Goal: Information Seeking & Learning: Learn about a topic

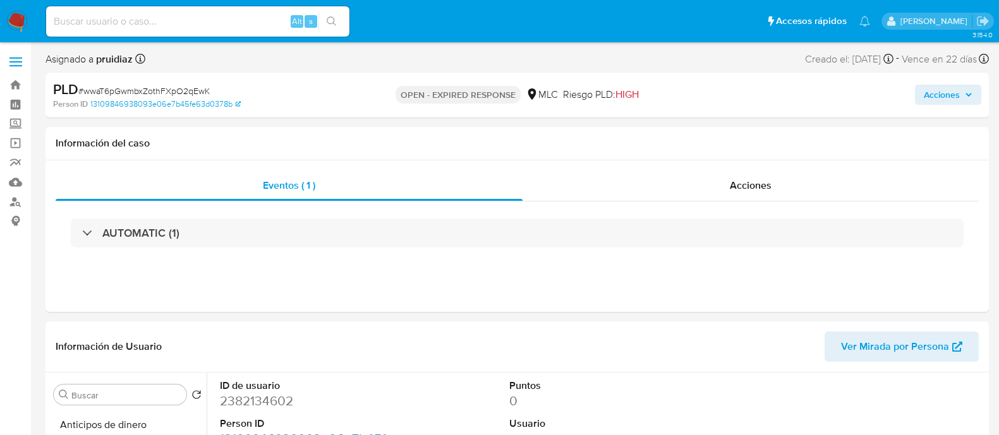
select select "10"
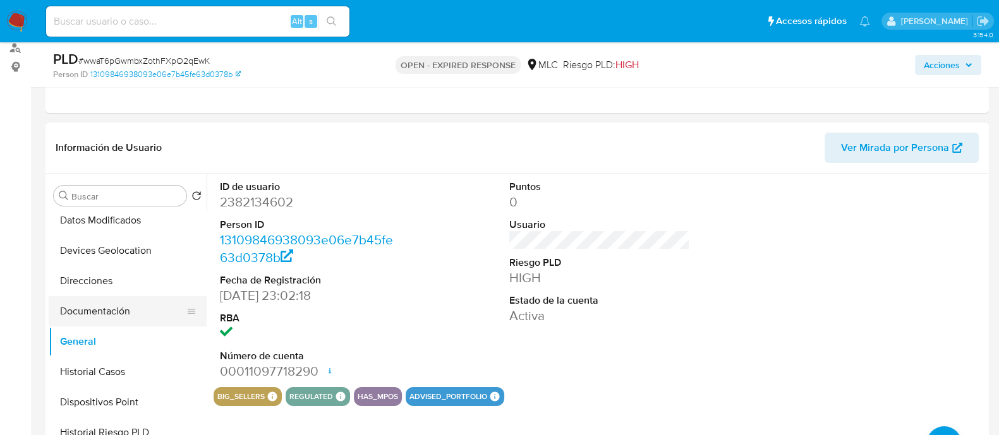
scroll to position [172, 0]
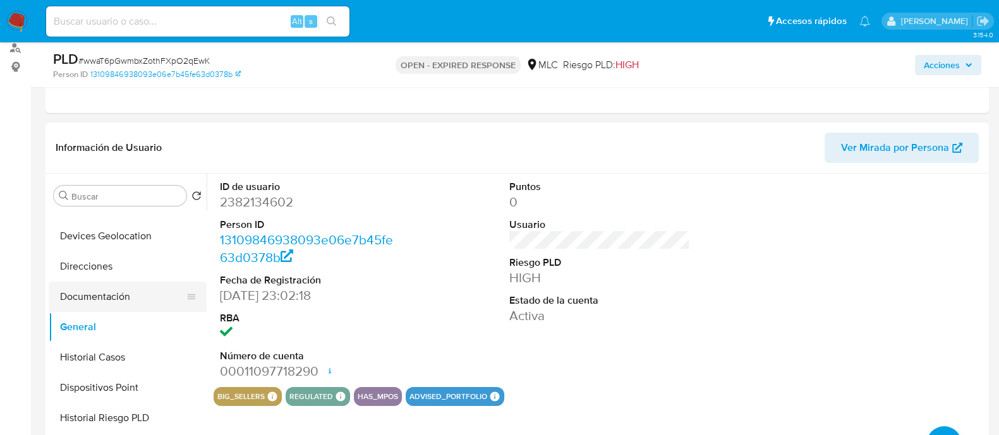
click at [99, 296] on button "Documentación" at bounding box center [123, 297] width 148 height 30
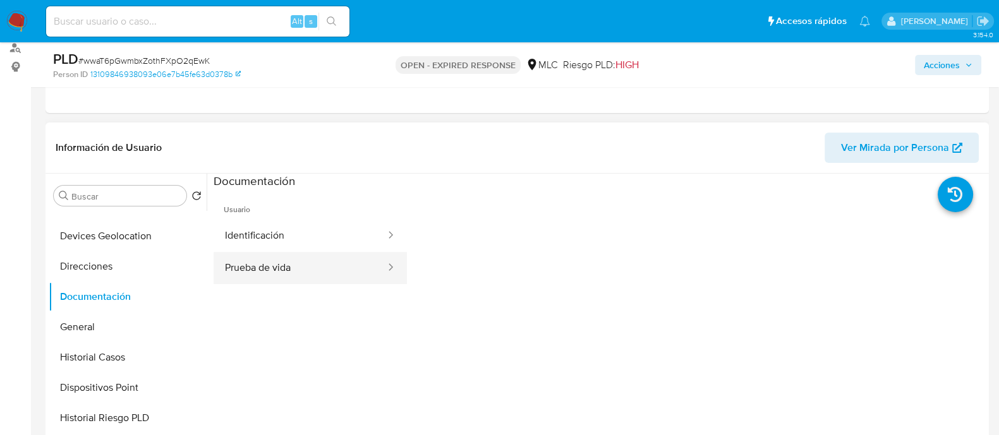
click at [284, 274] on button "Prueba de vida" at bounding box center [300, 268] width 173 height 32
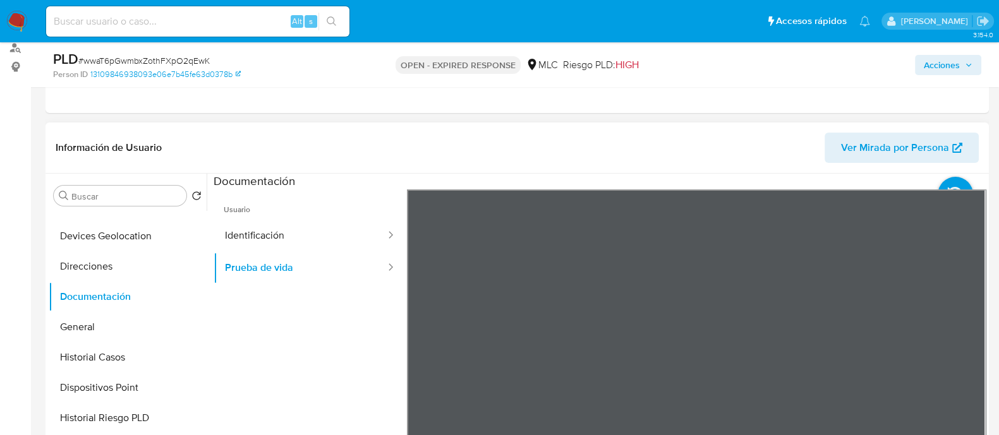
scroll to position [263, 0]
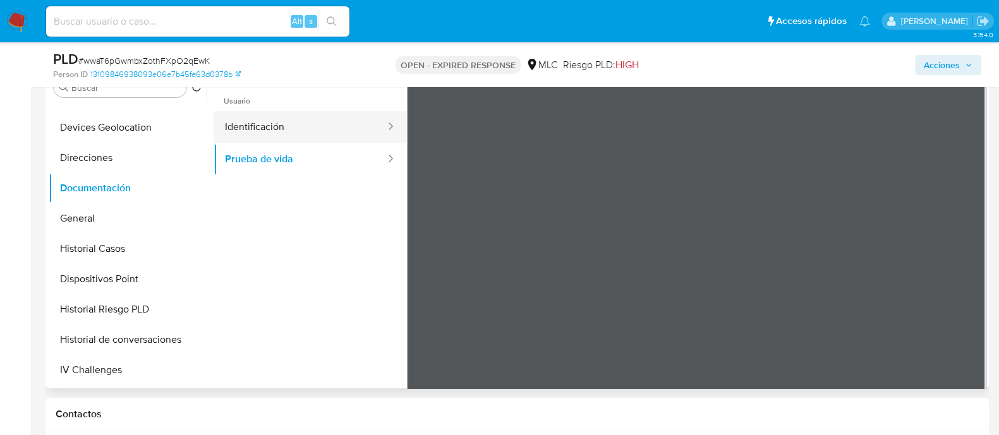
click at [293, 131] on button "Identificación" at bounding box center [300, 127] width 173 height 32
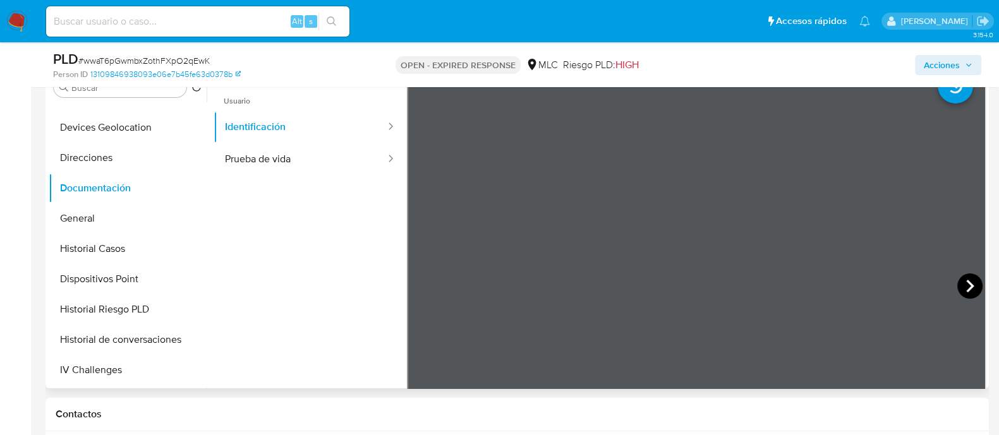
click at [957, 289] on icon at bounding box center [969, 286] width 25 height 25
click at [85, 227] on button "General" at bounding box center [123, 218] width 148 height 30
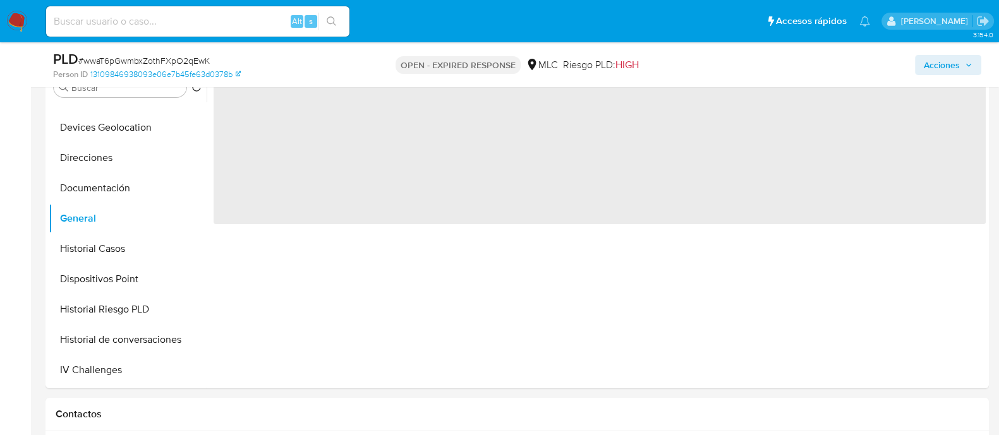
scroll to position [193, 0]
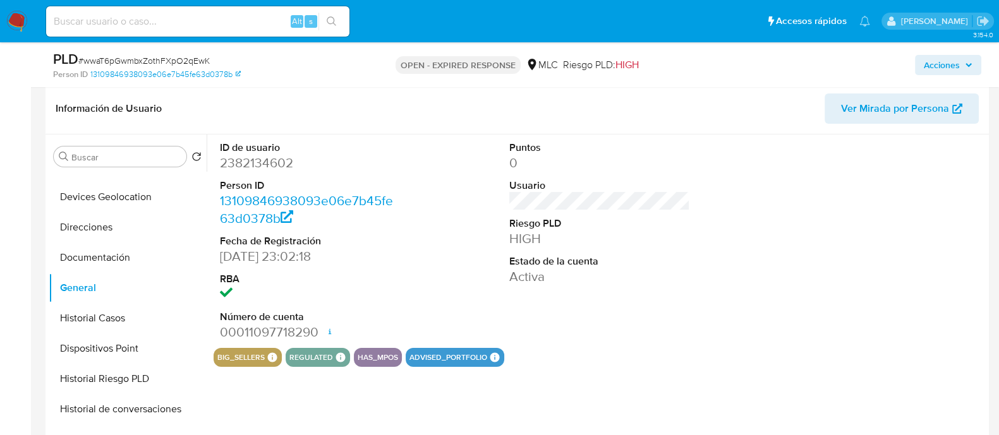
click at [258, 166] on dd "2382134602" at bounding box center [310, 163] width 181 height 18
copy dd "2382134602"
click at [269, 156] on dd "2382134602" at bounding box center [310, 163] width 181 height 18
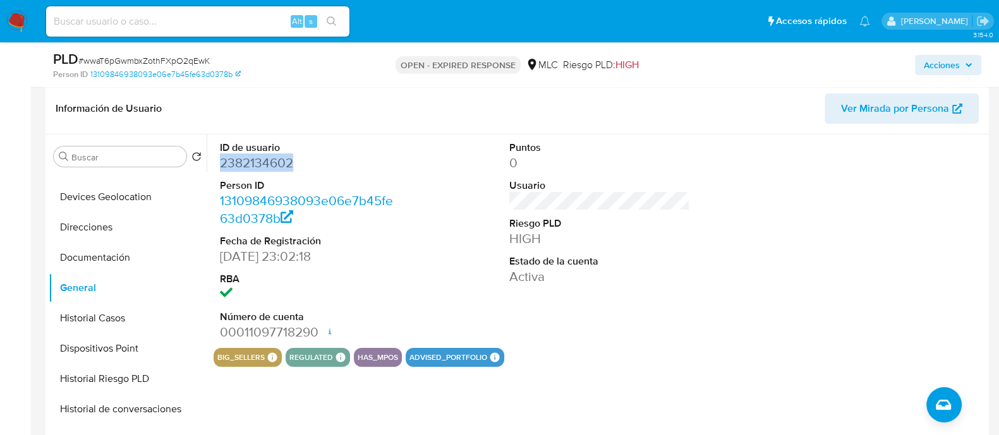
click at [277, 159] on dd "2382134602" at bounding box center [310, 163] width 181 height 18
click at [165, 63] on span "# wwaT6pGwmbxZothFXpO2qEwK" at bounding box center [143, 60] width 131 height 13
copy span "wwaT6pGwmbxZothFXpO2qEwK"
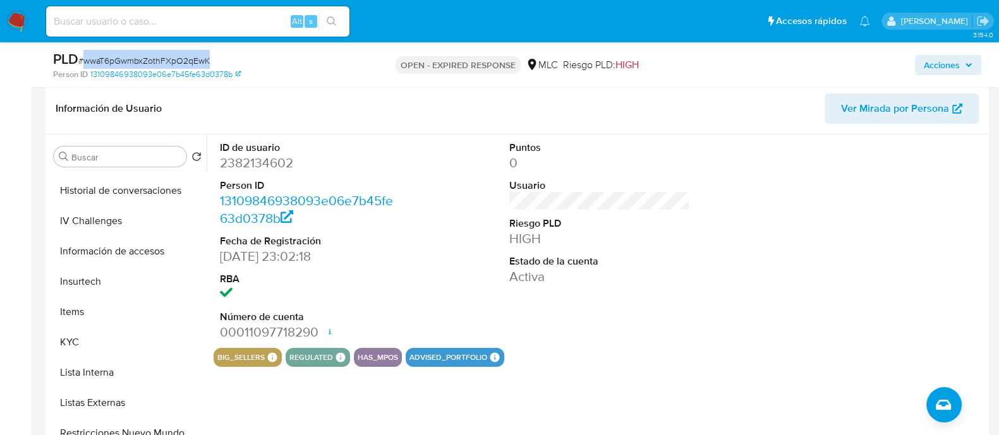
scroll to position [396, 0]
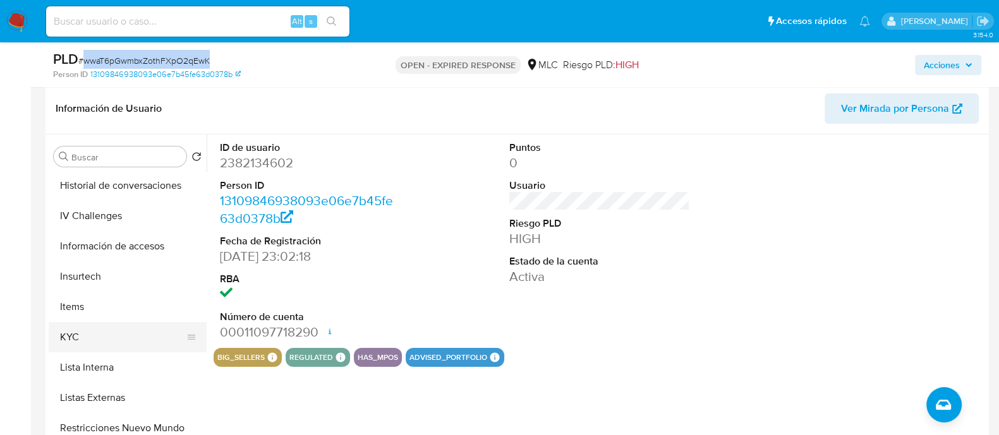
click at [84, 324] on button "KYC" at bounding box center [123, 337] width 148 height 30
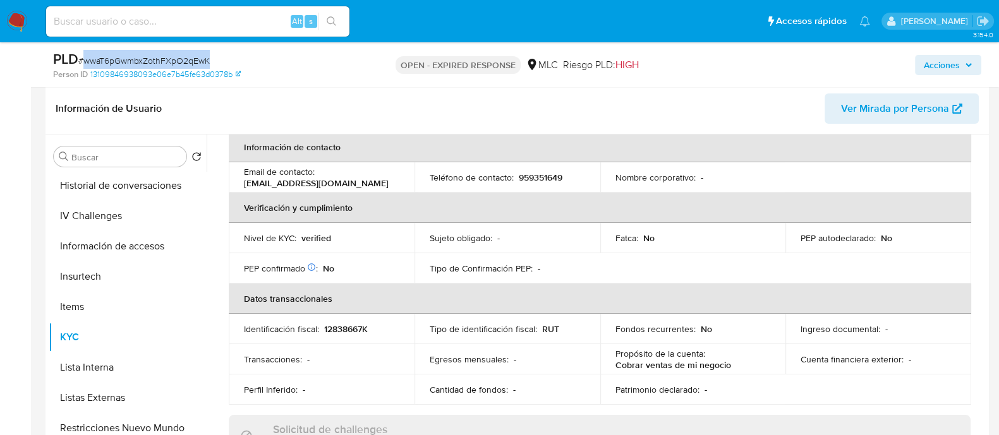
scroll to position [0, 0]
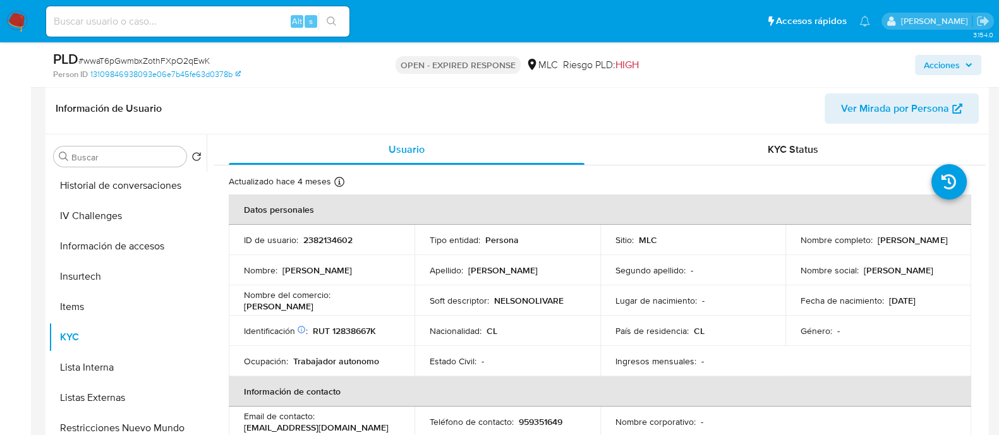
click at [353, 327] on p "RUT 12838667K" at bounding box center [344, 330] width 63 height 11
copy p "12838667K"
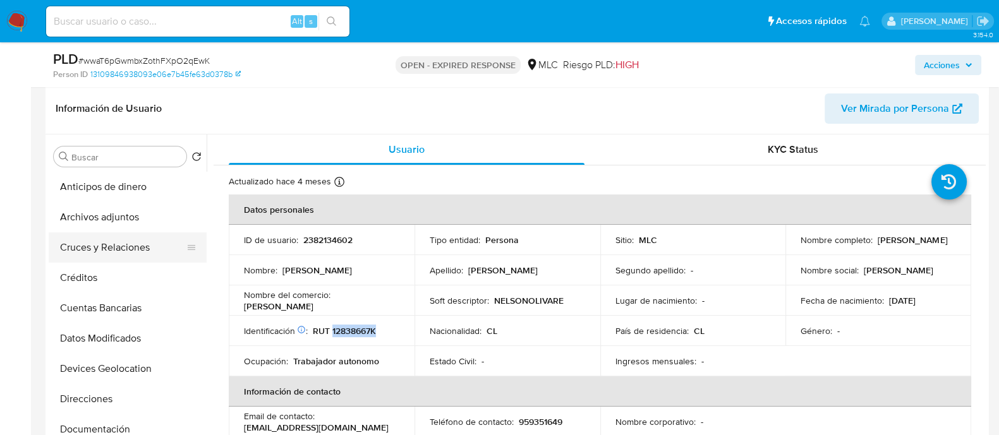
click at [107, 244] on button "Cruces y Relaciones" at bounding box center [123, 248] width 148 height 30
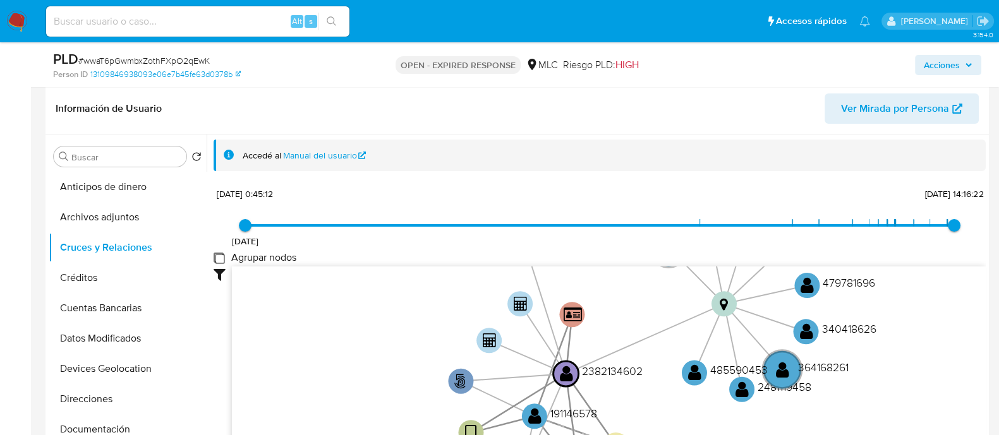
click at [221, 258] on group_nodes "Agrupar nodos" at bounding box center [219, 258] width 10 height 10
checkbox group_nodes "true"
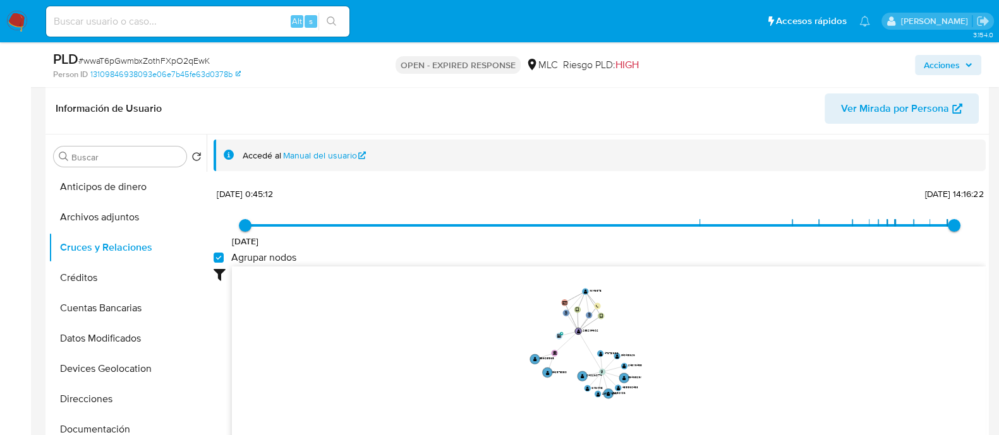
drag, startPoint x: 672, startPoint y: 342, endPoint x: 653, endPoint y: 368, distance: 32.0
click at [653, 368] on icon "phone-b6ecabae28aeefb931b6a95fec6edcfe  user-2382134602  2382134602 person-13…" at bounding box center [609, 358] width 754 height 183
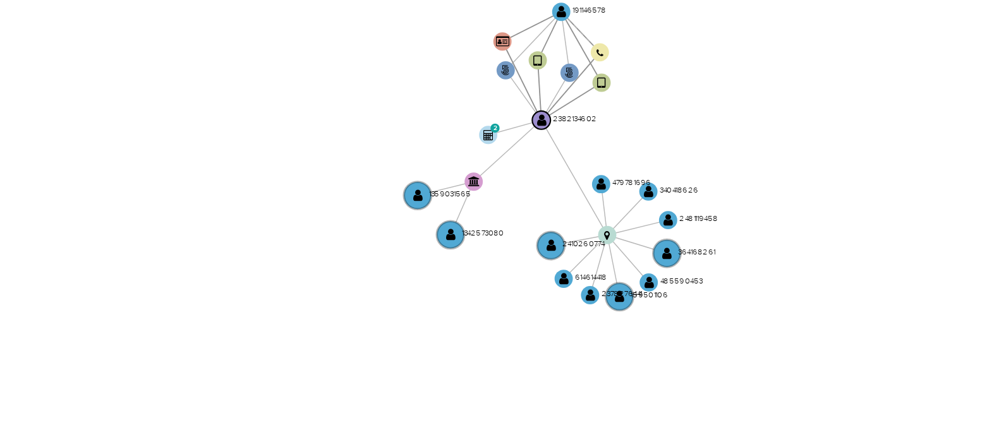
scroll to position [209, 0]
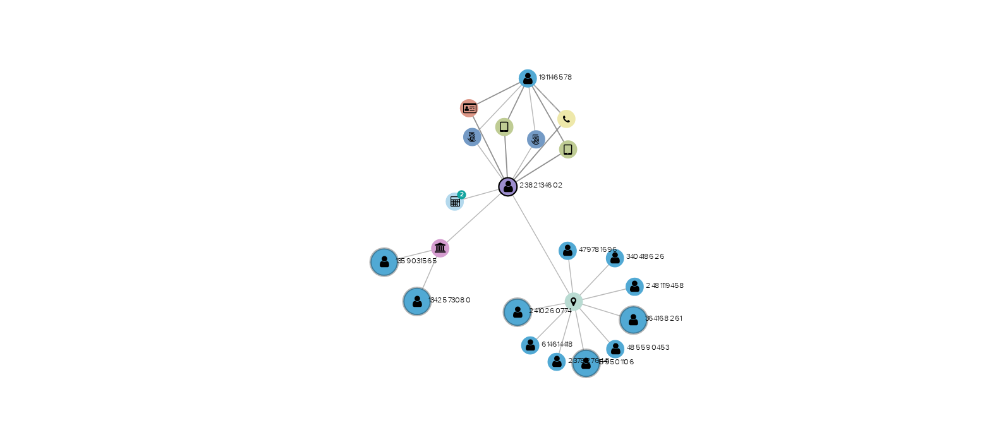
drag, startPoint x: 638, startPoint y: 356, endPoint x: 626, endPoint y: 384, distance: 30.3
click at [626, 384] on icon "phone-b6ecabae28aeefb931b6a95fec6edcfe  user-2382134602  2382134602 person-13…" at bounding box center [609, 340] width 754 height 183
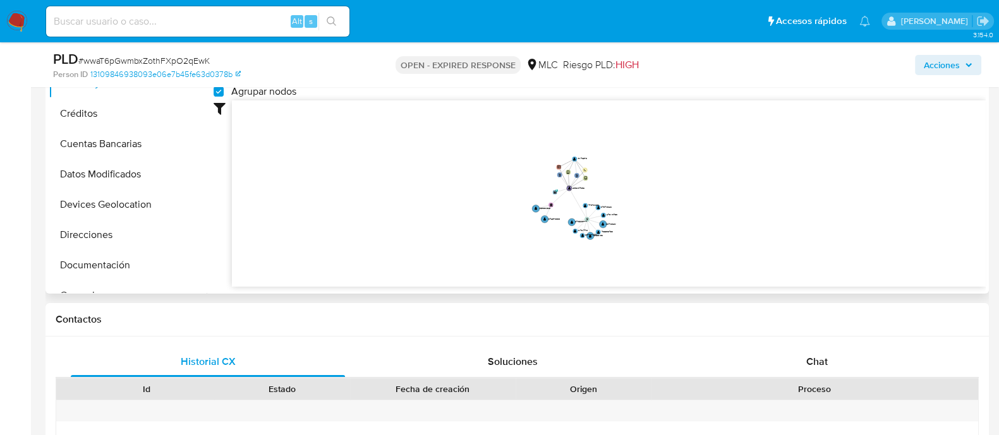
scroll to position [358, 0]
click at [816, 351] on div "Chat" at bounding box center [817, 361] width 274 height 30
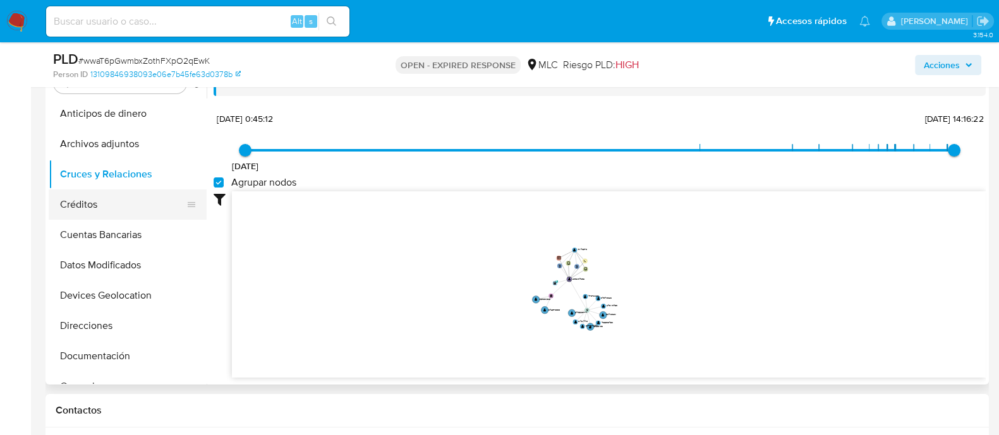
scroll to position [86, 0]
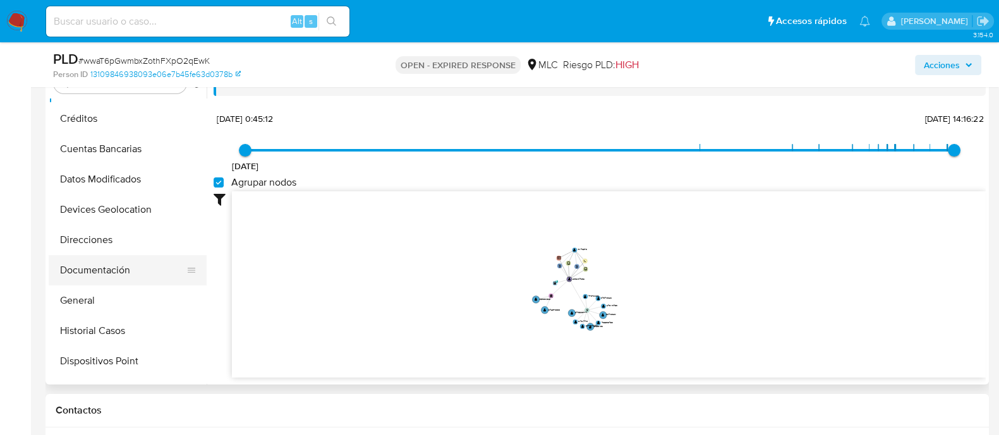
click at [100, 274] on button "Documentación" at bounding box center [123, 270] width 148 height 30
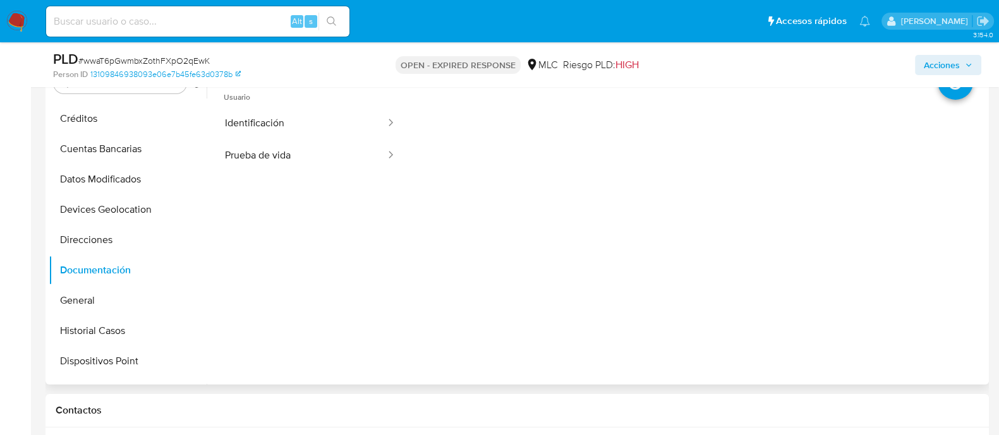
scroll to position [215, 0]
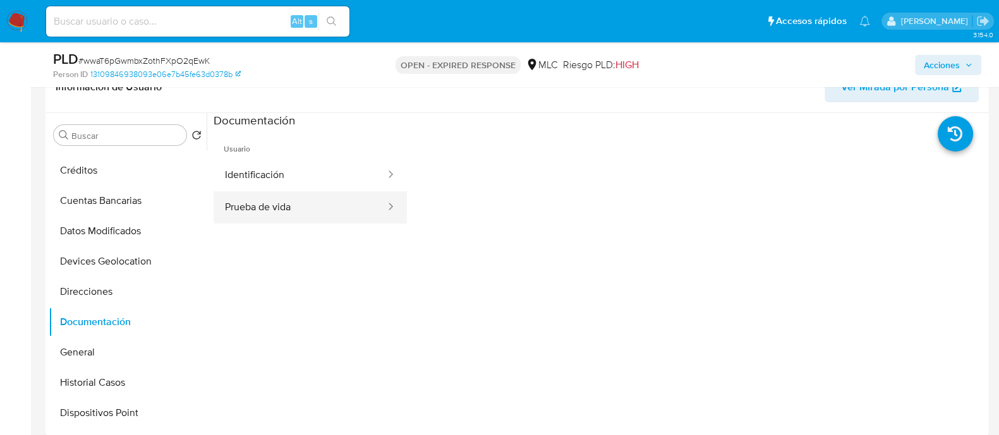
click at [301, 206] on button "Prueba de vida" at bounding box center [300, 207] width 173 height 32
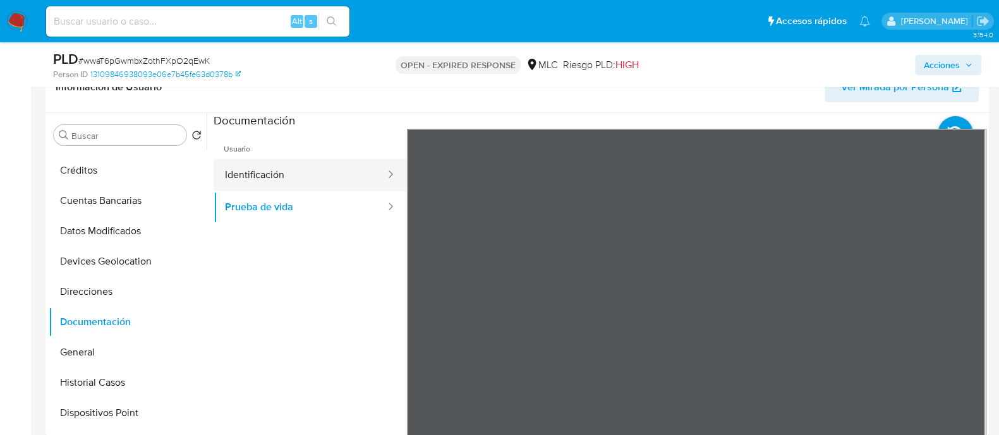
click at [281, 172] on button "Identificación" at bounding box center [300, 175] width 173 height 32
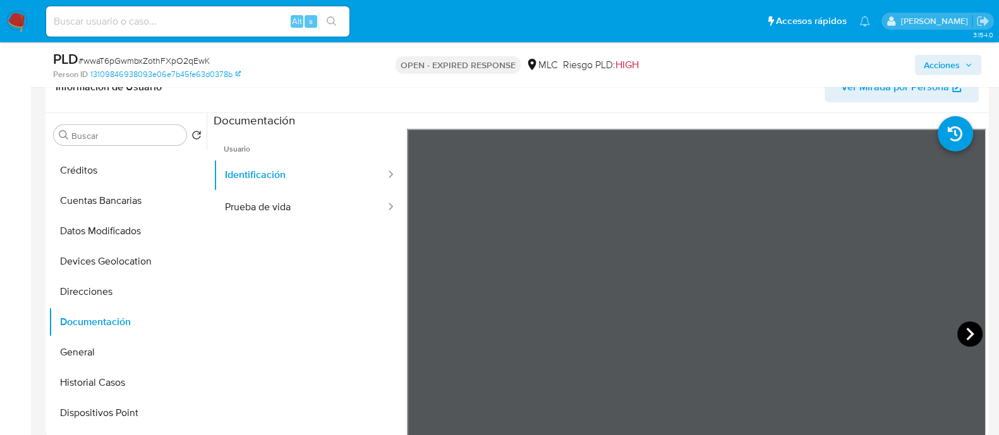
click at [971, 329] on icon at bounding box center [969, 334] width 25 height 25
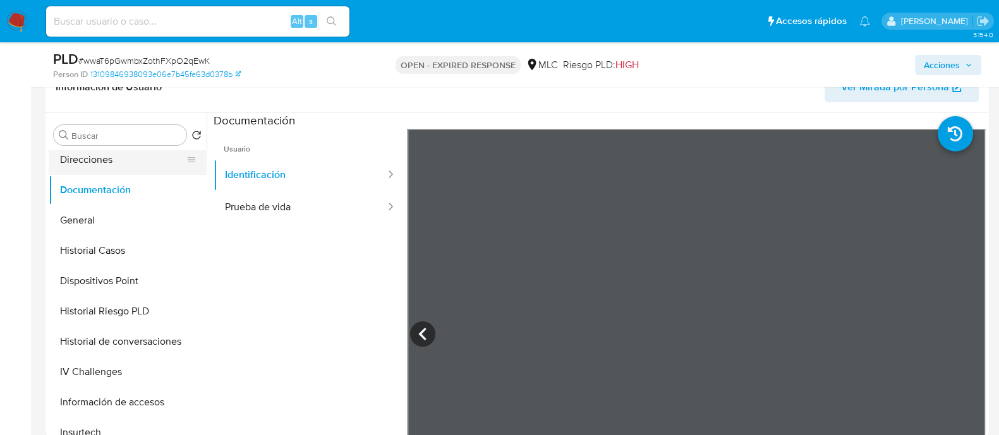
scroll to position [282, 0]
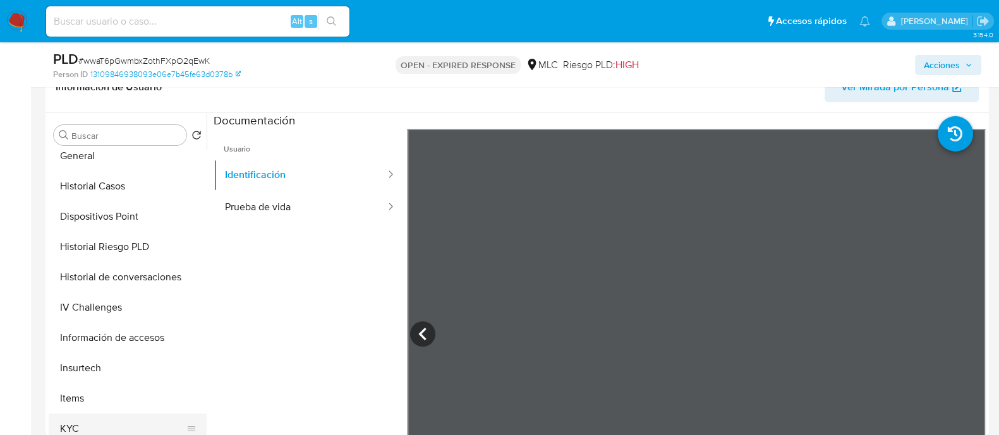
click at [61, 417] on button "KYC" at bounding box center [123, 429] width 148 height 30
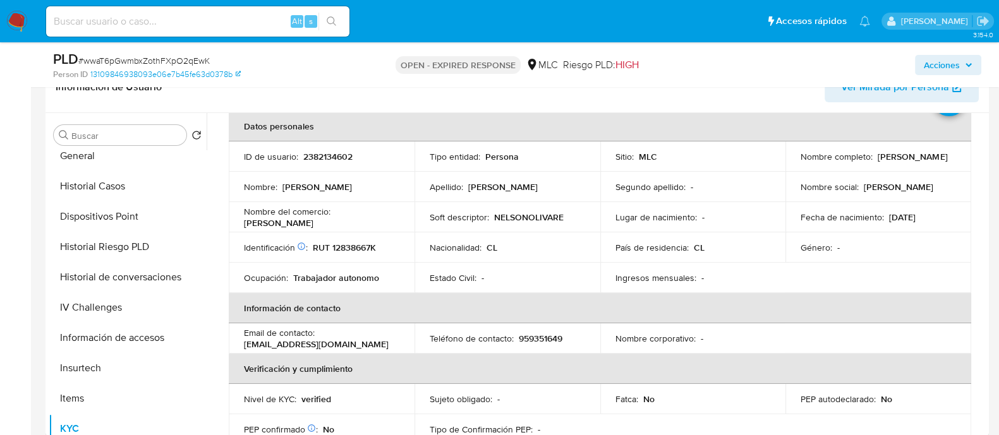
scroll to position [61, 0]
drag, startPoint x: 569, startPoint y: 216, endPoint x: 490, endPoint y: 210, distance: 78.6
click at [491, 222] on div "Soft descriptor : NELSONOLIVARE" at bounding box center [507, 217] width 155 height 11
copy p "NELSONOLIVARE"
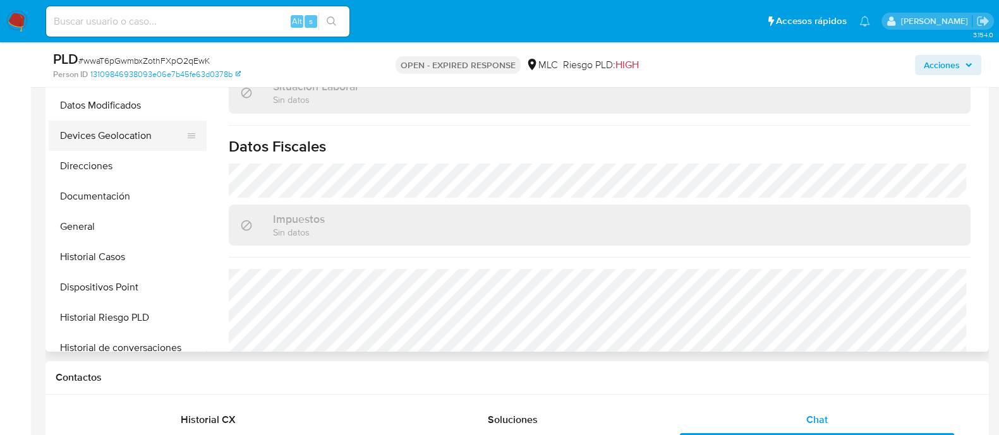
scroll to position [131, 0]
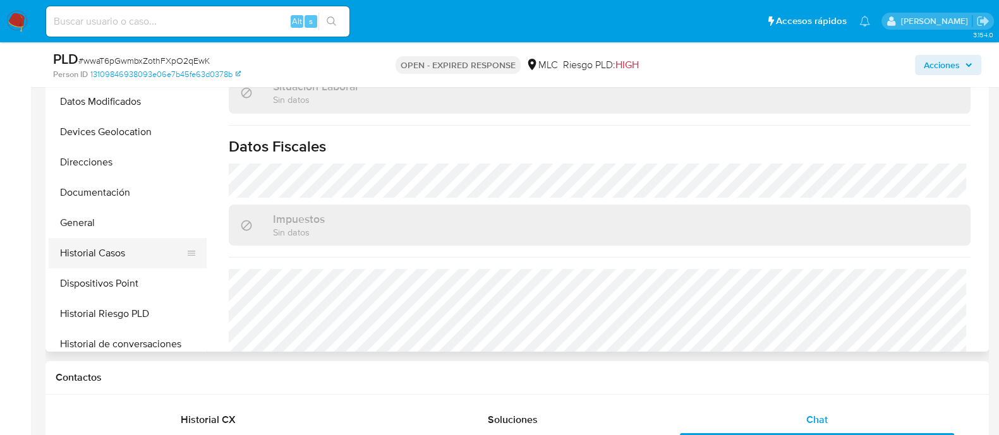
click at [99, 255] on button "Historial Casos" at bounding box center [123, 253] width 148 height 30
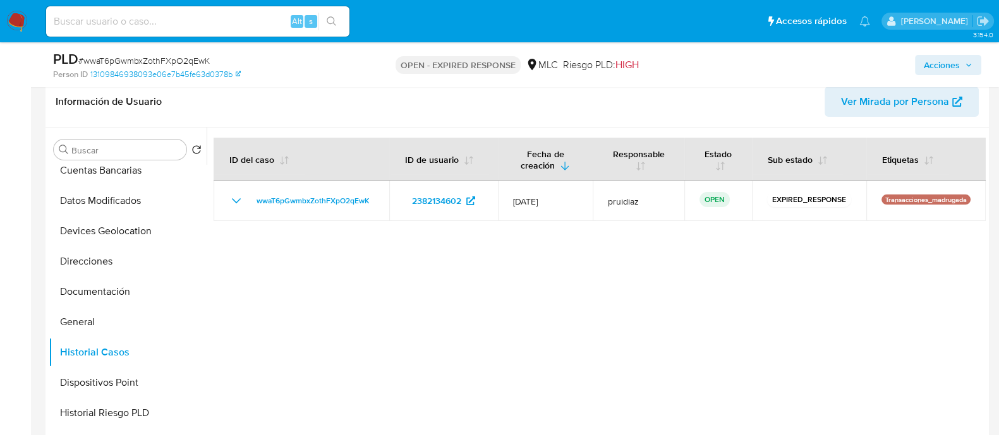
scroll to position [189, 0]
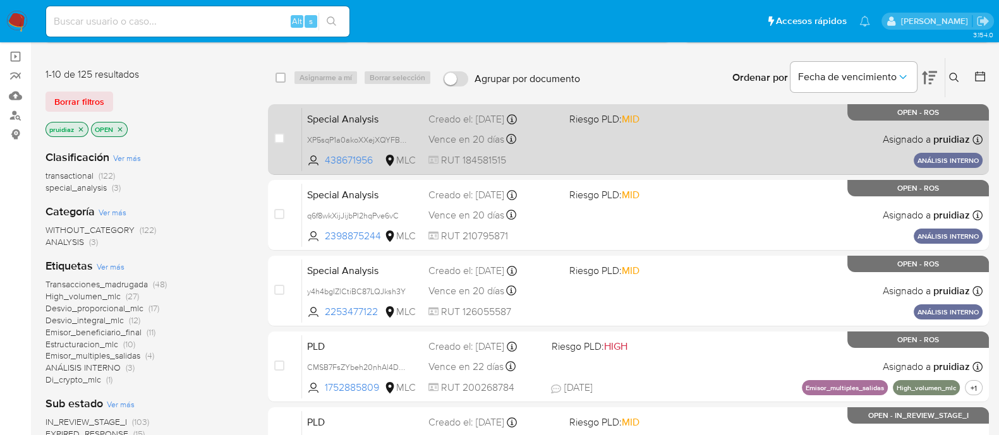
scroll to position [85, 0]
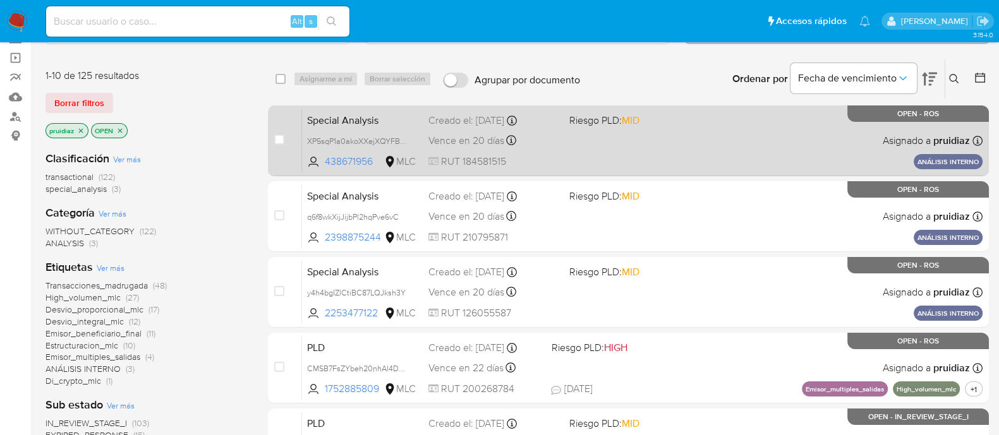
click at [729, 142] on div "Special Analysis XP5sqP1a0akoXXejXQYFBDgi 438671956 MLC Riesgo PLD: MID Creado …" at bounding box center [642, 141] width 681 height 64
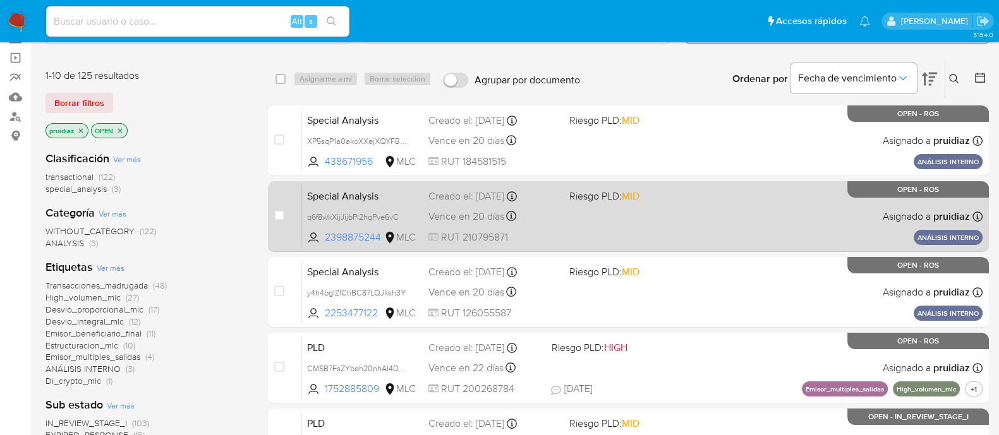
click at [737, 195] on div "Special Analysis q6f8wkXijJijbPl2hqPve6vC 2398875244 MLC Riesgo PLD: MID Creado…" at bounding box center [642, 217] width 681 height 64
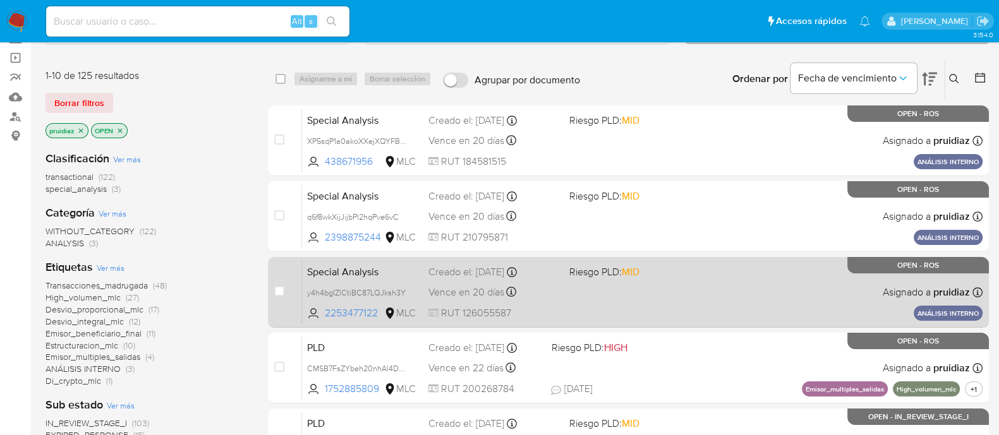
click at [724, 275] on div "Special Analysis y4h4bgIZlCtiBC87LQJksh3Y 2253477122 MLC Riesgo PLD: MID Creado…" at bounding box center [642, 292] width 681 height 64
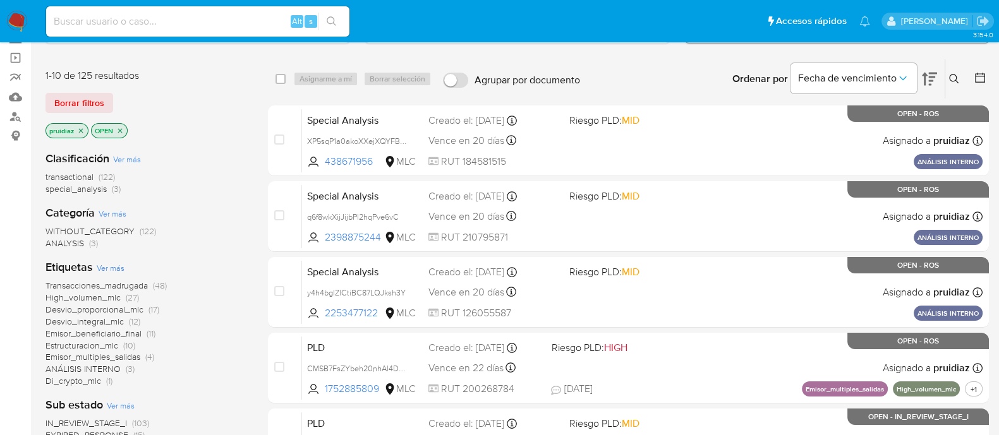
scroll to position [0, 0]
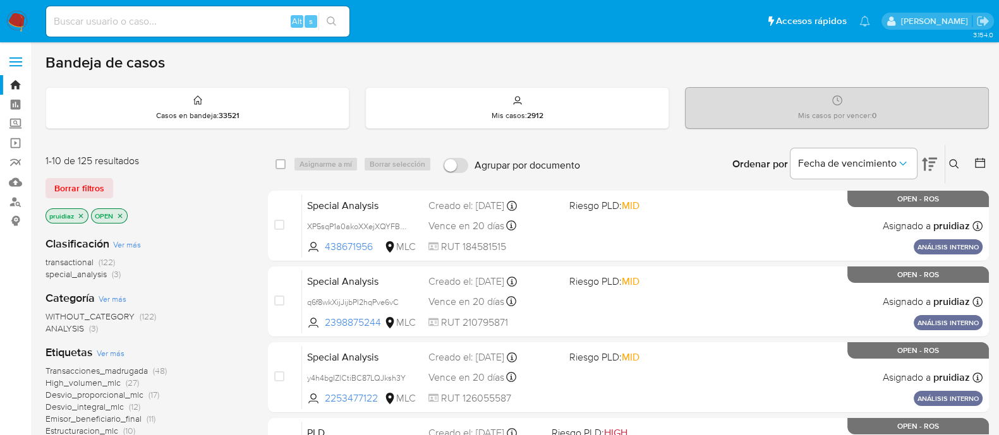
click at [15, 24] on img at bounding box center [16, 21] width 21 height 21
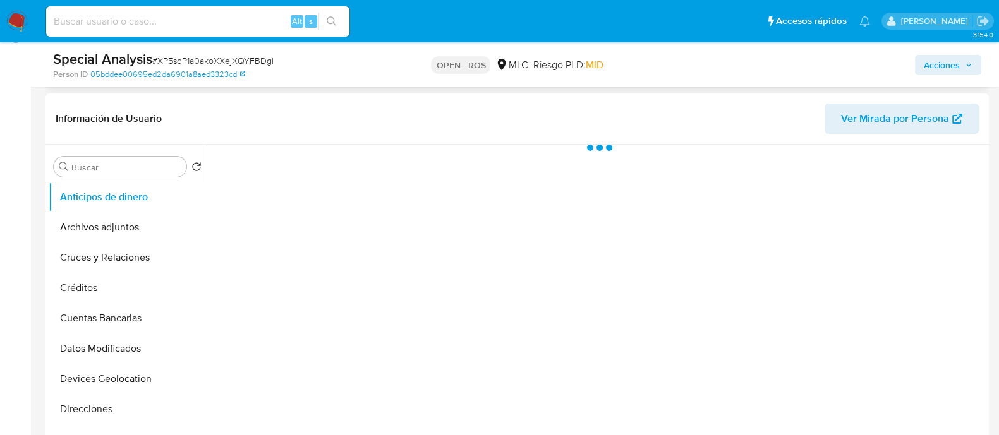
scroll to position [184, 0]
click at [128, 222] on button "Archivos adjuntos" at bounding box center [123, 227] width 148 height 30
select select "10"
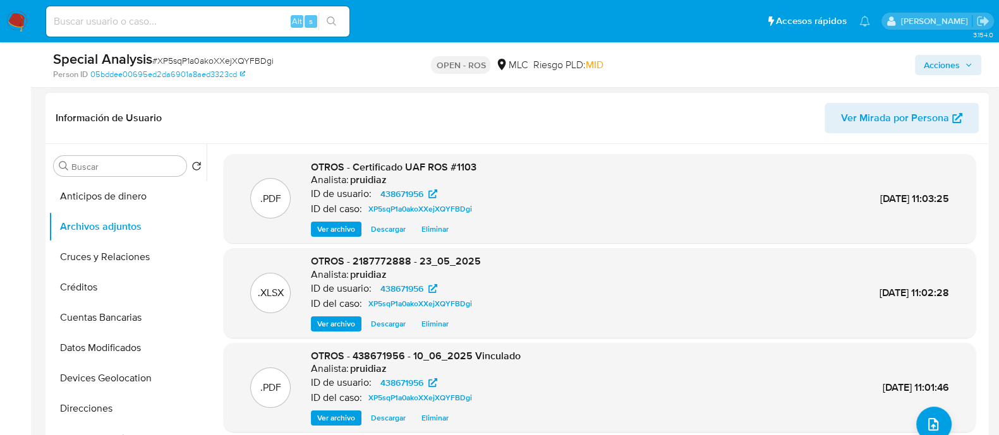
scroll to position [0, 0]
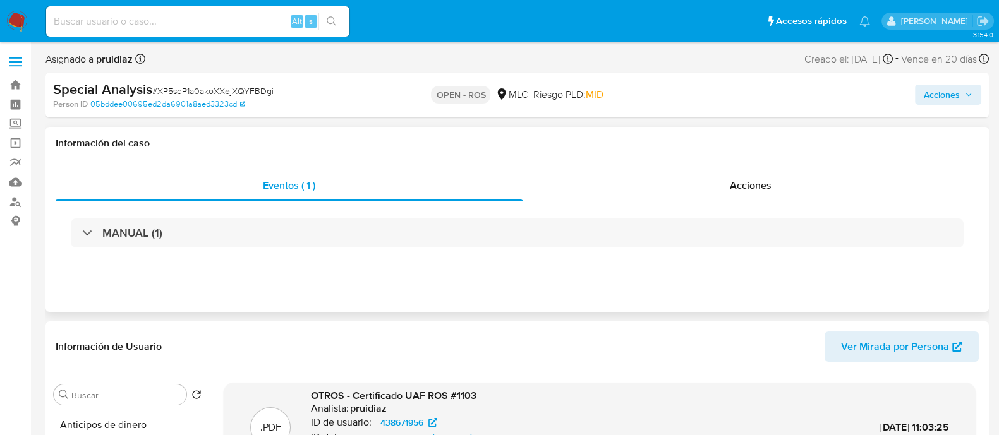
click at [771, 203] on div "MANUAL (1)" at bounding box center [517, 233] width 923 height 63
click at [764, 197] on div "Acciones" at bounding box center [751, 186] width 456 height 30
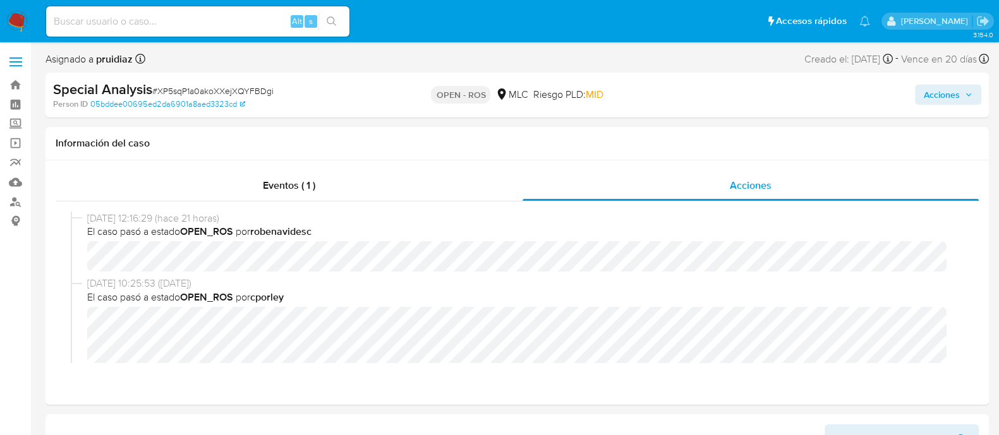
click at [932, 100] on span "Acciones" at bounding box center [942, 95] width 36 height 20
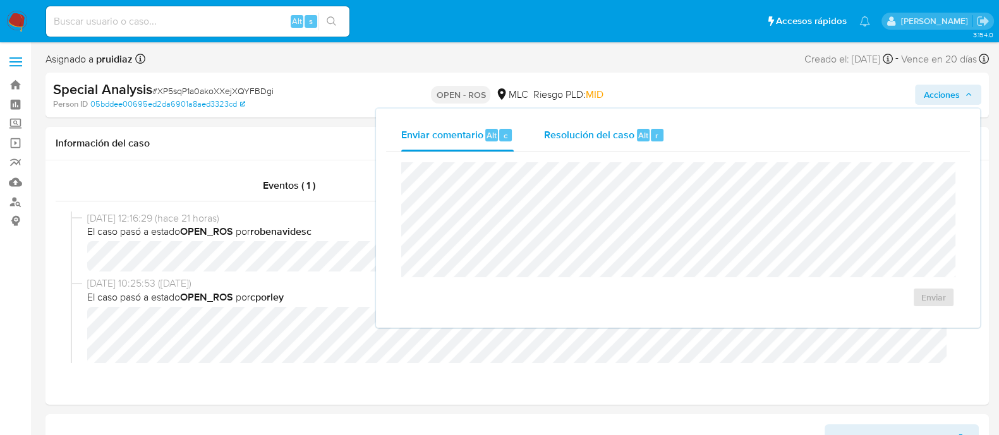
click at [634, 145] on div "Resolución del caso Alt r" at bounding box center [604, 135] width 121 height 33
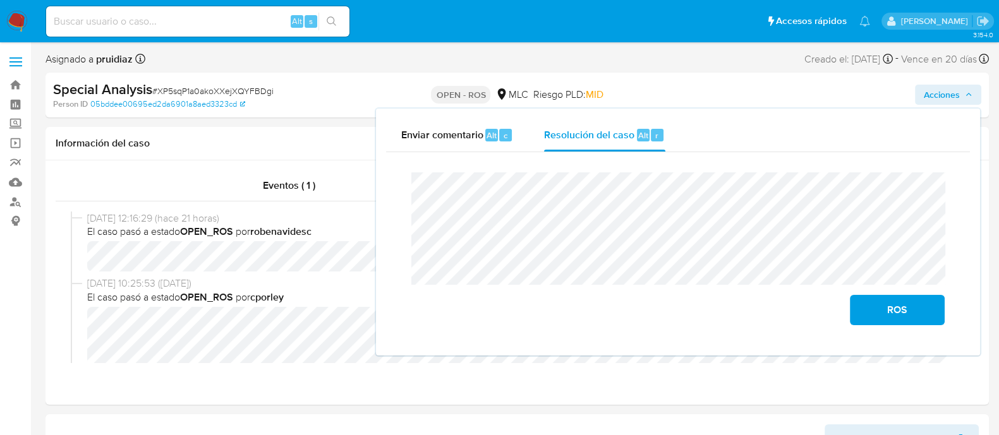
click at [921, 99] on button "Acciones" at bounding box center [948, 95] width 66 height 20
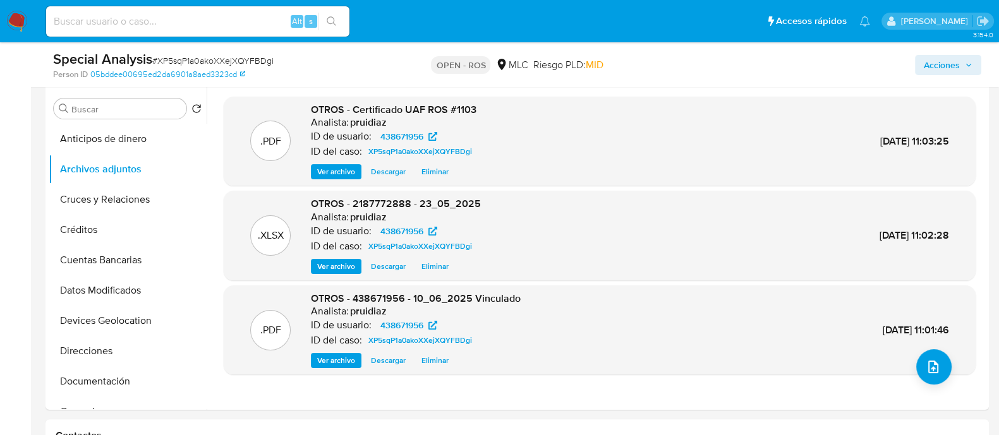
scroll to position [333, 0]
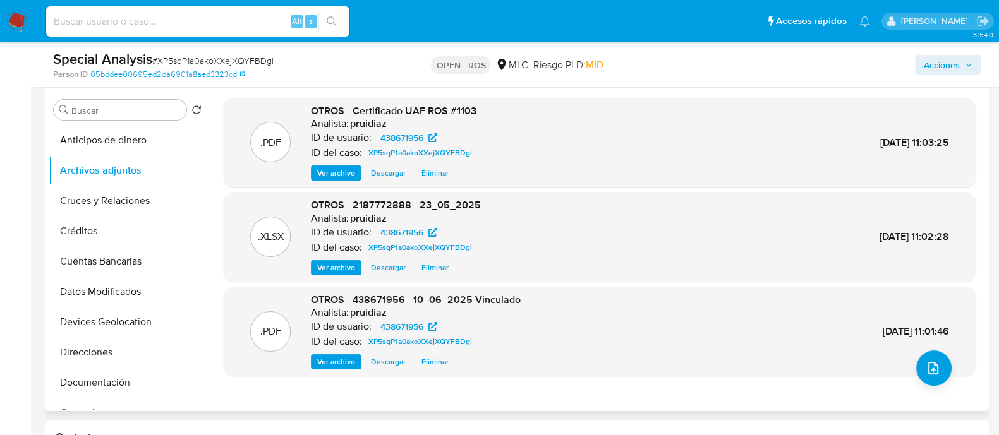
click at [336, 366] on span "Ver archivo" at bounding box center [336, 362] width 38 height 13
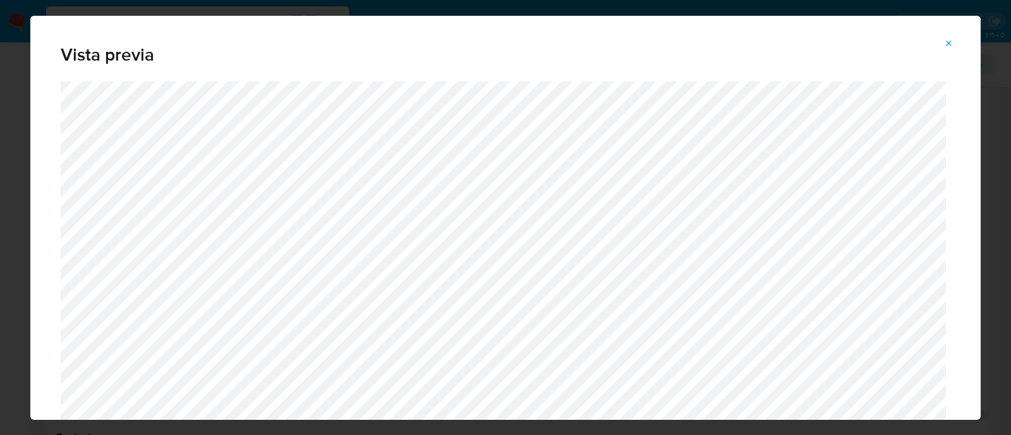
click at [954, 39] on icon "Attachment preview" at bounding box center [949, 44] width 10 height 10
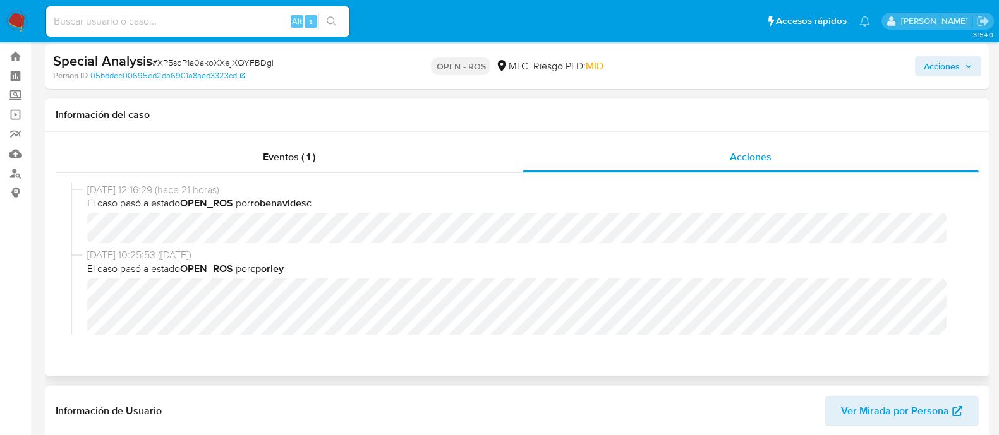
scroll to position [6, 0]
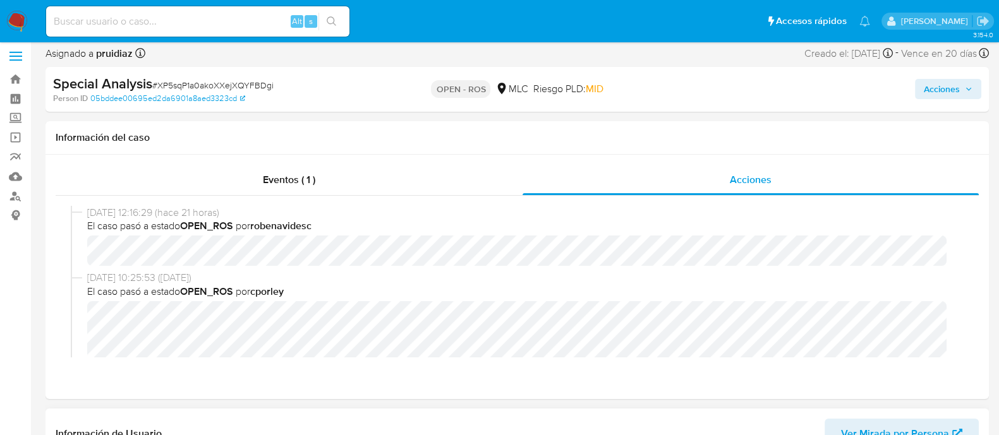
click at [924, 99] on div "Acciones" at bounding box center [828, 90] width 306 height 30
click at [929, 87] on span "Acciones" at bounding box center [942, 89] width 36 height 20
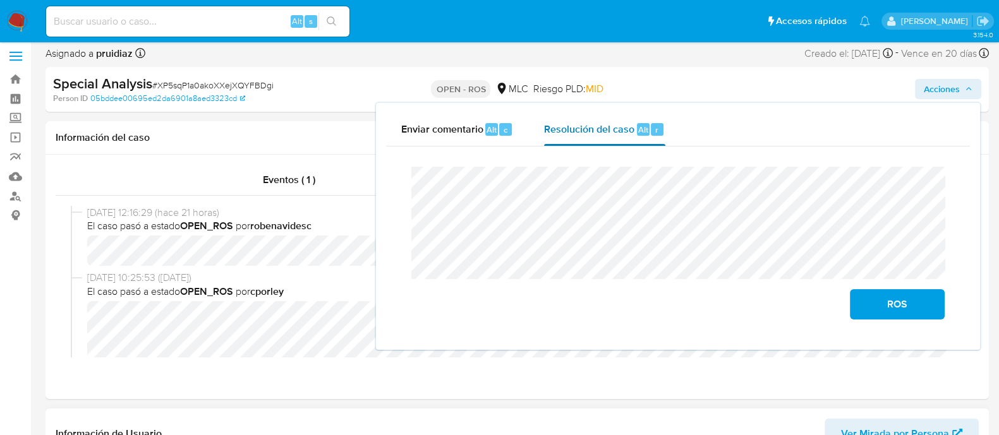
click at [648, 125] on div "Alt r" at bounding box center [650, 129] width 27 height 13
click at [883, 297] on span "ROS" at bounding box center [897, 305] width 62 height 28
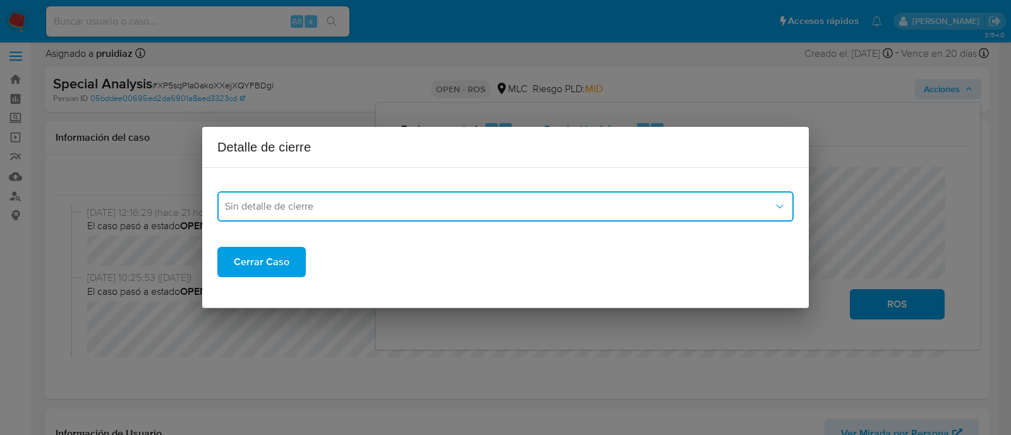
click at [602, 200] on span "Sin detalle de cierre" at bounding box center [499, 206] width 548 height 13
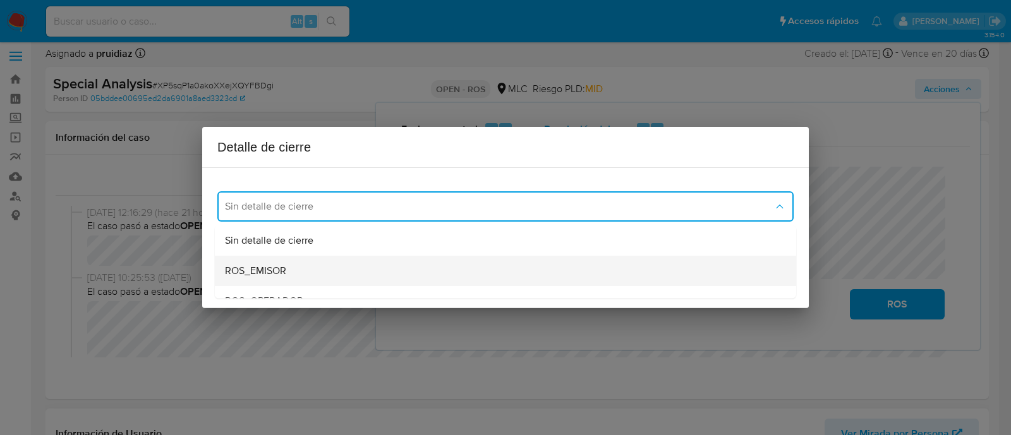
click at [418, 267] on div "ROS_EMISOR" at bounding box center [502, 271] width 554 height 30
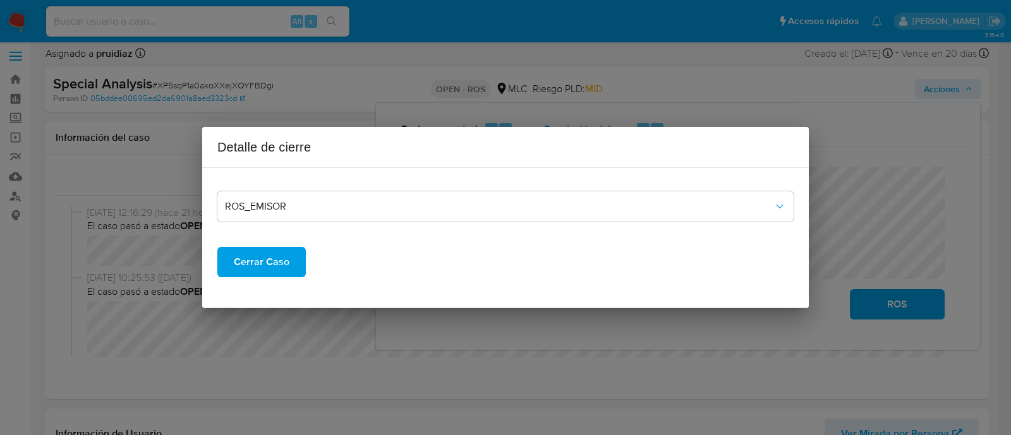
click at [279, 259] on span "Cerrar Caso" at bounding box center [262, 262] width 56 height 28
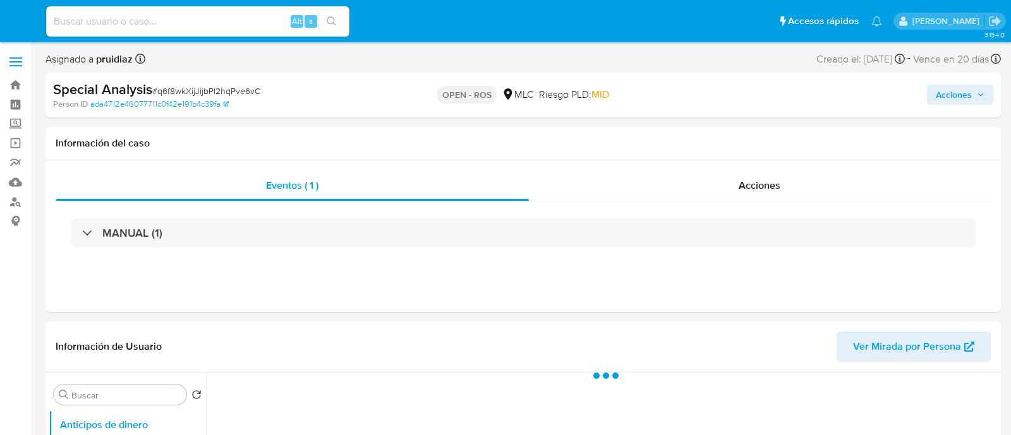
select select "10"
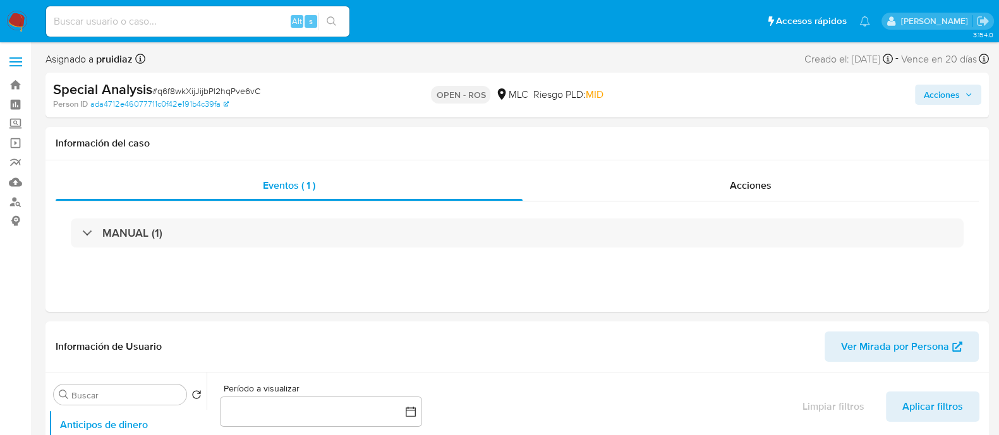
click at [940, 87] on span "Acciones" at bounding box center [942, 95] width 36 height 20
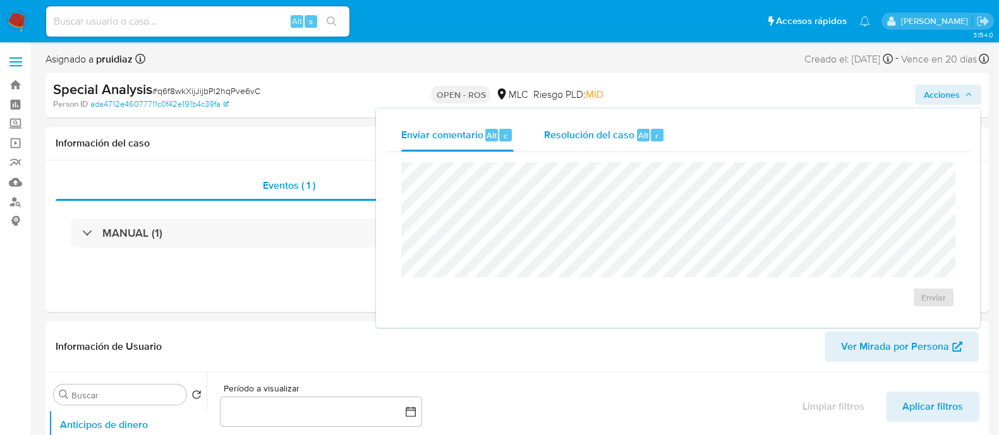
click at [631, 132] on span "Resolución del caso" at bounding box center [589, 135] width 90 height 15
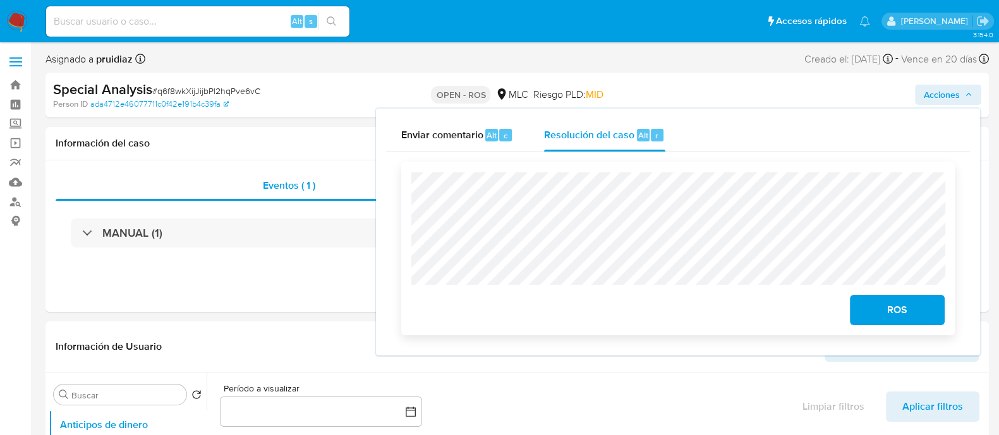
click at [912, 315] on span "ROS" at bounding box center [897, 310] width 62 height 28
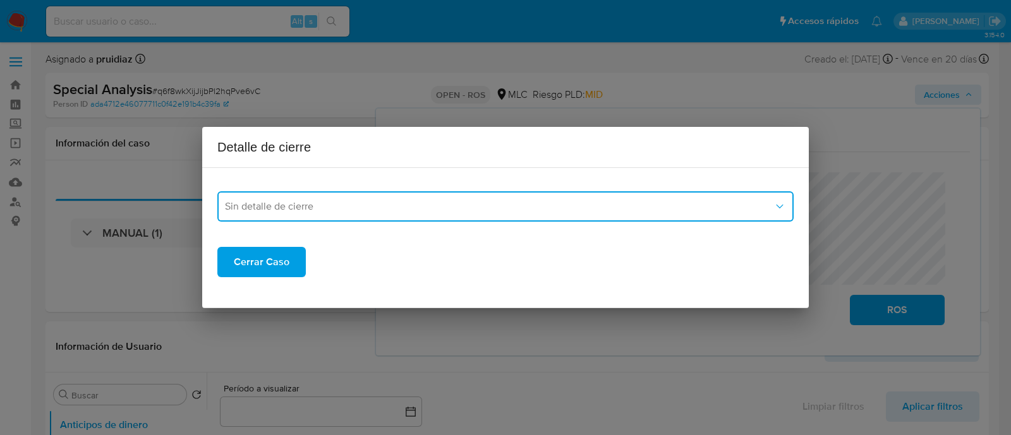
click at [598, 216] on button "Sin detalle de cierre" at bounding box center [505, 206] width 576 height 30
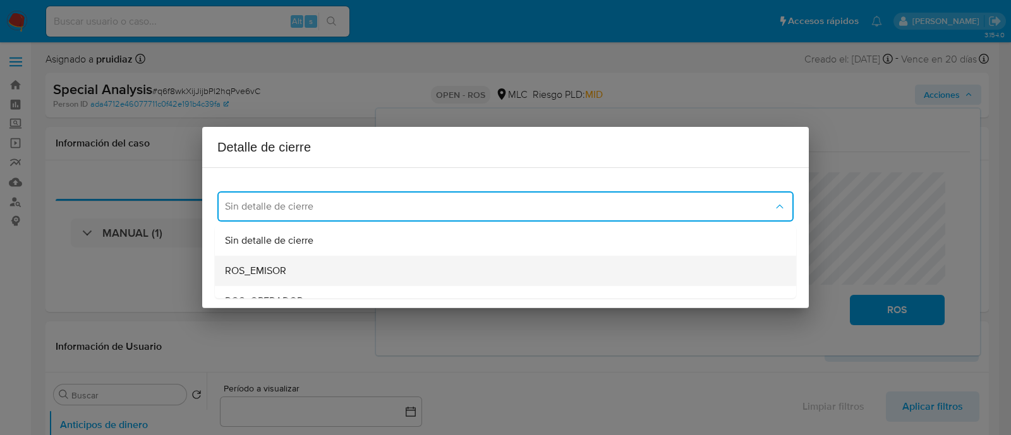
click at [360, 267] on div "ROS_EMISOR" at bounding box center [502, 271] width 554 height 30
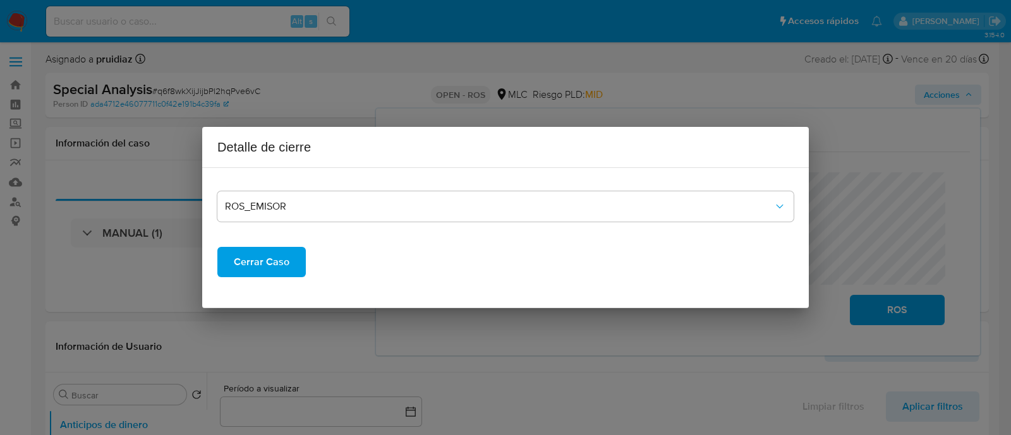
click at [252, 257] on span "Cerrar Caso" at bounding box center [262, 262] width 56 height 28
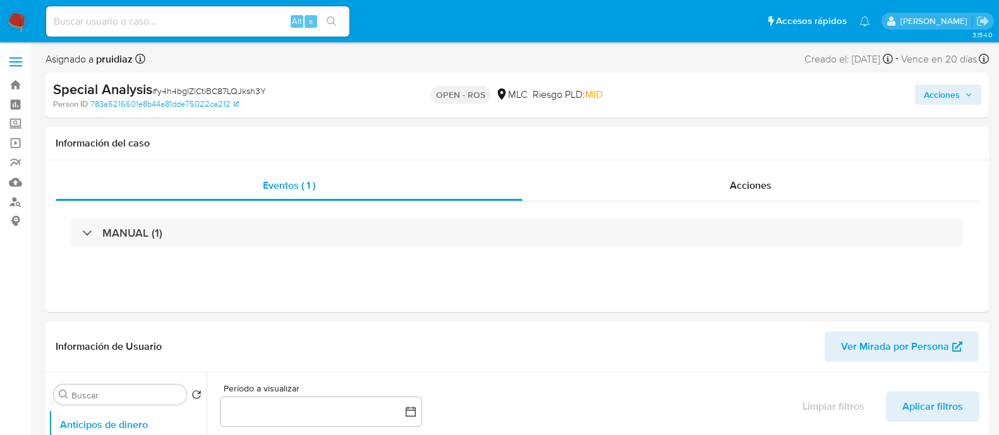
select select "10"
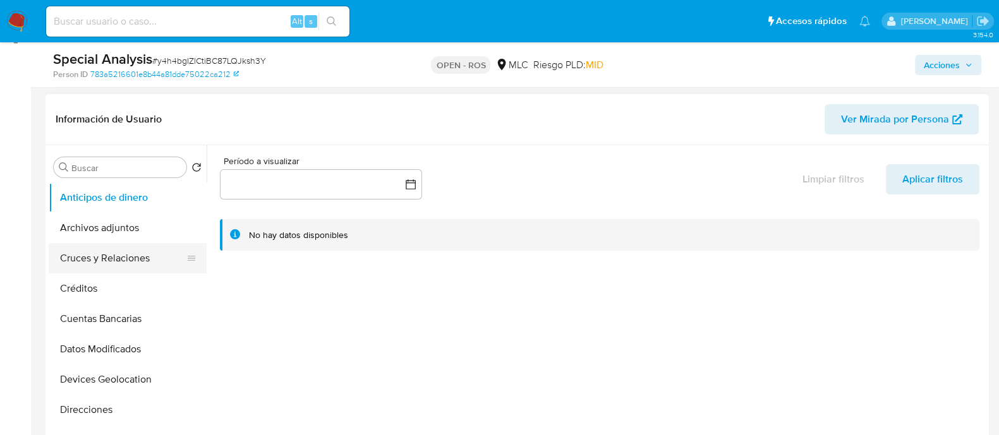
scroll to position [183, 0]
click at [112, 234] on button "Archivos adjuntos" at bounding box center [123, 227] width 148 height 30
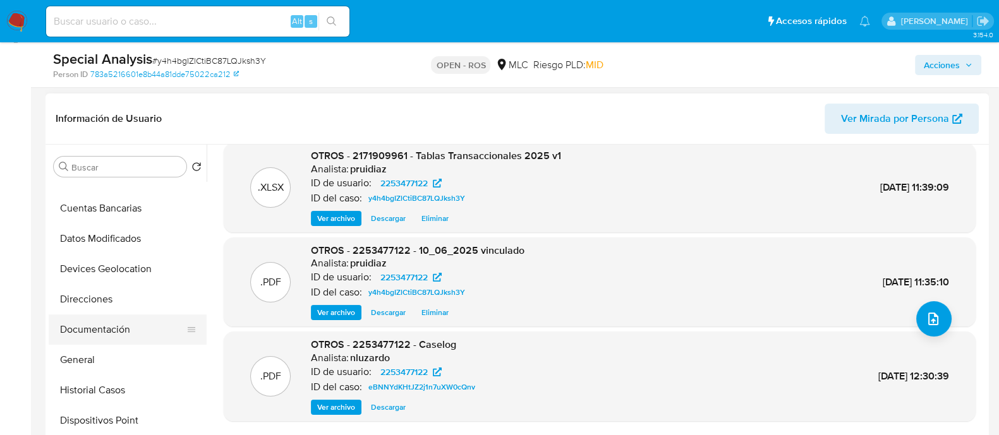
scroll to position [111, 0]
click at [98, 380] on button "Historial Casos" at bounding box center [123, 390] width 148 height 30
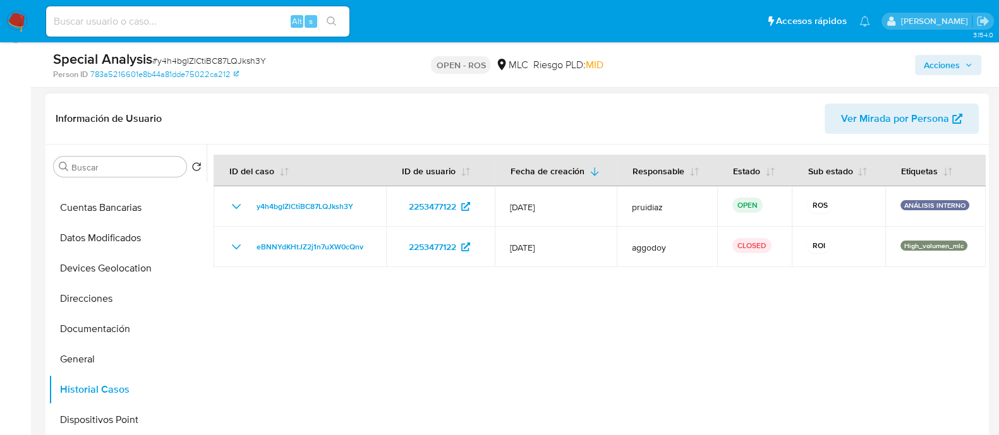
scroll to position [0, 0]
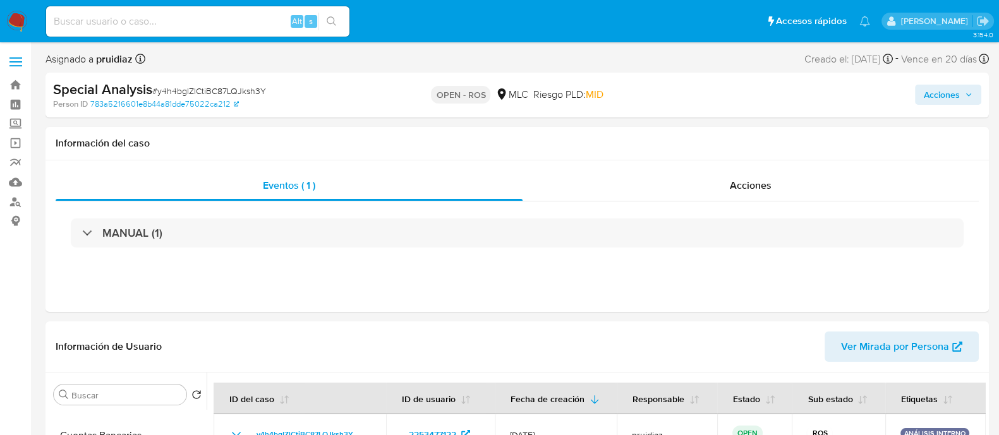
click at [937, 94] on span "Acciones" at bounding box center [942, 95] width 36 height 20
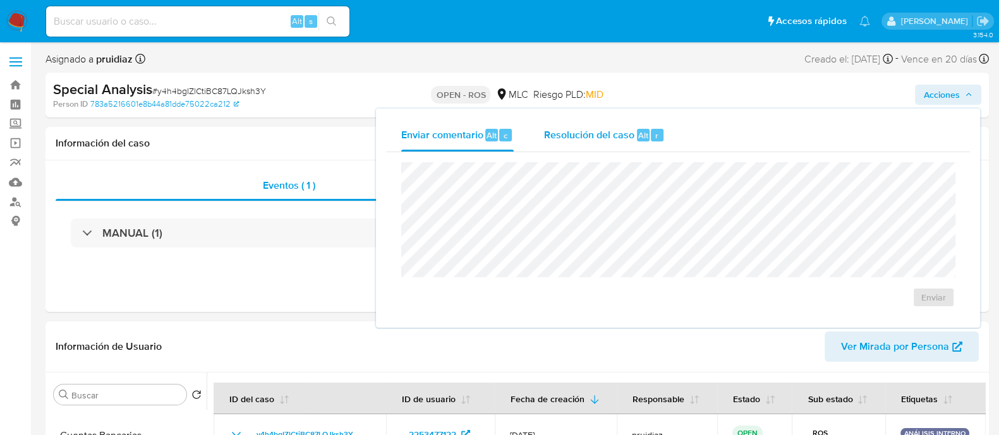
click at [637, 131] on div "Alt" at bounding box center [643, 135] width 13 height 13
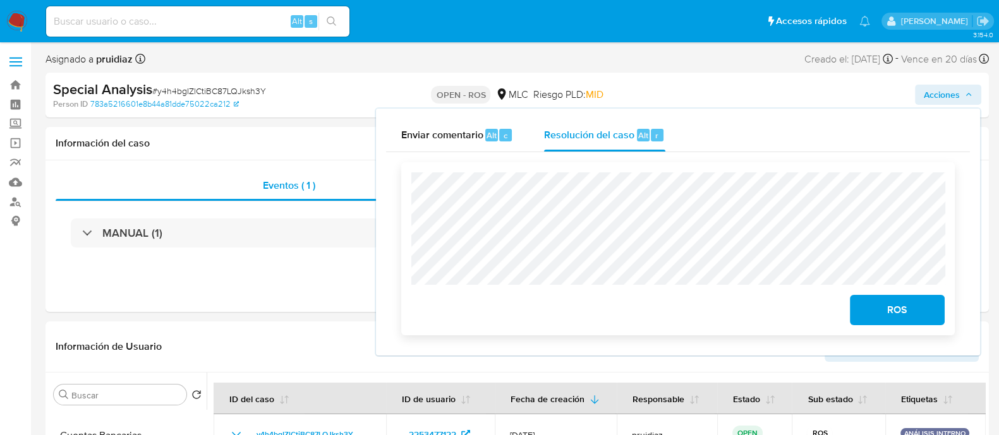
click at [889, 315] on span "ROS" at bounding box center [897, 310] width 62 height 28
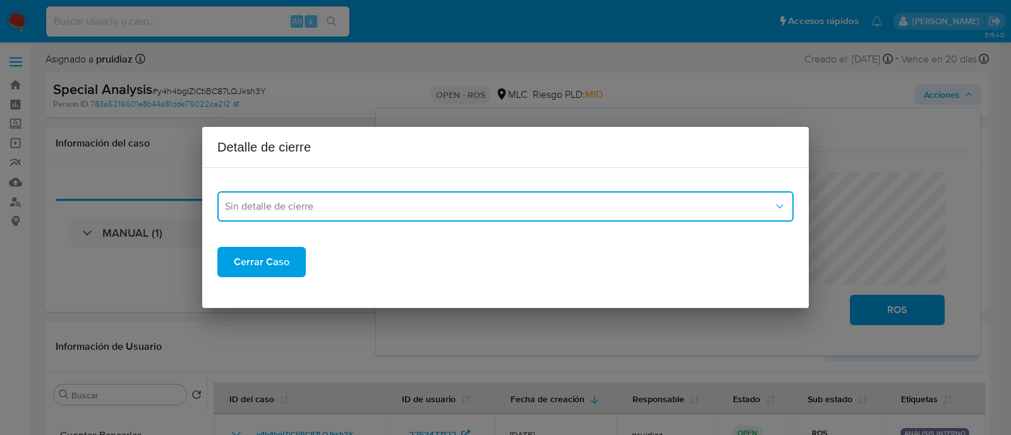
click at [742, 203] on span "Sin detalle de cierre" at bounding box center [499, 206] width 548 height 13
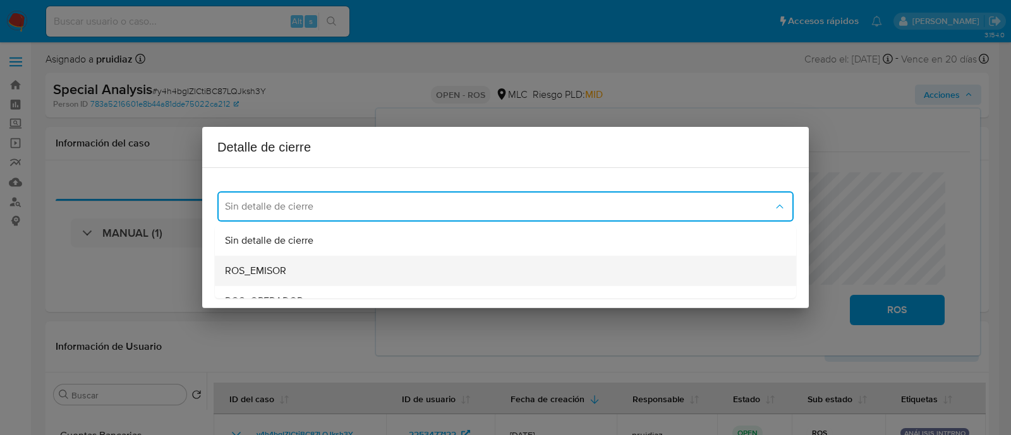
click at [341, 264] on div "ROS_EMISOR" at bounding box center [502, 271] width 554 height 30
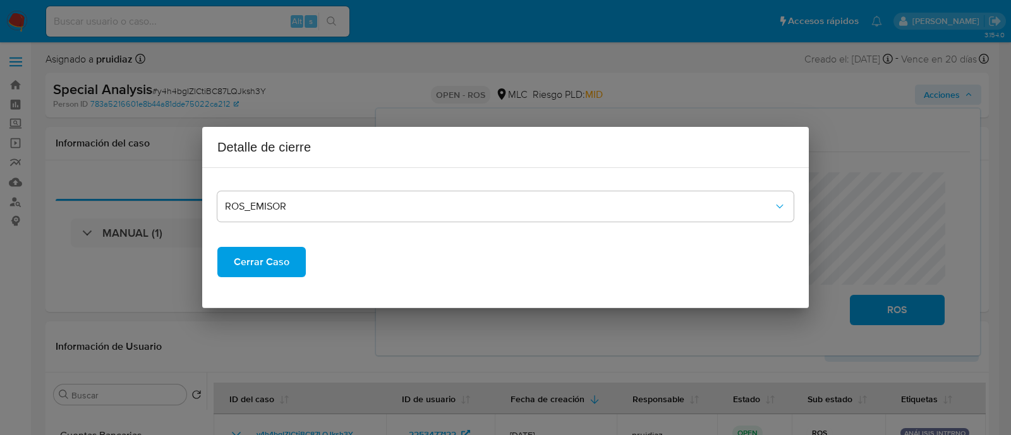
click at [273, 266] on span "Cerrar Caso" at bounding box center [262, 262] width 56 height 28
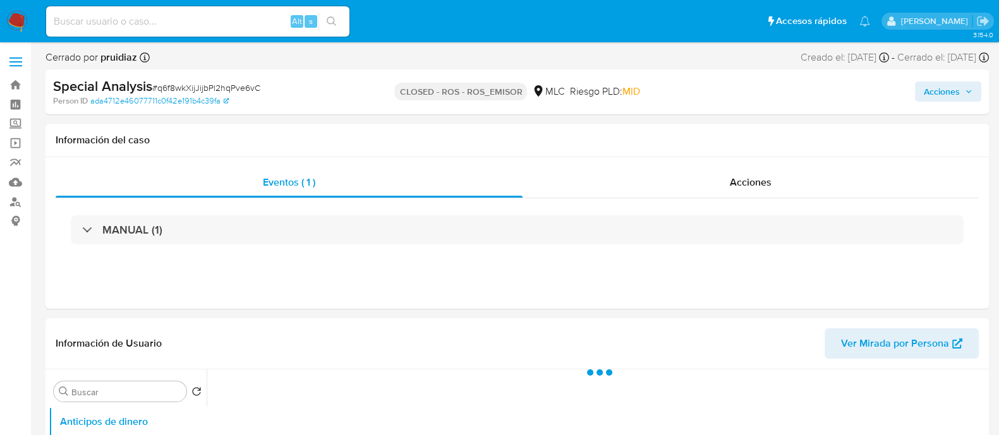
select select "10"
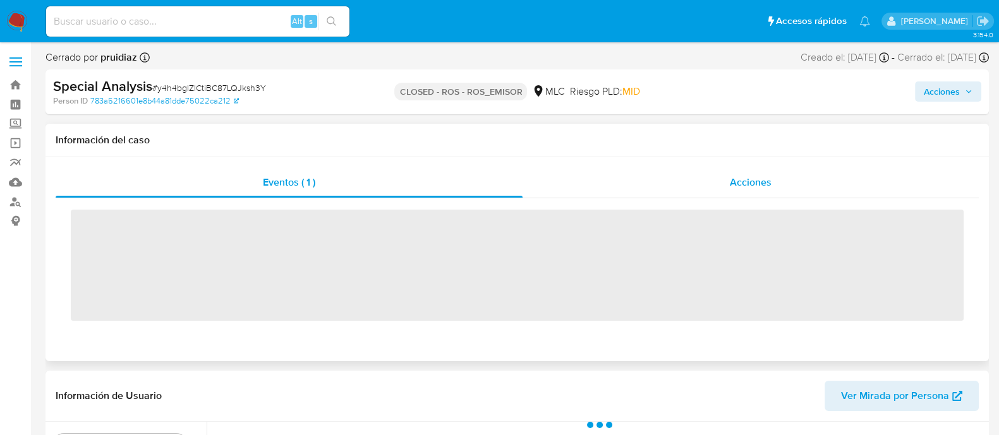
click at [754, 183] on span "Acciones" at bounding box center [751, 182] width 42 height 15
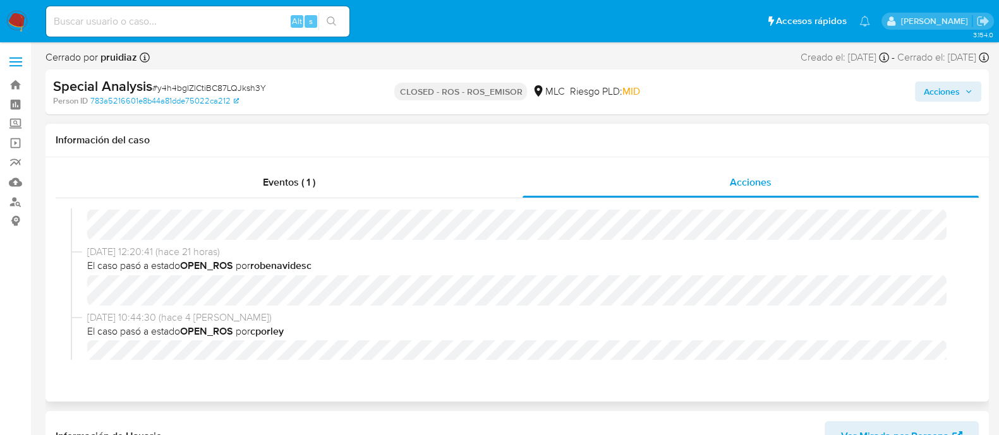
scroll to position [42, 0]
select select "10"
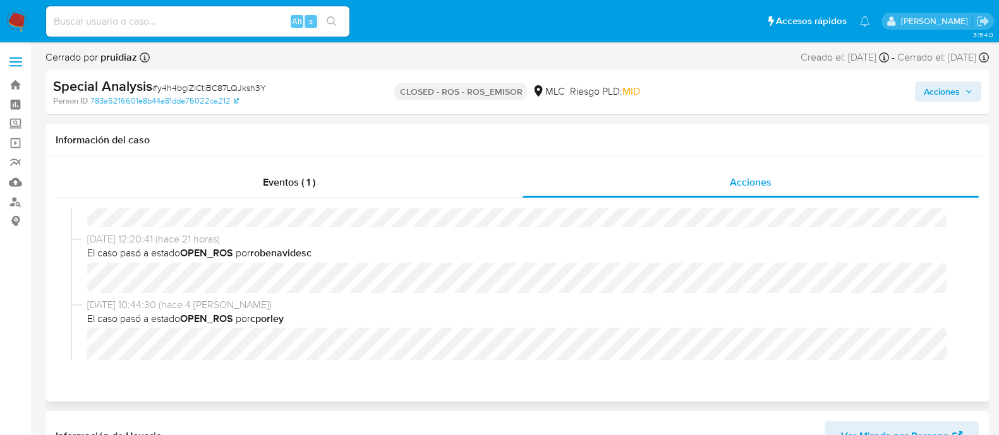
scroll to position [0, 0]
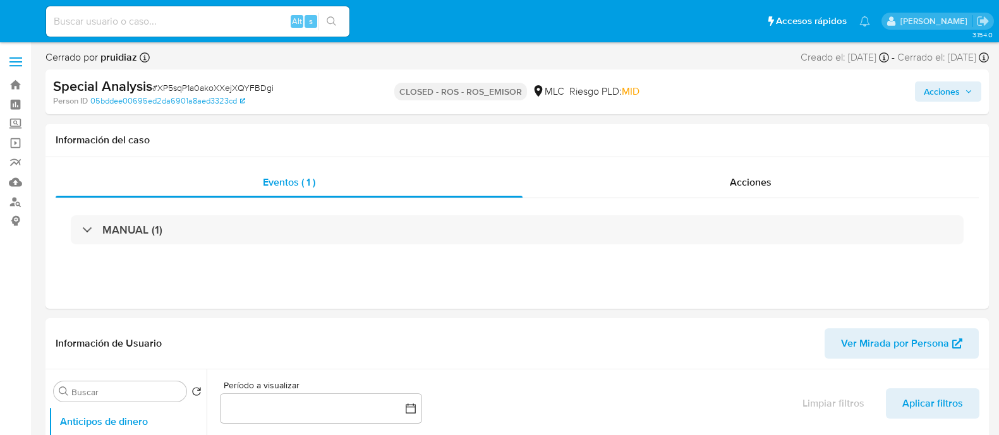
select select "10"
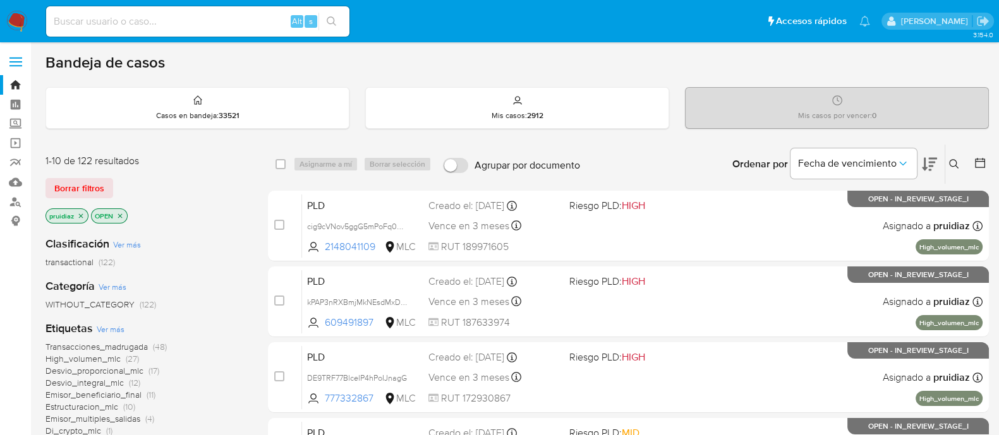
click at [928, 159] on icon at bounding box center [929, 164] width 15 height 15
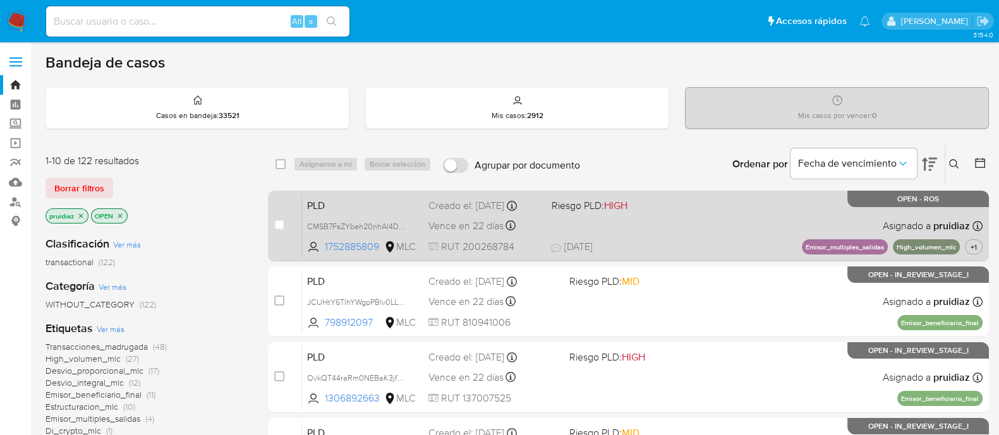
click at [673, 220] on div "PLD CMSB7FsZYbeh20nhAl4D494o 1752885809 MLC Riesgo PLD: HIGH Creado el: 12/06/2…" at bounding box center [642, 226] width 681 height 64
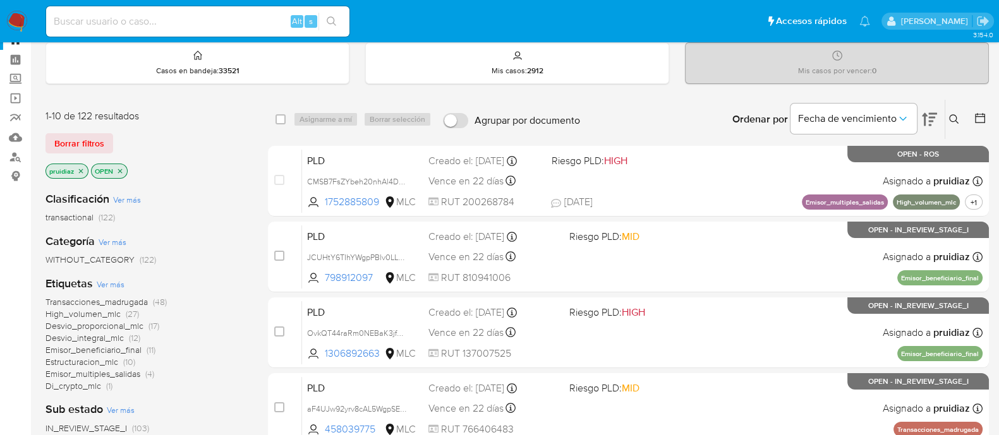
scroll to position [69, 0]
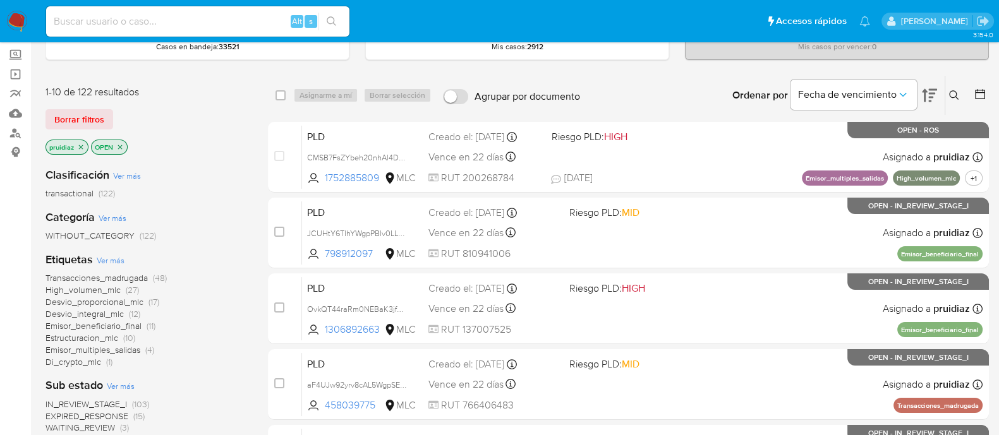
click at [104, 301] on span "Desvio_proporcional_mlc" at bounding box center [94, 302] width 98 height 13
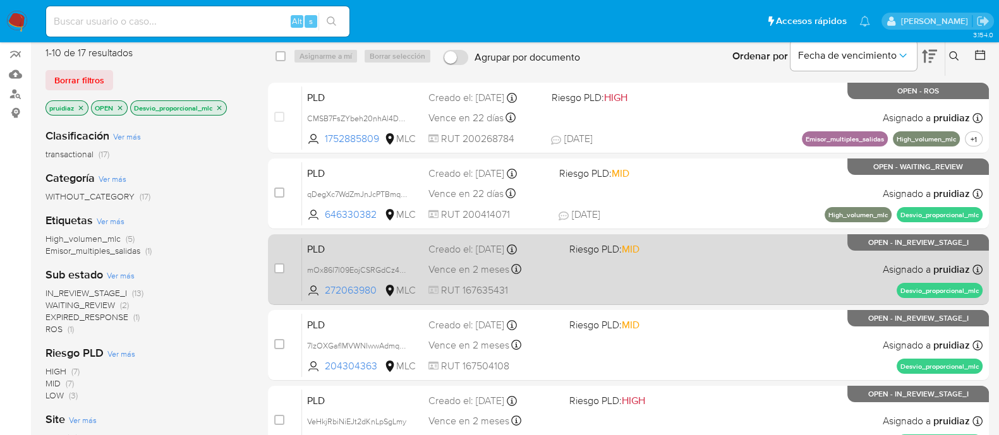
scroll to position [107, 0]
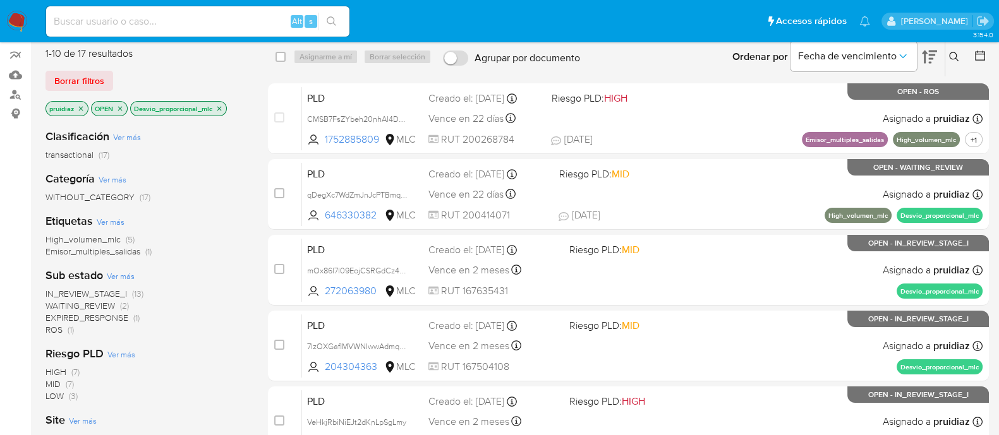
click at [221, 107] on icon "close-filter" at bounding box center [219, 109] width 8 height 8
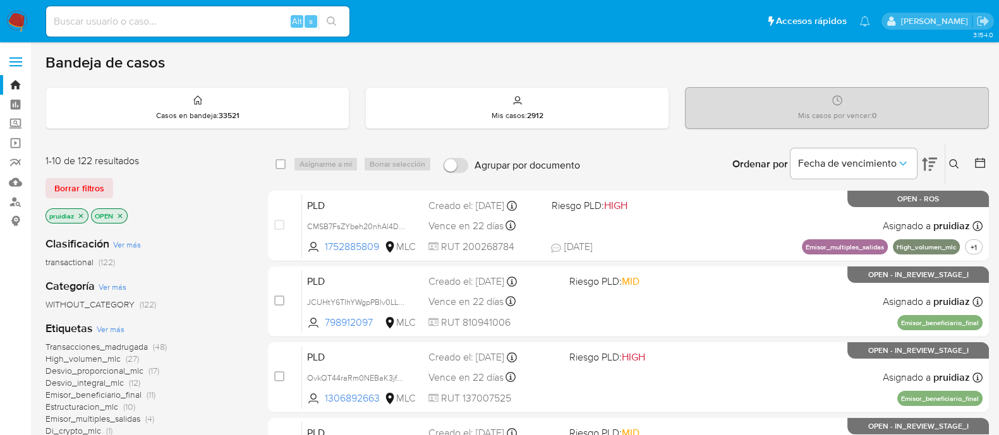
click at [983, 147] on div at bounding box center [977, 164] width 23 height 39
click at [977, 159] on icon at bounding box center [980, 163] width 10 height 10
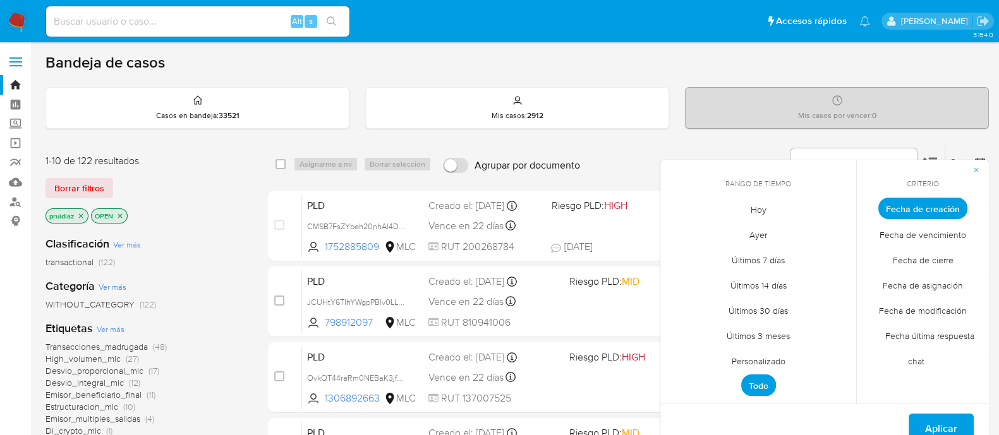
click at [746, 354] on span "Personalizado" at bounding box center [758, 361] width 80 height 26
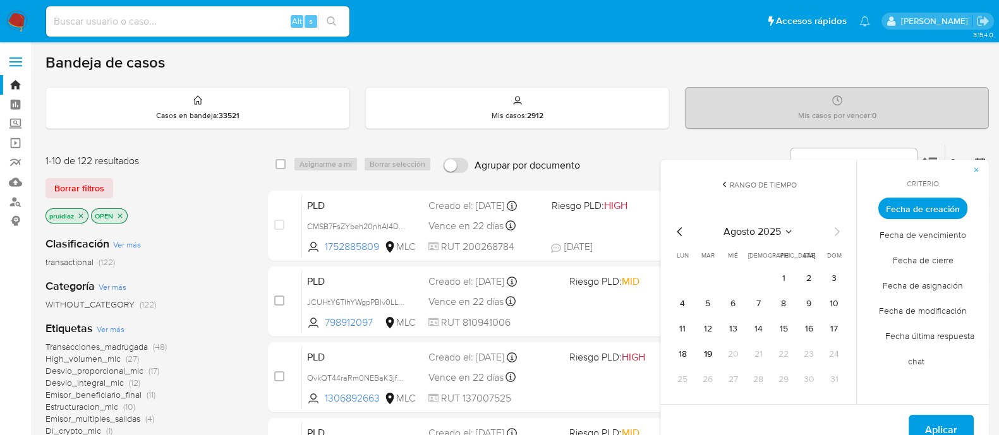
click at [680, 235] on icon "Mes anterior" at bounding box center [679, 231] width 15 height 15
click at [842, 282] on button "1" at bounding box center [834, 279] width 20 height 20
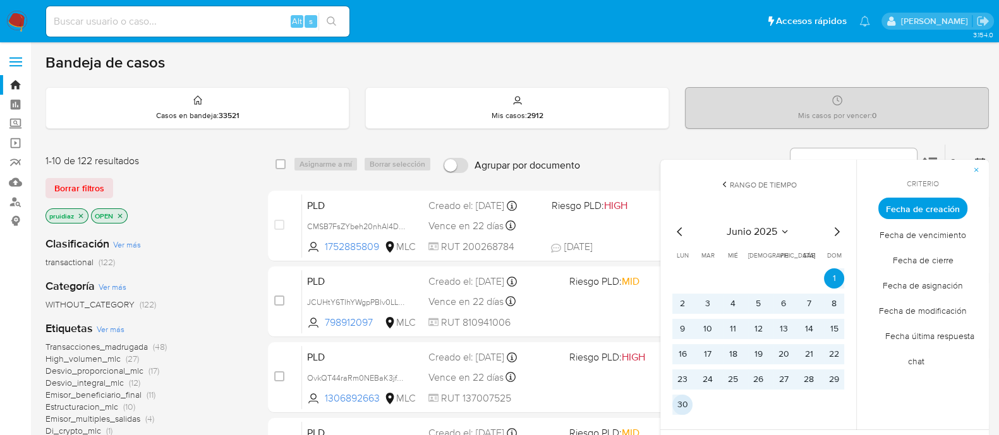
click at [687, 399] on button "30" at bounding box center [682, 405] width 20 height 20
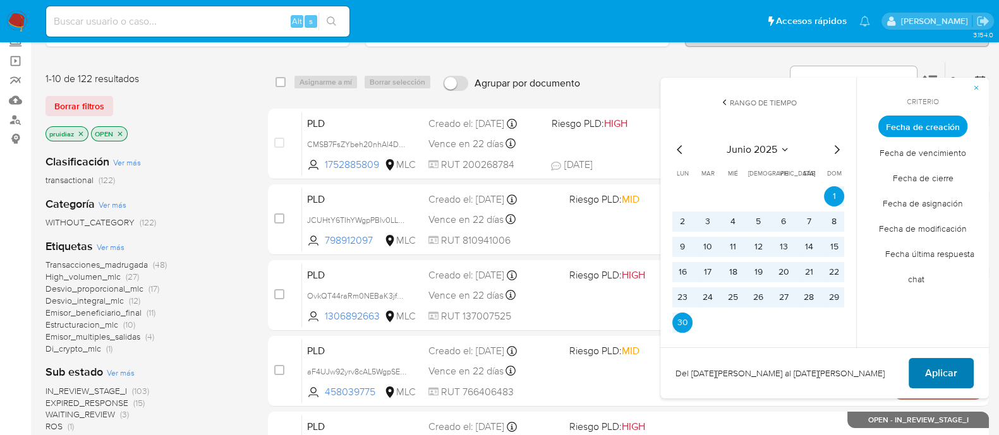
click at [938, 366] on span "Aplicar" at bounding box center [941, 374] width 32 height 28
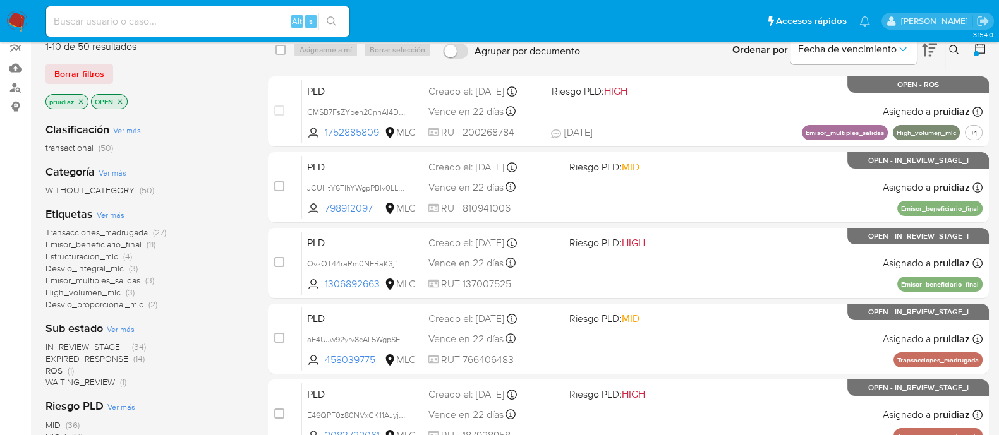
scroll to position [116, 0]
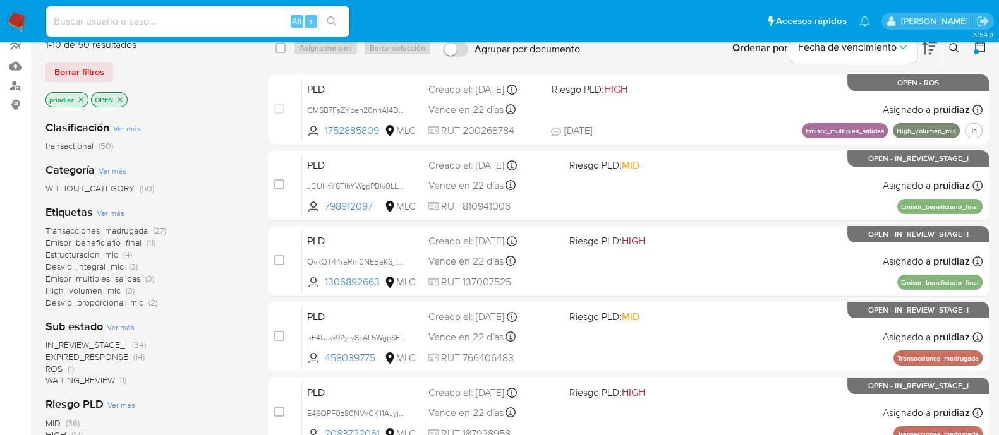
click at [111, 340] on span "IN_REVIEW_STAGE_I" at bounding box center [86, 345] width 82 height 13
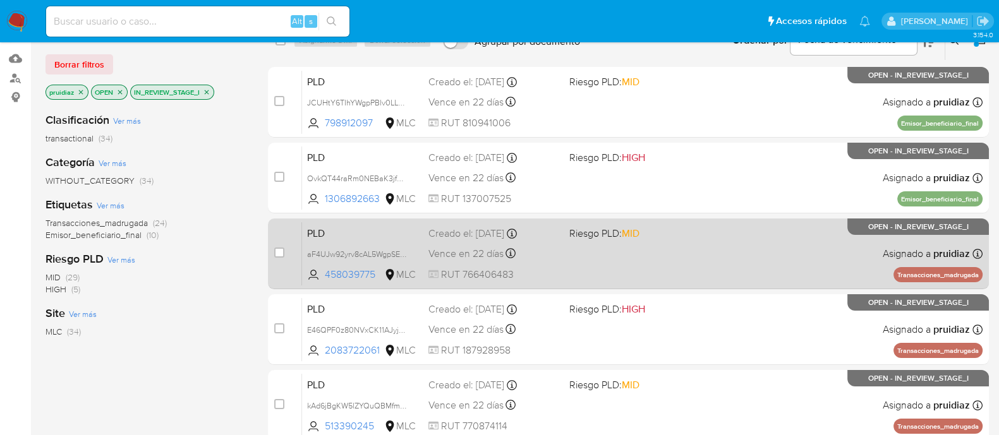
scroll to position [124, 0]
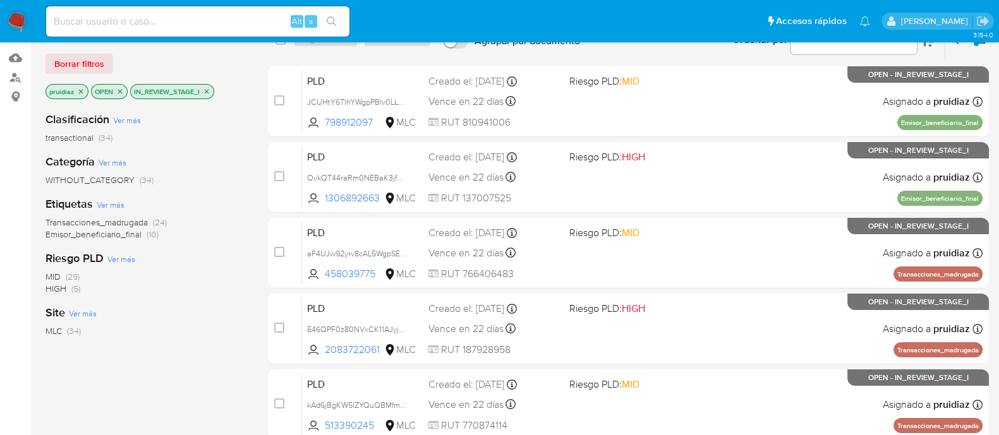
click at [128, 234] on span "Emisor_beneficiario_final" at bounding box center [93, 234] width 96 height 13
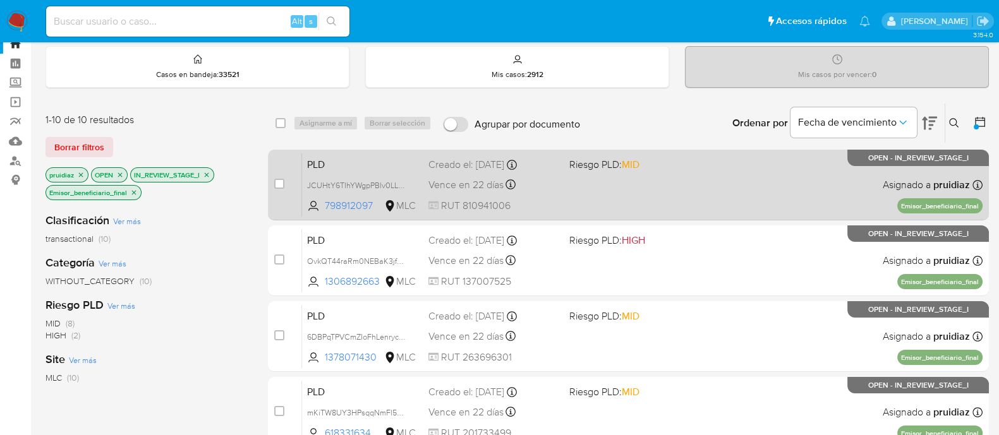
scroll to position [42, 0]
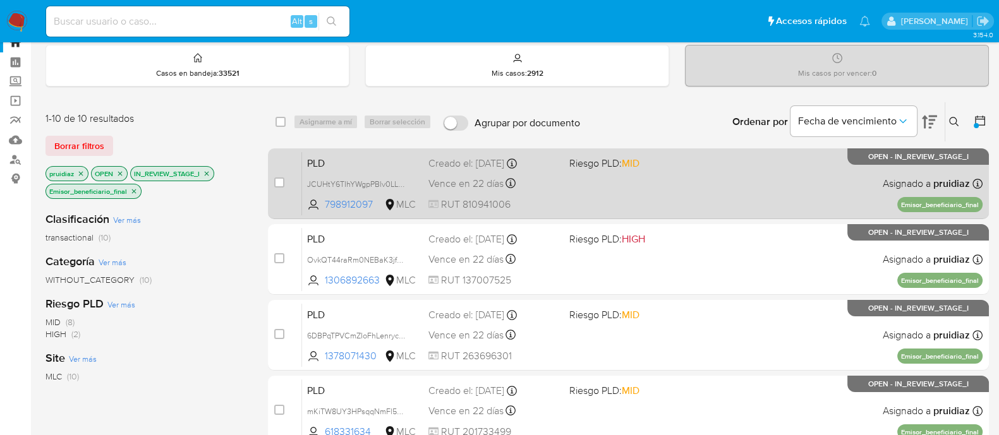
click at [783, 178] on div "PLD JCUHtY6TIhYWgpPBlv0LLhfC 798912097 MLC Riesgo PLD: MID Creado el: 12/06/202…" at bounding box center [642, 184] width 681 height 64
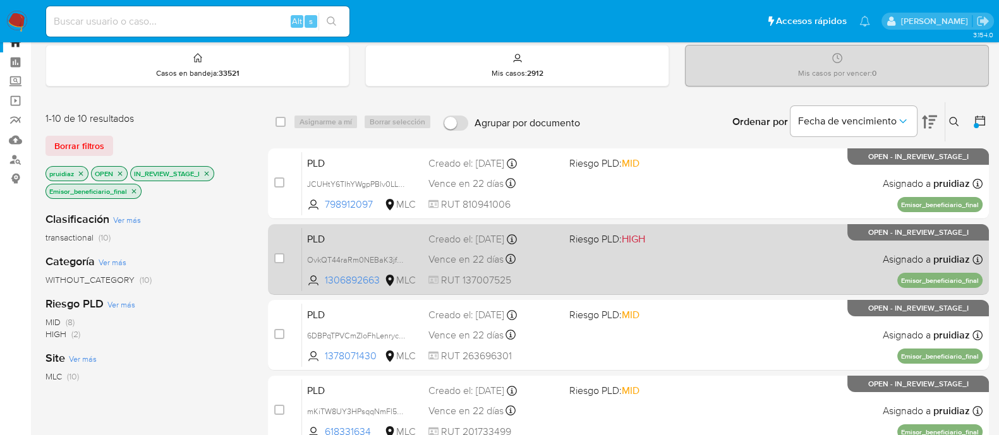
click at [752, 247] on div "PLD OvkQT44raRm0NEBaK3jfG4i2 1306892663 MLC Riesgo PLD: HIGH Creado el: 12/06/2…" at bounding box center [642, 259] width 681 height 64
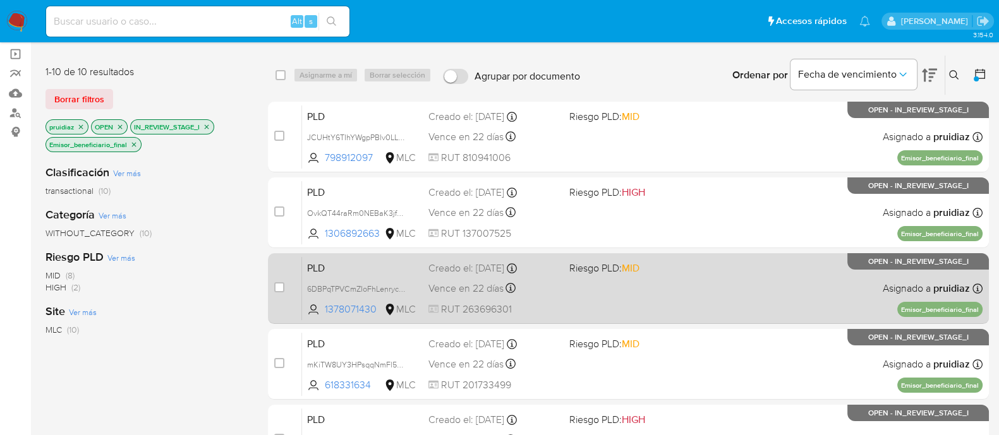
scroll to position [90, 0]
click at [734, 288] on div "PLD 6DBPqTPVCmZIoFhLenrycJiU 1378071430 MLC Riesgo PLD: MID Creado el: 12/06/20…" at bounding box center [642, 288] width 681 height 64
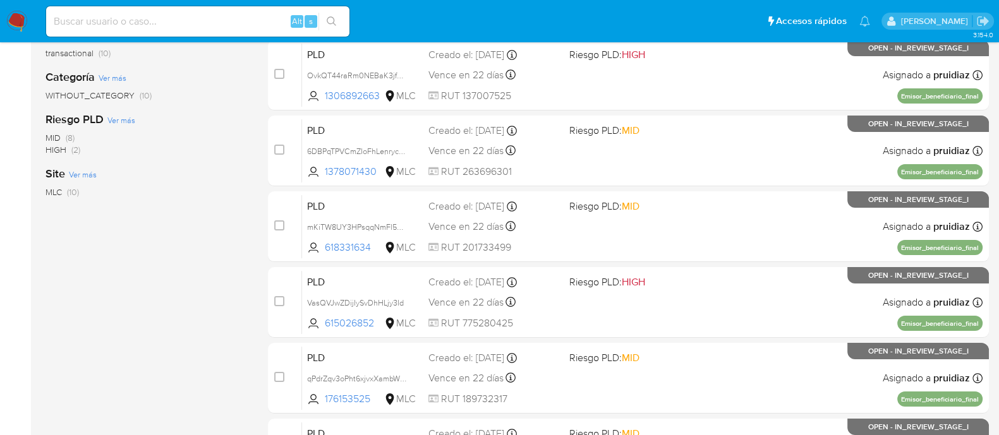
scroll to position [233, 0]
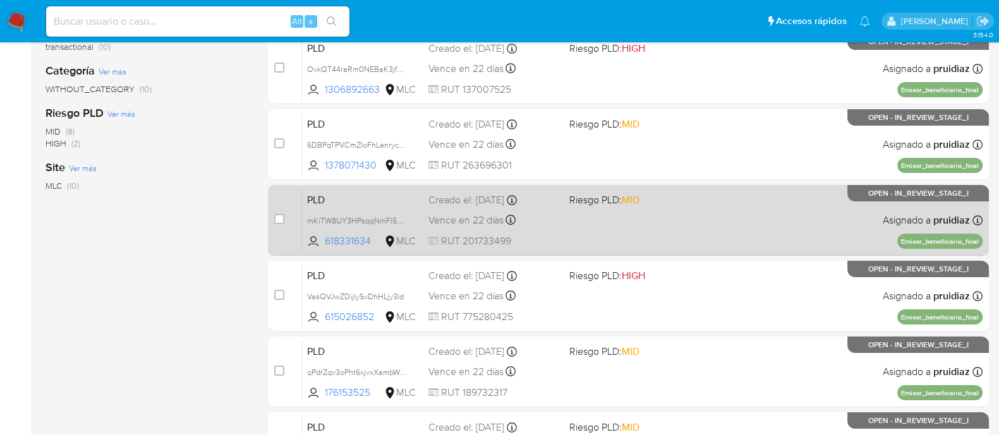
click at [724, 216] on div "PLD mKiTW8UY3HPsqqNmFl5BSeK4 618331634 MLC Riesgo PLD: MID Creado el: 12/06/202…" at bounding box center [642, 220] width 681 height 64
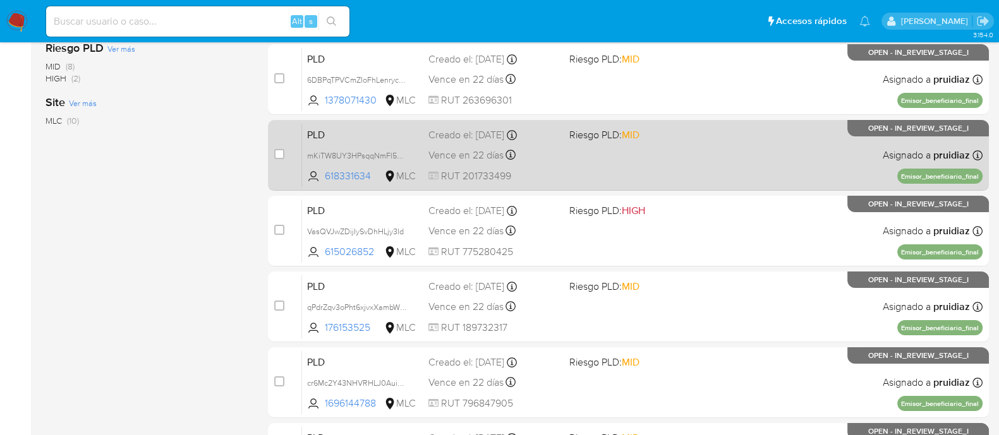
scroll to position [300, 0]
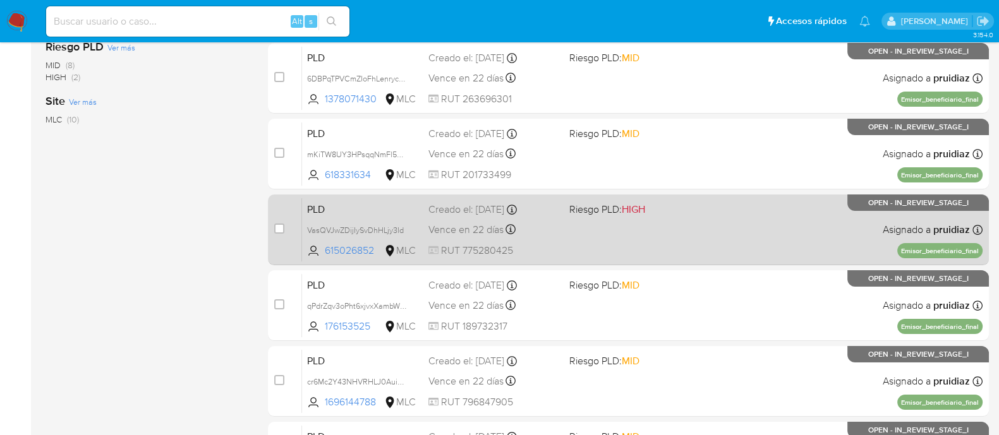
click at [751, 235] on div "PLD VasQVJwZDijIySvDhHLjy3Id 615026852 MLC Riesgo PLD: HIGH Creado el: 12/06/20…" at bounding box center [642, 230] width 681 height 64
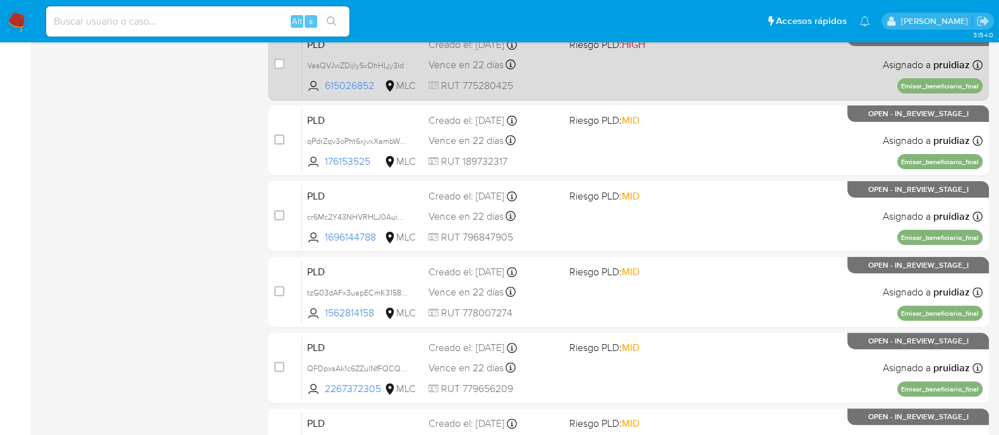
scroll to position [470, 0]
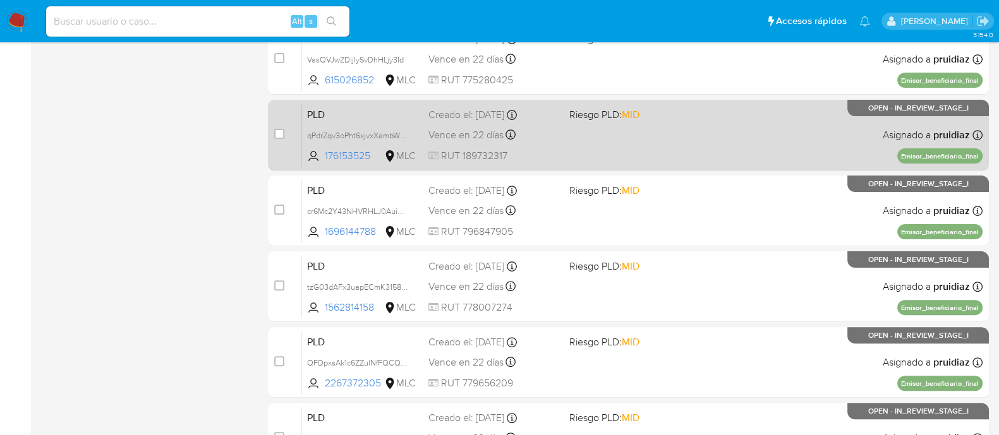
click at [702, 131] on div "PLD qPdrZqv3oPht6xjvxXambWjW 176153525 MLC Riesgo PLD: MID Creado el: 12/06/202…" at bounding box center [642, 135] width 681 height 64
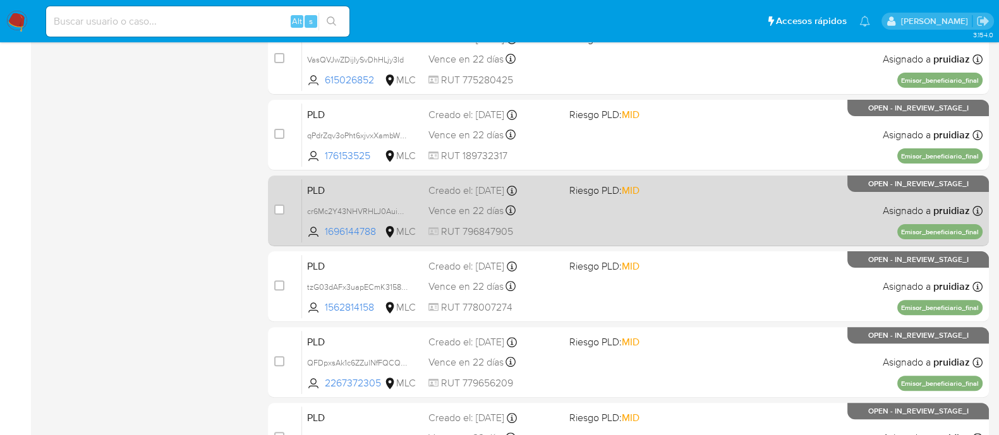
click at [711, 202] on div "PLD cr6Mc2Y43NHVRHLJ0Aui8Ih3 1696144788 MLC Riesgo PLD: MID Creado el: 12/06/20…" at bounding box center [642, 211] width 681 height 64
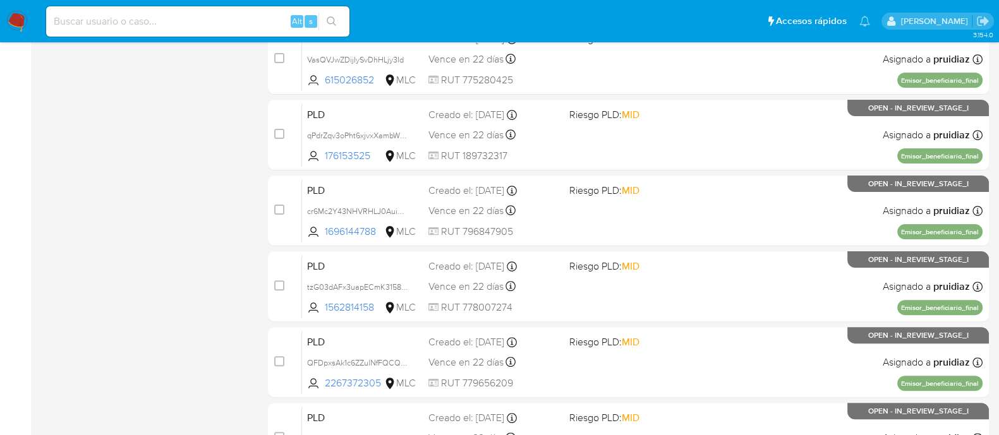
scroll to position [0, 0]
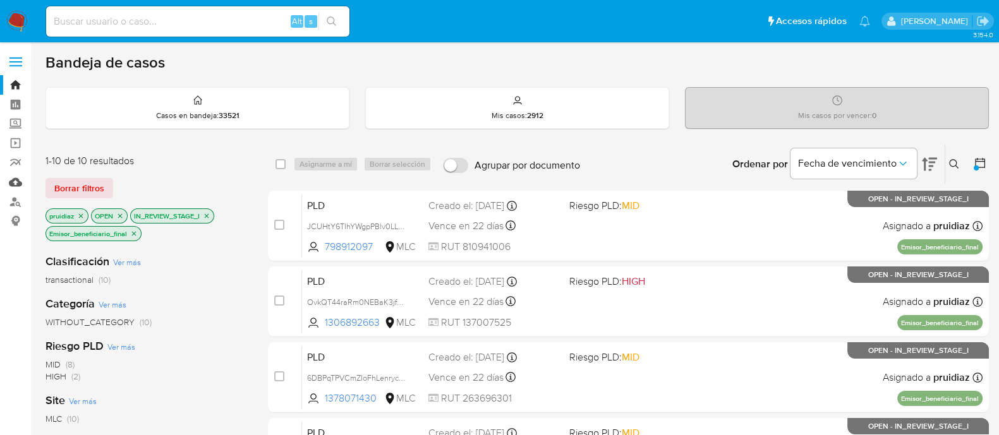
click at [17, 185] on link "Mulan" at bounding box center [75, 183] width 150 height 20
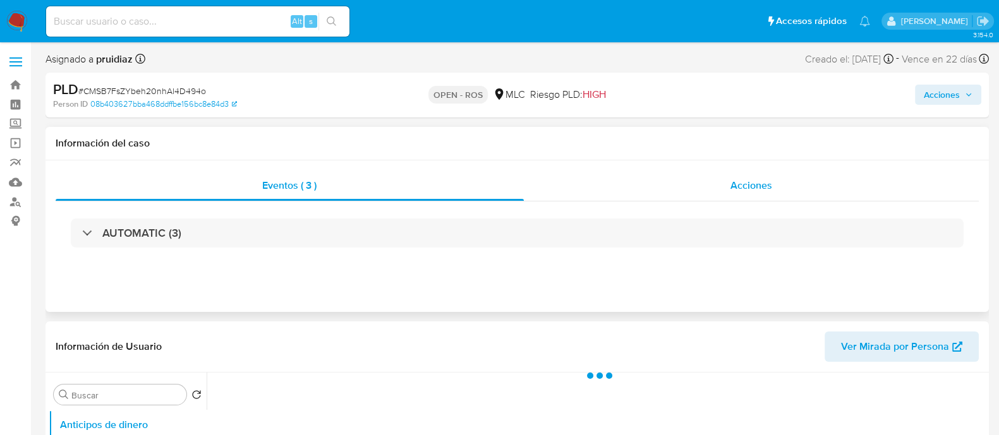
click at [744, 172] on div "Acciones" at bounding box center [752, 186] width 456 height 30
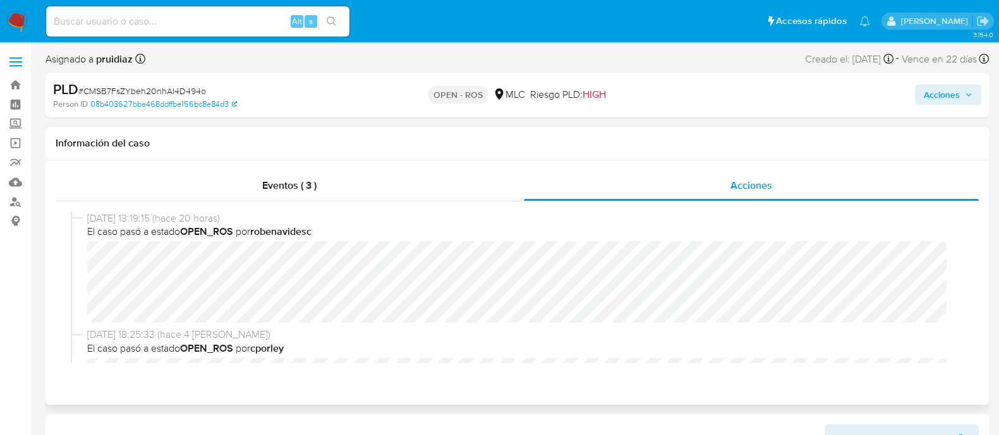
select select "10"
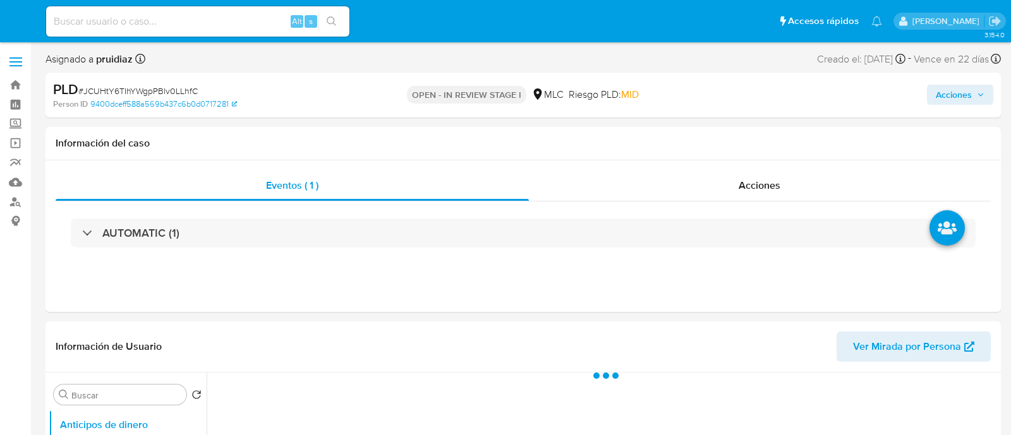
select select "10"
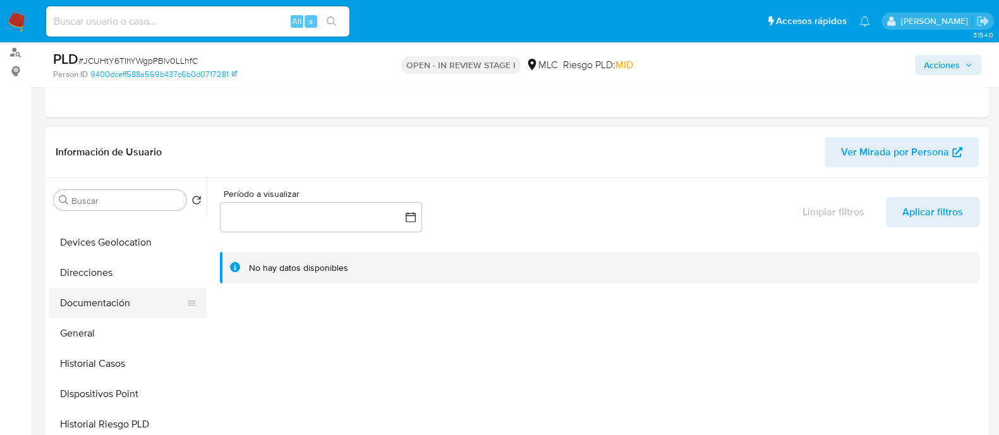
scroll to position [173, 0]
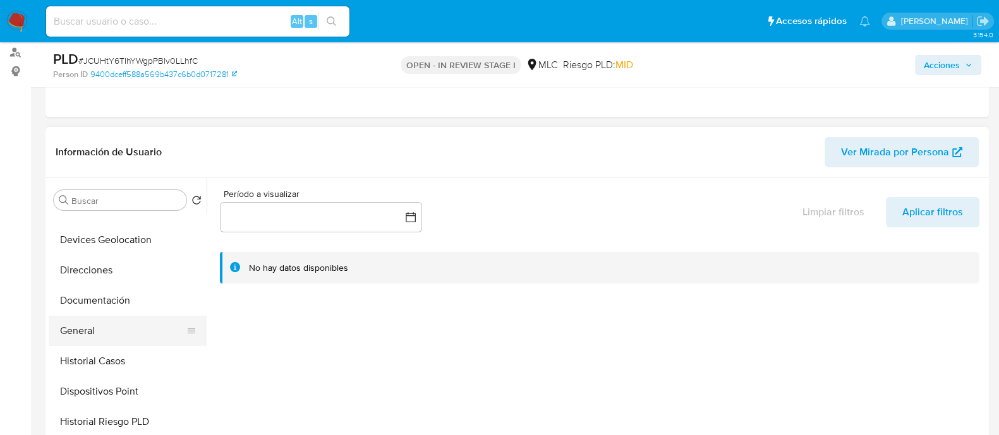
click at [76, 330] on button "General" at bounding box center [123, 331] width 148 height 30
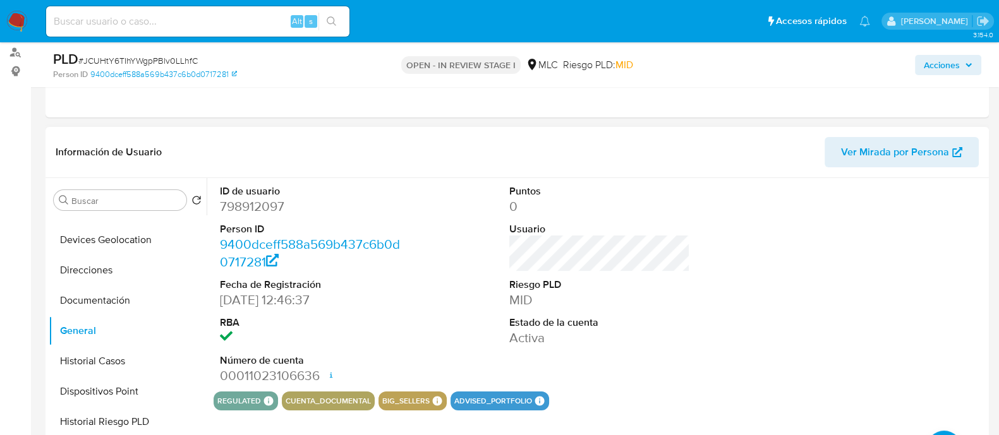
click at [265, 200] on dd "798912097" at bounding box center [310, 207] width 181 height 18
copy dd "798912097"
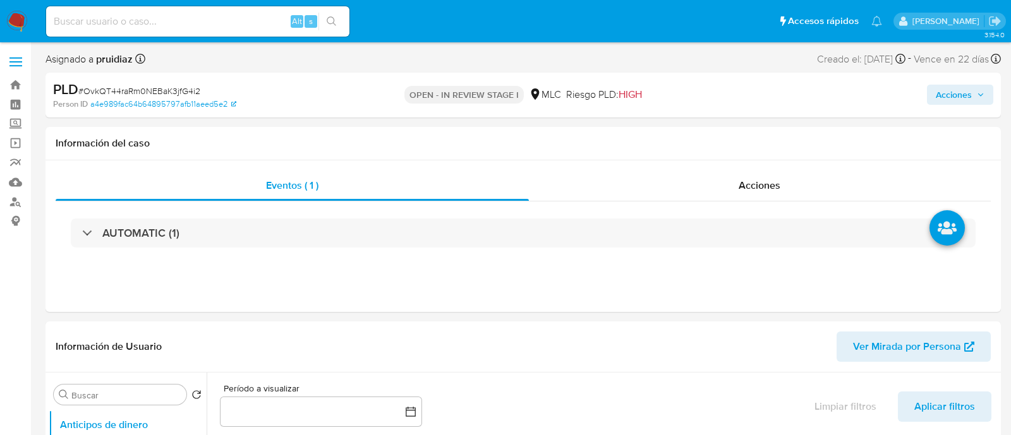
select select "10"
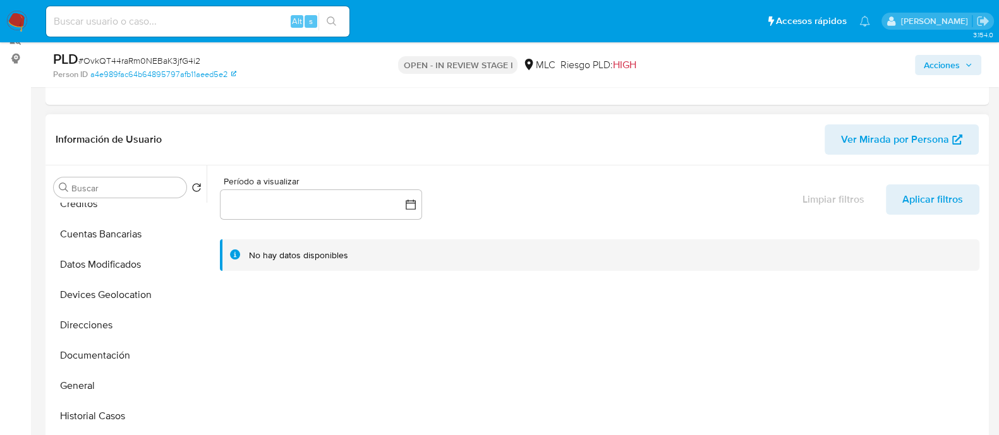
scroll to position [124, 0]
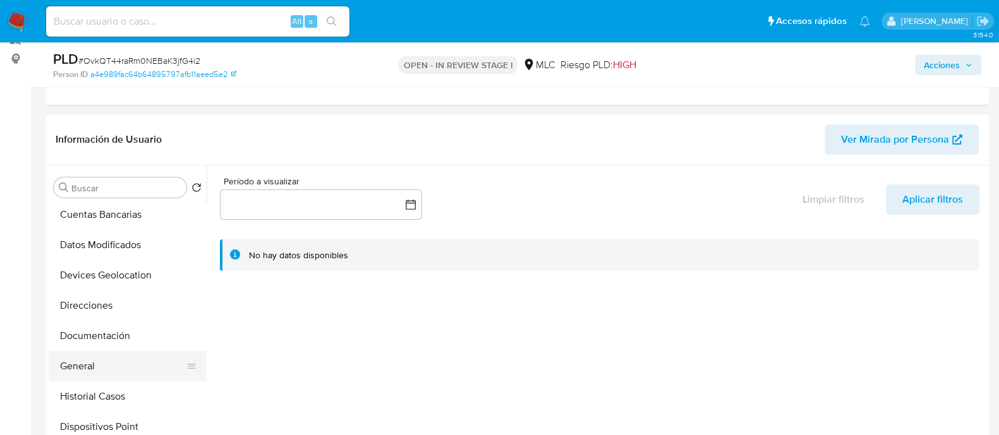
click at [82, 372] on button "General" at bounding box center [123, 366] width 148 height 30
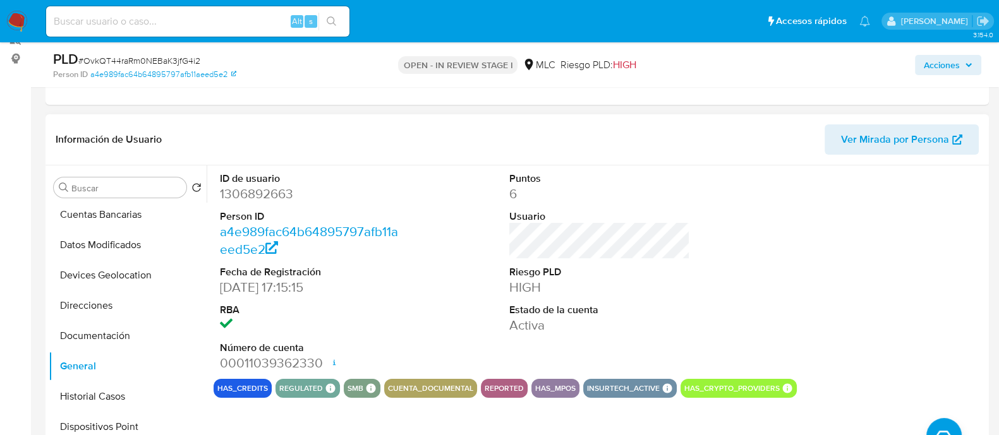
click at [249, 188] on dd "1306892663" at bounding box center [310, 194] width 181 height 18
copy dd "1306892663"
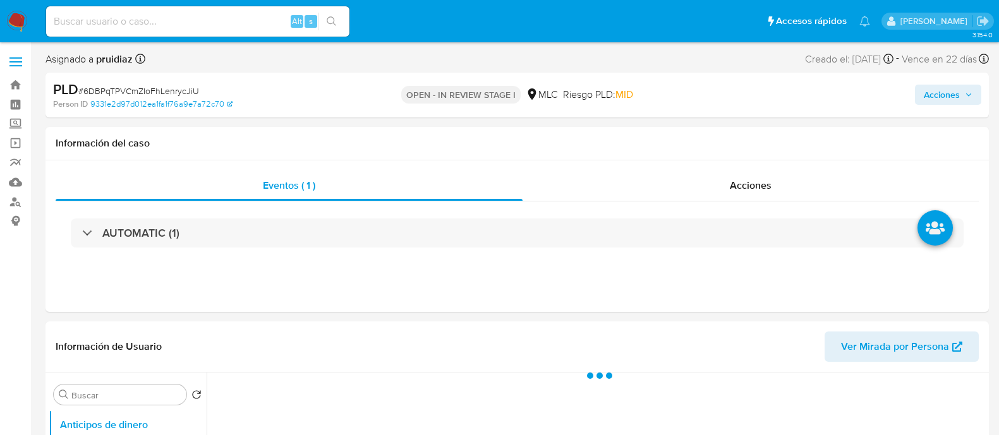
select select "10"
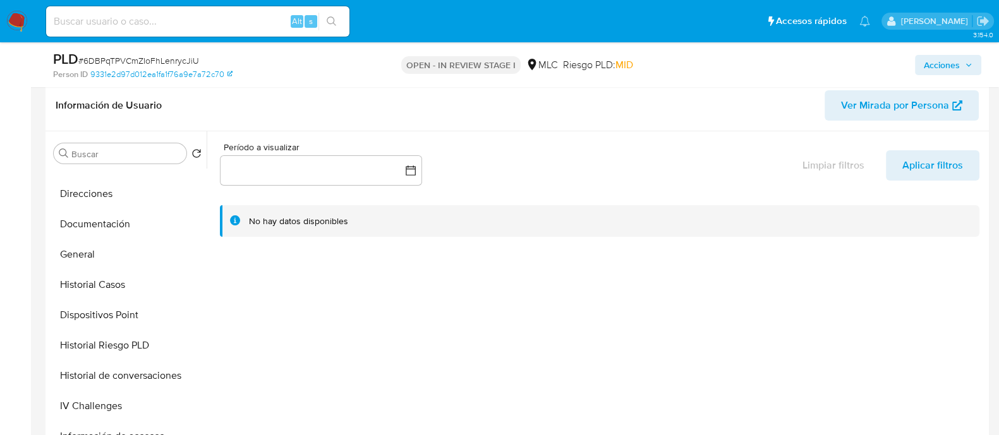
scroll to position [205, 0]
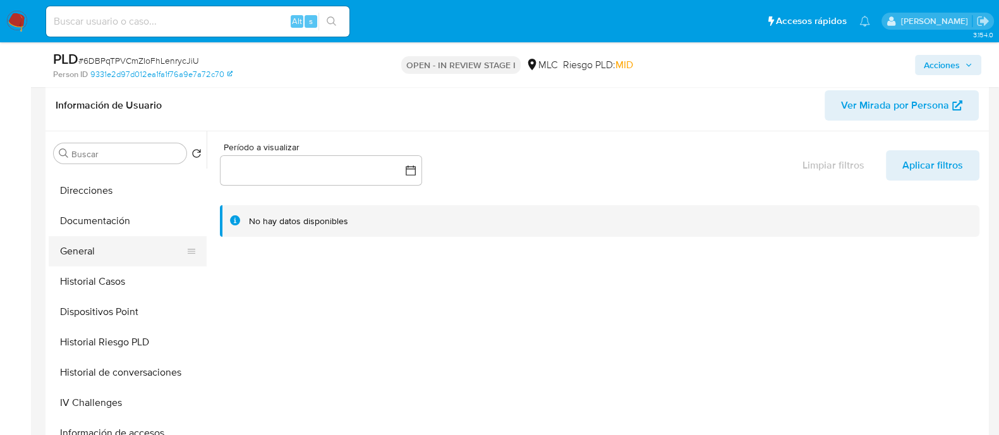
click at [85, 244] on button "General" at bounding box center [123, 251] width 148 height 30
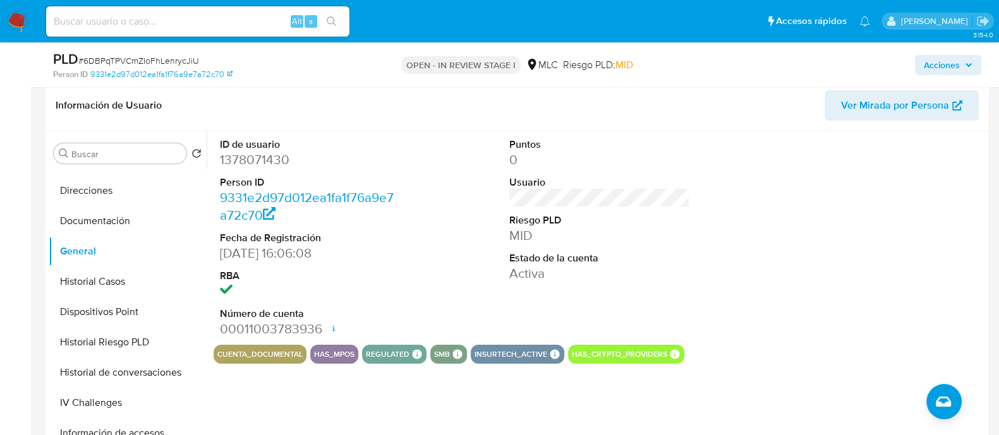
click at [244, 152] on dd "1378071430" at bounding box center [310, 160] width 181 height 18
copy dd "1378071430"
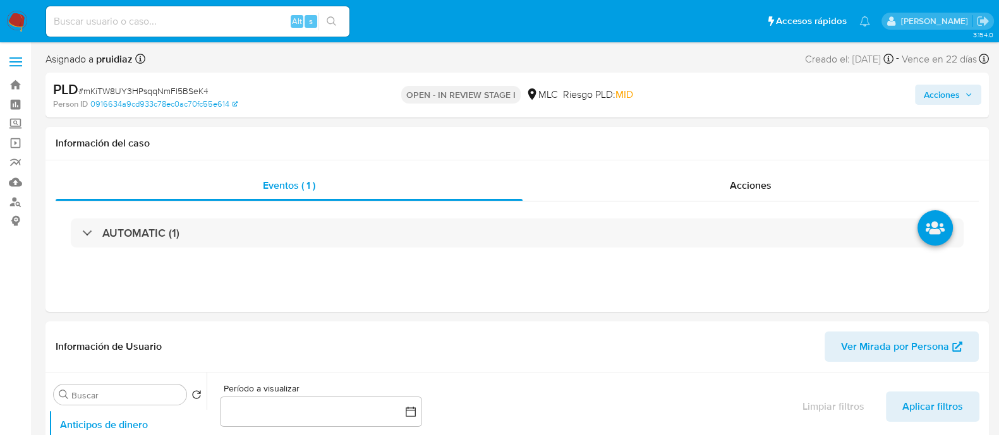
select select "10"
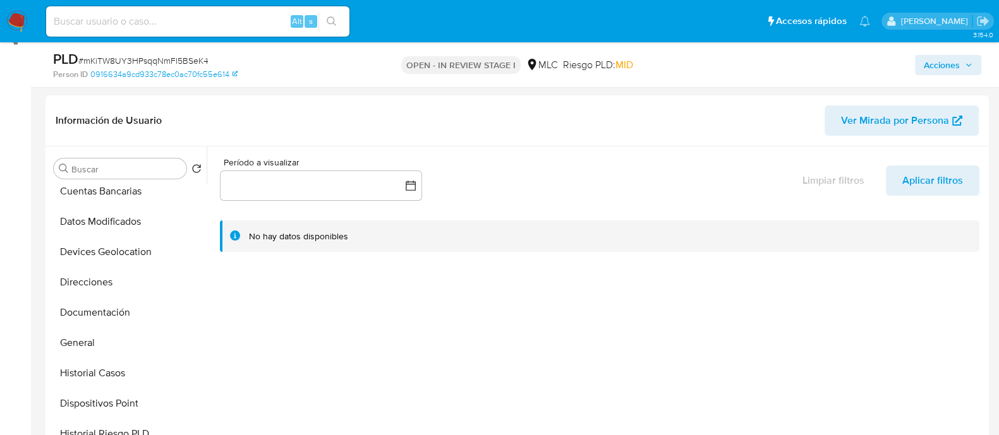
scroll to position [146, 0]
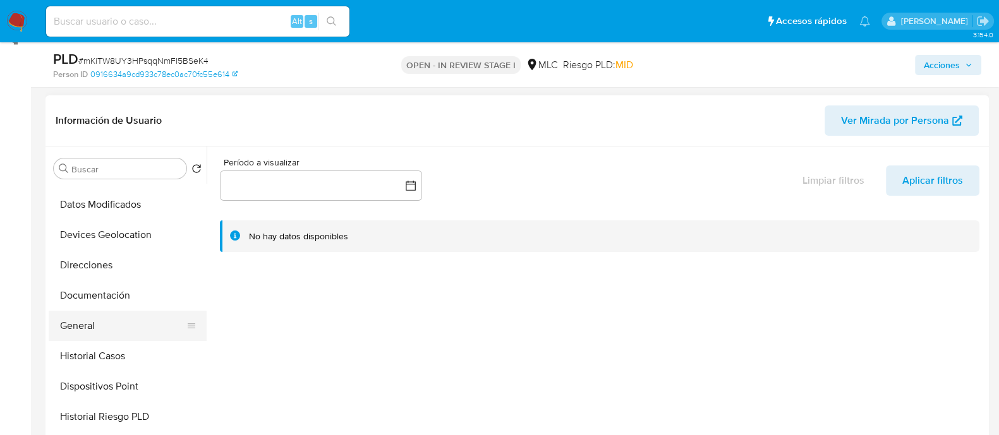
click at [94, 324] on button "General" at bounding box center [123, 326] width 148 height 30
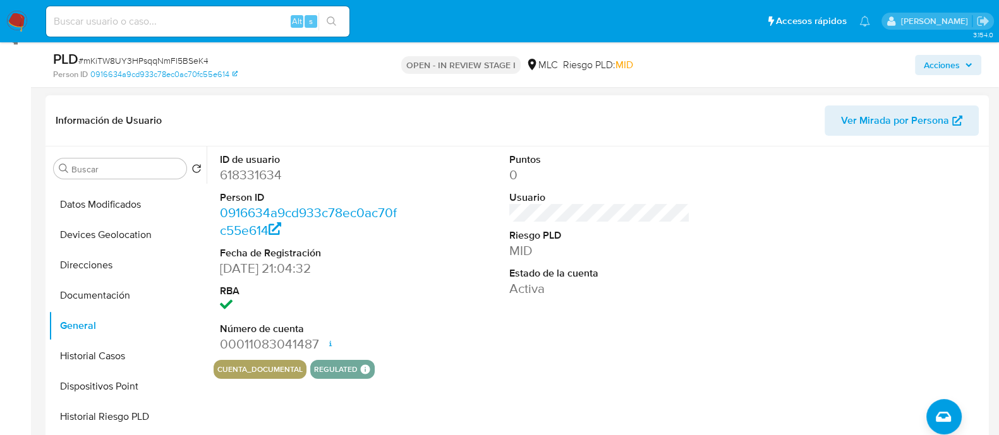
click at [255, 182] on dd "618331634" at bounding box center [310, 175] width 181 height 18
copy dd "618331634"
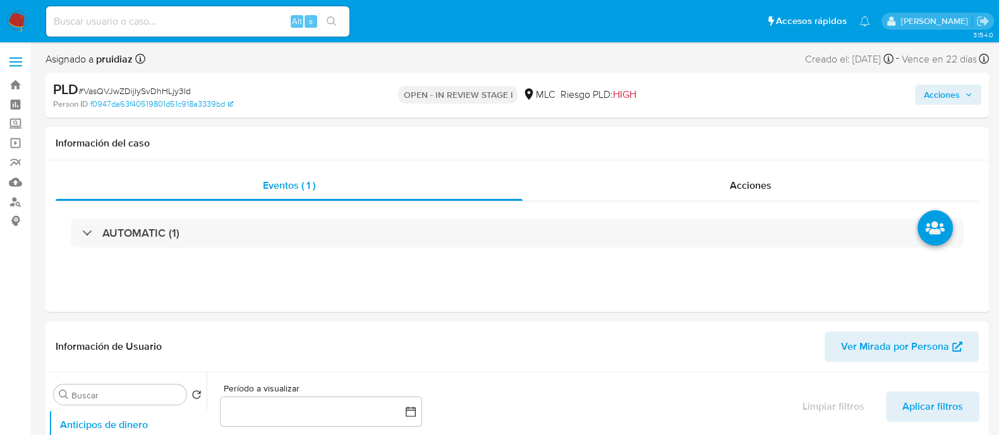
select select "10"
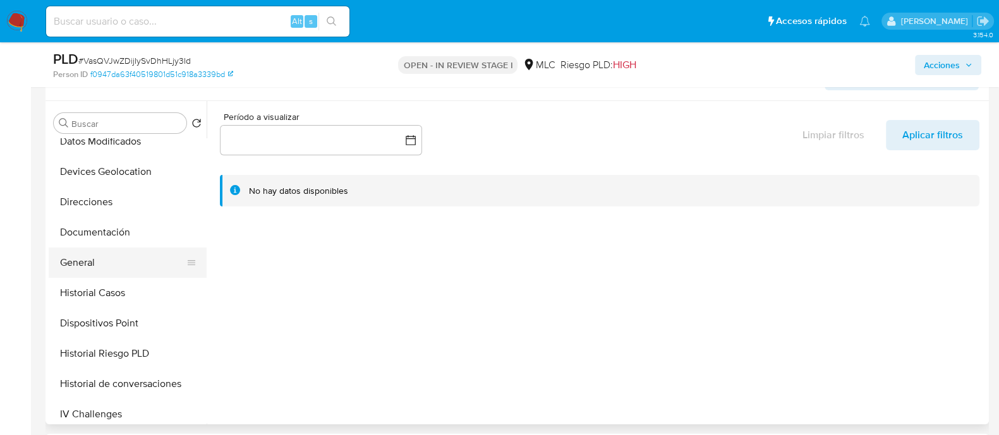
scroll to position [164, 0]
click at [87, 267] on button "General" at bounding box center [123, 262] width 148 height 30
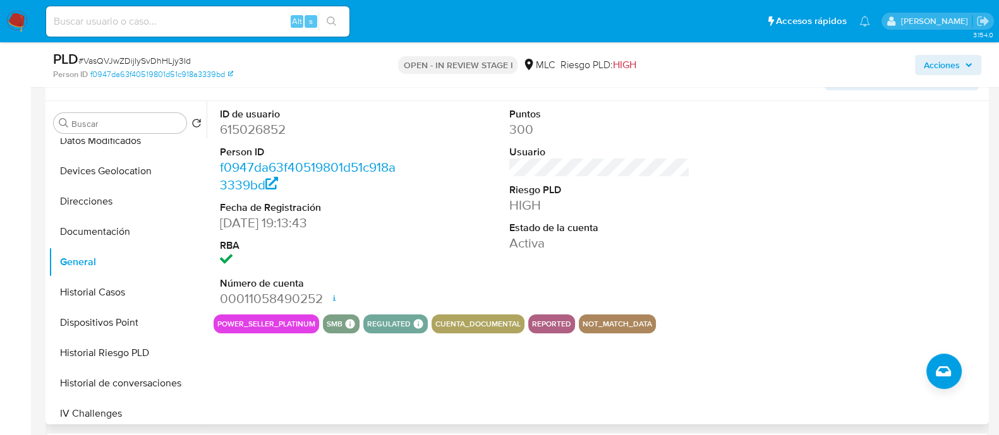
click at [257, 118] on dt "ID de usuario" at bounding box center [310, 114] width 181 height 14
click at [256, 121] on dd "615026852" at bounding box center [310, 130] width 181 height 18
copy dd "615026852"
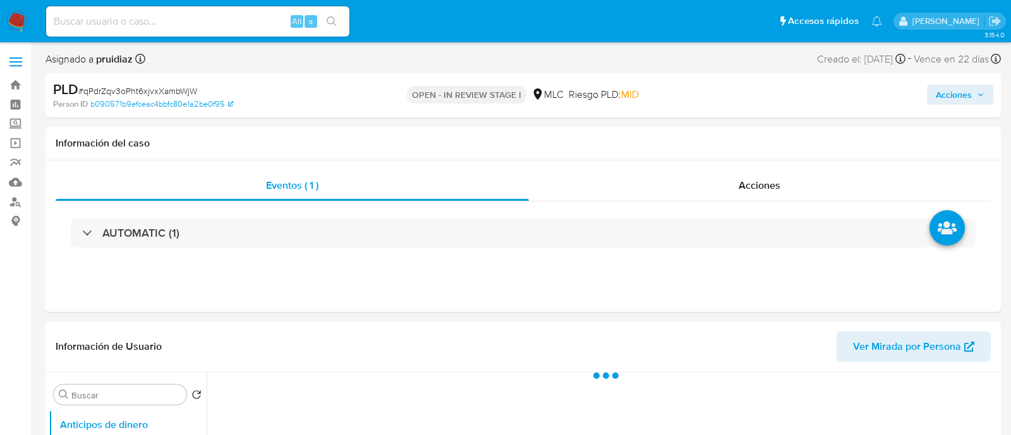
select select "10"
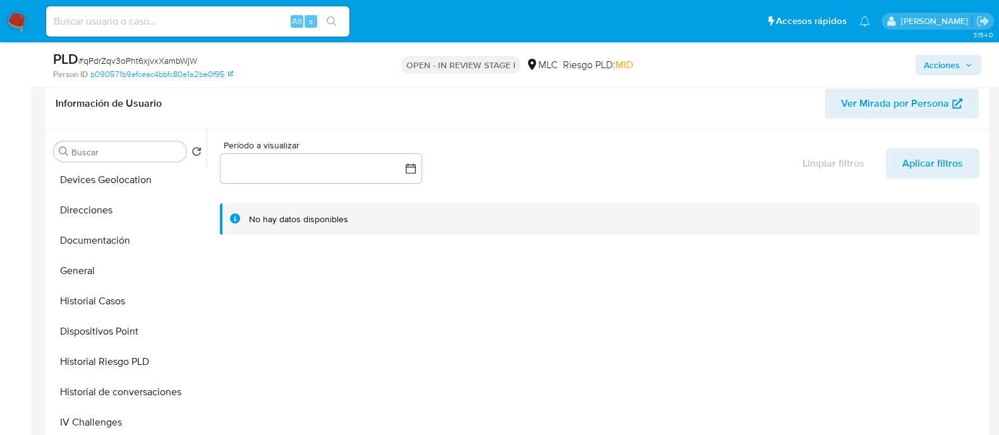
scroll to position [192, 0]
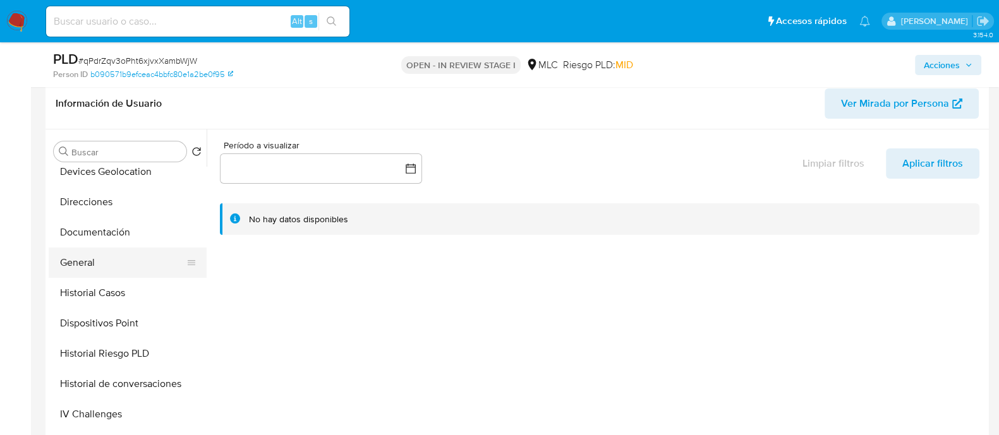
click at [80, 263] on button "General" at bounding box center [123, 263] width 148 height 30
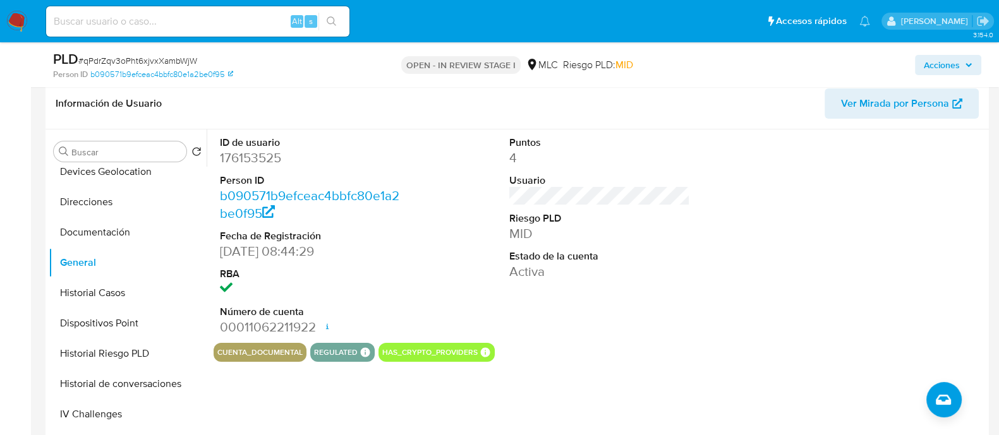
click at [277, 153] on dd "176153525" at bounding box center [310, 158] width 181 height 18
copy dd "176153525"
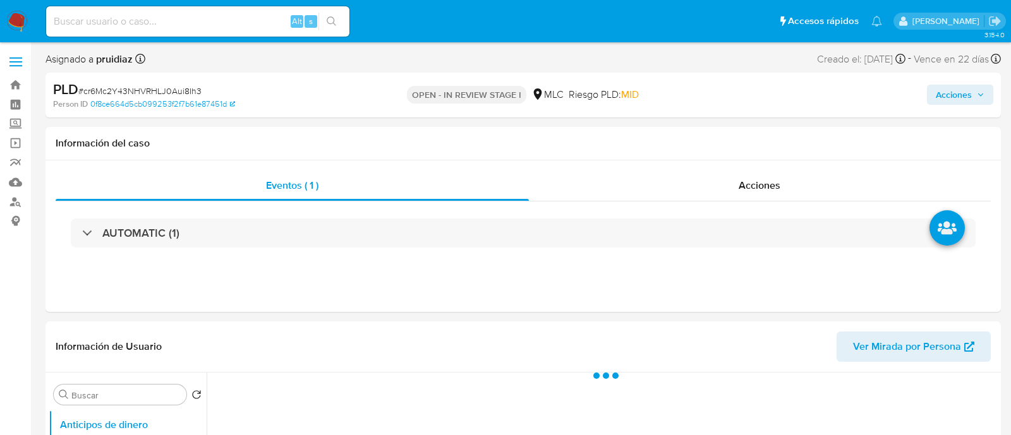
select select "10"
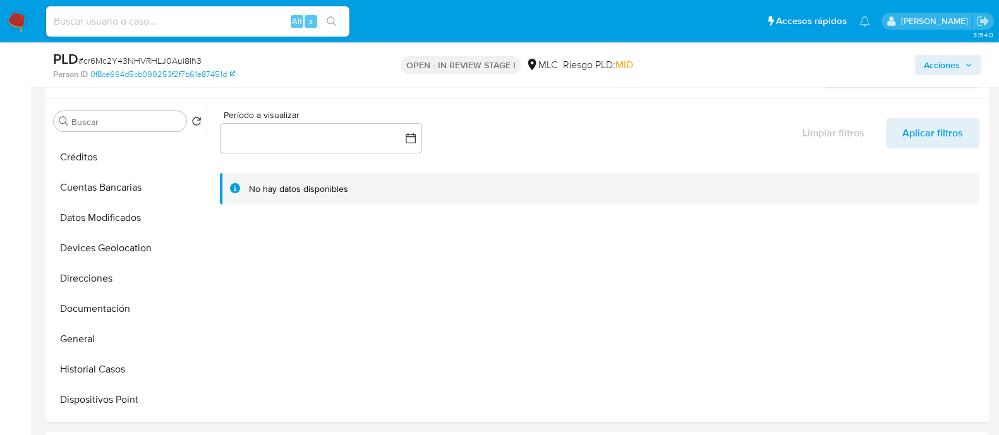
scroll to position [123, 0]
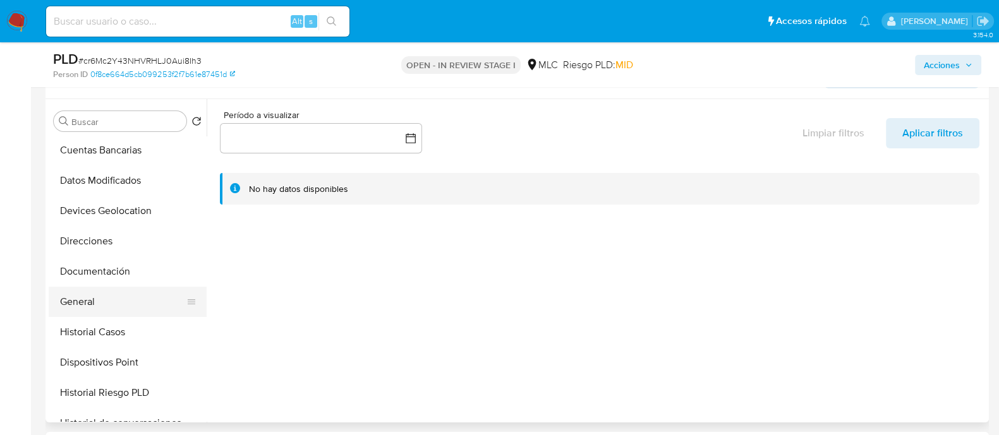
click at [79, 288] on button "General" at bounding box center [123, 302] width 148 height 30
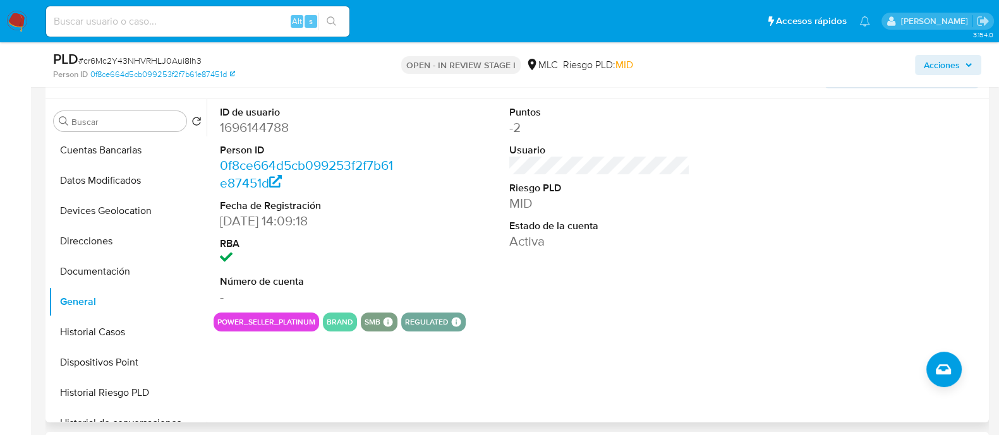
click at [268, 131] on dd "1696144788" at bounding box center [310, 128] width 181 height 18
copy dd "1696144788"
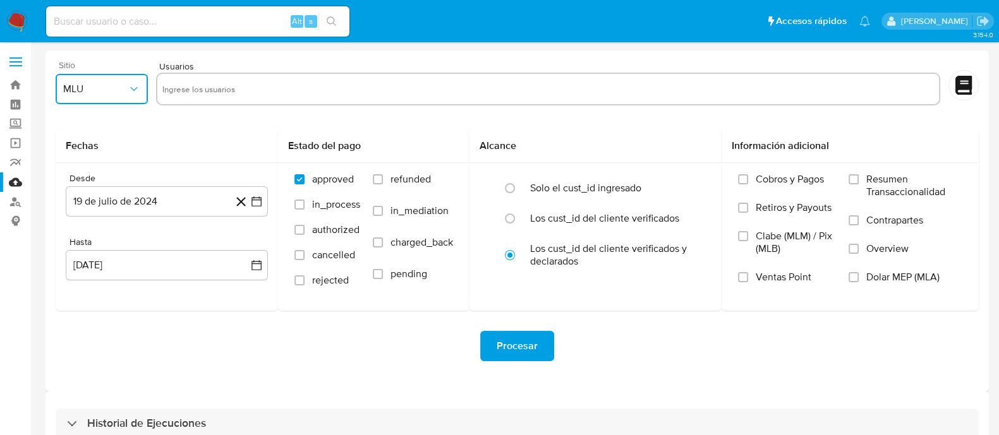
click at [112, 83] on span "MLU" at bounding box center [95, 89] width 64 height 13
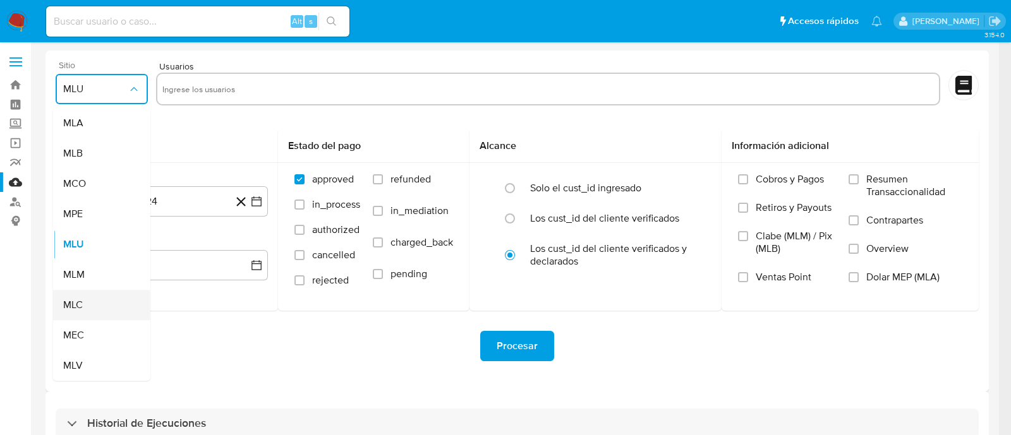
click at [80, 308] on span "MLC" at bounding box center [73, 305] width 20 height 13
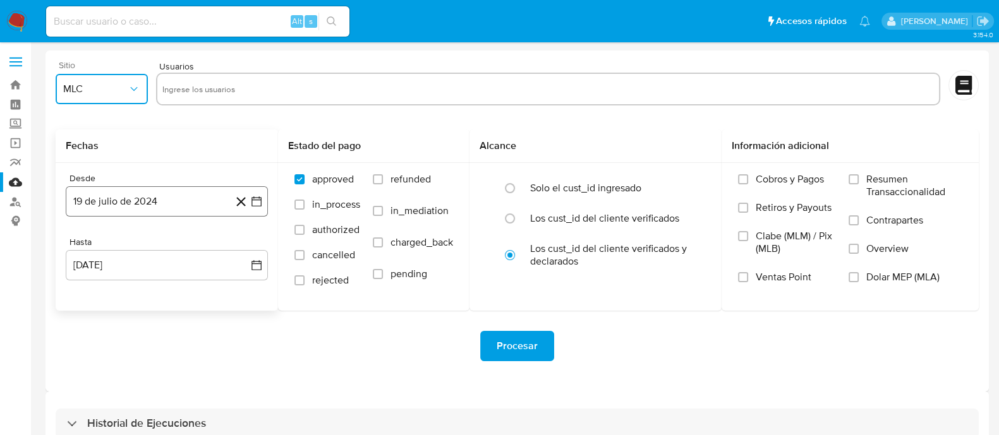
click at [255, 197] on icon "button" at bounding box center [256, 202] width 10 height 10
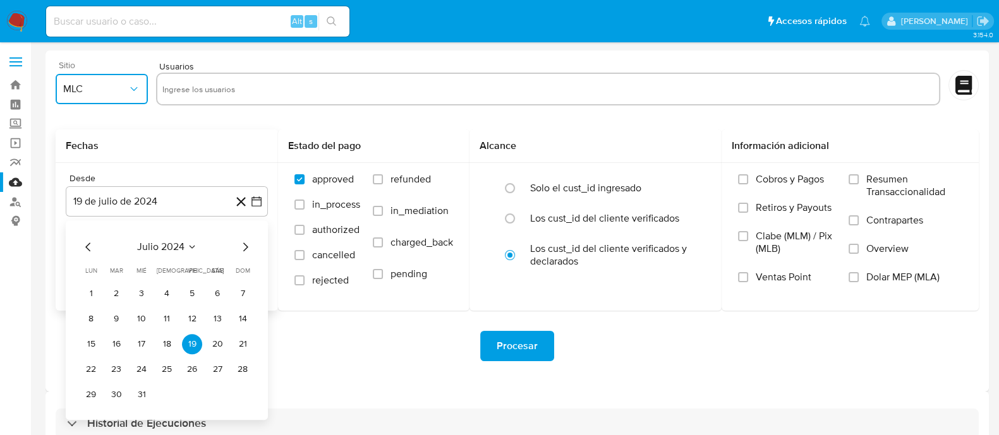
click at [243, 244] on icon "Mes siguiente" at bounding box center [245, 246] width 15 height 15
click at [144, 342] on button "14" at bounding box center [141, 344] width 20 height 20
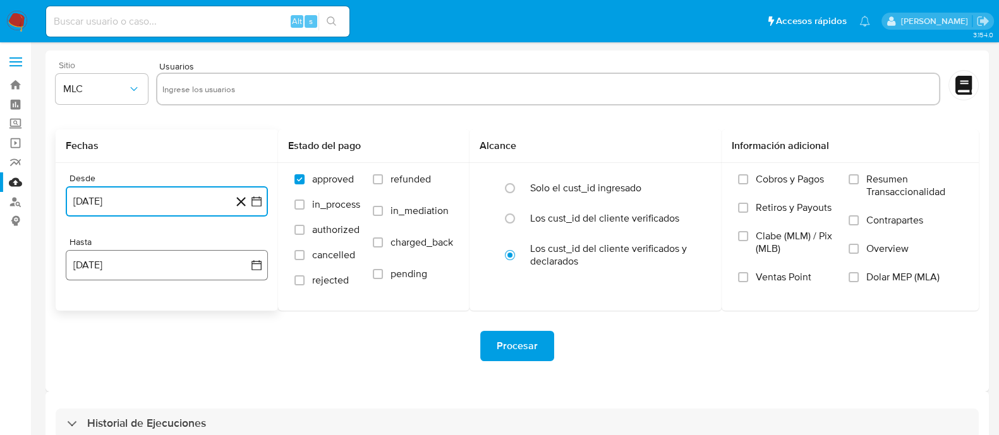
click at [256, 266] on icon "button" at bounding box center [256, 265] width 13 height 13
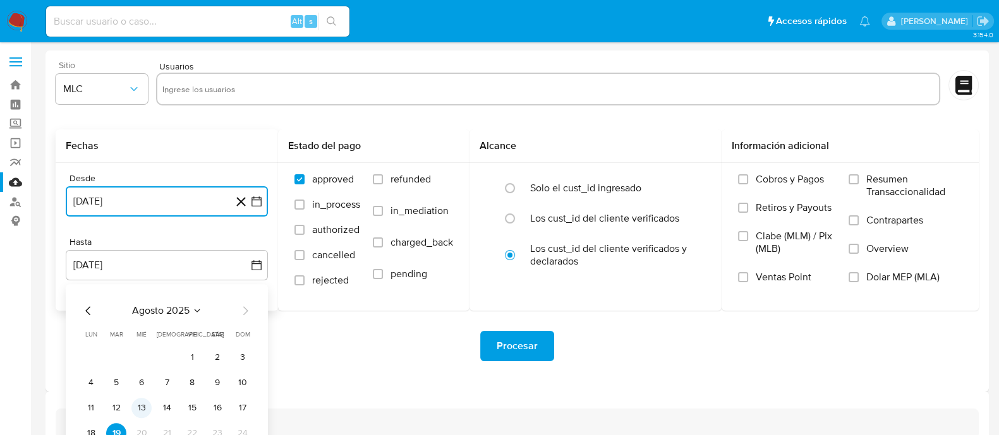
click at [142, 404] on button "13" at bounding box center [141, 408] width 20 height 20
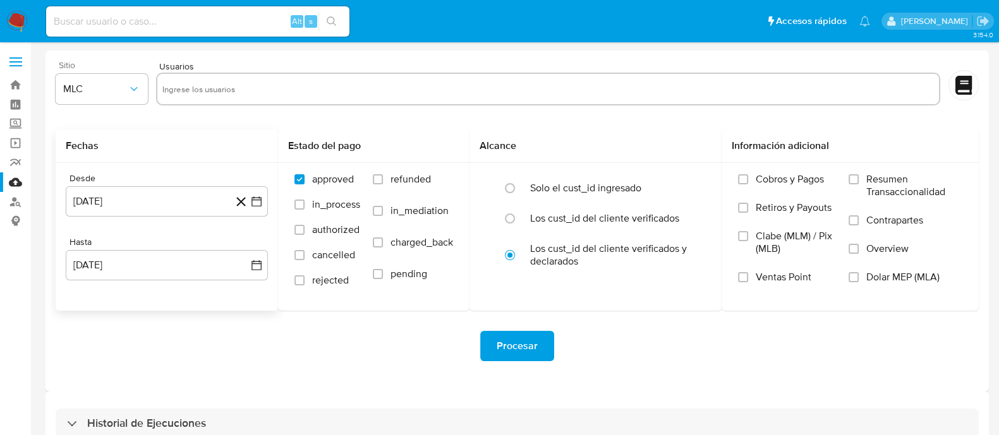
click at [292, 368] on div "Procesar" at bounding box center [517, 346] width 923 height 71
click at [245, 97] on input "text" at bounding box center [548, 89] width 772 height 20
paste input "798912097"
type input "798912097"
paste input "1306892663"
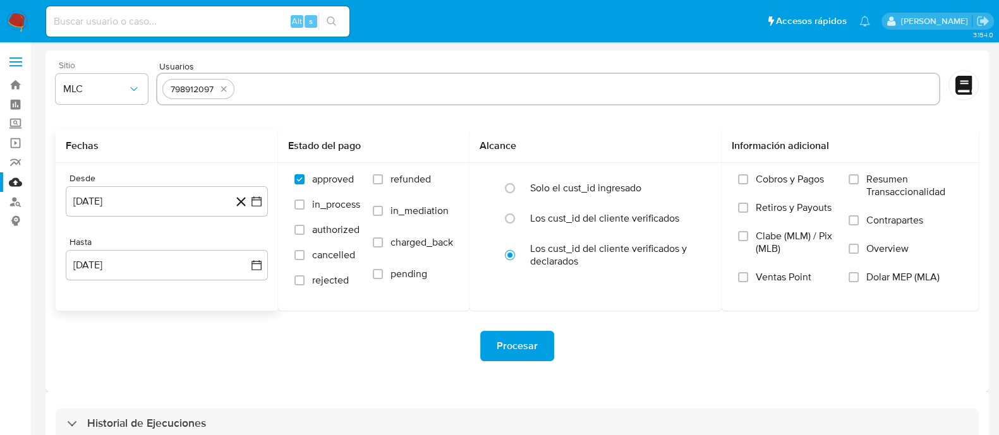
type input "1306892663"
paste input "1378071430"
type input "1378071430"
paste input "618331634"
type input "618331634"
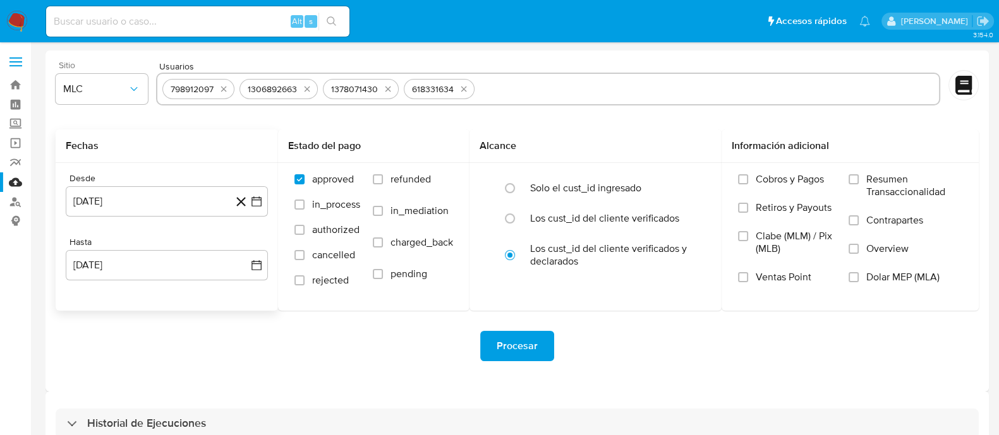
paste input "615026852"
type input "615026852"
paste input "176153525"
type input "176153525"
paste input "1696144788"
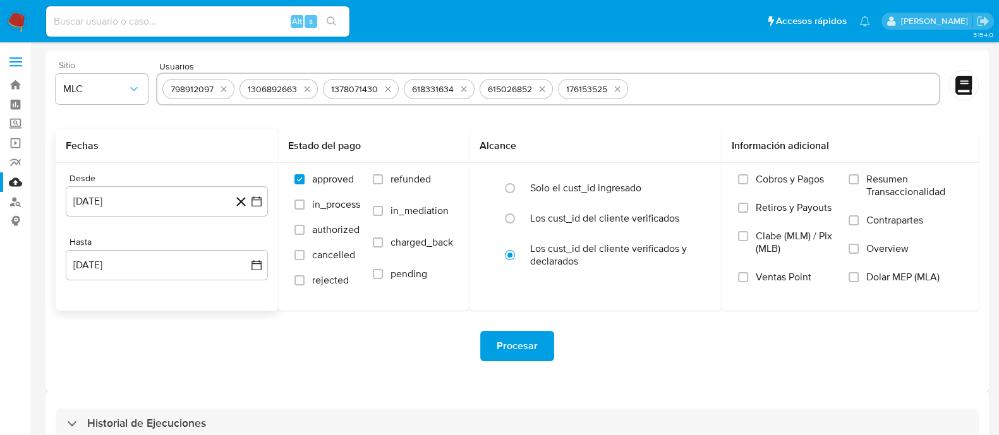
type input "1696144788"
click at [516, 346] on span "Procesar" at bounding box center [517, 346] width 41 height 28
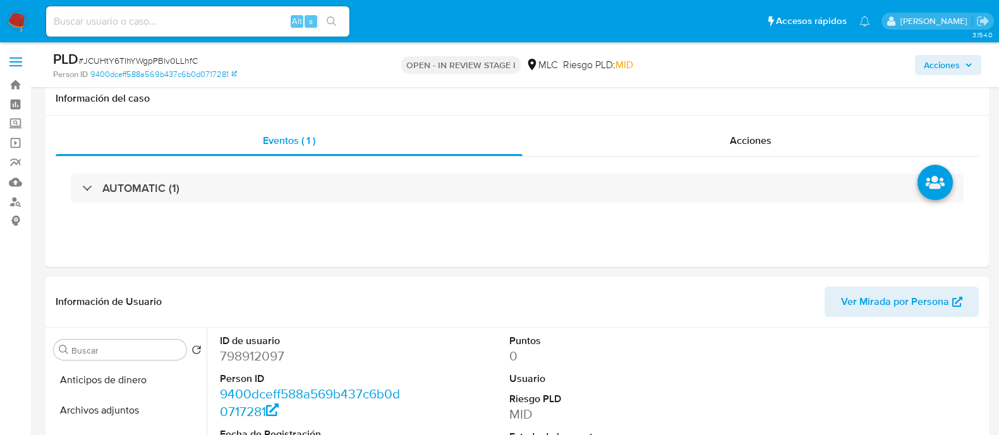
select select "10"
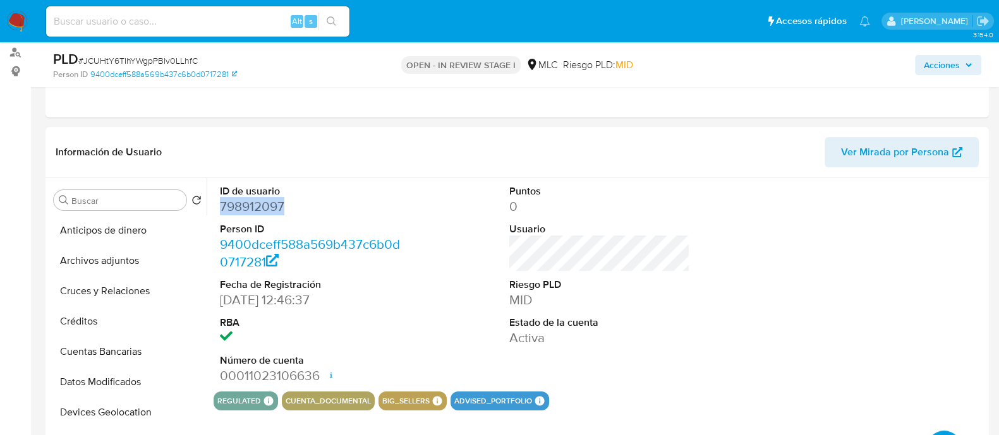
click at [259, 202] on dd "798912097" at bounding box center [310, 207] width 181 height 18
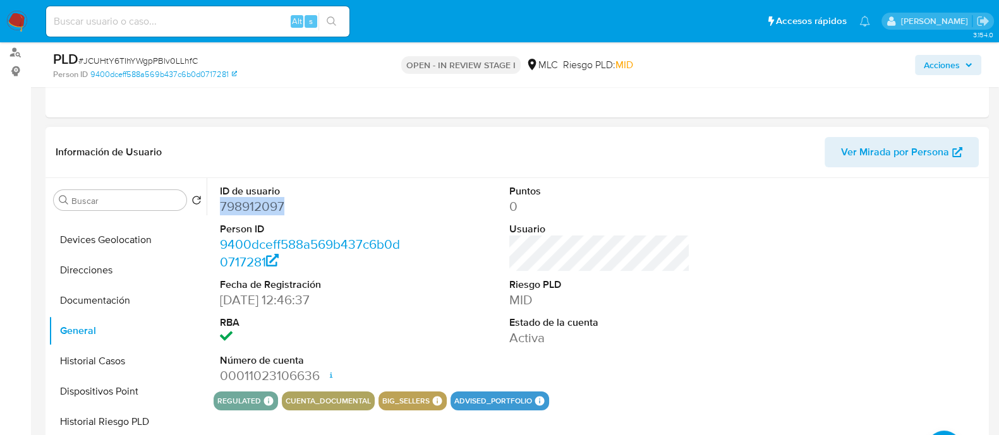
click at [259, 210] on dd "798912097" at bounding box center [310, 207] width 181 height 18
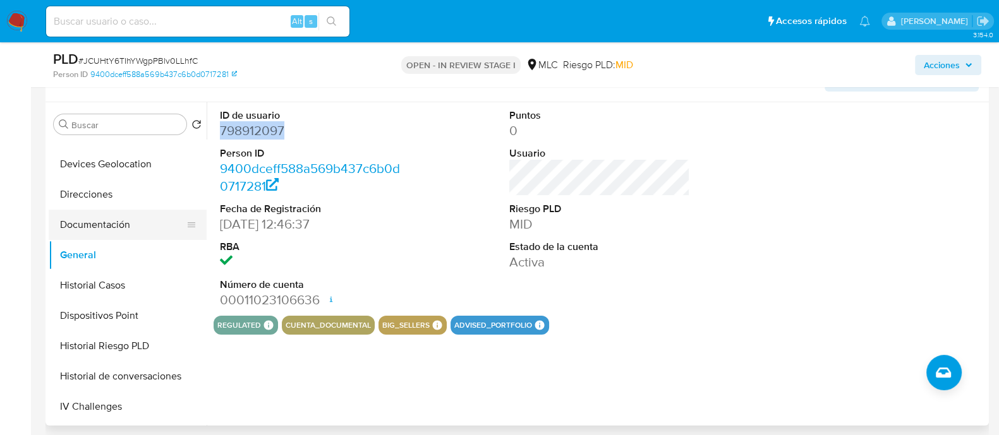
scroll to position [196, 0]
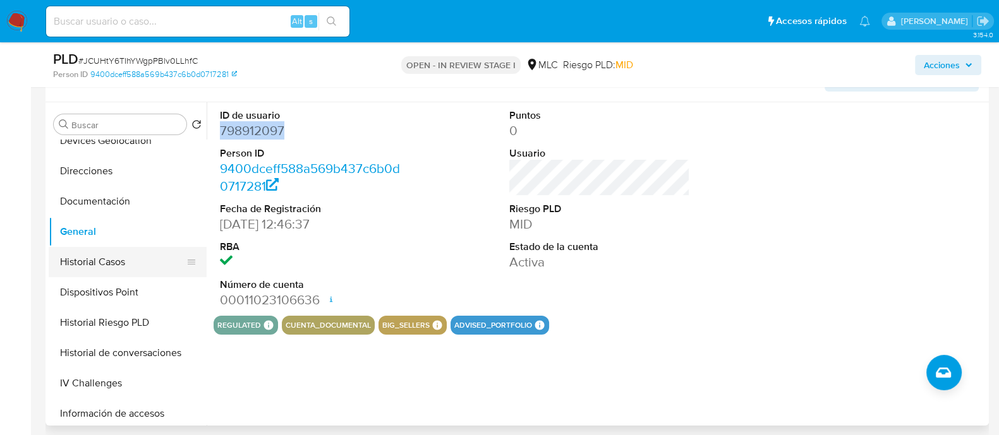
click at [103, 257] on button "Historial Casos" at bounding box center [123, 262] width 148 height 30
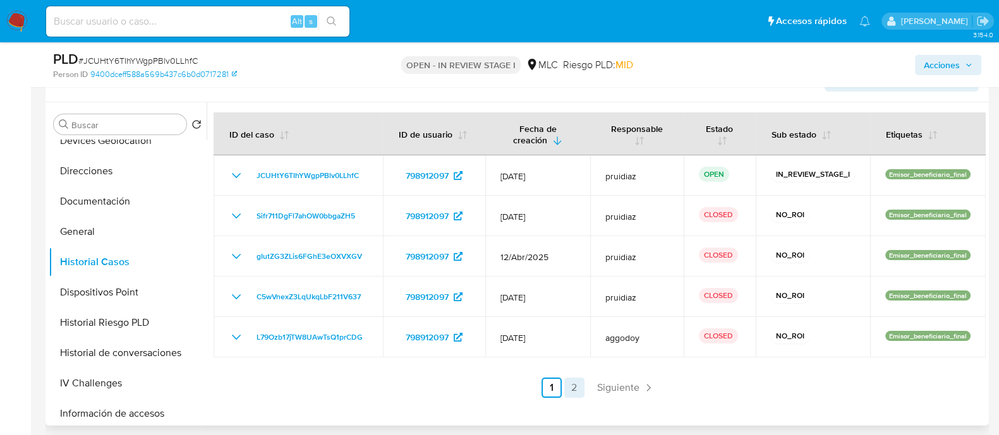
click at [571, 384] on link "2" at bounding box center [574, 388] width 20 height 20
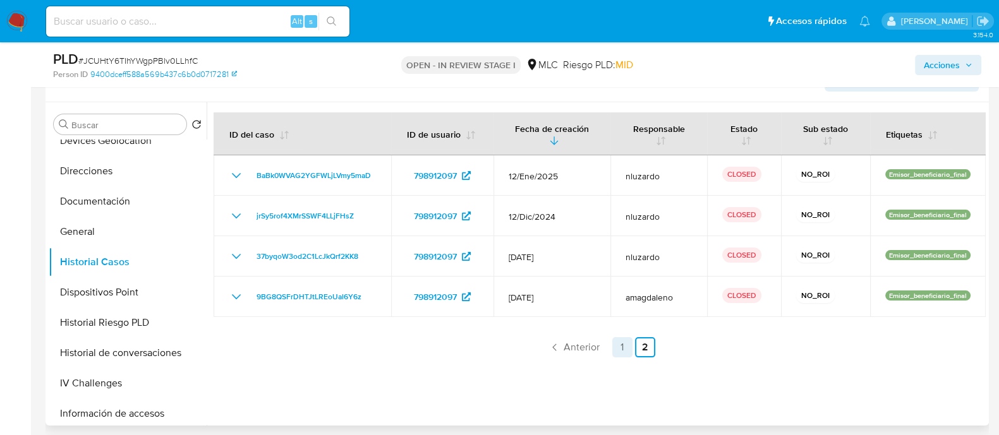
click at [617, 353] on link "1" at bounding box center [622, 347] width 20 height 20
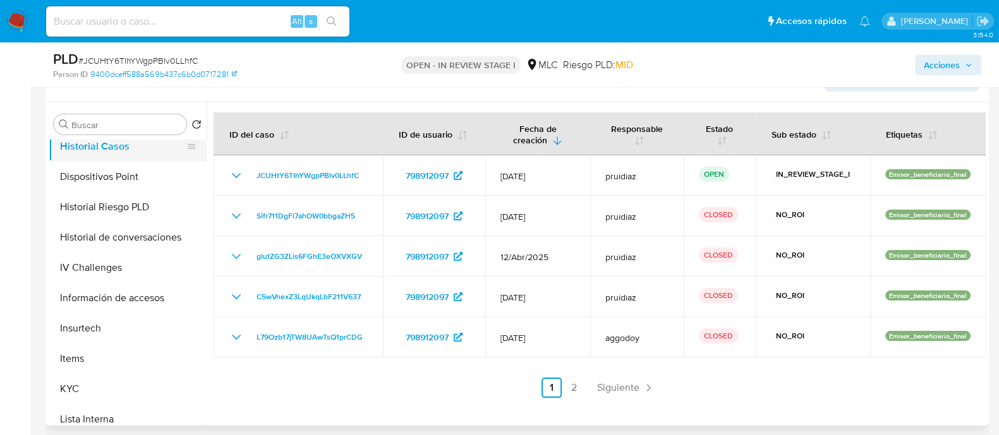
scroll to position [360, 0]
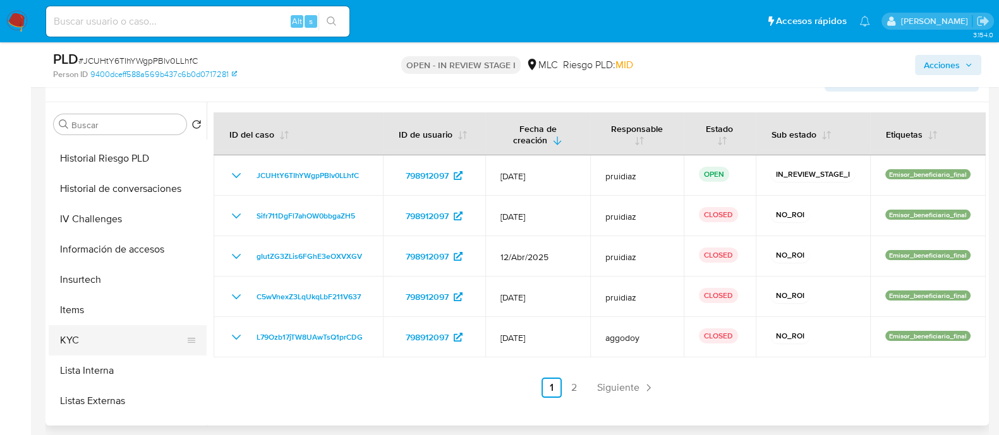
click at [79, 346] on button "KYC" at bounding box center [123, 340] width 148 height 30
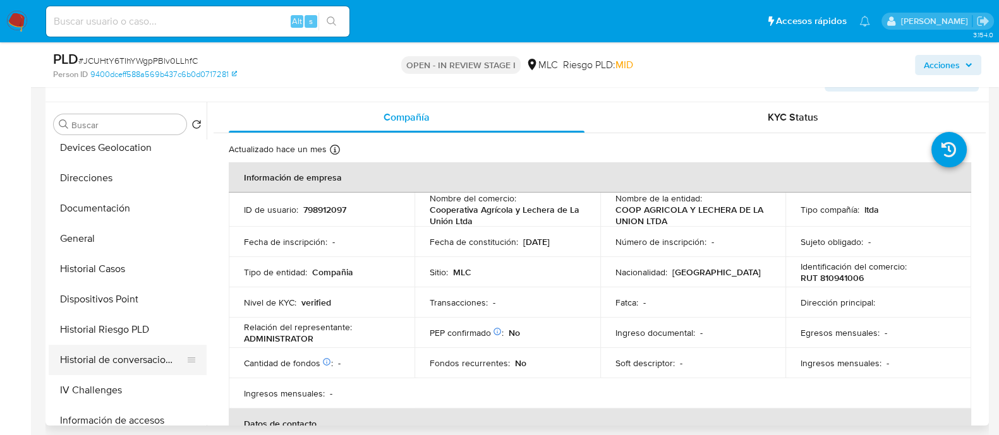
scroll to position [167, 0]
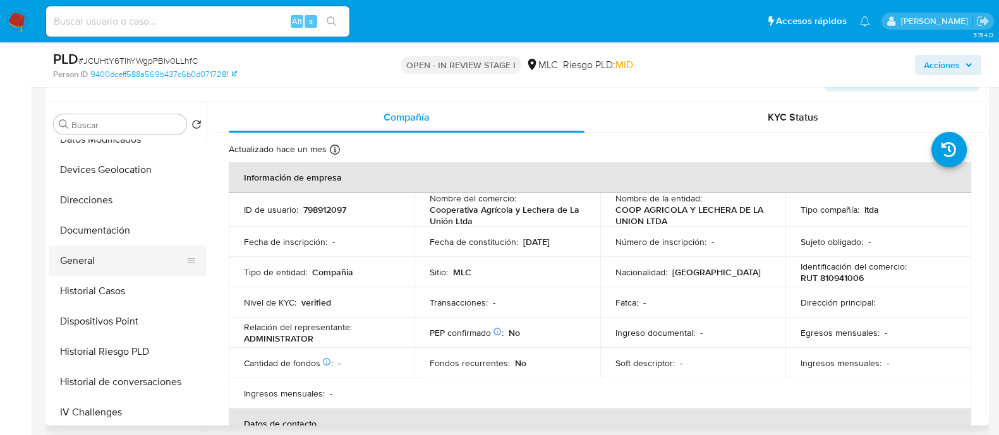
click at [85, 251] on button "General" at bounding box center [123, 261] width 148 height 30
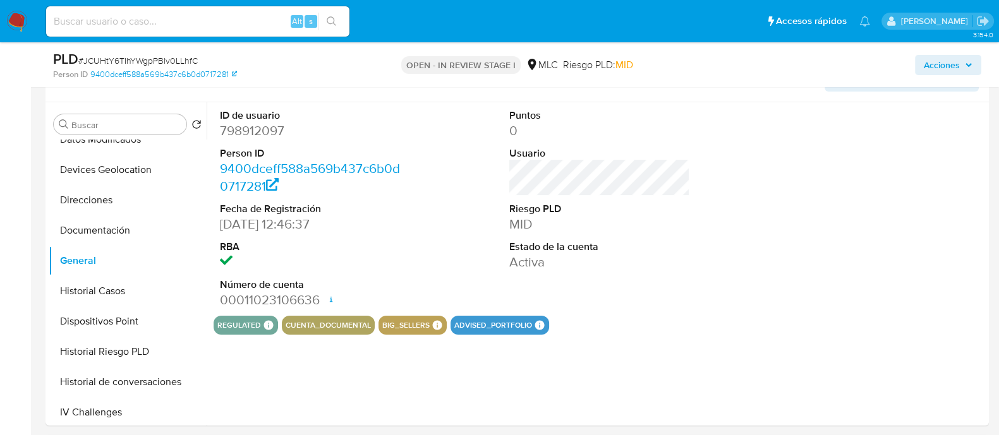
click at [259, 131] on dd "798912097" at bounding box center [310, 131] width 181 height 18
copy dd "798912097"
click at [270, 131] on dd "798912097" at bounding box center [310, 131] width 181 height 18
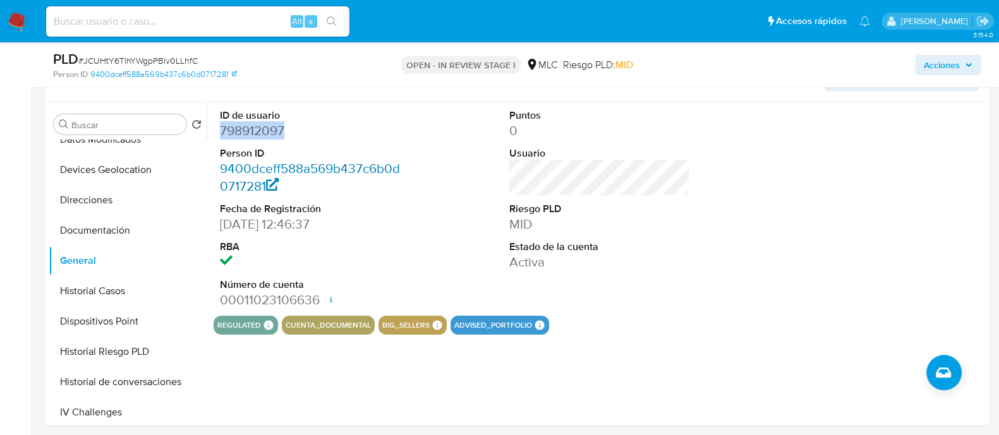
scroll to position [0, 0]
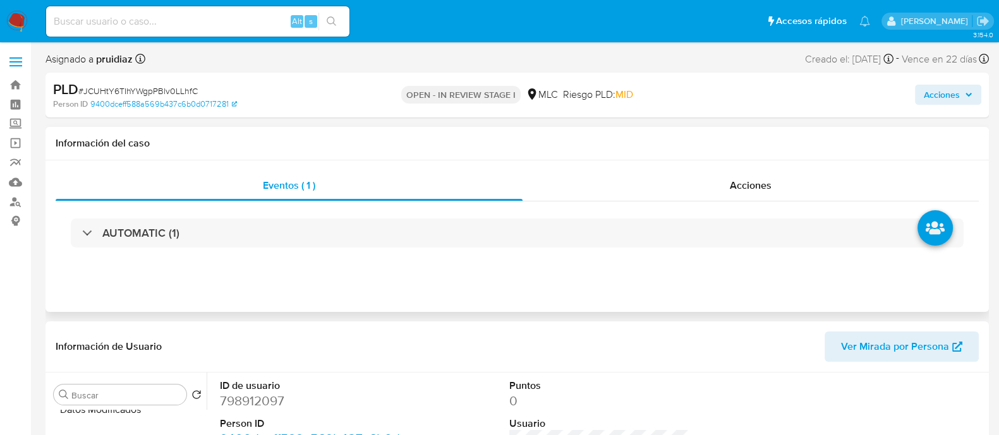
click at [186, 217] on div "AUTOMATIC (1)" at bounding box center [517, 233] width 923 height 63
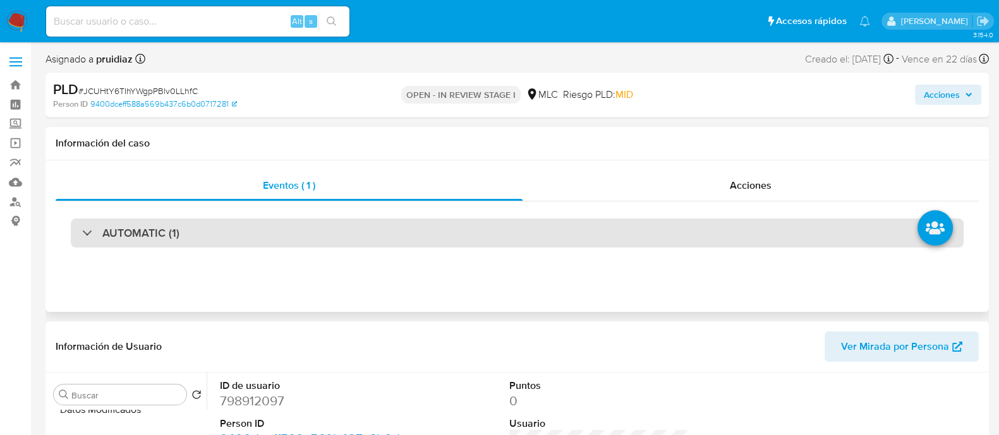
click at [176, 226] on h3 "AUTOMATIC (1)" at bounding box center [140, 233] width 77 height 14
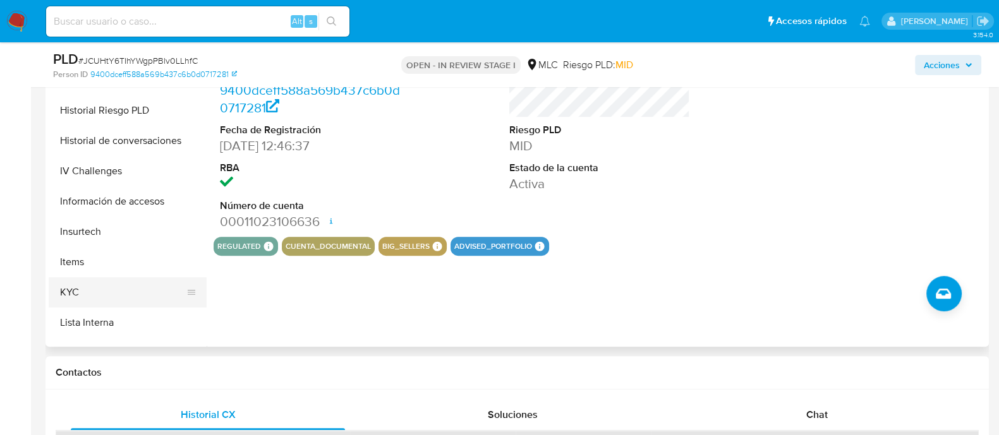
scroll to position [331, 0]
click at [90, 286] on button "KYC" at bounding box center [123, 291] width 148 height 30
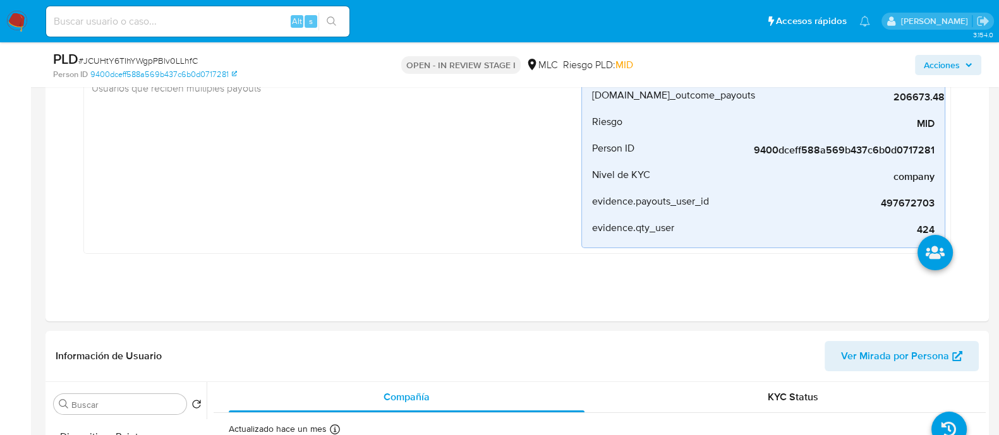
scroll to position [0, 0]
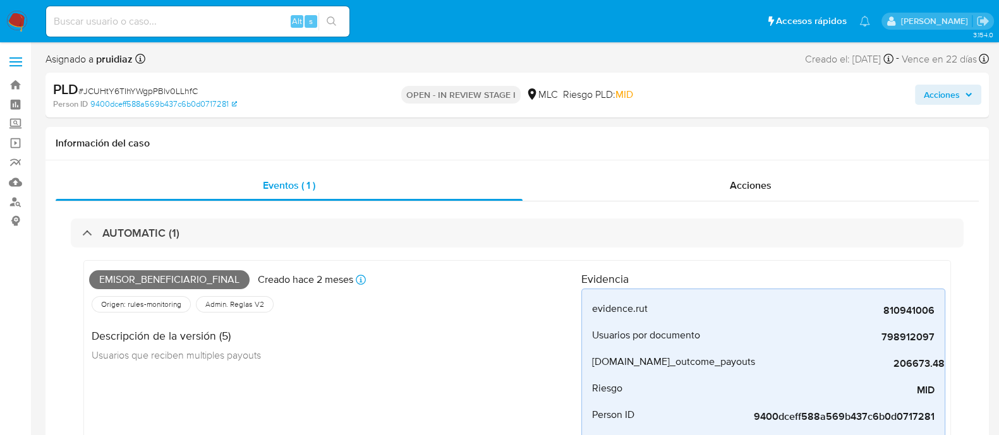
click at [143, 90] on span "# JCUHtY6TIhYWgpPBlv0LLhfC" at bounding box center [137, 91] width 119 height 13
copy span "JCUHtY6TIhYWgpPBlv0LLhfC"
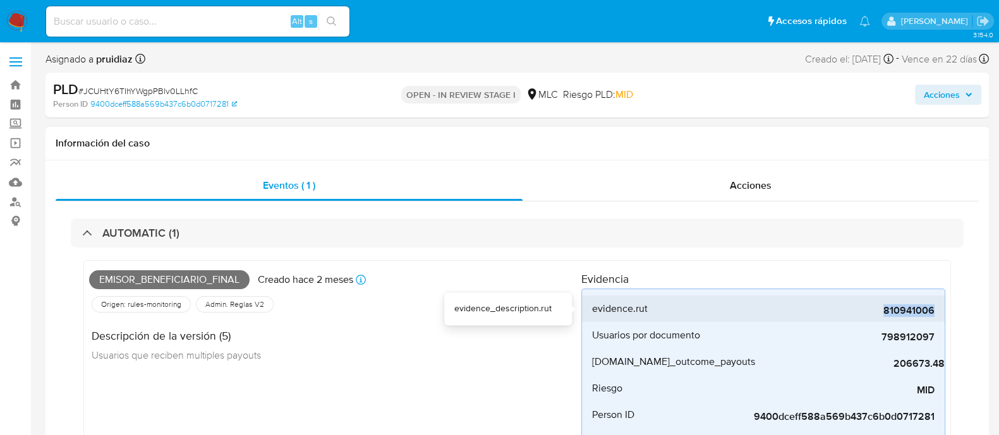
drag, startPoint x: 864, startPoint y: 311, endPoint x: 943, endPoint y: 306, distance: 79.1
click at [943, 306] on li "evidence.rut 810941006" at bounding box center [763, 309] width 363 height 27
copy span "810941006"
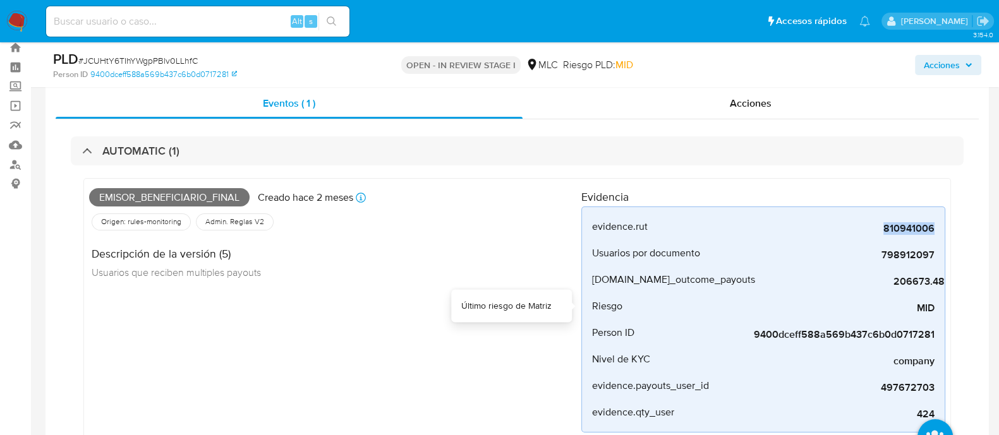
scroll to position [36, 0]
click at [316, 167] on div "Emisor_beneficiario_final Creado hace 2 meses Creado: 12/06/2025 06:03:34 Orige…" at bounding box center [517, 313] width 893 height 292
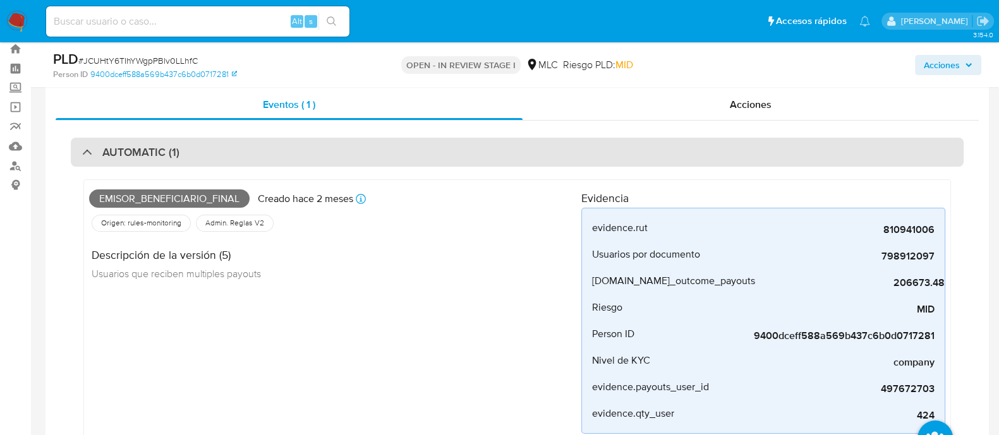
click at [329, 159] on div "AUTOMATIC (1)" at bounding box center [517, 152] width 893 height 29
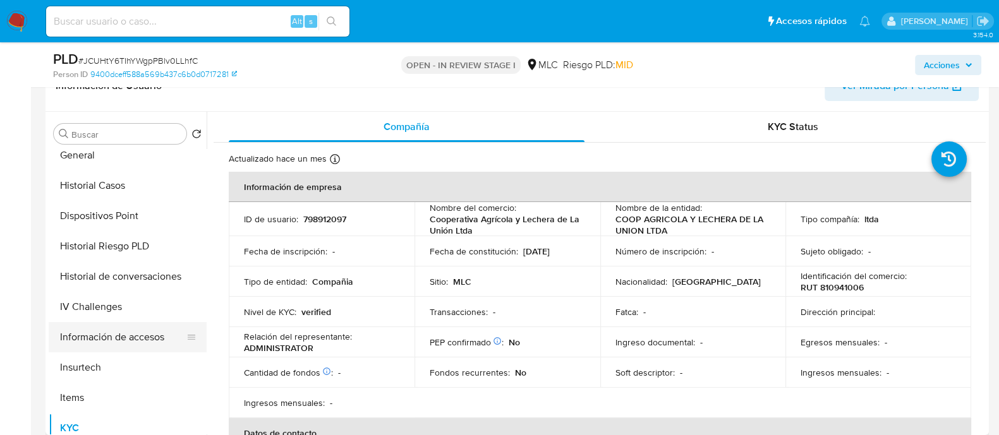
scroll to position [281, 0]
click at [844, 288] on p "RUT 810941006" at bounding box center [832, 287] width 63 height 11
copy p "810941006"
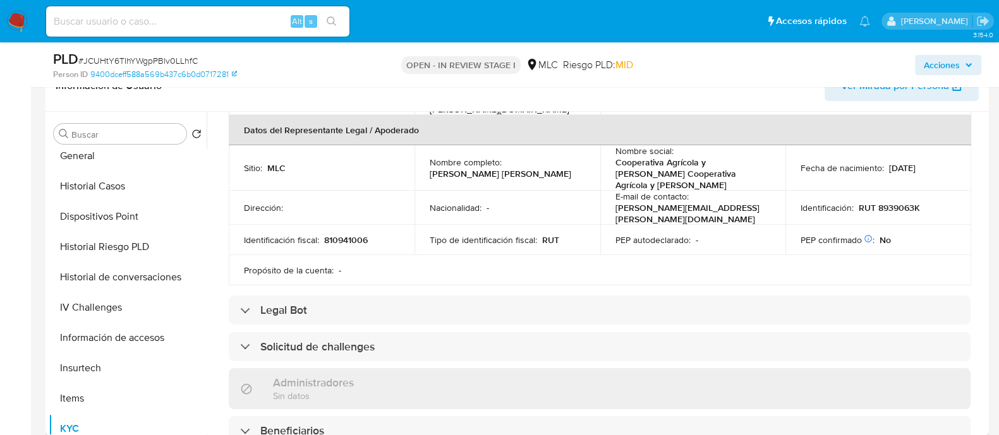
scroll to position [0, 0]
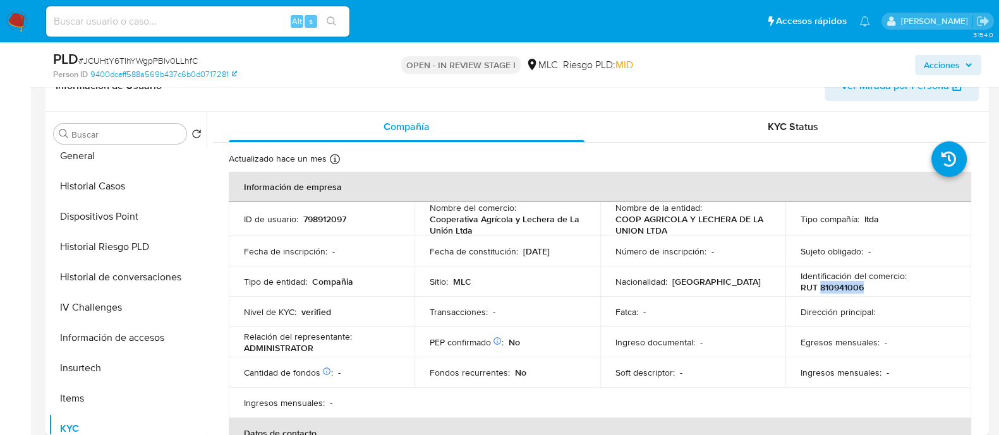
click at [845, 287] on p "RUT 810941006" at bounding box center [832, 287] width 63 height 11
click at [841, 292] on p "RUT 810941006" at bounding box center [832, 287] width 63 height 11
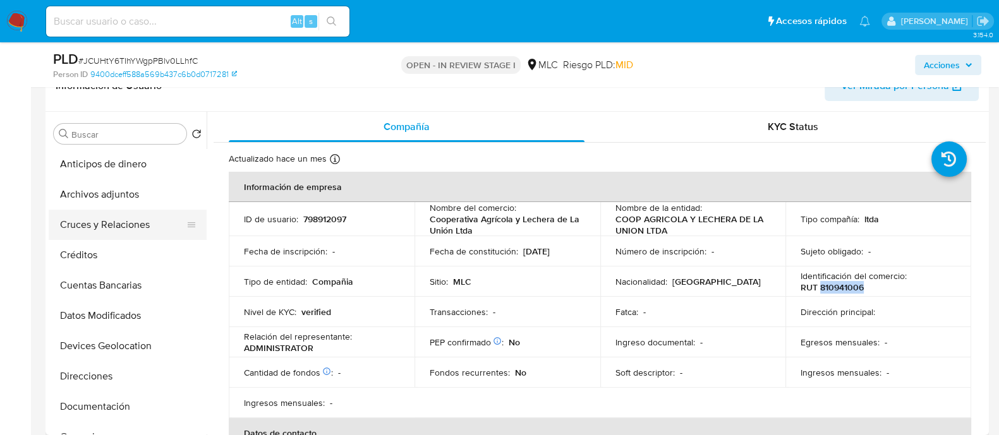
click at [99, 221] on button "Cruces y Relaciones" at bounding box center [123, 225] width 148 height 30
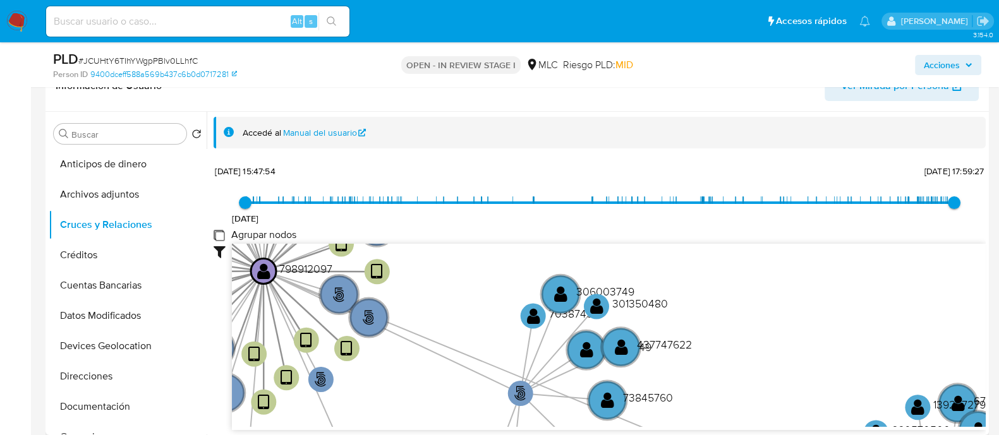
click at [219, 232] on group_nodes "Agrupar nodos" at bounding box center [219, 235] width 10 height 10
checkbox group_nodes "true"
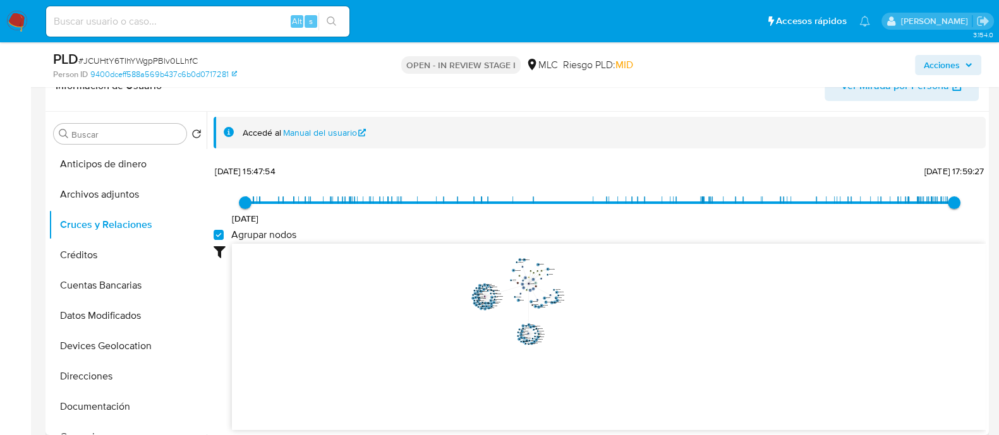
drag, startPoint x: 632, startPoint y: 297, endPoint x: 662, endPoint y: 327, distance: 42.4
click at [662, 327] on icon "phone-d2513e9ba04a5927d39f02ee5a83c59b  user-798912097  798912097 person-9400…" at bounding box center [609, 335] width 754 height 183
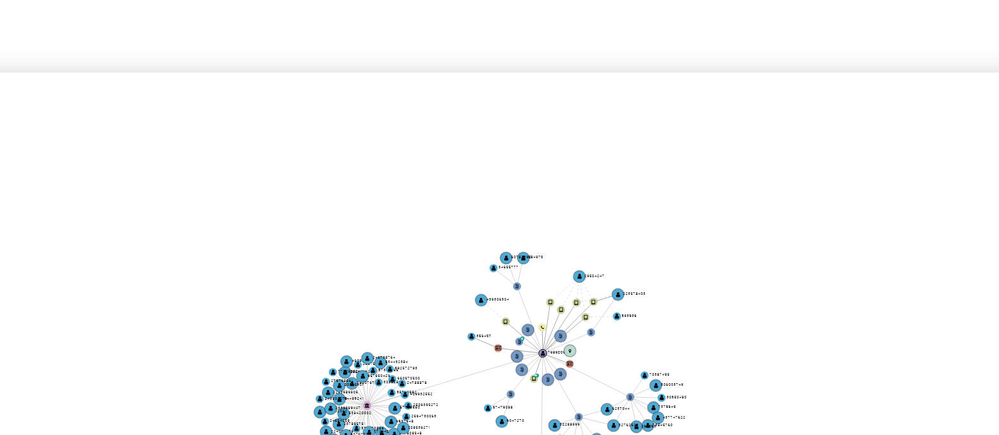
scroll to position [216, 0]
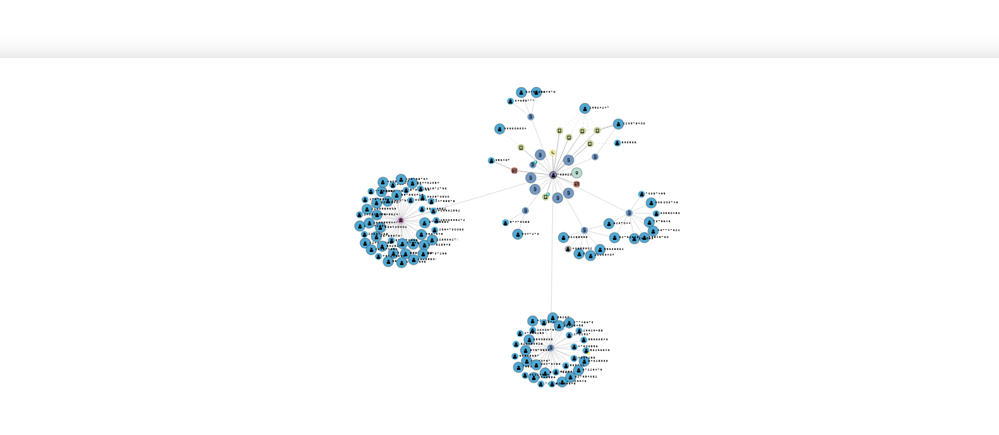
drag, startPoint x: 591, startPoint y: 289, endPoint x: 592, endPoint y: 245, distance: 44.9
click at [592, 245] on icon "phone-d2513e9ba04a5927d39f02ee5a83c59b  user-798912097  798912097 person-9400…" at bounding box center [609, 333] width 754 height 183
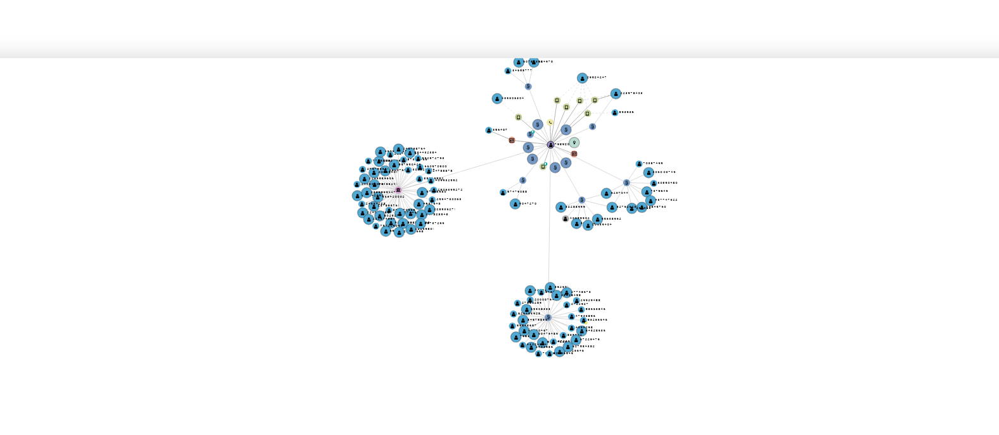
click at [591, 247] on icon "phone-d2513e9ba04a5927d39f02ee5a83c59b  user-798912097  798912097 person-9400…" at bounding box center [609, 333] width 754 height 183
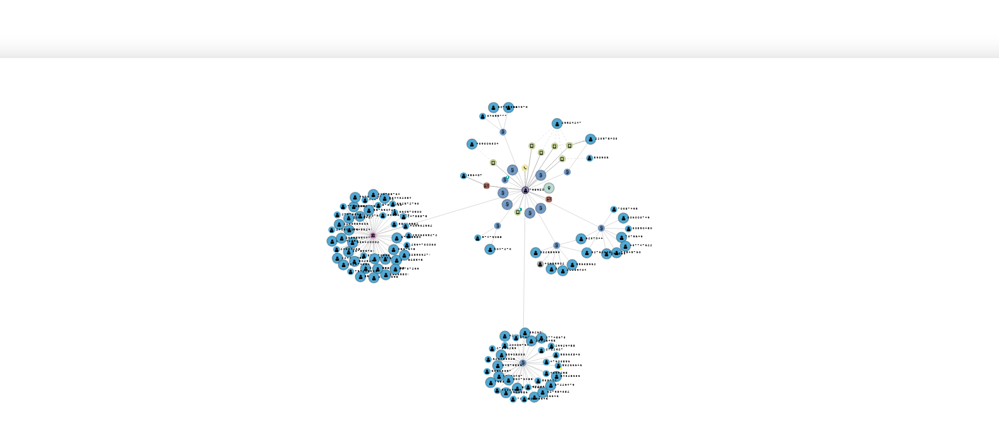
drag, startPoint x: 591, startPoint y: 247, endPoint x: 584, endPoint y: 258, distance: 13.0
click at [584, 258] on icon "phone-d2513e9ba04a5927d39f02ee5a83c59b  user-798912097  798912097 person-9400…" at bounding box center [609, 333] width 754 height 183
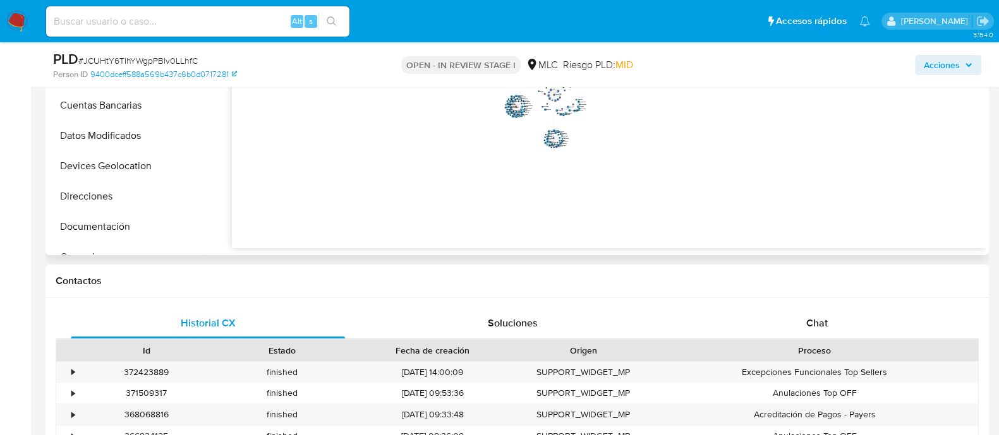
scroll to position [404, 0]
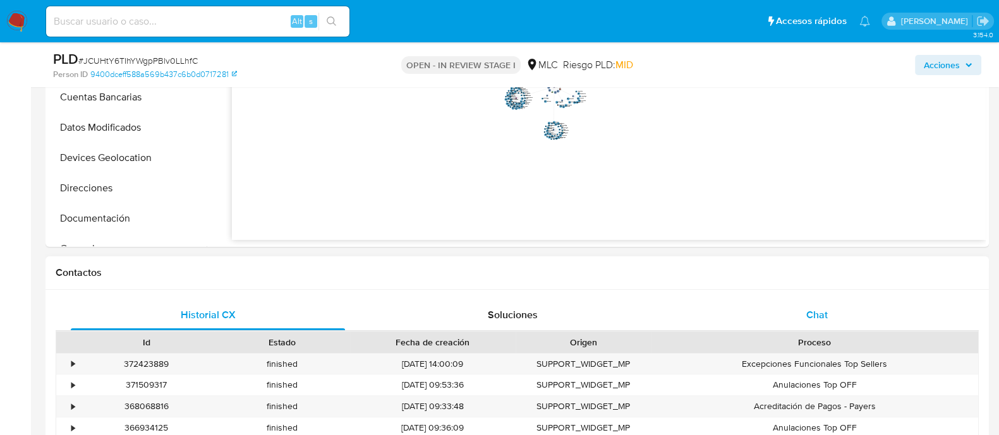
click at [809, 316] on span "Chat" at bounding box center [816, 315] width 21 height 15
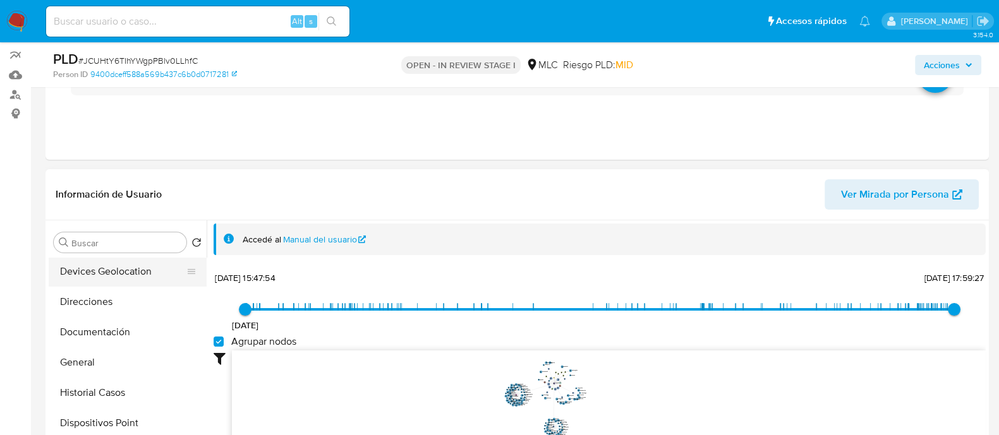
scroll to position [185, 0]
click at [106, 330] on button "Documentación" at bounding box center [123, 330] width 148 height 30
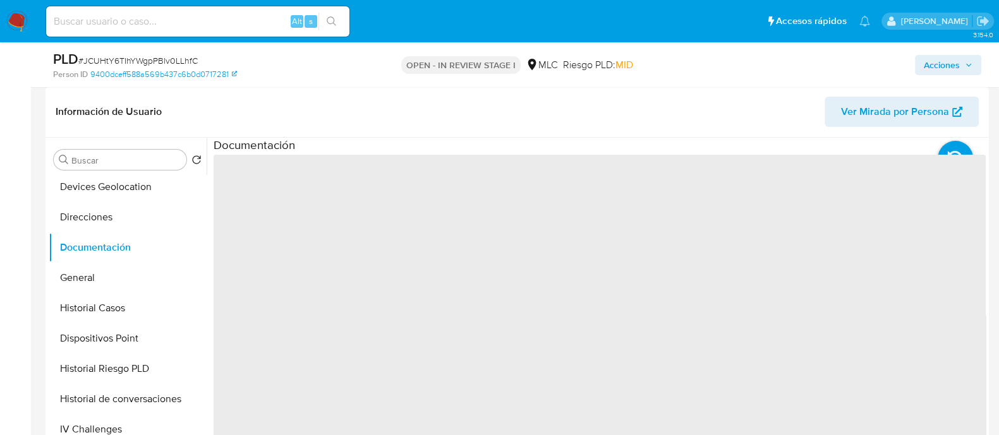
scroll to position [192, 0]
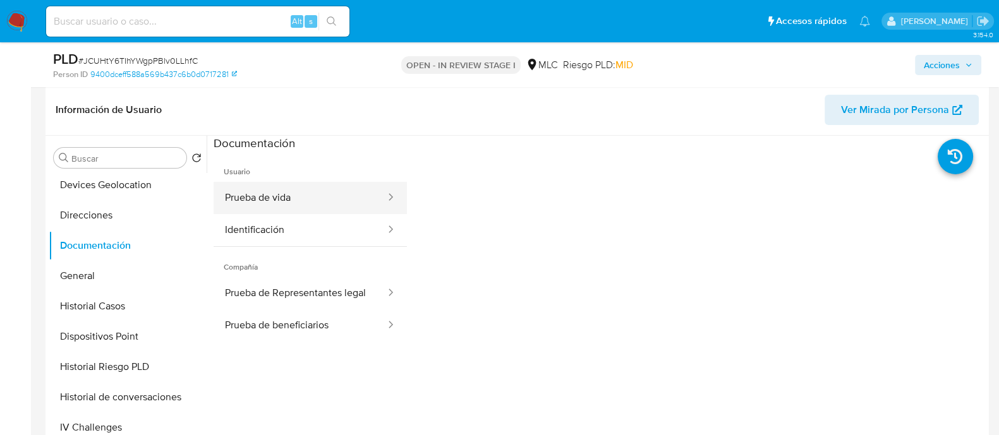
click at [296, 200] on button "Prueba de vida" at bounding box center [300, 198] width 173 height 32
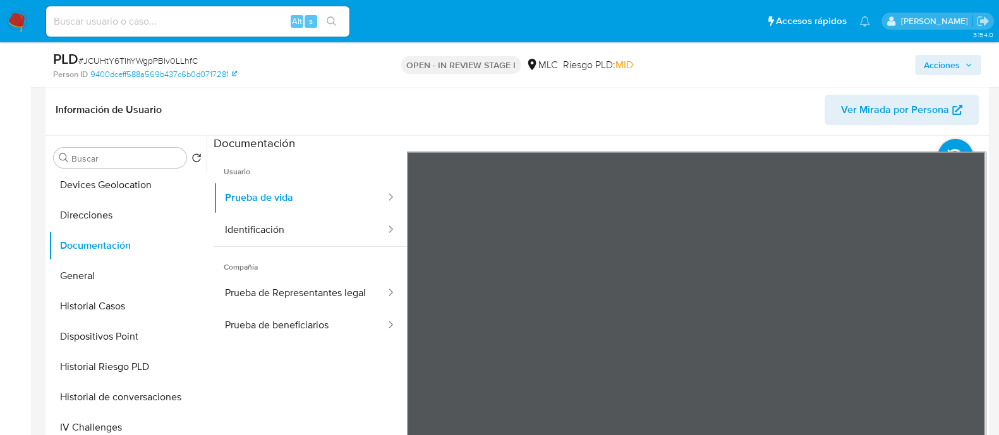
click at [284, 226] on button "Identificación" at bounding box center [300, 230] width 173 height 32
click at [960, 352] on icon at bounding box center [969, 356] width 25 height 25
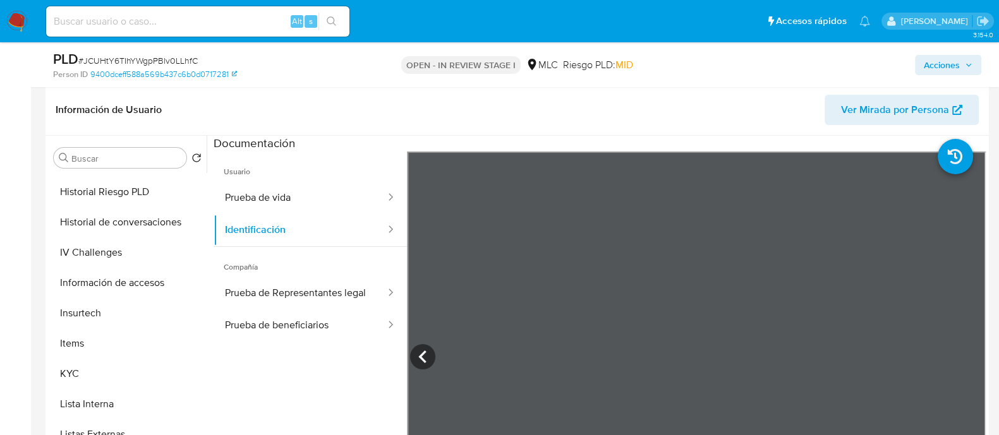
scroll to position [377, 0]
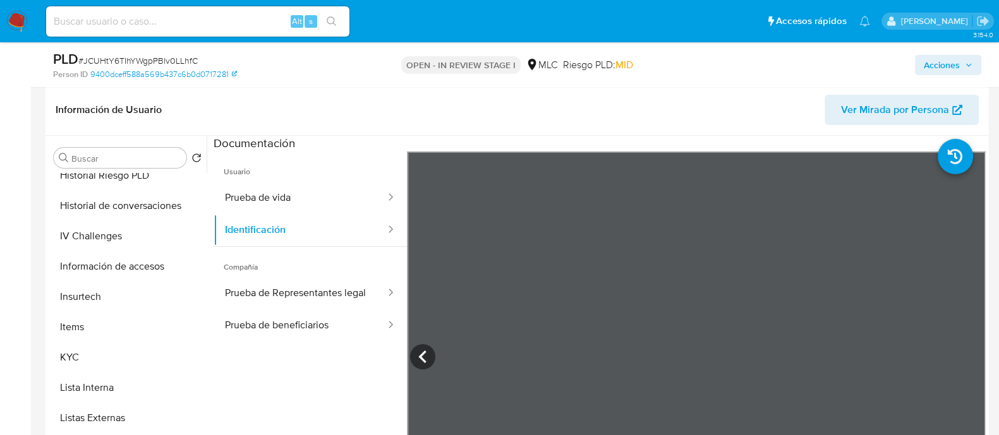
click at [45, 371] on div "Buscar Volver al orden por defecto Anticipos de dinero Archivos adjuntos Cruces…" at bounding box center [516, 298] width 943 height 324
click at [86, 354] on button "KYC" at bounding box center [123, 357] width 148 height 30
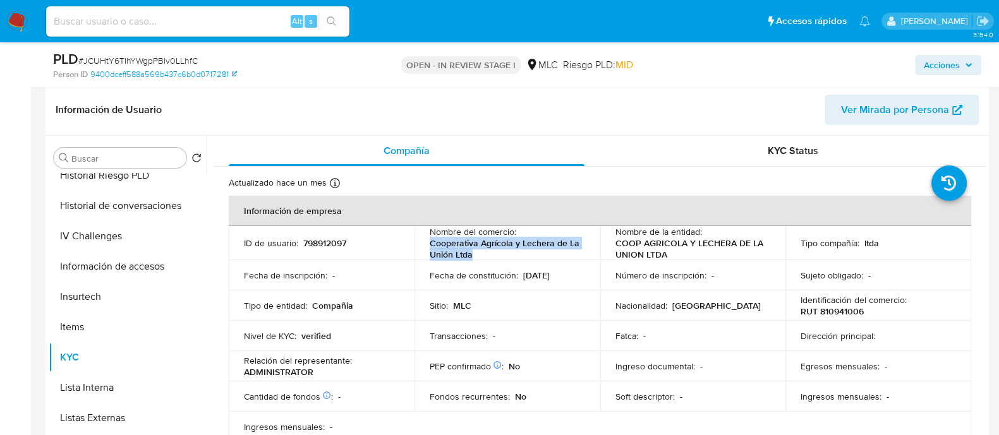
drag, startPoint x: 428, startPoint y: 245, endPoint x: 478, endPoint y: 258, distance: 51.5
click at [478, 258] on p "Cooperativa Agrícola y Lechera de La Unión Ltda" at bounding box center [505, 249] width 150 height 23
copy p "Cooperativa Agrícola y Lechera de La Unión Ltda"
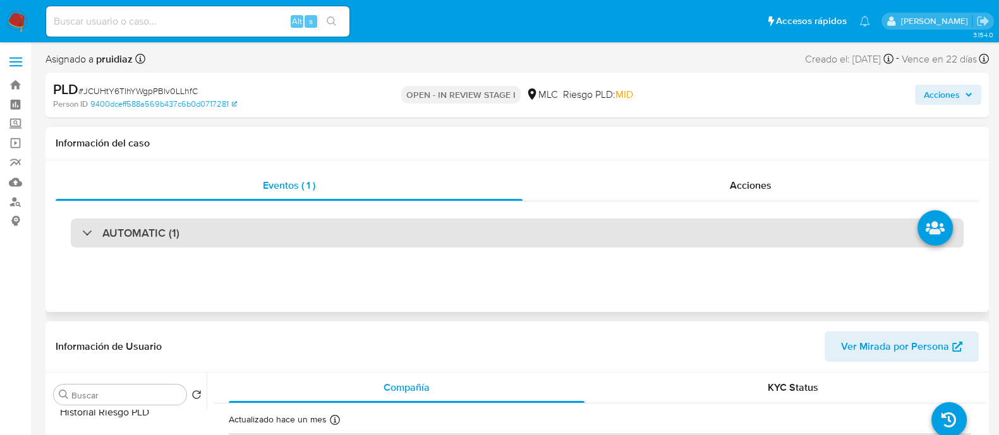
click at [186, 234] on div "AUTOMATIC (1)" at bounding box center [517, 233] width 893 height 29
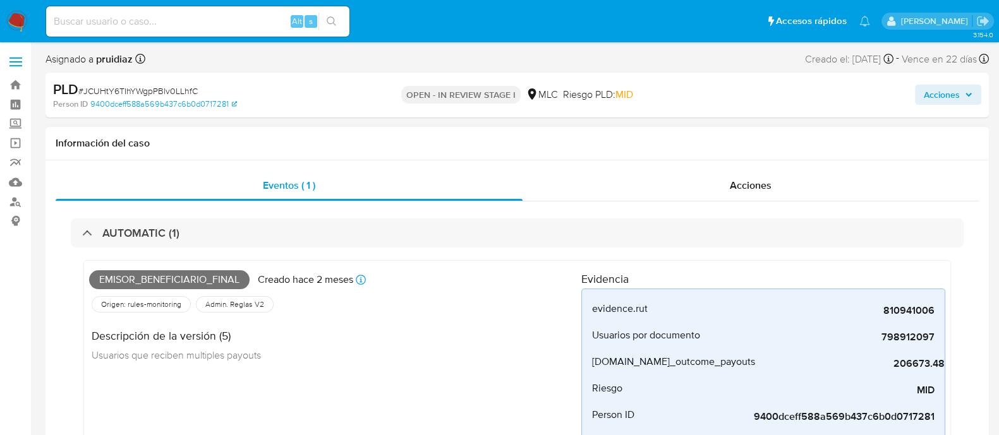
click at [144, 277] on span "Emisor_beneficiario_final" at bounding box center [169, 279] width 161 height 19
copy span "Emisor_beneficiario_final"
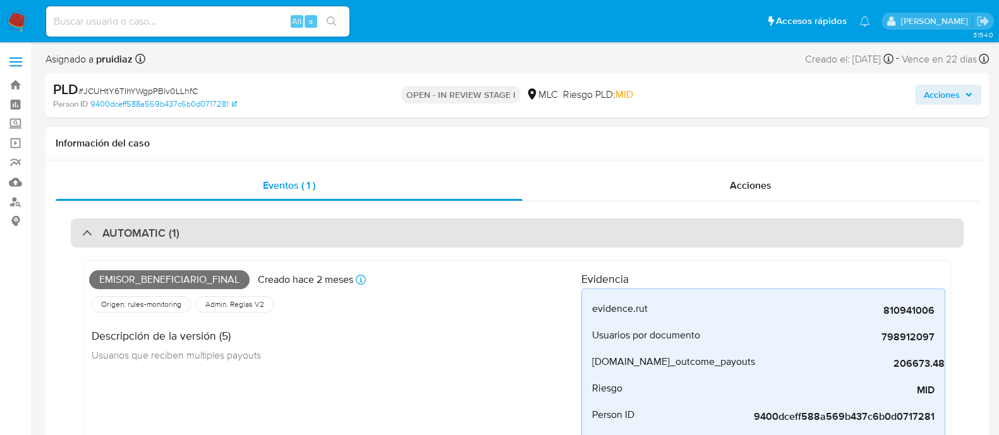
click at [205, 231] on div "AUTOMATIC (1)" at bounding box center [517, 233] width 893 height 29
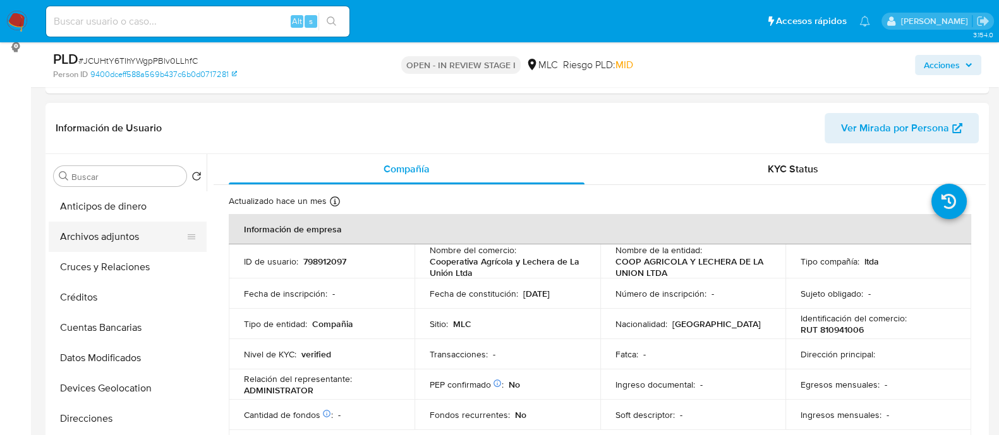
click at [104, 238] on button "Archivos adjuntos" at bounding box center [123, 237] width 148 height 30
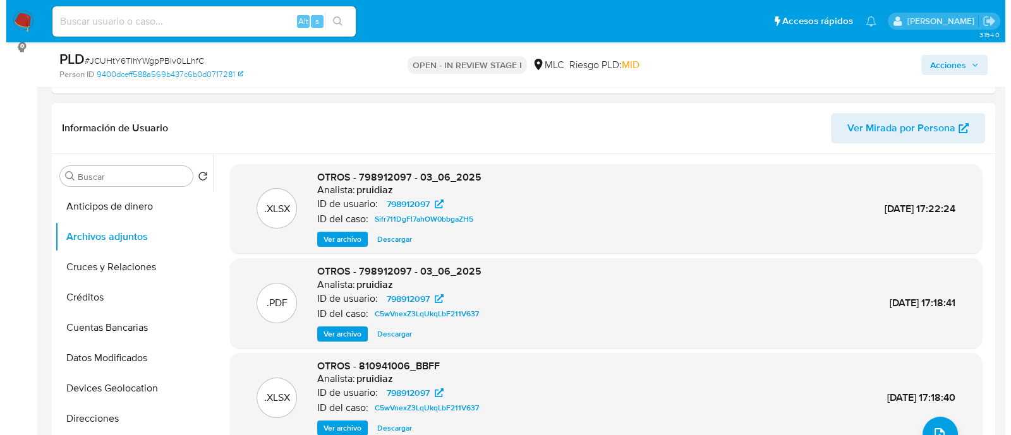
scroll to position [42, 0]
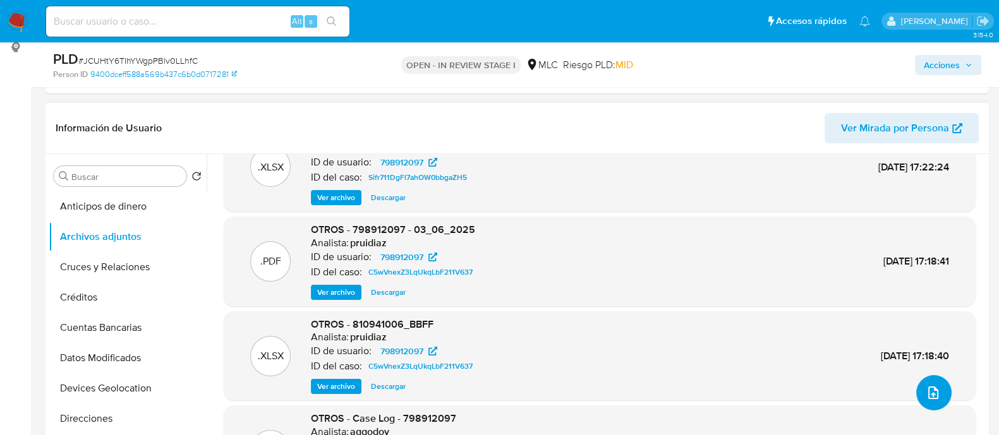
click at [926, 388] on icon "upload-file" at bounding box center [933, 392] width 15 height 15
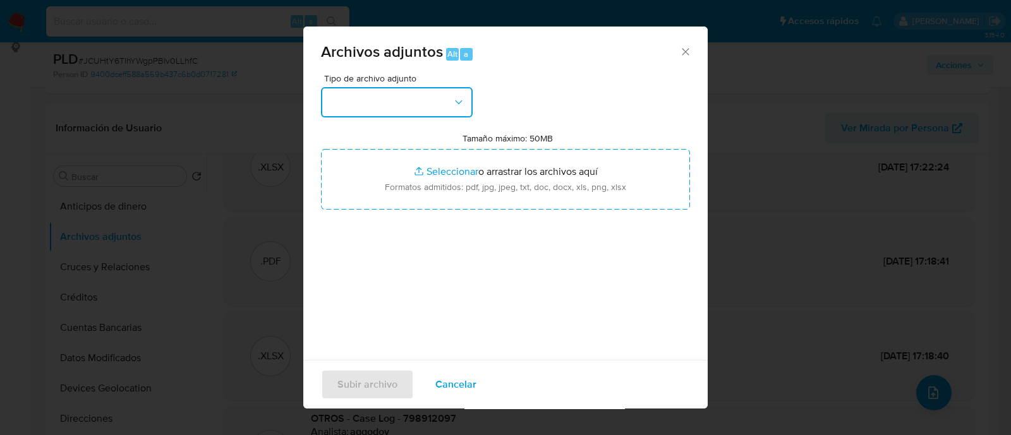
click at [426, 104] on button "button" at bounding box center [397, 102] width 152 height 30
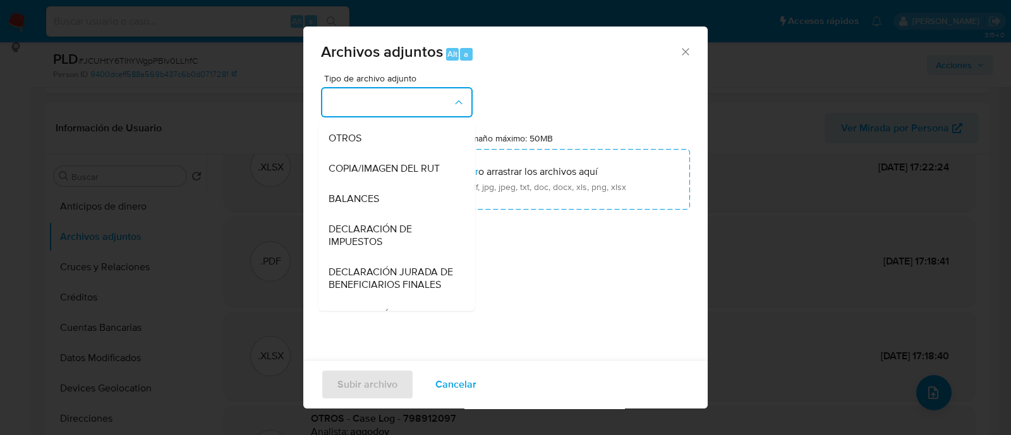
scroll to position [208, 0]
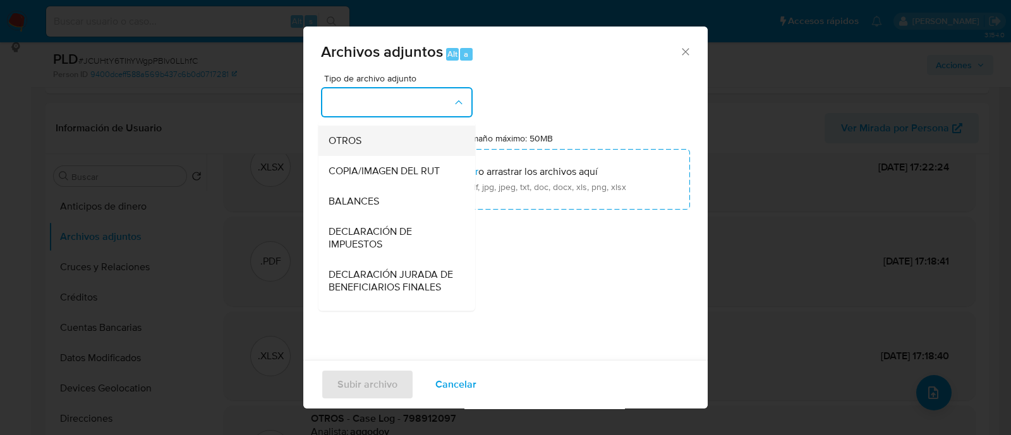
click at [334, 147] on span "OTROS" at bounding box center [345, 141] width 33 height 13
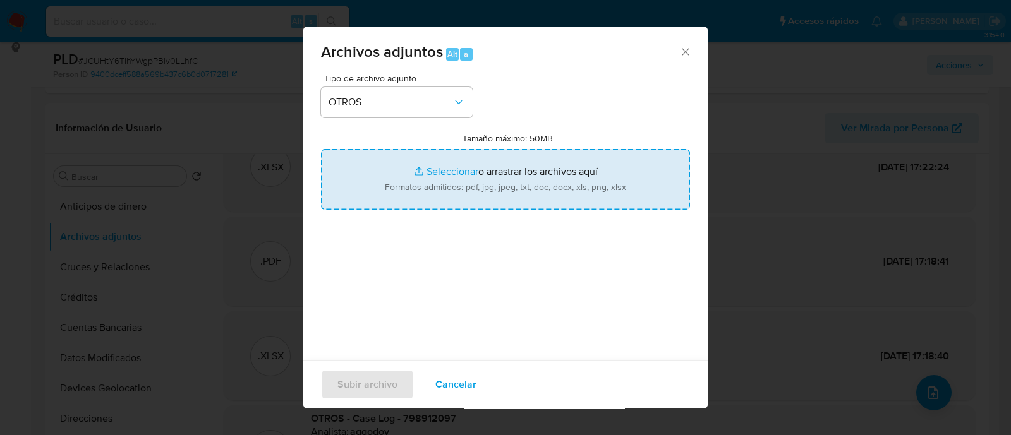
click at [454, 186] on input "Tamaño máximo: 50MB Seleccionar archivos" at bounding box center [505, 179] width 369 height 61
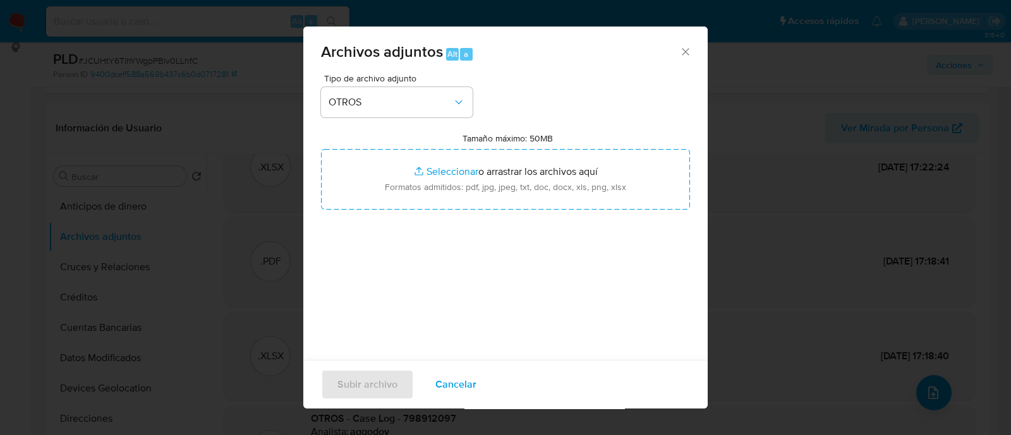
click at [679, 49] on icon "Cerrar" at bounding box center [685, 51] width 13 height 13
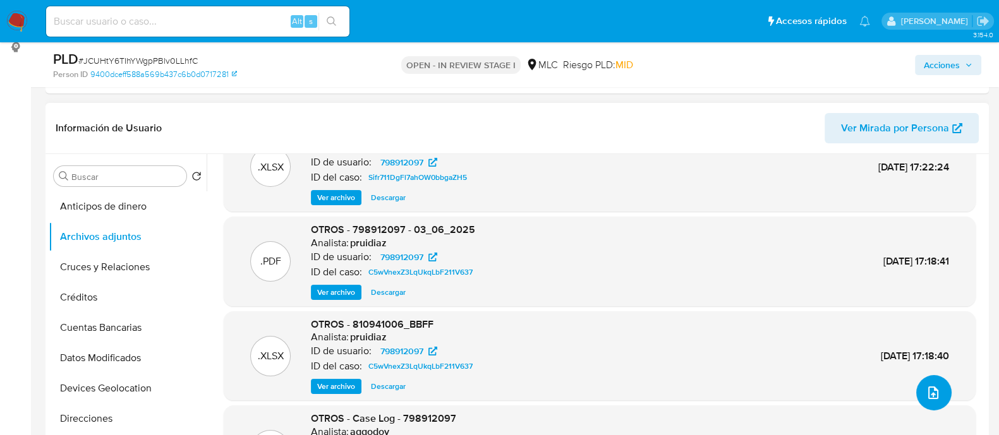
click at [916, 387] on button "upload-file" at bounding box center [933, 392] width 35 height 35
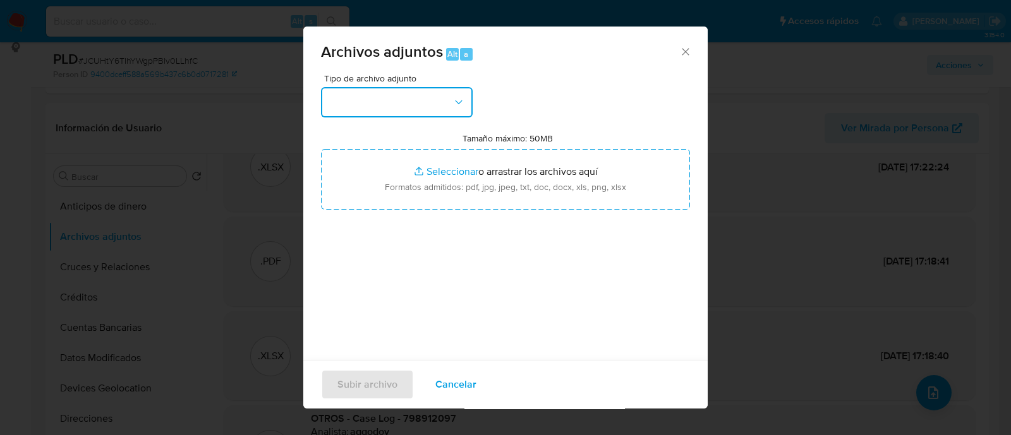
click at [447, 94] on button "button" at bounding box center [397, 102] width 152 height 30
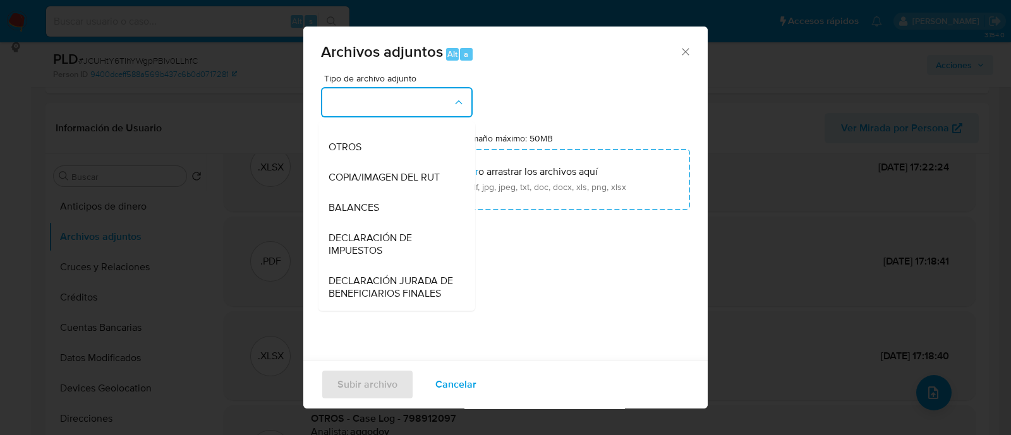
scroll to position [201, 0]
click at [351, 154] on span "OTROS" at bounding box center [345, 148] width 33 height 13
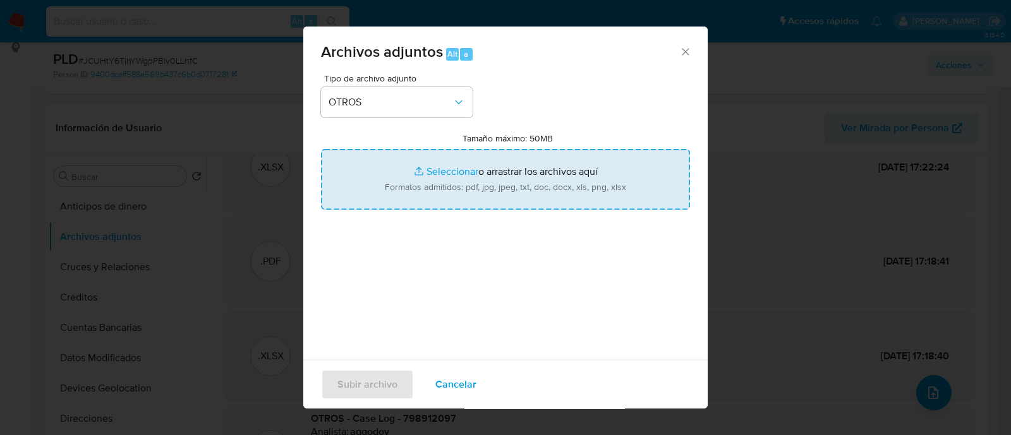
click at [466, 186] on input "Tamaño máximo: 50MB Seleccionar archivos" at bounding box center [505, 179] width 369 height 61
type input "C:\fakepath\798912097 - 19_08_2025.xlsx"
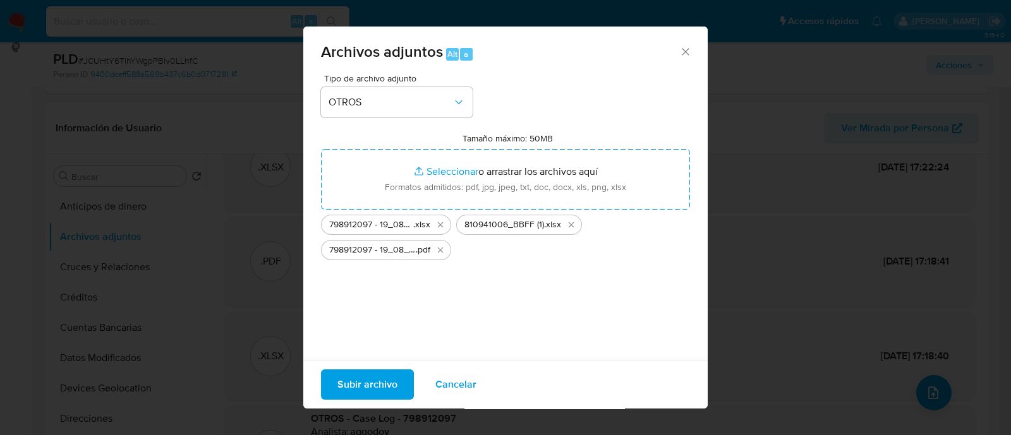
click at [377, 385] on span "Subir archivo" at bounding box center [367, 385] width 60 height 28
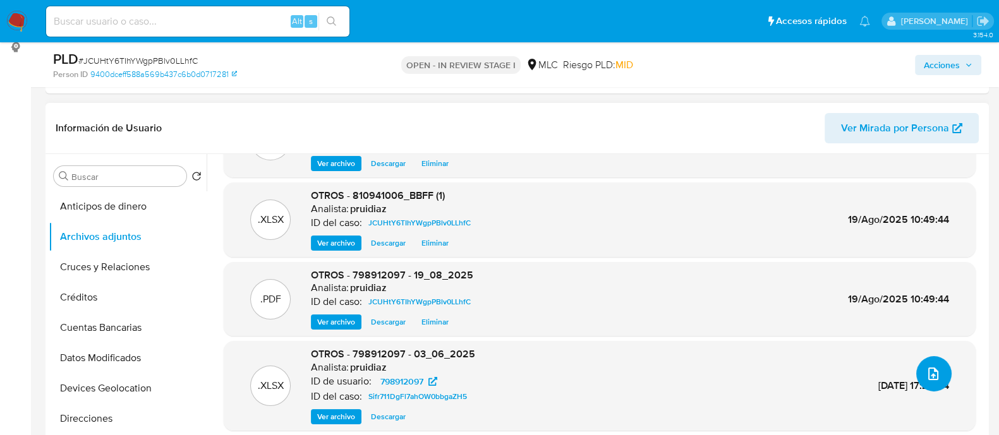
scroll to position [0, 0]
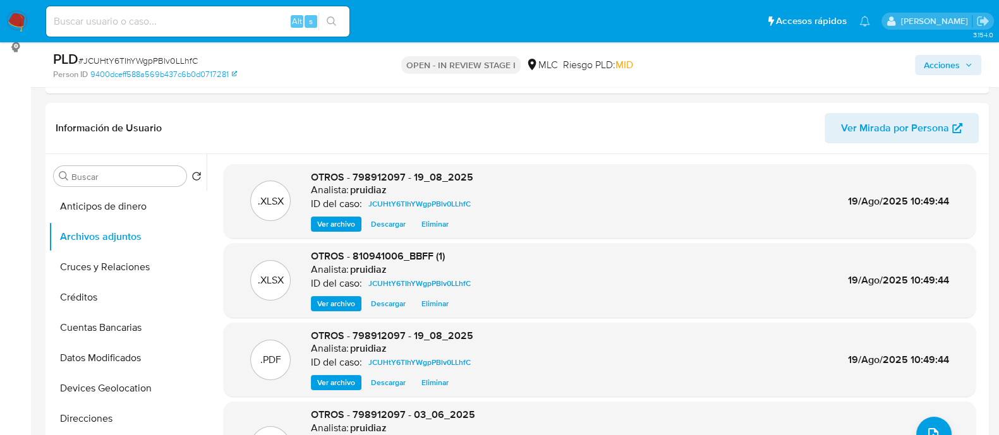
click at [933, 61] on span "Acciones" at bounding box center [942, 65] width 36 height 20
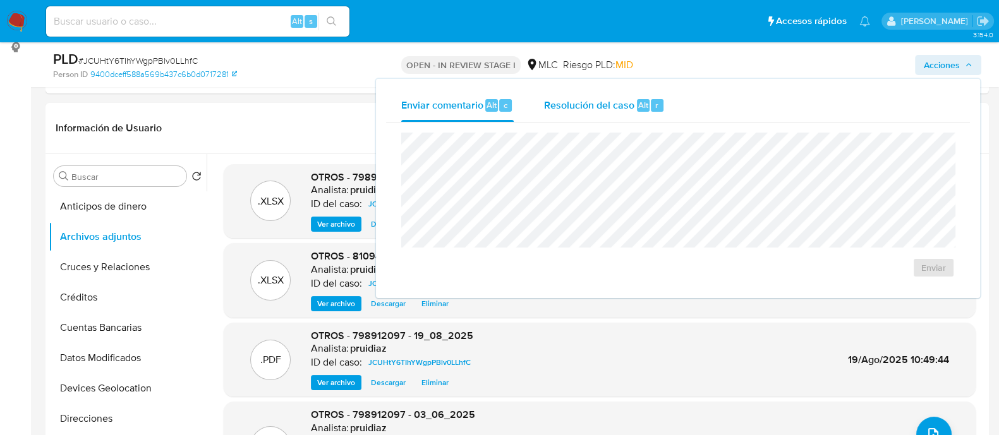
click at [591, 117] on div "Resolución del caso Alt r" at bounding box center [604, 105] width 121 height 33
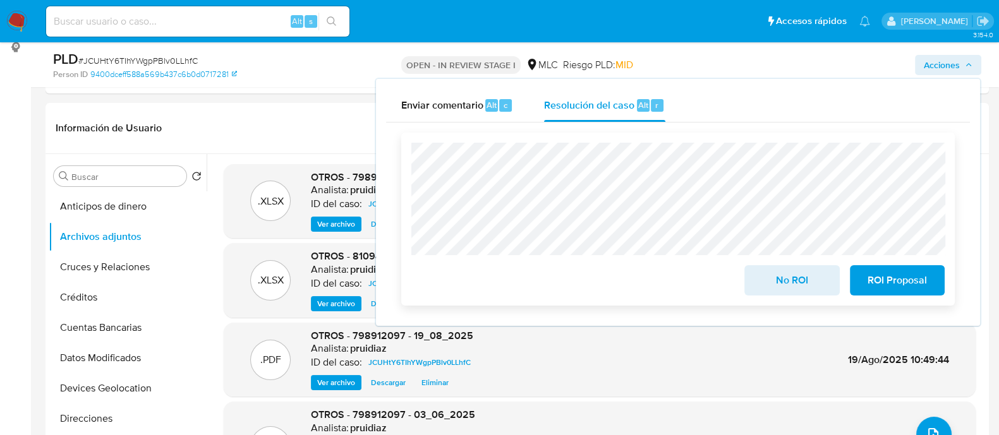
click at [789, 282] on span "No ROI" at bounding box center [792, 281] width 62 height 28
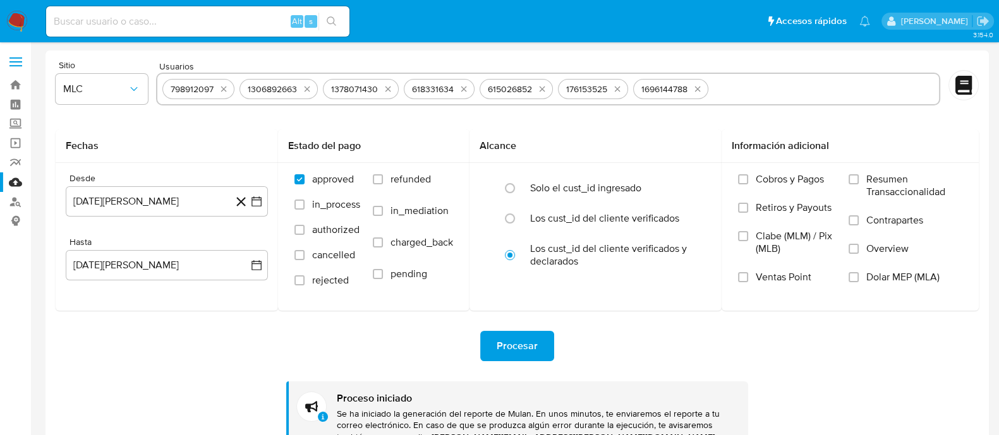
click at [28, 20] on nav "Pausado Ver notificaciones Alt s Accesos rápidos Presiona las siguientes teclas…" at bounding box center [499, 21] width 999 height 42
click at [9, 20] on img at bounding box center [16, 21] width 21 height 21
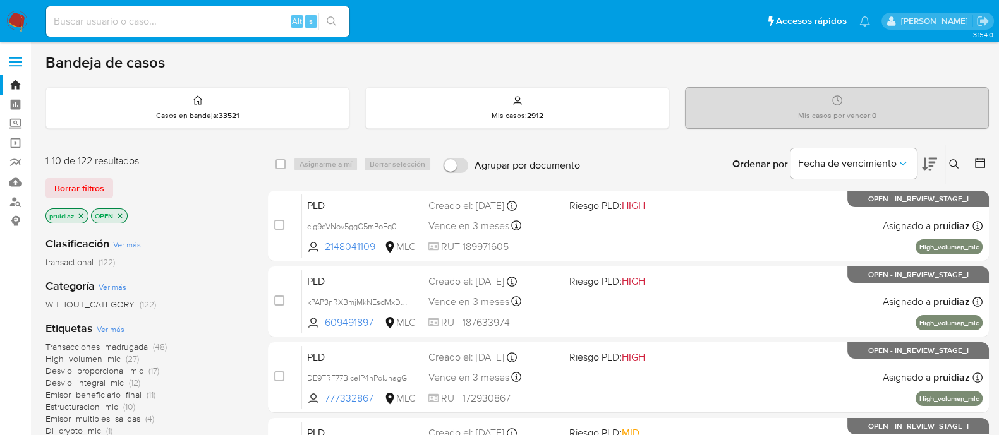
click at [952, 163] on icon at bounding box center [954, 164] width 10 height 10
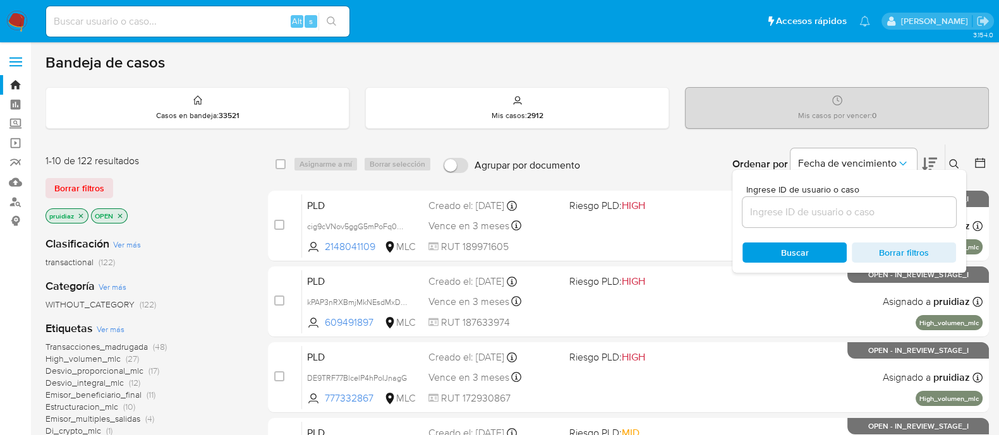
click at [864, 212] on input at bounding box center [849, 212] width 214 height 16
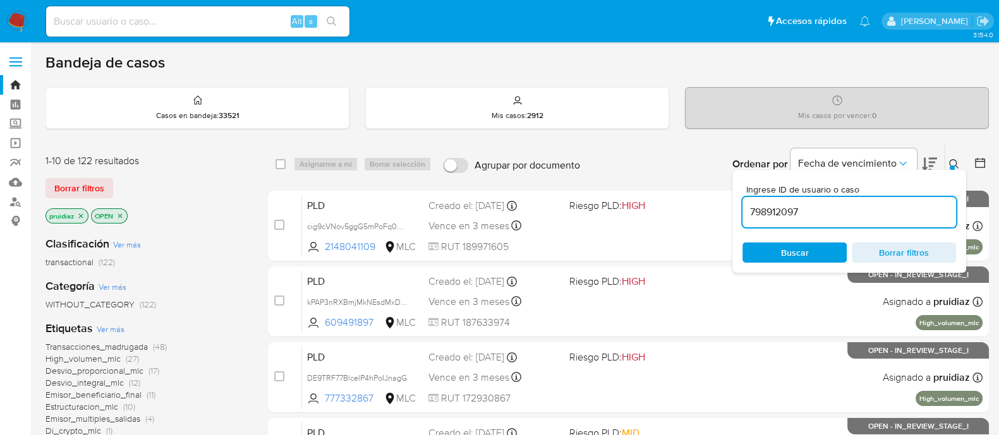
type input "798912097"
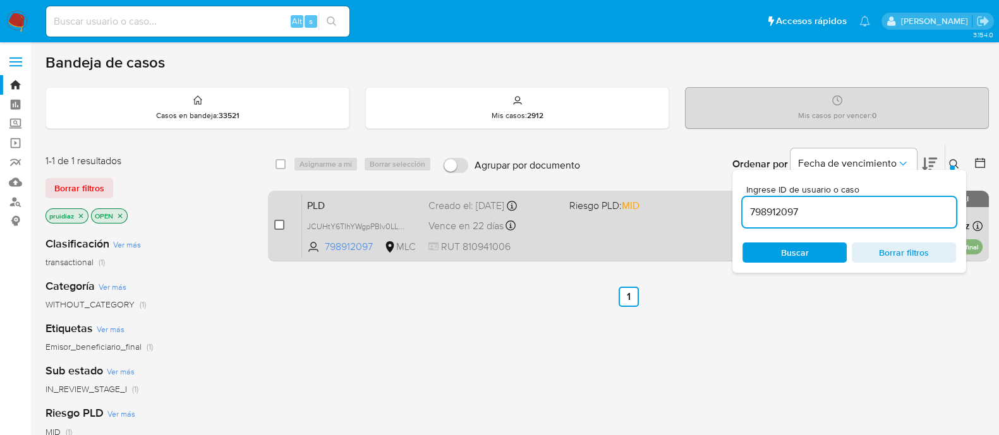
click at [280, 221] on input "checkbox" at bounding box center [279, 225] width 10 height 10
checkbox input "true"
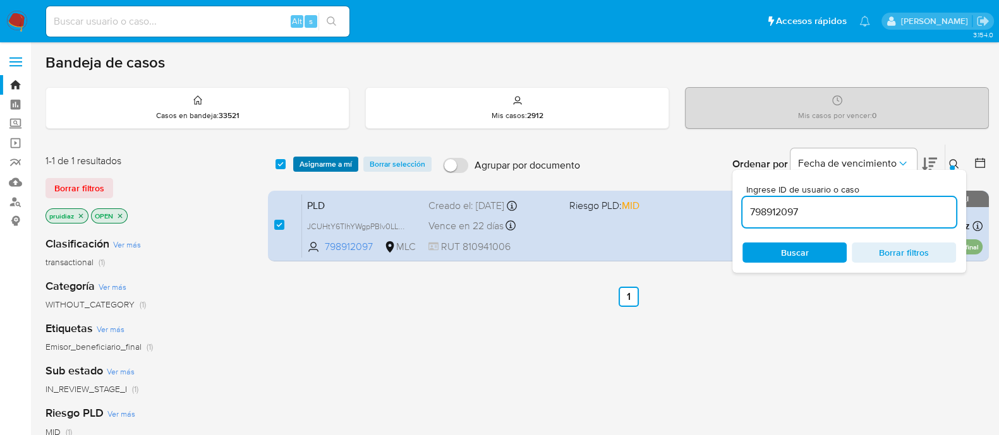
click at [335, 169] on span "Asignarme a mí" at bounding box center [326, 164] width 52 height 13
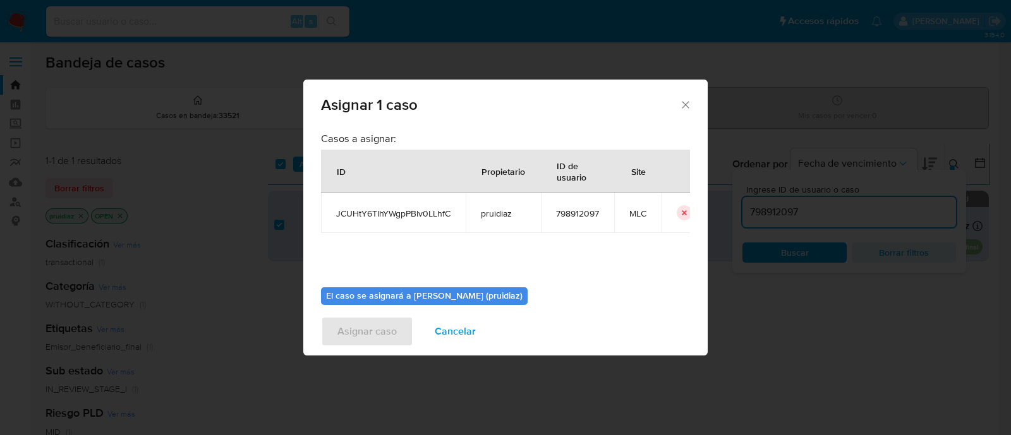
scroll to position [65, 0]
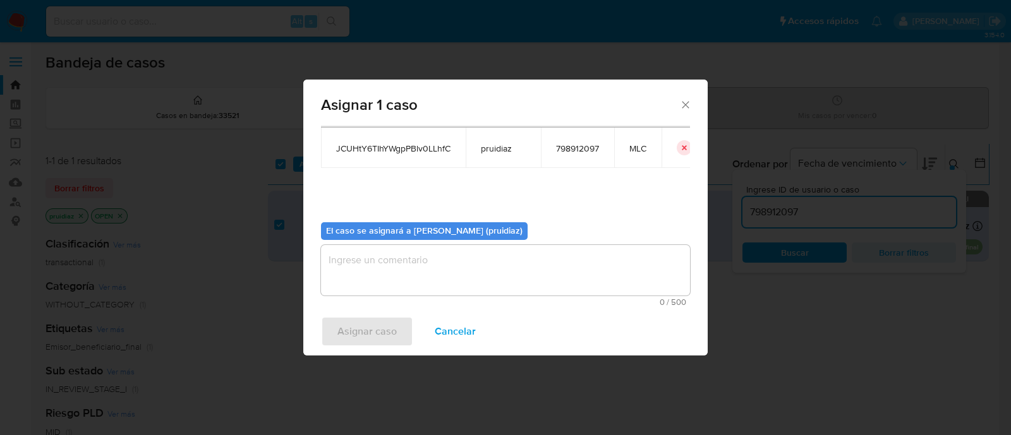
click at [421, 282] on textarea "assign-modal" at bounding box center [505, 270] width 369 height 51
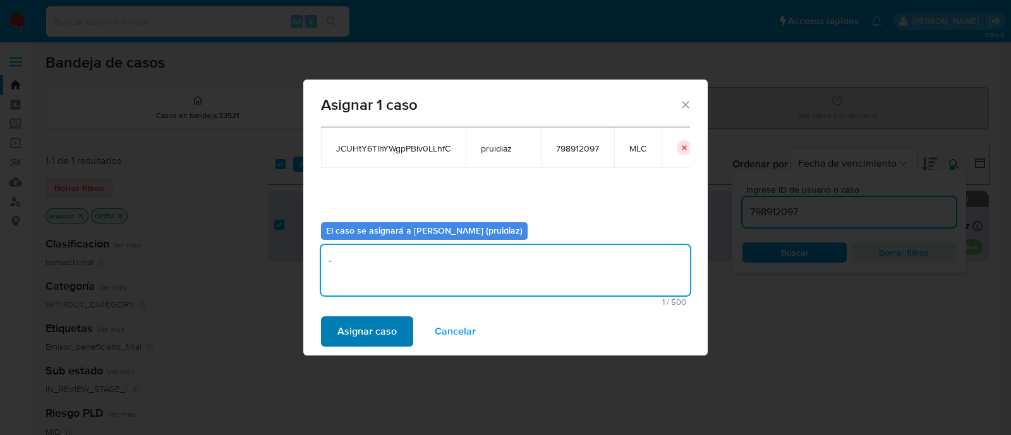
type textarea "-"
click at [377, 320] on span "Asignar caso" at bounding box center [366, 332] width 59 height 28
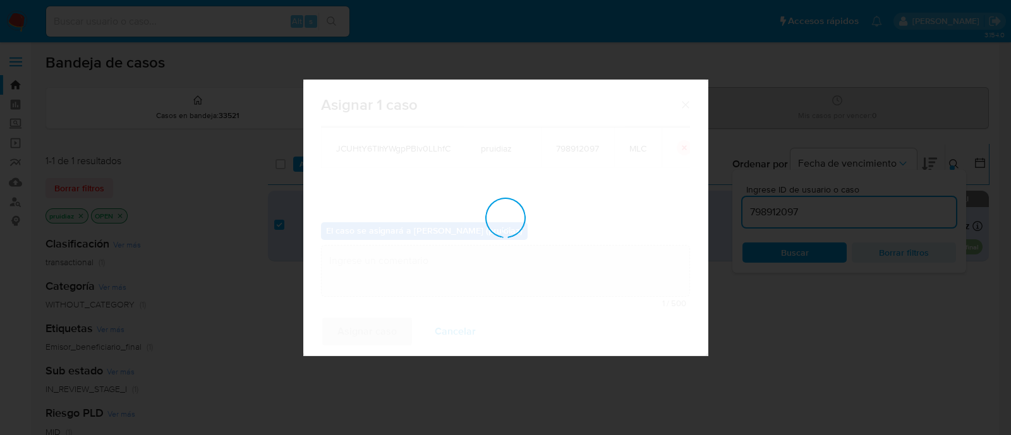
checkbox input "false"
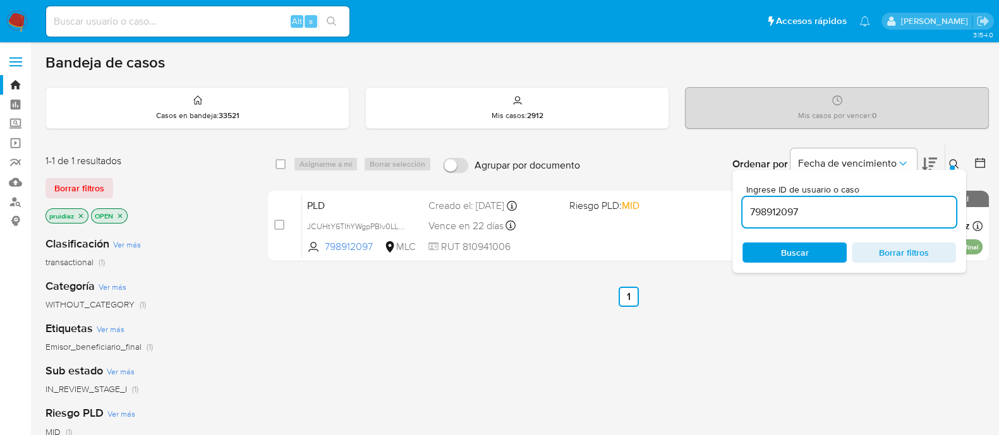
click at [801, 209] on input "798912097" at bounding box center [849, 212] width 214 height 16
paste input "2382134602"
type input "2382134602"
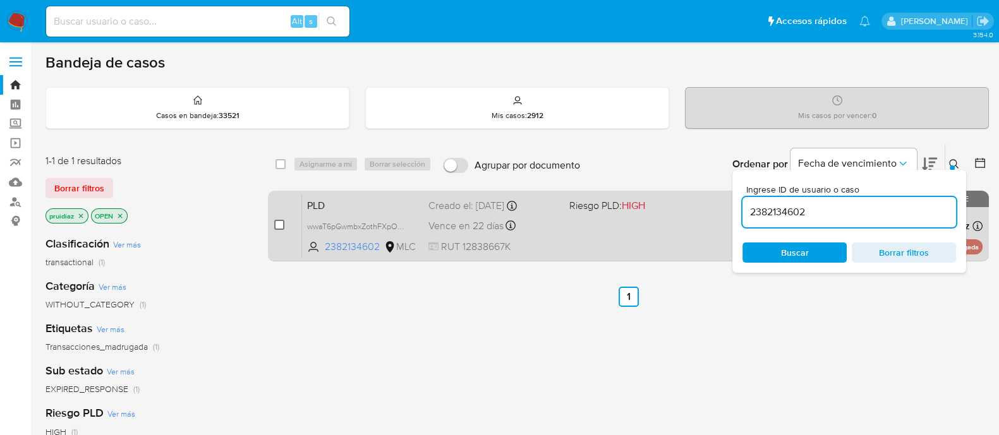
click at [278, 224] on input "checkbox" at bounding box center [279, 225] width 10 height 10
checkbox input "true"
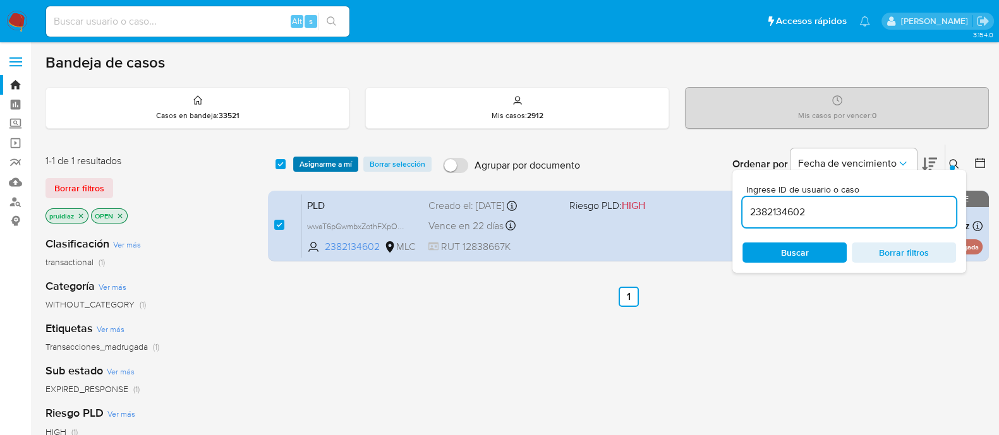
click at [313, 161] on span "Asignarme a mí" at bounding box center [326, 164] width 52 height 13
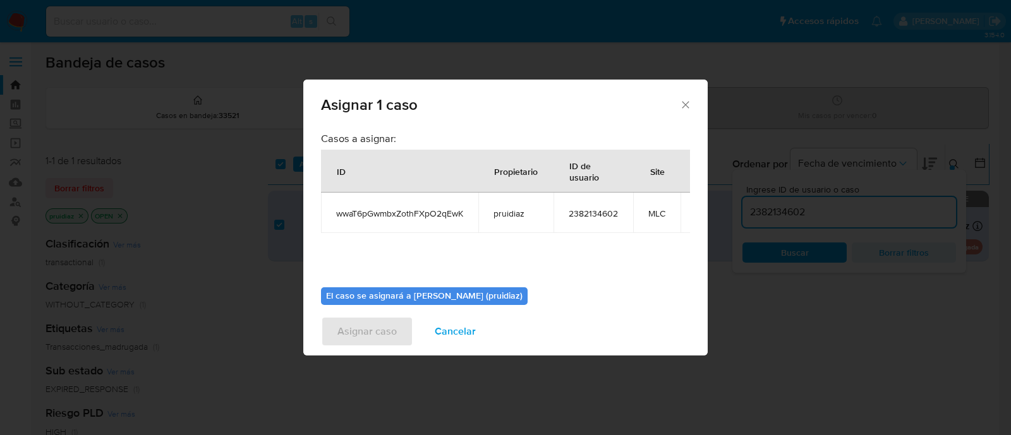
scroll to position [77, 0]
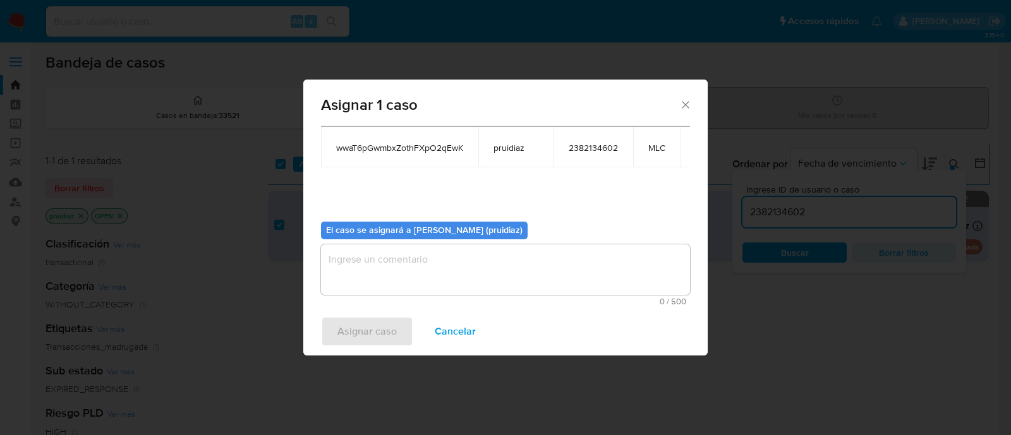
click at [454, 278] on textarea "assign-modal" at bounding box center [505, 270] width 369 height 51
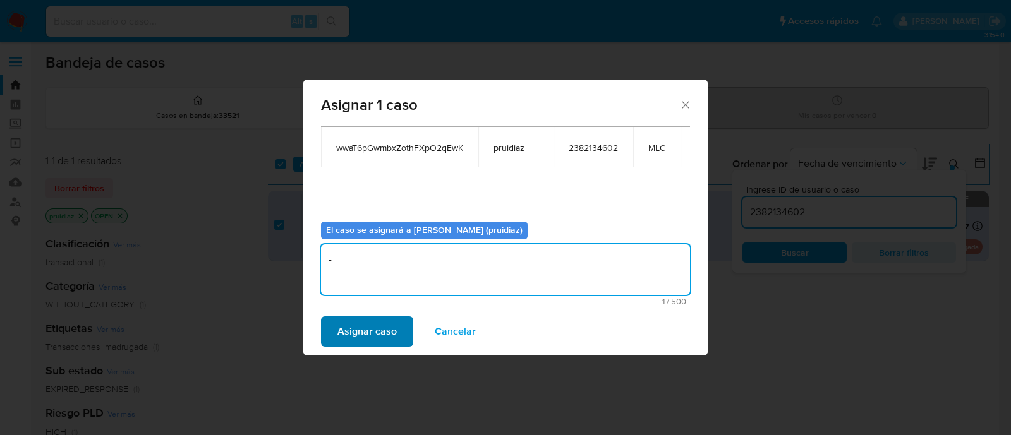
type textarea "-"
click at [357, 336] on span "Asignar caso" at bounding box center [366, 332] width 59 height 28
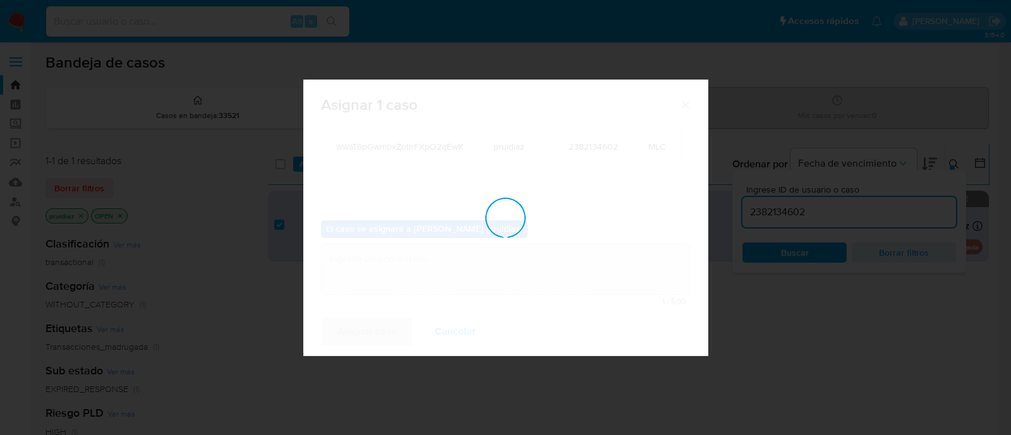
checkbox input "false"
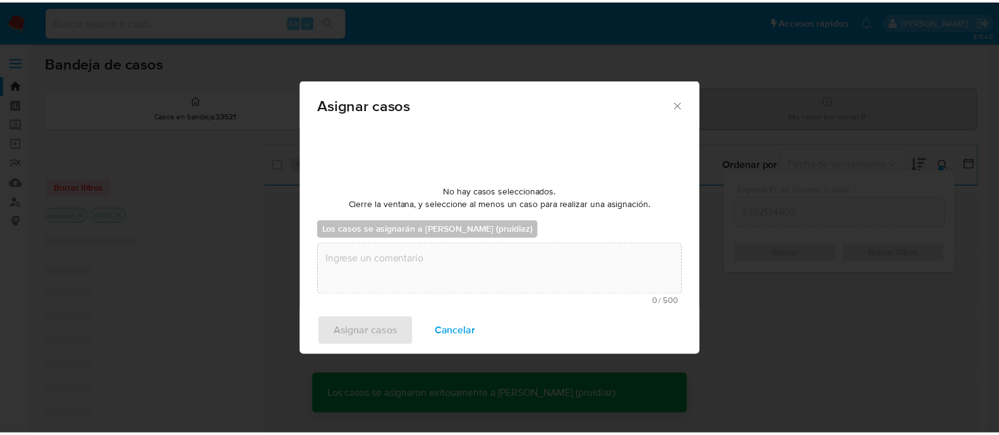
scroll to position [75, 0]
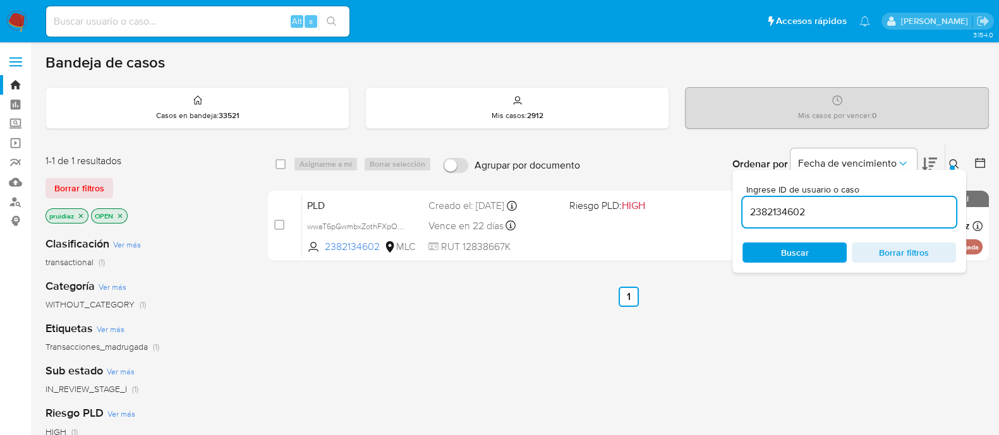
click at [24, 13] on img at bounding box center [16, 21] width 21 height 21
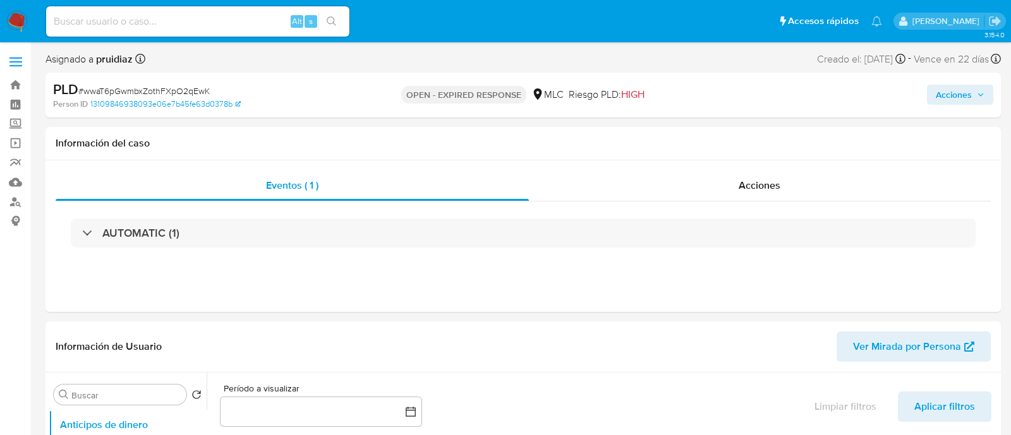
select select "10"
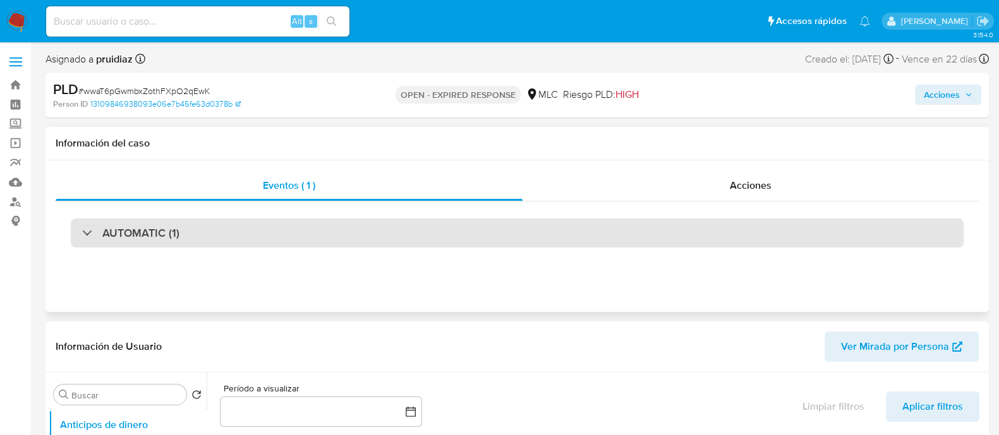
click at [145, 228] on h3 "AUTOMATIC (1)" at bounding box center [140, 233] width 77 height 14
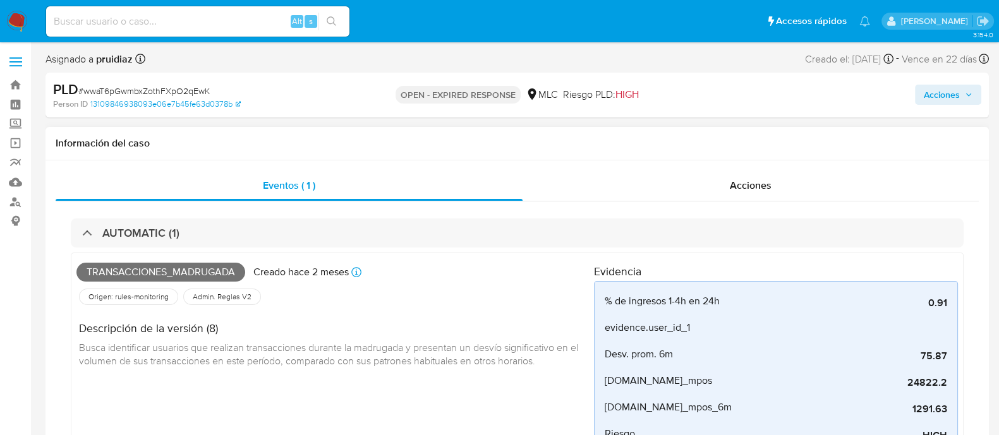
click at [155, 263] on span "Transacciones_madrugada" at bounding box center [160, 272] width 169 height 19
click at [142, 275] on span "Transacciones_madrugada" at bounding box center [160, 272] width 169 height 19
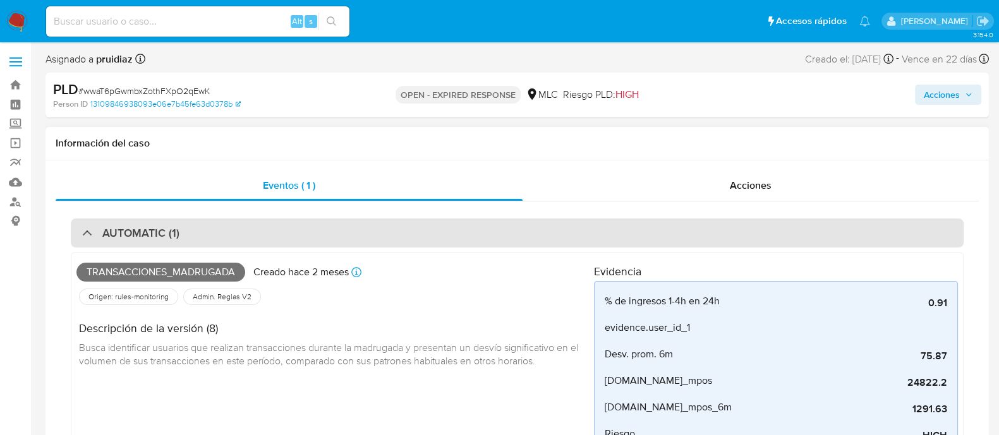
click at [149, 224] on div "AUTOMATIC (1)" at bounding box center [517, 233] width 893 height 29
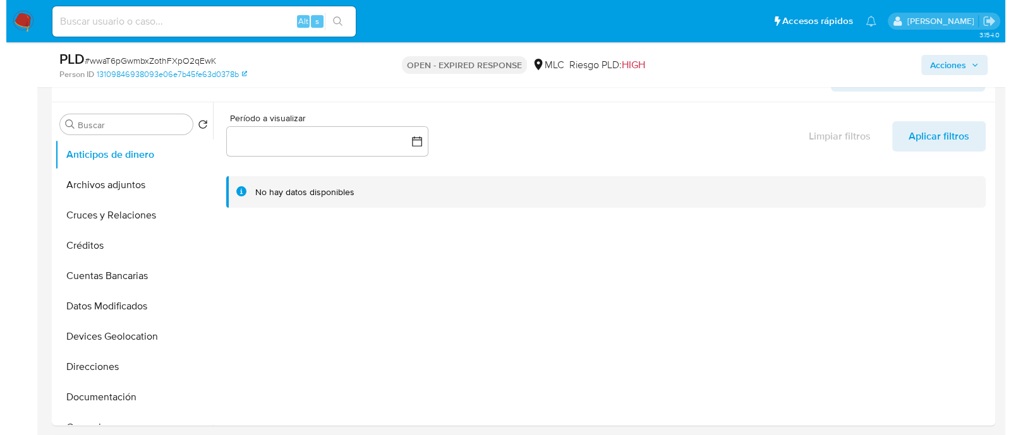
scroll to position [229, 0]
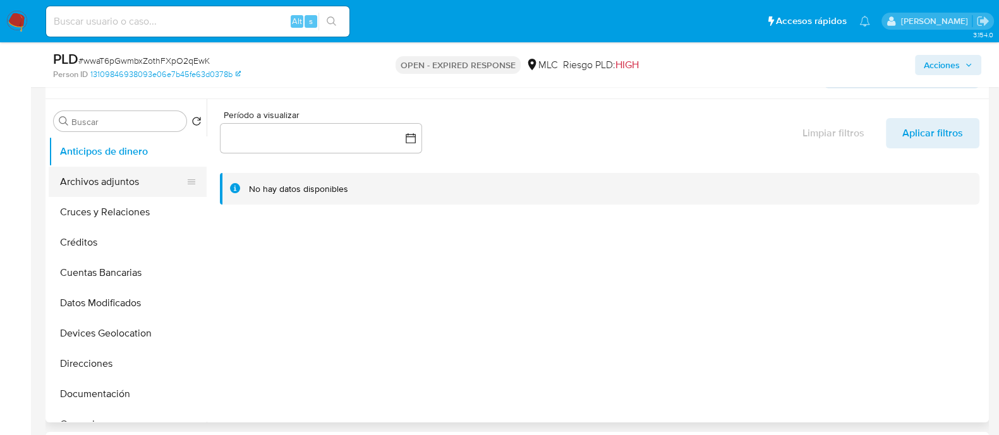
click at [76, 176] on button "Archivos adjuntos" at bounding box center [123, 182] width 148 height 30
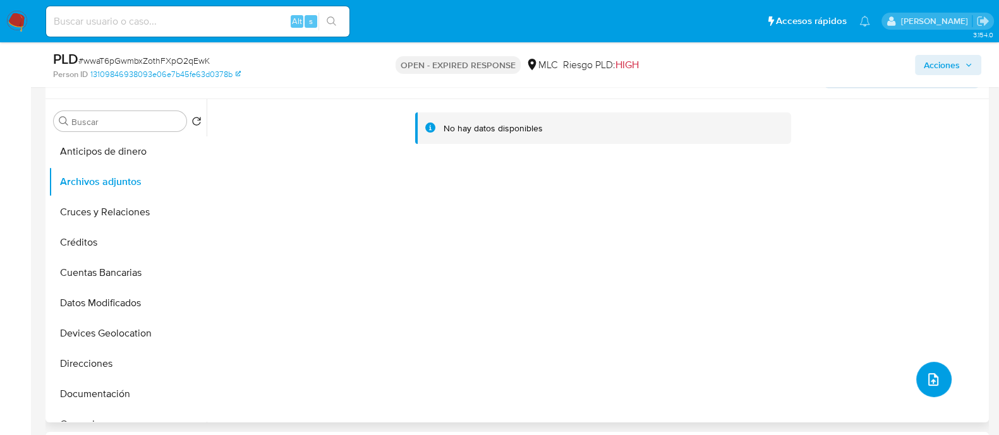
click at [938, 379] on button "upload-file" at bounding box center [933, 379] width 35 height 35
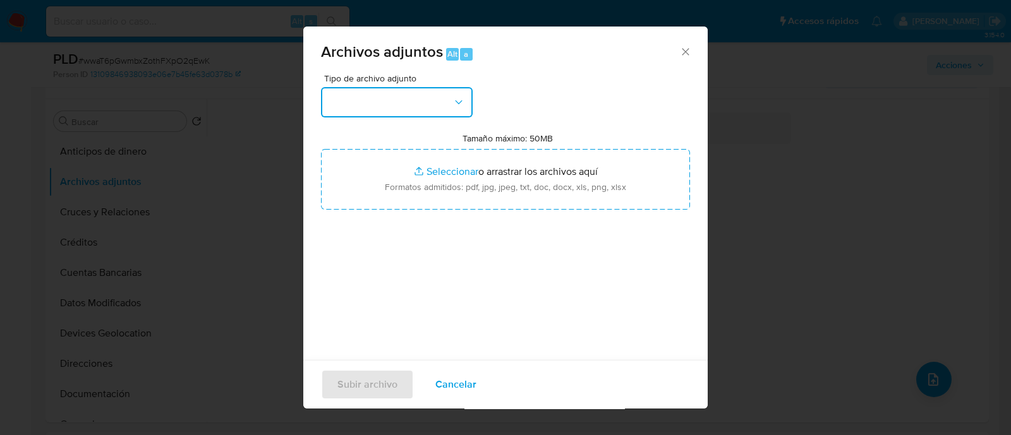
click at [450, 113] on button "button" at bounding box center [397, 102] width 152 height 30
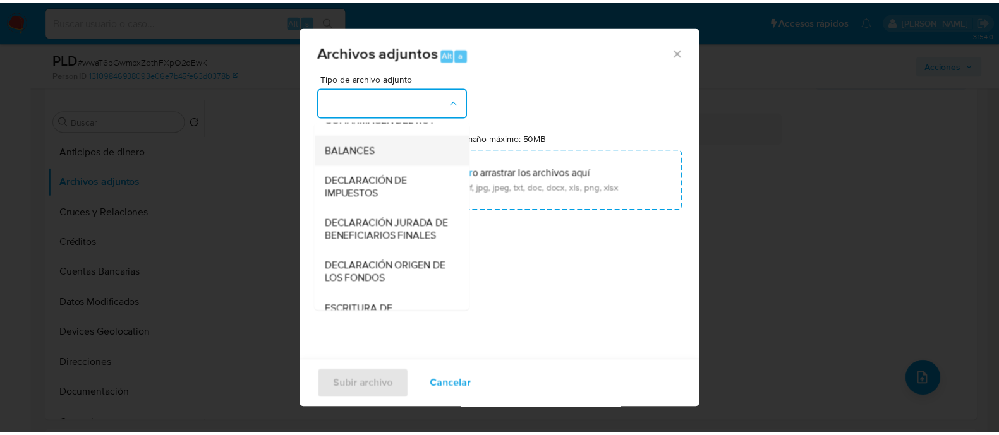
scroll to position [202, 0]
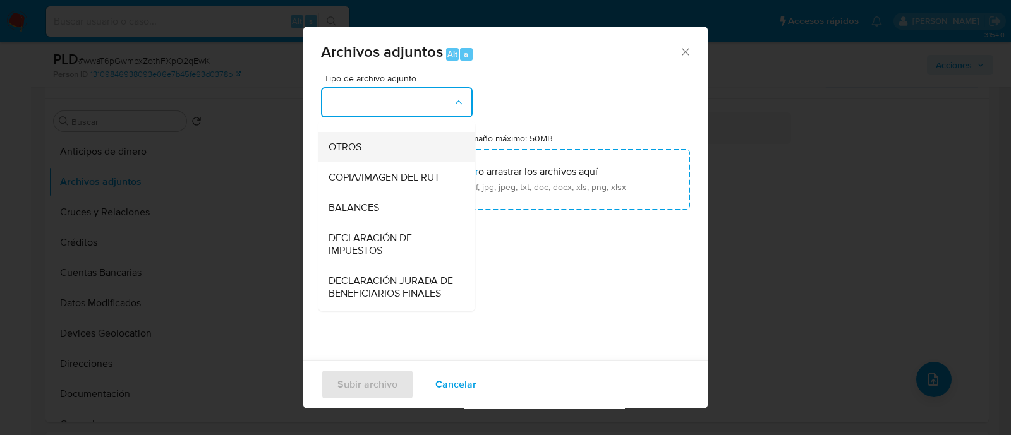
click at [344, 154] on span "OTROS" at bounding box center [345, 147] width 33 height 13
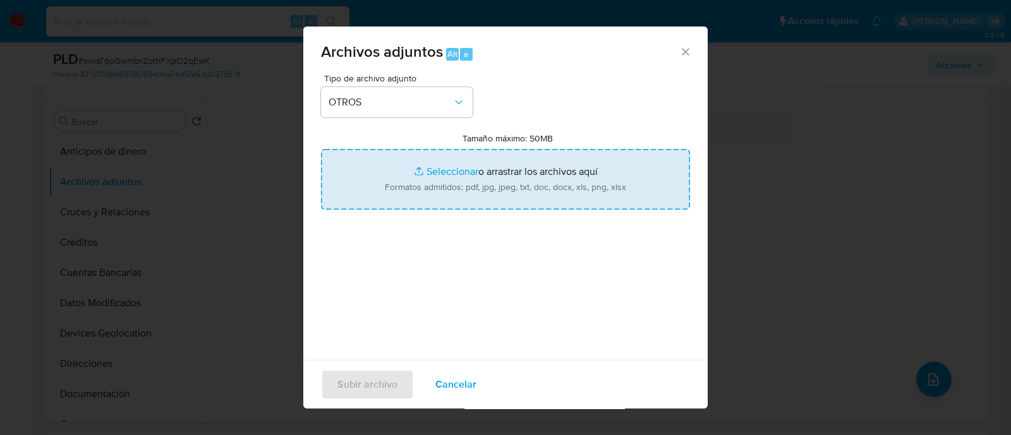
click at [449, 186] on input "Tamaño máximo: 50MB Seleccionar archivos" at bounding box center [505, 179] width 369 height 61
type input "C:\fakepath\2382134602 - 19_08_2025.xlsx"
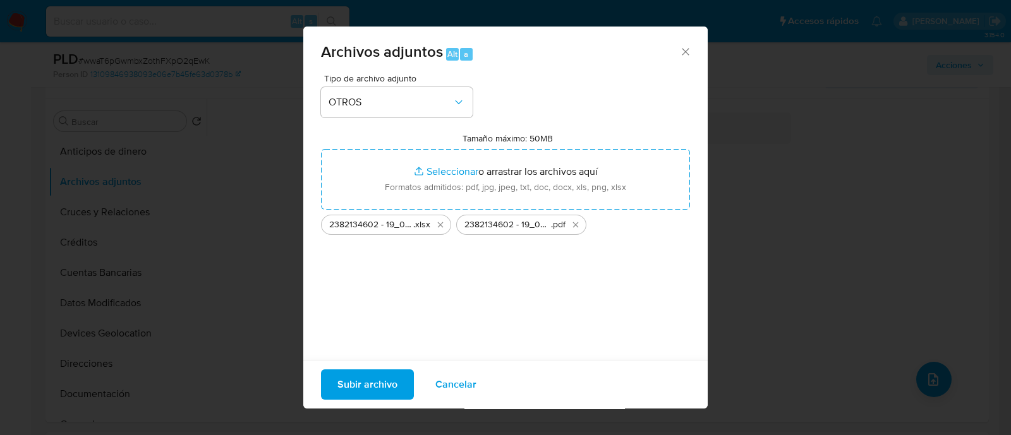
click at [373, 392] on span "Subir archivo" at bounding box center [367, 385] width 60 height 28
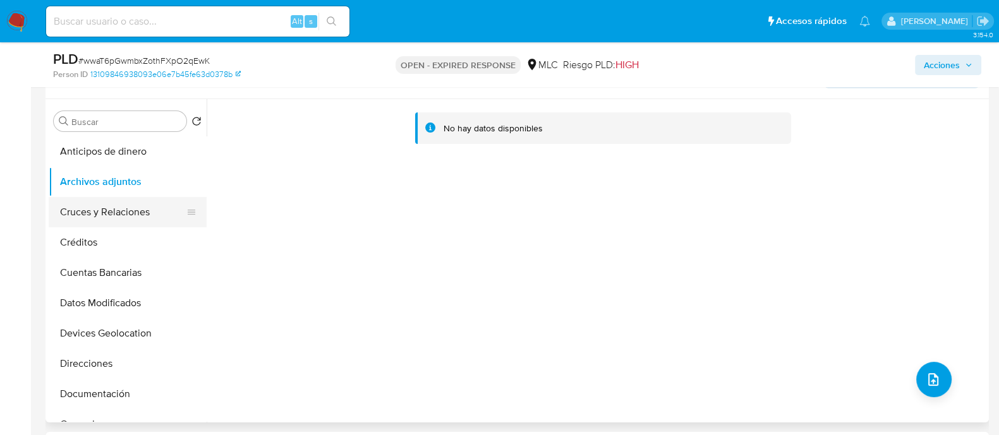
click at [126, 202] on button "Cruces y Relaciones" at bounding box center [123, 212] width 148 height 30
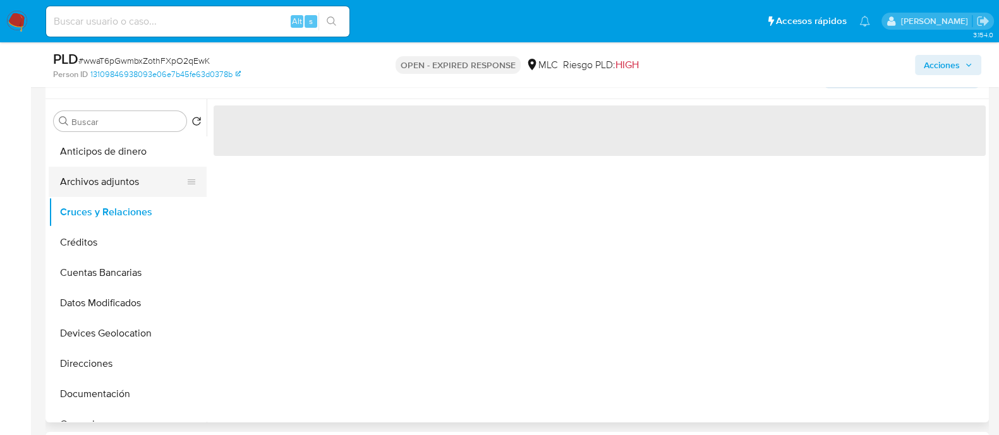
click at [111, 174] on button "Archivos adjuntos" at bounding box center [123, 182] width 148 height 30
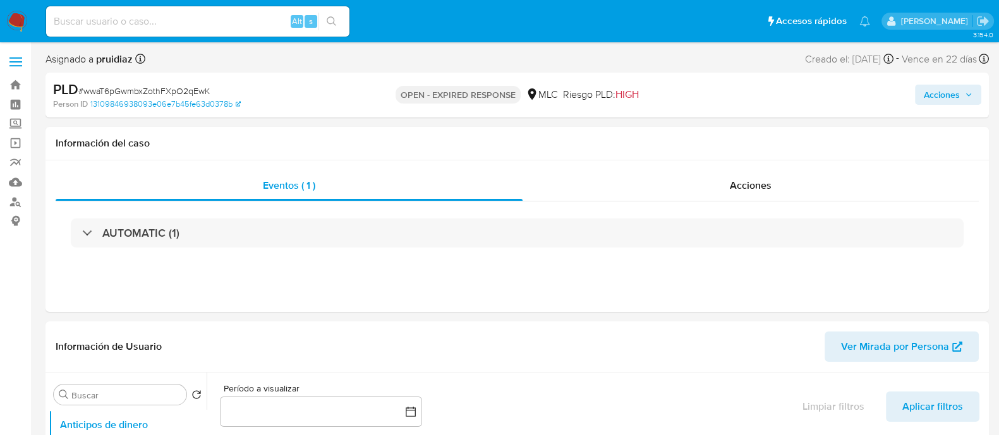
select select "10"
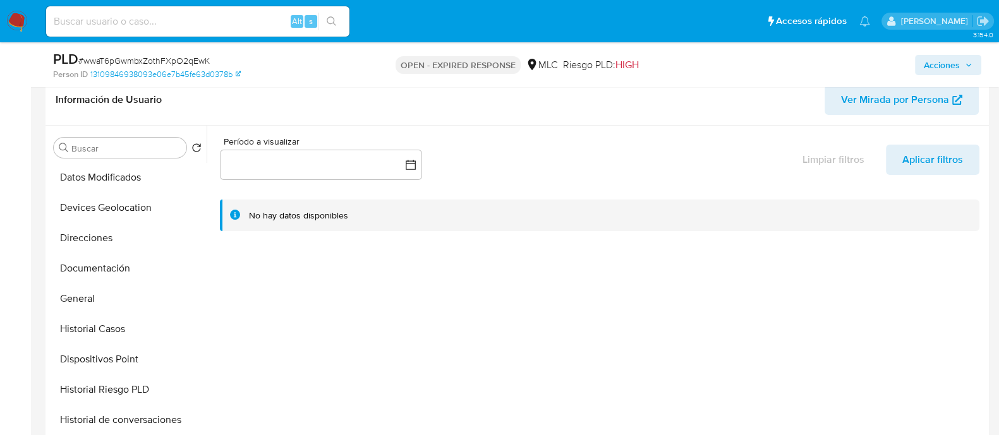
scroll to position [162, 0]
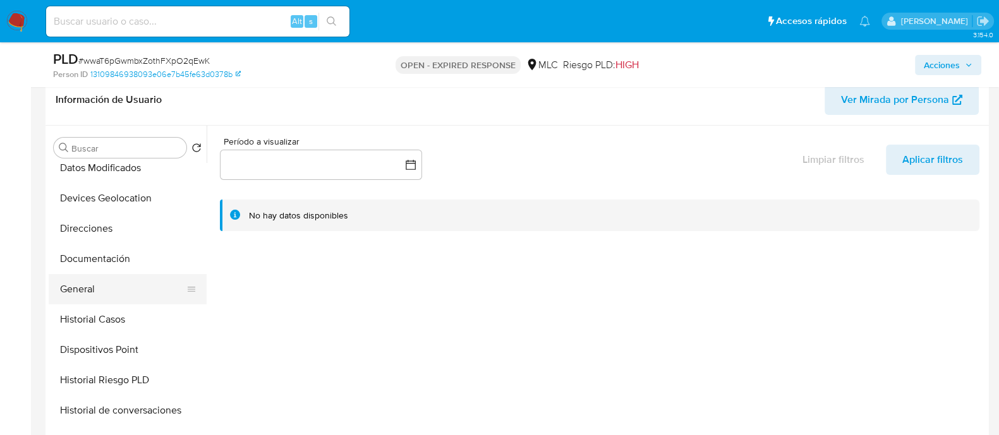
click at [84, 286] on button "General" at bounding box center [123, 289] width 148 height 30
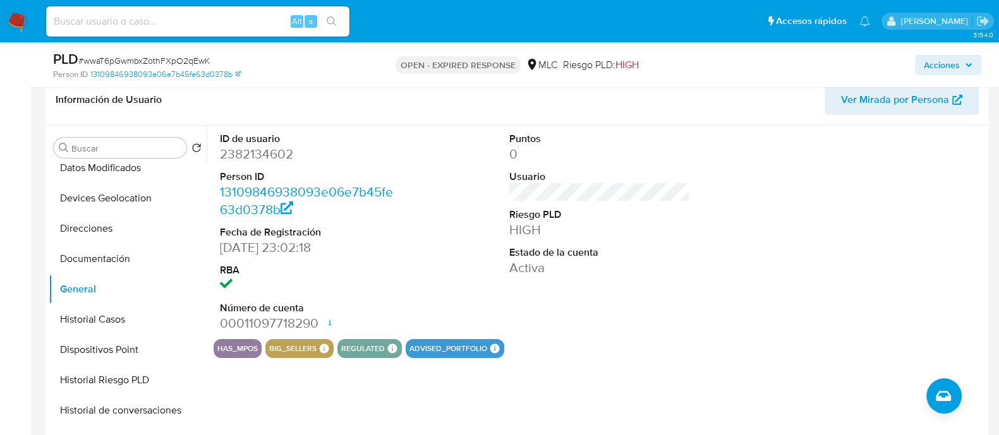
click at [273, 157] on dd "2382134602" at bounding box center [310, 154] width 181 height 18
copy dd "2382134602"
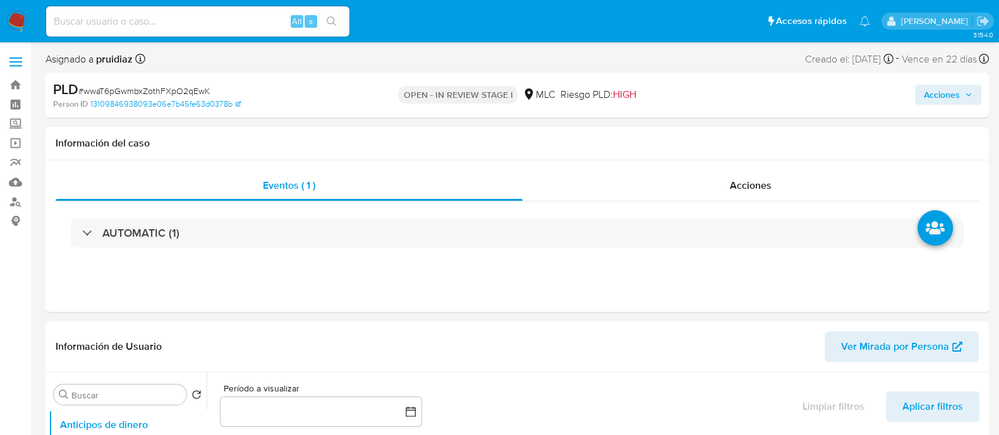
select select "10"
click at [941, 93] on span "Acciones" at bounding box center [942, 95] width 36 height 20
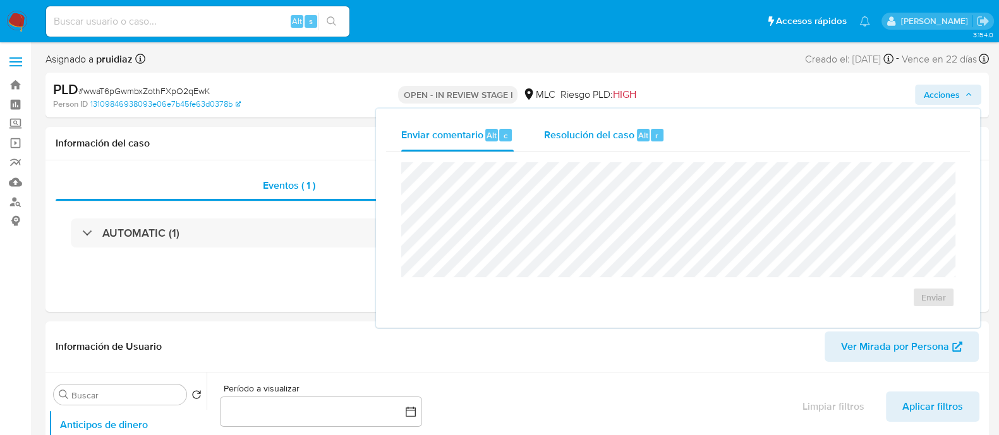
click at [577, 147] on div "Resolución del caso Alt r" at bounding box center [604, 135] width 121 height 33
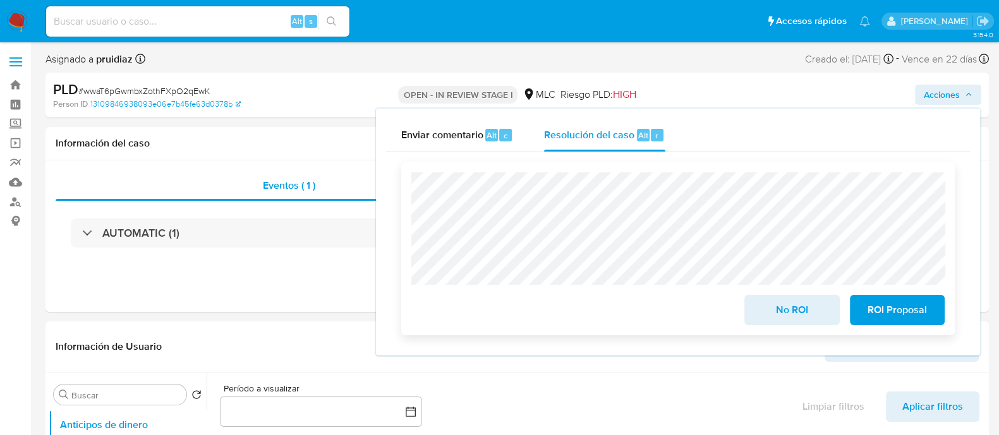
click at [762, 310] on span "No ROI" at bounding box center [792, 310] width 62 height 28
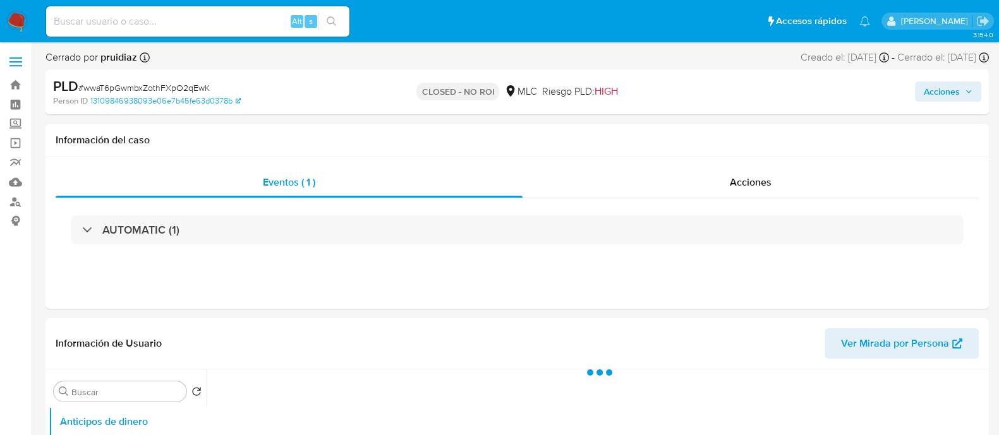
select select "10"
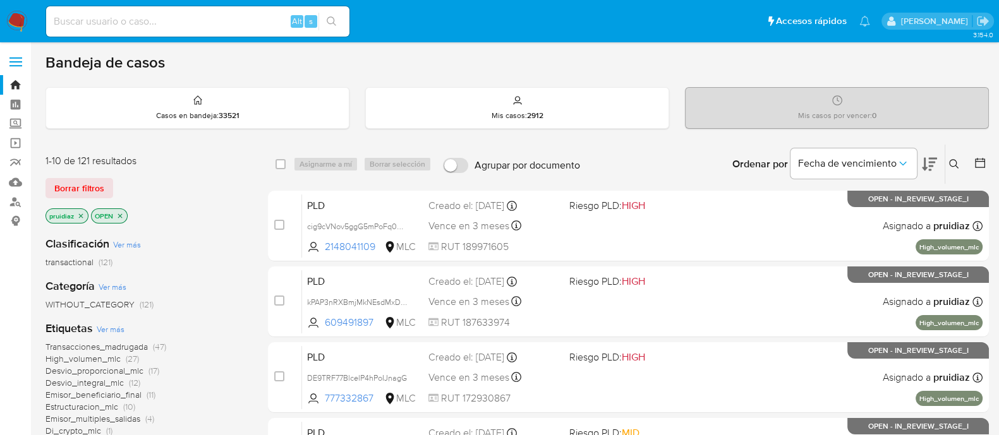
click at [923, 162] on icon at bounding box center [929, 164] width 15 height 15
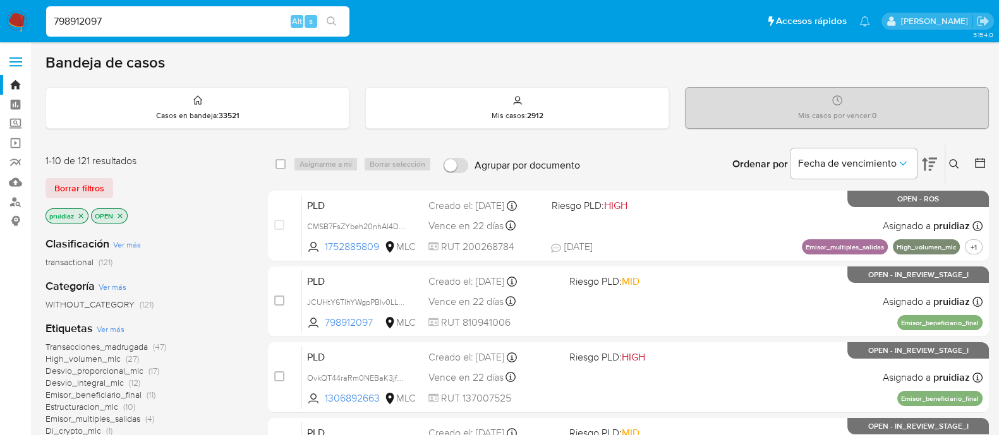
type input "798912097"
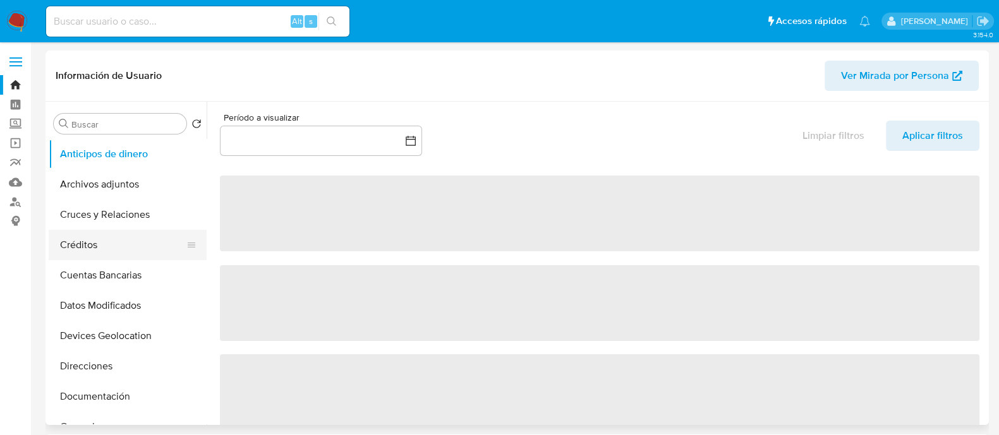
select select "10"
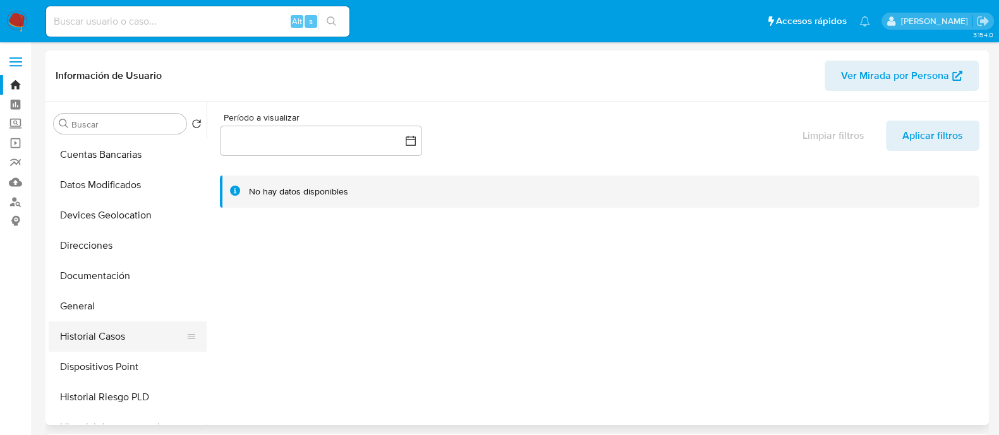
scroll to position [121, 0]
click at [105, 326] on button "Historial Casos" at bounding box center [123, 336] width 148 height 30
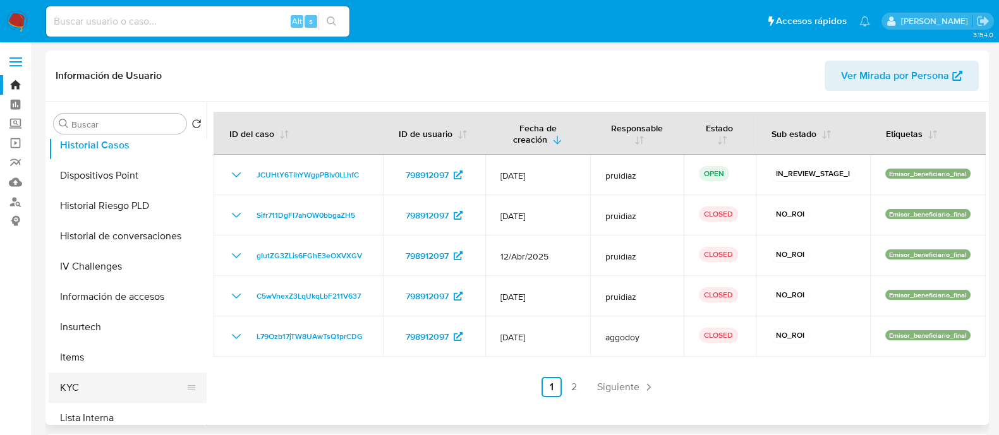
scroll to position [314, 0]
click at [30, 21] on nav "Pausado Ver notificaciones Alt s Accesos rápidos Presiona las siguientes teclas…" at bounding box center [499, 21] width 999 height 42
click at [22, 20] on img at bounding box center [16, 21] width 21 height 21
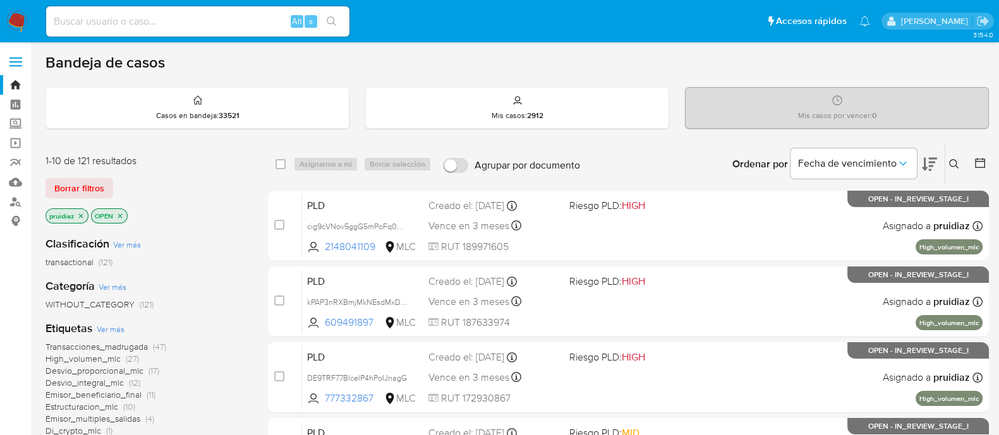
click at [19, 21] on img at bounding box center [16, 21] width 21 height 21
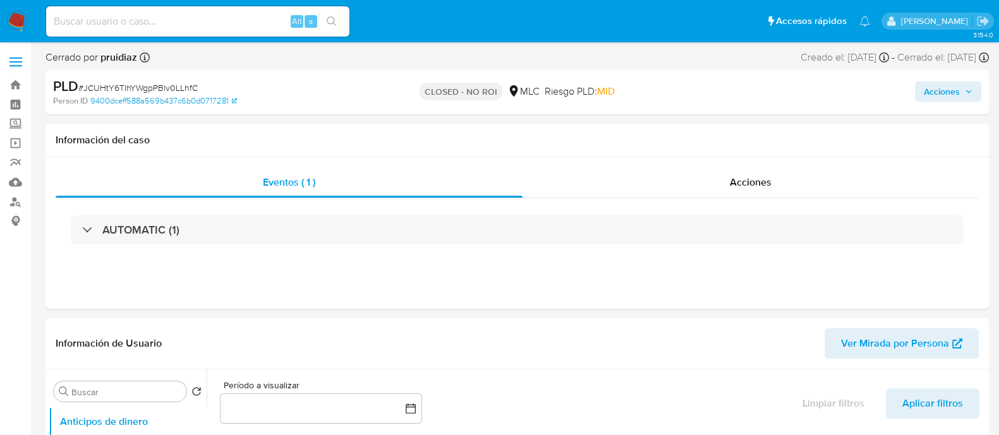
select select "10"
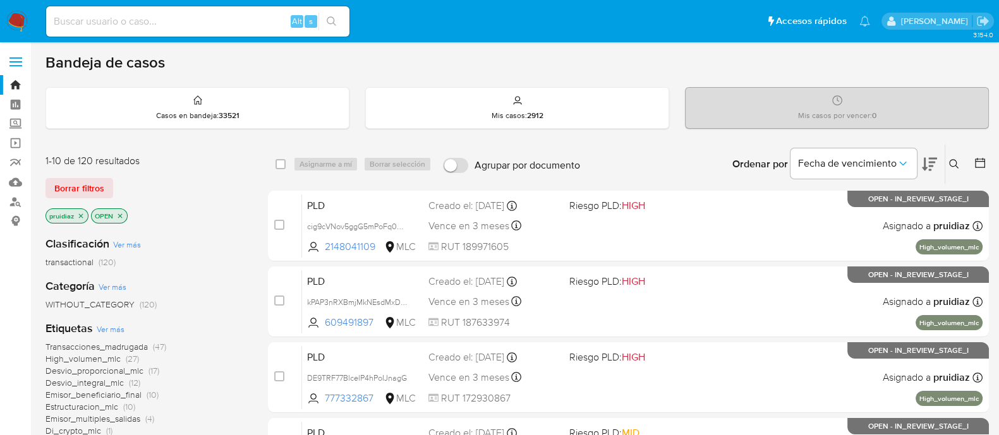
click at [929, 173] on button at bounding box center [929, 164] width 15 height 39
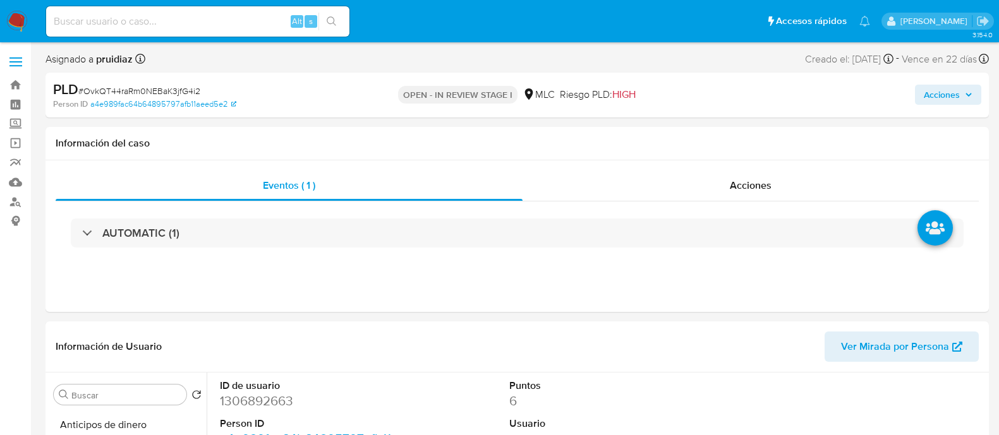
select select "10"
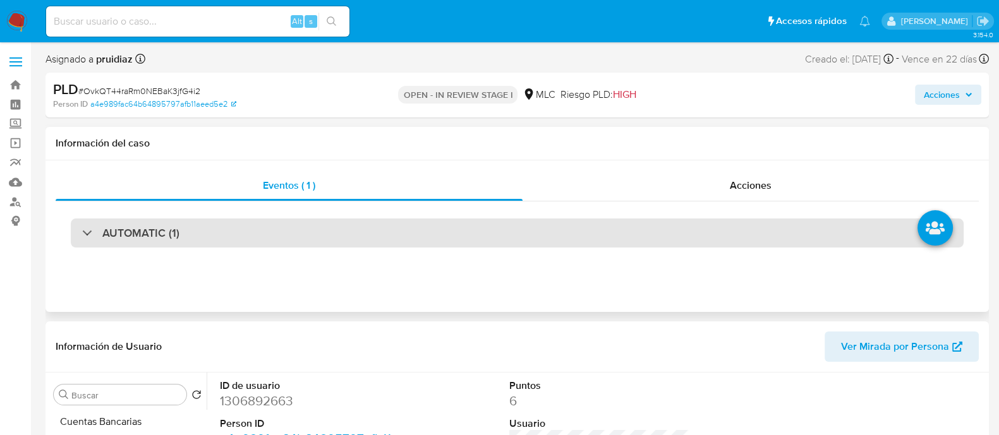
click at [188, 225] on div "AUTOMATIC (1)" at bounding box center [517, 233] width 893 height 29
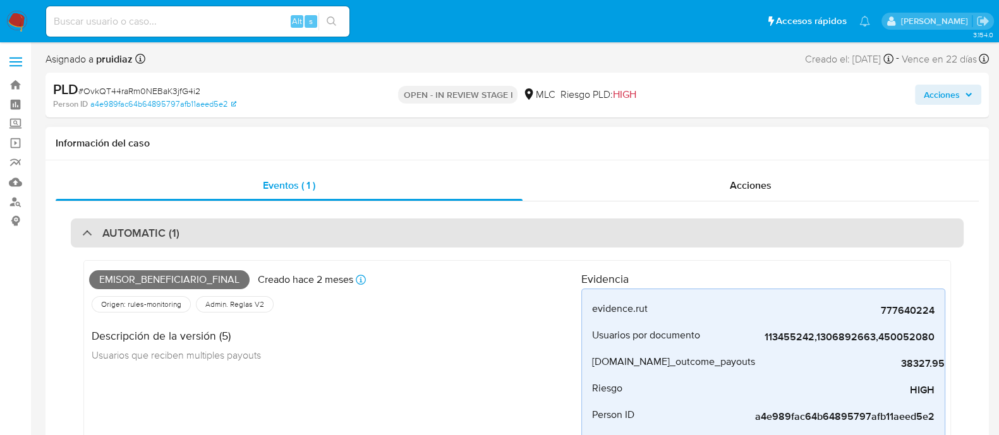
scroll to position [18, 0]
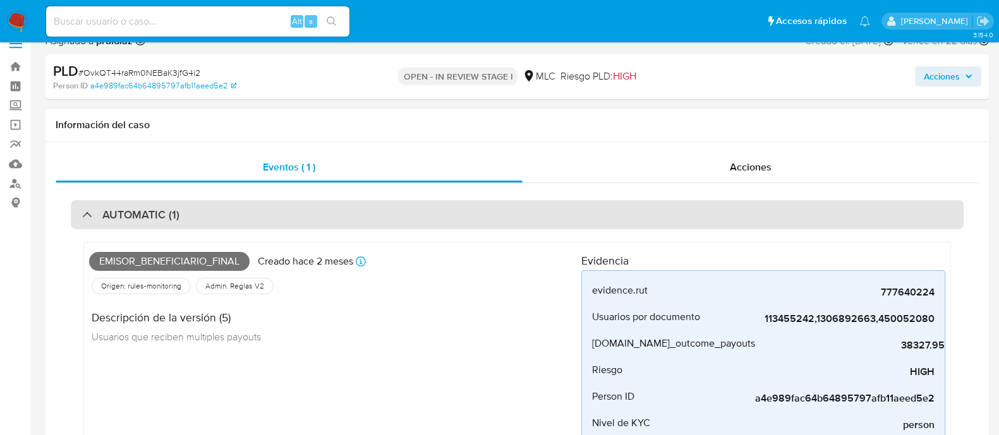
click at [203, 227] on div "AUTOMATIC (1)" at bounding box center [517, 214] width 893 height 29
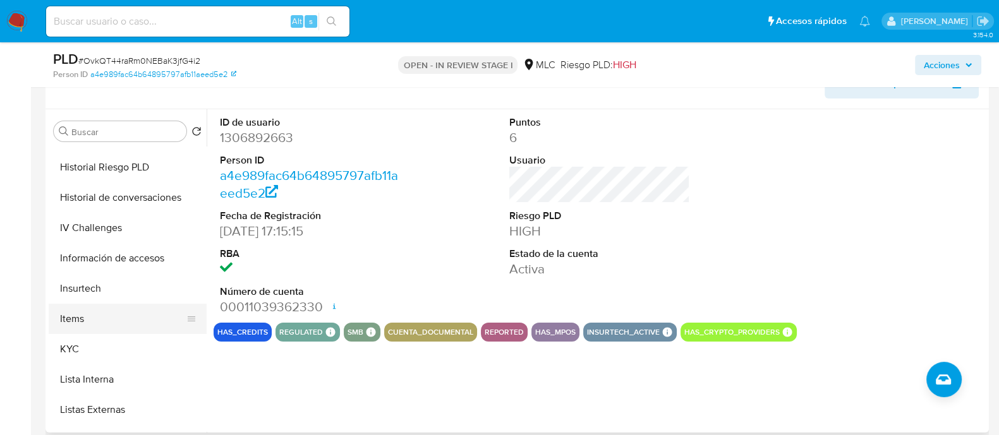
scroll to position [360, 0]
click at [71, 342] on button "KYC" at bounding box center [123, 348] width 148 height 30
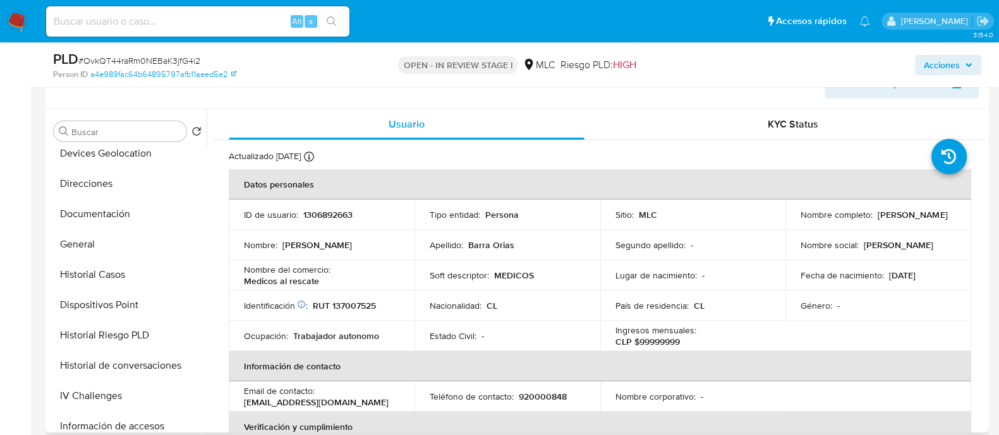
scroll to position [149, 0]
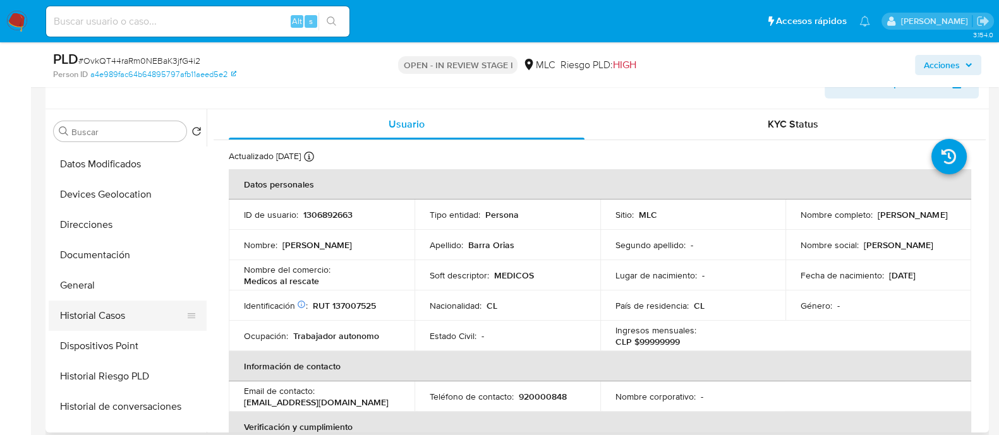
click at [122, 321] on button "Historial Casos" at bounding box center [123, 316] width 148 height 30
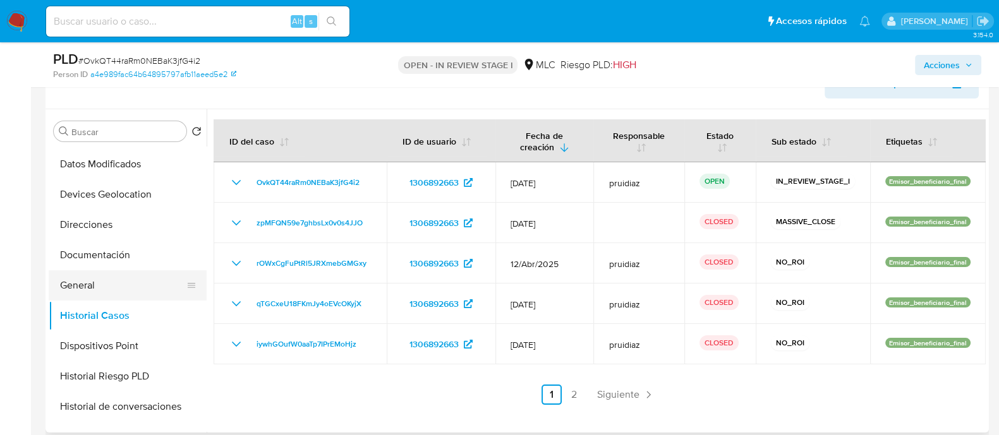
click at [85, 276] on button "General" at bounding box center [123, 285] width 148 height 30
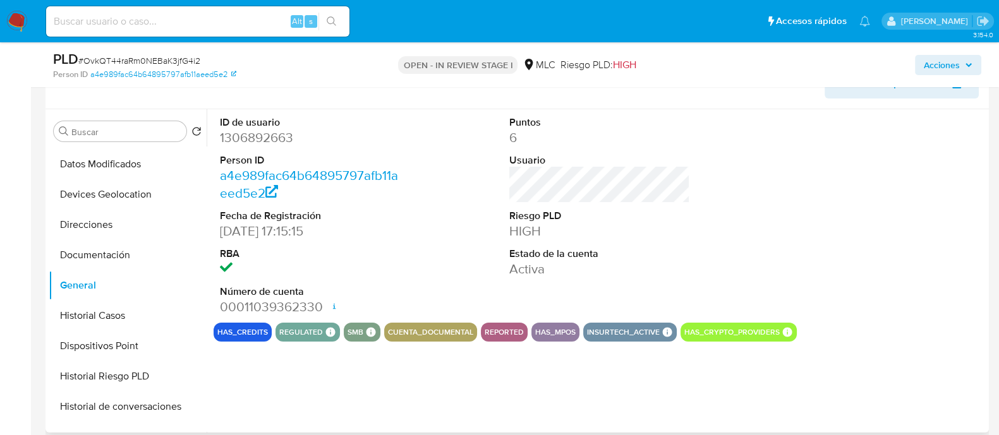
click at [266, 141] on dd "1306892663" at bounding box center [310, 138] width 181 height 18
copy dd "1306892663"
click at [281, 140] on dd "1306892663" at bounding box center [310, 138] width 181 height 18
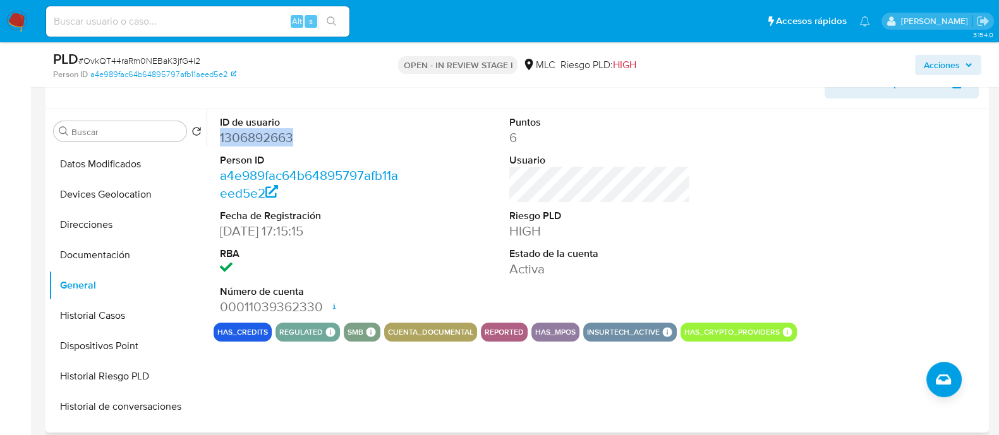
click at [247, 129] on dd "1306892663" at bounding box center [310, 138] width 181 height 18
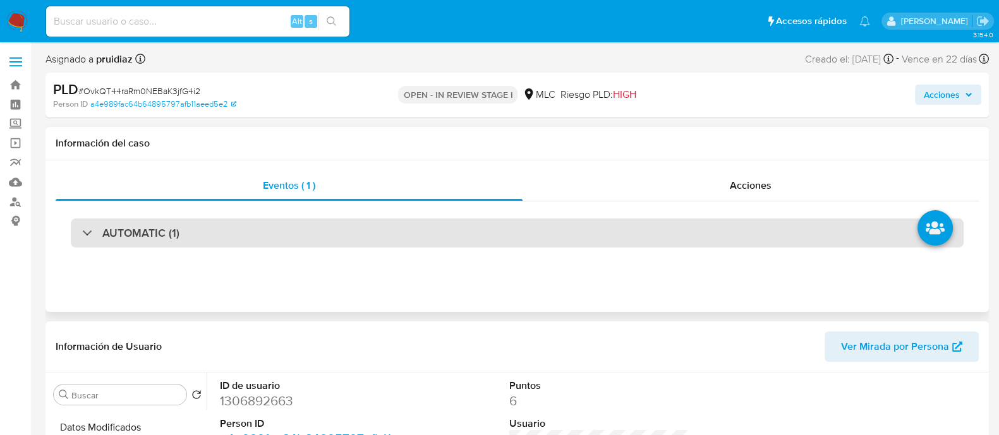
click at [183, 238] on div "AUTOMATIC (1)" at bounding box center [517, 233] width 893 height 29
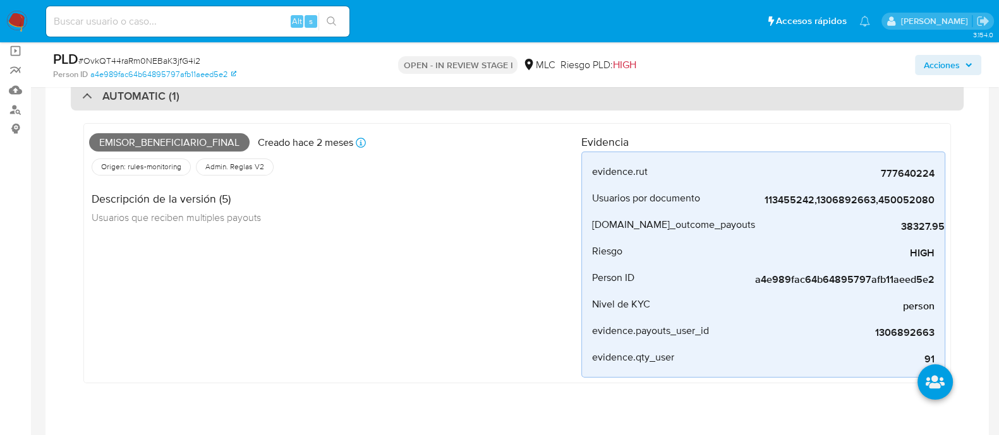
scroll to position [99, 0]
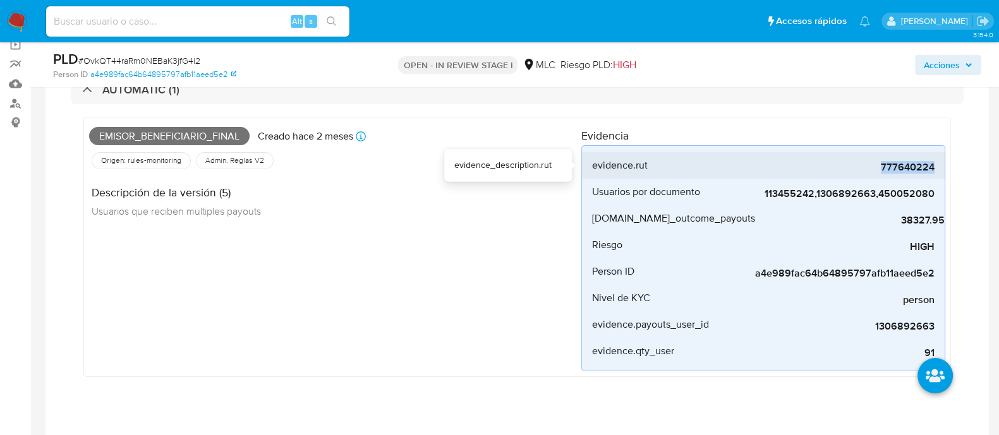
drag, startPoint x: 875, startPoint y: 168, endPoint x: 936, endPoint y: 172, distance: 61.4
click at [936, 172] on li "evidence.rut 777640224" at bounding box center [763, 165] width 363 height 27
copy span "777640224"
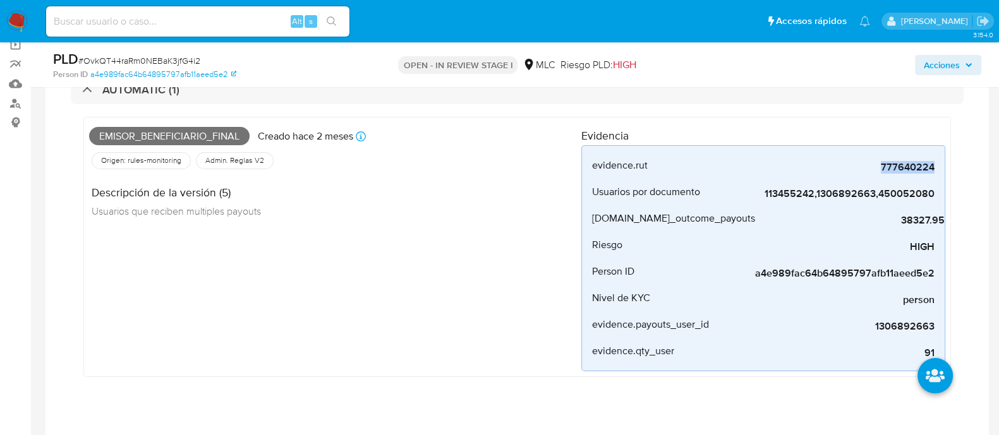
copy span "777640224"
click at [142, 56] on span "# OvkQT44raRm0NEBaK3jfG4i2" at bounding box center [139, 60] width 122 height 13
copy span "OvkQT44raRm0NEBaK3jfG4i2"
click at [177, 50] on div "PLD # OvkQT44raRm0NEBaK3jfG4i2" at bounding box center [205, 59] width 305 height 19
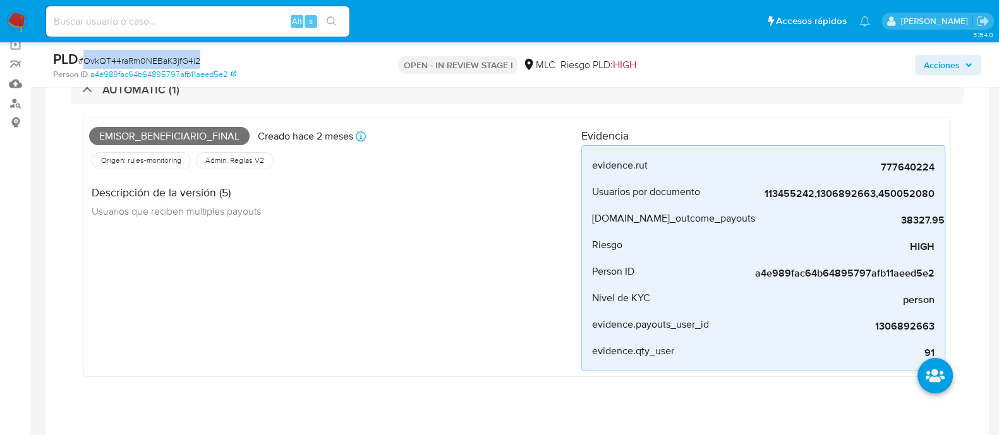
click at [177, 50] on div "PLD # OvkQT44raRm0NEBaK3jfG4i2" at bounding box center [205, 59] width 305 height 19
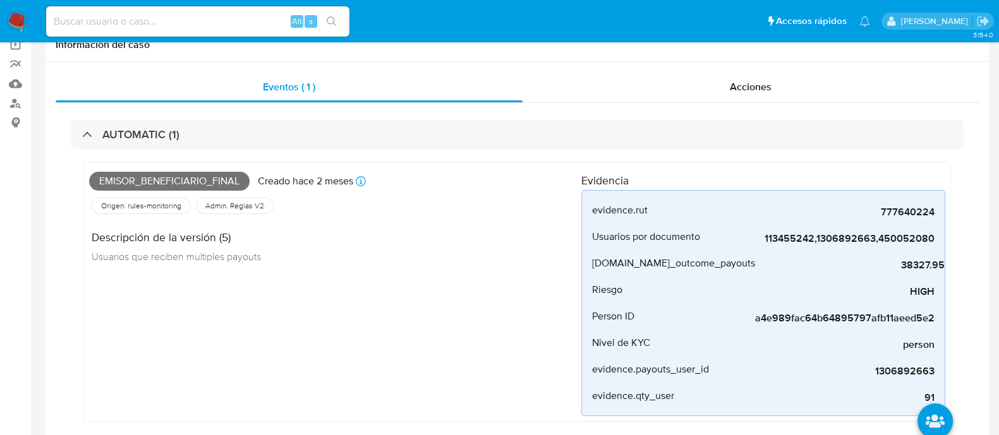
scroll to position [0, 0]
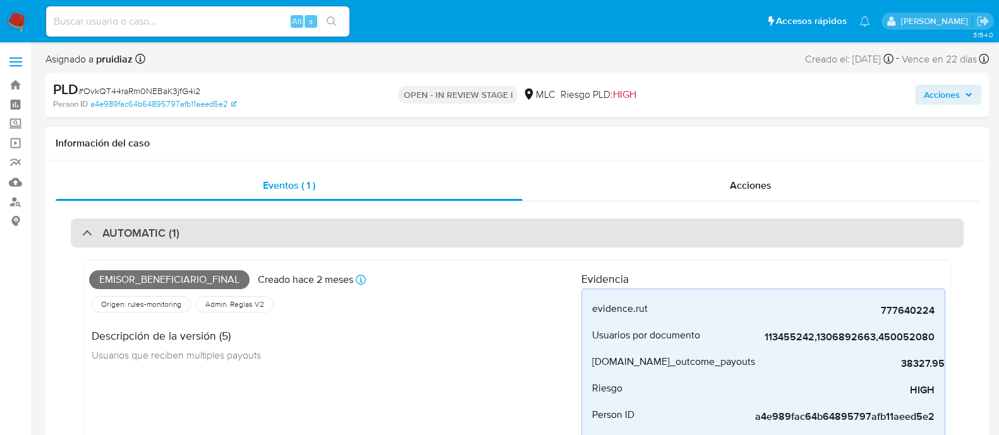
click at [263, 228] on div "AUTOMATIC (1)" at bounding box center [517, 233] width 893 height 29
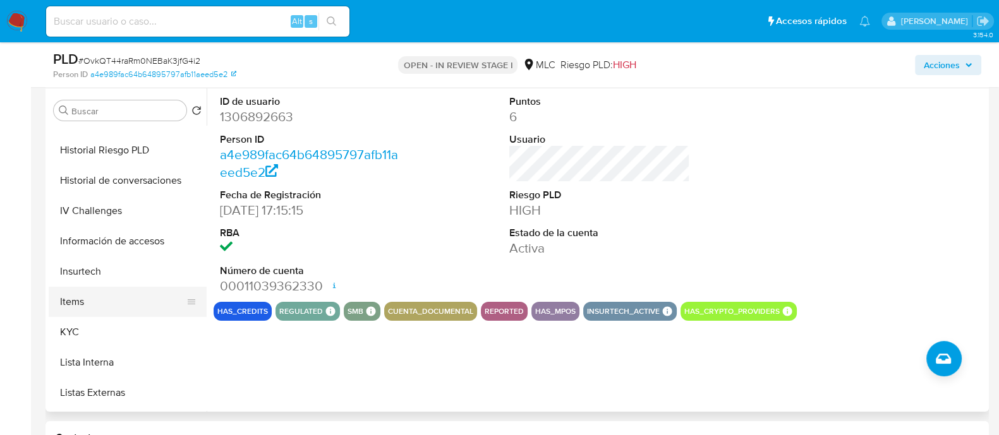
scroll to position [358, 0]
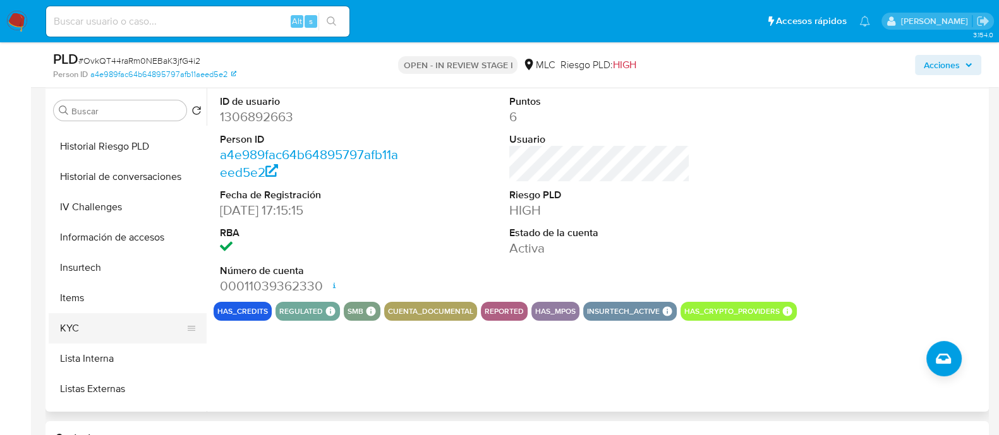
click at [75, 324] on button "KYC" at bounding box center [123, 328] width 148 height 30
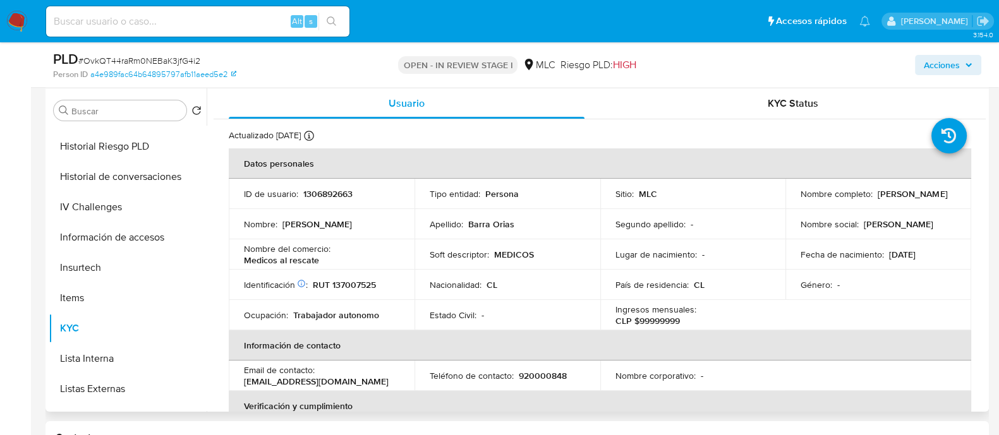
scroll to position [0, 0]
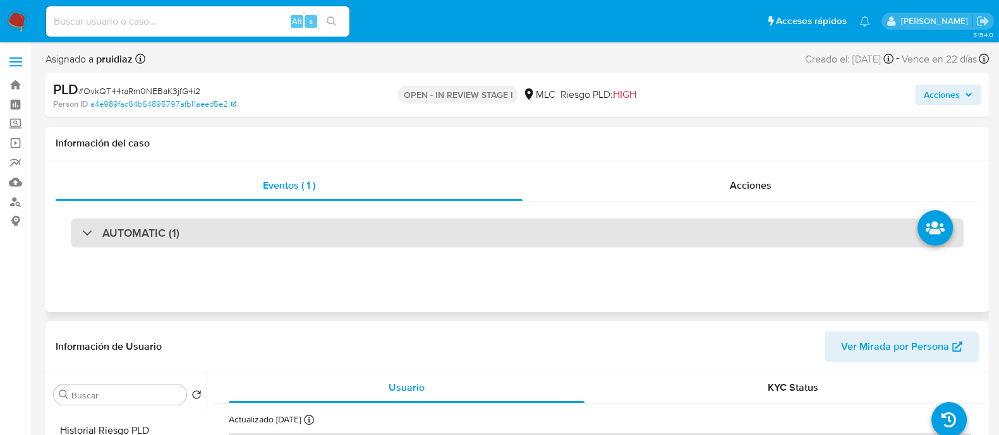
click at [243, 233] on div "AUTOMATIC (1)" at bounding box center [517, 233] width 893 height 29
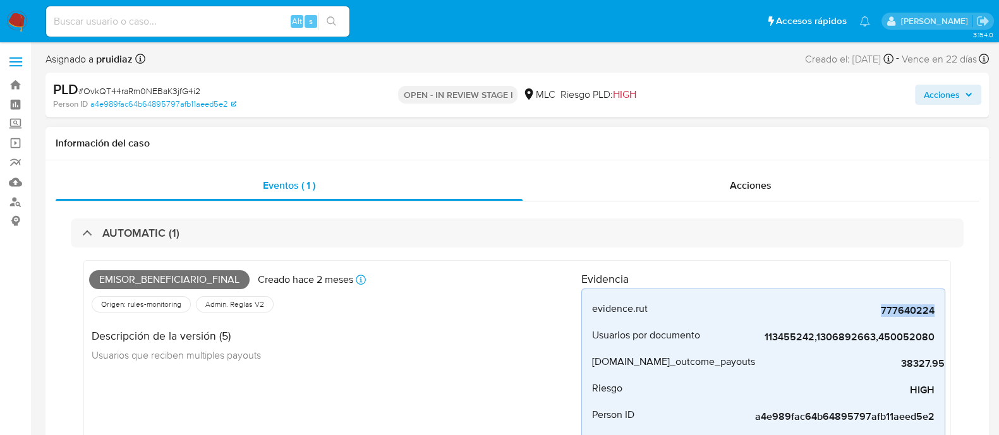
drag, startPoint x: 852, startPoint y: 315, endPoint x: 950, endPoint y: 315, distance: 97.9
click at [950, 315] on div "Emisor_beneficiario_final Creado hace 2 meses Creado: 12/06/2025 06:03:36 Orige…" at bounding box center [517, 390] width 868 height 260
copy span "777640224"
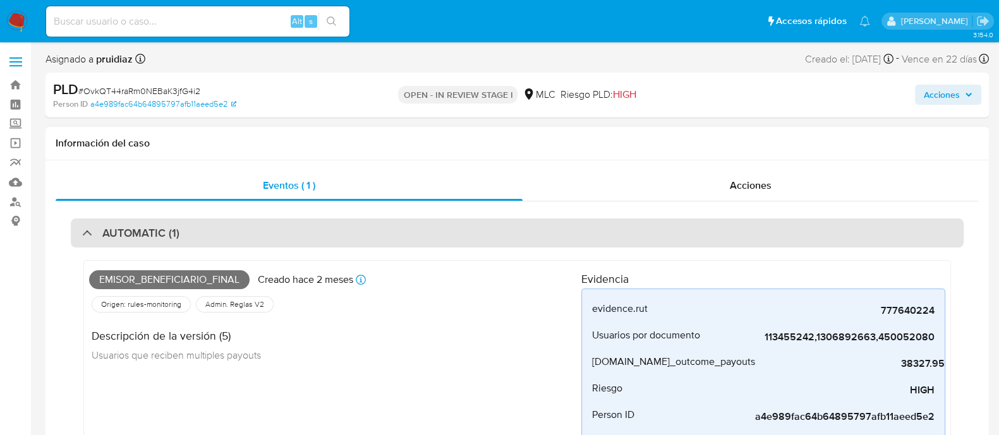
click at [267, 220] on div "AUTOMATIC (1)" at bounding box center [517, 233] width 893 height 29
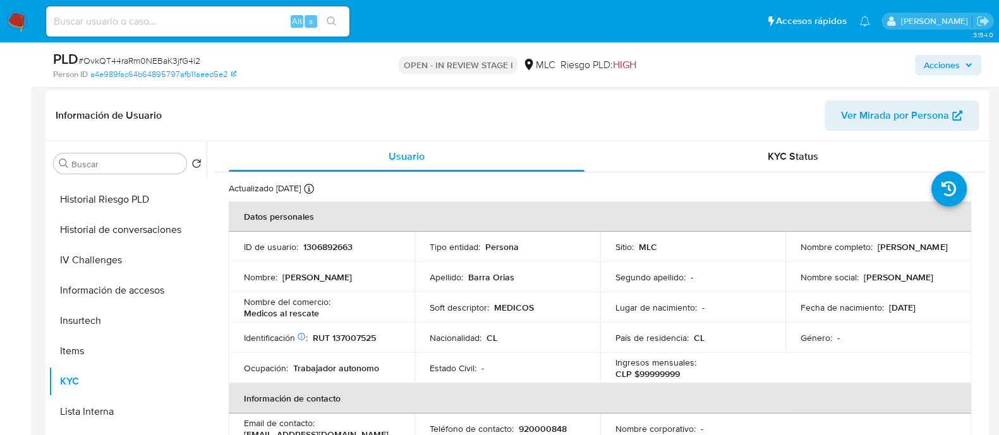
click at [351, 345] on td "Identificación Nº de serie: 525817680 : RUT 137007525" at bounding box center [322, 338] width 186 height 30
click at [373, 332] on p "RUT 137007525" at bounding box center [344, 337] width 63 height 11
copy p "137007525"
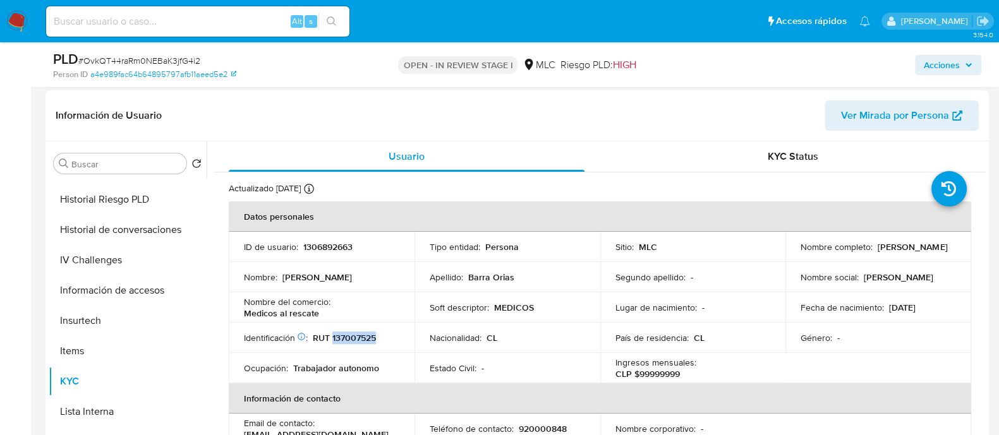
click at [370, 332] on p "RUT 137007525" at bounding box center [344, 337] width 63 height 11
click at [345, 336] on p "RUT 137007525" at bounding box center [344, 337] width 63 height 11
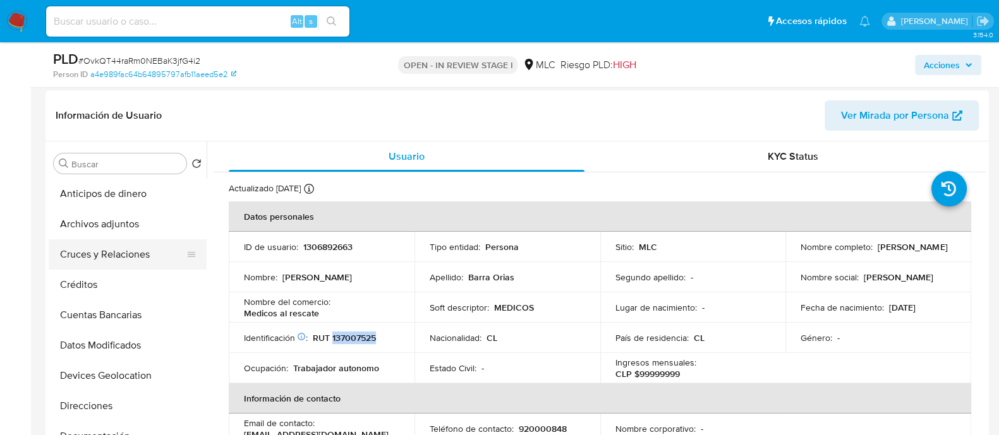
click at [104, 253] on button "Cruces y Relaciones" at bounding box center [123, 254] width 148 height 30
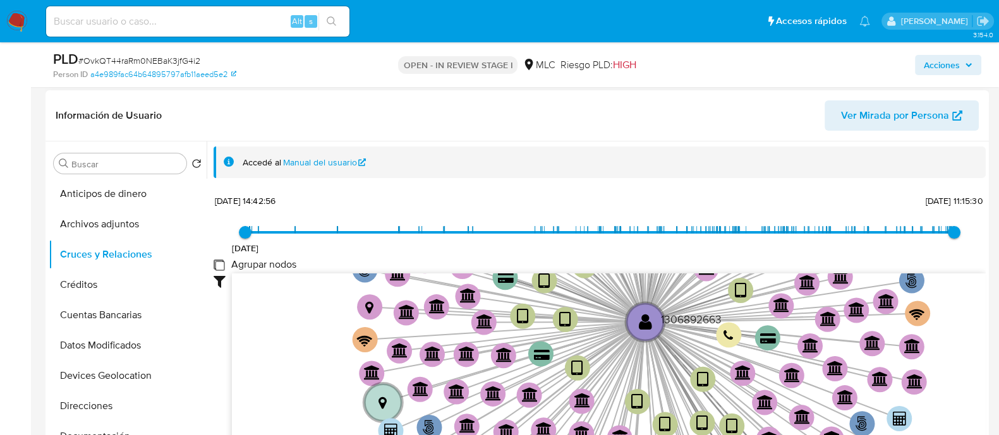
click at [217, 265] on group_nodes "Agrupar nodos" at bounding box center [219, 265] width 10 height 10
checkbox group_nodes "true"
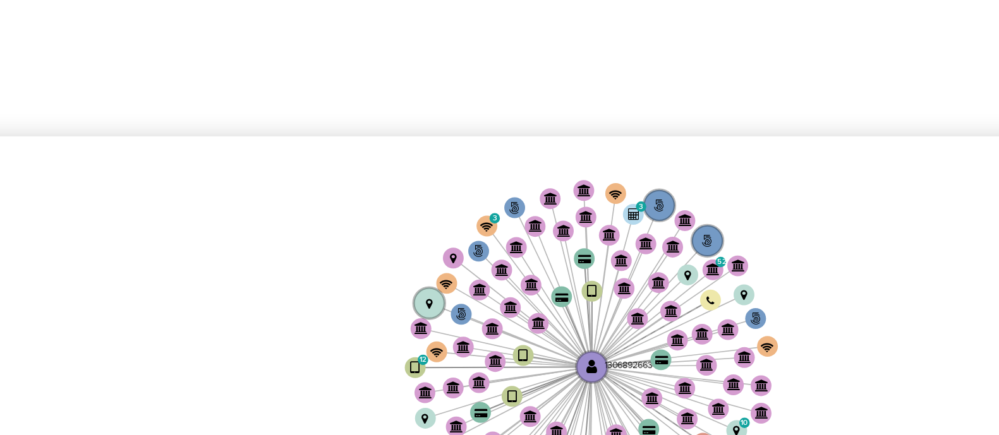
scroll to position [186, 0]
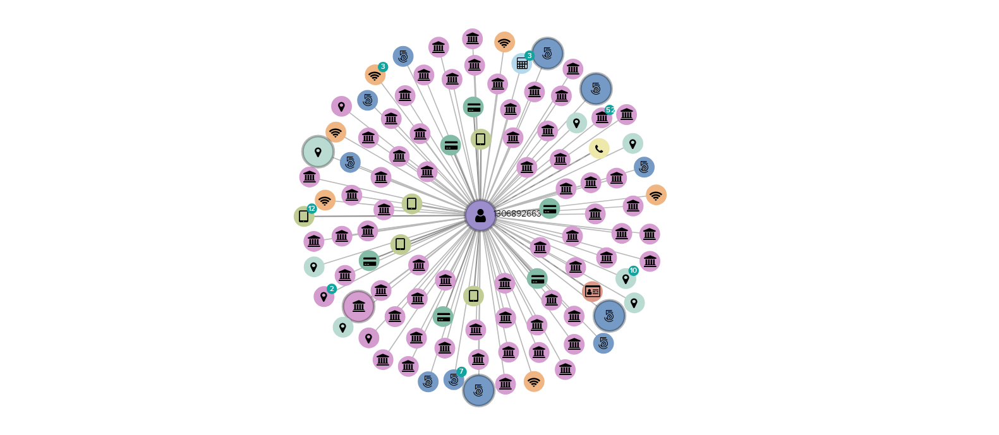
drag, startPoint x: 715, startPoint y: 327, endPoint x: 688, endPoint y: 330, distance: 27.4
click at [688, 330] on icon "phone-802f19fcb480fae1331d86559c4c8af2  user-1306892663  1306892663 phone-2ba…" at bounding box center [609, 363] width 754 height 183
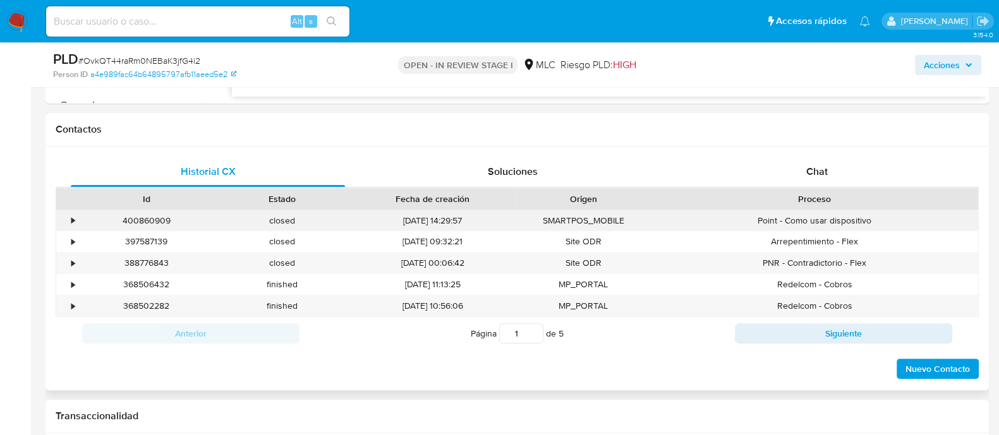
scroll to position [555, 0]
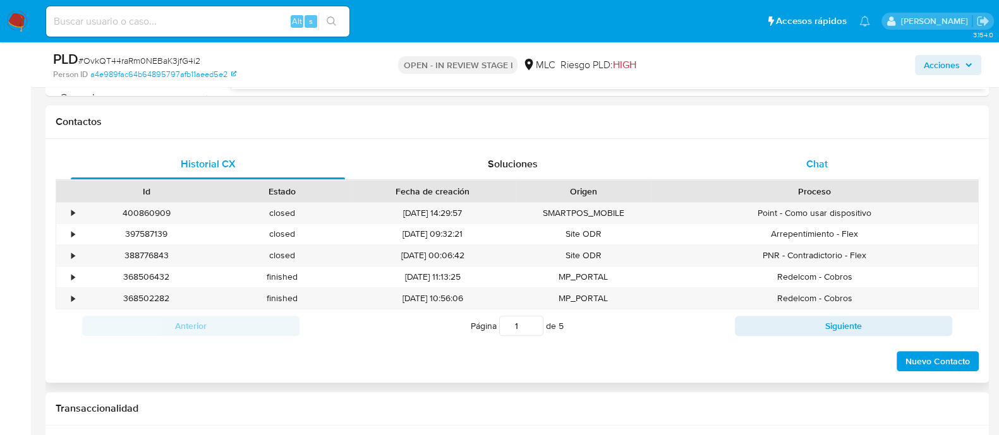
click at [825, 158] on span "Chat" at bounding box center [816, 164] width 21 height 15
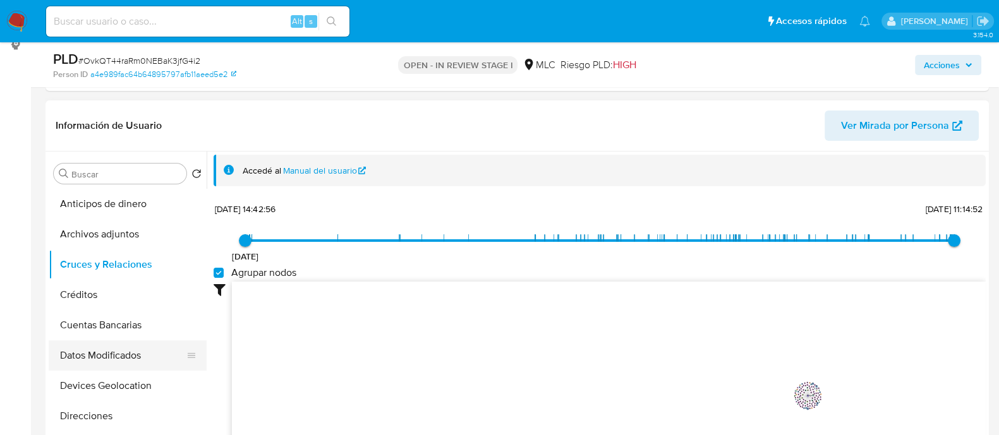
scroll to position [93, 0]
click at [107, 349] on button "Documentación" at bounding box center [123, 354] width 148 height 30
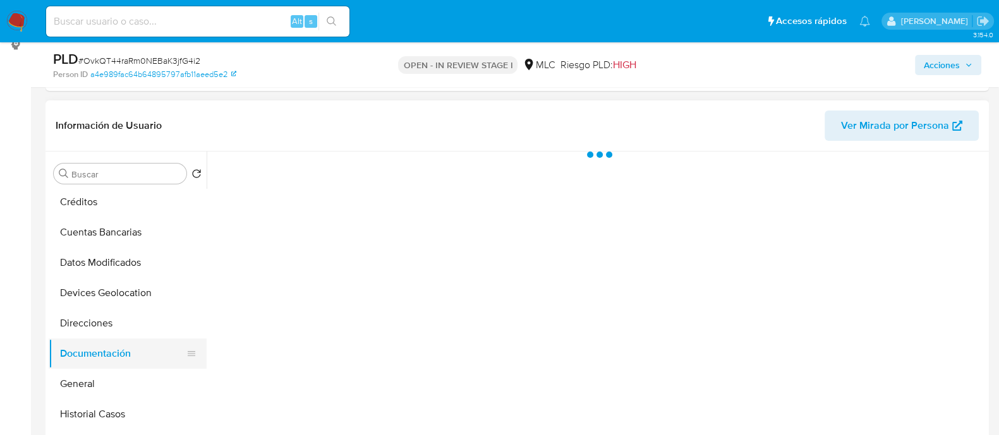
scroll to position [0, 0]
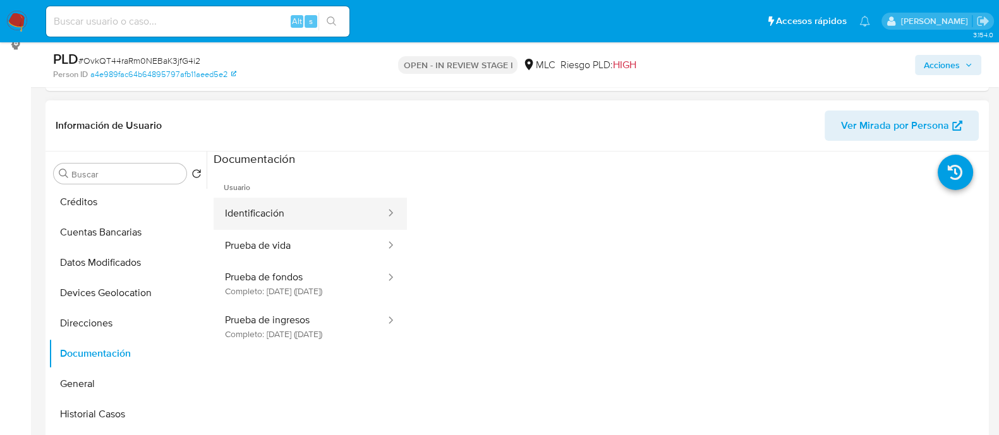
click at [312, 220] on button "Identificación" at bounding box center [300, 214] width 173 height 32
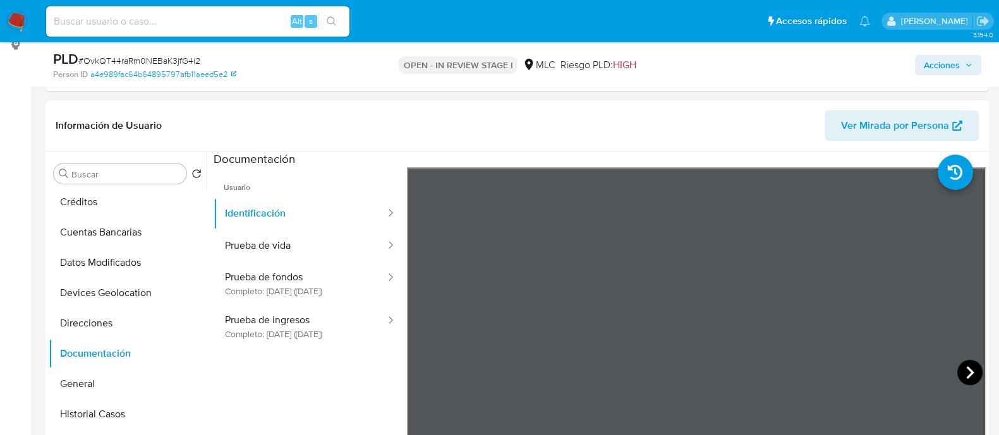
click at [969, 371] on icon at bounding box center [969, 372] width 25 height 25
click at [377, 255] on div at bounding box center [387, 246] width 20 height 32
click at [329, 250] on button "Prueba de vida" at bounding box center [300, 246] width 173 height 32
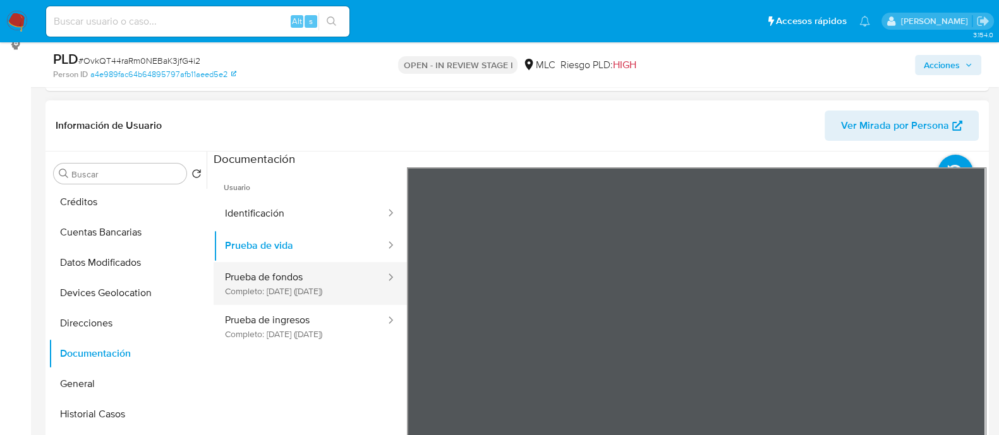
click at [297, 294] on button "Prueba de fondos Completo: 11/03/2025 (hace 5 meses)" at bounding box center [300, 283] width 173 height 43
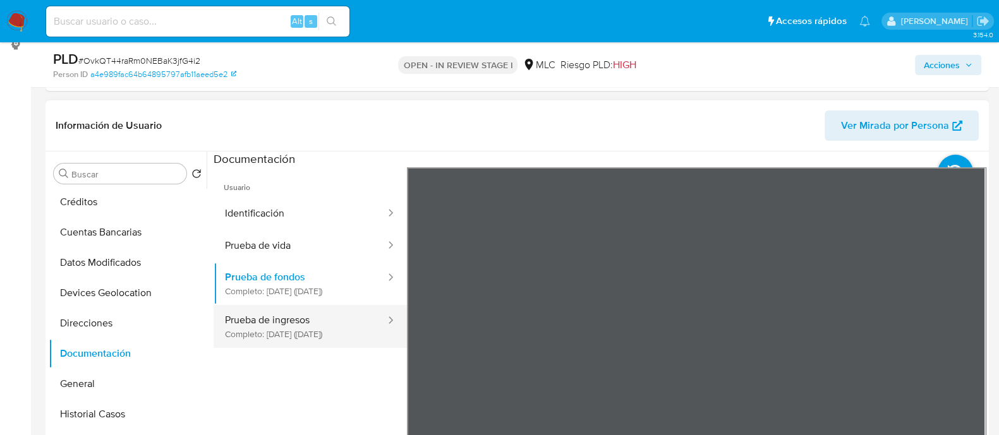
click at [342, 334] on button "Prueba de ingresos Completo: 12/02/2025 (hace 6 meses)" at bounding box center [300, 326] width 173 height 43
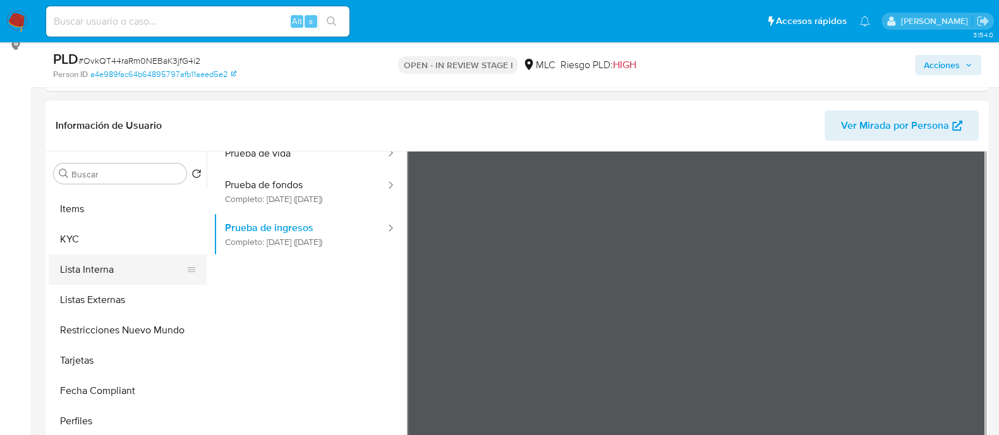
scroll to position [511, 0]
click at [66, 246] on button "KYC" at bounding box center [123, 239] width 148 height 30
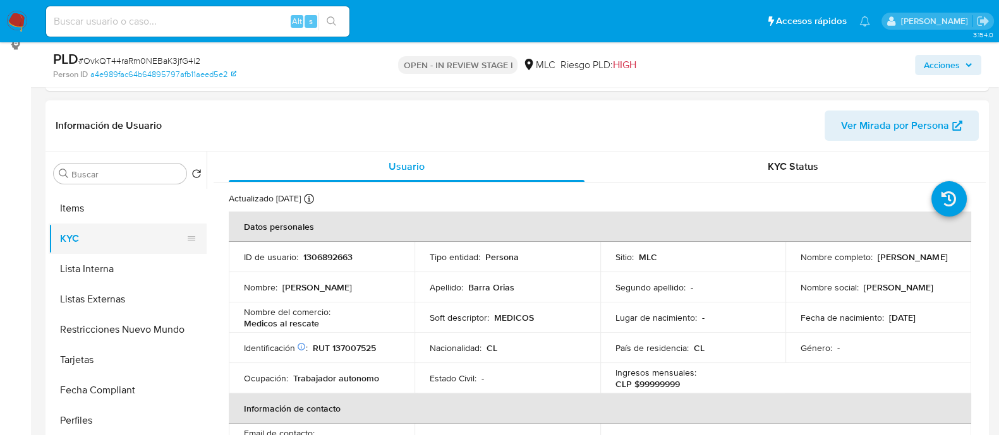
scroll to position [0, 0]
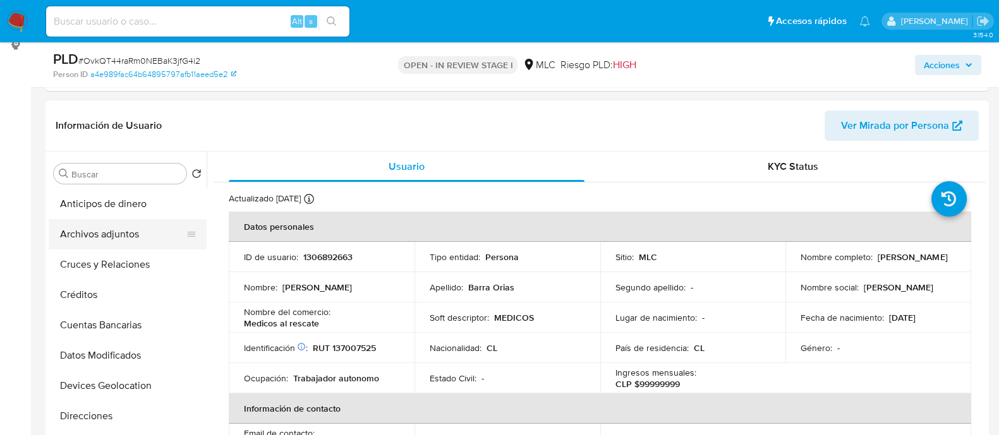
click at [98, 227] on button "Archivos adjuntos" at bounding box center [123, 234] width 148 height 30
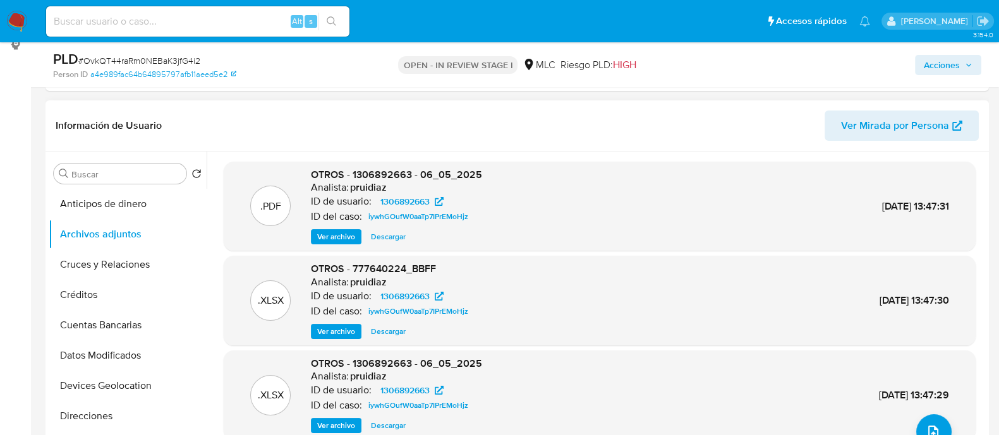
click at [322, 232] on span "Ver archivo" at bounding box center [336, 237] width 38 height 13
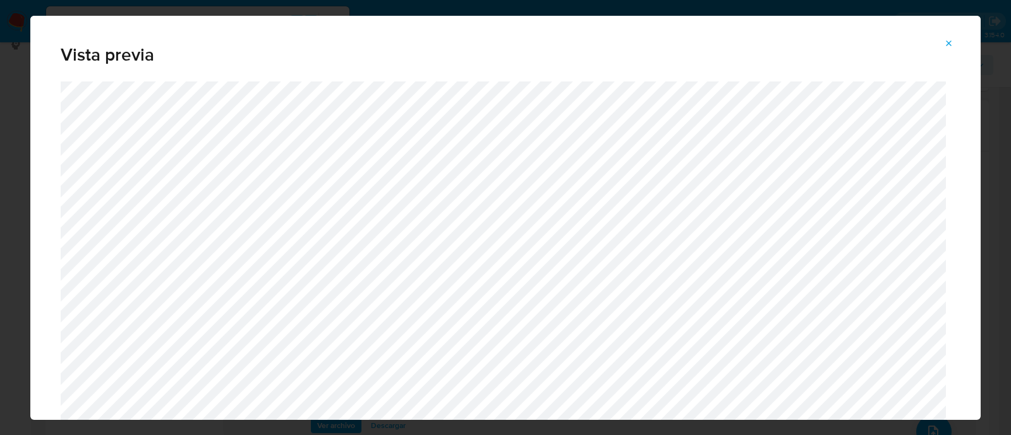
click at [946, 45] on icon "Attachment preview" at bounding box center [949, 44] width 10 height 10
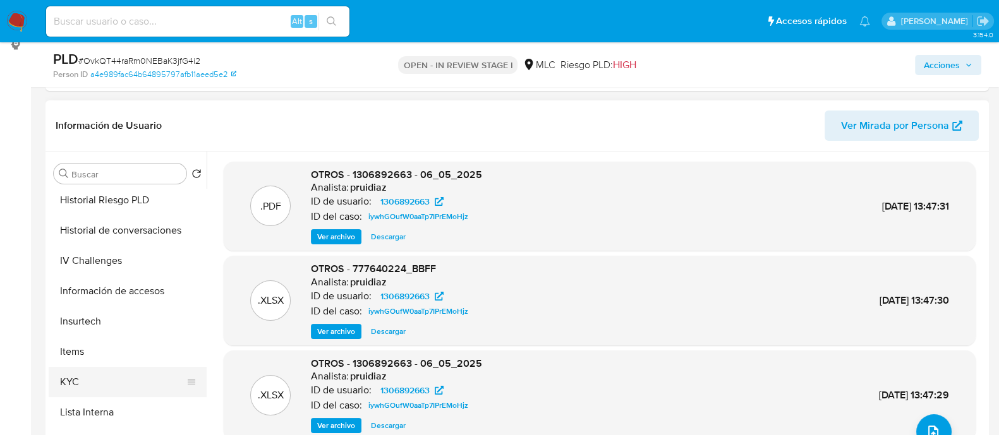
scroll to position [368, 0]
click at [80, 380] on button "KYC" at bounding box center [123, 381] width 148 height 30
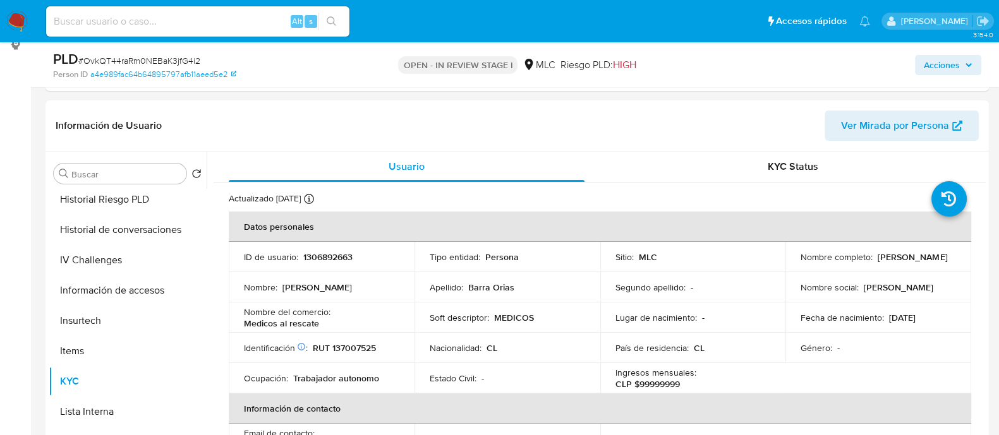
drag, startPoint x: 912, startPoint y: 263, endPoint x: 789, endPoint y: 264, distance: 123.2
click at [789, 264] on td "Nombre completo : Carlos Antonio Barra Orias" at bounding box center [878, 257] width 186 height 30
copy p "Carlos Antonio Barra Orias"
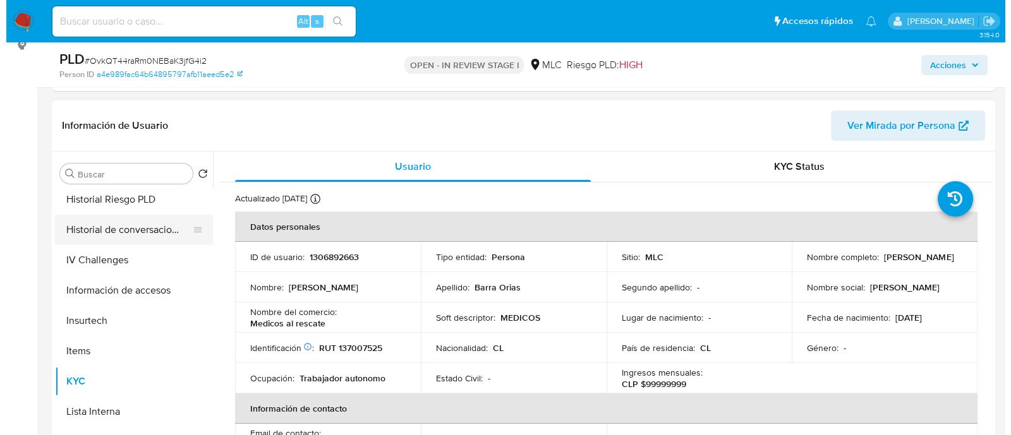
scroll to position [0, 0]
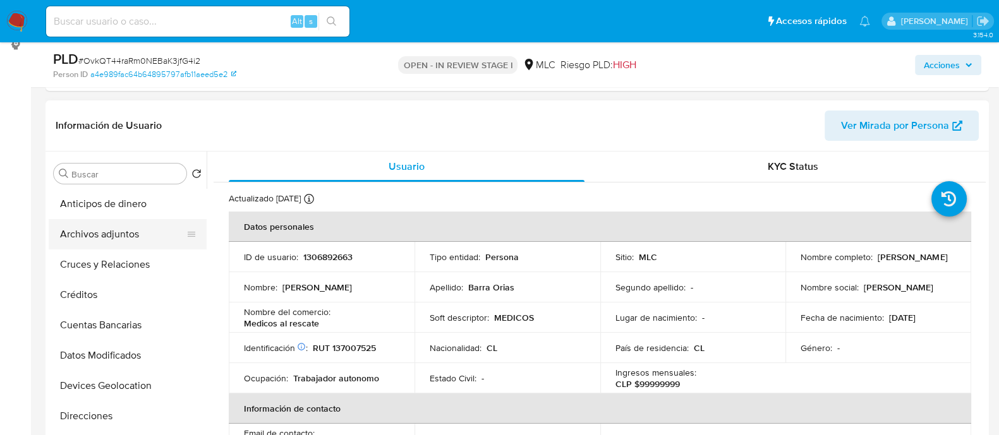
click at [92, 226] on button "Archivos adjuntos" at bounding box center [123, 234] width 148 height 30
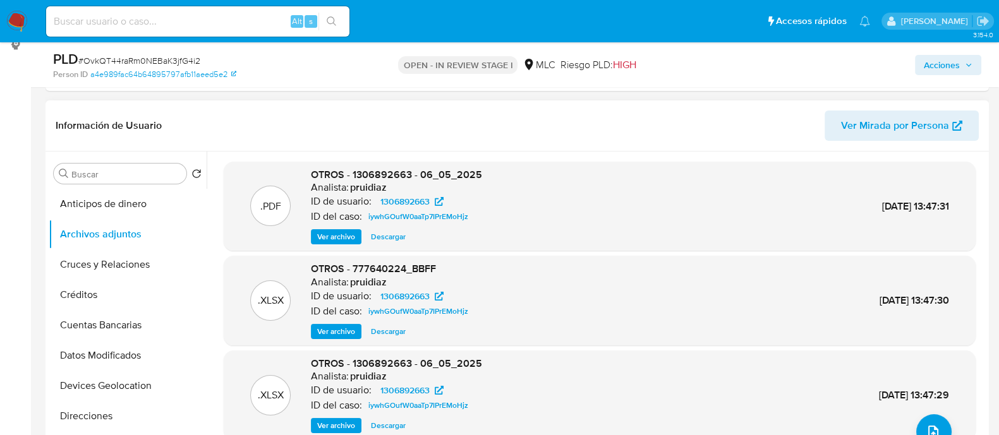
click at [335, 235] on span "Ver archivo" at bounding box center [336, 237] width 38 height 13
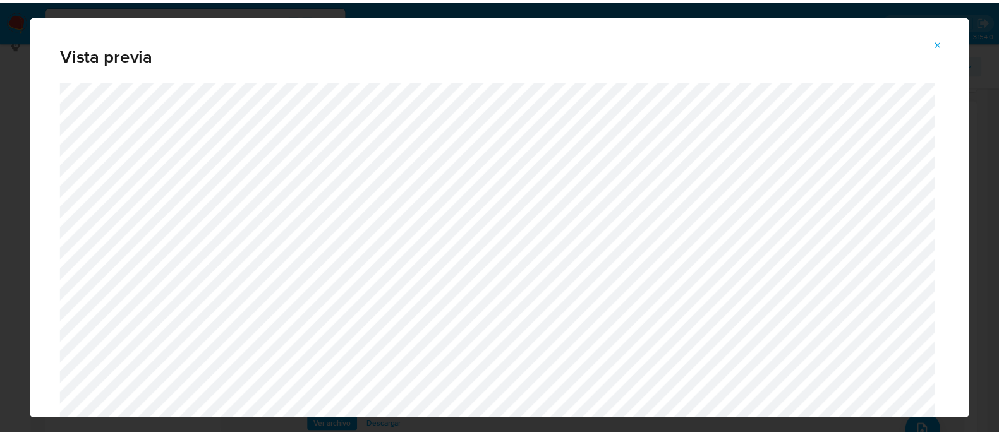
scroll to position [65, 0]
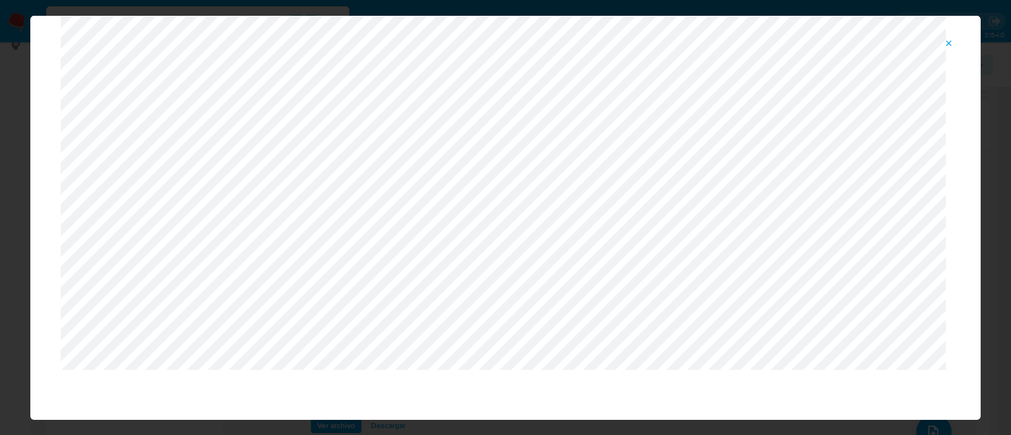
click at [947, 42] on icon "Attachment preview" at bounding box center [949, 44] width 10 height 10
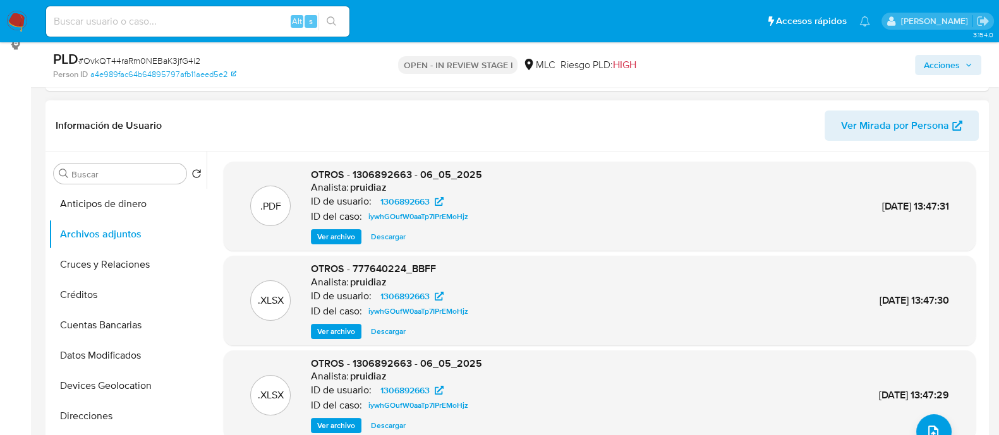
scroll to position [0, 0]
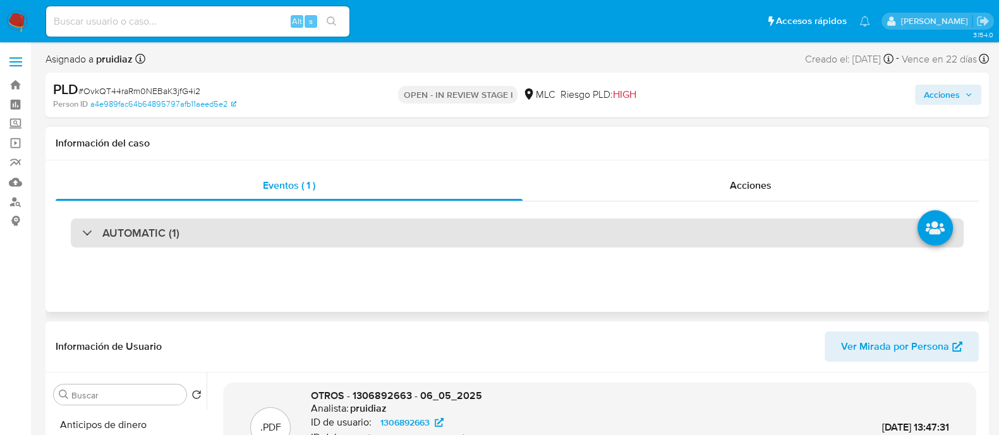
click at [188, 235] on div "AUTOMATIC (1)" at bounding box center [517, 233] width 893 height 29
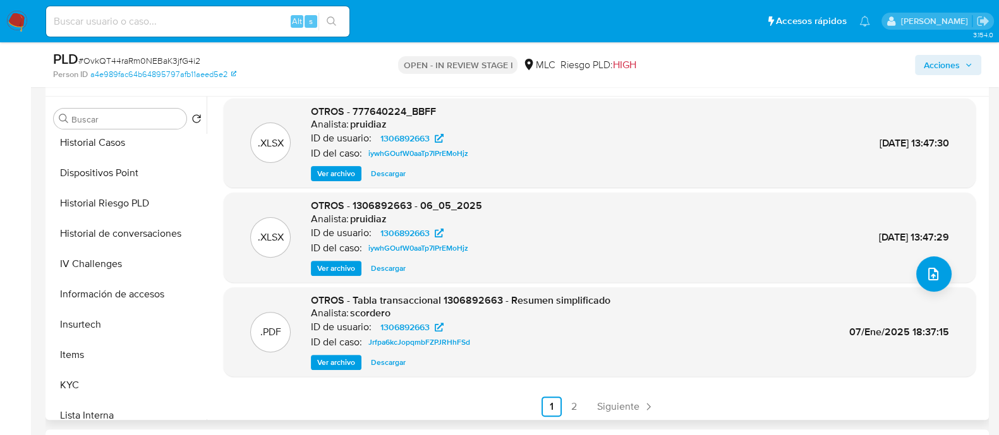
scroll to position [332, 0]
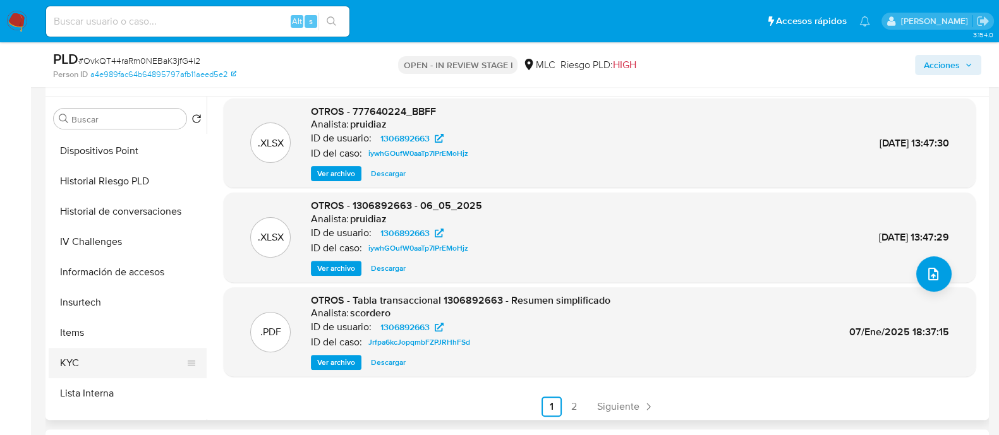
click at [80, 355] on button "KYC" at bounding box center [123, 363] width 148 height 30
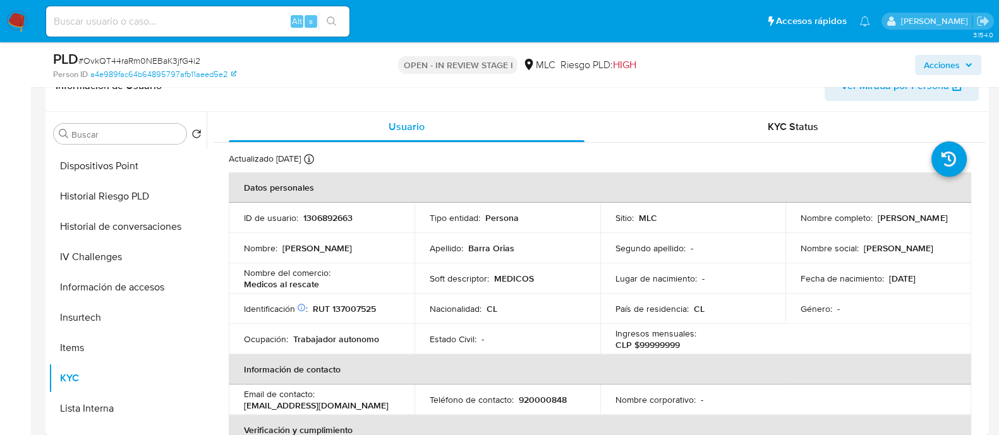
scroll to position [0, 0]
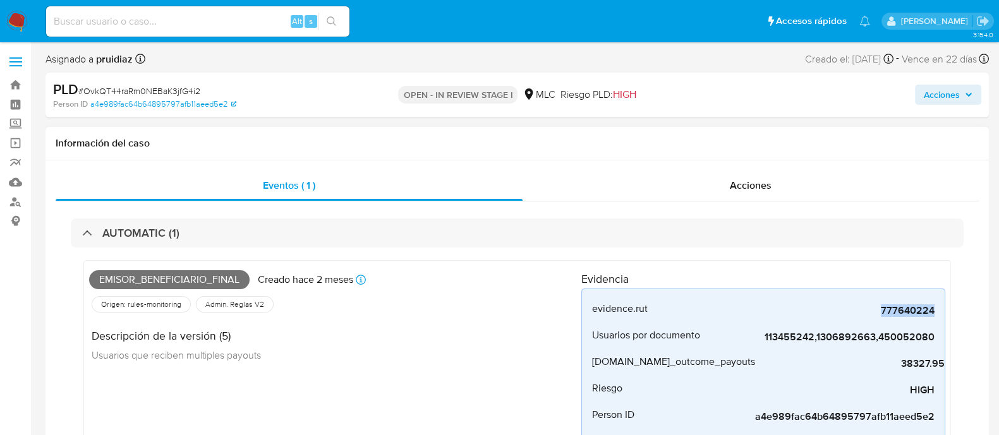
drag, startPoint x: 873, startPoint y: 310, endPoint x: 966, endPoint y: 314, distance: 93.6
click at [966, 314] on div "AUTOMATIC (1) Emisor_beneficiario_final Creado hace 2 meses Creado: 12/06/2025 …" at bounding box center [517, 379] width 923 height 355
copy span "777640224"
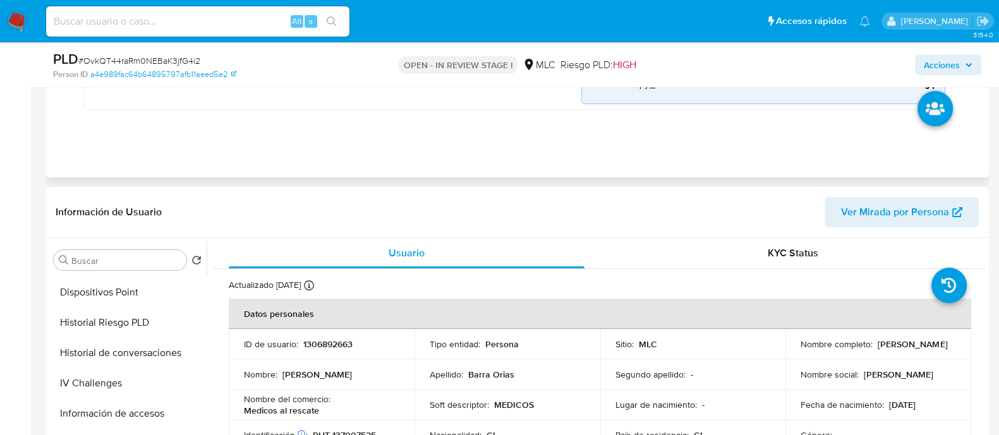
scroll to position [430, 0]
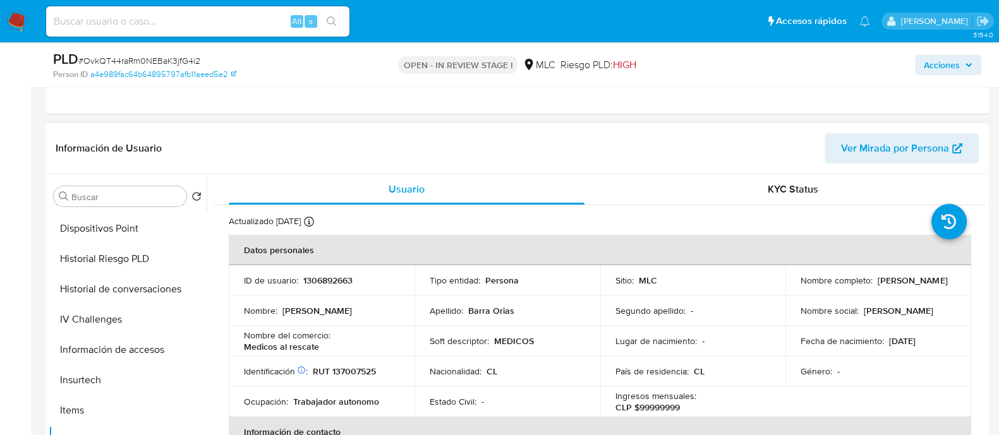
click at [327, 275] on p "1306892663" at bounding box center [327, 280] width 49 height 11
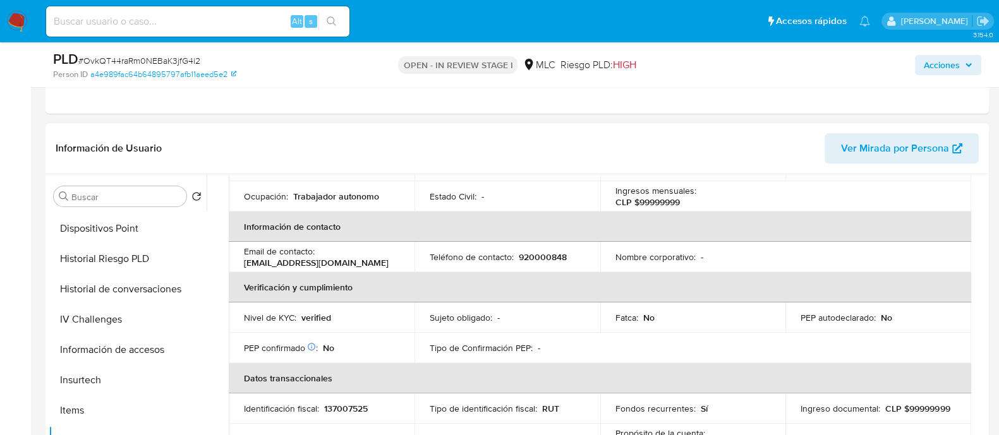
scroll to position [0, 0]
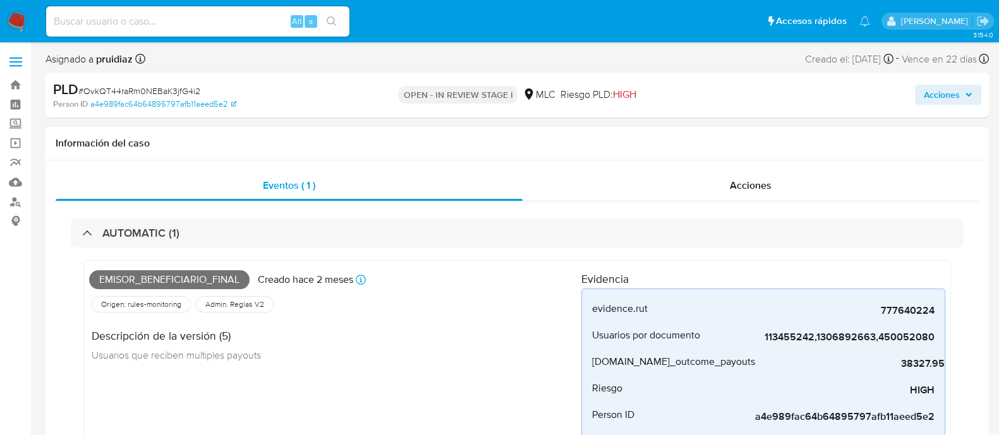
click at [150, 277] on span "Emisor_beneficiario_final" at bounding box center [169, 279] width 161 height 19
copy span "Emisor_beneficiario_final"
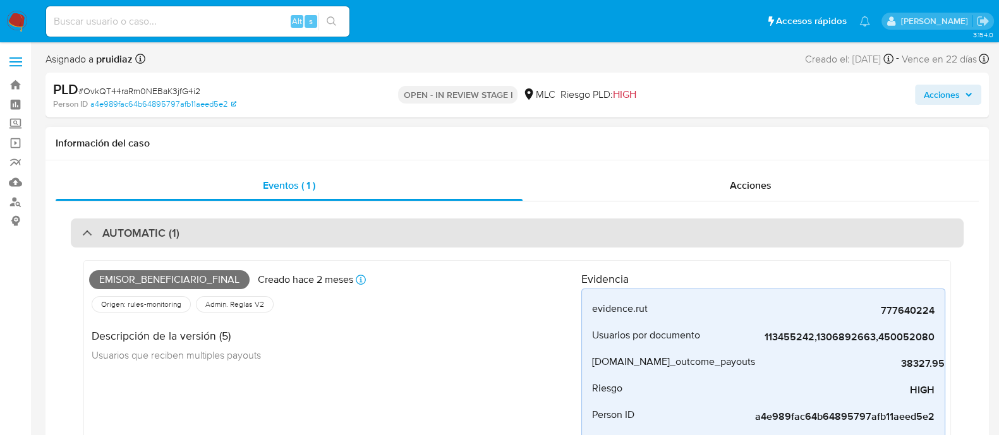
click at [195, 228] on div "AUTOMATIC (1)" at bounding box center [517, 233] width 893 height 29
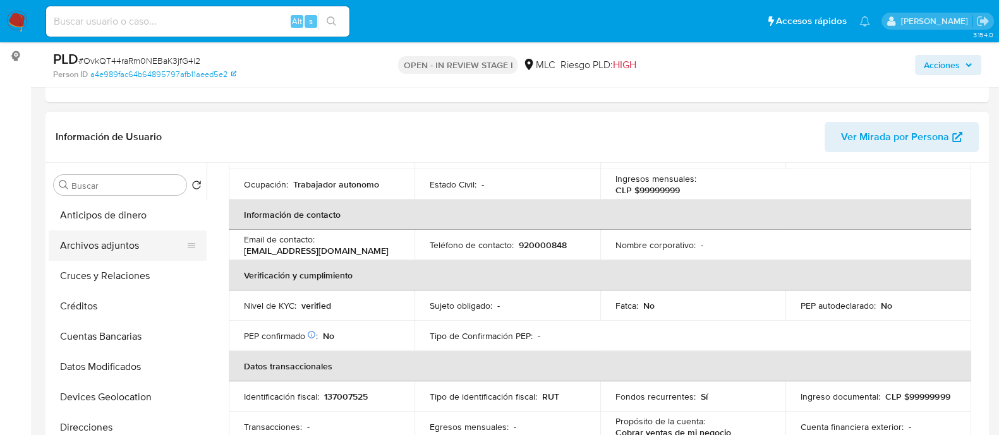
click at [95, 245] on button "Archivos adjuntos" at bounding box center [123, 246] width 148 height 30
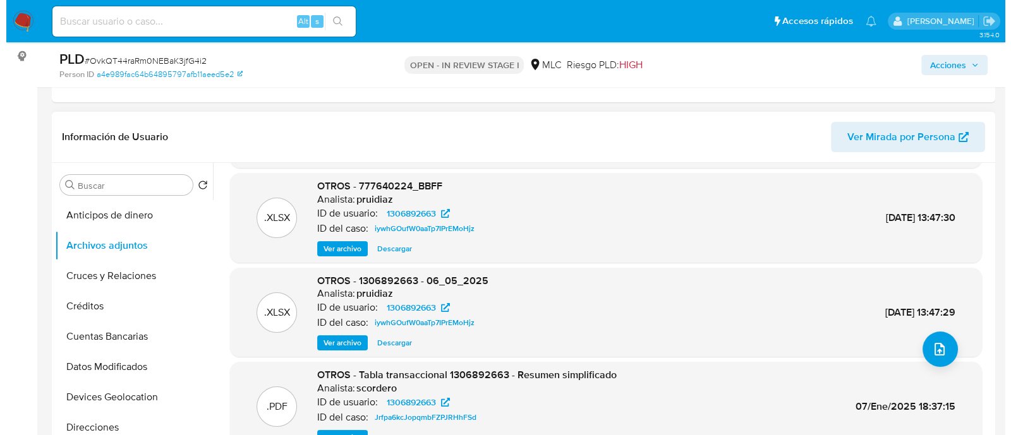
scroll to position [106, 0]
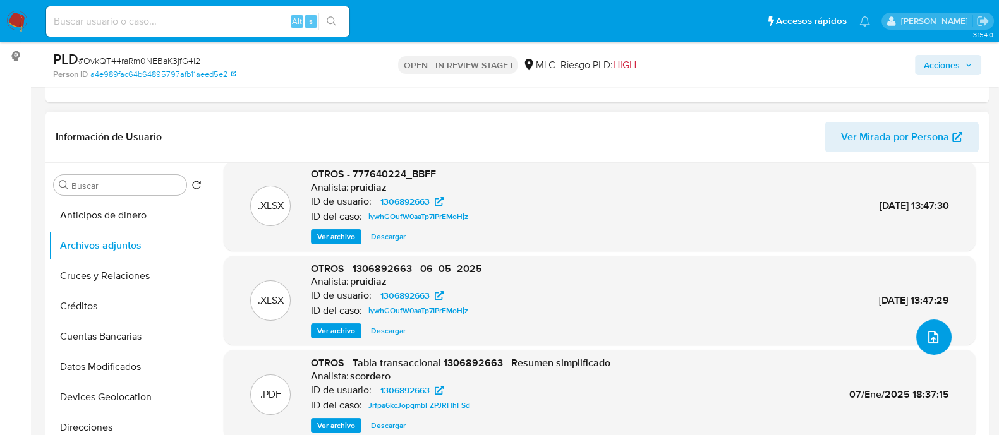
click at [926, 339] on icon "upload-file" at bounding box center [933, 337] width 15 height 15
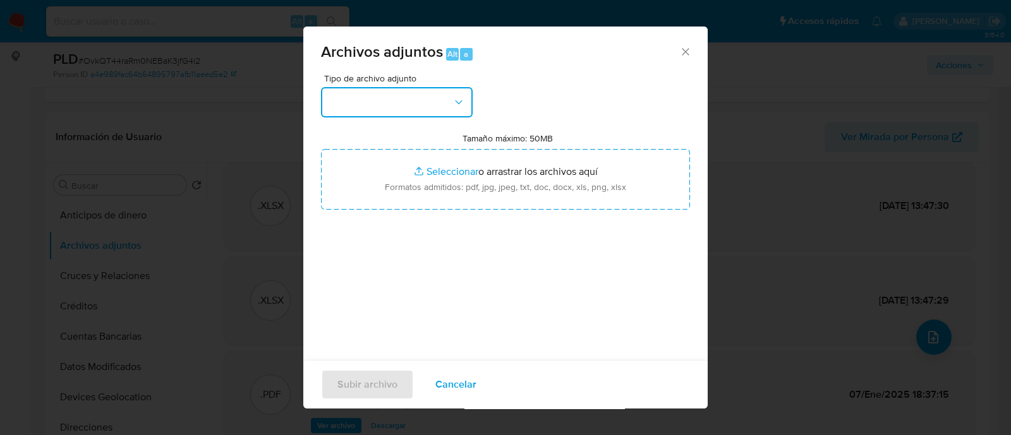
click at [408, 98] on button "button" at bounding box center [397, 102] width 152 height 30
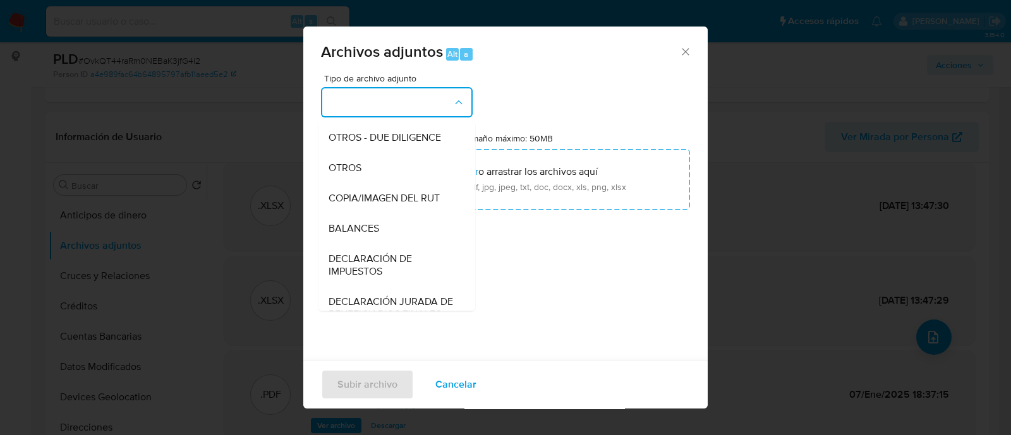
scroll to position [180, 0]
click at [360, 184] on div "OTROS" at bounding box center [393, 169] width 129 height 30
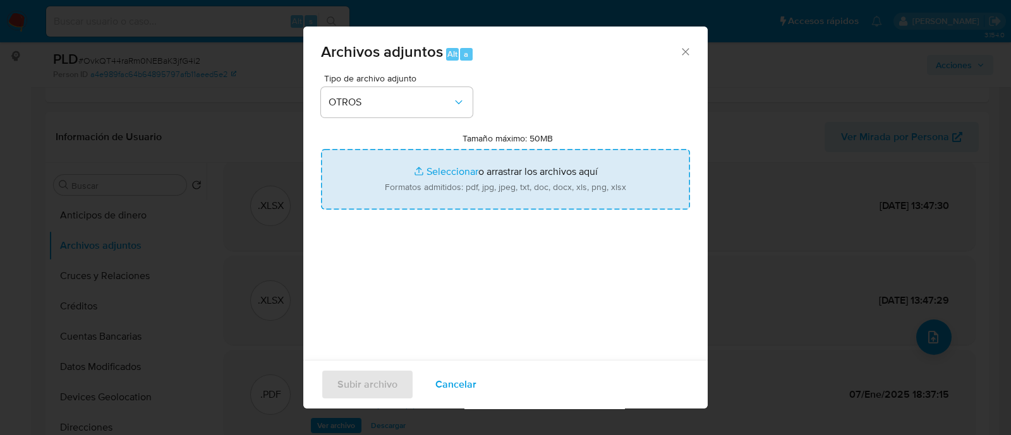
click at [494, 185] on input "Tamaño máximo: 50MB Seleccionar archivos" at bounding box center [505, 179] width 369 height 61
type input "C:\fakepath\1306892663 - 19_08_2025.xlsx"
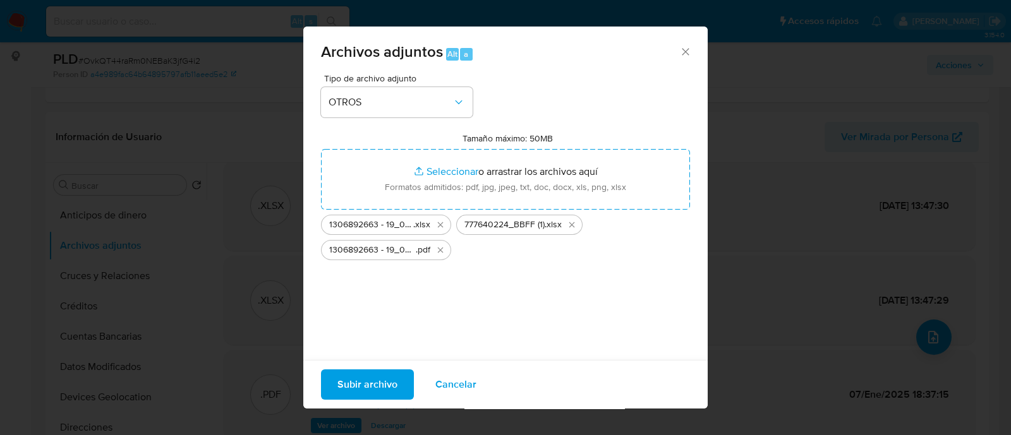
click at [363, 384] on span "Subir archivo" at bounding box center [367, 385] width 60 height 28
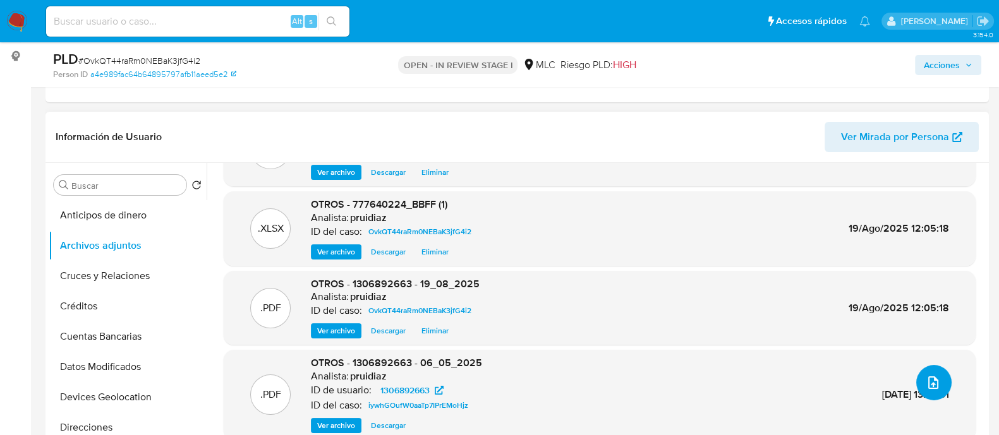
scroll to position [0, 0]
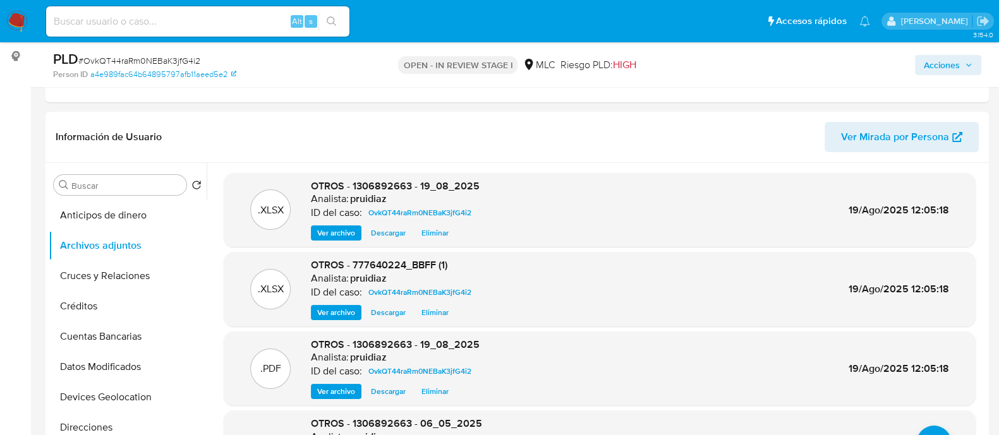
click at [942, 62] on span "Acciones" at bounding box center [942, 65] width 36 height 20
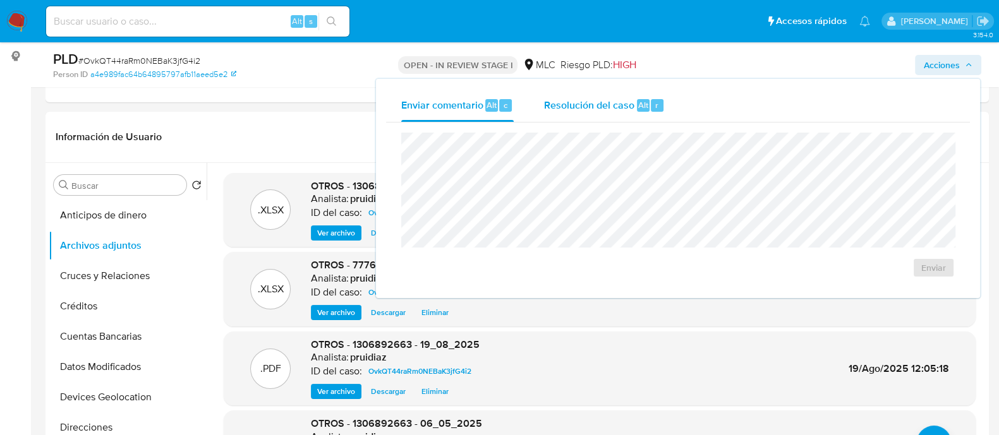
click at [626, 106] on span "Resolución del caso" at bounding box center [589, 104] width 90 height 15
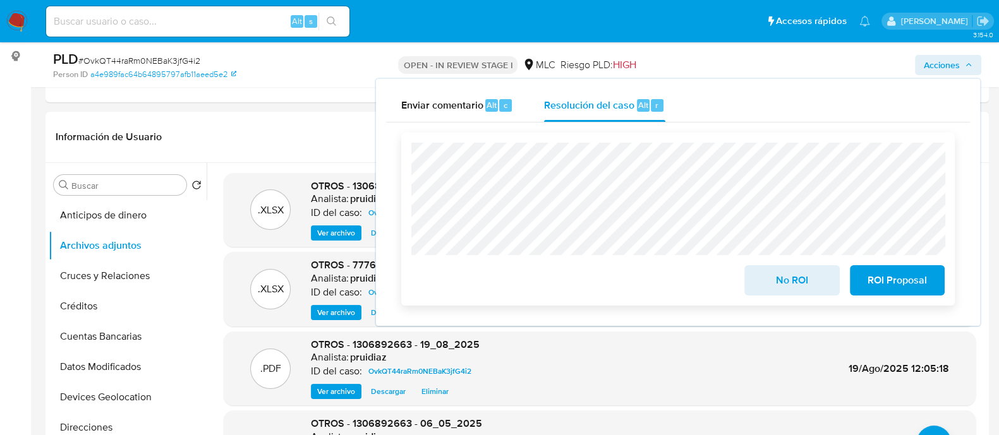
click at [817, 279] on span "No ROI" at bounding box center [792, 281] width 62 height 28
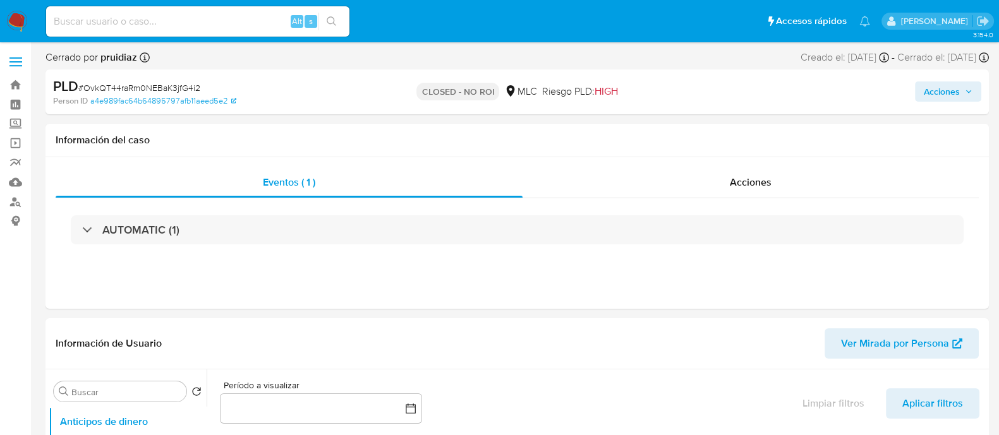
select select "10"
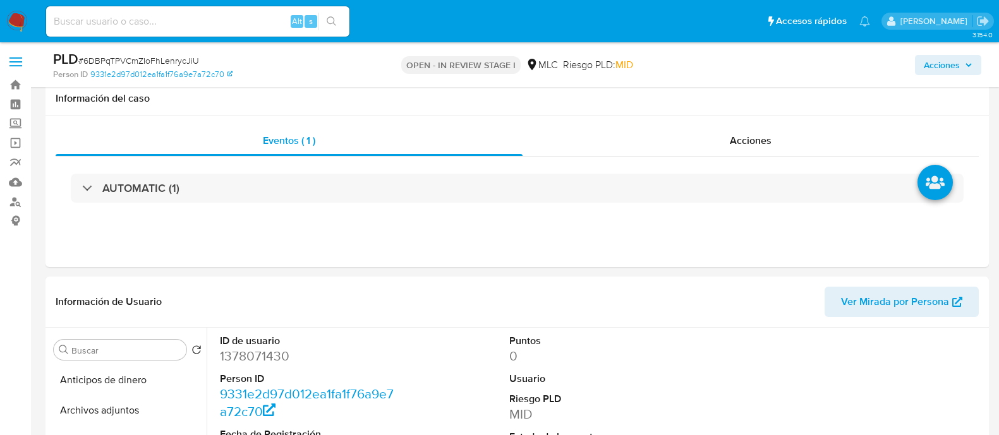
select select "10"
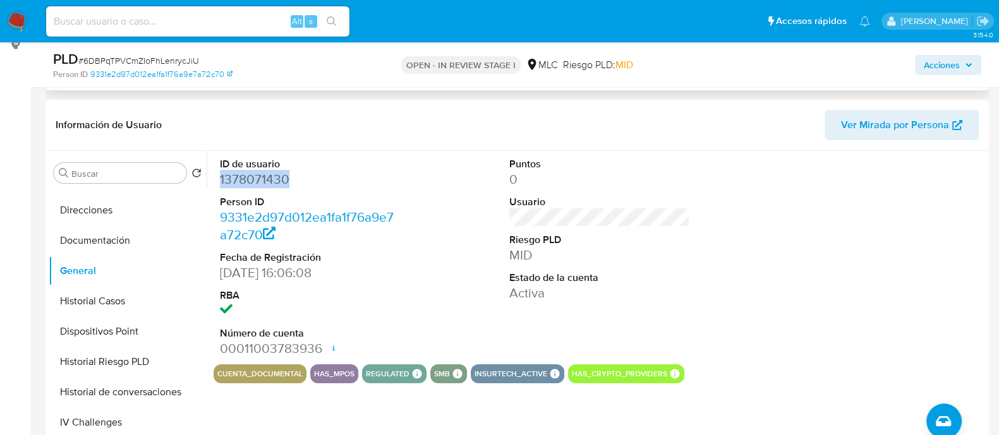
scroll to position [178, 0]
click at [274, 181] on dd "1378071430" at bounding box center [310, 179] width 181 height 18
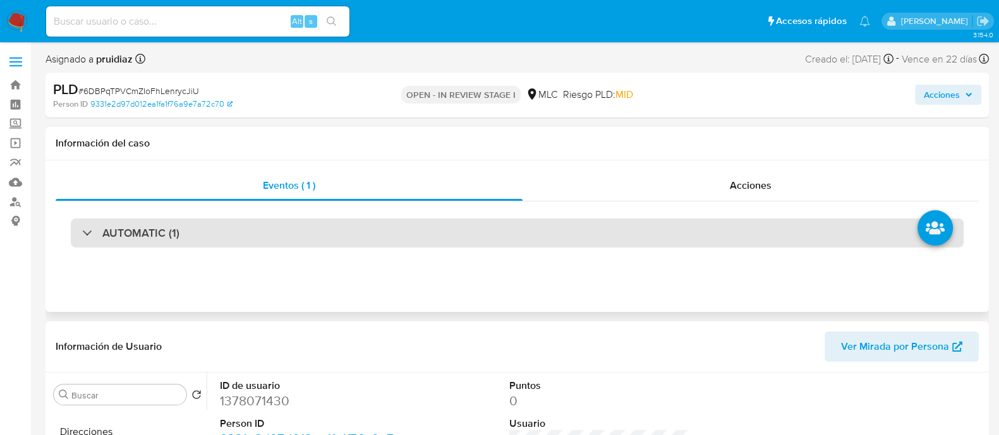
click at [183, 246] on div "AUTOMATIC (1)" at bounding box center [517, 233] width 893 height 29
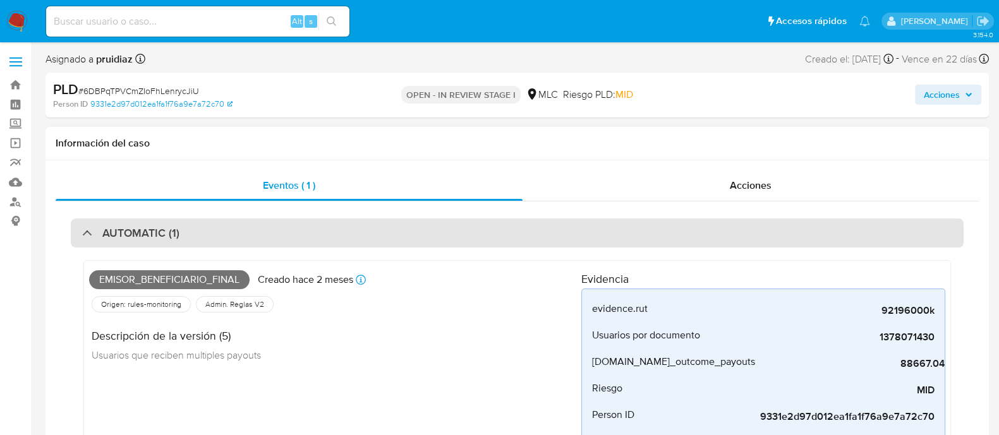
click at [183, 246] on div "AUTOMATIC (1)" at bounding box center [517, 233] width 893 height 29
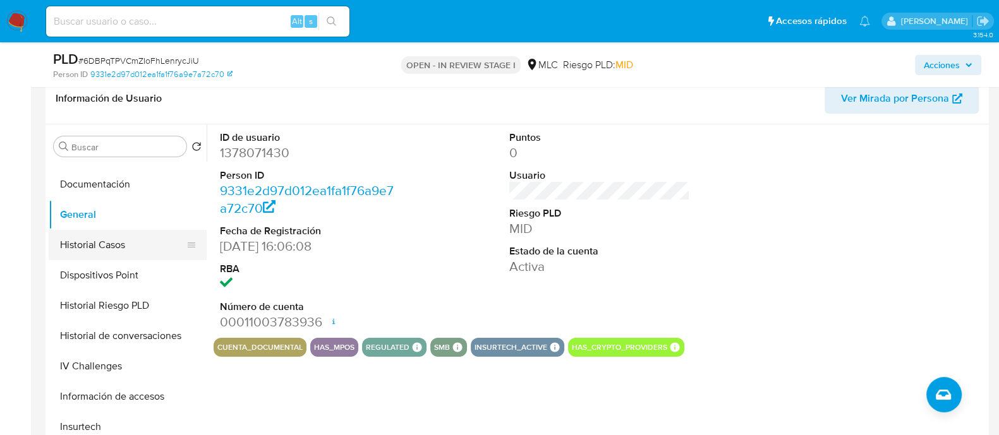
scroll to position [236, 0]
click at [88, 238] on button "Historial Casos" at bounding box center [123, 244] width 148 height 30
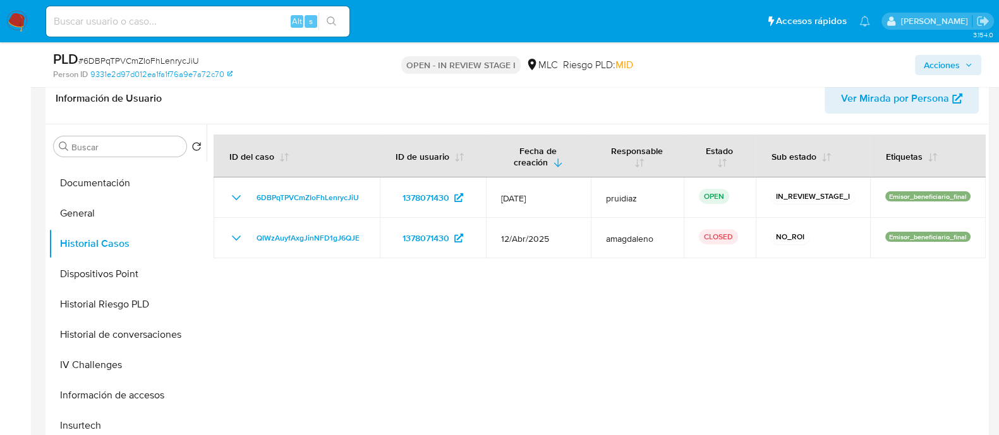
scroll to position [57, 0]
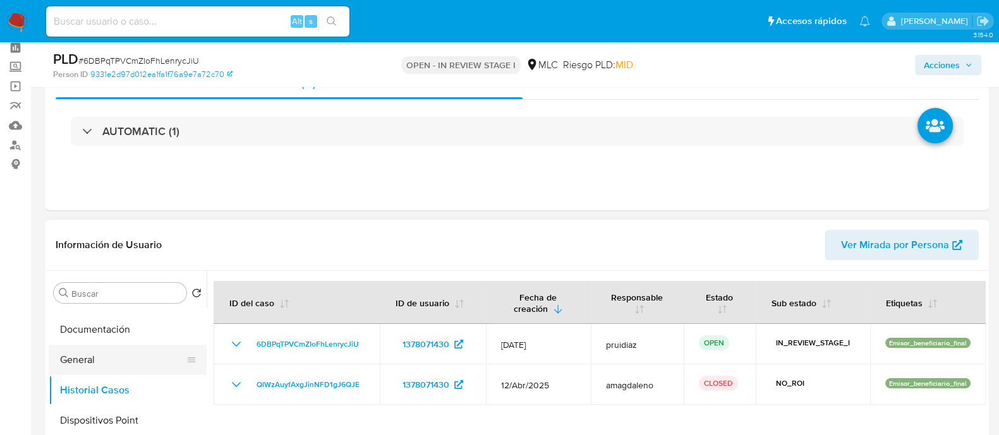
click at [102, 352] on button "General" at bounding box center [123, 360] width 148 height 30
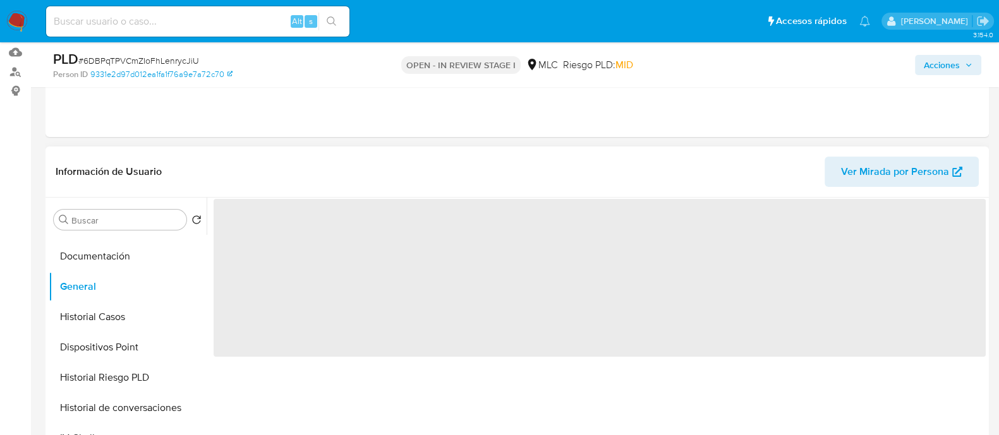
scroll to position [131, 0]
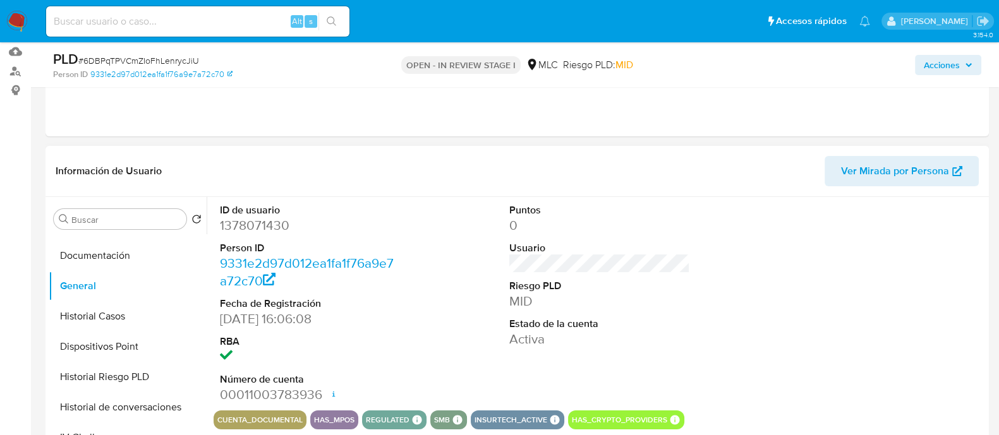
click at [259, 224] on dd "1378071430" at bounding box center [310, 226] width 181 height 18
copy dd "1378071430"
click at [276, 217] on dd "1378071430" at bounding box center [310, 226] width 181 height 18
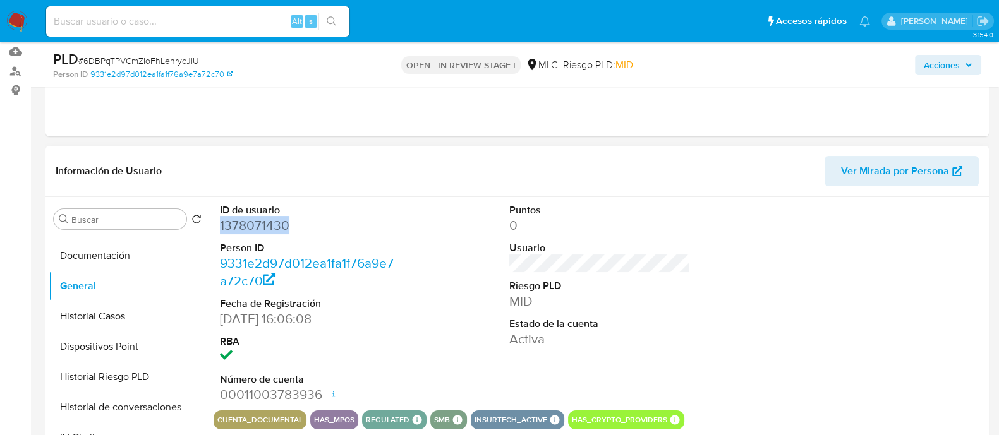
scroll to position [0, 0]
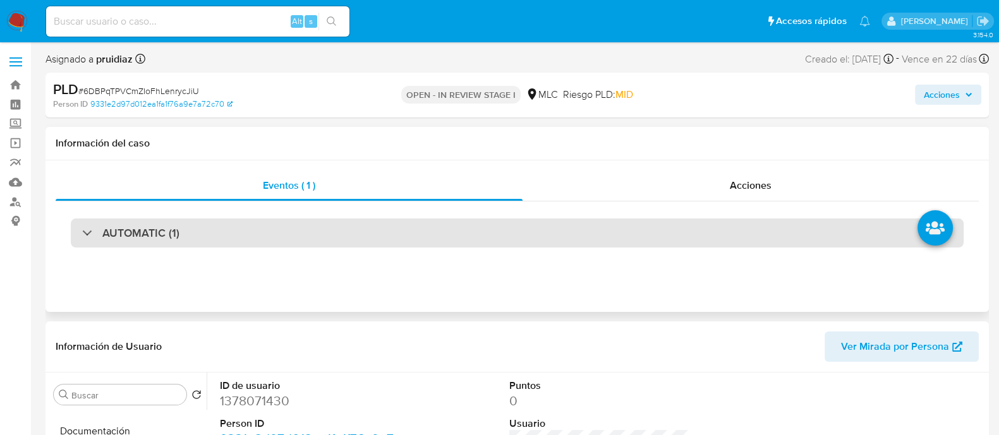
click at [241, 233] on div "AUTOMATIC (1)" at bounding box center [517, 233] width 893 height 29
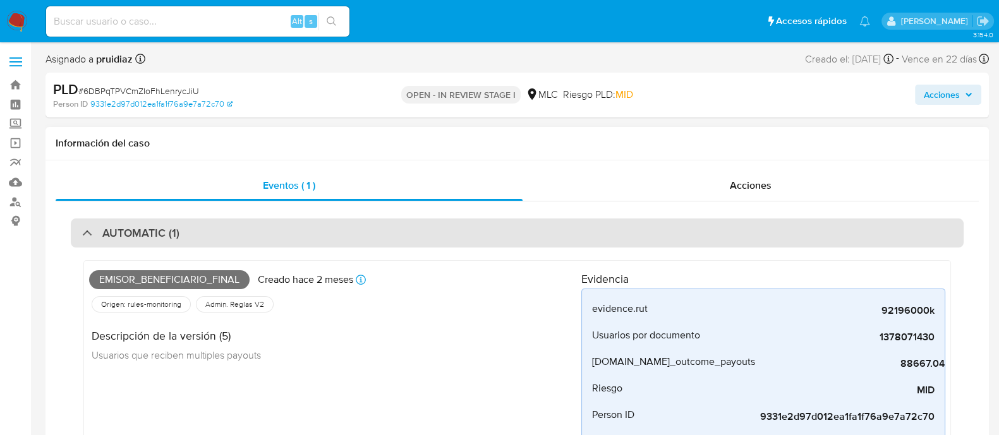
click at [188, 226] on div "AUTOMATIC (1)" at bounding box center [517, 233] width 893 height 29
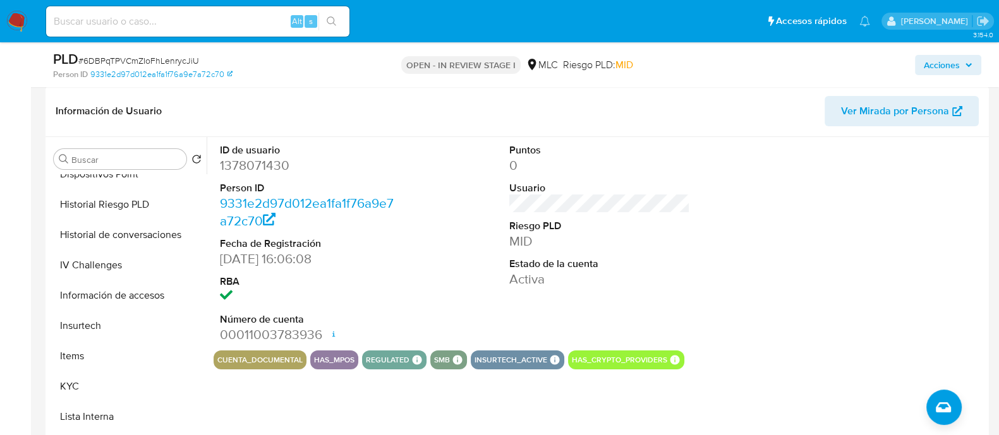
scroll to position [407, 0]
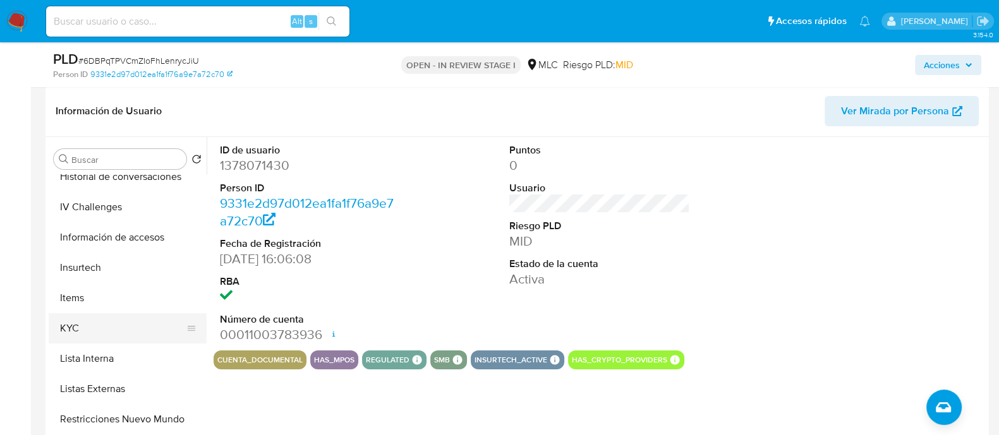
click at [84, 318] on button "KYC" at bounding box center [123, 328] width 148 height 30
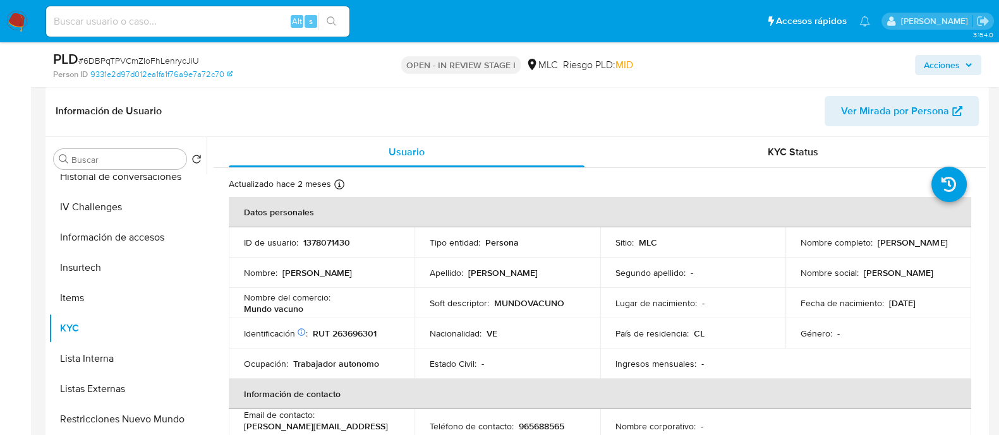
scroll to position [0, 0]
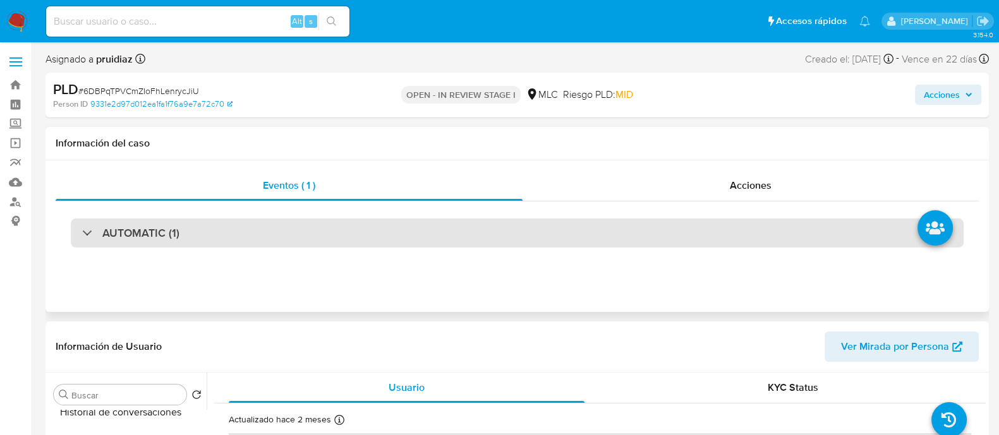
click at [221, 222] on div "AUTOMATIC (1)" at bounding box center [517, 233] width 893 height 29
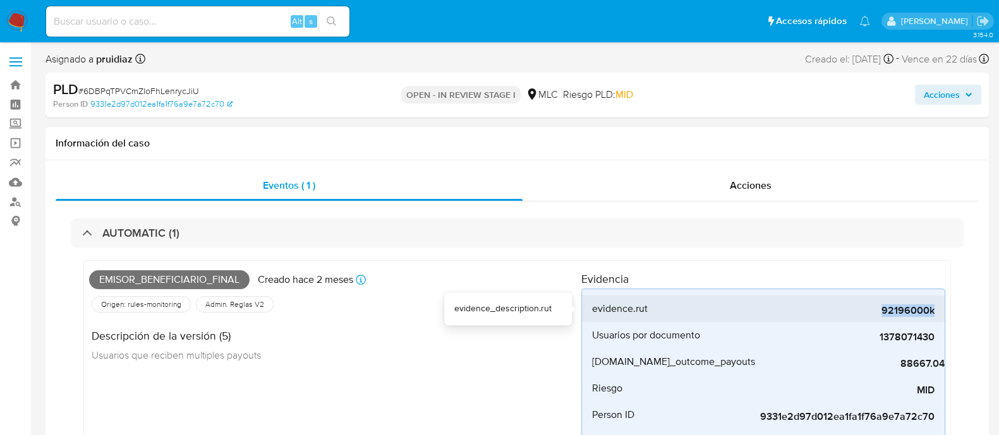
drag, startPoint x: 875, startPoint y: 315, endPoint x: 939, endPoint y: 312, distance: 63.9
click at [939, 312] on li "evidence.rut 92196000k" at bounding box center [763, 309] width 363 height 27
copy span "92196000k"
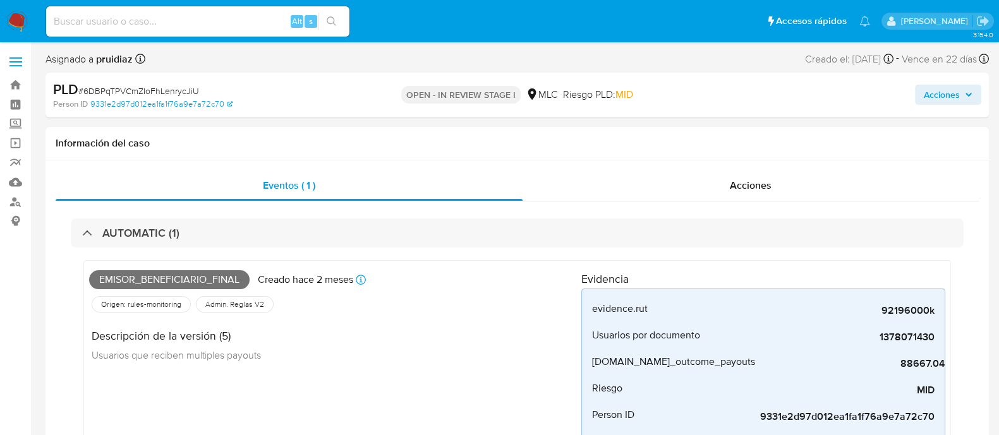
click at [147, 93] on span "# 6DBPqTPVCmZIoFhLenrycJiU" at bounding box center [138, 91] width 121 height 13
copy span "6DBPqTPVCmZIoFhLenrycJiU"
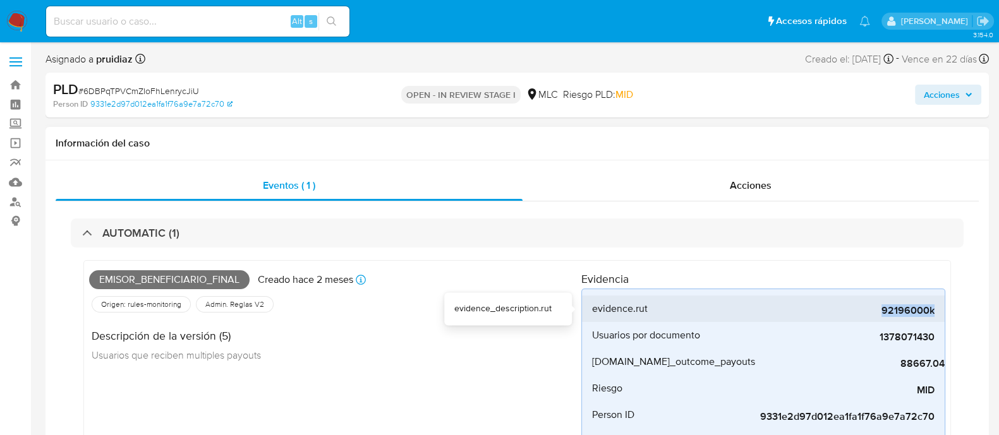
drag, startPoint x: 855, startPoint y: 308, endPoint x: 940, endPoint y: 306, distance: 85.3
click at [940, 306] on li "evidence.rut 92196000k" at bounding box center [763, 309] width 363 height 27
copy span "92196000k"
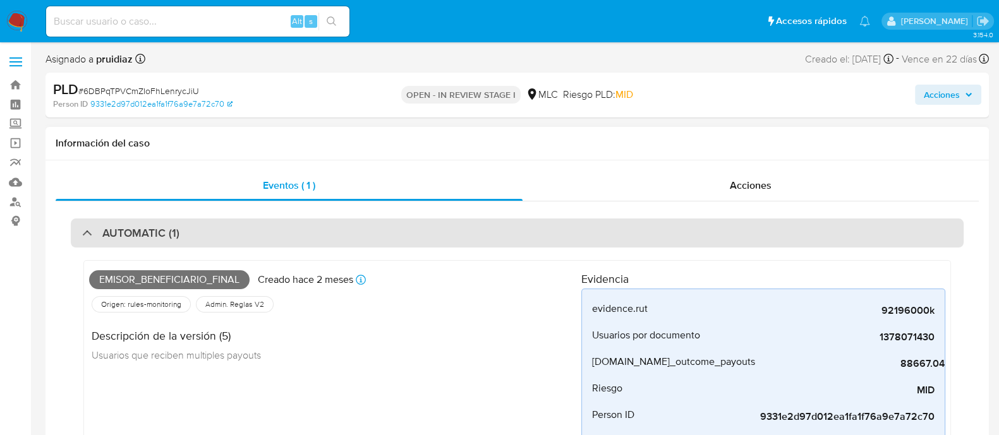
click at [224, 238] on div "AUTOMATIC (1)" at bounding box center [517, 233] width 893 height 29
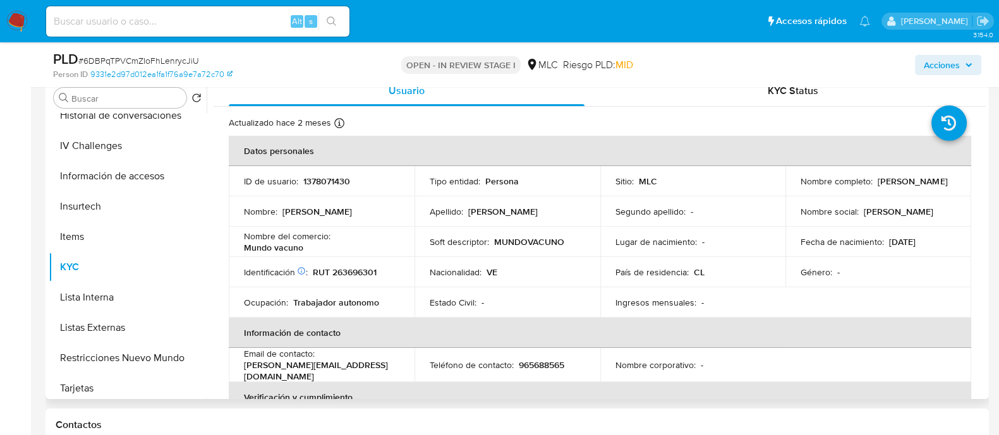
click at [363, 271] on p "RUT 263696301" at bounding box center [345, 272] width 64 height 11
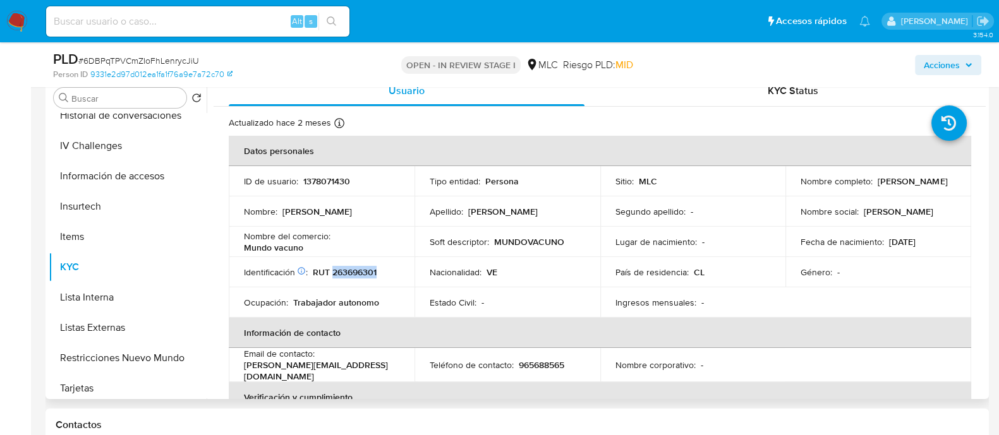
click at [361, 277] on p "RUT 263696301" at bounding box center [345, 272] width 64 height 11
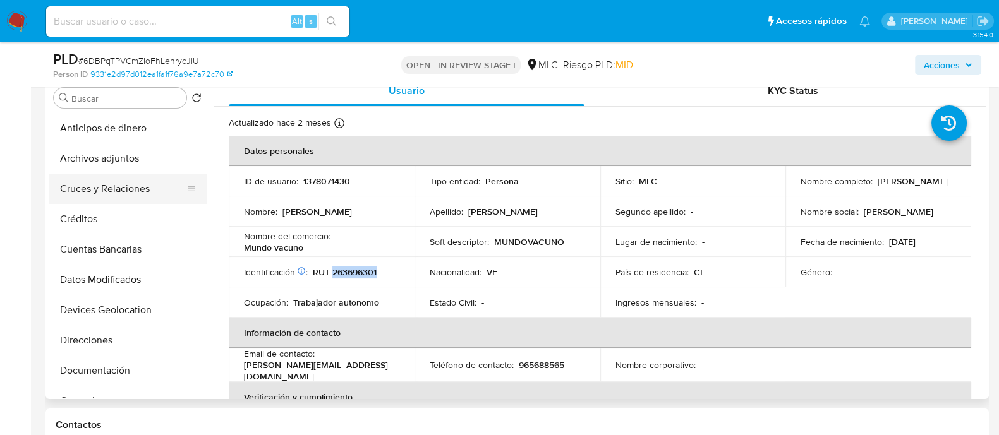
click at [95, 200] on button "Cruces y Relaciones" at bounding box center [123, 189] width 148 height 30
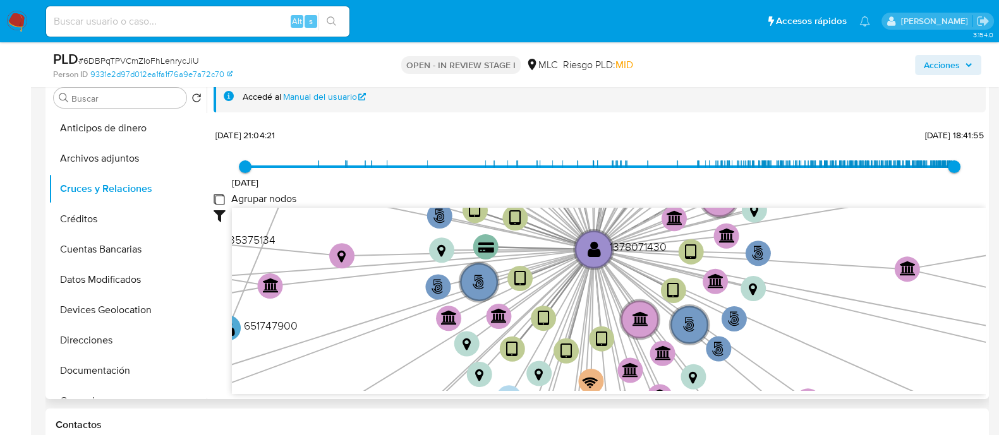
click at [222, 195] on group_nodes "Agrupar nodos" at bounding box center [219, 199] width 10 height 10
checkbox group_nodes "true"
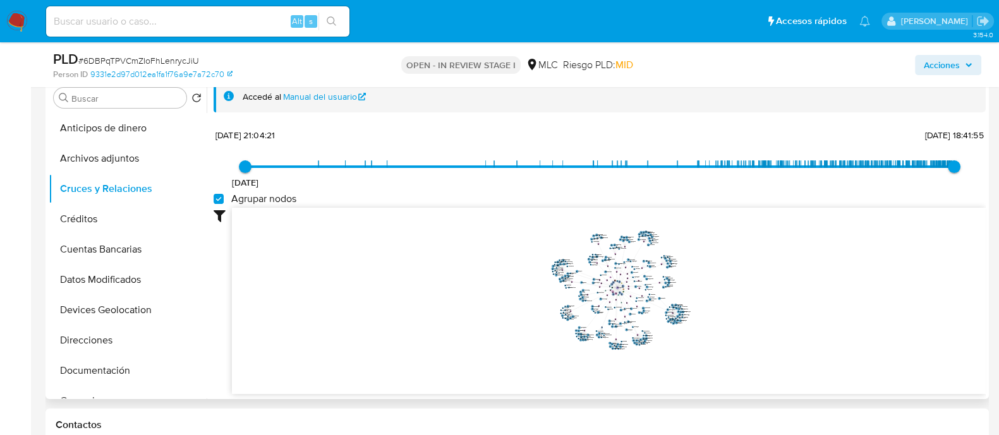
drag, startPoint x: 826, startPoint y: 300, endPoint x: 736, endPoint y: 296, distance: 89.8
click at [736, 296] on icon "phone-68a80f1fc33aab87b700efe177c3df49  user-1378071430  1378071430 person-93…" at bounding box center [609, 299] width 754 height 183
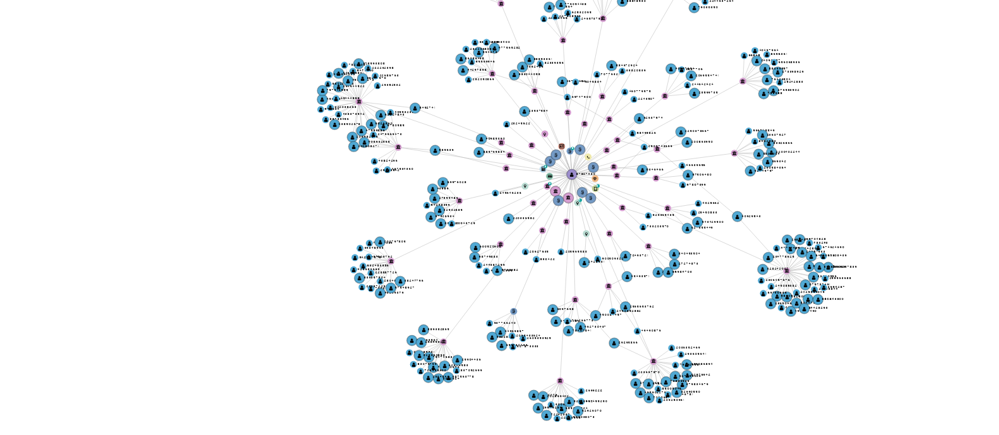
scroll to position [252, 0]
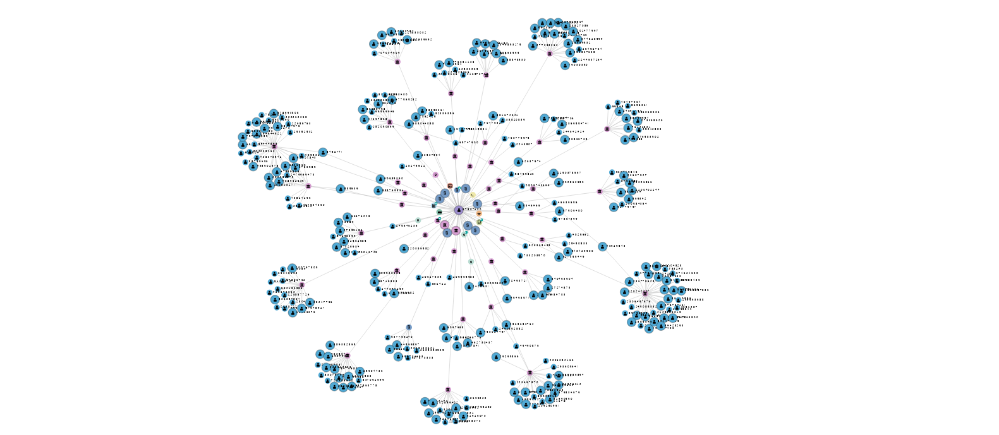
drag, startPoint x: 699, startPoint y: 298, endPoint x: 664, endPoint y: 324, distance: 43.0
click at [664, 324] on icon "phone-68a80f1fc33aab87b700efe177c3df49  user-1378071430  1378071430 person-93…" at bounding box center [609, 297] width 754 height 183
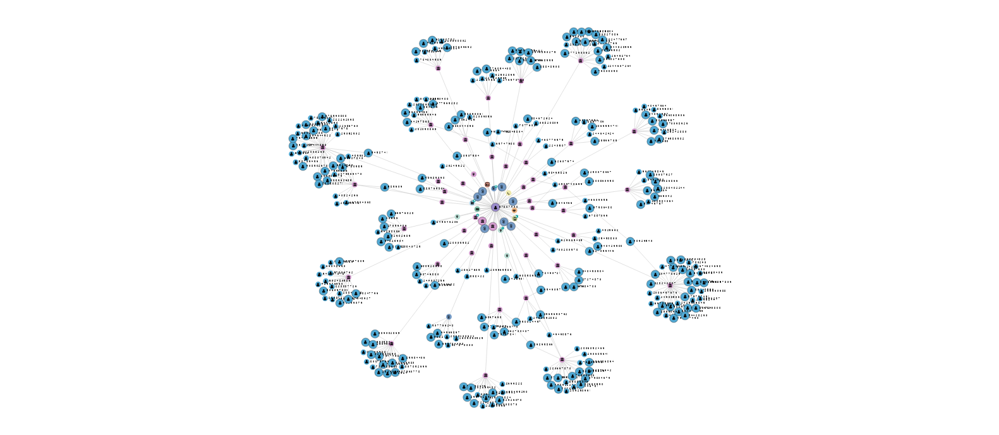
click at [669, 322] on icon "phone-68a80f1fc33aab87b700efe177c3df49  user-1378071430  1378071430 person-93…" at bounding box center [609, 297] width 754 height 183
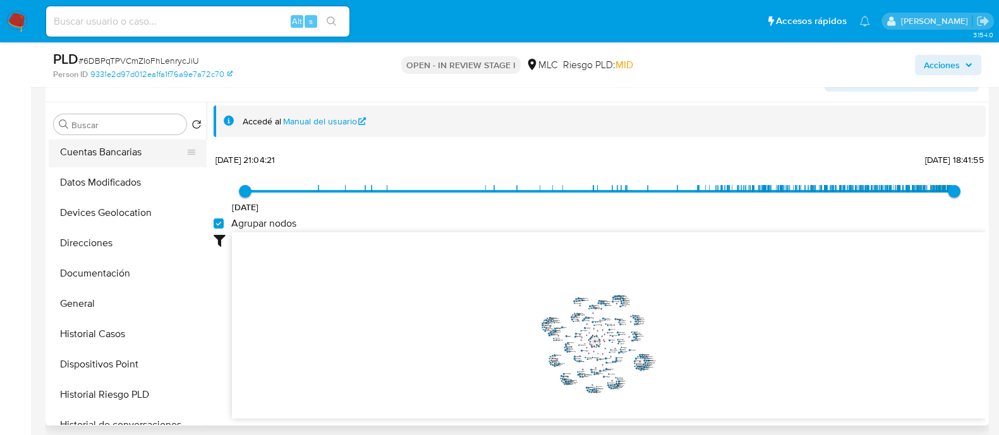
scroll to position [127, 0]
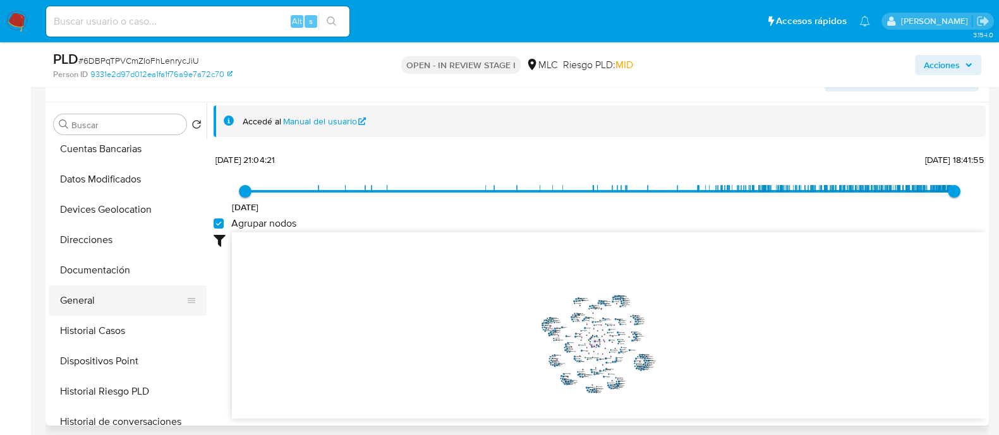
click at [90, 300] on button "General" at bounding box center [123, 301] width 148 height 30
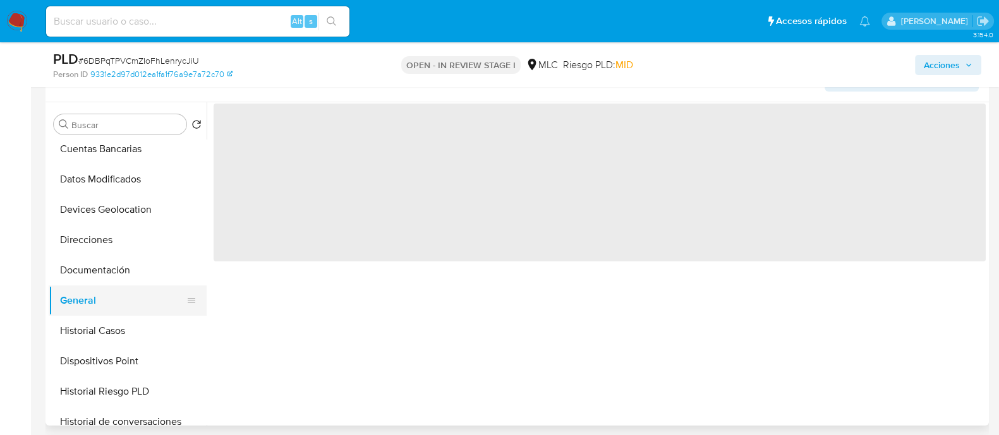
scroll to position [0, 0]
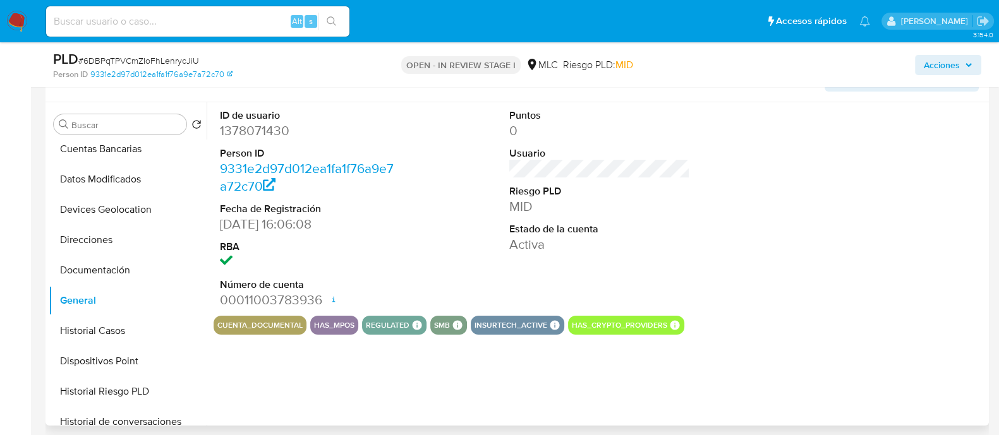
click at [264, 134] on dd "1378071430" at bounding box center [310, 131] width 181 height 18
copy dd "1378071430"
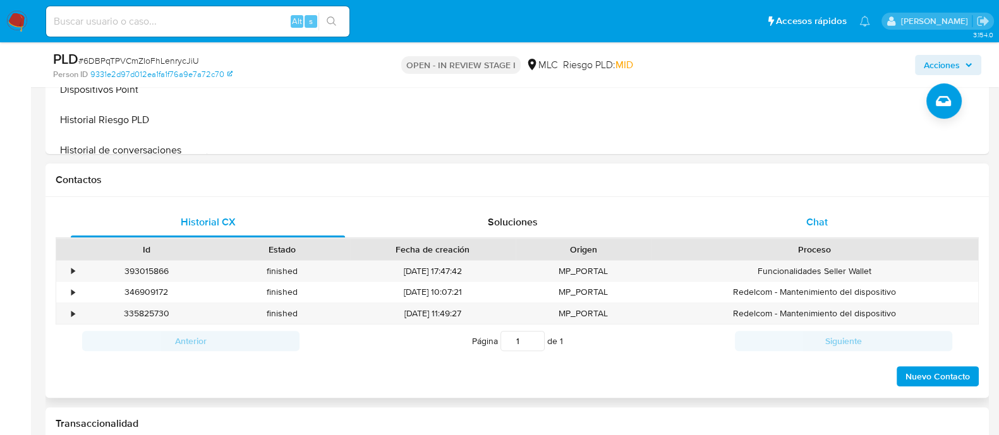
scroll to position [495, 0]
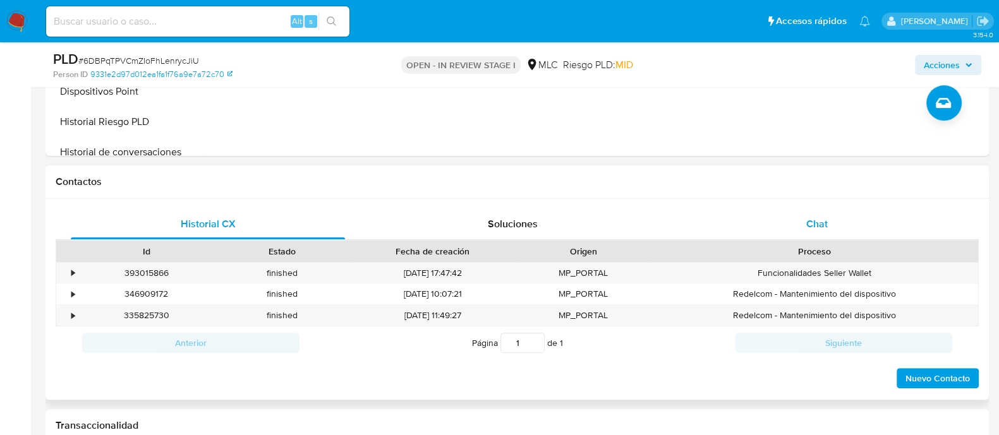
click at [812, 219] on span "Chat" at bounding box center [816, 224] width 21 height 15
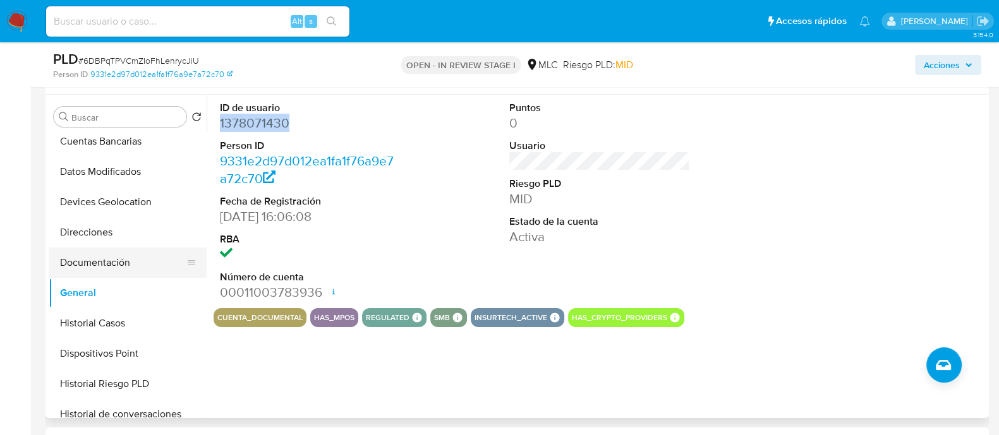
scroll to position [150, 0]
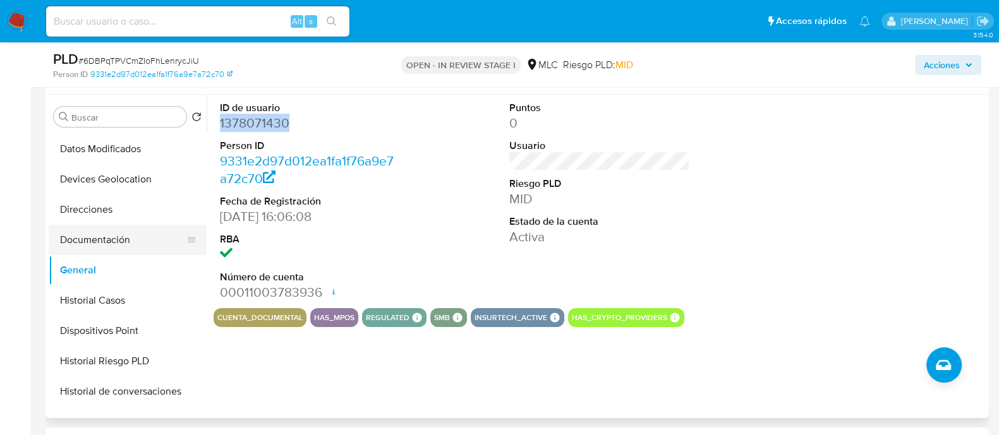
click at [131, 234] on button "Documentación" at bounding box center [123, 240] width 148 height 30
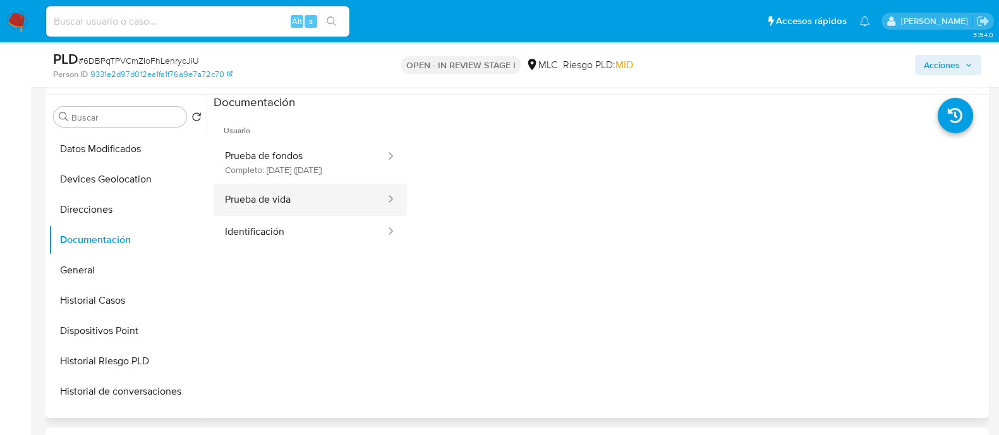
click at [316, 209] on button "Prueba de vida" at bounding box center [300, 200] width 173 height 32
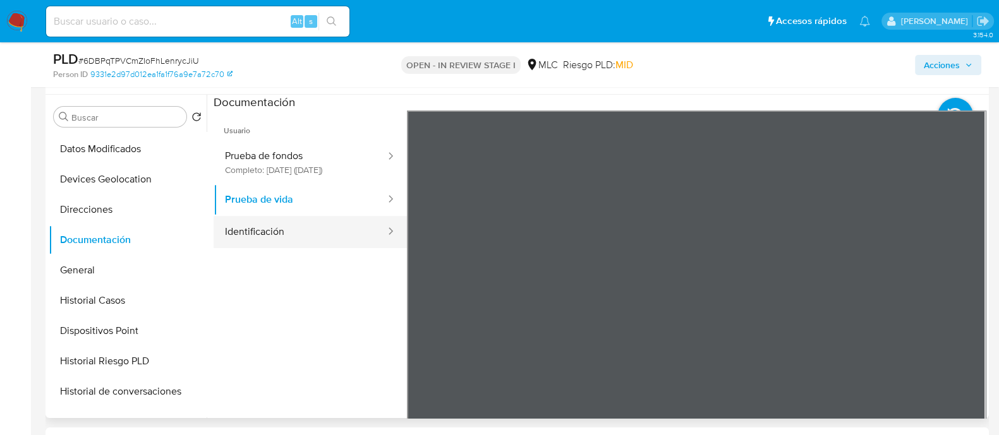
click at [269, 245] on button "Identificación" at bounding box center [300, 232] width 173 height 32
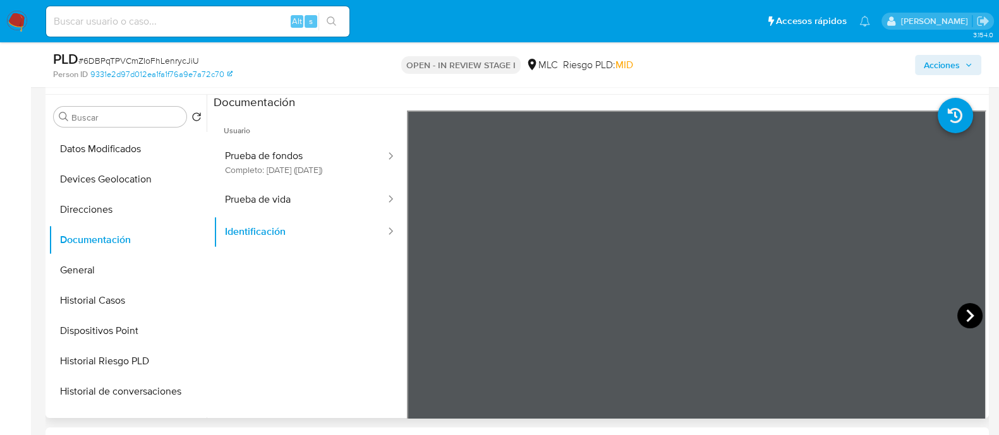
click at [957, 308] on icon at bounding box center [969, 315] width 25 height 25
click at [423, 314] on icon at bounding box center [422, 315] width 25 height 25
click at [297, 167] on button "Prueba de fondos Completo: 25/04/2025 (hace 4 meses)" at bounding box center [300, 162] width 173 height 43
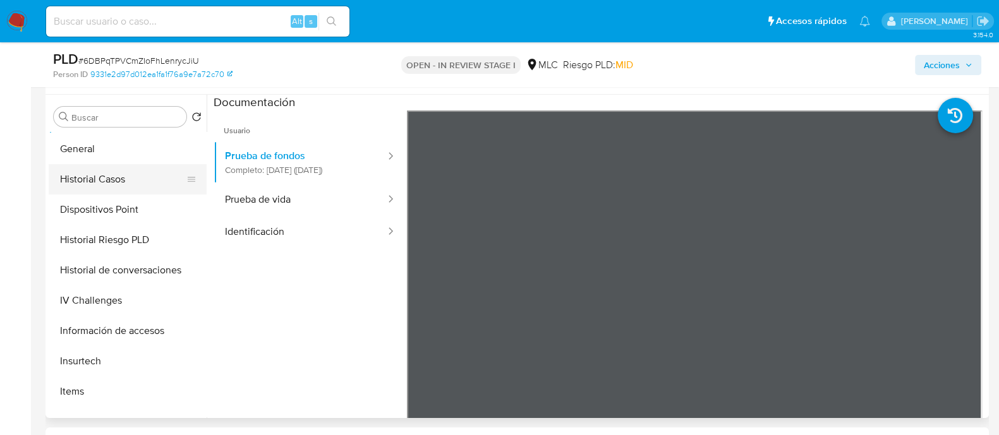
scroll to position [295, 0]
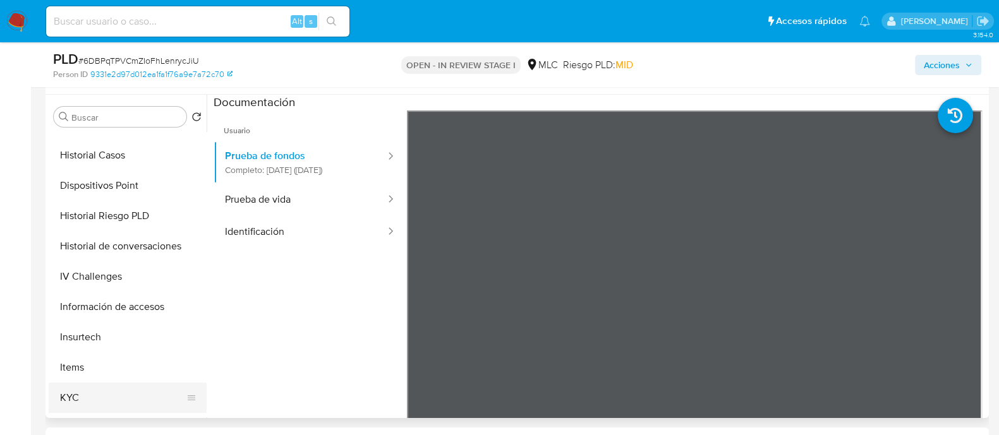
click at [55, 395] on button "KYC" at bounding box center [123, 398] width 148 height 30
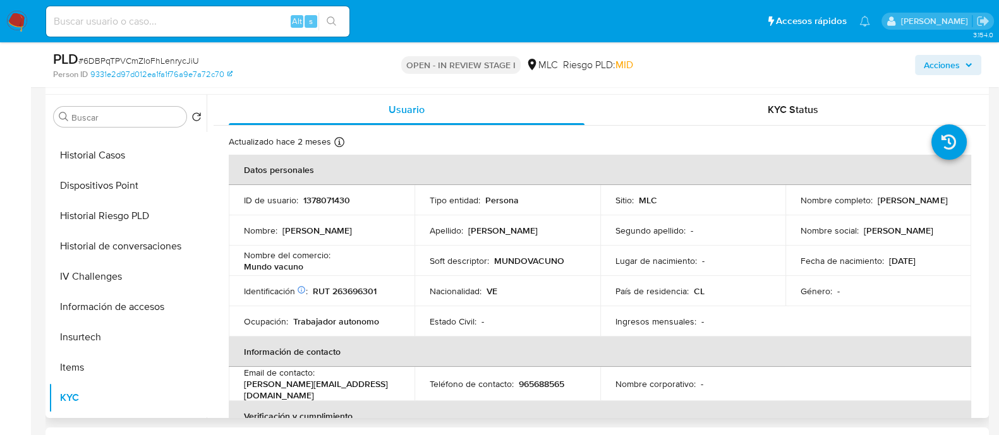
scroll to position [1, 0]
drag, startPoint x: 923, startPoint y: 204, endPoint x: 787, endPoint y: 205, distance: 136.5
click at [787, 205] on td "Nombre completo : Luis Fernando Colina Mogollon" at bounding box center [878, 200] width 186 height 30
copy p "Luis Fernando Colina Mogollon"
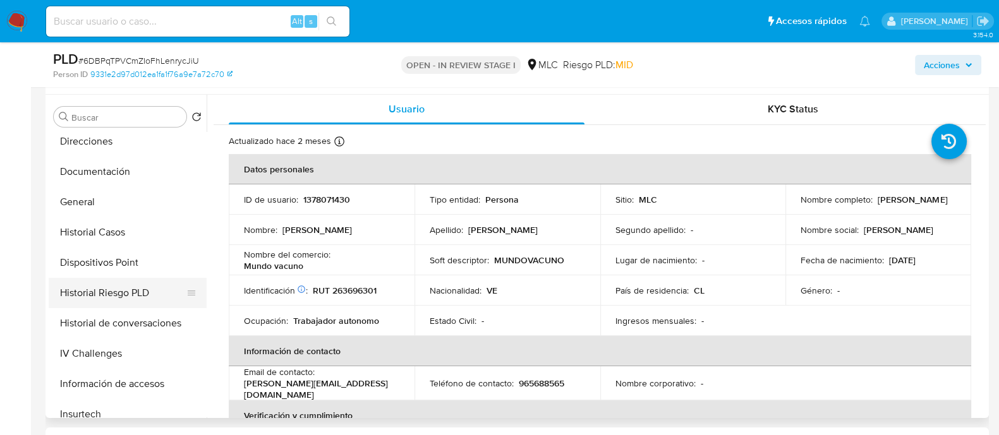
scroll to position [217, 0]
click at [103, 179] on button "Documentación" at bounding box center [123, 172] width 148 height 30
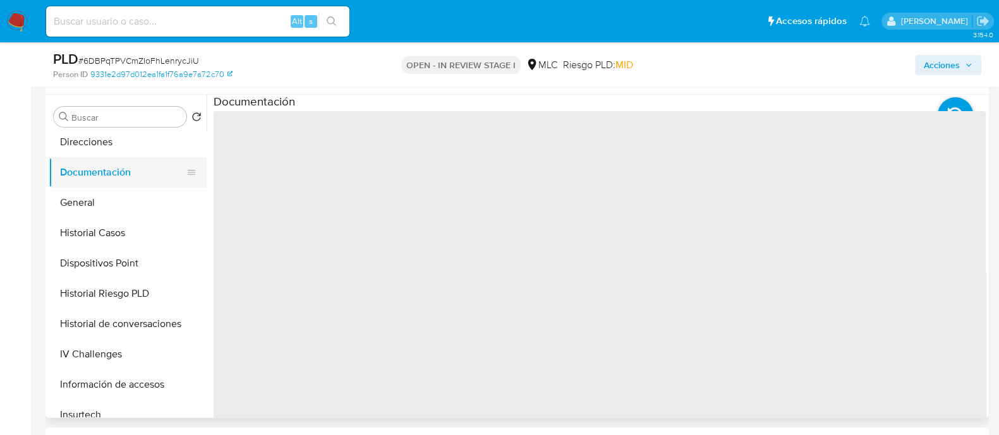
scroll to position [0, 0]
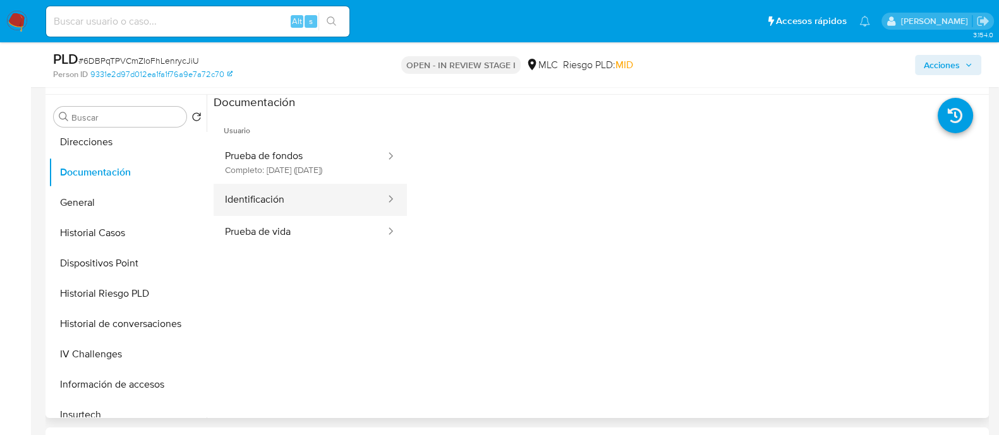
click at [299, 216] on button "Identificación" at bounding box center [300, 200] width 173 height 32
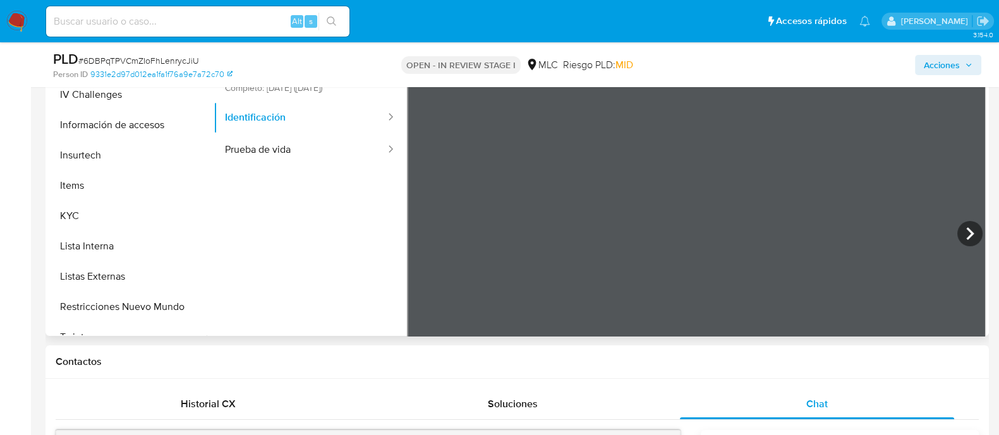
scroll to position [433, 0]
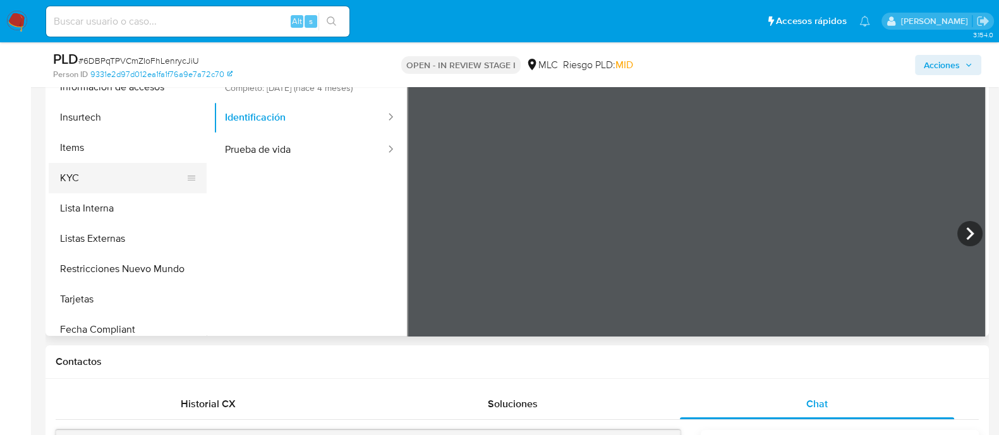
click at [73, 170] on button "KYC" at bounding box center [123, 178] width 148 height 30
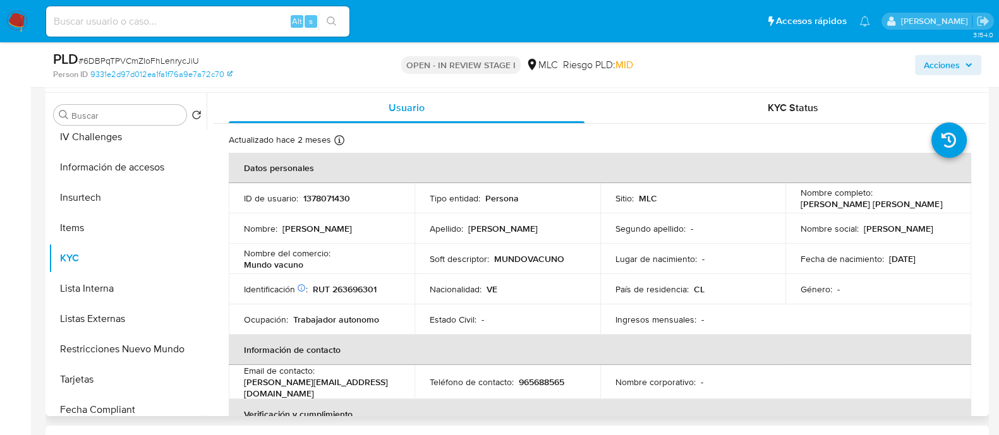
scroll to position [234, 0]
click at [521, 269] on td "Soft descriptor : MUNDOVACUNO" at bounding box center [508, 260] width 186 height 30
click at [528, 264] on p "MUNDOVACUNO" at bounding box center [529, 260] width 70 height 11
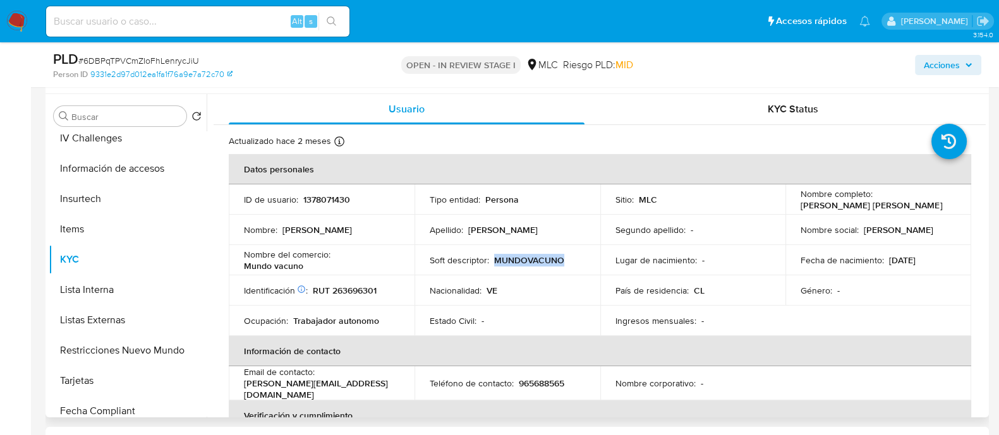
copy p "MUNDOVACUNO"
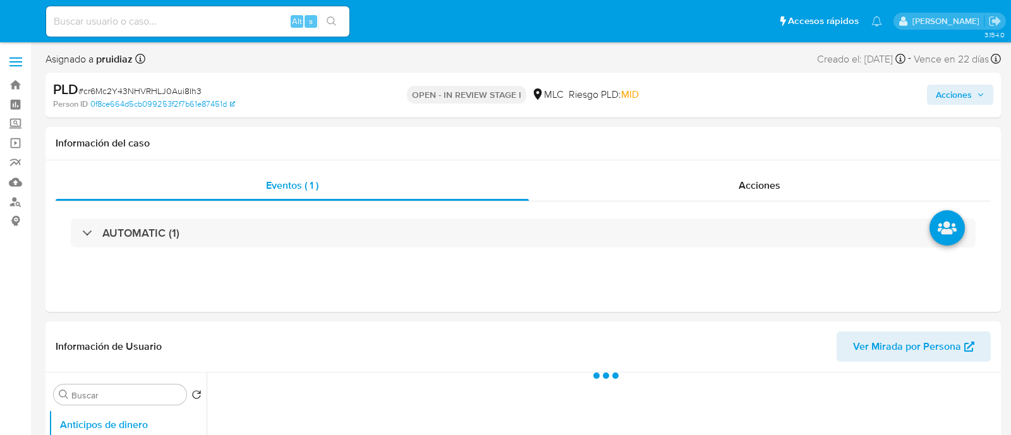
select select "10"
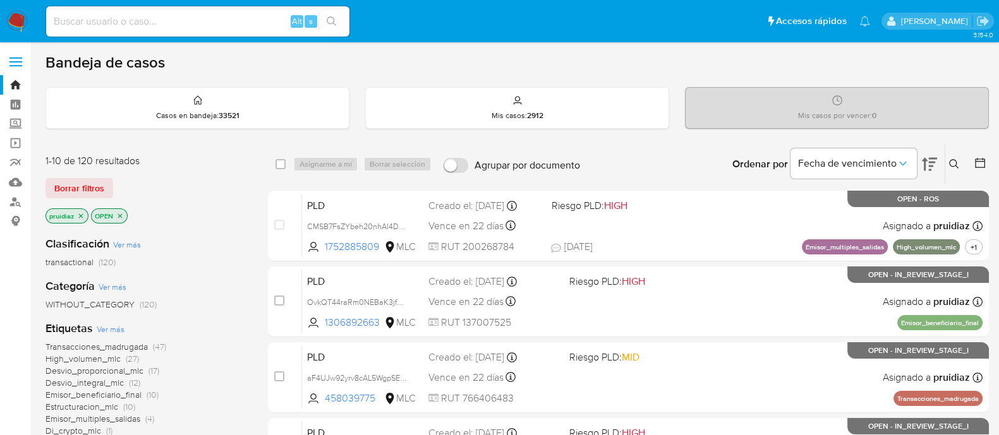
click at [25, 19] on img at bounding box center [16, 21] width 21 height 21
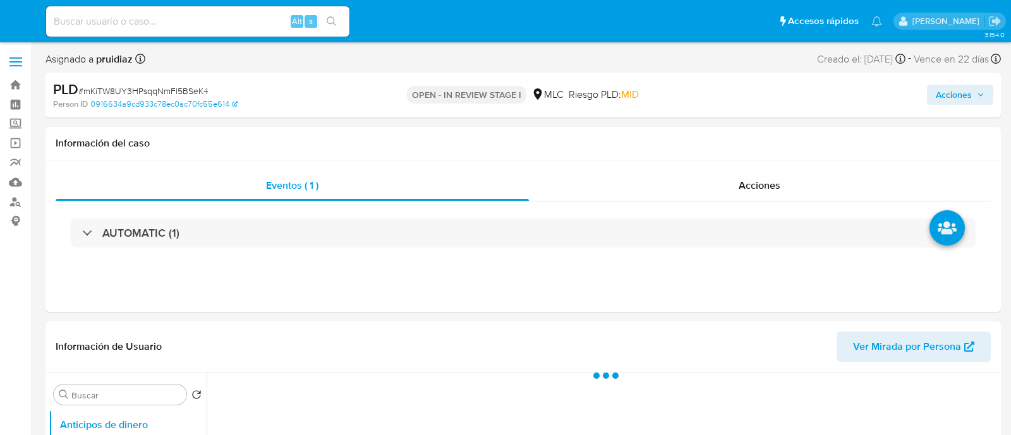
select select "10"
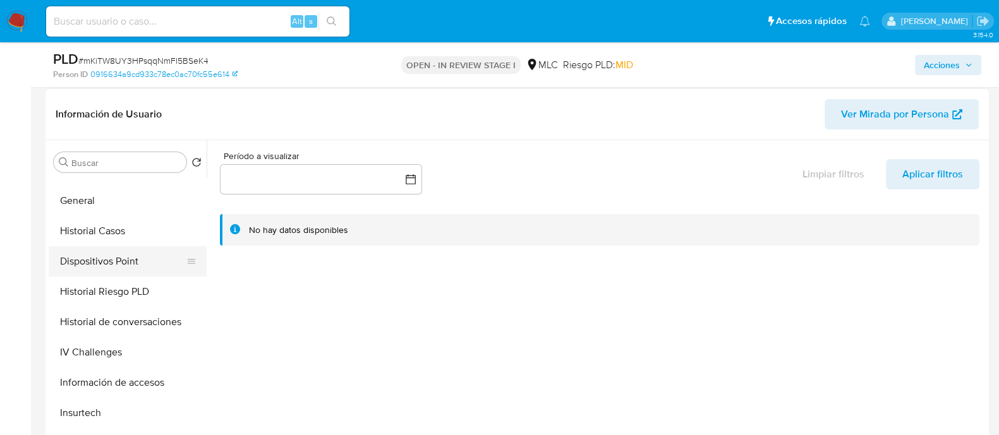
scroll to position [268, 0]
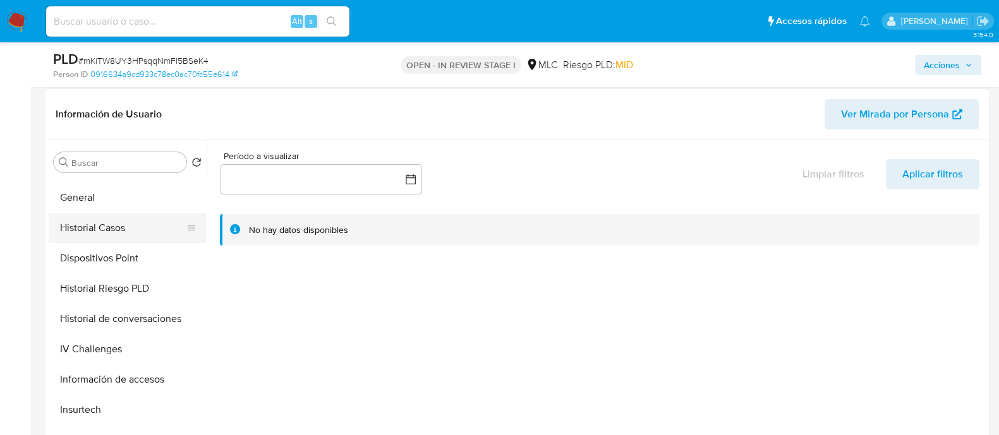
click at [95, 231] on button "Historial Casos" at bounding box center [123, 228] width 148 height 30
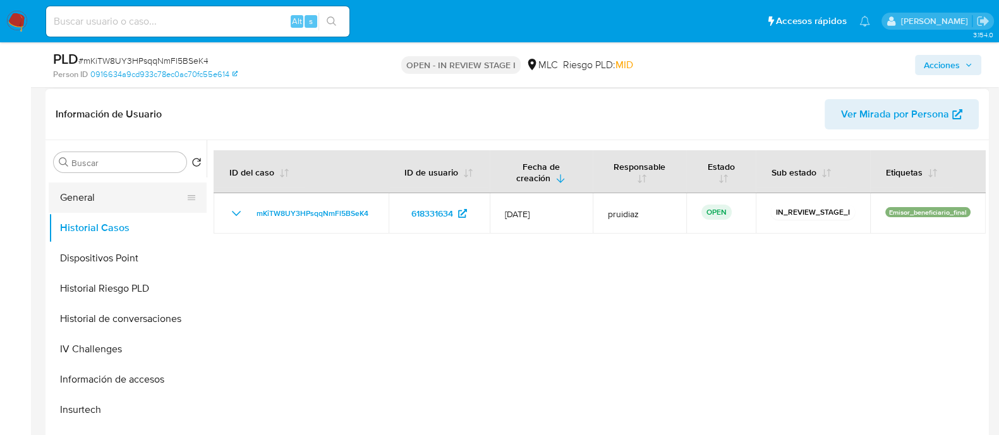
click at [95, 193] on button "General" at bounding box center [123, 198] width 148 height 30
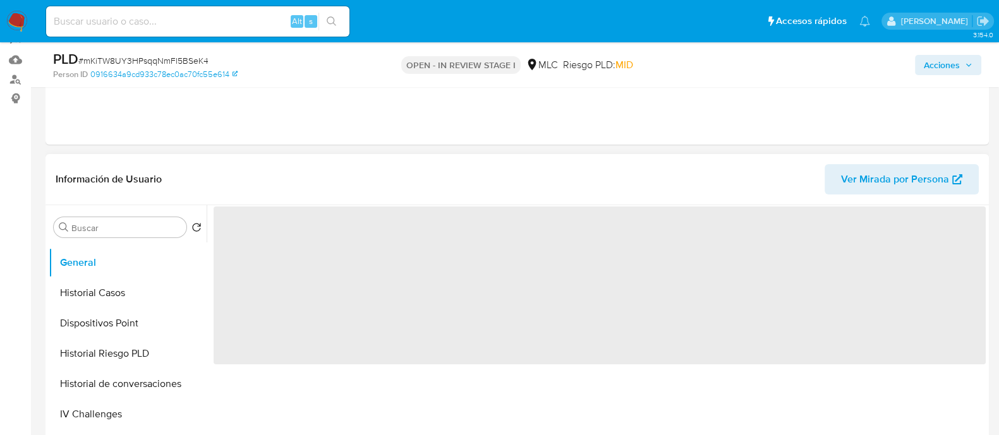
scroll to position [123, 0]
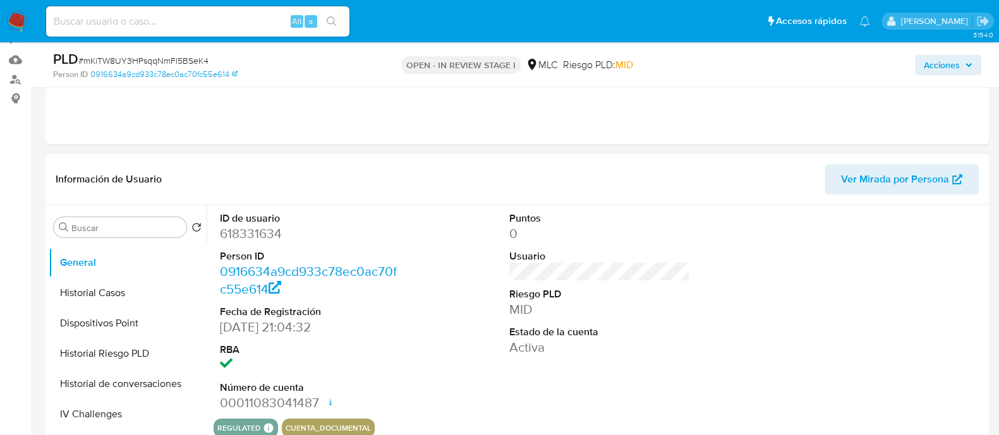
click at [245, 228] on dd "618331634" at bounding box center [310, 234] width 181 height 18
copy dd "618331634"
click at [251, 227] on dd "618331634" at bounding box center [310, 234] width 181 height 18
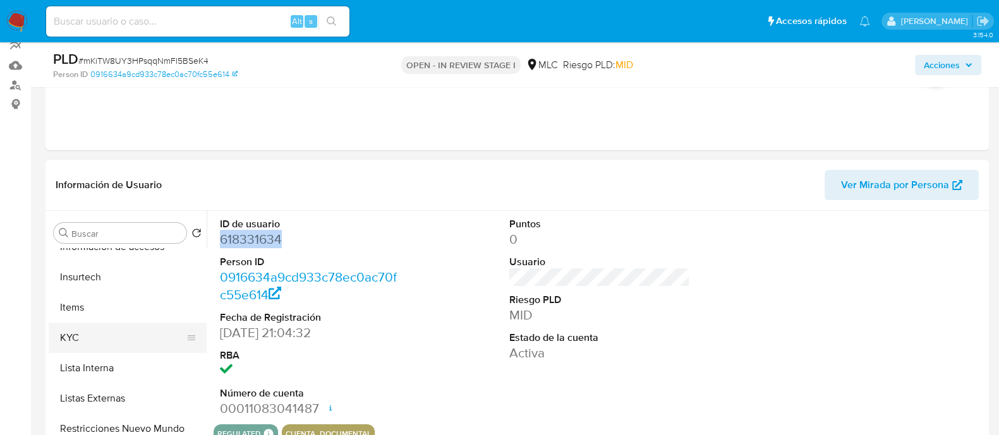
scroll to position [472, 0]
click at [79, 341] on button "KYC" at bounding box center [123, 337] width 148 height 30
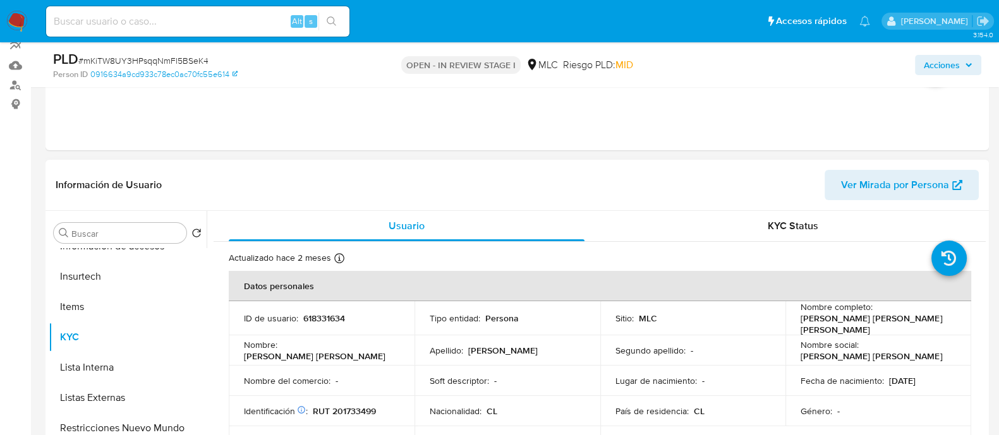
scroll to position [0, 0]
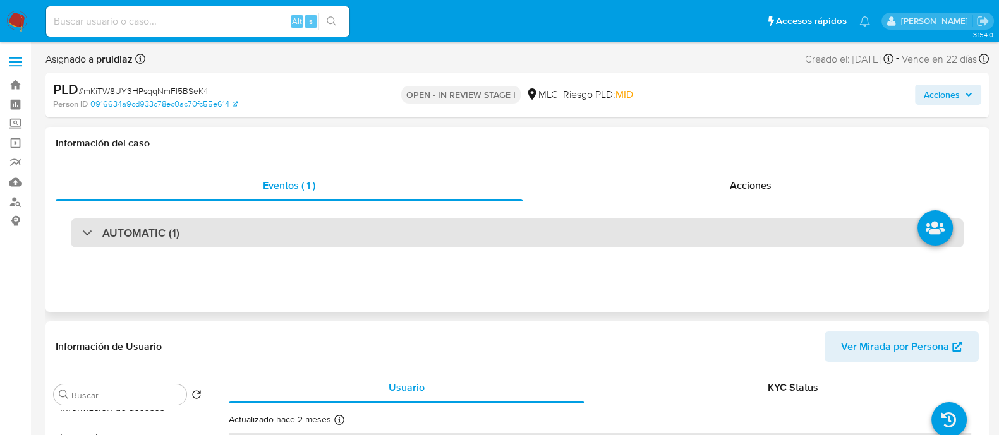
click at [190, 222] on div "AUTOMATIC (1)" at bounding box center [517, 233] width 893 height 29
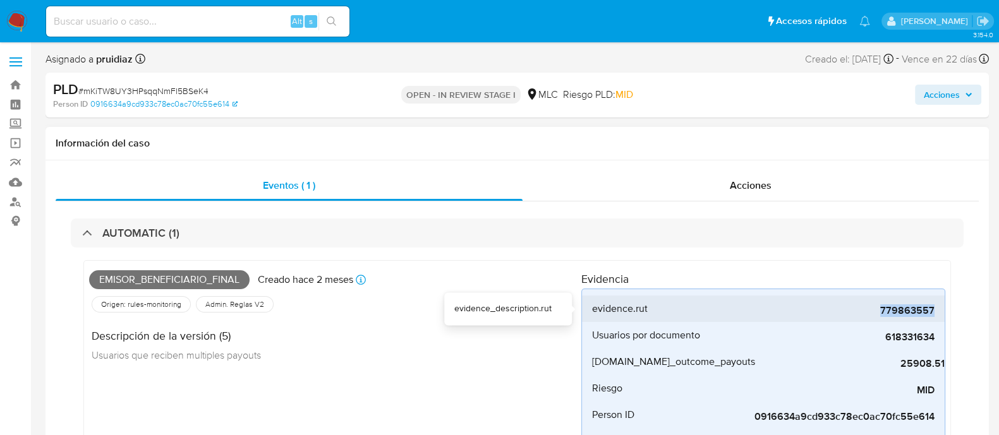
drag, startPoint x: 872, startPoint y: 312, endPoint x: 945, endPoint y: 320, distance: 73.1
click at [945, 320] on li "evidence.rut 779863557" at bounding box center [763, 309] width 363 height 27
copy span "779863557"
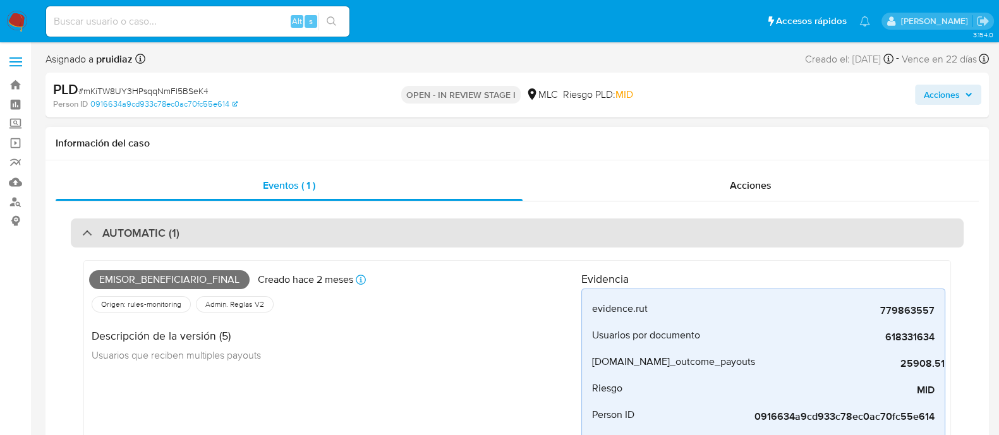
click at [194, 230] on div "AUTOMATIC (1)" at bounding box center [517, 233] width 893 height 29
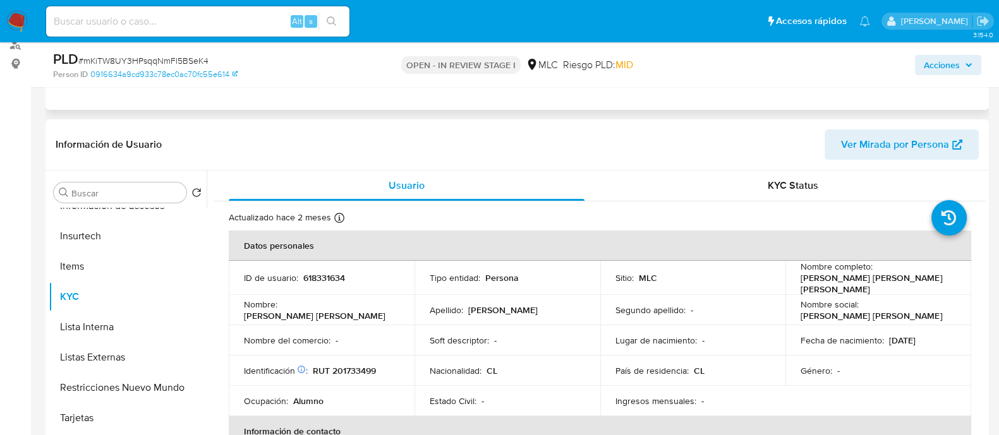
scroll to position [159, 0]
click at [329, 274] on p "618331634" at bounding box center [324, 274] width 42 height 11
copy p "618331634"
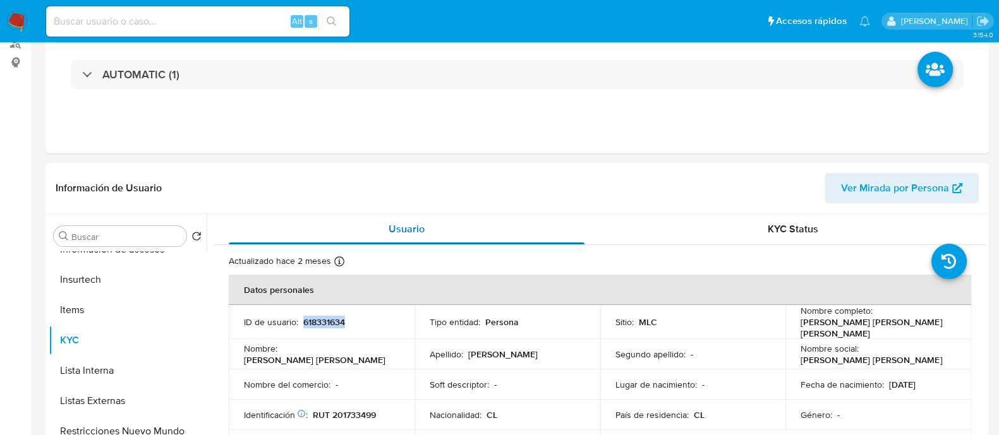
scroll to position [0, 0]
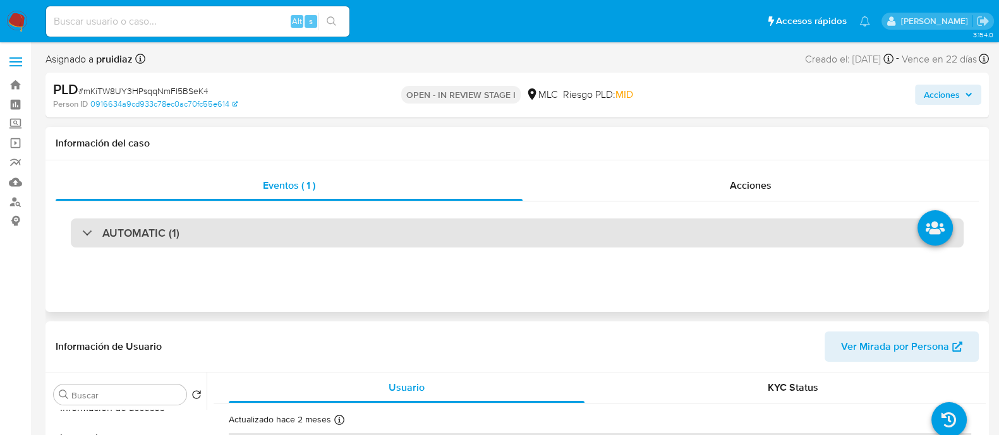
click at [272, 237] on div "AUTOMATIC (1)" at bounding box center [517, 233] width 893 height 29
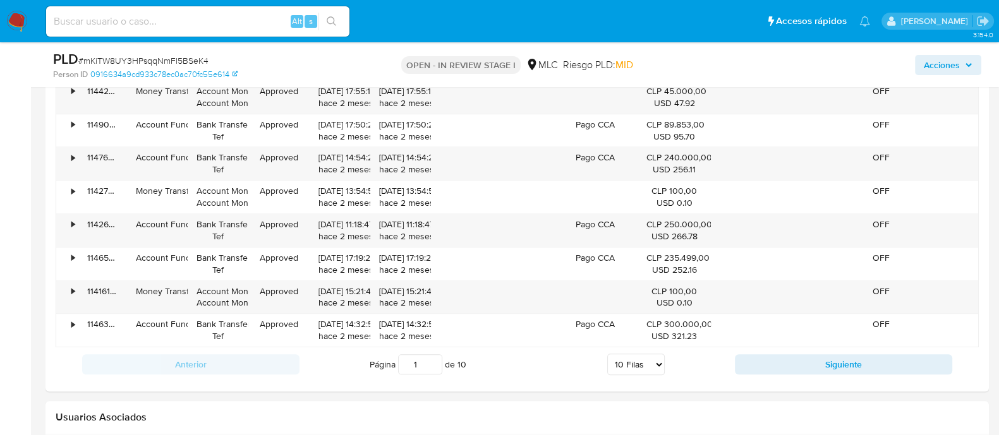
scroll to position [1781, 0]
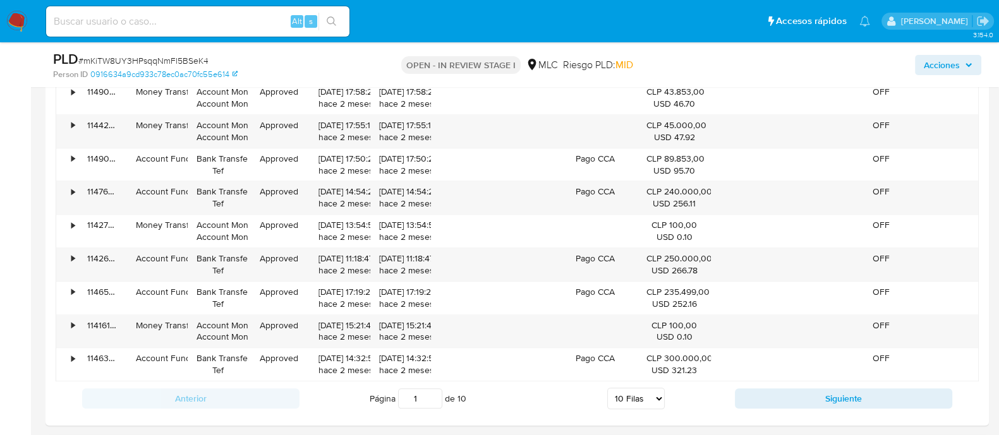
click at [142, 58] on span "# mKiTW8UY3HPsqqNmFl5BSeK4" at bounding box center [143, 60] width 130 height 13
copy span "mKiTW8UY3HPsqqNmFl5BSeK4"
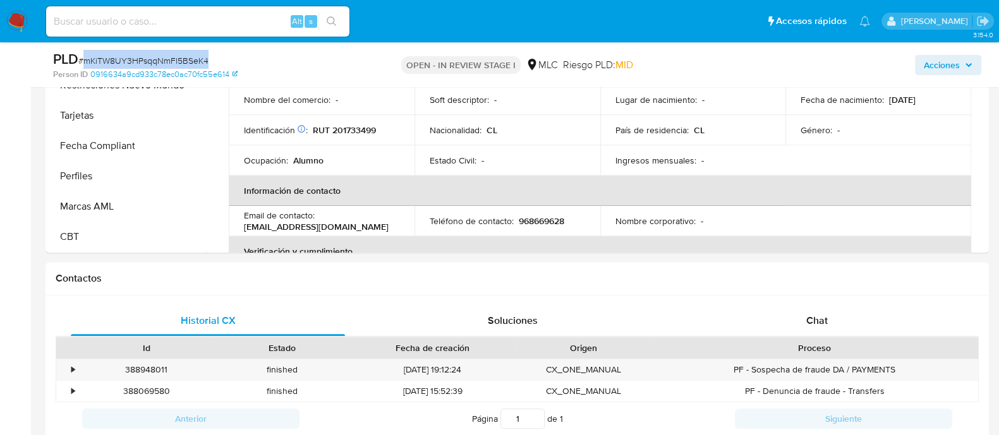
scroll to position [0, 0]
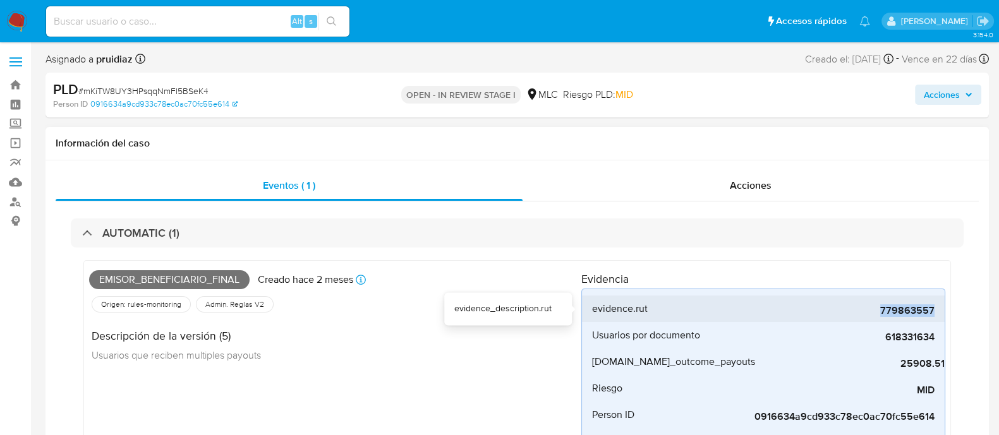
drag, startPoint x: 878, startPoint y: 309, endPoint x: 942, endPoint y: 311, distance: 63.2
click at [942, 311] on li "evidence.rut 779863557" at bounding box center [763, 309] width 363 height 27
copy span "779863557"
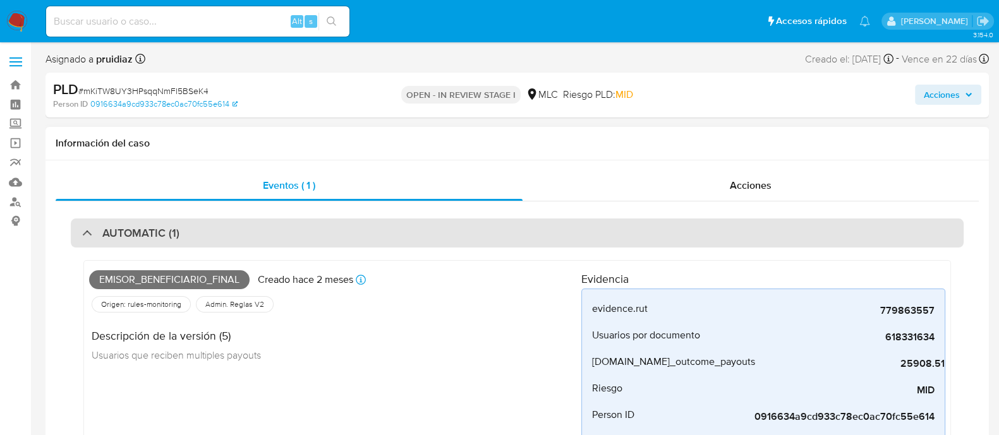
click at [385, 228] on div "AUTOMATIC (1)" at bounding box center [517, 233] width 893 height 29
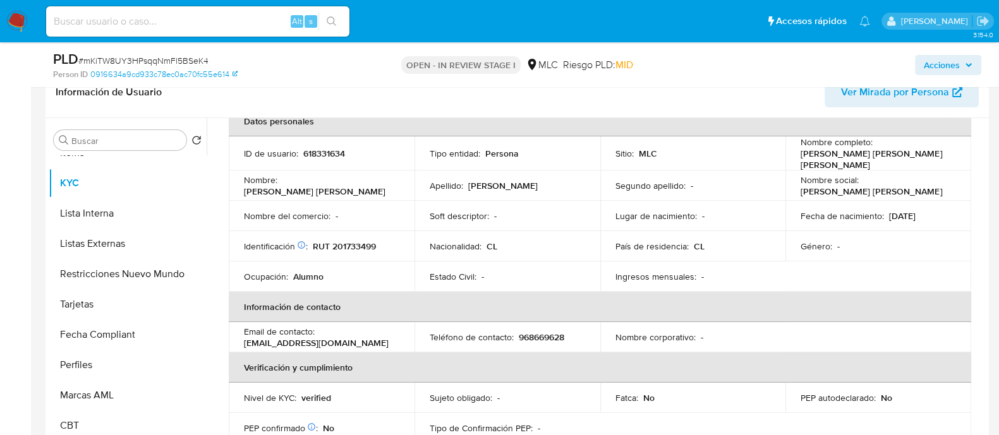
scroll to position [6, 0]
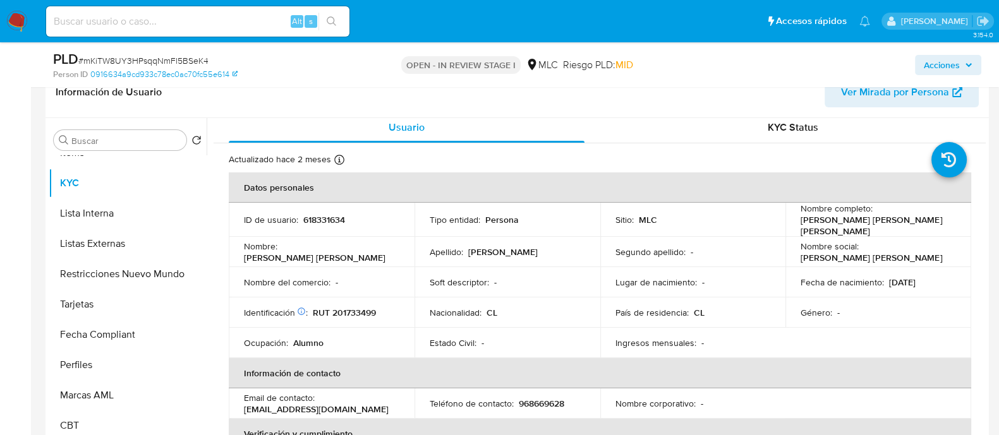
click at [363, 308] on p "RUT 201733499" at bounding box center [344, 308] width 63 height 11
copy p "201733499"
click at [364, 307] on p "RUT 201733499" at bounding box center [344, 308] width 63 height 11
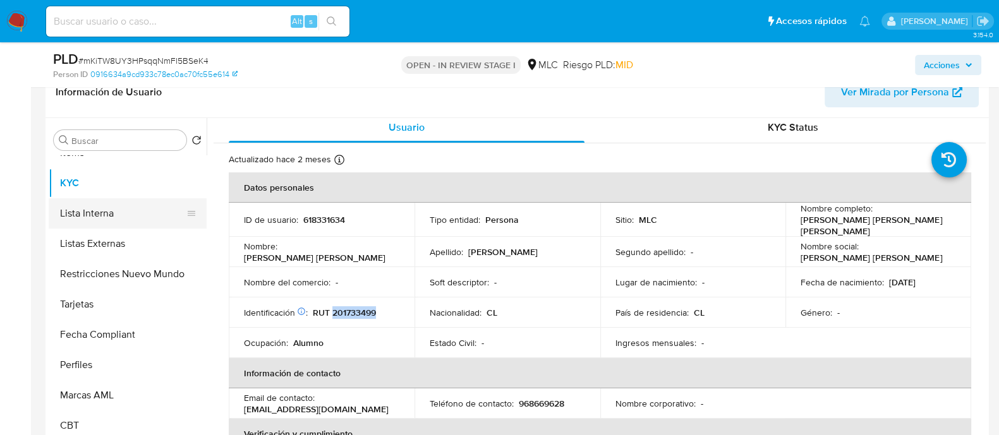
scroll to position [0, 0]
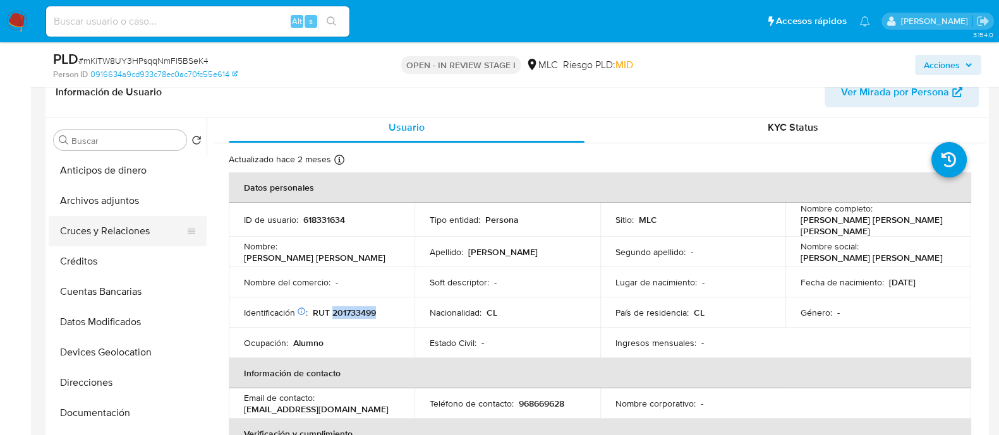
click at [108, 231] on button "Cruces y Relaciones" at bounding box center [123, 231] width 148 height 30
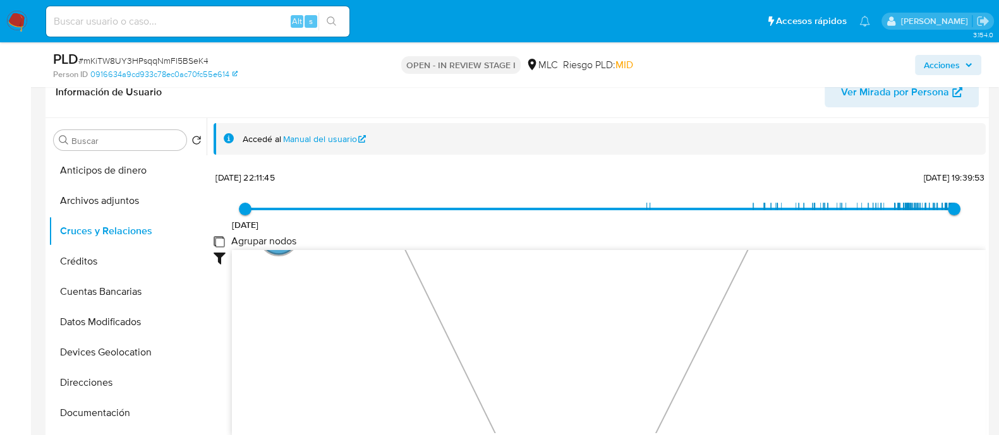
click at [220, 243] on group_nodes "Agrupar nodos" at bounding box center [219, 241] width 10 height 10
checkbox group_nodes "true"
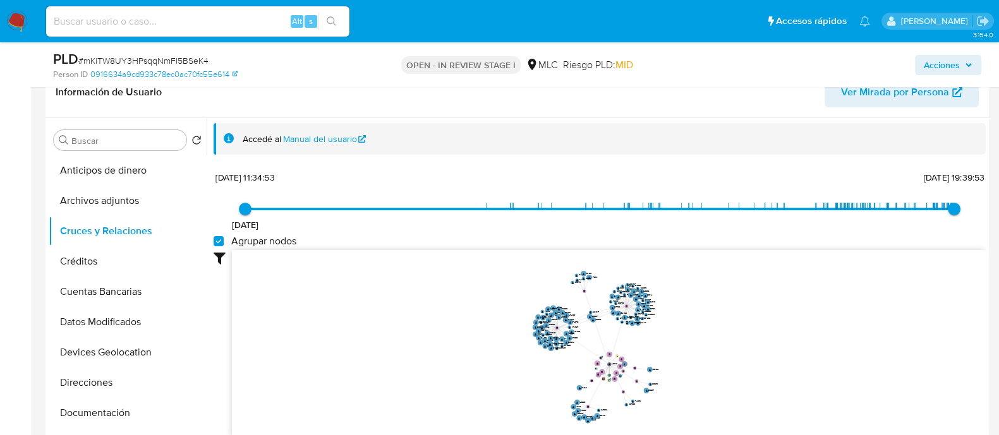
drag, startPoint x: 696, startPoint y: 313, endPoint x: 694, endPoint y: 344, distance: 30.4
click at [694, 344] on icon "phone-26051aeff0fa69ea4d6a5403925b3462  user-618331634  618331634 person-0916…" at bounding box center [609, 341] width 754 height 183
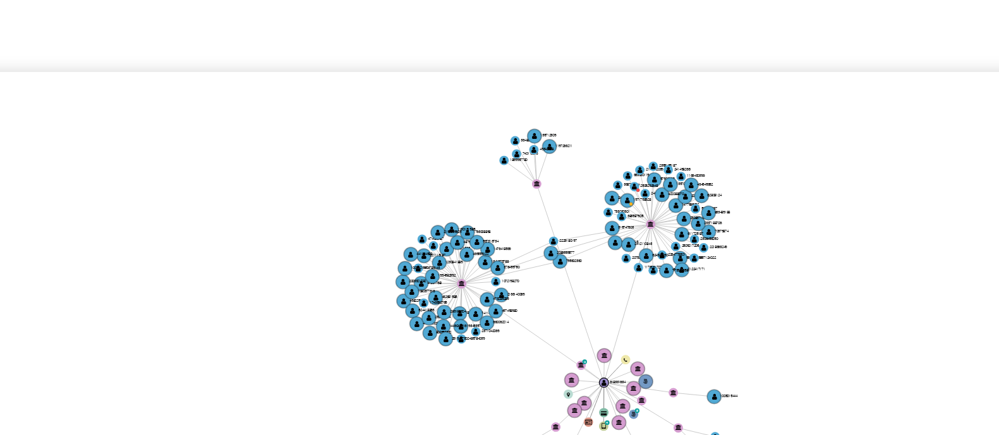
scroll to position [210, 0]
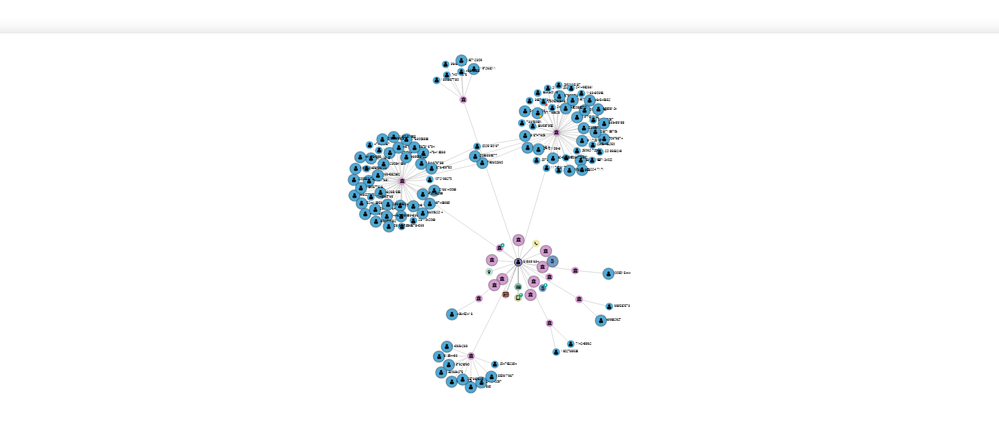
drag, startPoint x: 714, startPoint y: 324, endPoint x: 672, endPoint y: 309, distance: 44.2
click at [672, 309] on icon "phone-26051aeff0fa69ea4d6a5403925b3462  user-618331634  618331634 person-0916…" at bounding box center [609, 339] width 754 height 183
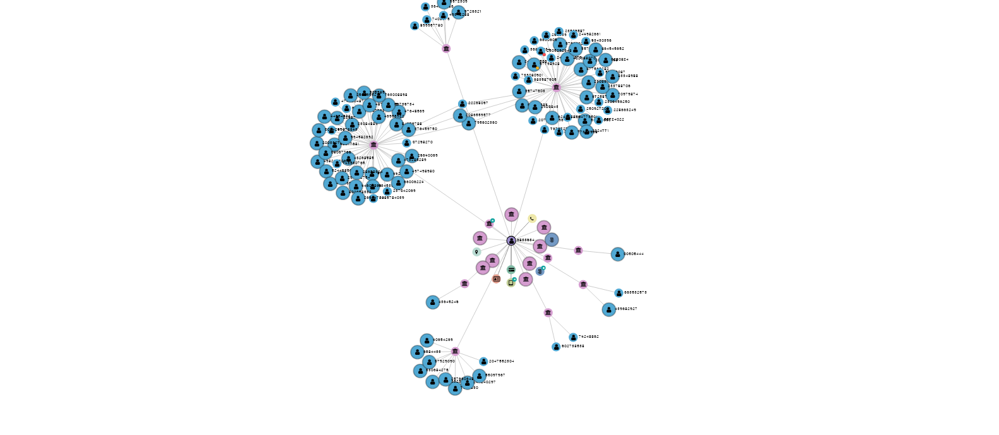
drag, startPoint x: 621, startPoint y: 310, endPoint x: 614, endPoint y: 321, distance: 13.1
click at [614, 321] on icon "phone-26051aeff0fa69ea4d6a5403925b3462  user-618331634  618331634 person-0916…" at bounding box center [609, 339] width 754 height 183
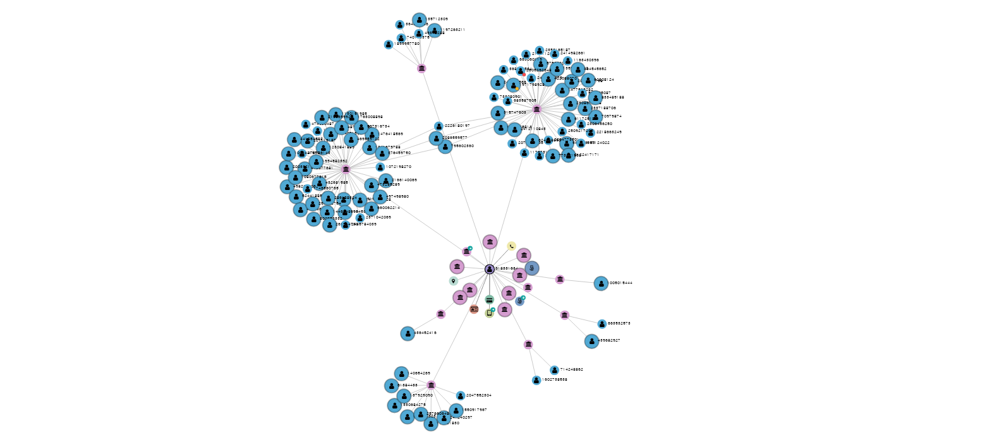
drag, startPoint x: 614, startPoint y: 321, endPoint x: 610, endPoint y: 327, distance: 6.5
click at [610, 327] on icon "phone-26051aeff0fa69ea4d6a5403925b3462  user-618331634  618331634 person-0916…" at bounding box center [609, 339] width 754 height 183
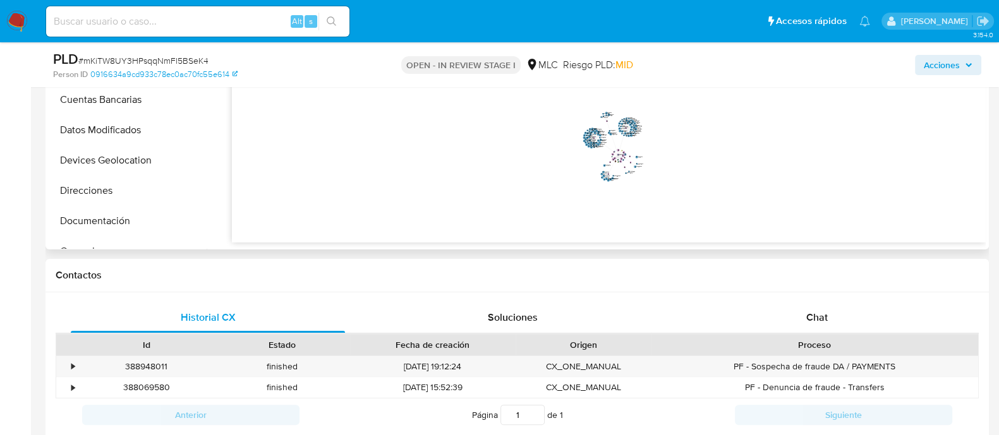
scroll to position [423, 0]
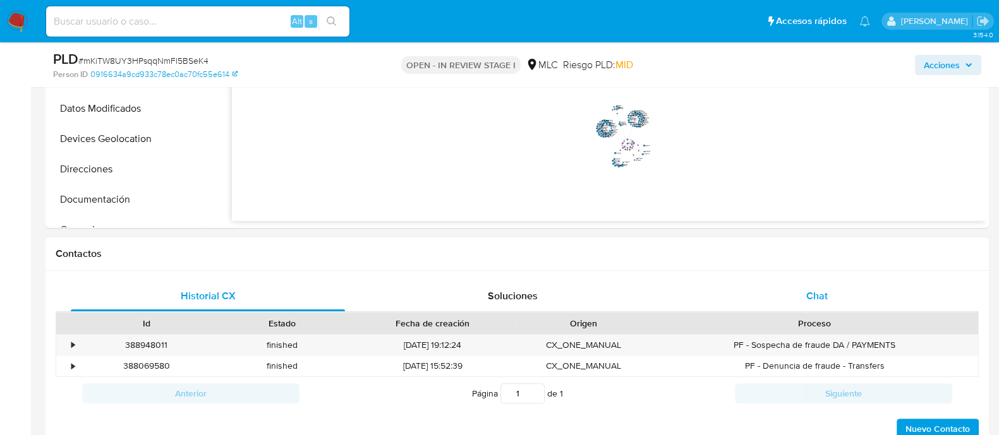
click at [818, 301] on span "Chat" at bounding box center [816, 296] width 21 height 15
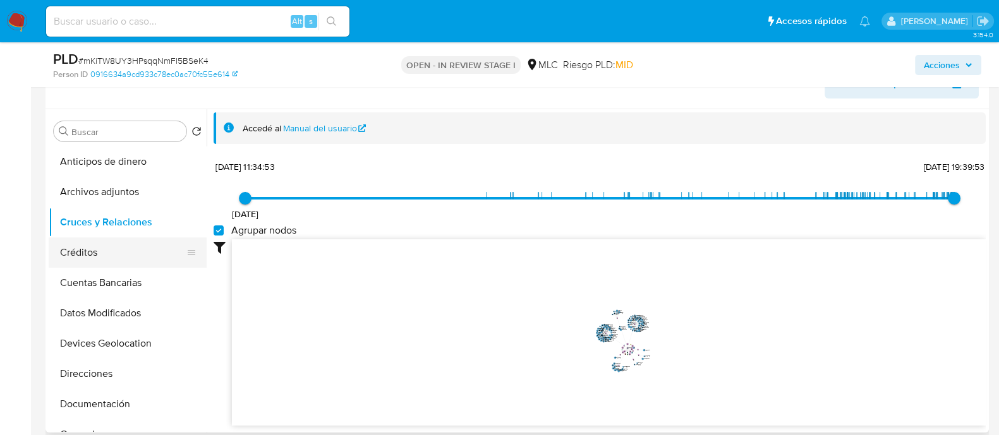
scroll to position [80, 0]
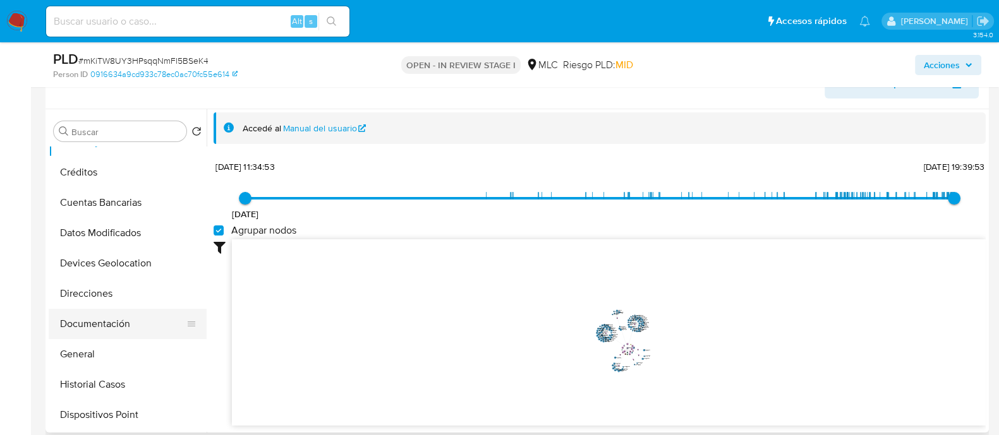
click at [93, 317] on button "Documentación" at bounding box center [123, 324] width 148 height 30
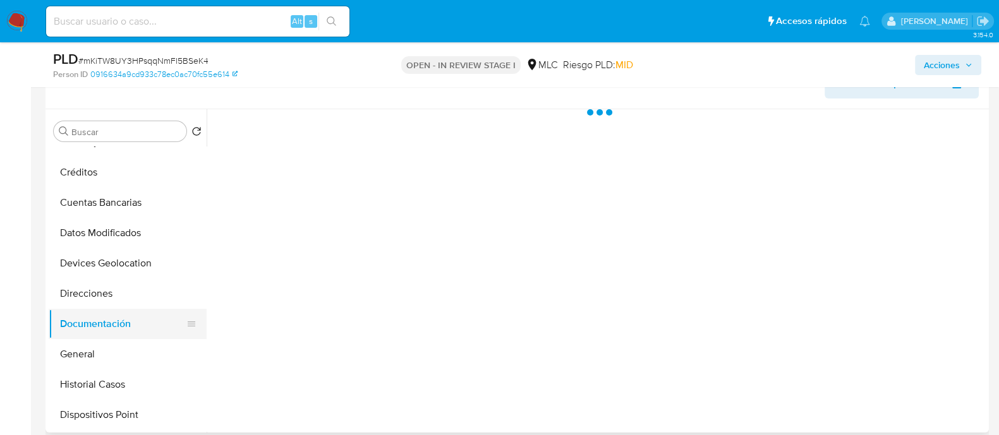
scroll to position [0, 0]
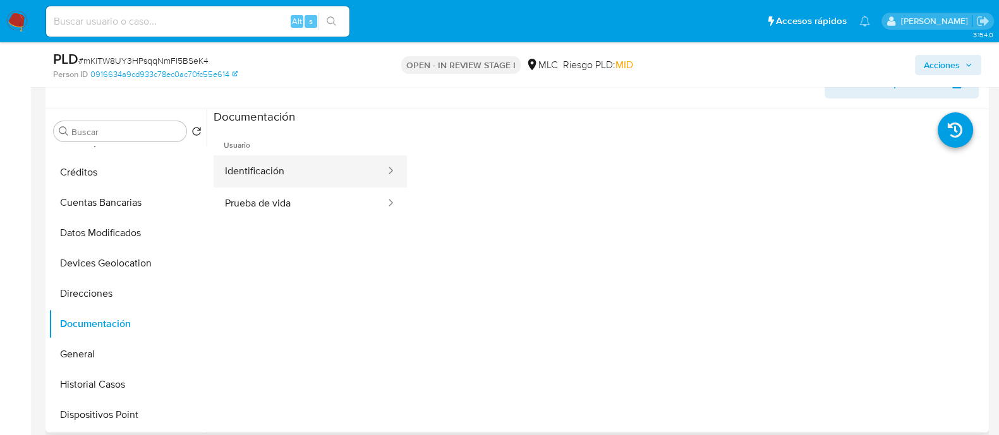
click at [297, 161] on button "Identificación" at bounding box center [300, 171] width 173 height 32
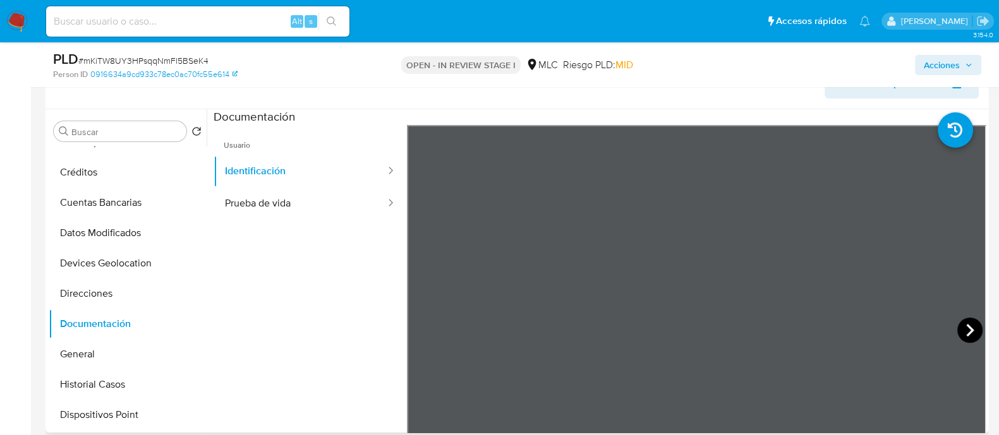
click at [966, 326] on icon at bounding box center [970, 330] width 8 height 13
click at [314, 207] on button "Prueba de vida" at bounding box center [300, 204] width 173 height 32
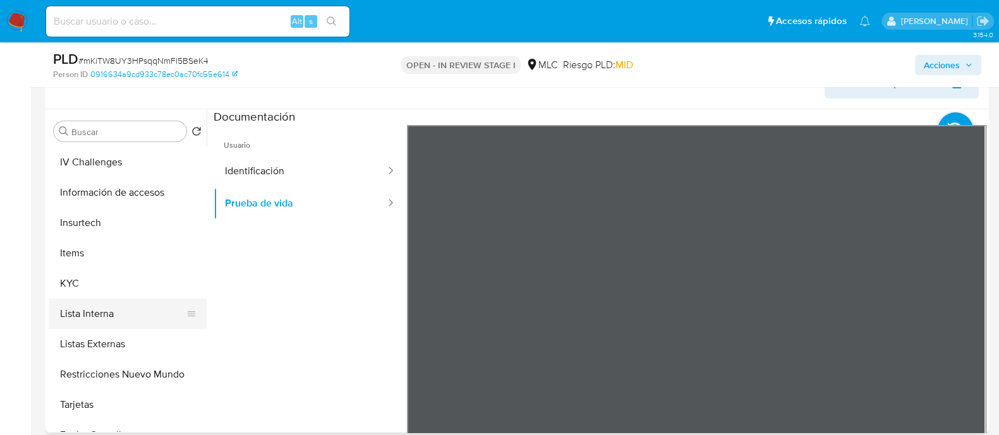
scroll to position [436, 0]
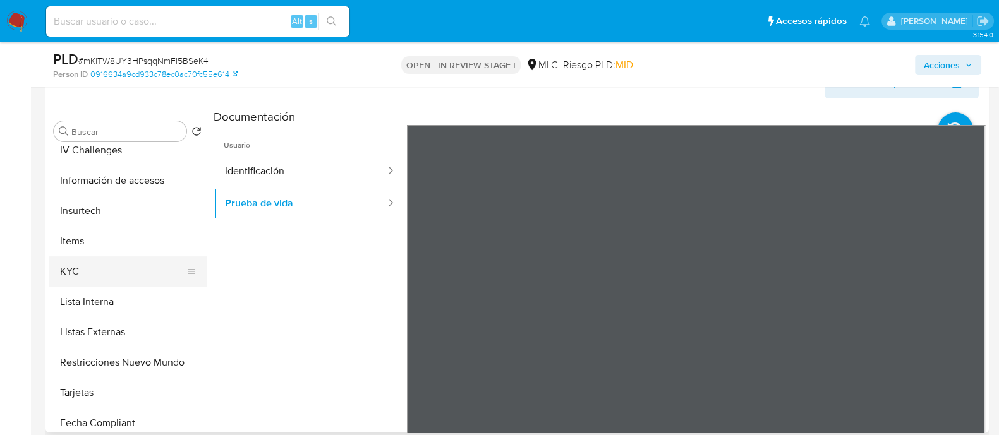
click at [61, 279] on button "KYC" at bounding box center [123, 272] width 148 height 30
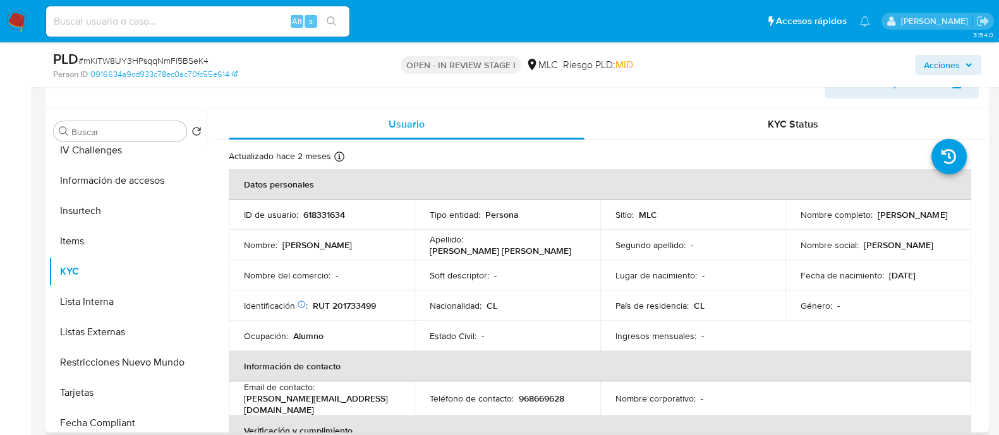
drag, startPoint x: 937, startPoint y: 217, endPoint x: 788, endPoint y: 219, distance: 149.1
click at [788, 219] on td "Nombre completo : Valentina Alexandra Pimentel Pinto" at bounding box center [878, 215] width 186 height 30
copy p "Valentina Alexandra Pimentel Pinto"
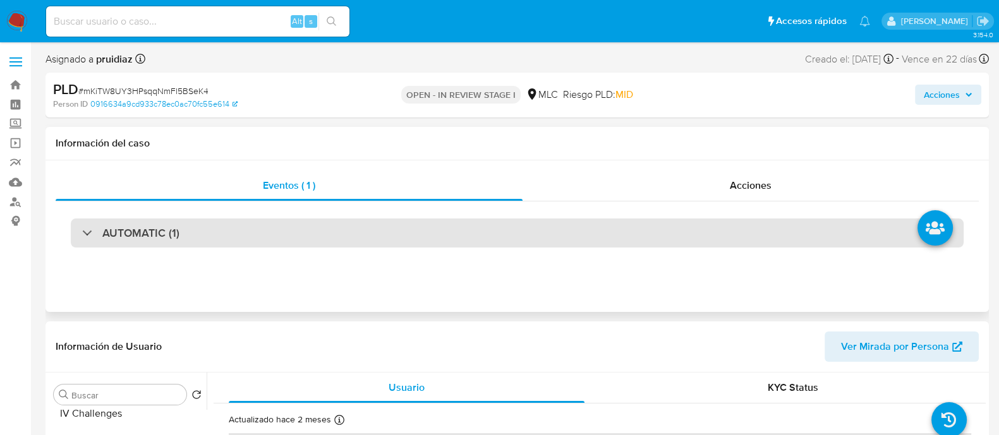
click at [177, 243] on div "AUTOMATIC (1)" at bounding box center [517, 233] width 893 height 29
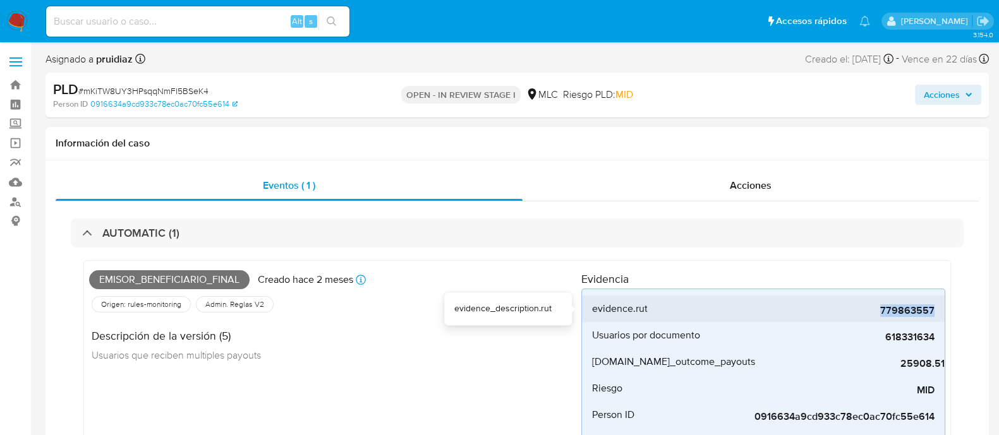
drag, startPoint x: 873, startPoint y: 311, endPoint x: 934, endPoint y: 313, distance: 60.7
click at [934, 313] on span "779863557" at bounding box center [840, 311] width 190 height 13
copy span "779863557"
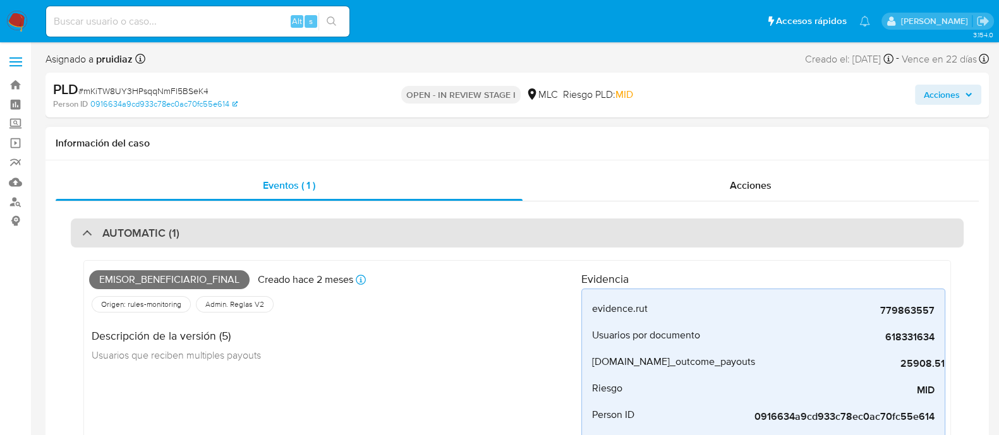
click at [303, 222] on div "AUTOMATIC (1)" at bounding box center [517, 233] width 893 height 29
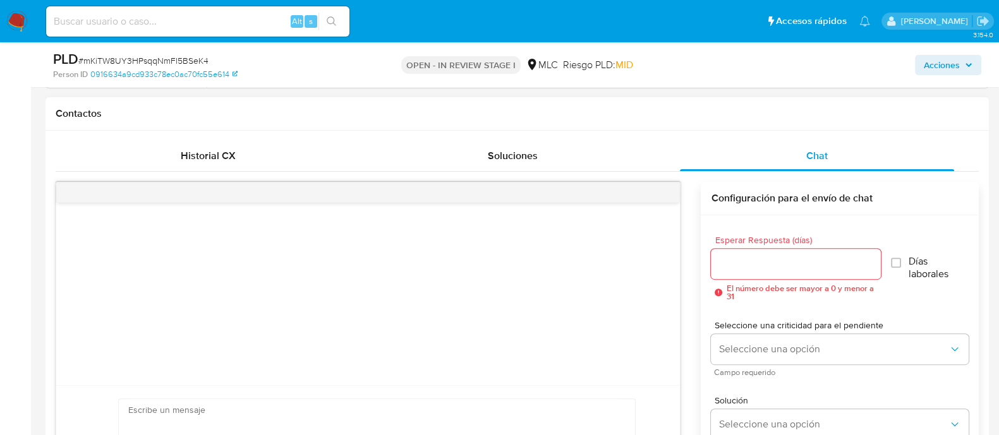
scroll to position [608, 0]
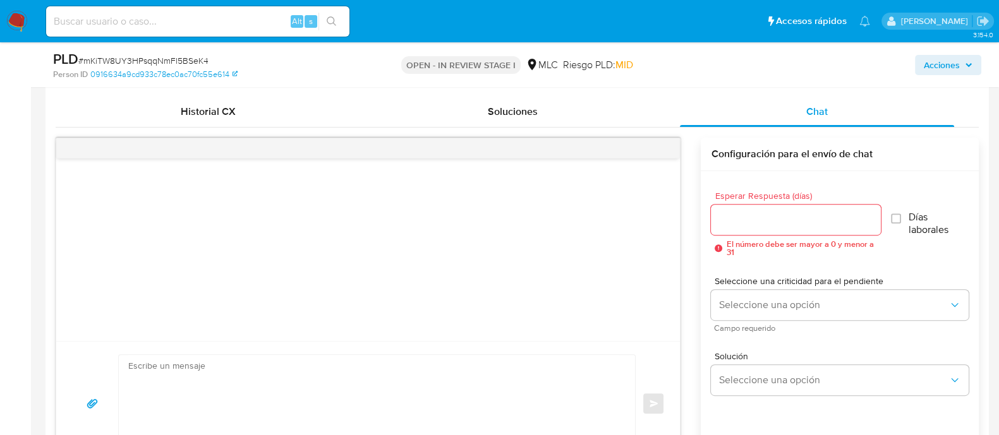
click at [766, 219] on input "Esperar Respuesta (días)" at bounding box center [795, 220] width 169 height 16
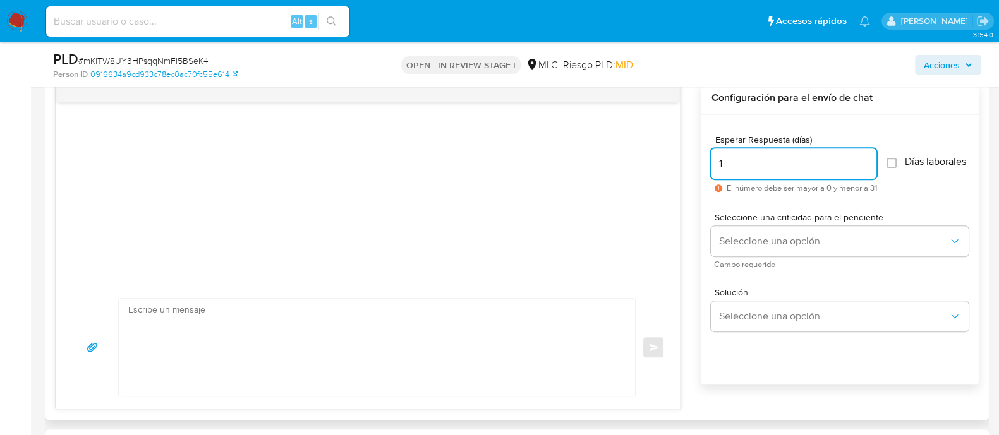
scroll to position [675, 0]
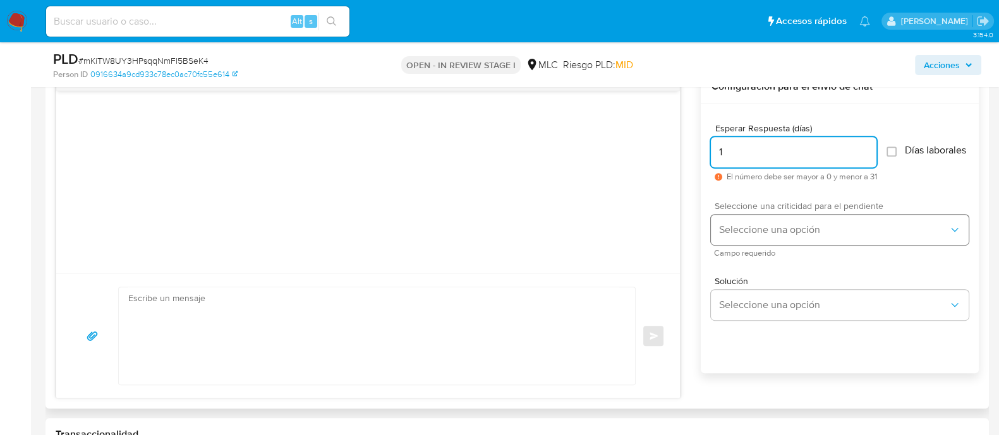
type input "1"
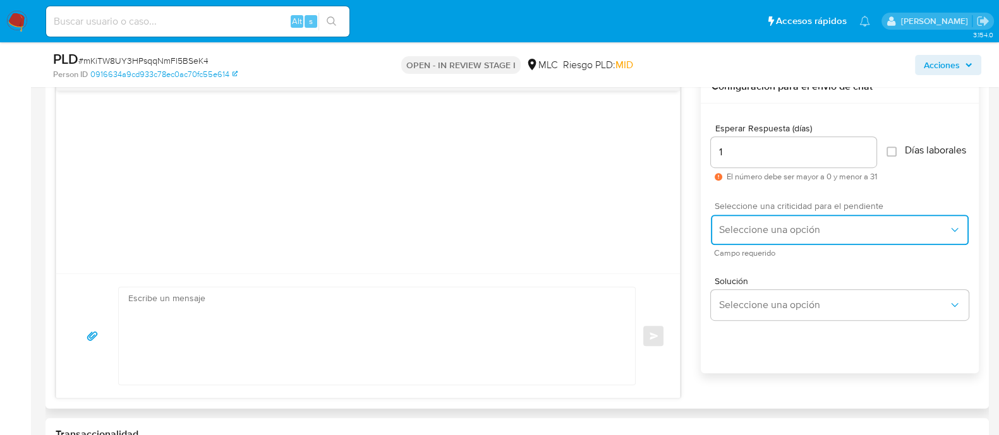
click at [751, 236] on span "Seleccione una opción" at bounding box center [833, 230] width 230 height 13
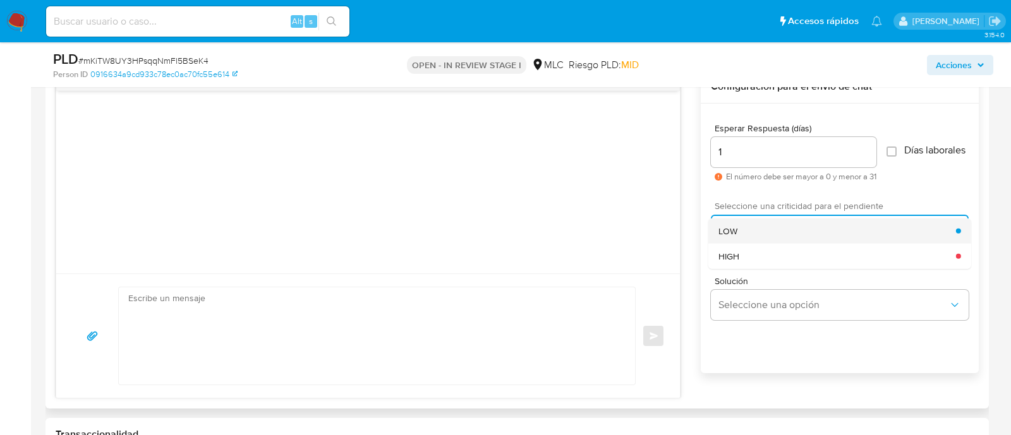
click at [766, 234] on div "LOW" at bounding box center [837, 230] width 238 height 25
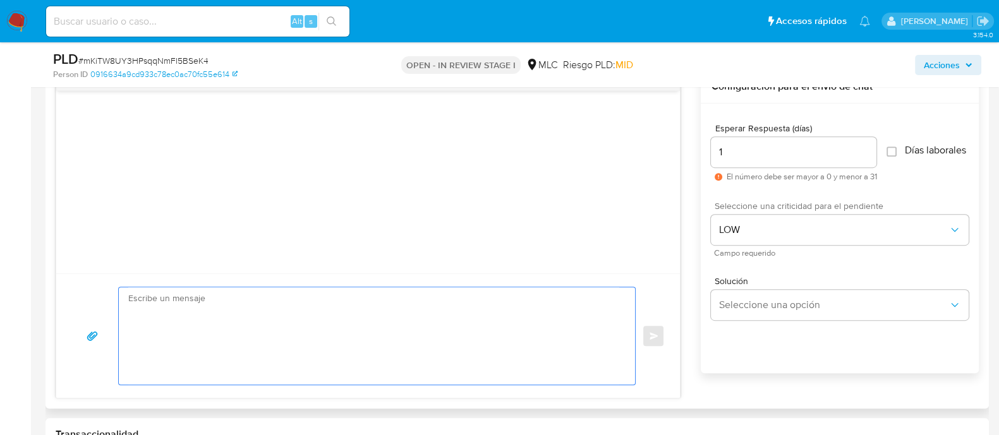
click at [320, 332] on textarea at bounding box center [373, 336] width 491 height 97
paste textarea "Hola XXX, Te contactamos ya que necesitamos verificar algunos datos para poder …"
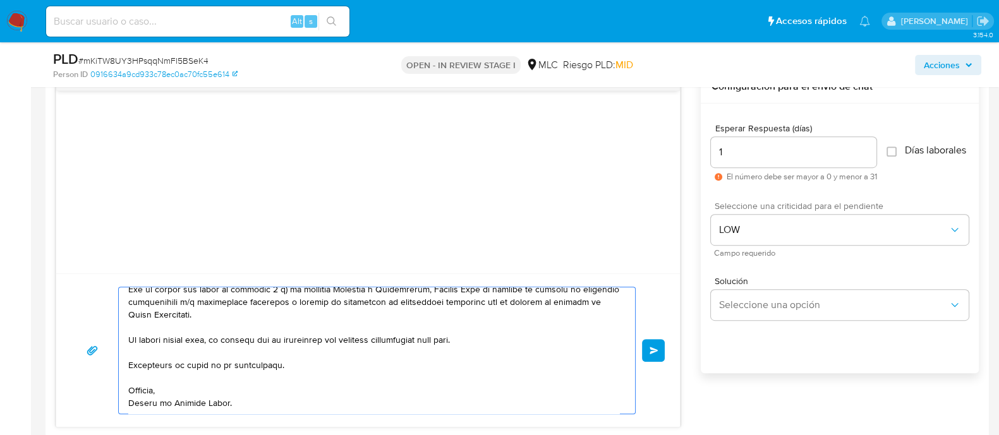
scroll to position [0, 0]
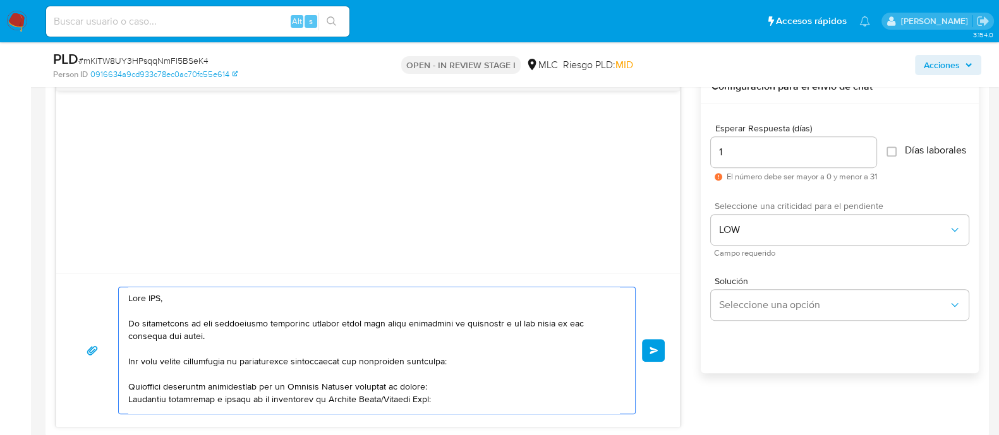
drag, startPoint x: 205, startPoint y: 295, endPoint x: 42, endPoint y: 278, distance: 163.9
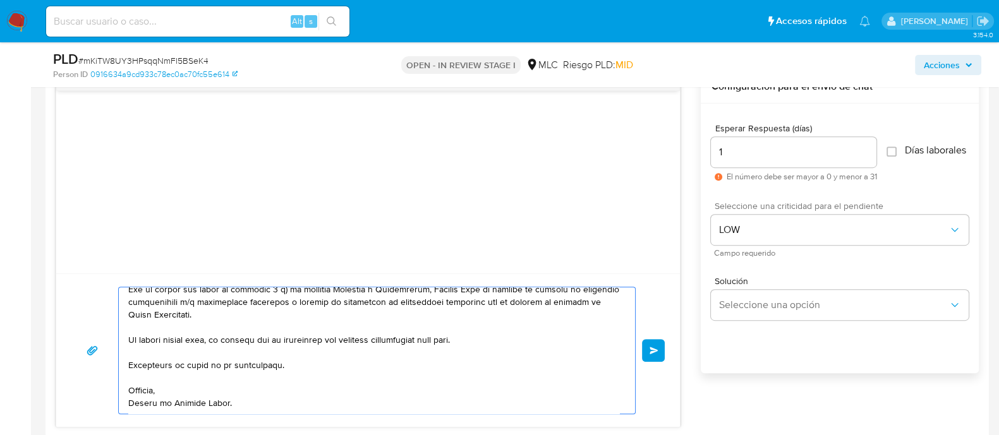
scroll to position [198, 0]
type textarea "Hola. Te contactamos ya que necesitamos verificar algunos datos para poder gara…"
click at [749, 150] on input "1" at bounding box center [794, 152] width 166 height 16
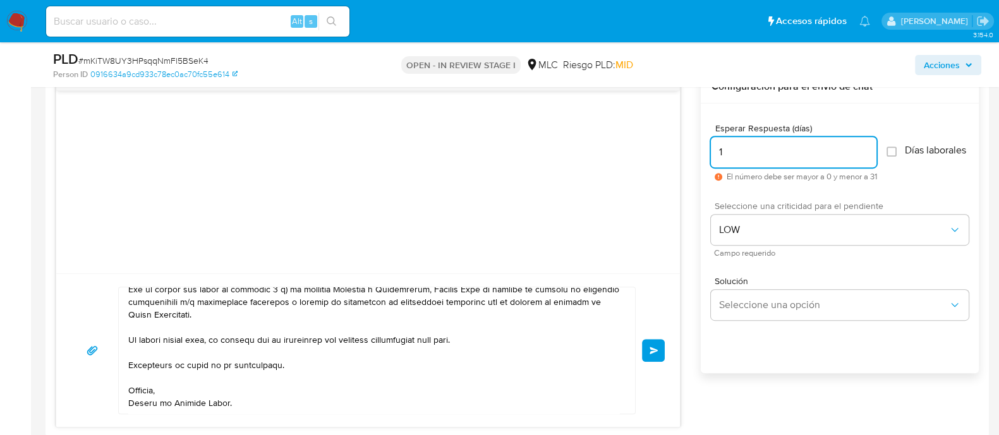
click at [749, 150] on input "1" at bounding box center [794, 152] width 166 height 16
type input "3"
click at [567, 178] on div at bounding box center [368, 182] width 624 height 183
click at [658, 348] on span "Enviar" at bounding box center [654, 351] width 9 height 8
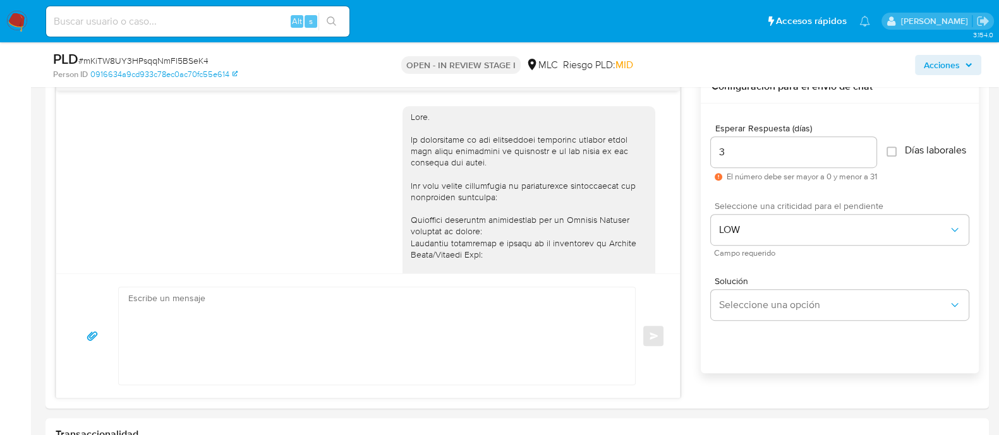
scroll to position [257, 0]
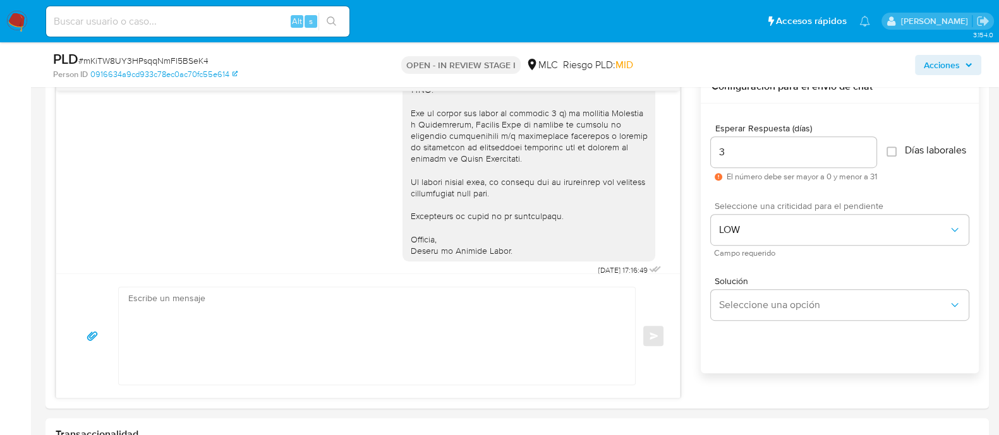
click at [128, 58] on span "# mKiTW8UY3HPsqqNmFl5BSeK4" at bounding box center [143, 60] width 130 height 13
copy span "mKiTW8UY3HPsqqNmFl5BSeK4"
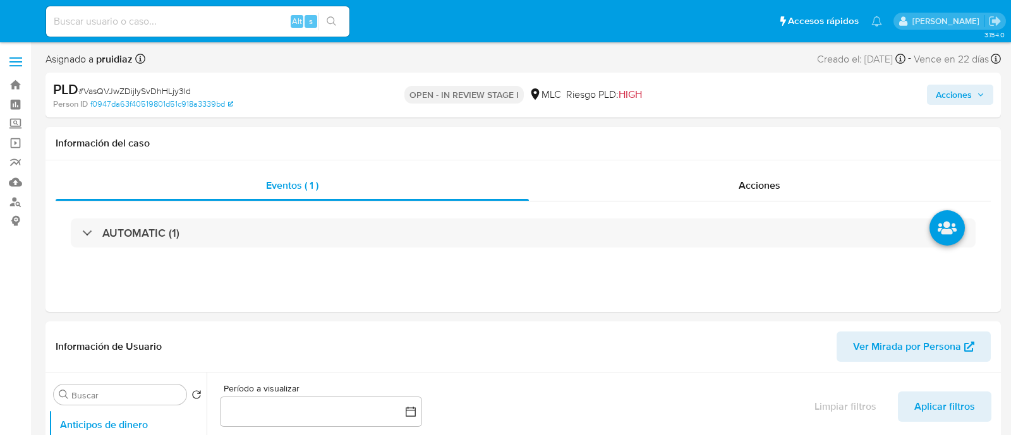
select select "10"
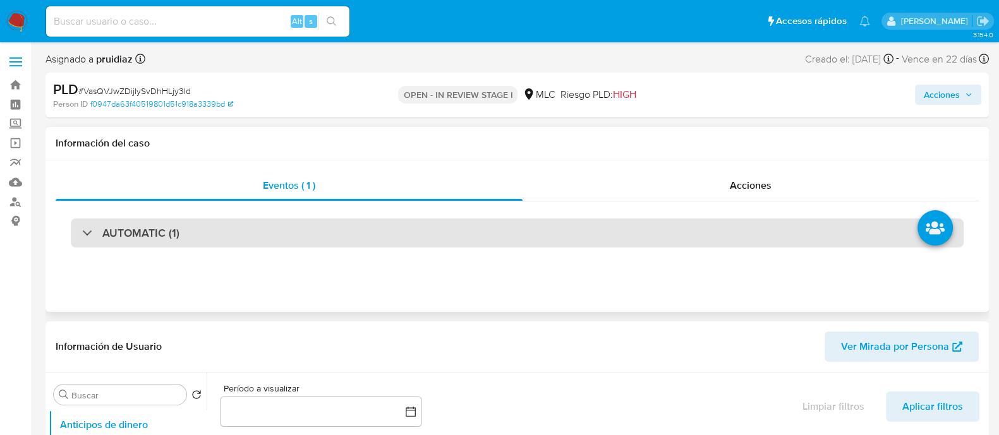
click at [203, 231] on div "AUTOMATIC (1)" at bounding box center [517, 233] width 893 height 29
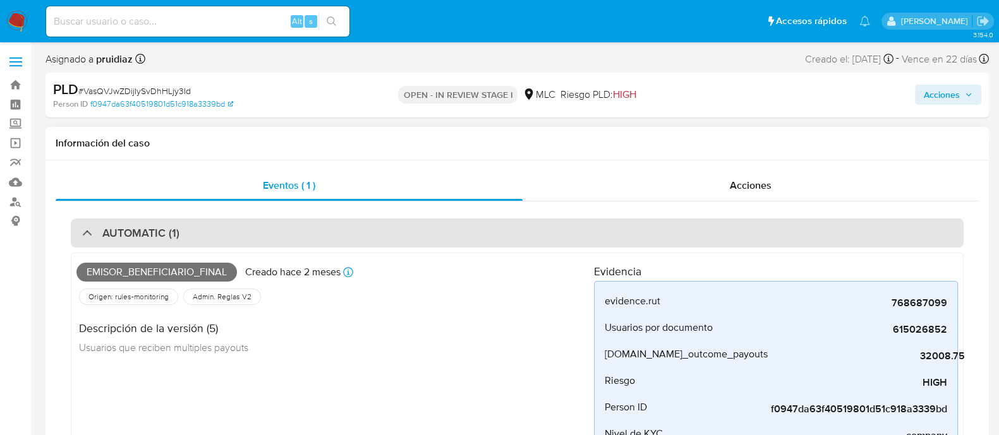
click at [203, 231] on div "AUTOMATIC (1)" at bounding box center [517, 233] width 893 height 29
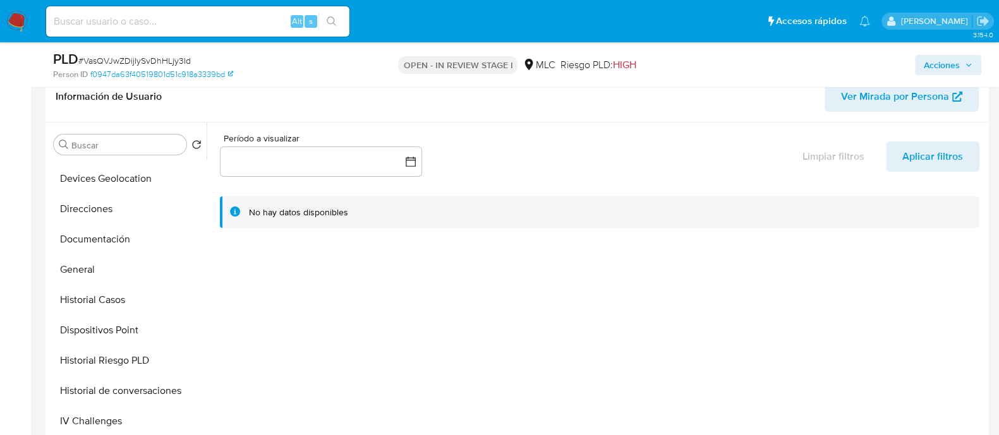
scroll to position [178, 0]
click at [94, 282] on button "General" at bounding box center [123, 270] width 148 height 30
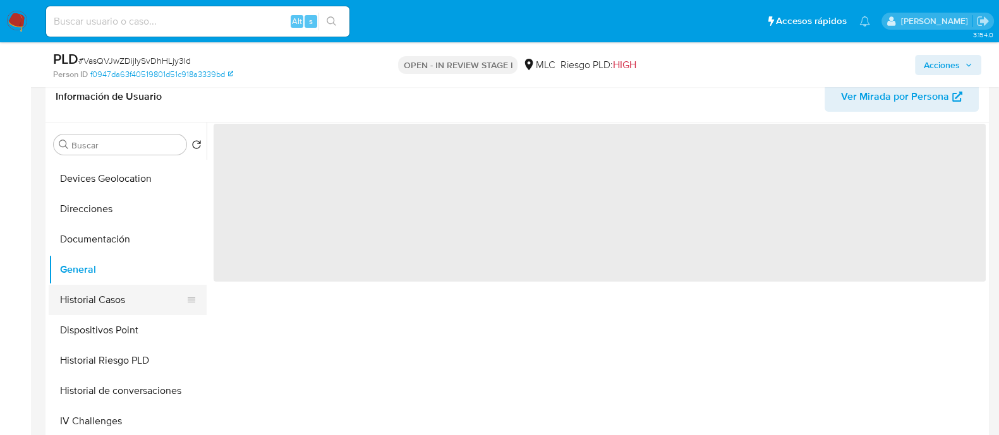
click at [96, 298] on button "Historial Casos" at bounding box center [123, 300] width 148 height 30
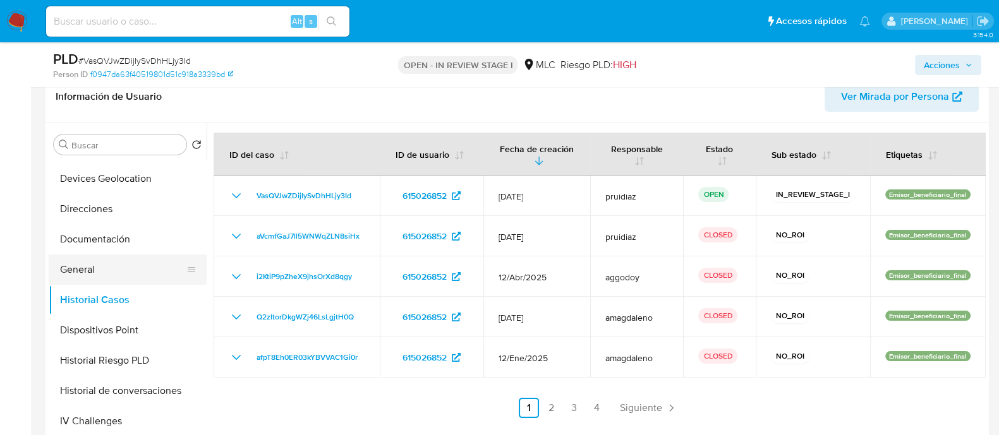
click at [99, 266] on button "General" at bounding box center [123, 270] width 148 height 30
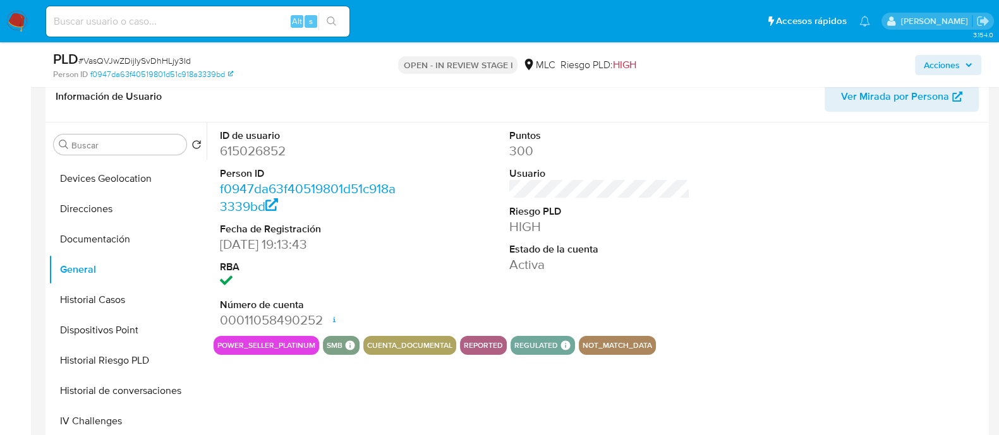
click at [252, 152] on dd "615026852" at bounding box center [310, 151] width 181 height 18
copy dd "615026852"
click at [260, 150] on dd "615026852" at bounding box center [310, 151] width 181 height 18
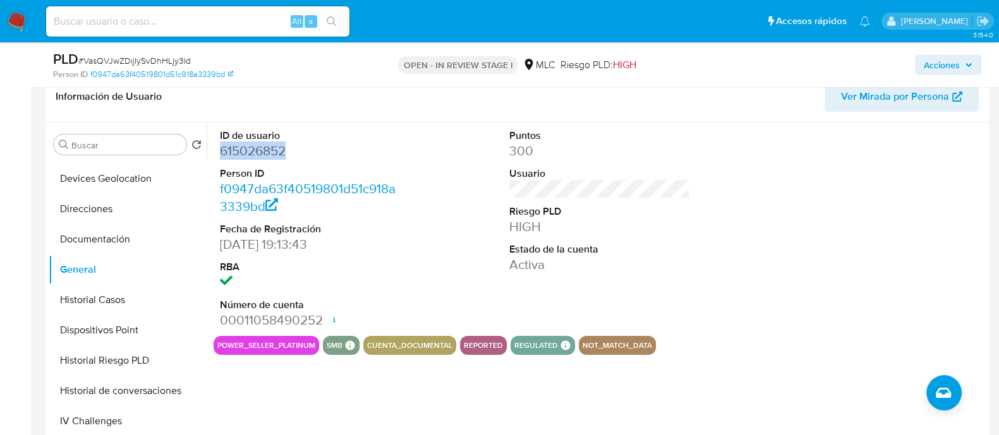
click at [267, 150] on dd "615026852" at bounding box center [310, 151] width 181 height 18
click at [161, 59] on span "# VasQVJwZDijIySvDhHLjy3Id" at bounding box center [134, 60] width 112 height 13
copy span "VasQVJwZDijIySvDhHLjy3Id"
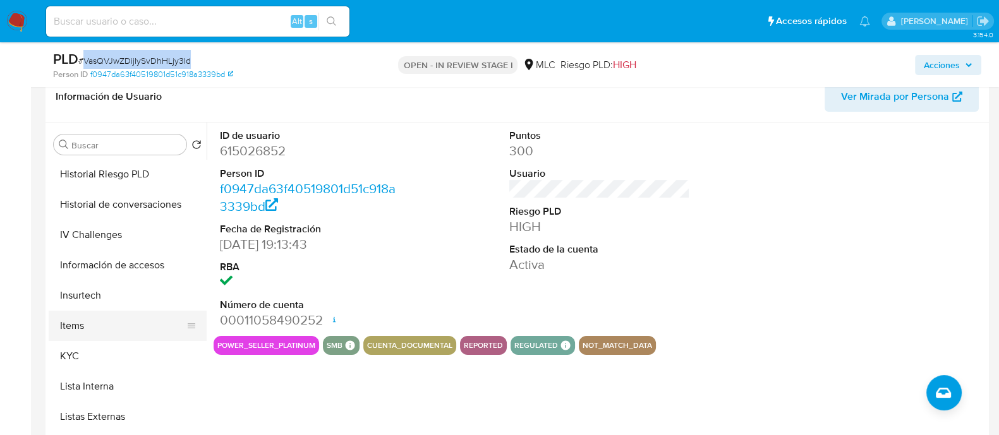
scroll to position [405, 0]
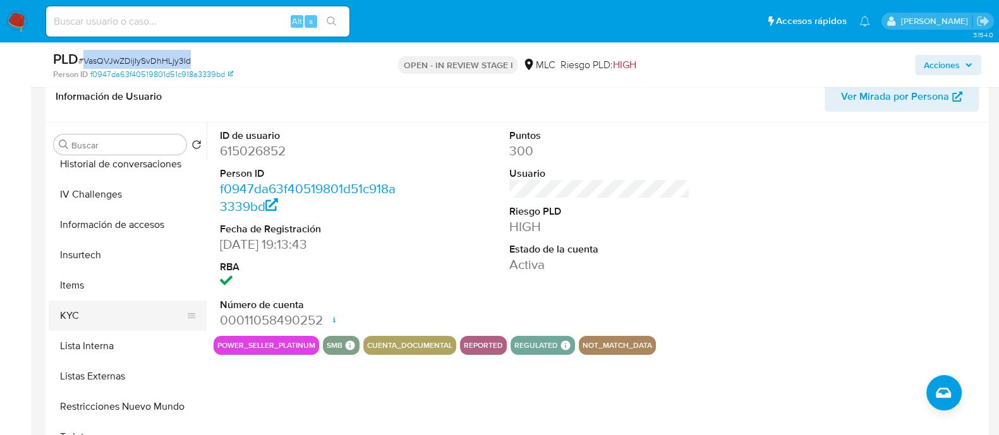
click at [81, 312] on button "KYC" at bounding box center [123, 316] width 148 height 30
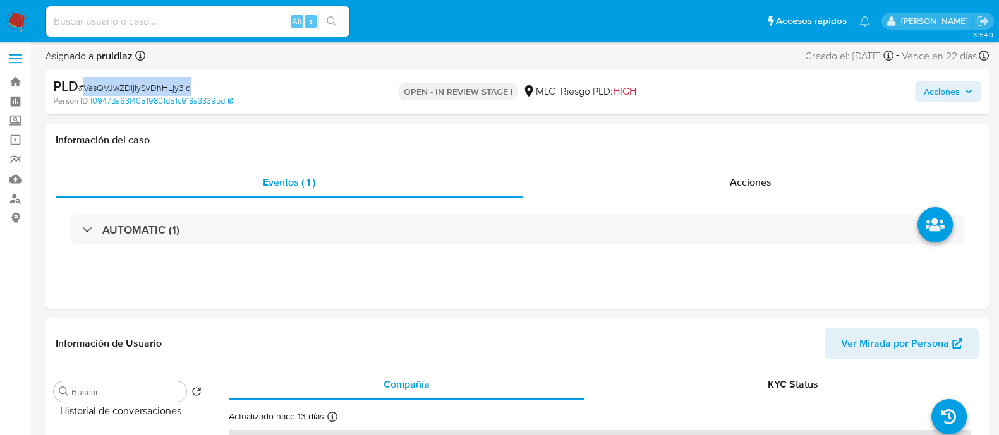
scroll to position [0, 0]
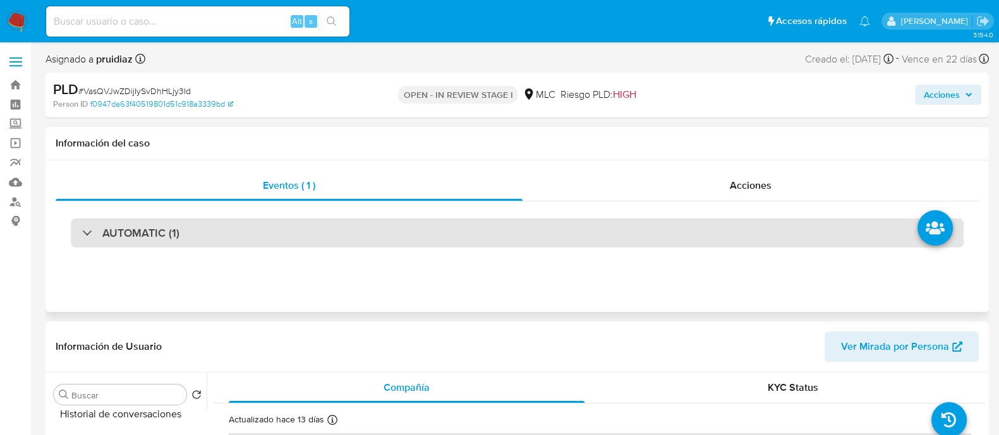
click at [214, 224] on div "AUTOMATIC (1)" at bounding box center [517, 233] width 893 height 29
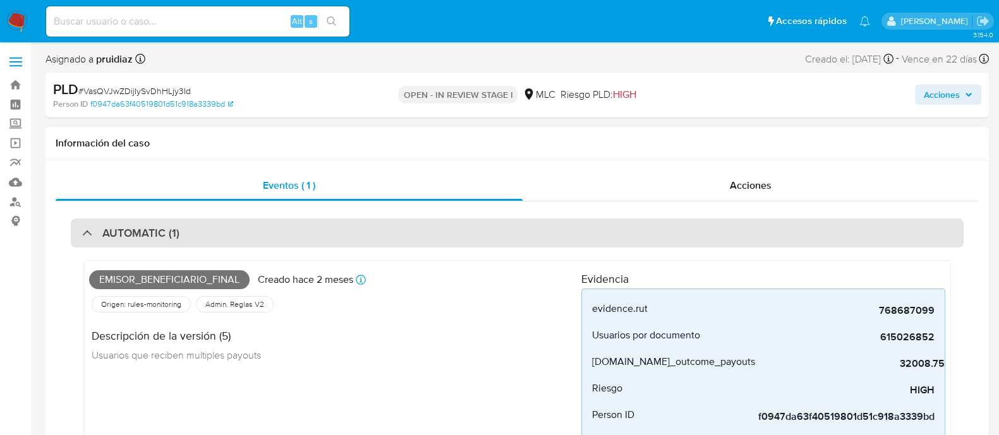
scroll to position [64, 0]
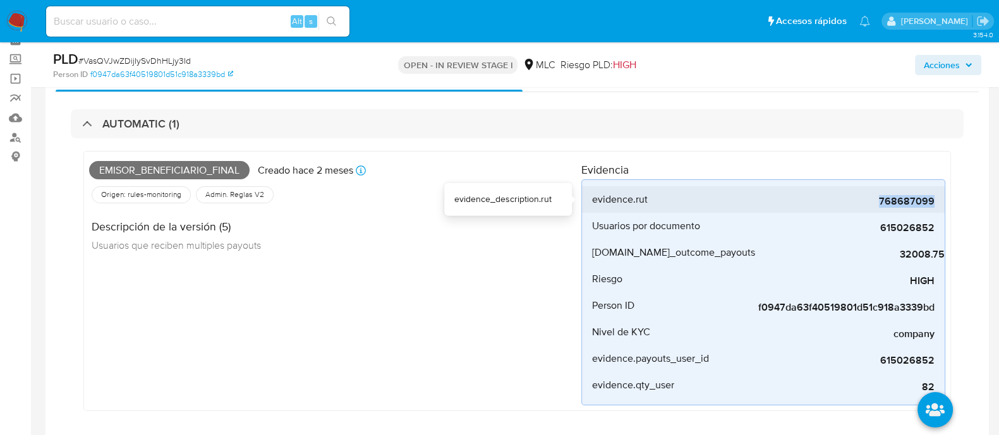
drag, startPoint x: 861, startPoint y: 208, endPoint x: 936, endPoint y: 200, distance: 76.2
click at [936, 200] on li "evidence.rut 768687099" at bounding box center [763, 199] width 363 height 27
copy span "768687099"
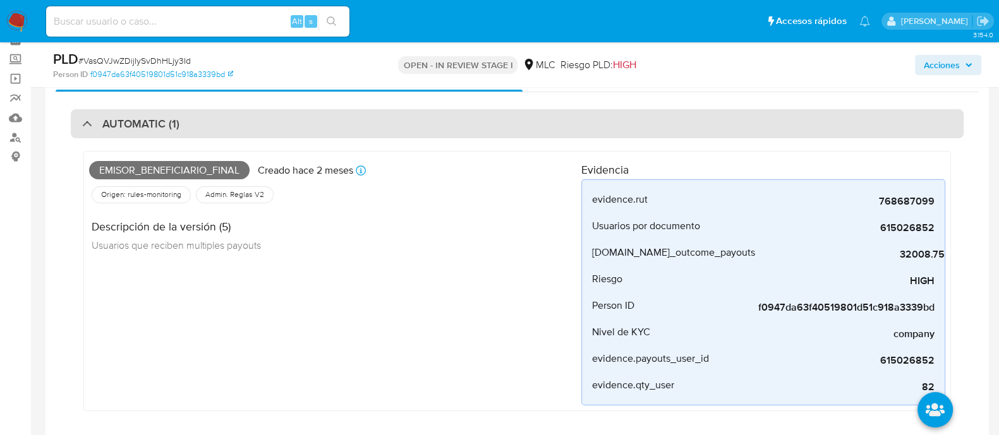
click at [306, 118] on div "AUTOMATIC (1)" at bounding box center [517, 123] width 893 height 29
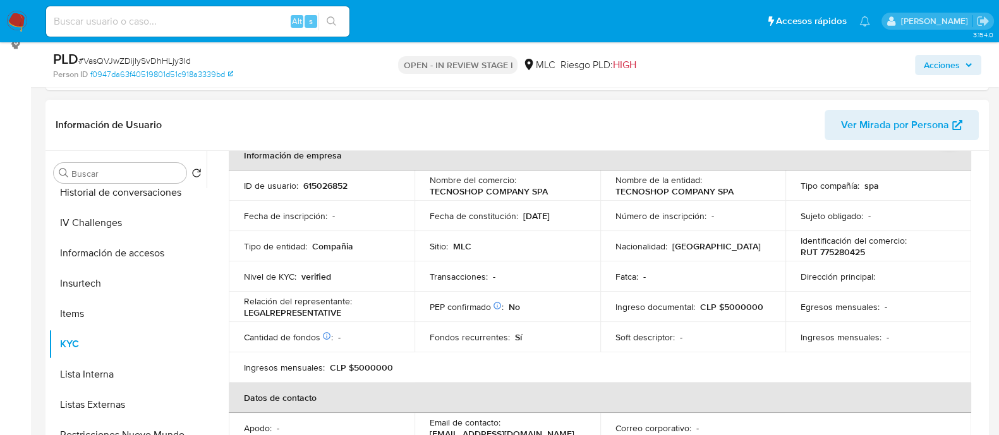
scroll to position [0, 0]
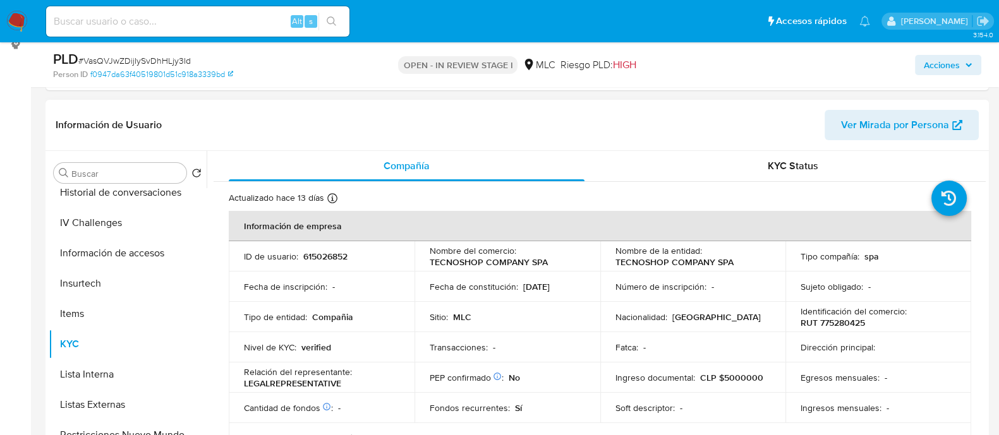
click at [844, 314] on p "Identificación del comercio :" at bounding box center [854, 311] width 106 height 11
click at [833, 319] on p "RUT 775280425" at bounding box center [833, 322] width 64 height 11
copy p "775280425"
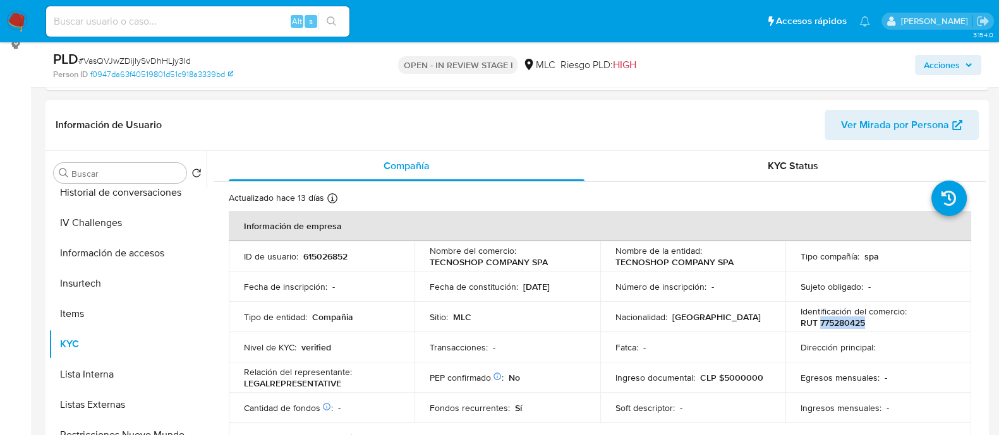
click at [837, 324] on p "RUT 775280425" at bounding box center [833, 322] width 64 height 11
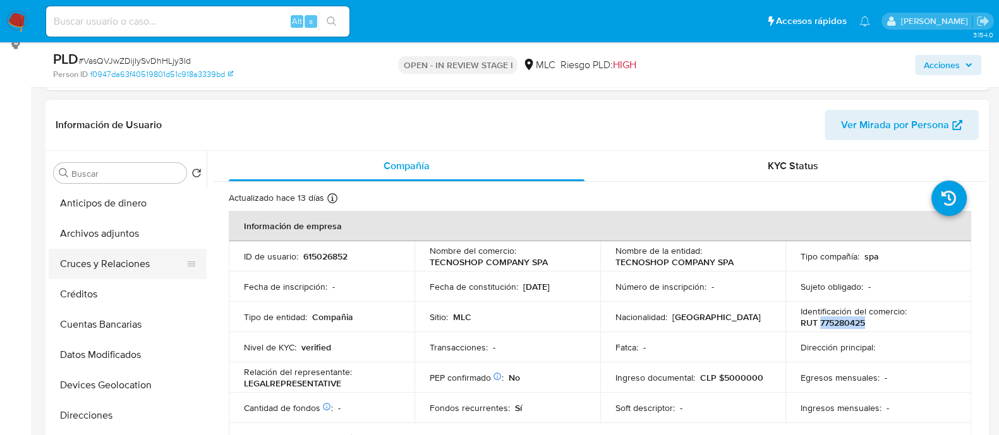
click at [112, 263] on button "Cruces y Relaciones" at bounding box center [123, 264] width 148 height 30
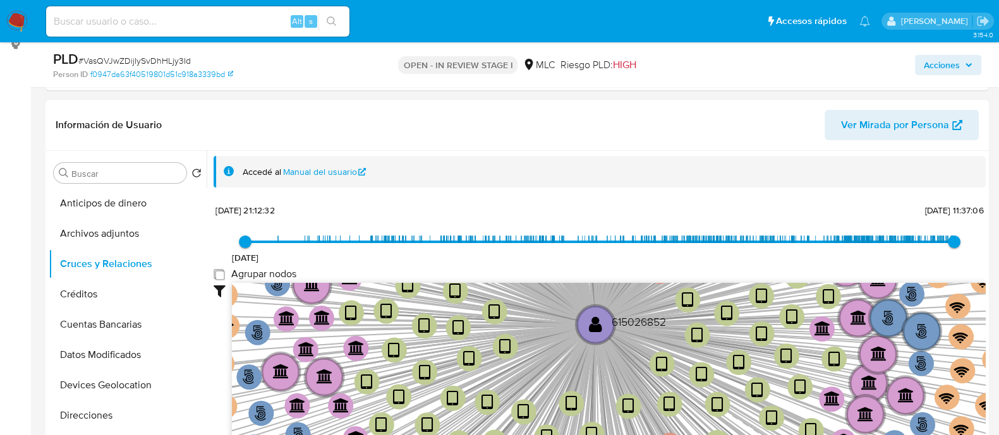
click at [222, 274] on group_nodes "Agrupar nodos" at bounding box center [219, 274] width 10 height 10
checkbox group_nodes "true"
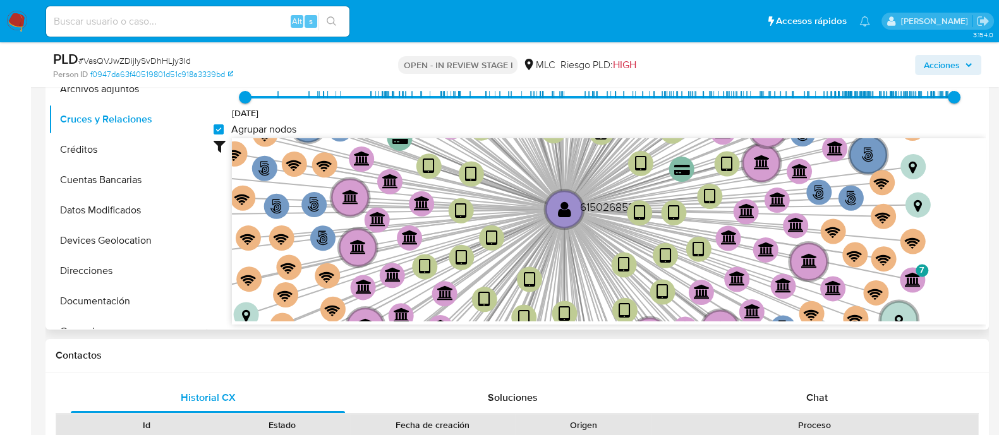
scroll to position [336, 0]
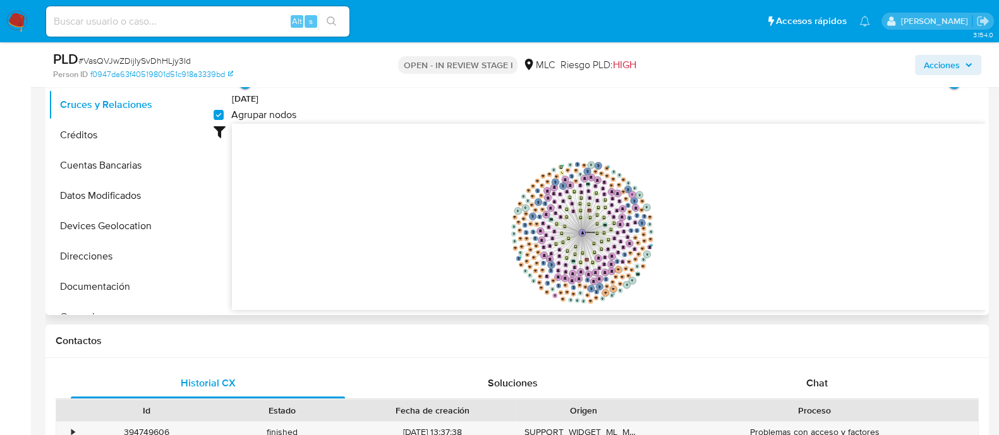
click at [672, 238] on icon "user-615026852  615026852 phone-acfca62d39329e30bcd6f46ab76c7292  phone-acfca…" at bounding box center [609, 215] width 754 height 183
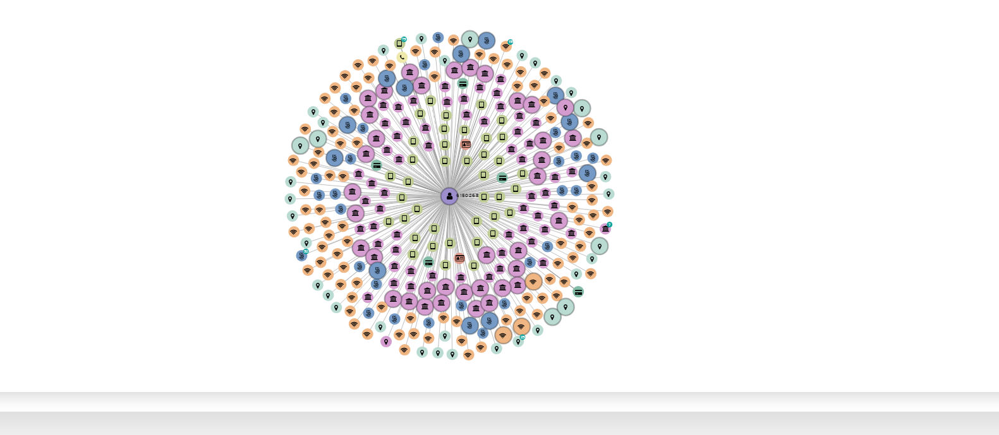
drag, startPoint x: 670, startPoint y: 229, endPoint x: 638, endPoint y: 236, distance: 33.1
click at [638, 236] on icon "user-615026852  615026852 phone-acfca62d39329e30bcd6f46ab76c7292  phone-acfca…" at bounding box center [609, 213] width 754 height 183
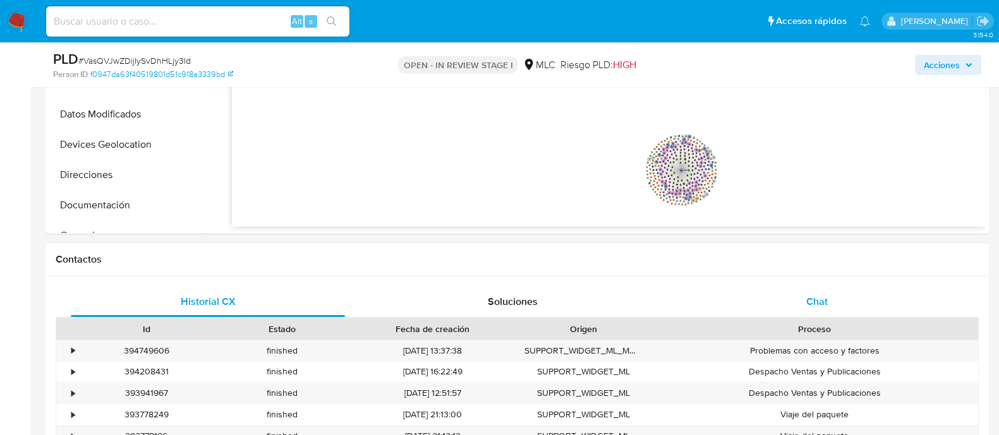
scroll to position [448, 0]
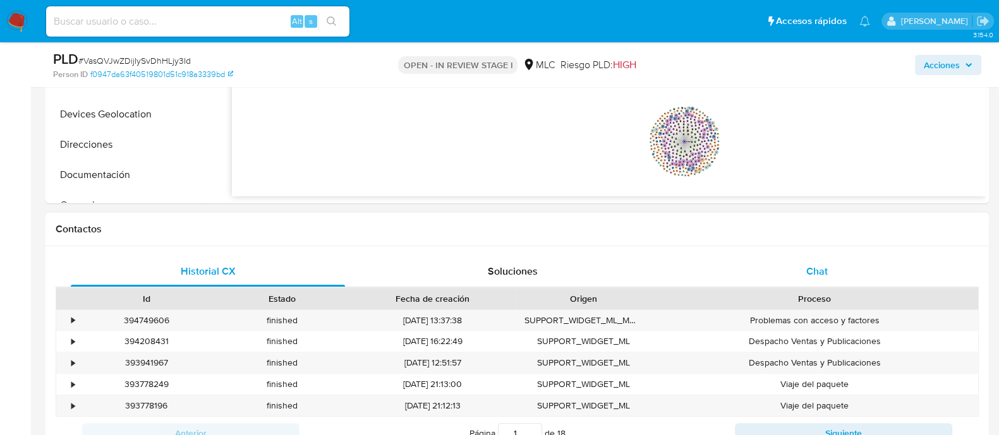
click at [828, 270] on span "Chat" at bounding box center [816, 271] width 21 height 15
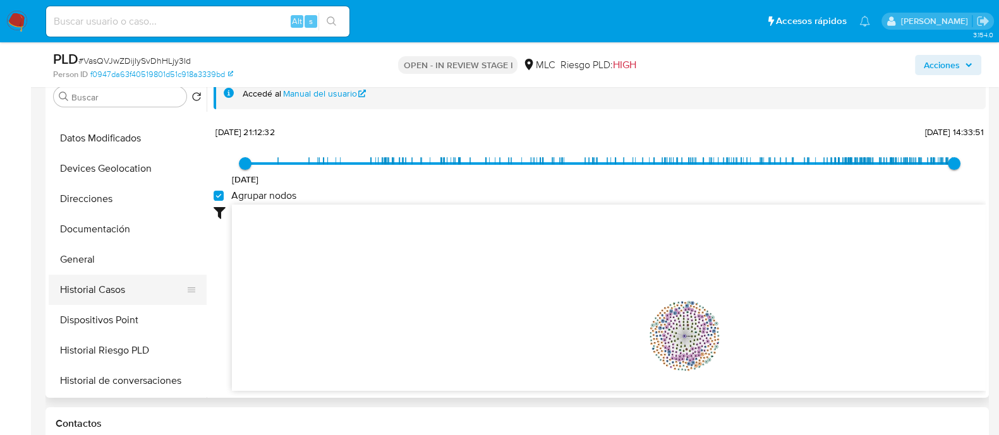
scroll to position [140, 0]
click at [114, 276] on button "Historial Casos" at bounding box center [123, 291] width 148 height 30
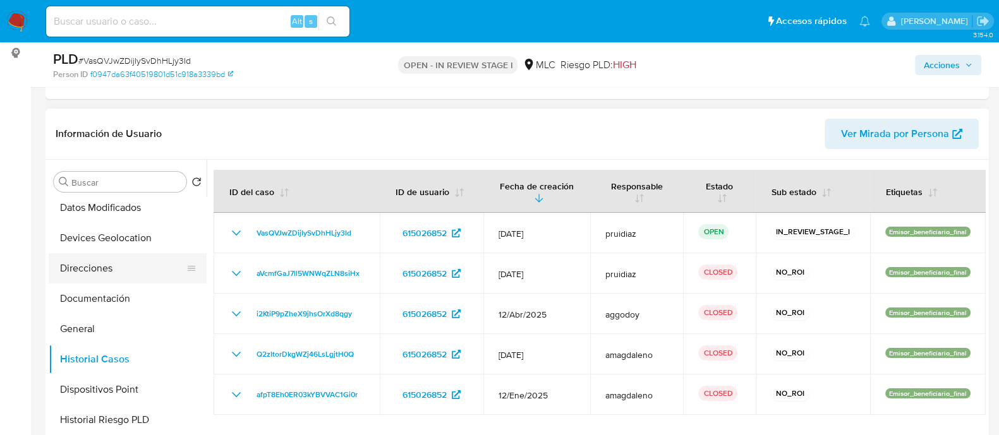
scroll to position [155, 0]
click at [110, 291] on button "Documentación" at bounding box center [123, 299] width 148 height 30
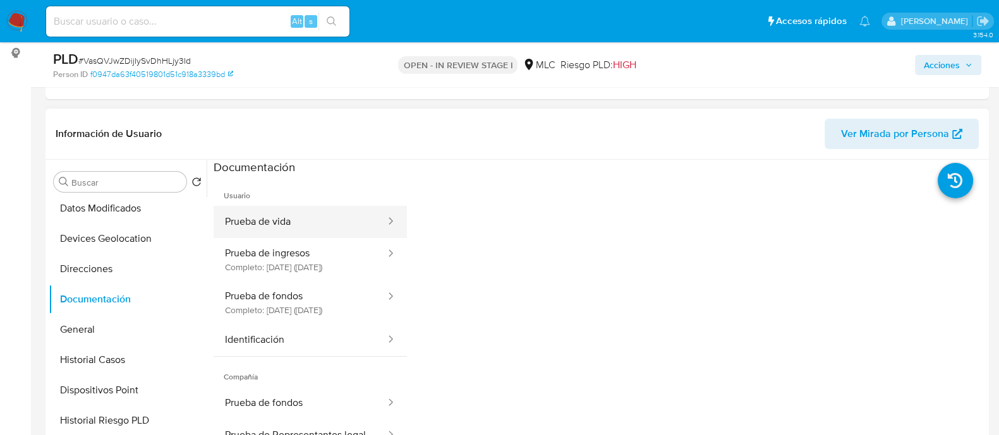
click at [304, 216] on button "Prueba de vida" at bounding box center [300, 222] width 173 height 32
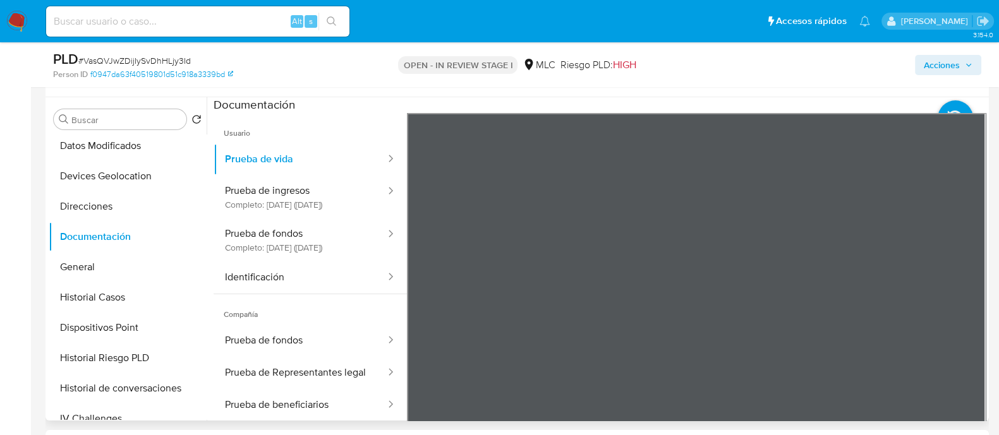
scroll to position [230, 0]
click at [300, 294] on button "Identificación" at bounding box center [300, 278] width 173 height 32
click at [966, 317] on icon at bounding box center [970, 319] width 8 height 13
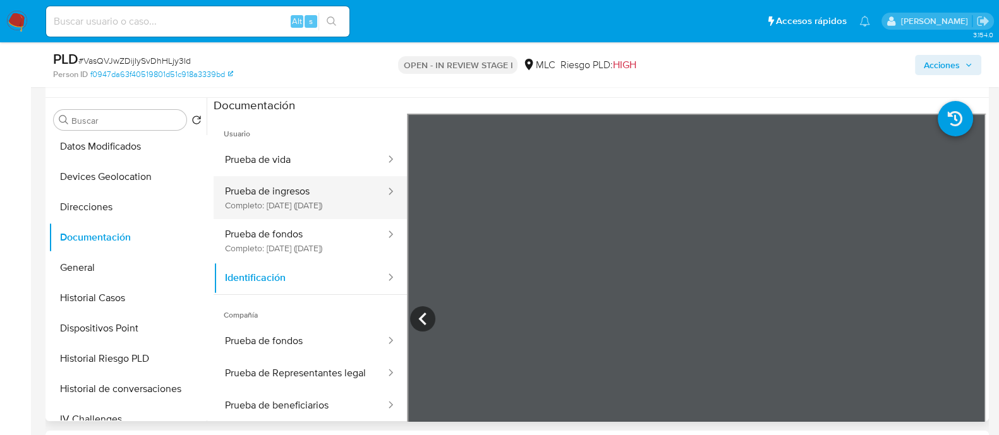
click at [306, 209] on button "Prueba de ingresos Completo: 14/02/2023 (hace 3 años)" at bounding box center [300, 197] width 173 height 43
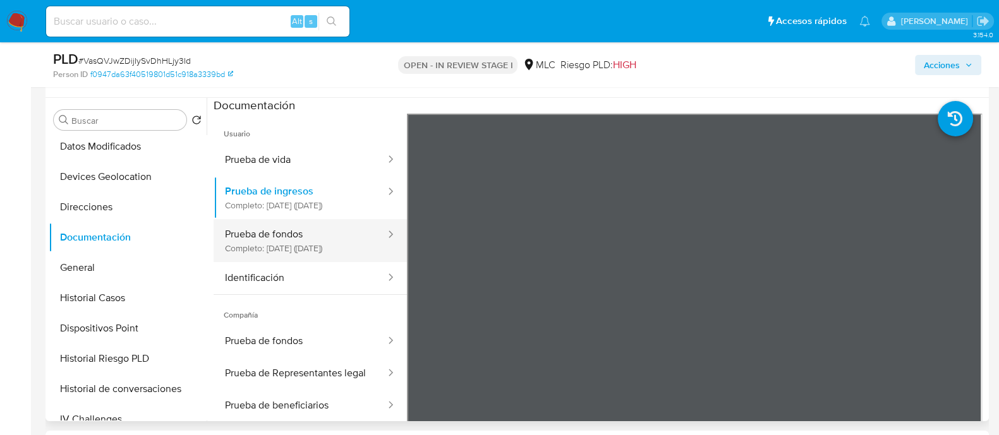
click at [305, 255] on button "Prueba de fondos Completo: 12/12/2024 (hace 8 meses)" at bounding box center [300, 240] width 173 height 43
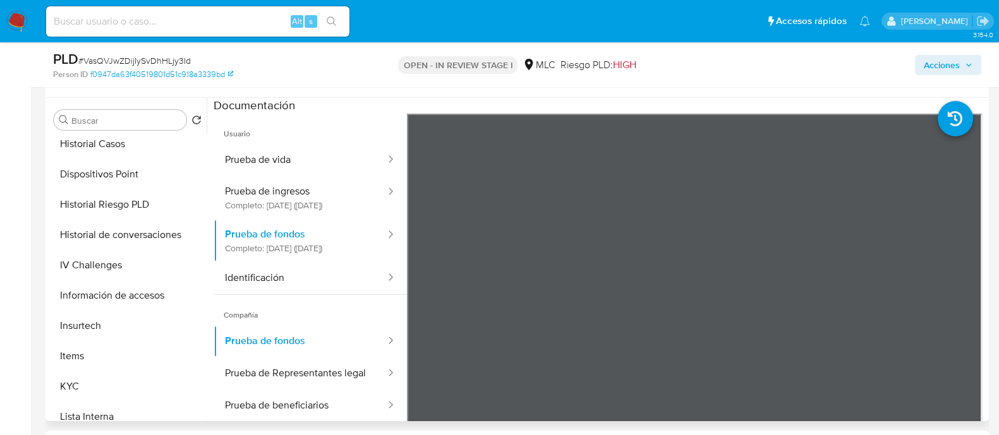
scroll to position [344, 0]
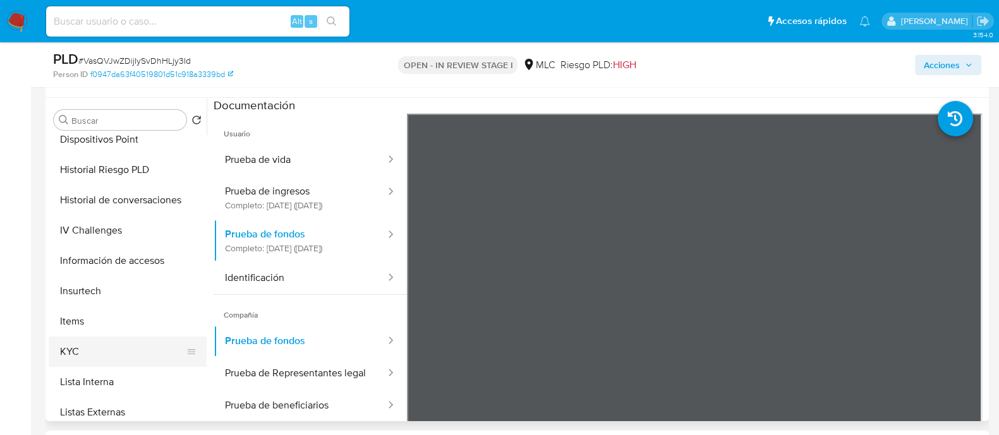
click at [90, 355] on button "KYC" at bounding box center [123, 352] width 148 height 30
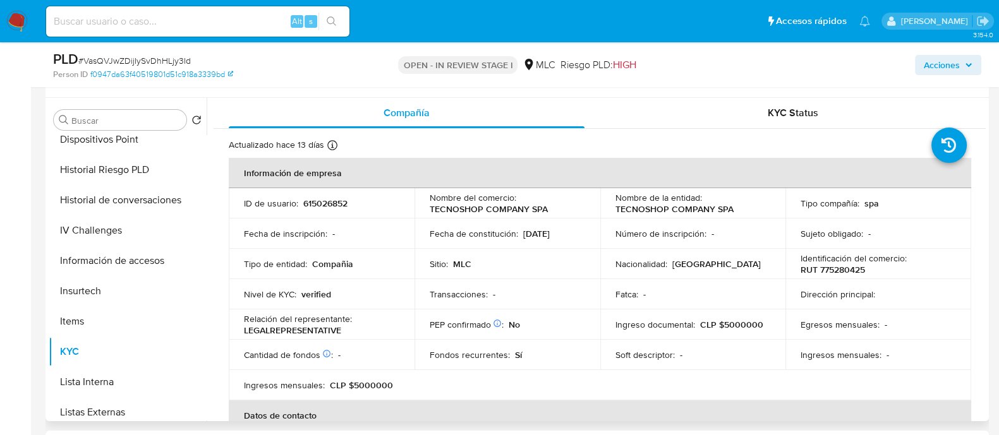
click at [455, 212] on p "TECNOSHOP COMPANY SPA" at bounding box center [489, 208] width 118 height 11
copy p "TECNOSHOP"
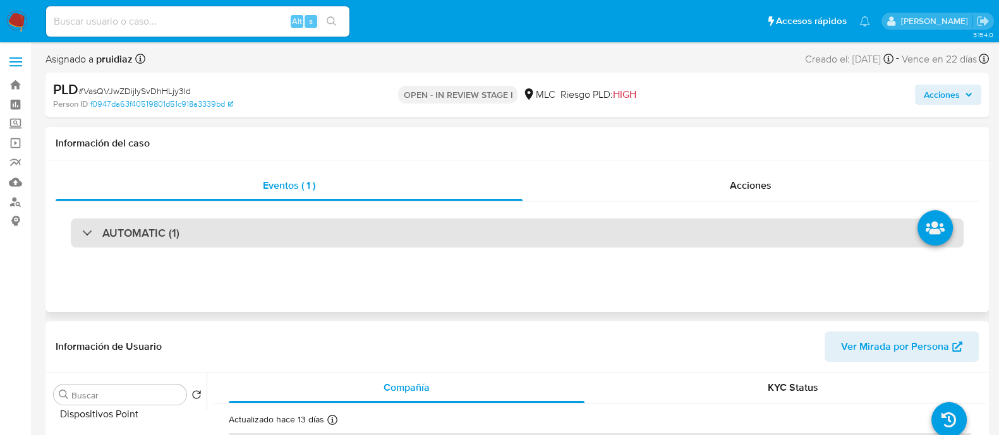
click at [172, 222] on div "AUTOMATIC (1)" at bounding box center [517, 233] width 893 height 29
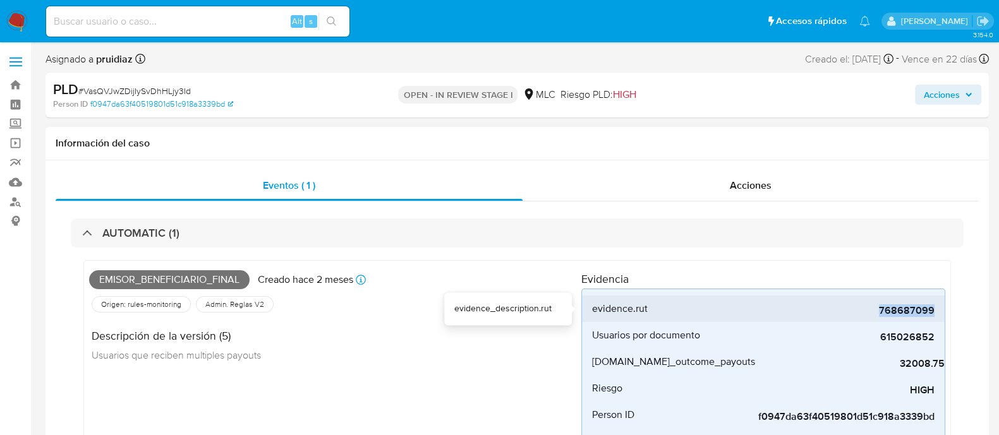
drag, startPoint x: 859, startPoint y: 315, endPoint x: 936, endPoint y: 314, distance: 77.7
click at [936, 314] on li "evidence.rut 768687099" at bounding box center [763, 309] width 363 height 27
copy span "768687099"
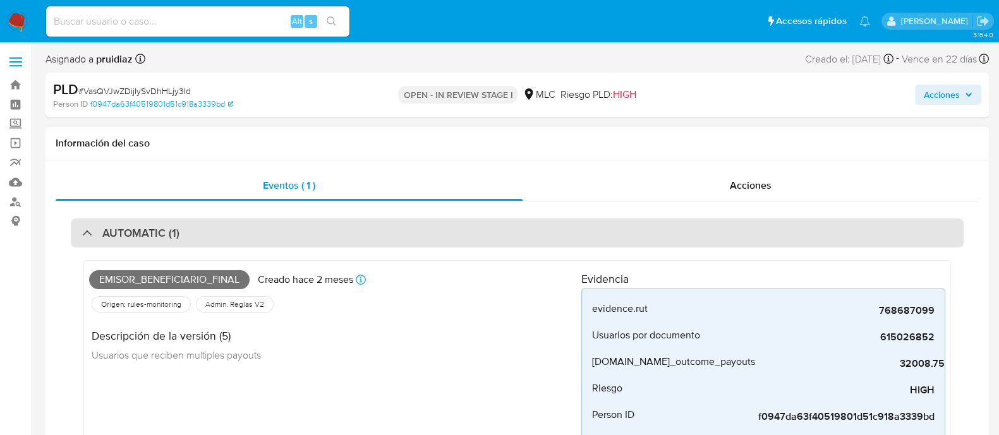
click at [301, 232] on div "AUTOMATIC (1)" at bounding box center [517, 233] width 893 height 29
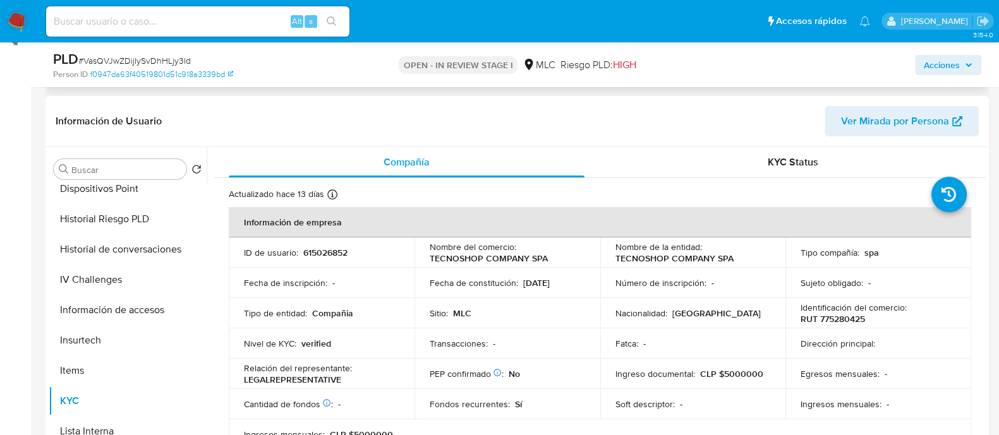
scroll to position [184, 0]
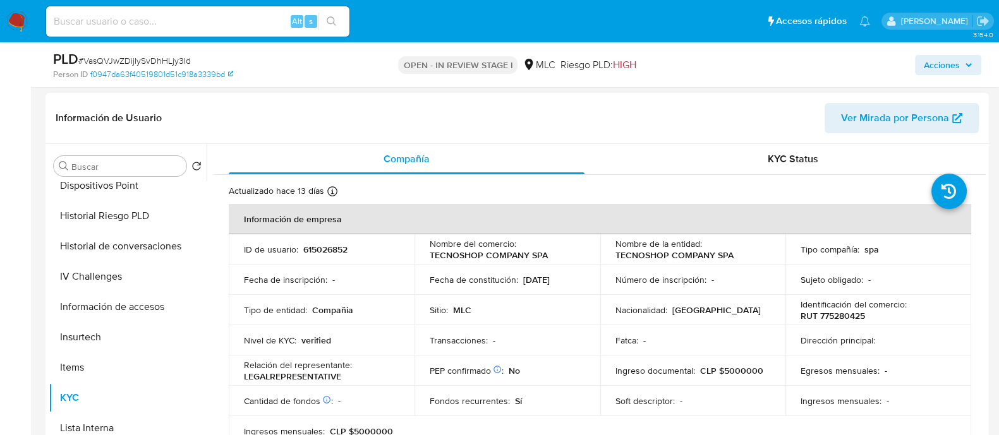
click at [330, 249] on p "615026852" at bounding box center [325, 249] width 44 height 11
copy p "615026852"
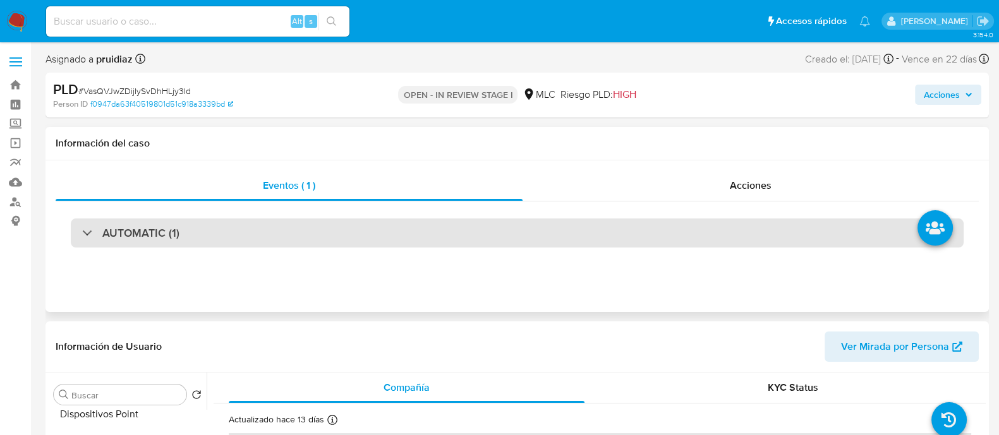
click at [174, 232] on h3 "AUTOMATIC (1)" at bounding box center [140, 233] width 77 height 14
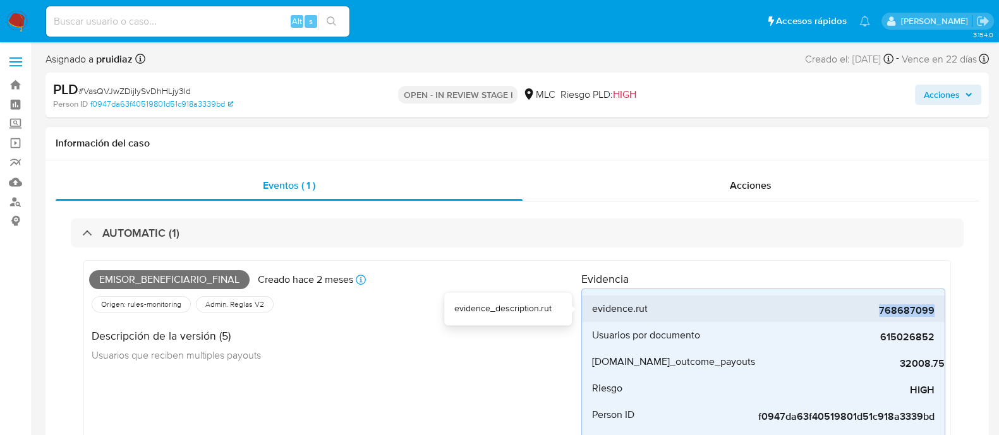
drag, startPoint x: 868, startPoint y: 305, endPoint x: 935, endPoint y: 306, distance: 67.6
click at [935, 306] on li "evidence.rut 768687099" at bounding box center [763, 309] width 363 height 27
copy span "768687099"
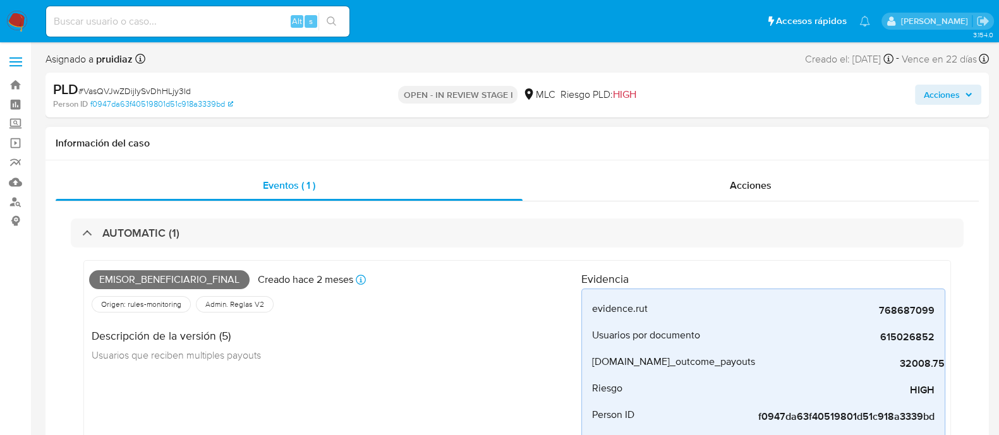
click at [150, 286] on span "Emisor_beneficiario_final" at bounding box center [169, 279] width 161 height 19
copy span "Emisor_beneficiario_final"
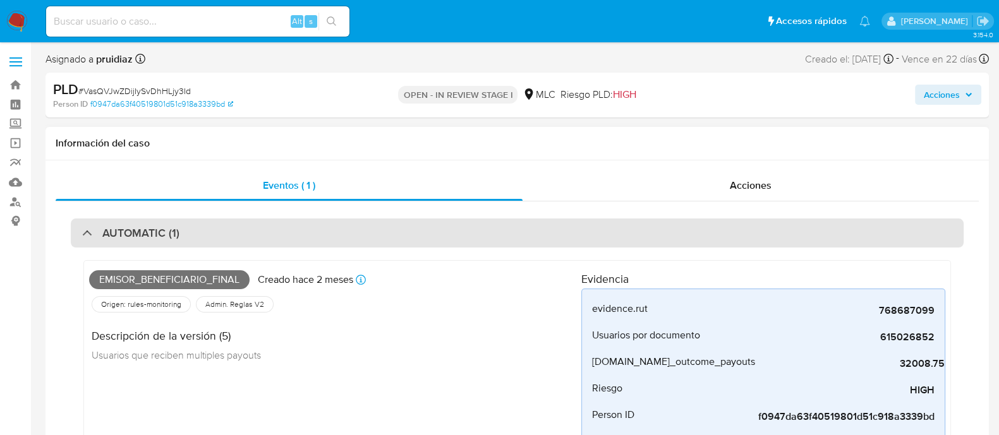
click at [171, 235] on h3 "AUTOMATIC (1)" at bounding box center [140, 233] width 77 height 14
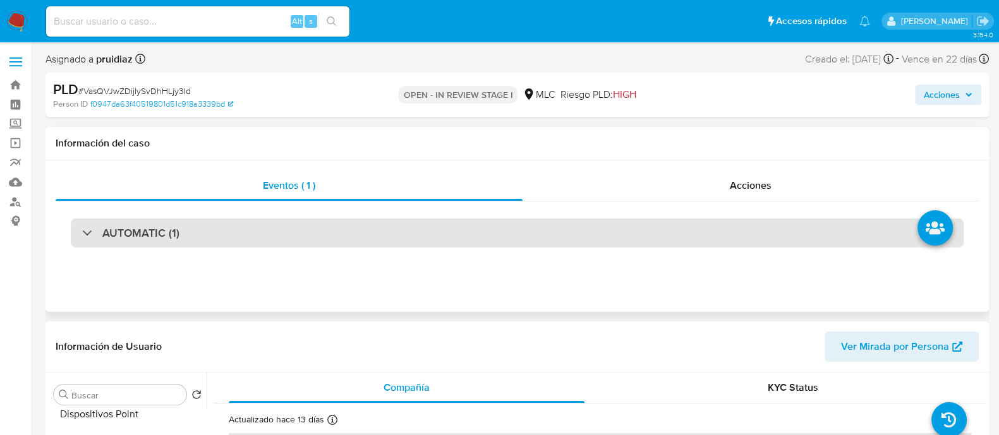
click at [216, 230] on div "AUTOMATIC (1)" at bounding box center [517, 233] width 893 height 29
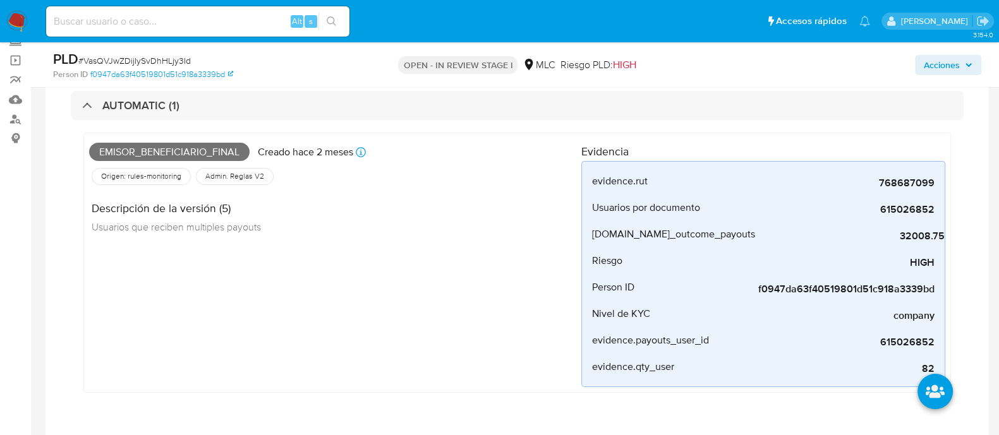
scroll to position [82, 0]
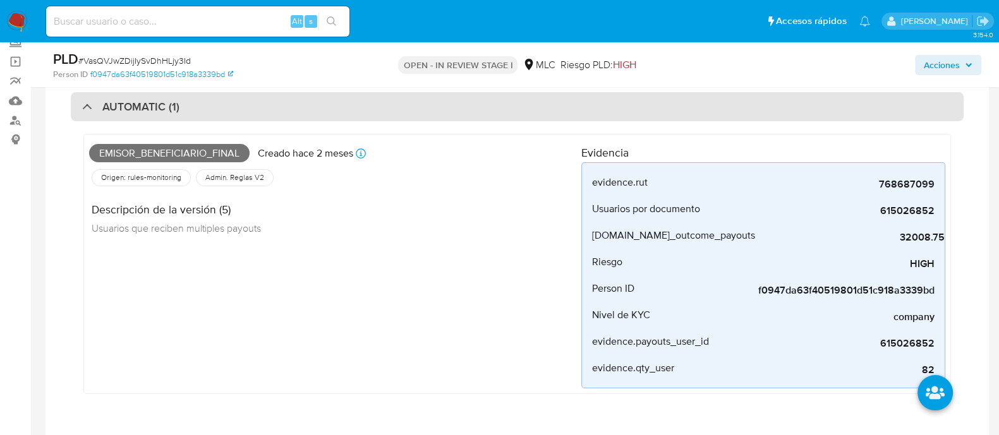
click at [170, 109] on h3 "AUTOMATIC (1)" at bounding box center [140, 107] width 77 height 14
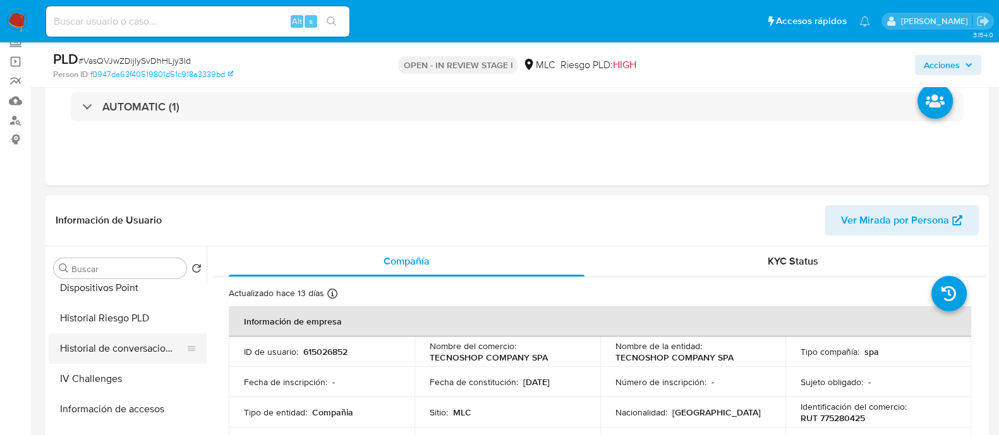
scroll to position [0, 0]
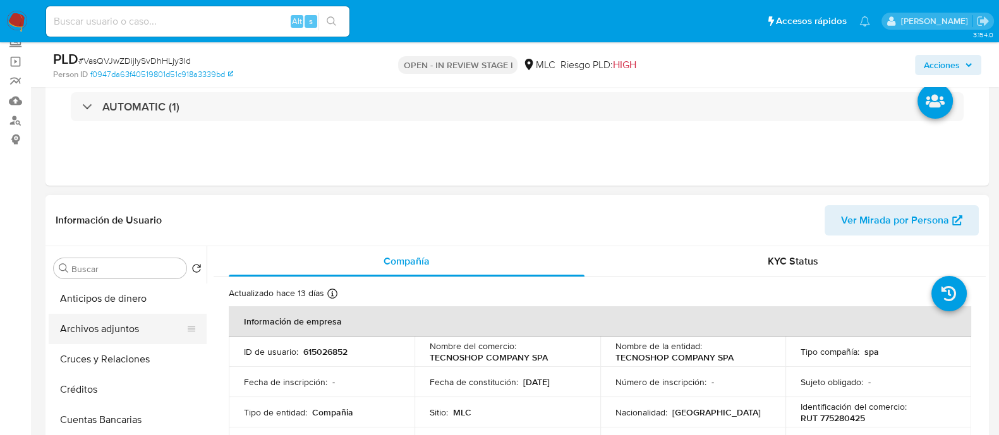
click at [102, 324] on button "Archivos adjuntos" at bounding box center [123, 329] width 148 height 30
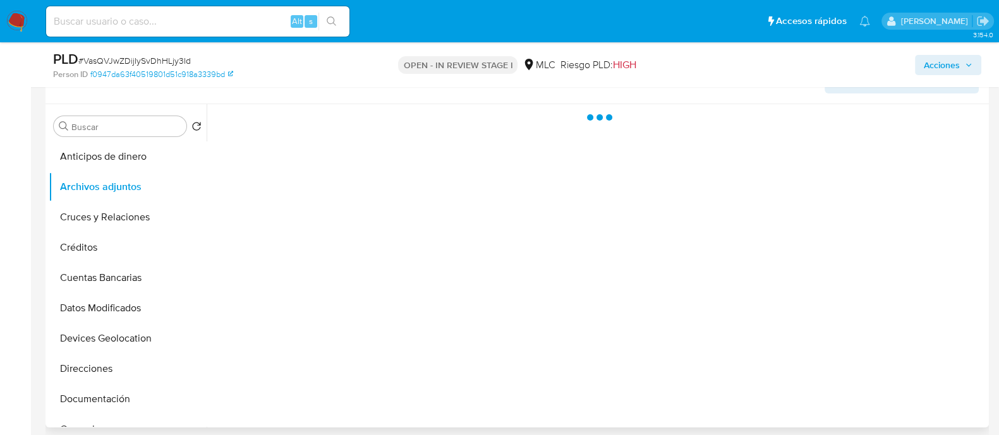
scroll to position [222, 0]
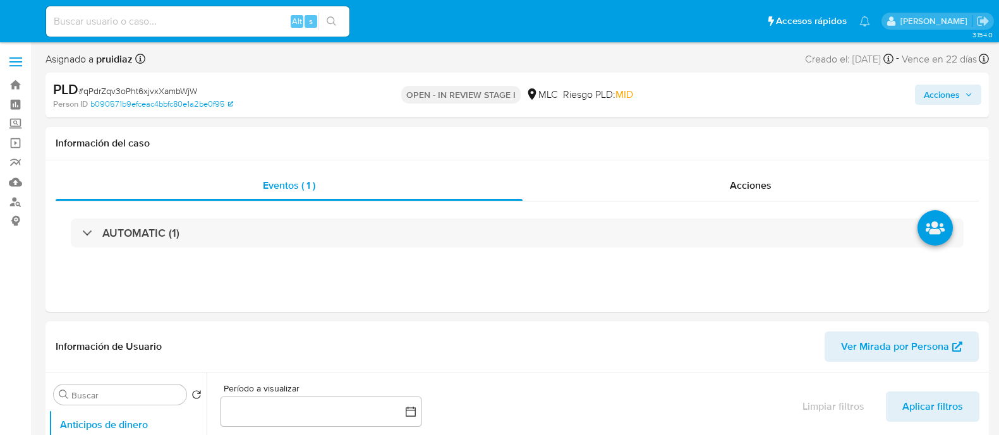
select select "10"
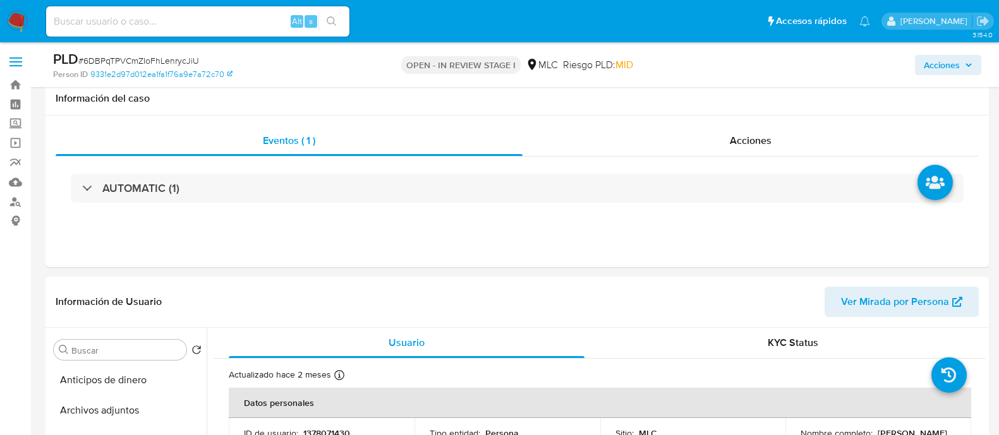
select select "10"
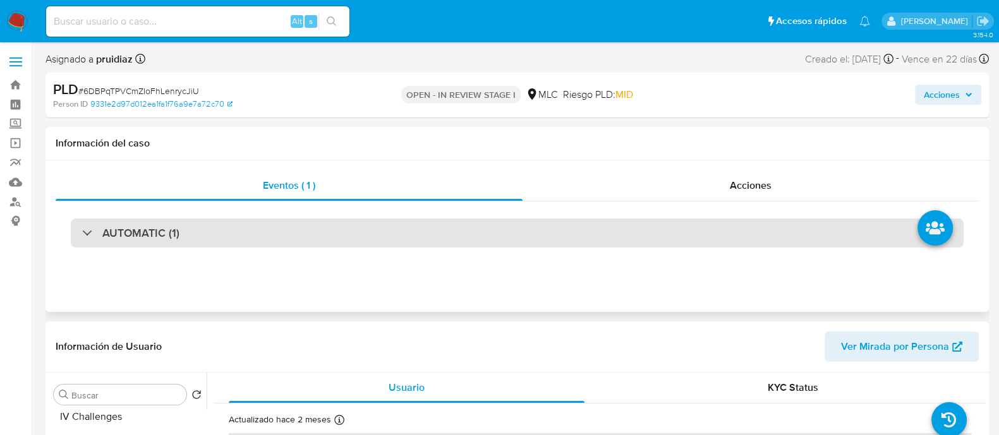
click at [143, 233] on h3 "AUTOMATIC (1)" at bounding box center [140, 233] width 77 height 14
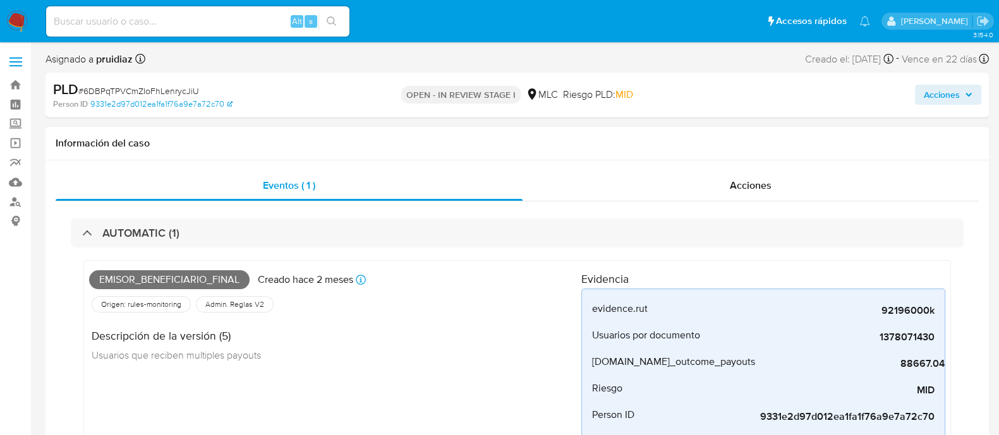
click at [161, 277] on span "Emisor_beneficiario_final" at bounding box center [169, 279] width 161 height 19
copy span "Emisor_beneficiario_final"
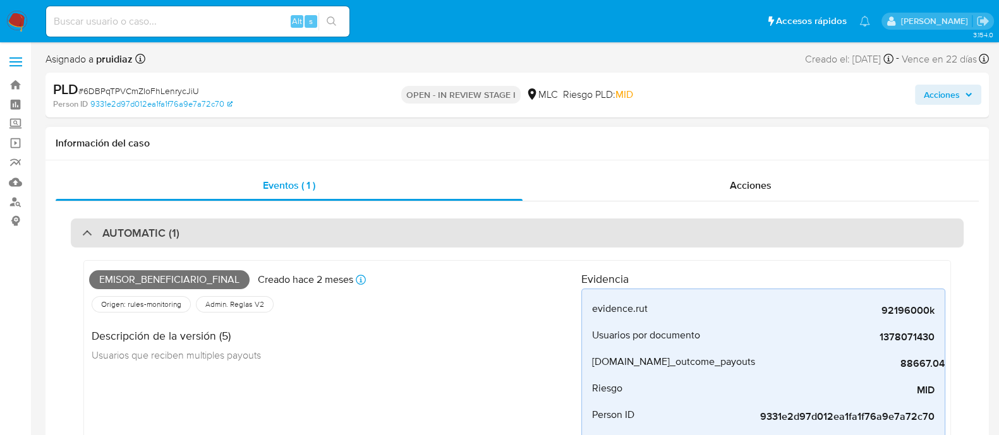
click at [147, 229] on h3 "AUTOMATIC (1)" at bounding box center [140, 233] width 77 height 14
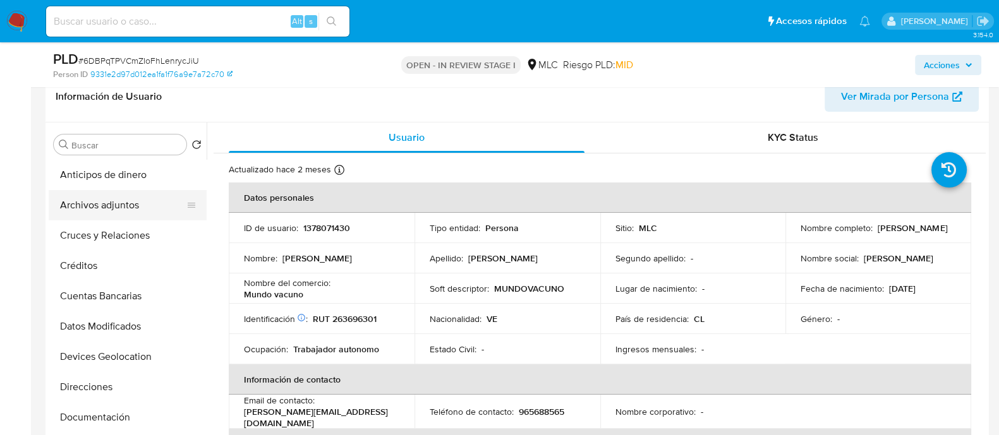
click at [59, 206] on button "Archivos adjuntos" at bounding box center [123, 205] width 148 height 30
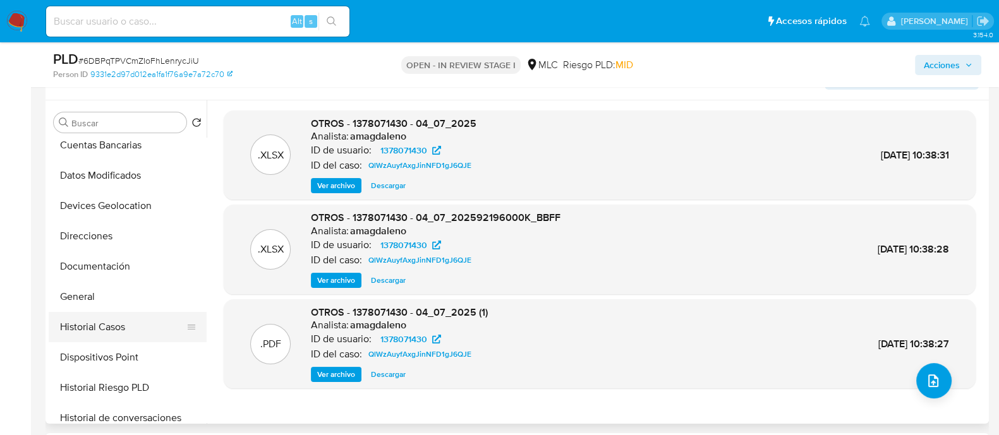
scroll to position [130, 0]
click at [95, 324] on button "Historial Casos" at bounding box center [123, 326] width 148 height 30
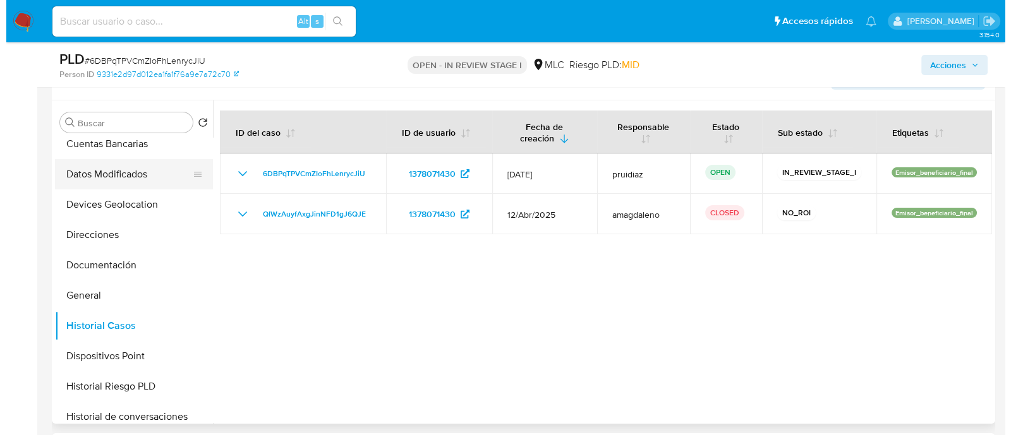
scroll to position [0, 0]
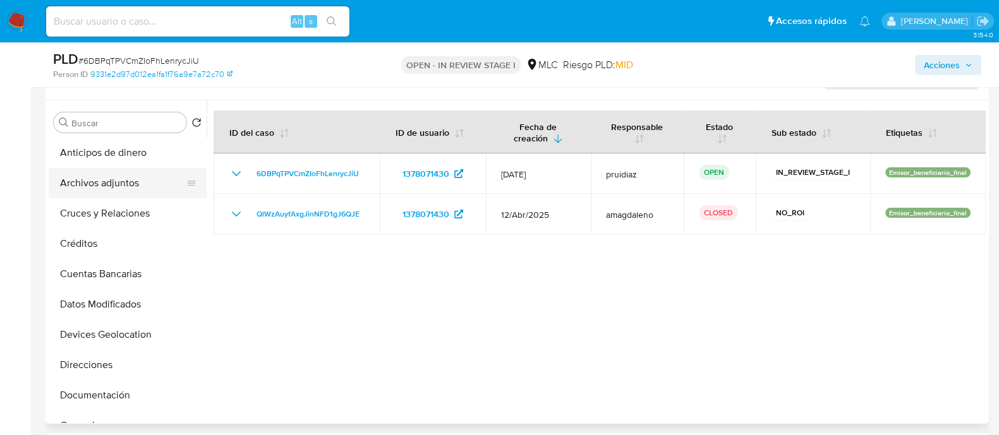
click at [93, 178] on button "Archivos adjuntos" at bounding box center [123, 183] width 148 height 30
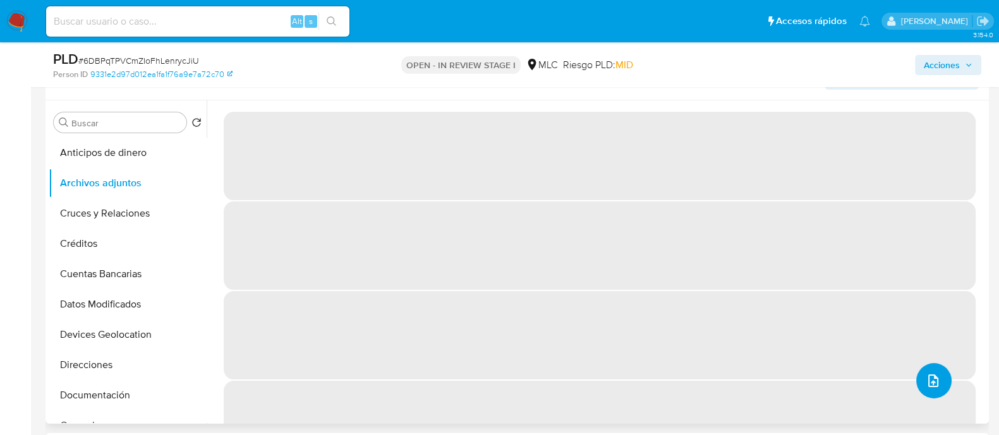
click at [933, 371] on button "upload-file" at bounding box center [933, 380] width 35 height 35
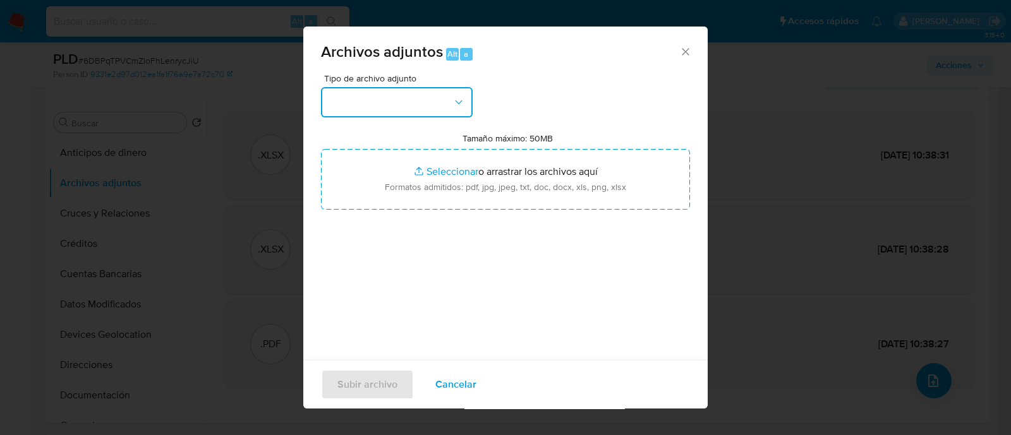
click at [366, 96] on button "button" at bounding box center [397, 102] width 152 height 30
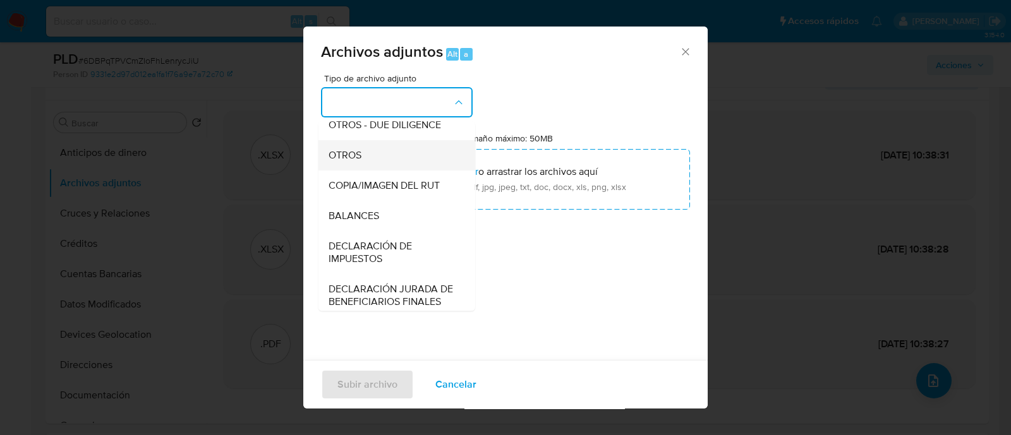
scroll to position [193, 0]
click at [336, 162] on span "OTROS" at bounding box center [345, 156] width 33 height 13
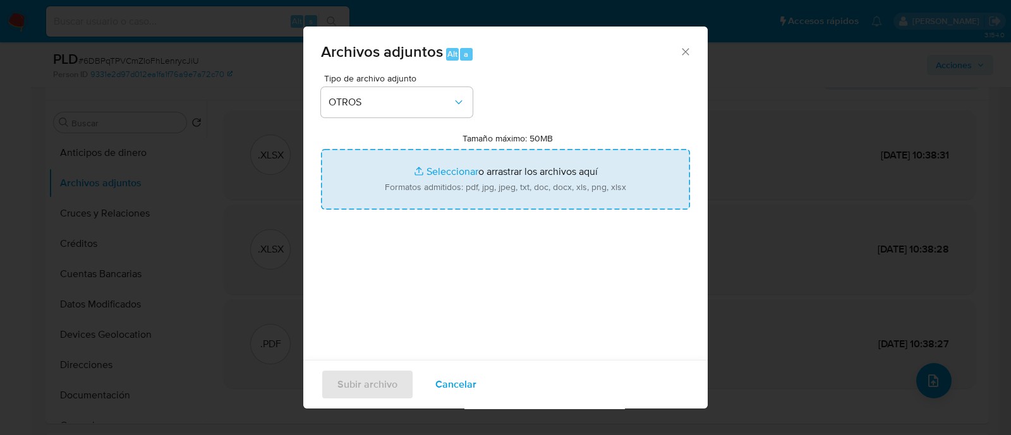
click at [430, 172] on input "Tamaño máximo: 50MB Seleccionar archivos" at bounding box center [505, 179] width 369 height 61
type input "C:\fakepath\1378071430 - 19_08_2025.xlsx"
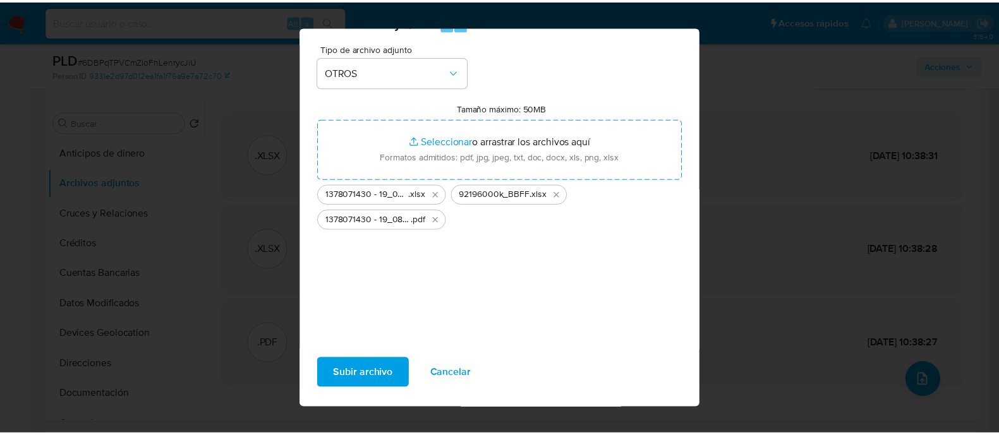
scroll to position [31, 0]
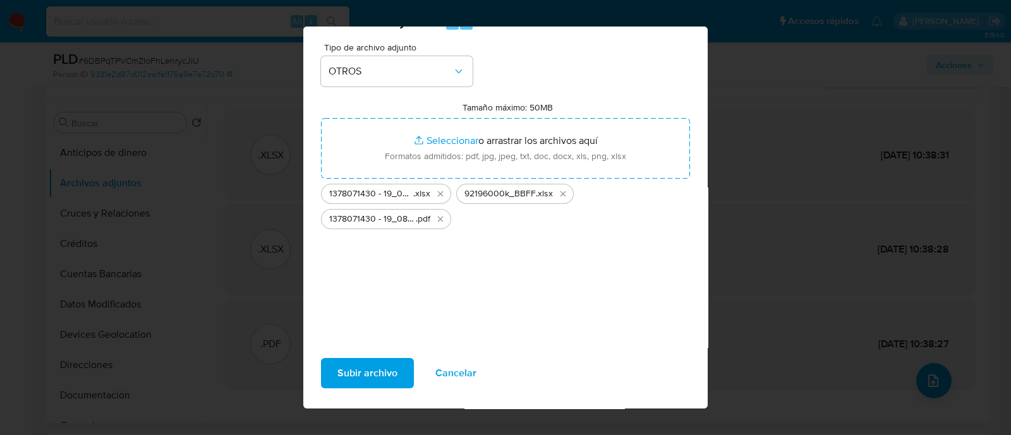
click at [368, 368] on span "Subir archivo" at bounding box center [367, 374] width 60 height 28
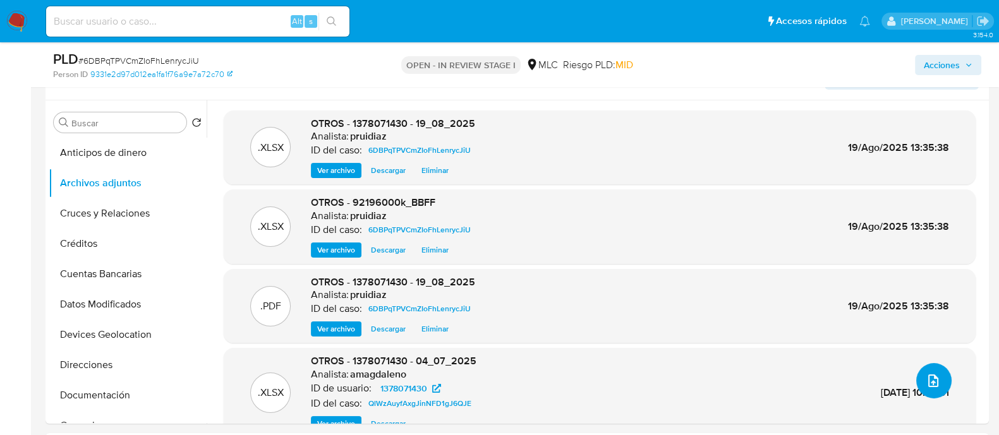
scroll to position [0, 0]
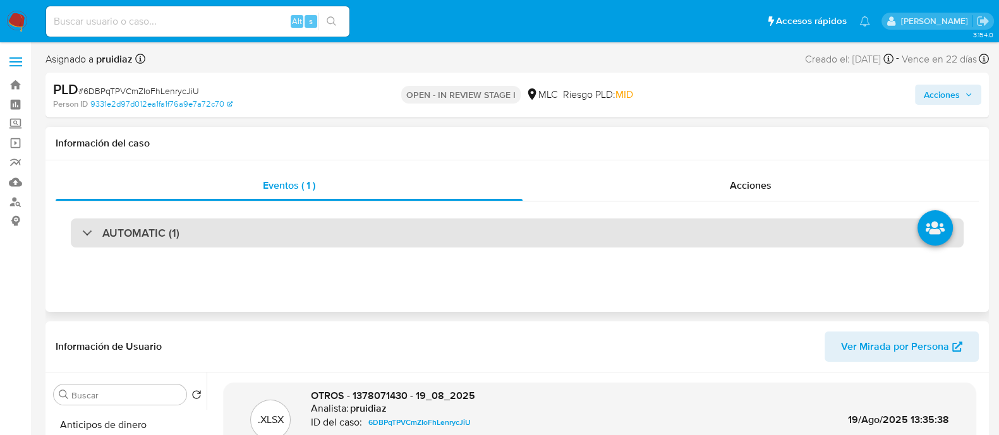
click at [318, 235] on div "AUTOMATIC (1)" at bounding box center [517, 233] width 893 height 29
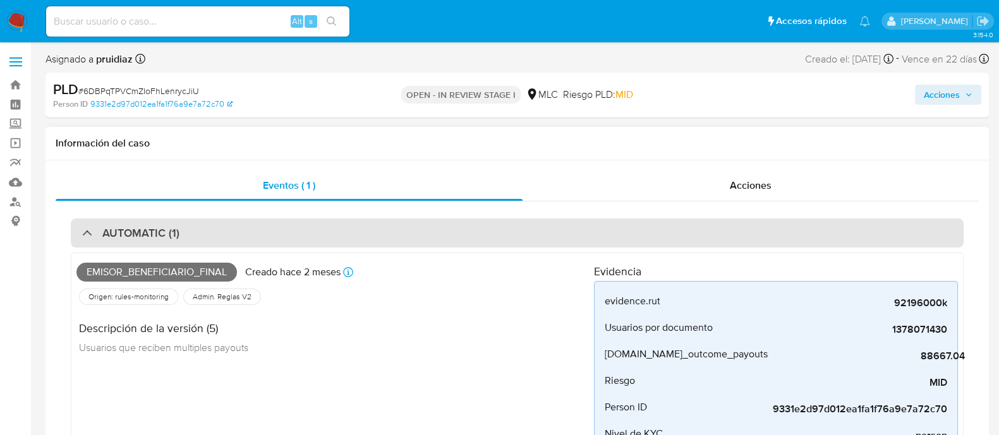
click at [318, 235] on div "AUTOMATIC (1)" at bounding box center [517, 233] width 893 height 29
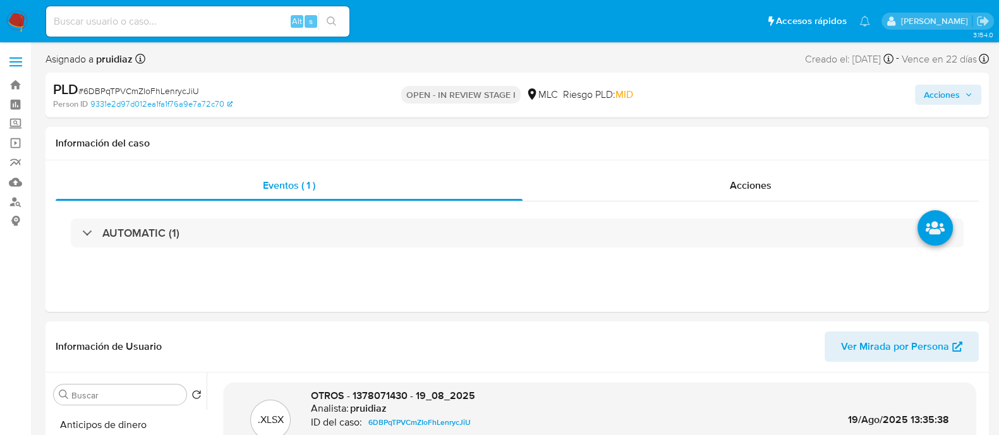
click at [960, 100] on span "Acciones" at bounding box center [948, 95] width 49 height 18
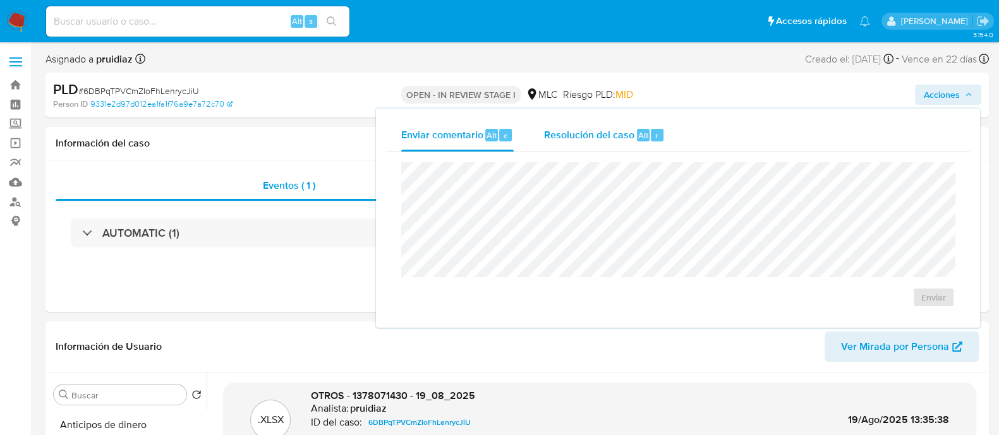
click at [635, 126] on div "Resolución del caso Alt r" at bounding box center [604, 135] width 121 height 33
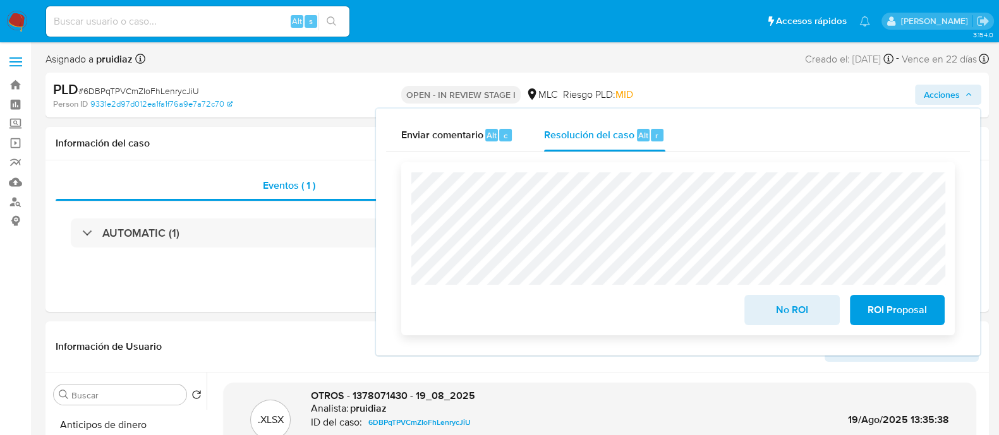
click at [806, 311] on span "No ROI" at bounding box center [792, 310] width 62 height 28
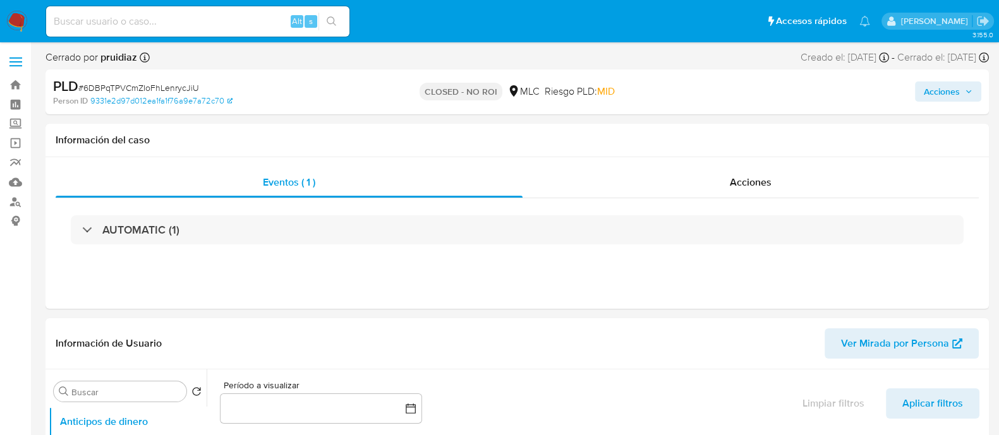
select select "10"
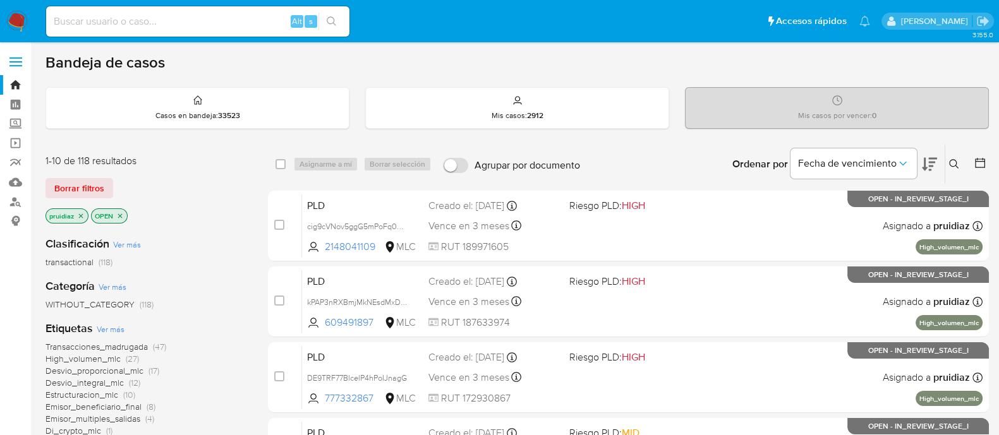
click at [923, 159] on icon at bounding box center [929, 164] width 15 height 15
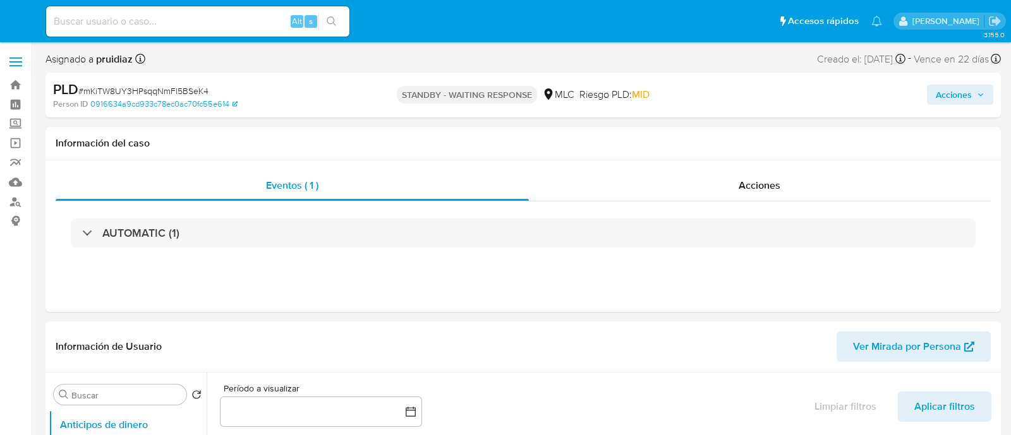
select select "10"
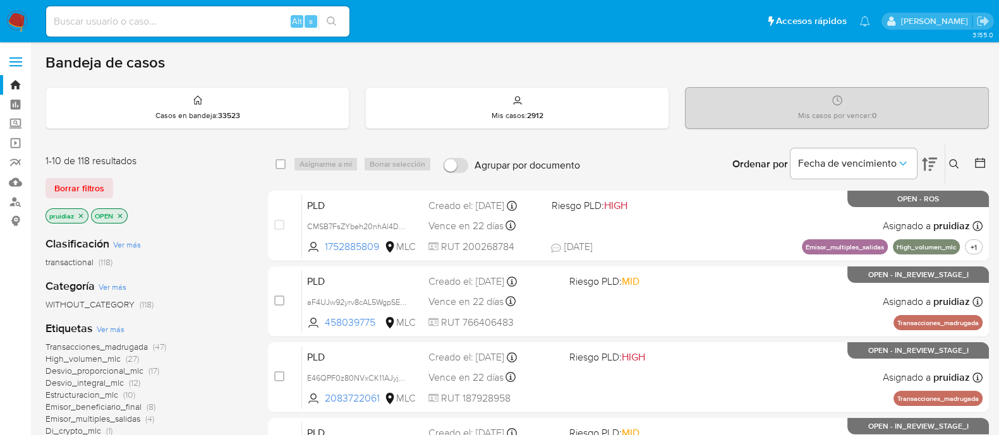
click at [15, 20] on img at bounding box center [16, 21] width 21 height 21
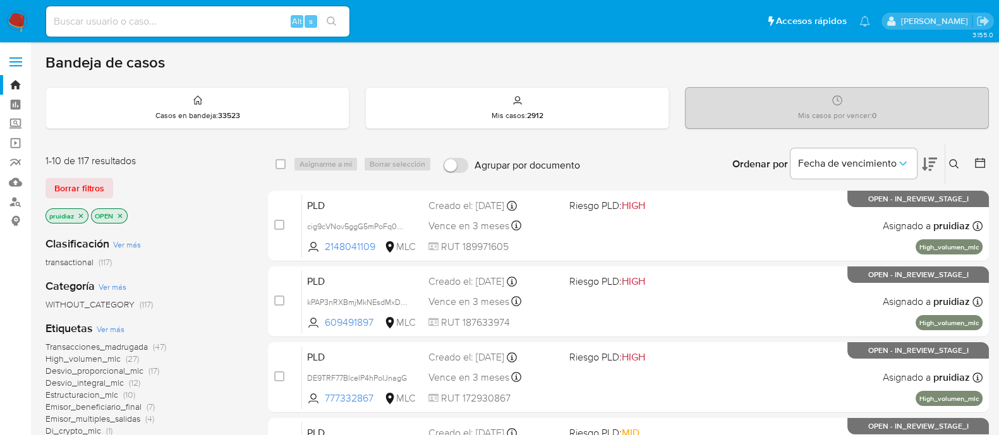
click at [923, 169] on icon at bounding box center [929, 164] width 15 height 13
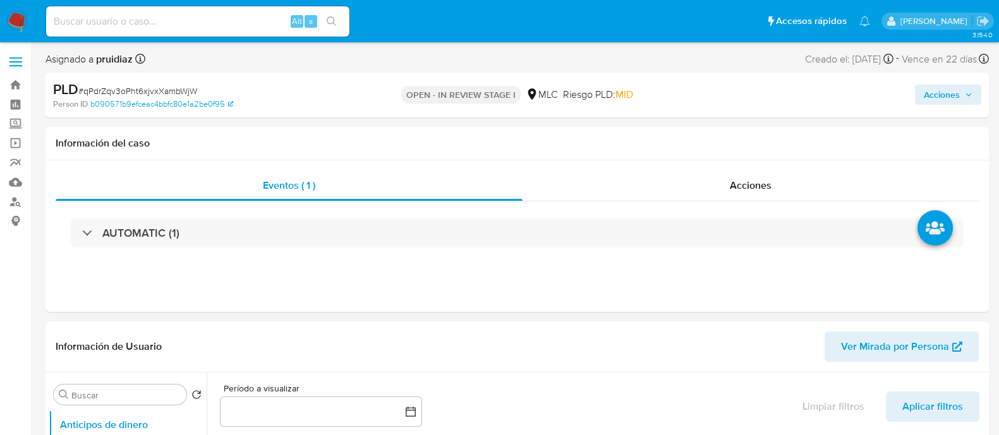
select select "10"
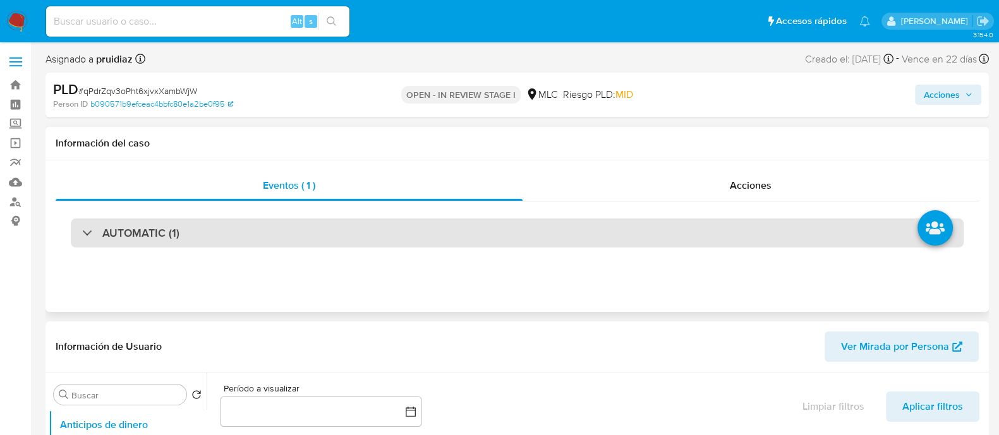
click at [255, 226] on div "AUTOMATIC (1)" at bounding box center [517, 233] width 893 height 29
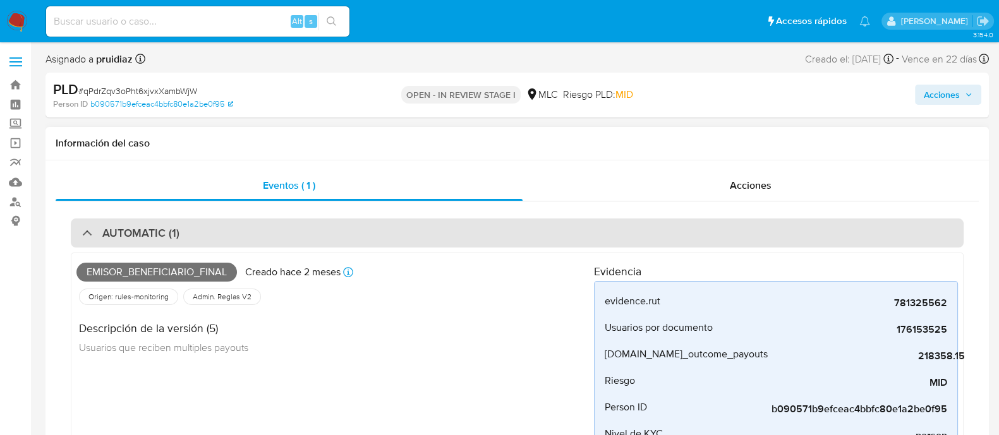
click at [255, 226] on div "AUTOMATIC (1)" at bounding box center [517, 233] width 893 height 29
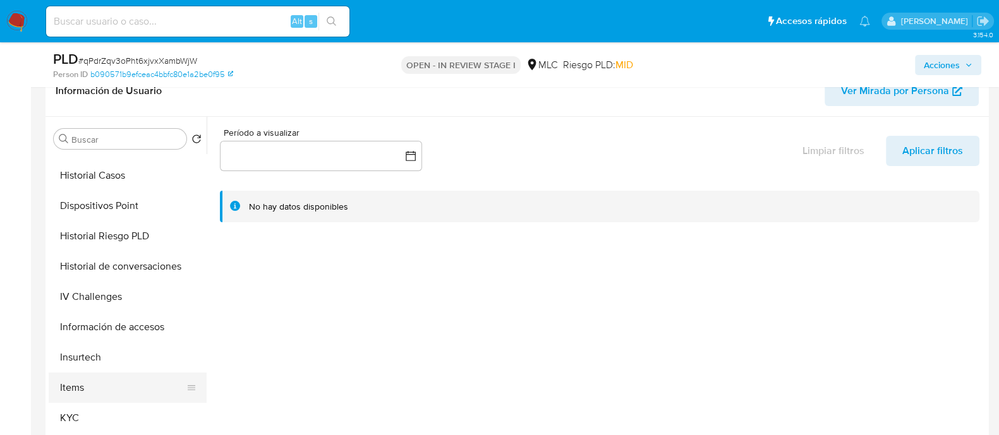
scroll to position [298, 0]
click at [70, 408] on button "KYC" at bounding box center [123, 418] width 148 height 30
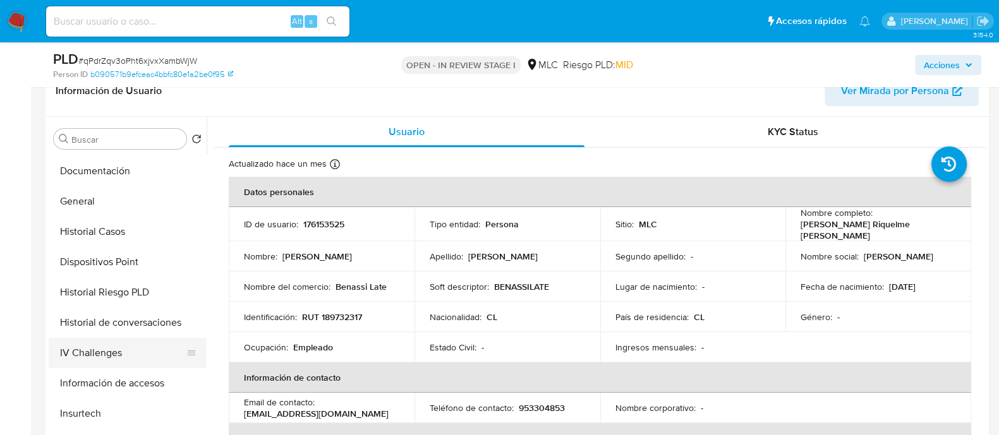
scroll to position [240, 0]
click at [104, 233] on button "Historial Casos" at bounding box center [123, 232] width 148 height 30
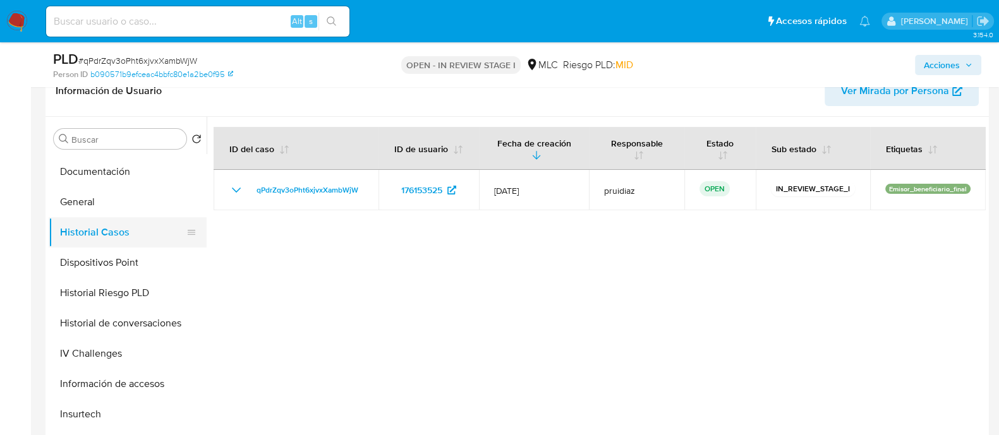
click at [97, 219] on button "Historial Casos" at bounding box center [123, 232] width 148 height 30
click at [95, 202] on button "General" at bounding box center [123, 202] width 148 height 30
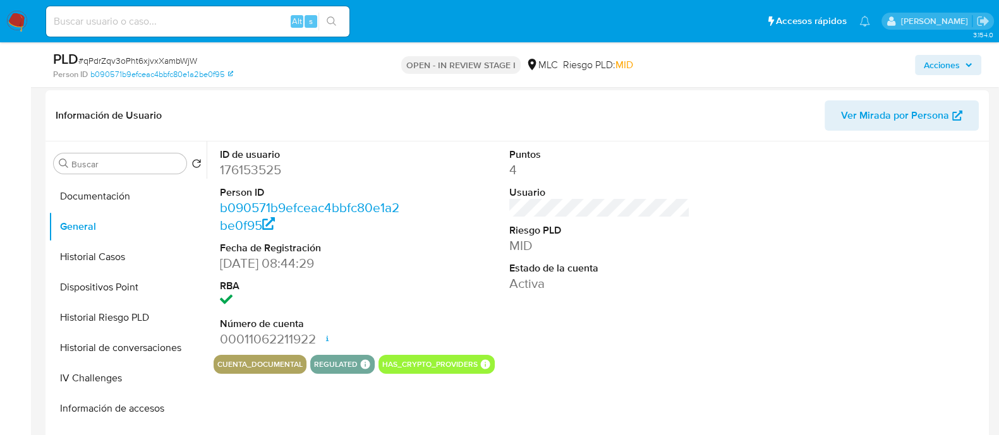
scroll to position [185, 0]
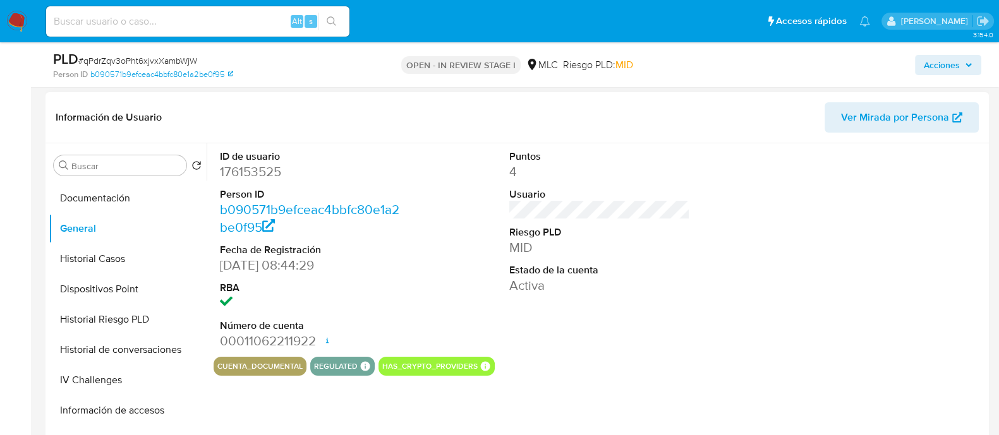
click at [253, 173] on dd "176153525" at bounding box center [310, 172] width 181 height 18
copy dd "176153525"
click at [255, 169] on dd "176153525" at bounding box center [310, 172] width 181 height 18
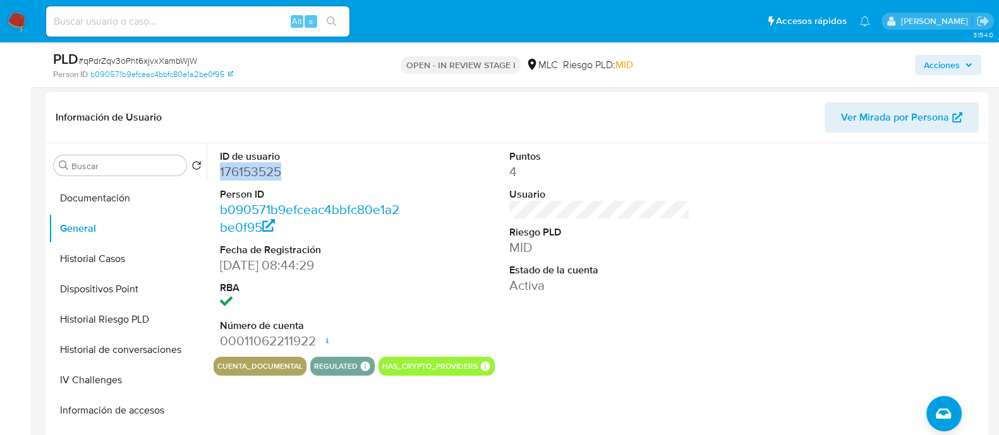
scroll to position [0, 0]
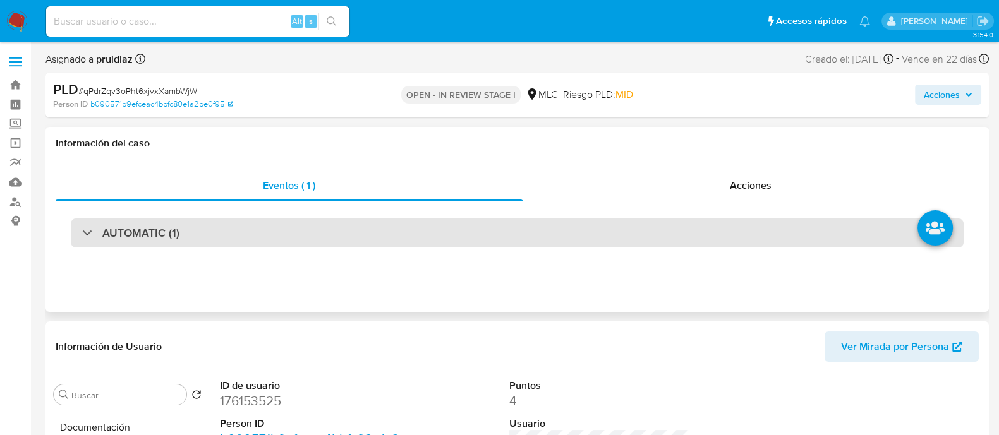
click at [164, 227] on h3 "AUTOMATIC (1)" at bounding box center [140, 233] width 77 height 14
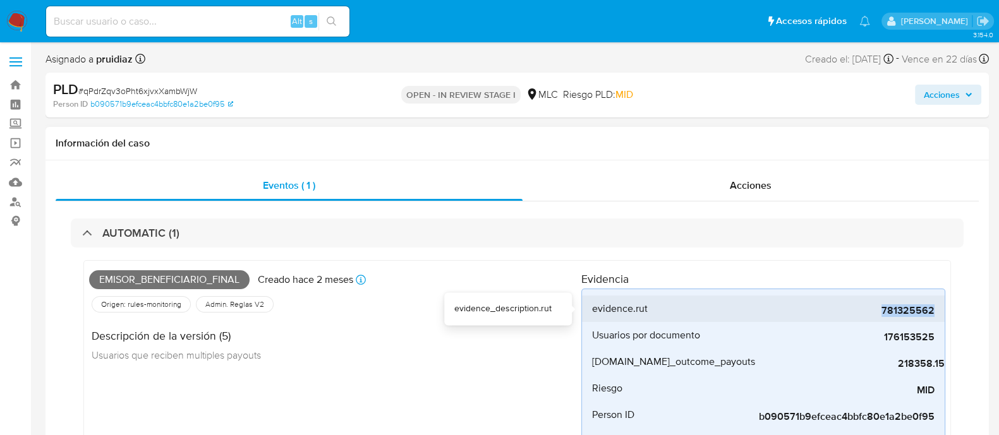
drag, startPoint x: 872, startPoint y: 306, endPoint x: 945, endPoint y: 317, distance: 73.5
click at [945, 317] on li "evidence.rut 781325562" at bounding box center [763, 309] width 363 height 27
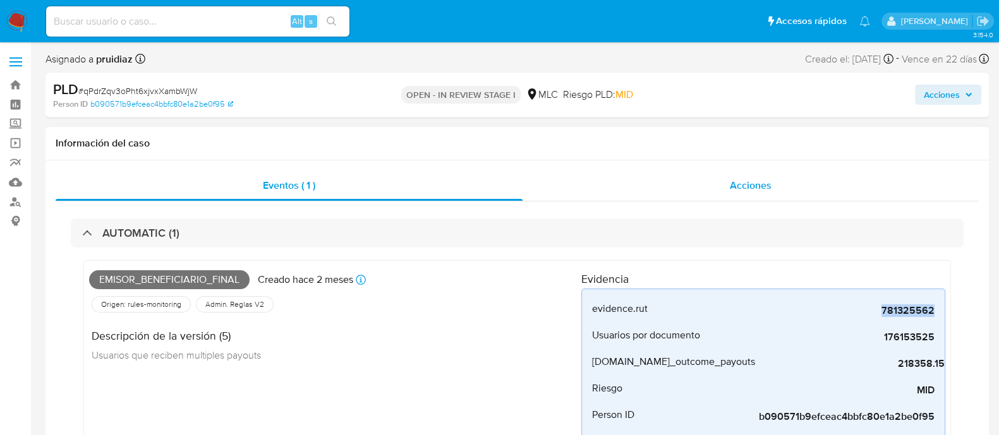
copy span "781325562"
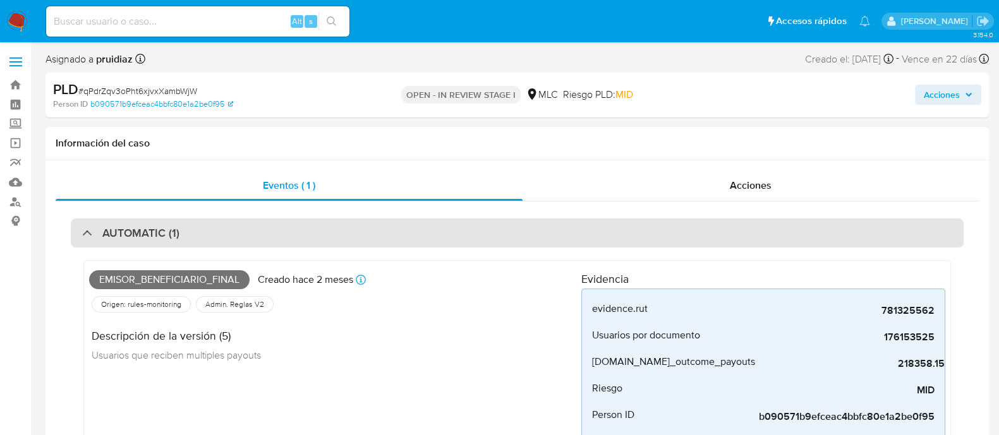
click at [376, 224] on div "AUTOMATIC (1)" at bounding box center [517, 233] width 893 height 29
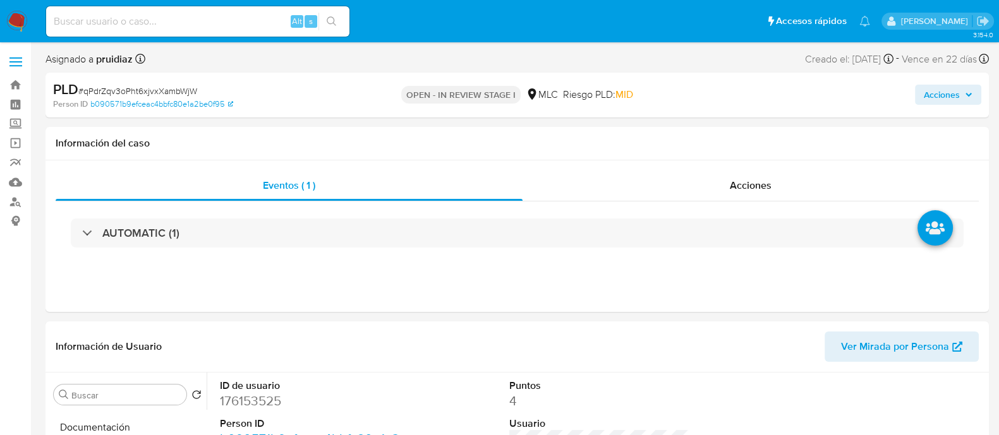
click at [140, 90] on span "# qPdrZqv3oPht6xjvxXambWjW" at bounding box center [137, 91] width 119 height 13
copy span "qPdrZqv3oPht6xjvxXambWjW"
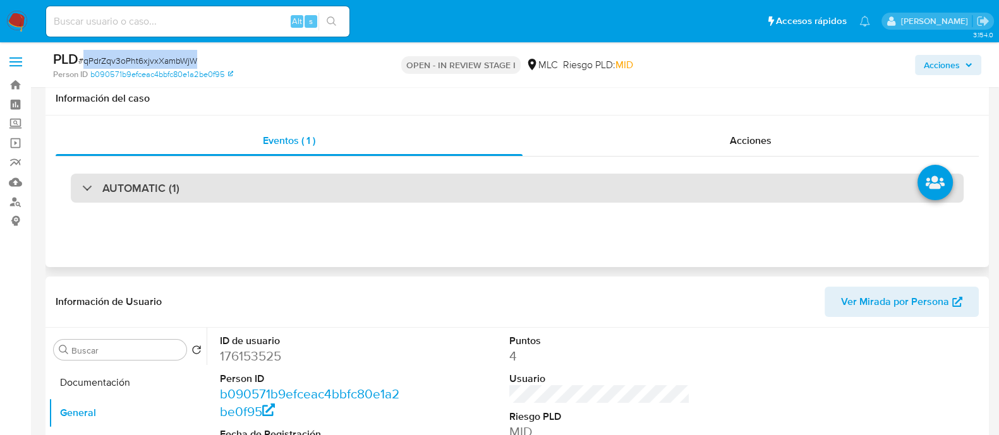
scroll to position [72, 0]
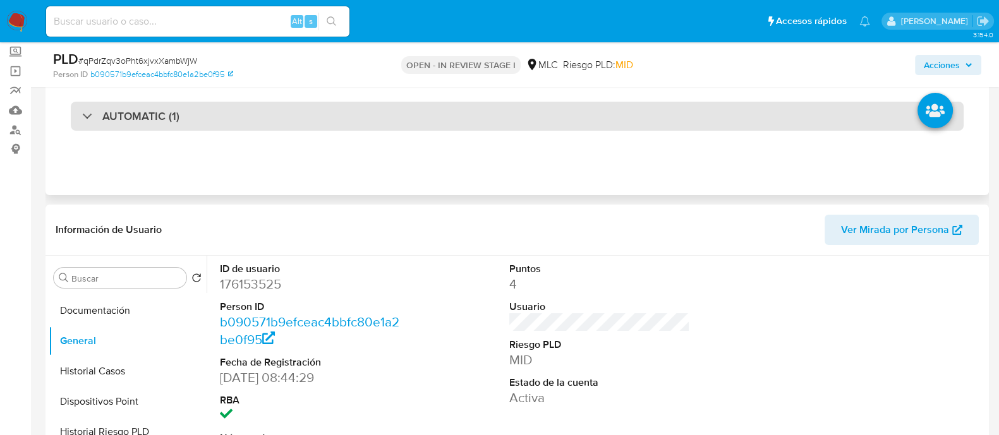
click at [252, 124] on div "AUTOMATIC (1)" at bounding box center [517, 116] width 893 height 29
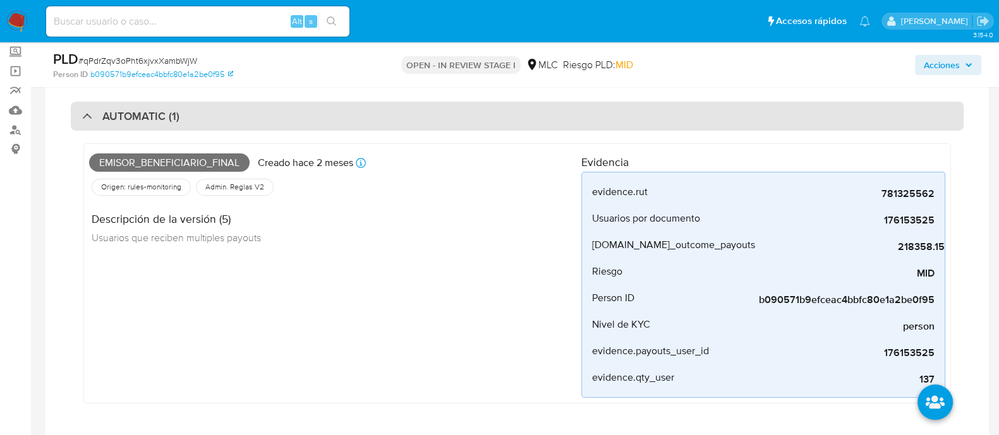
click at [252, 124] on div "AUTOMATIC (1)" at bounding box center [517, 116] width 893 height 29
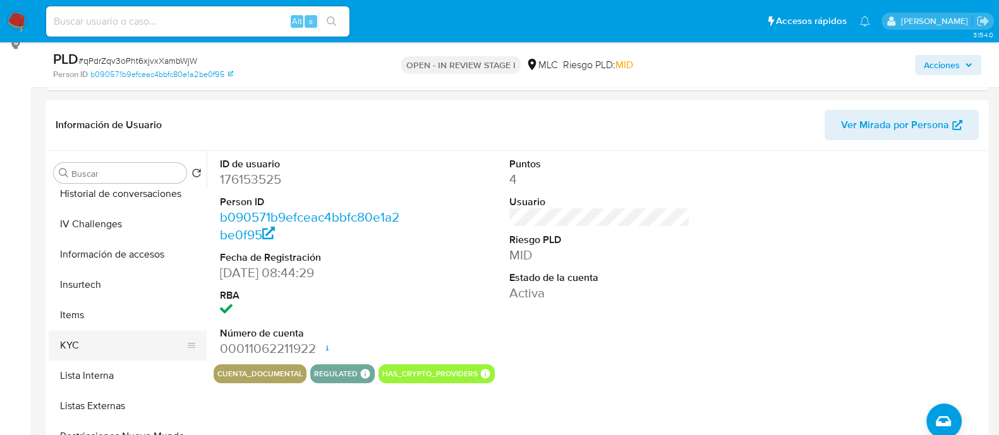
scroll to position [404, 0]
click at [87, 348] on button "KYC" at bounding box center [123, 345] width 148 height 30
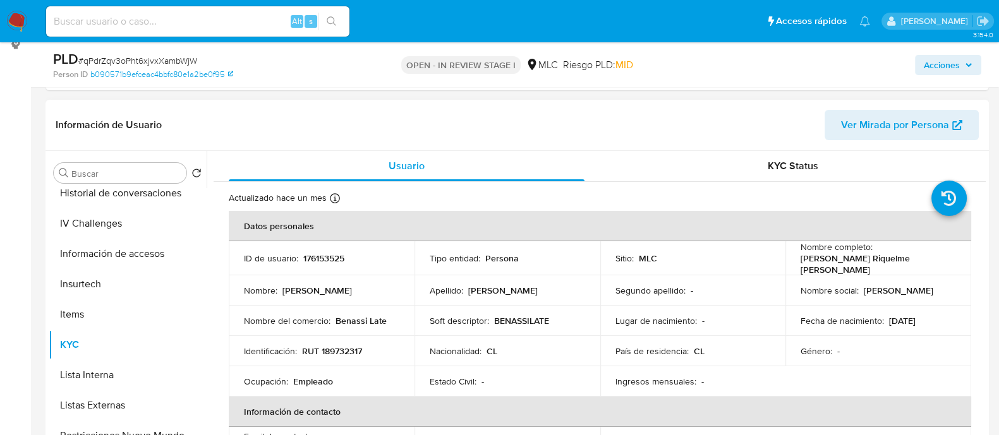
scroll to position [0, 0]
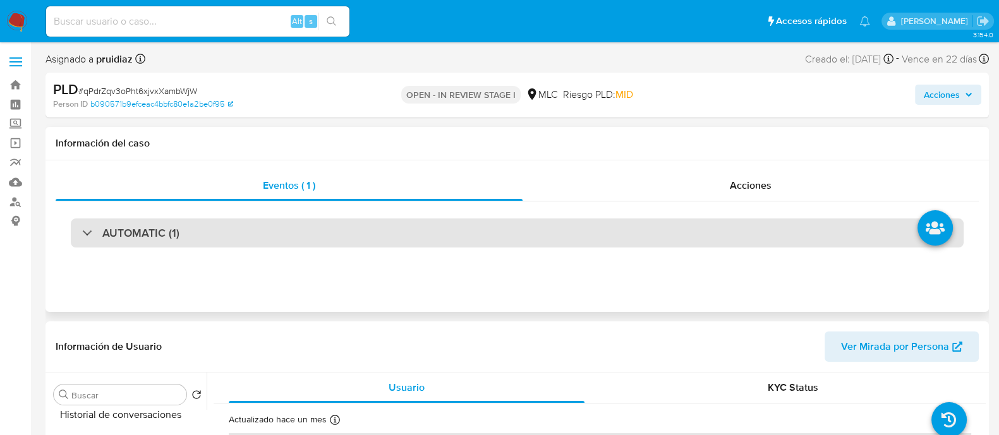
click at [205, 241] on div "AUTOMATIC (1)" at bounding box center [517, 233] width 893 height 29
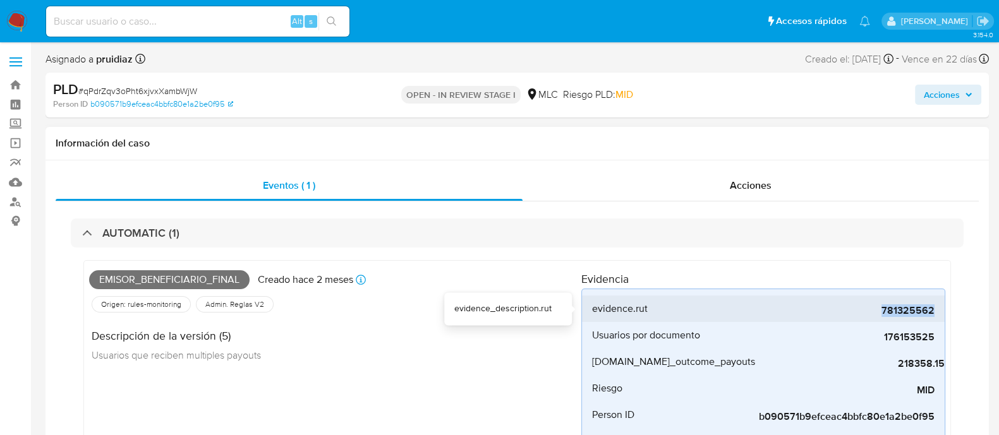
drag, startPoint x: 873, startPoint y: 311, endPoint x: 937, endPoint y: 307, distance: 63.9
click at [937, 307] on li "evidence.rut 781325562" at bounding box center [763, 309] width 363 height 27
copy span "781325562"
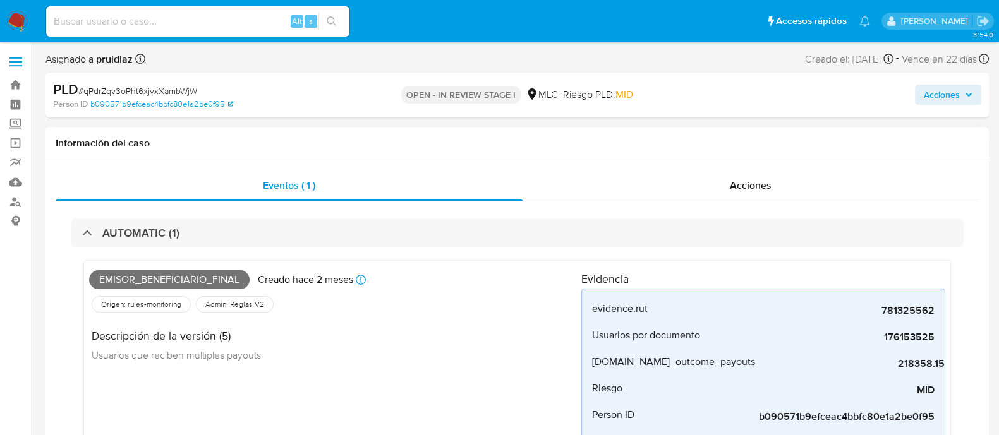
click at [228, 216] on div "AUTOMATIC (1) Emisor_beneficiario_final Creado hace 2 meses Creado: [DATE] 06:0…" at bounding box center [517, 379] width 923 height 355
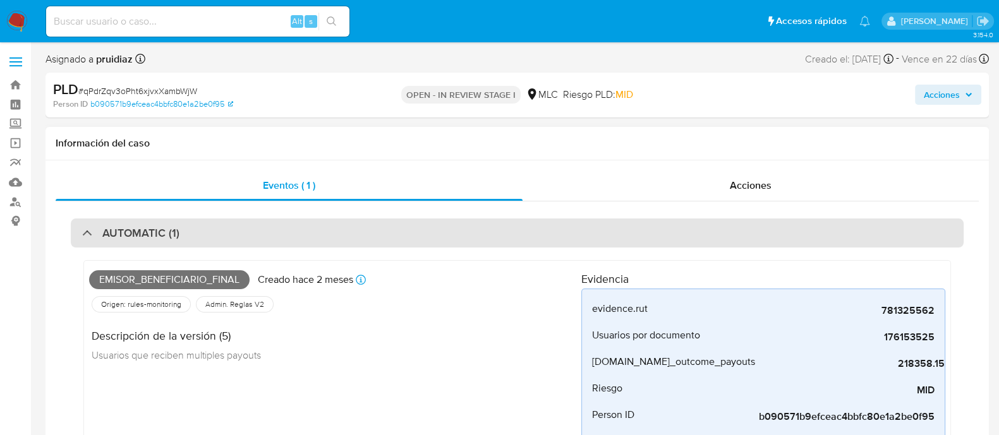
click at [225, 220] on div "AUTOMATIC (1)" at bounding box center [517, 233] width 893 height 29
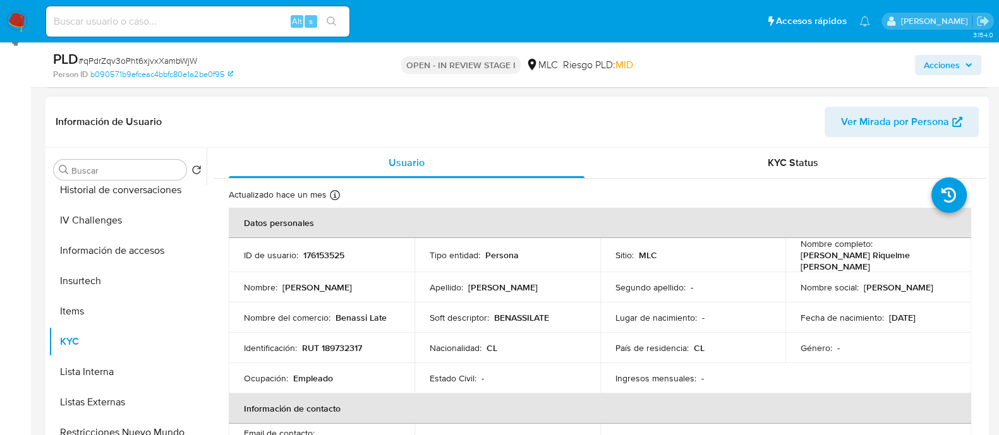
click at [337, 347] on p "RUT 189732317" at bounding box center [332, 347] width 60 height 11
copy p "189732317"
click at [347, 344] on p "RUT 189732317" at bounding box center [332, 347] width 60 height 11
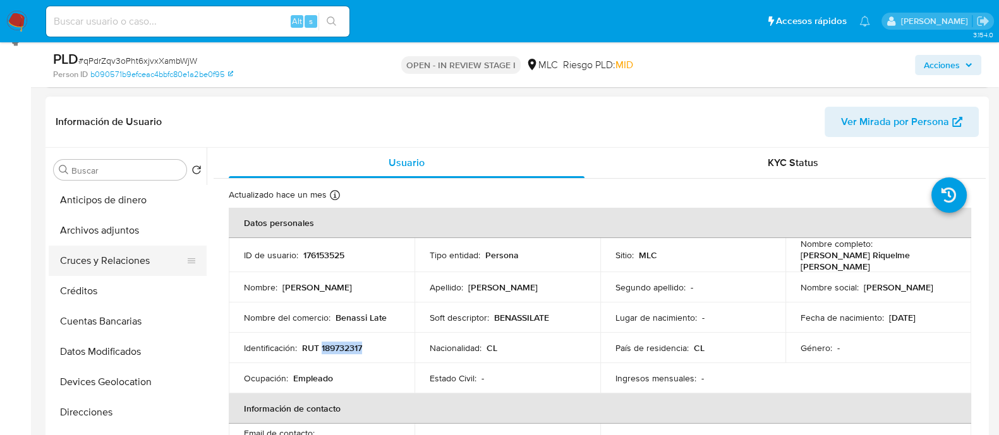
click at [118, 258] on button "Cruces y Relaciones" at bounding box center [123, 261] width 148 height 30
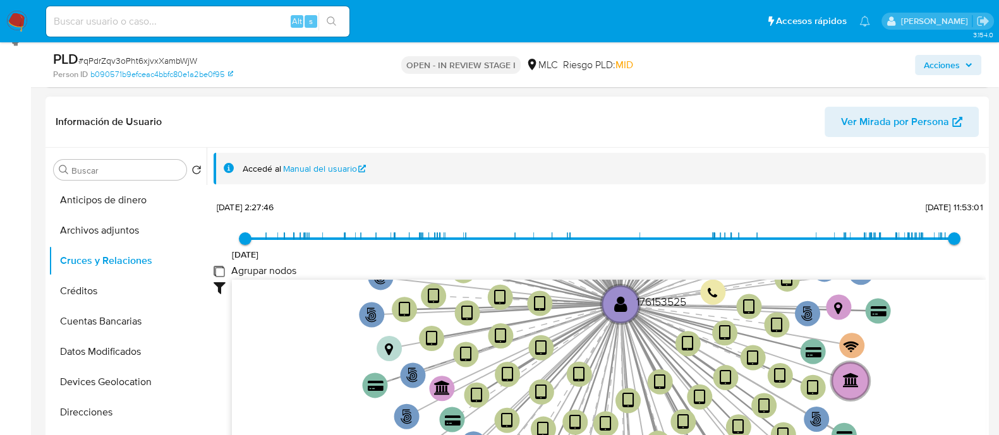
click at [217, 270] on group_nodes "Agrupar nodos" at bounding box center [219, 271] width 10 height 10
checkbox group_nodes "true"
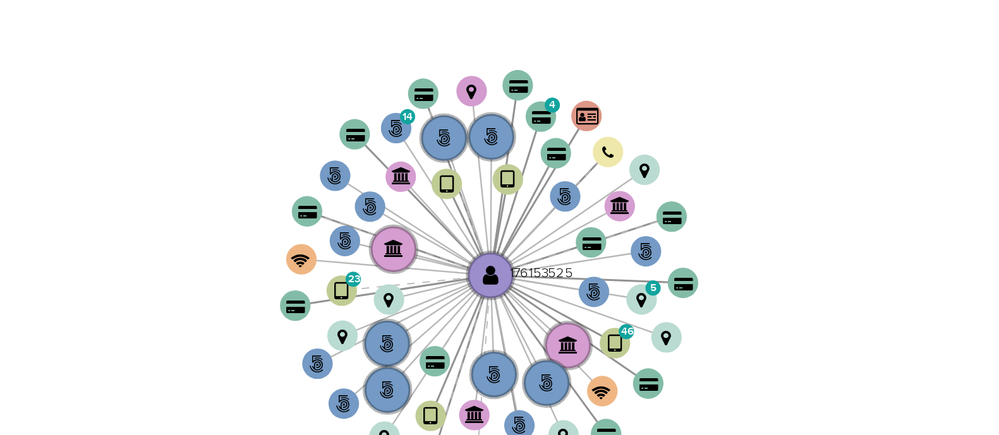
scroll to position [255, 0]
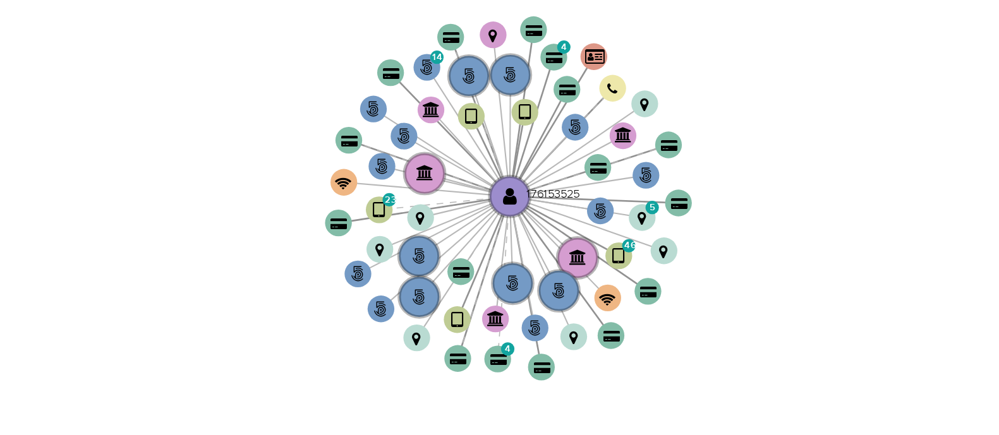
click at [578, 283] on icon "phone-d0950e22286bfef9cd9b785429121b74  user-176153525  176153525 person-b090…" at bounding box center [609, 294] width 754 height 183
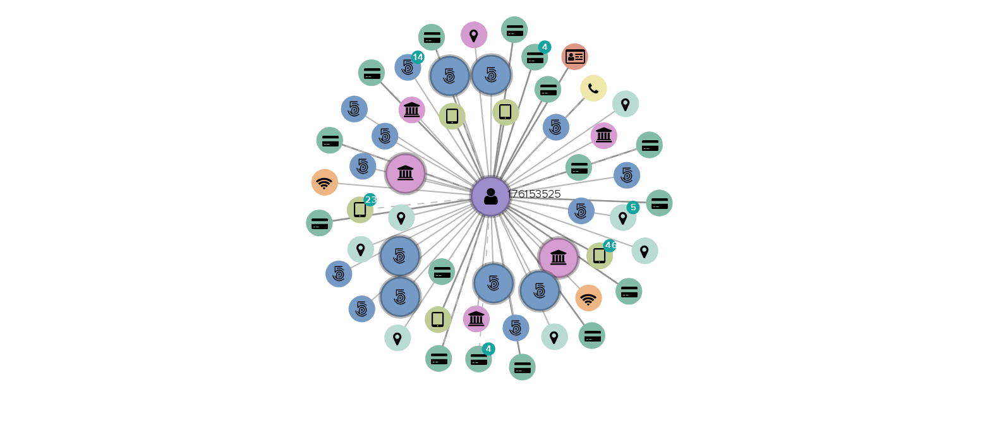
click at [642, 274] on icon "phone-d0950e22286bfef9cd9b785429121b74  user-176153525  176153525 person-b090…" at bounding box center [609, 294] width 754 height 183
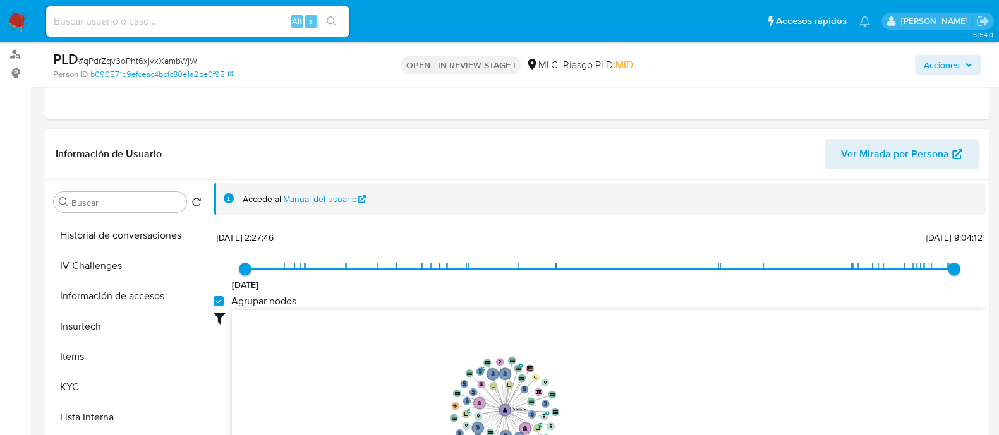
scroll to position [399, 0]
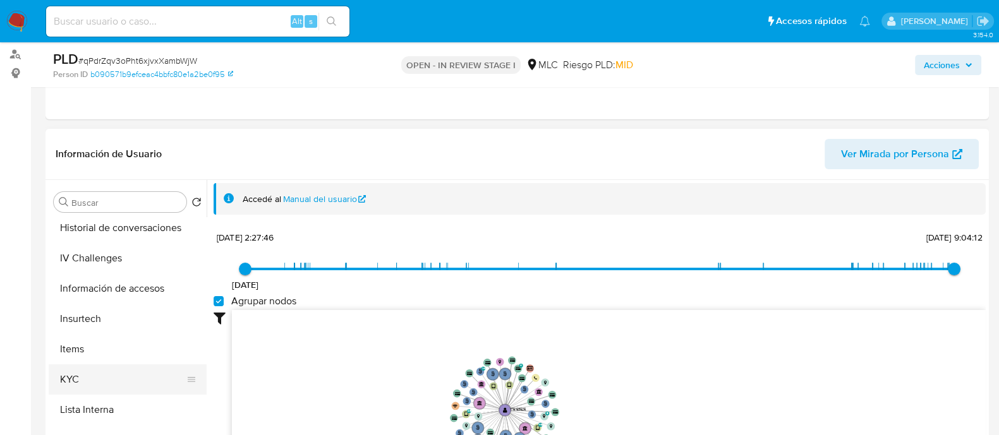
click at [70, 375] on button "KYC" at bounding box center [123, 380] width 148 height 30
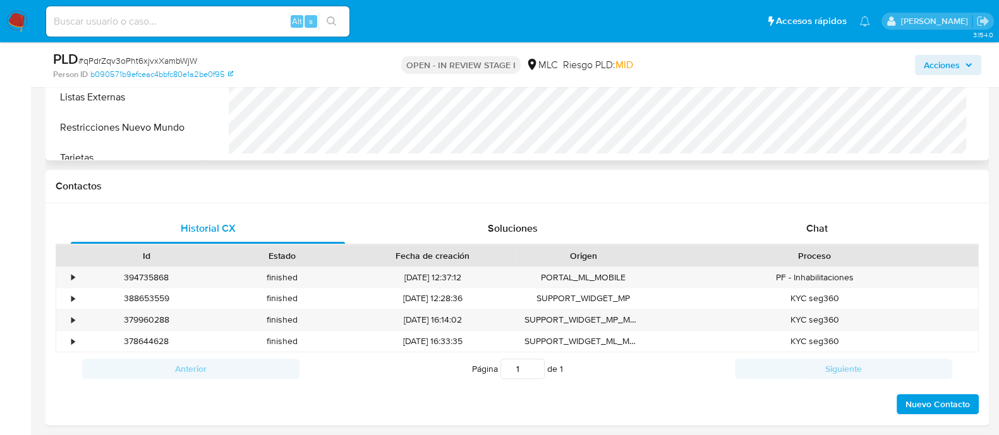
scroll to position [499, 0]
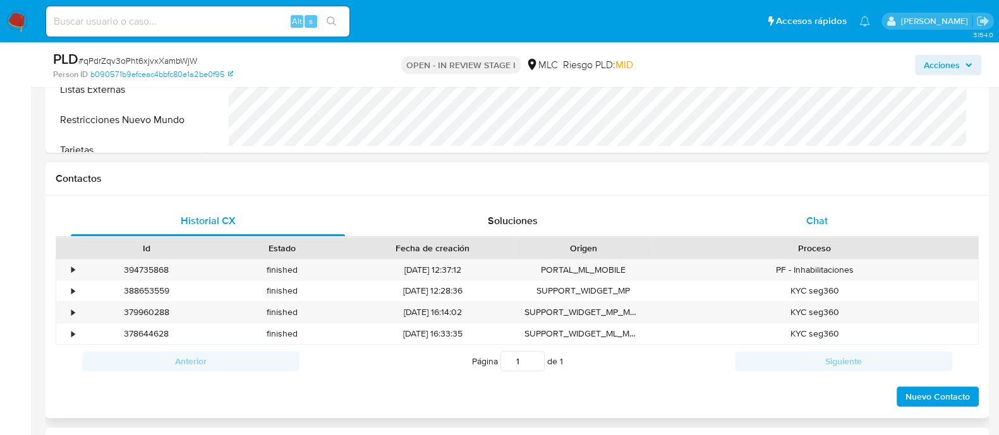
click at [809, 222] on span "Chat" at bounding box center [816, 221] width 21 height 15
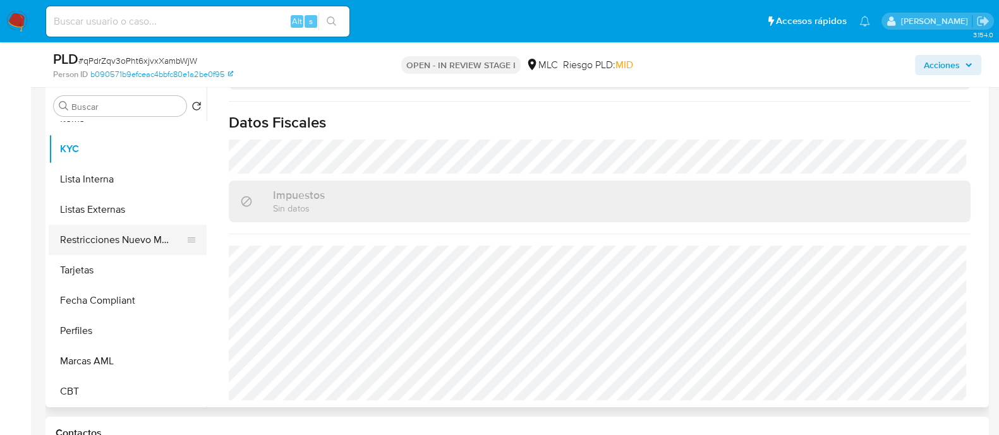
scroll to position [533, 0]
click at [106, 236] on button "Restricciones Nuevo Mundo" at bounding box center [123, 240] width 148 height 30
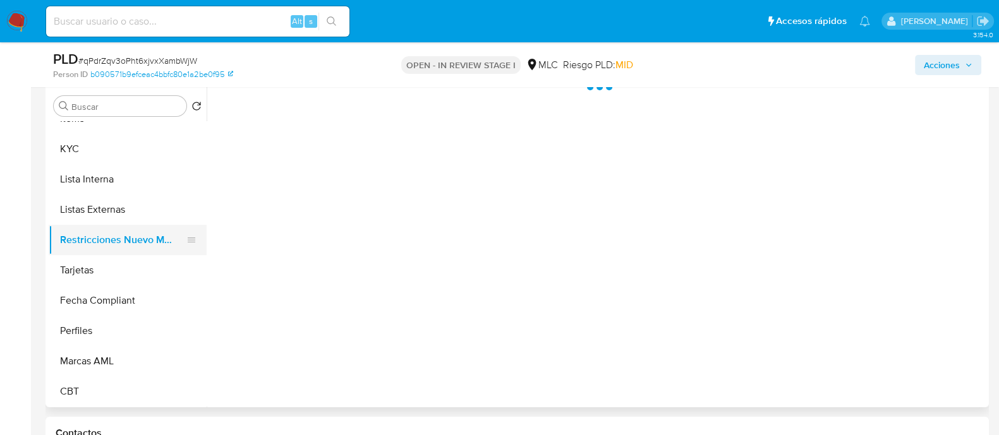
scroll to position [0, 0]
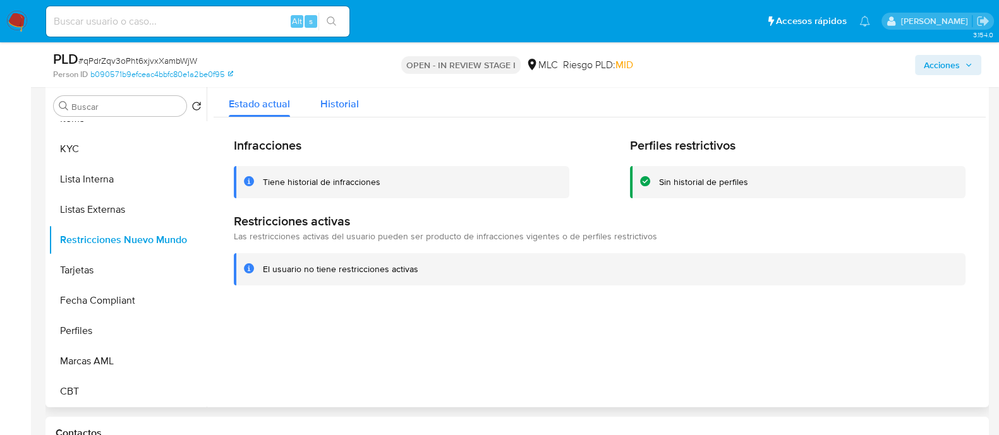
click at [326, 109] on span "Historial" at bounding box center [339, 104] width 39 height 15
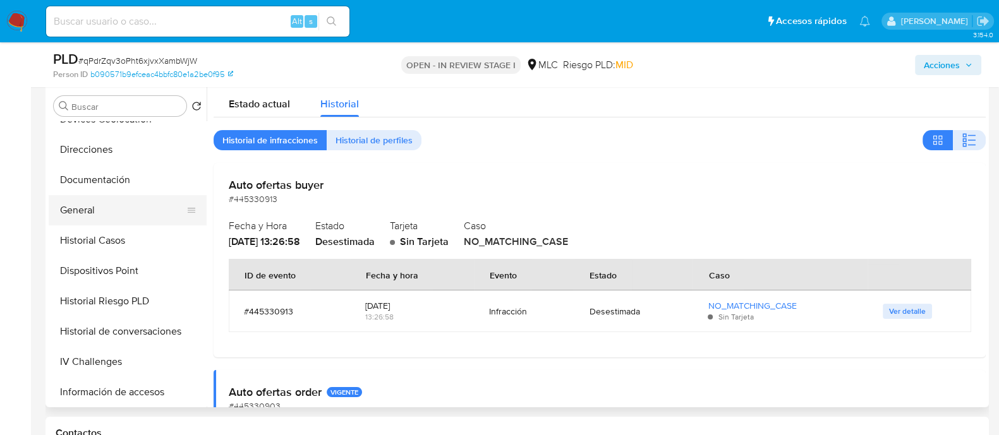
scroll to position [198, 0]
click at [73, 185] on button "Documentación" at bounding box center [123, 181] width 148 height 30
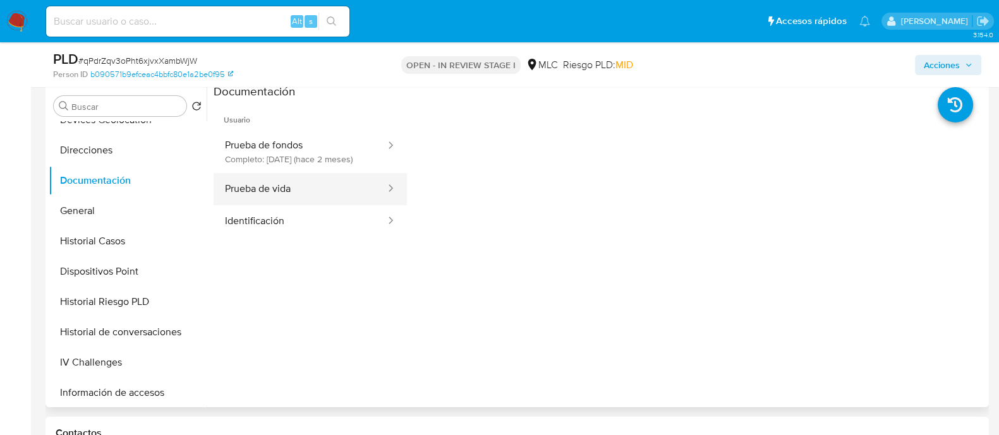
click at [301, 205] on button "Prueba de vida" at bounding box center [300, 189] width 173 height 32
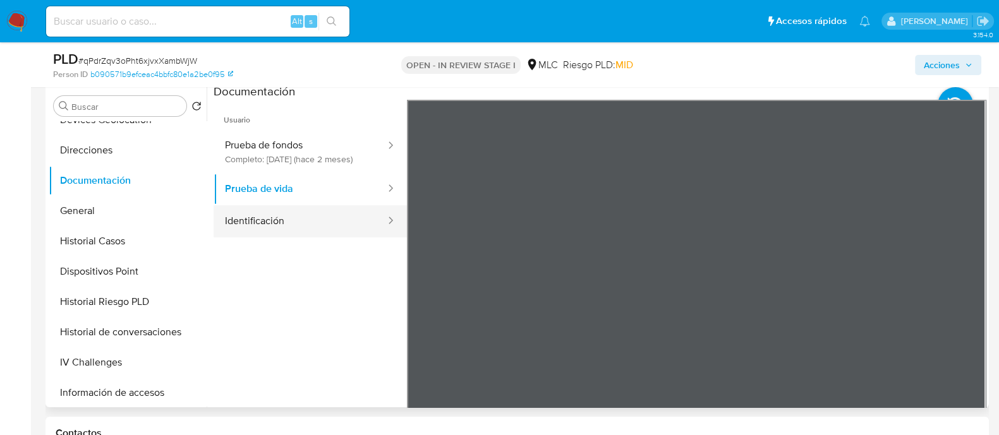
click at [265, 227] on button "Identificación" at bounding box center [300, 221] width 173 height 32
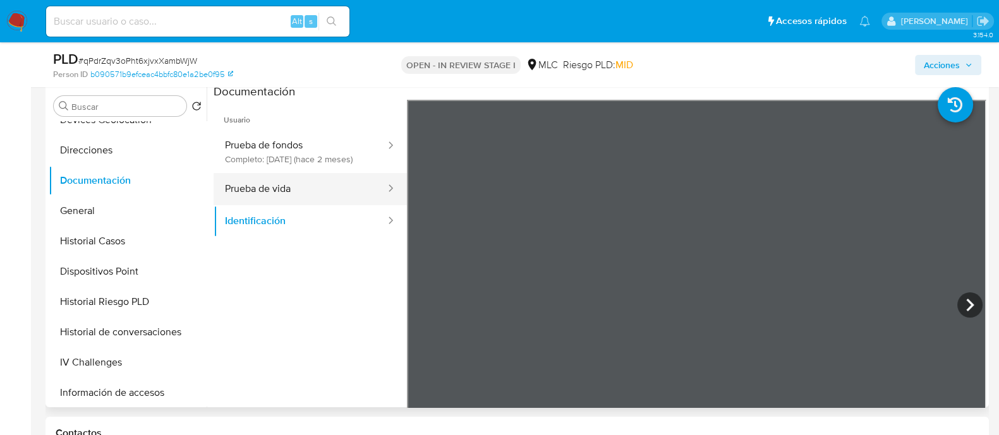
click at [267, 200] on button "Prueba de vida" at bounding box center [300, 189] width 173 height 32
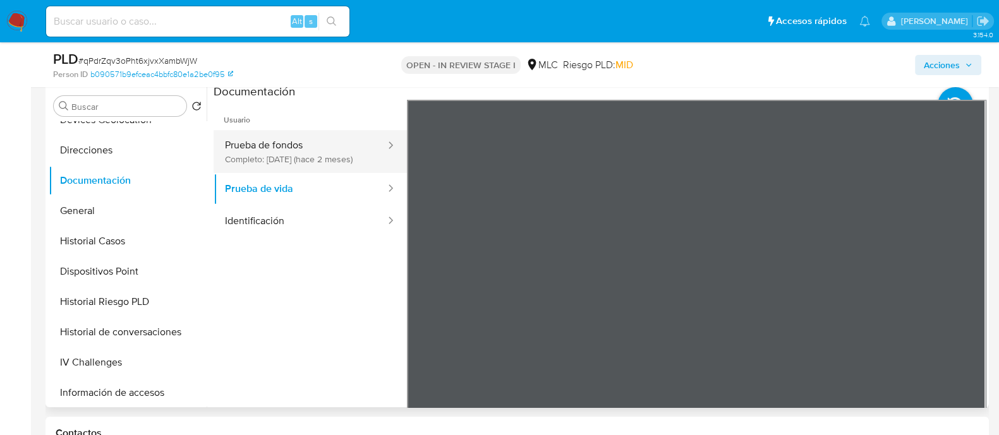
click at [347, 150] on button "Prueba de fondos Completo: [DATE] (hace 2 meses)" at bounding box center [300, 151] width 173 height 43
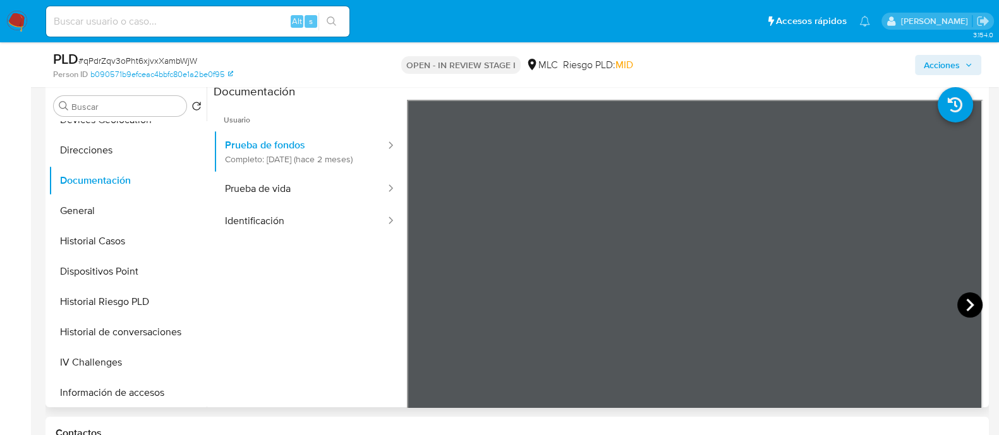
click at [967, 294] on icon at bounding box center [969, 305] width 25 height 25
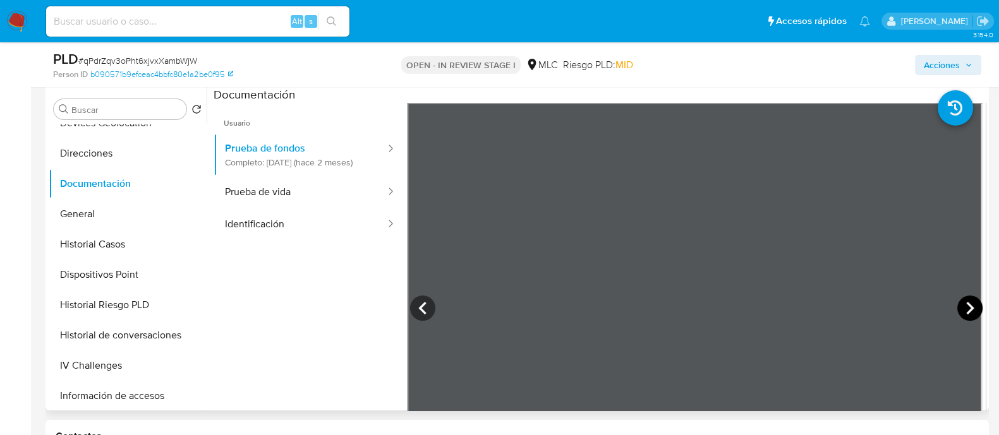
click at [970, 308] on icon at bounding box center [969, 308] width 25 height 25
click at [967, 308] on icon at bounding box center [970, 308] width 8 height 13
click at [966, 301] on icon at bounding box center [969, 308] width 25 height 25
drag, startPoint x: 966, startPoint y: 301, endPoint x: 965, endPoint y: 320, distance: 18.3
click at [965, 320] on icon at bounding box center [969, 308] width 25 height 25
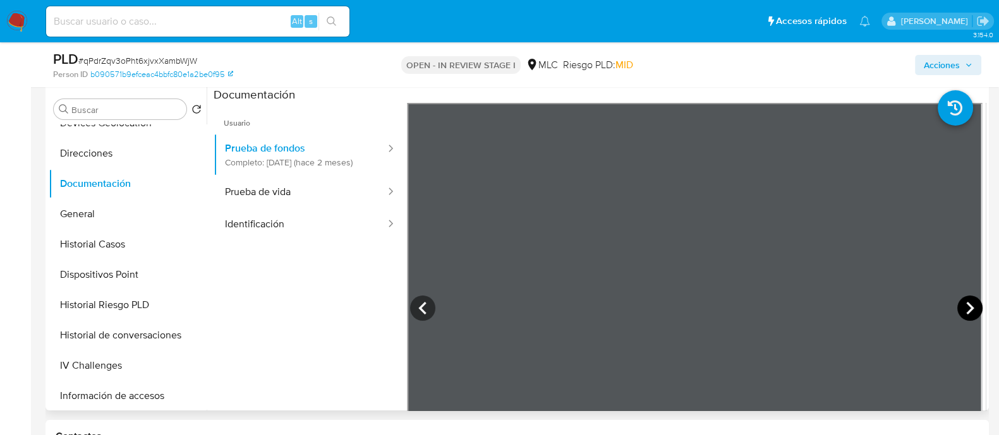
click at [966, 303] on icon at bounding box center [970, 308] width 8 height 13
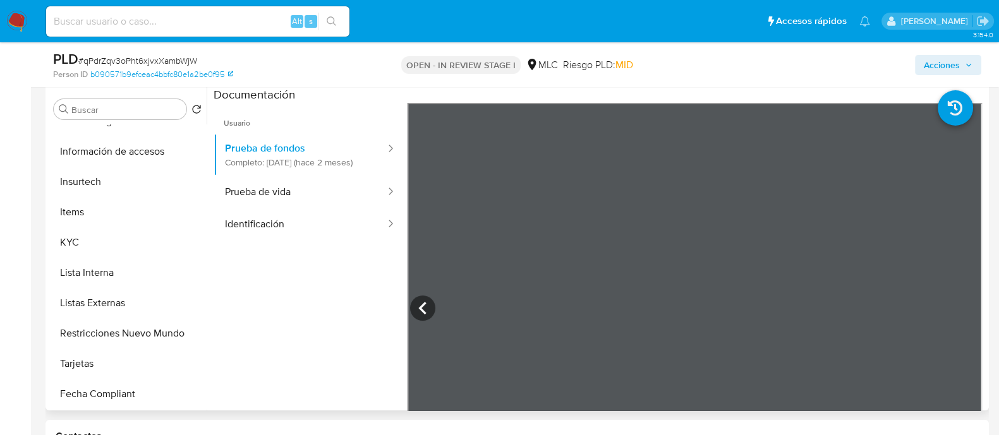
scroll to position [445, 0]
click at [79, 236] on button "KYC" at bounding box center [123, 240] width 148 height 30
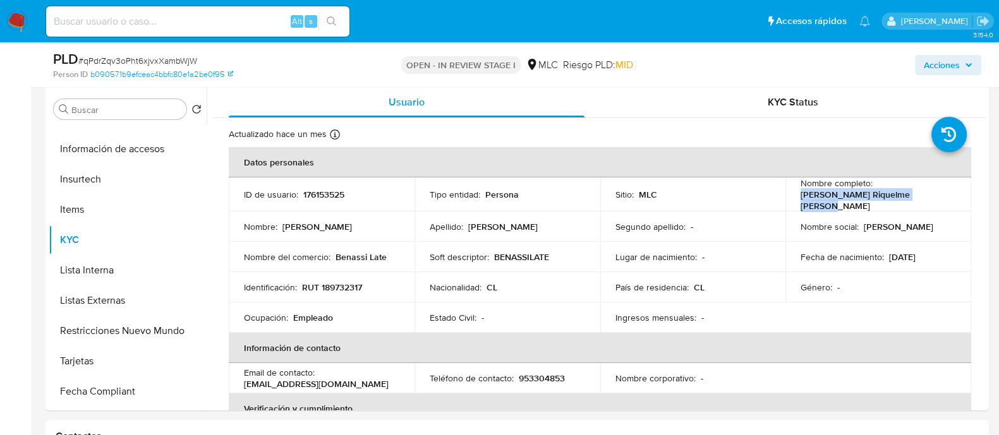
drag, startPoint x: 940, startPoint y: 204, endPoint x: 790, endPoint y: 202, distance: 150.4
click at [790, 202] on td "Nombre completo : [PERSON_NAME] Riquelme [PERSON_NAME]" at bounding box center [878, 195] width 186 height 34
copy p "[PERSON_NAME] Riquelme [PERSON_NAME]"
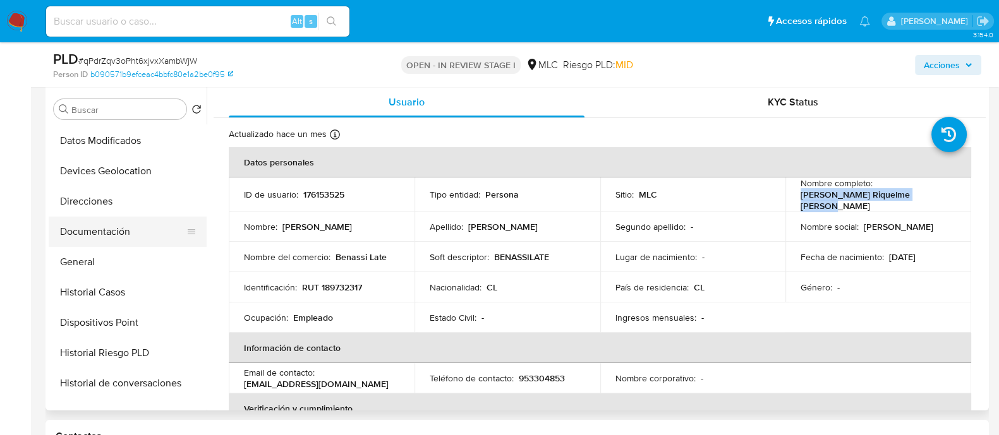
scroll to position [147, 0]
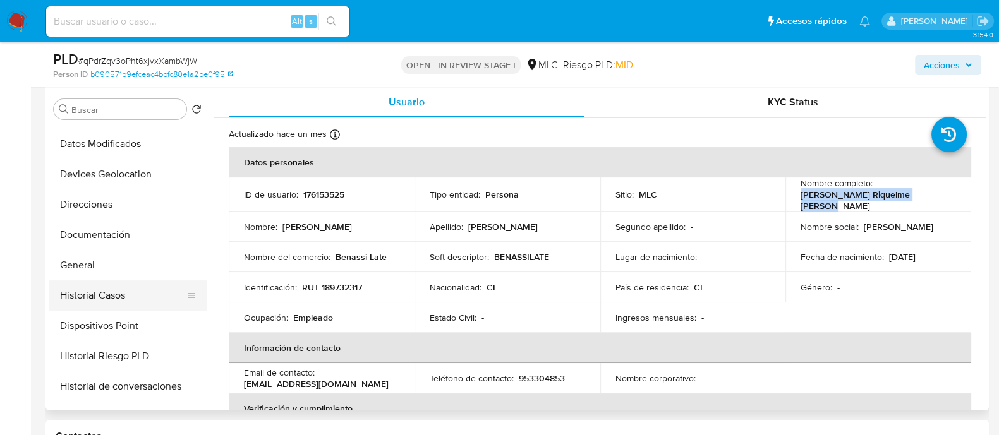
click at [99, 281] on button "Historial Casos" at bounding box center [123, 296] width 148 height 30
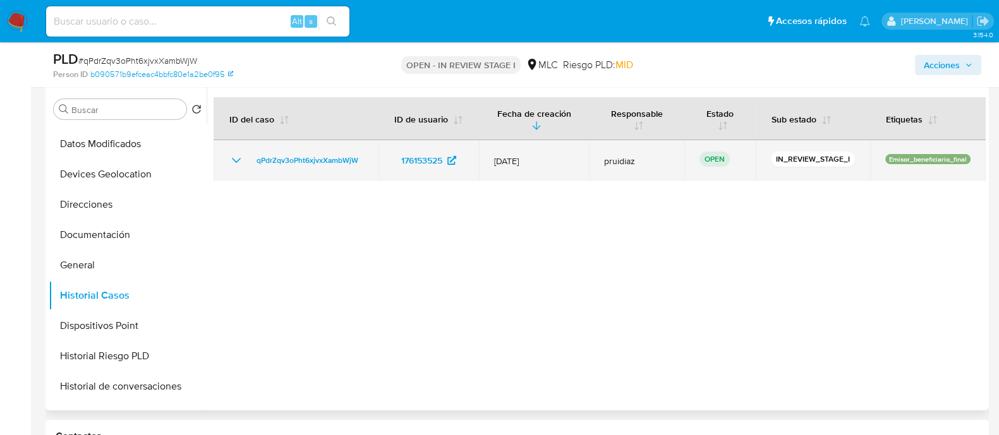
scroll to position [0, 0]
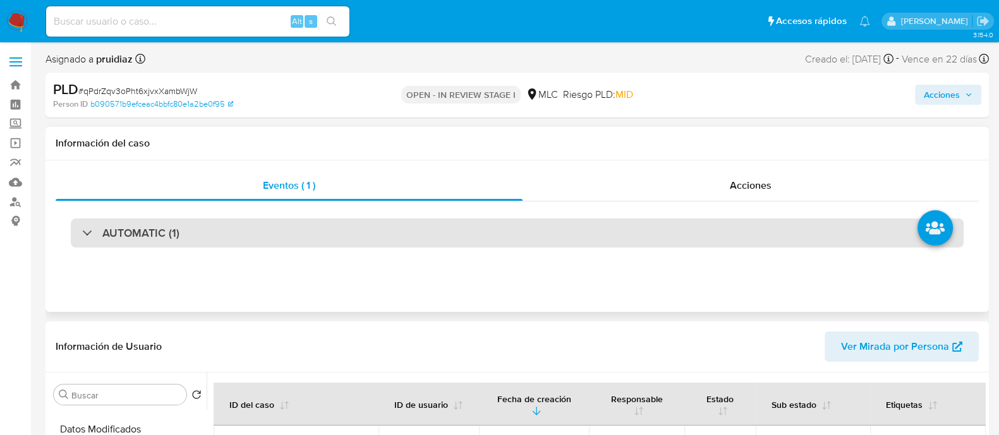
click at [123, 227] on h3 "AUTOMATIC (1)" at bounding box center [140, 233] width 77 height 14
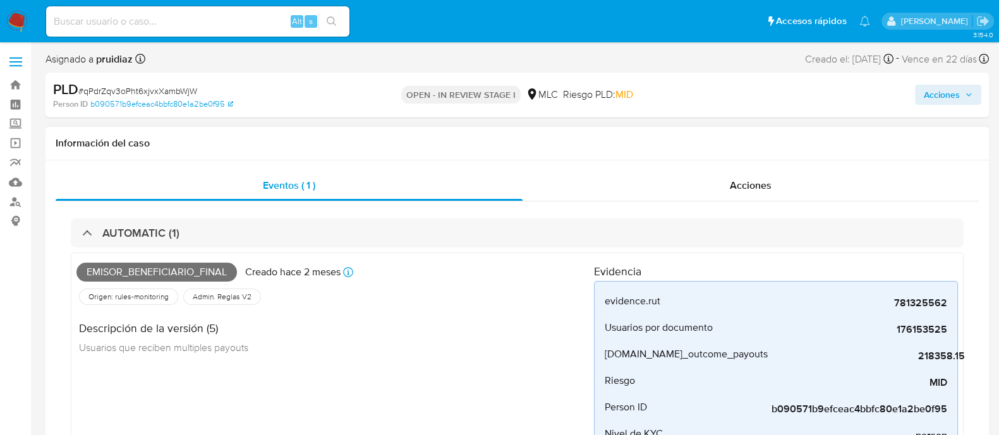
click at [134, 262] on div "Emisor_beneficiario_final Creado hace 2 meses Creado: [DATE] 06:06:43" at bounding box center [335, 272] width 518 height 28
click at [123, 270] on span "Emisor_beneficiario_final" at bounding box center [156, 272] width 161 height 19
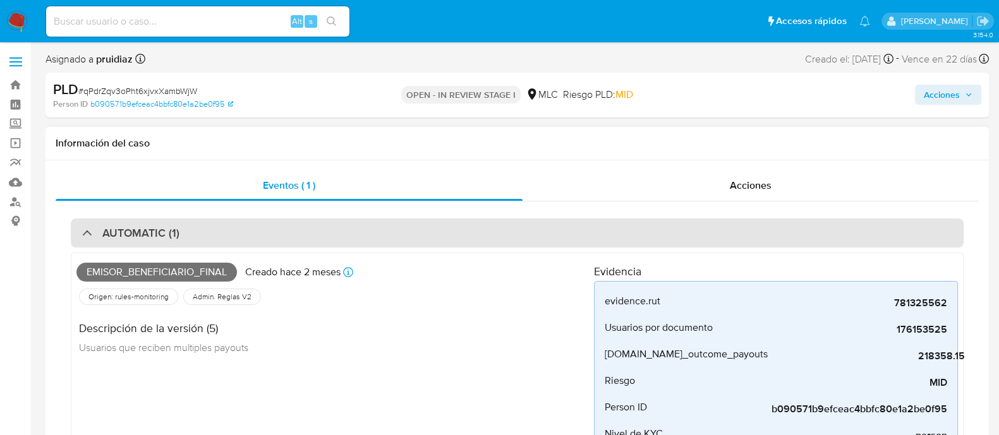
click at [148, 227] on h3 "AUTOMATIC (1)" at bounding box center [140, 233] width 77 height 14
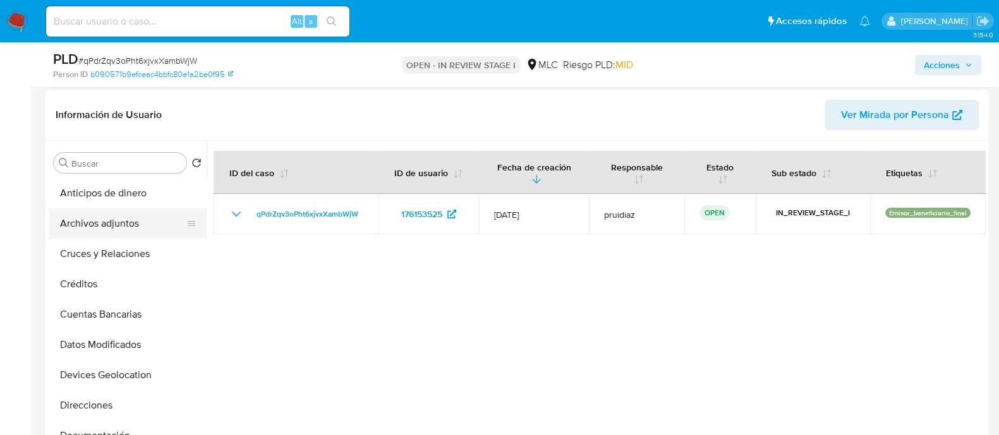
click at [106, 221] on button "Archivos adjuntos" at bounding box center [123, 224] width 148 height 30
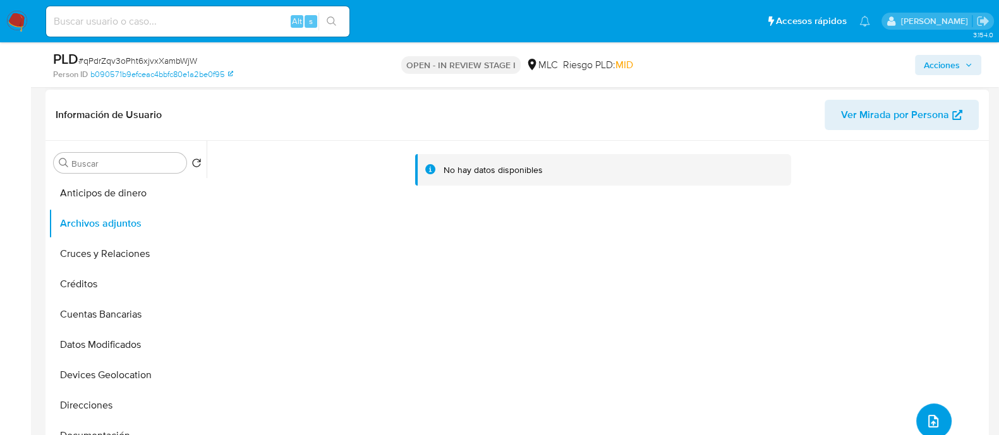
click at [931, 420] on icon "upload-file" at bounding box center [933, 421] width 15 height 15
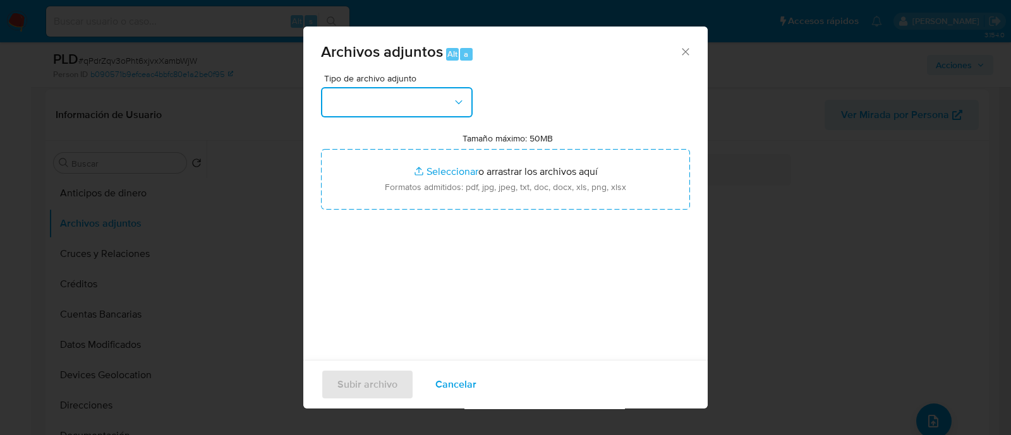
click at [400, 99] on button "button" at bounding box center [397, 102] width 152 height 30
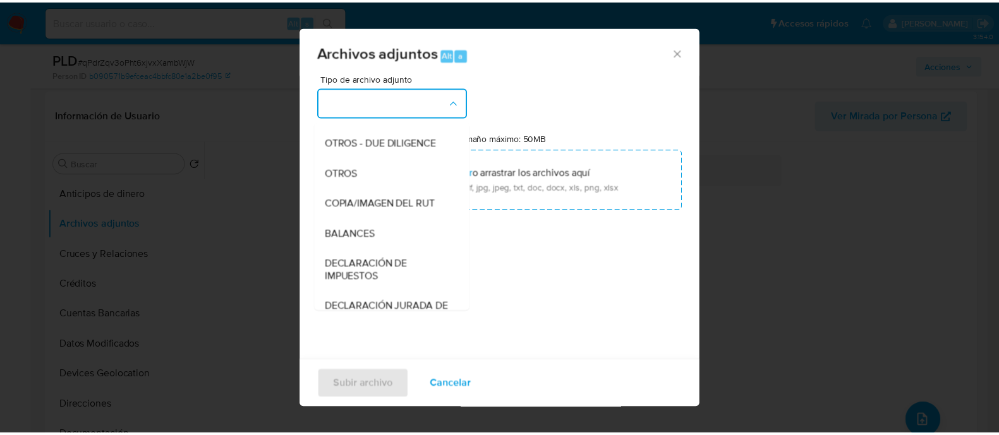
scroll to position [171, 0]
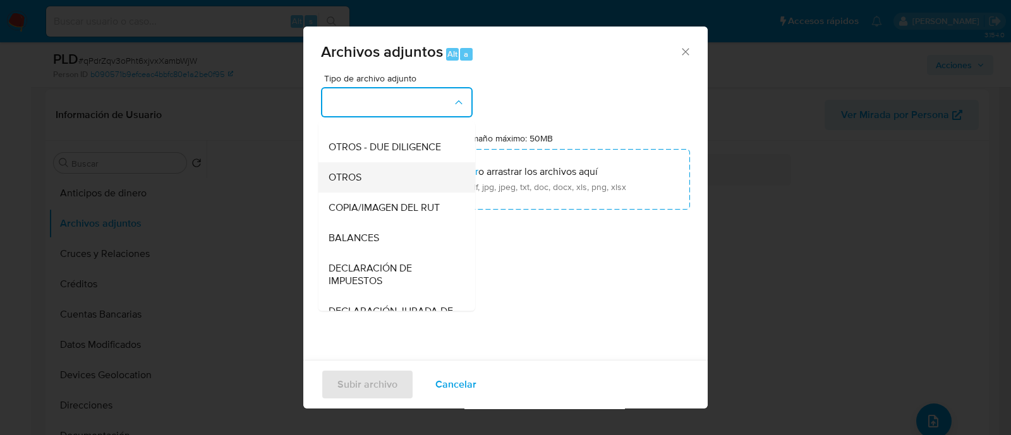
click at [340, 184] on span "OTROS" at bounding box center [345, 177] width 33 height 13
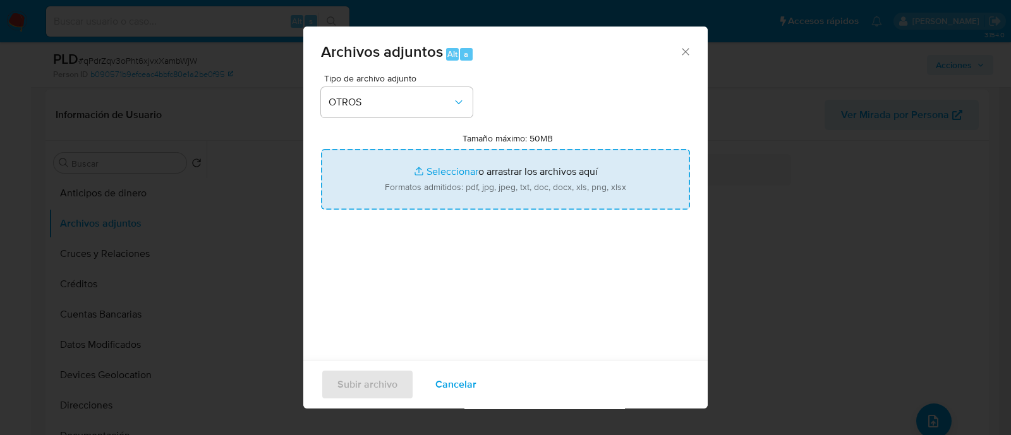
click at [535, 154] on input "Tamaño máximo: 50MB Seleccionar archivos" at bounding box center [505, 179] width 369 height 61
type input "C:\fakepath\176153525 - 19_08_2025.xlsx"
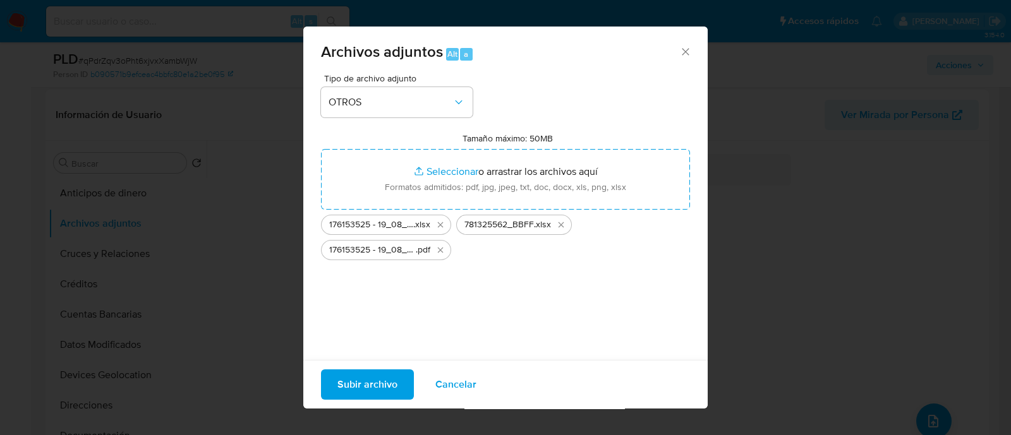
click at [372, 377] on span "Subir archivo" at bounding box center [367, 385] width 60 height 28
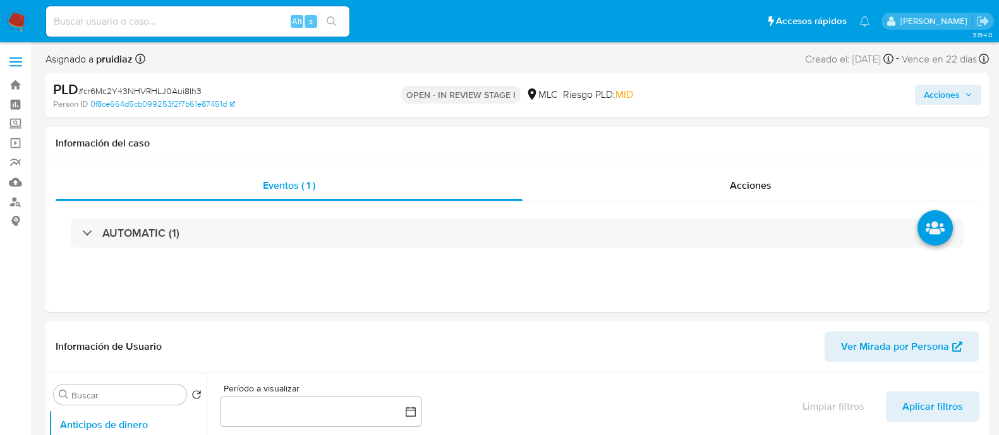
select select "10"
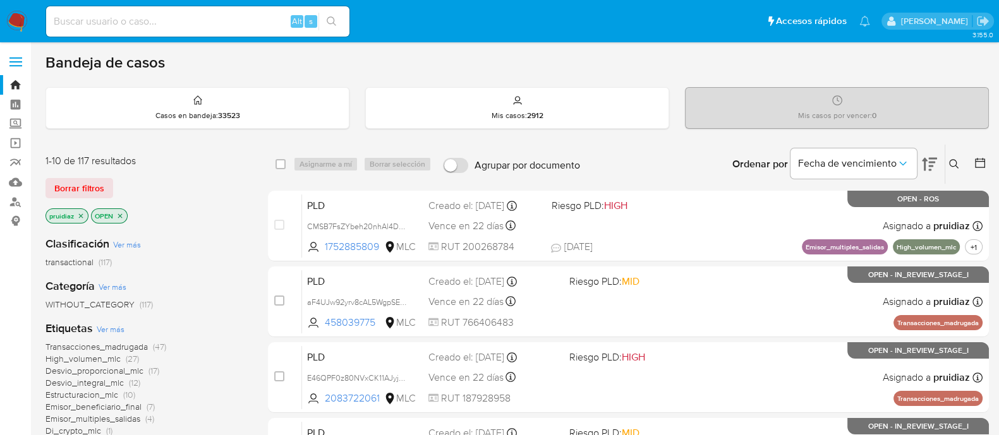
click at [124, 40] on nav "Pausado Ver notificaciones Alt s Accesos rápidos Presiona las siguientes teclas…" at bounding box center [499, 21] width 999 height 42
click at [134, 36] on div "Alt s" at bounding box center [197, 21] width 303 height 30
click at [167, 26] on input at bounding box center [197, 21] width 303 height 16
paste input "2207969093"
type input "2207969093"
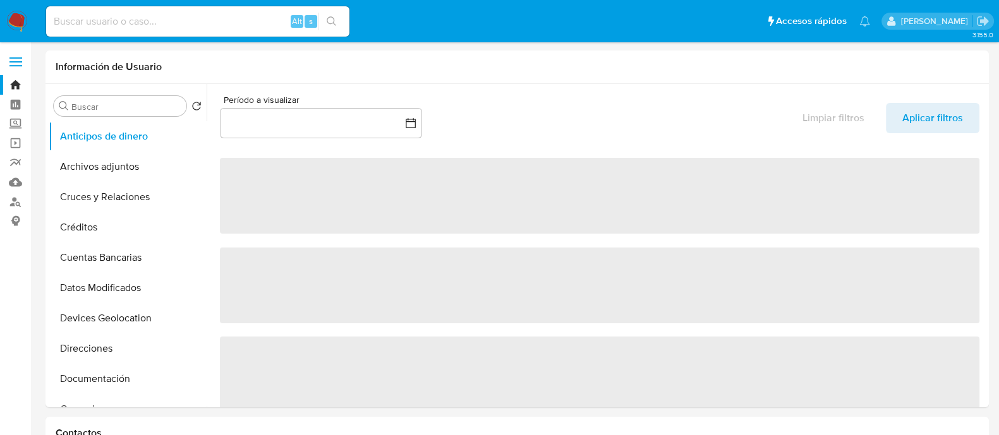
select select "10"
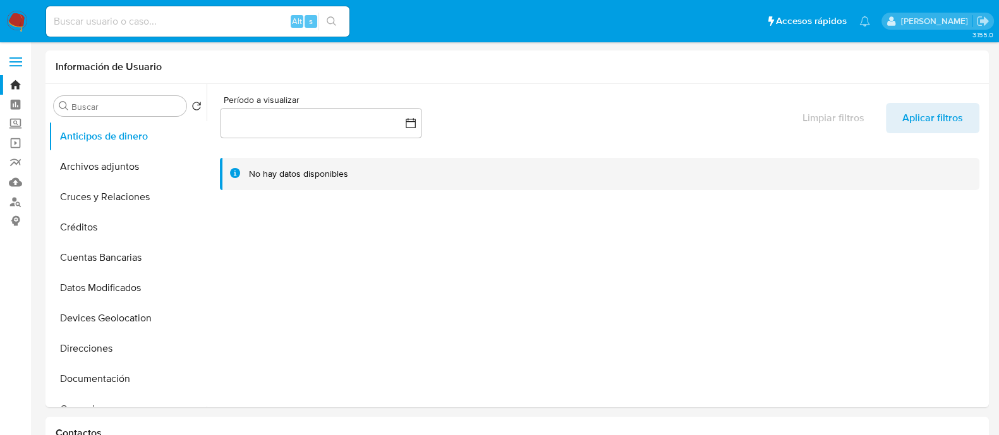
click at [21, 21] on img at bounding box center [16, 21] width 21 height 21
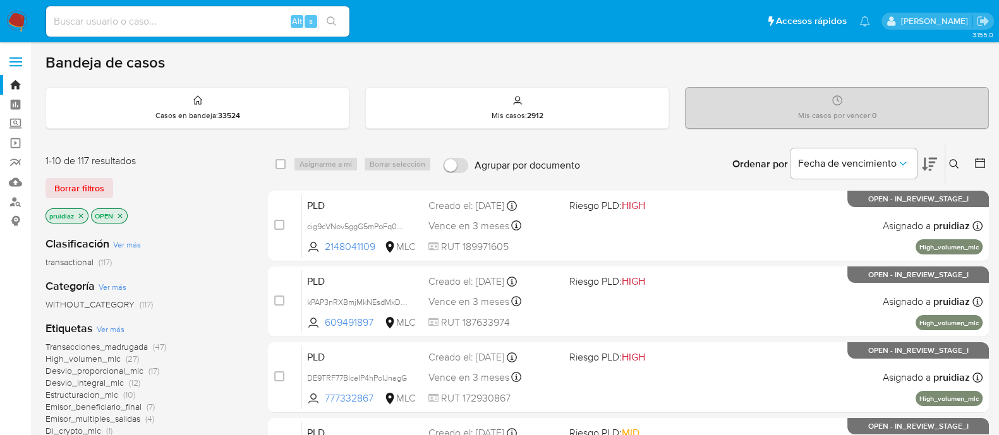
click at [13, 23] on img at bounding box center [16, 21] width 21 height 21
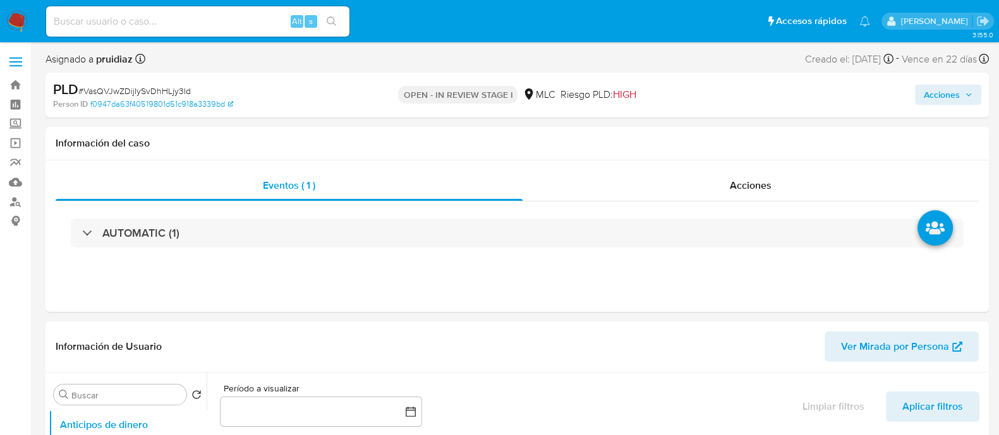
select select "10"
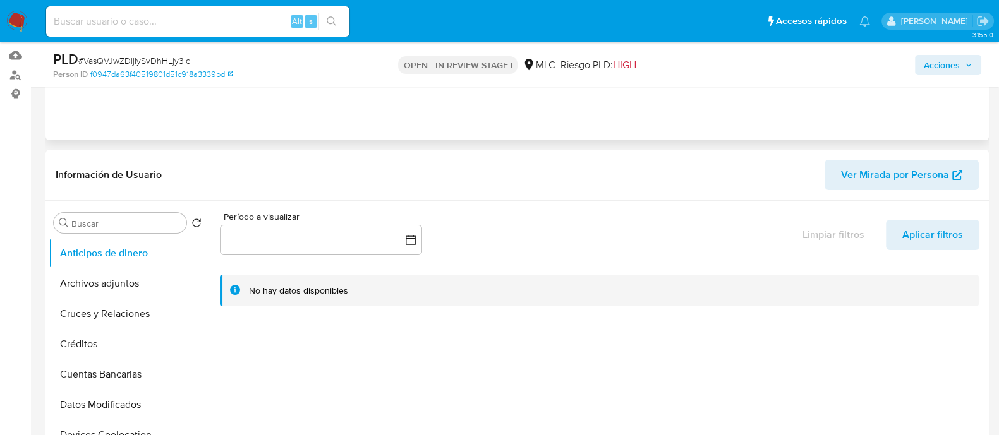
scroll to position [128, 0]
click at [131, 274] on button "Archivos adjuntos" at bounding box center [123, 283] width 148 height 30
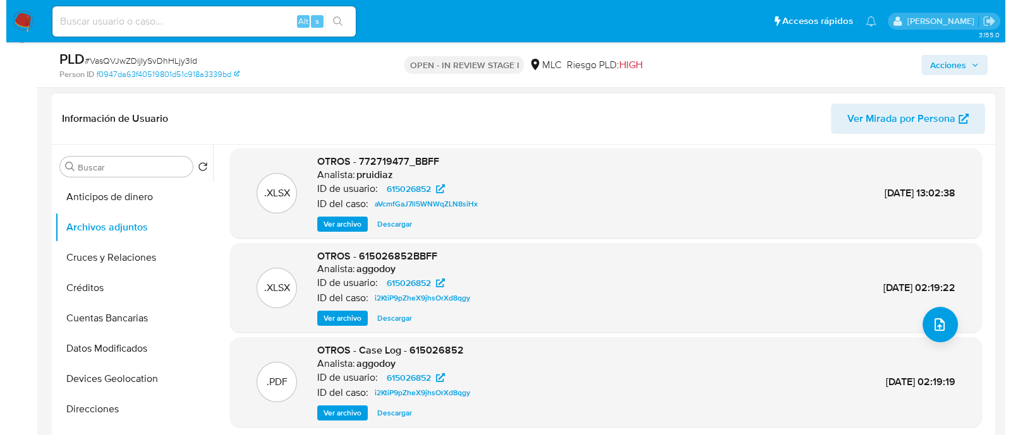
scroll to position [106, 0]
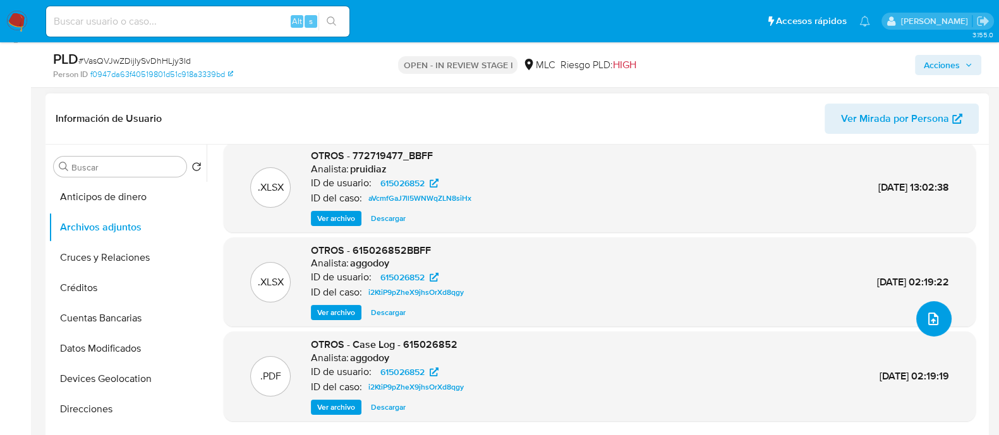
click at [928, 317] on icon "upload-file" at bounding box center [933, 319] width 15 height 15
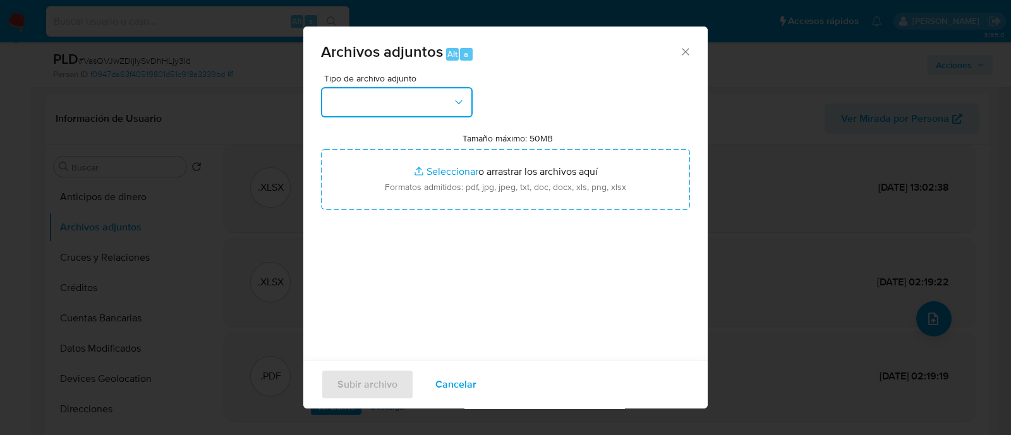
click at [443, 95] on button "button" at bounding box center [397, 102] width 152 height 30
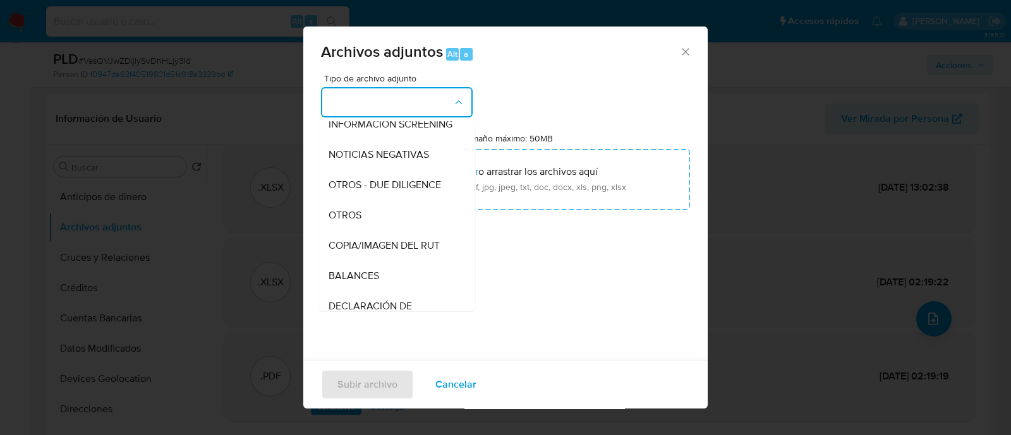
scroll to position [133, 0]
click at [363, 212] on div "OTROS" at bounding box center [393, 216] width 129 height 30
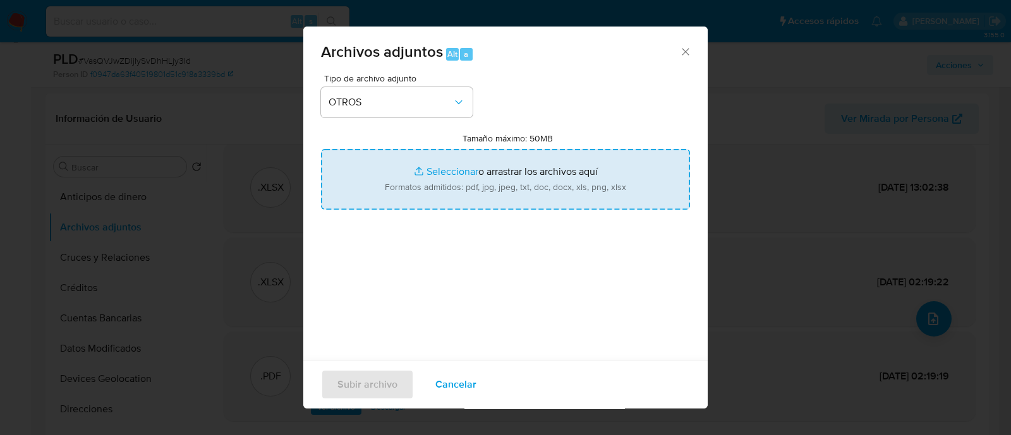
click at [477, 181] on input "Tamaño máximo: 50MB Seleccionar archivos" at bounding box center [505, 179] width 369 height 61
type input "C:\fakepath\615026852 - 19_08_2025.pdf"
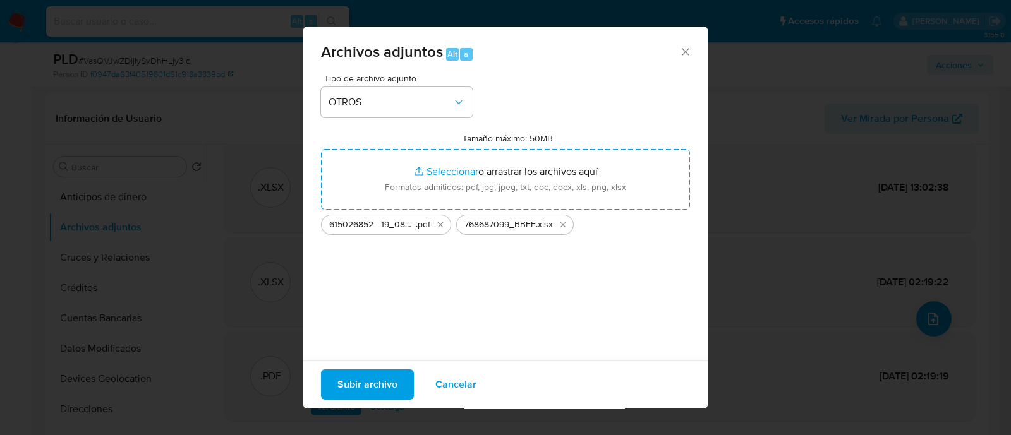
click at [385, 376] on span "Subir archivo" at bounding box center [367, 385] width 60 height 28
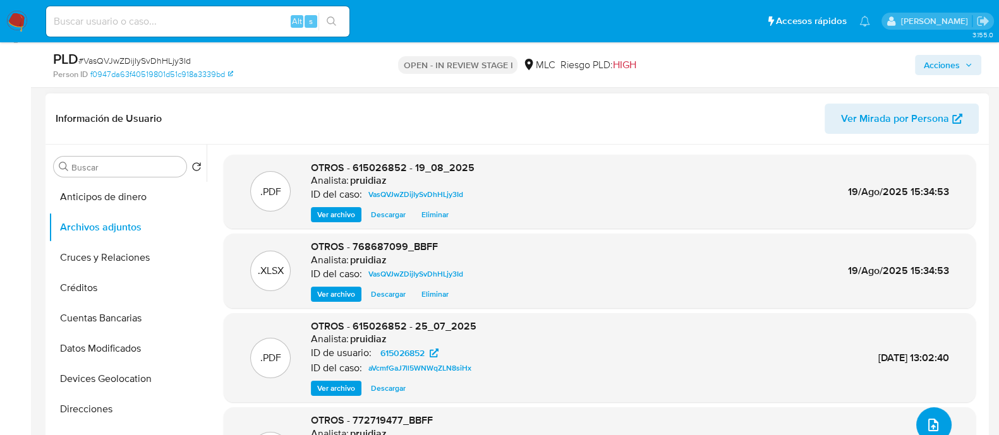
scroll to position [0, 0]
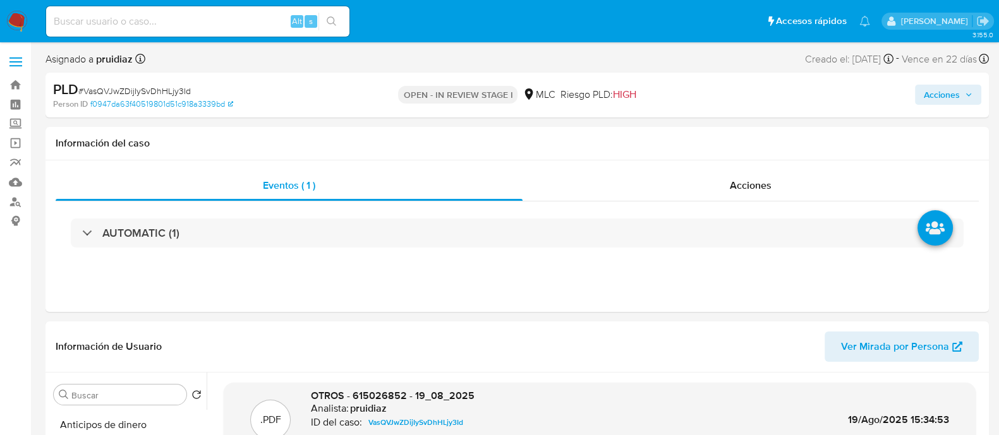
click at [955, 92] on span "Acciones" at bounding box center [942, 95] width 36 height 20
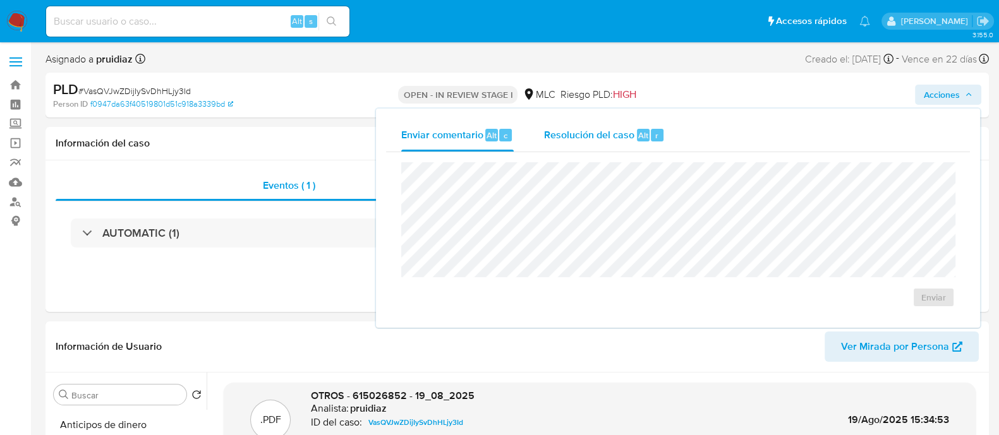
click at [571, 134] on span "Resolución del caso" at bounding box center [589, 135] width 90 height 15
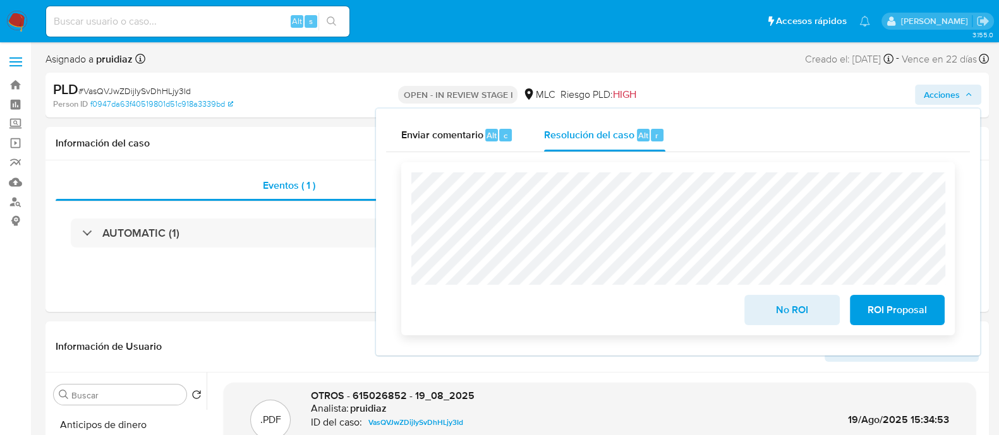
click at [778, 312] on span "No ROI" at bounding box center [792, 310] width 62 height 28
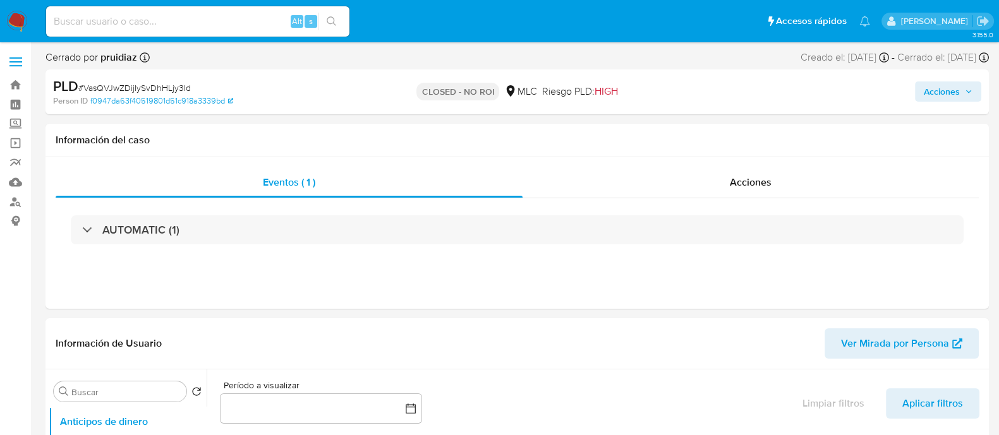
select select "10"
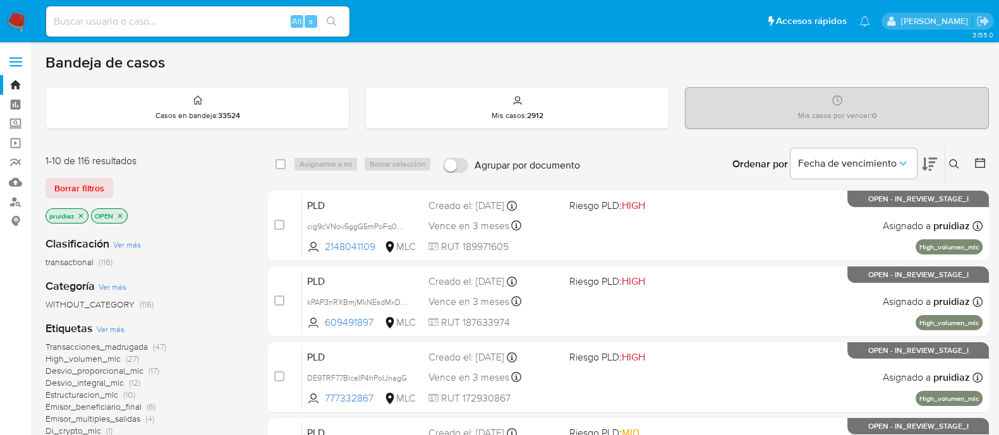
click at [934, 166] on icon at bounding box center [929, 164] width 15 height 15
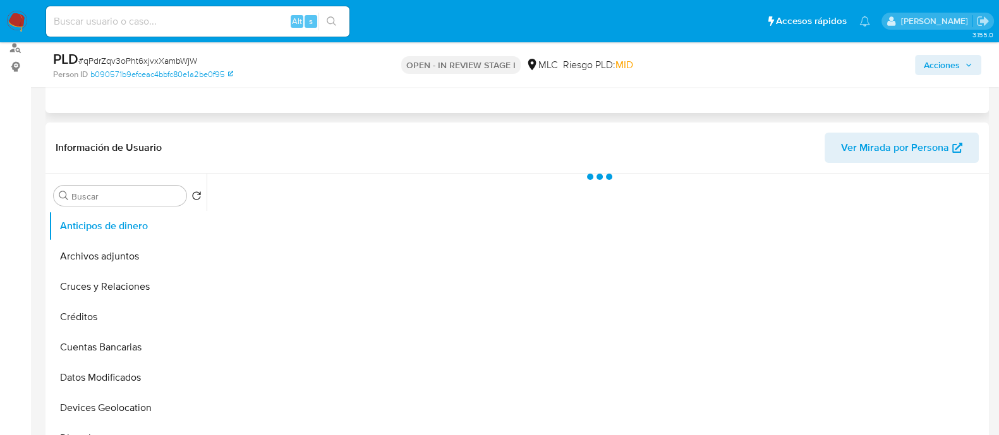
scroll to position [156, 0]
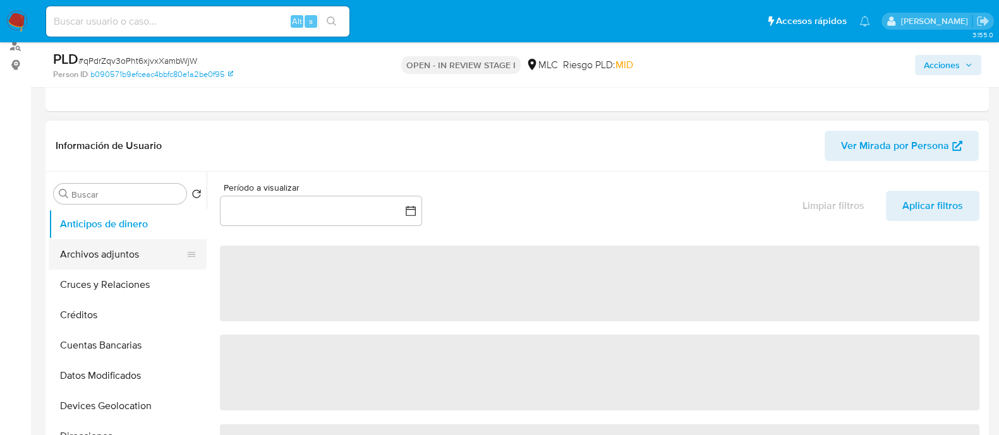
click at [98, 244] on button "Archivos adjuntos" at bounding box center [123, 254] width 148 height 30
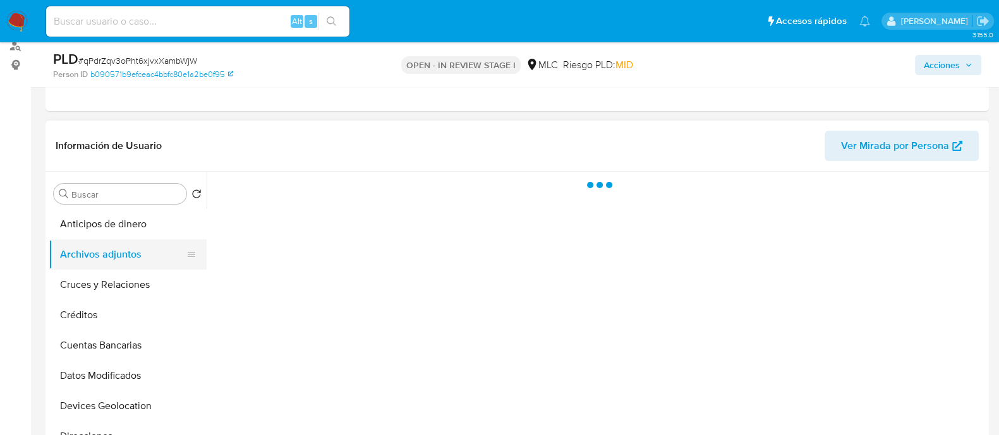
select select "10"
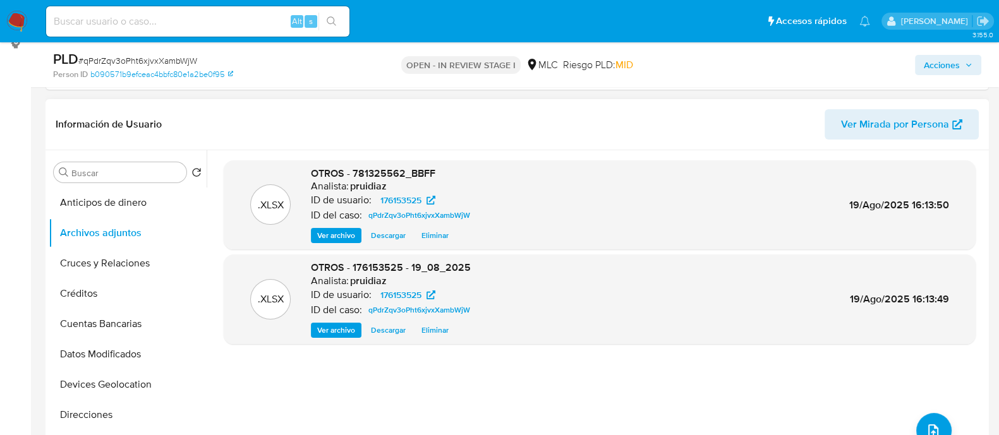
scroll to position [190, 0]
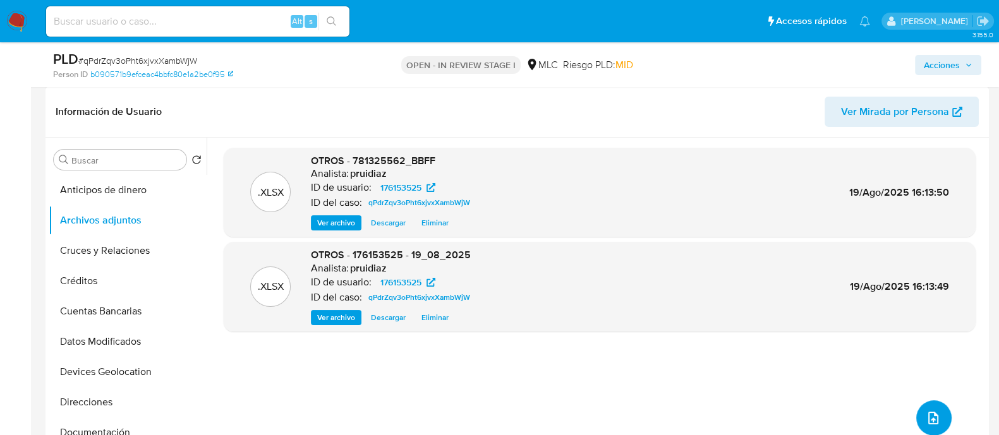
click at [916, 413] on button "upload-file" at bounding box center [933, 418] width 35 height 35
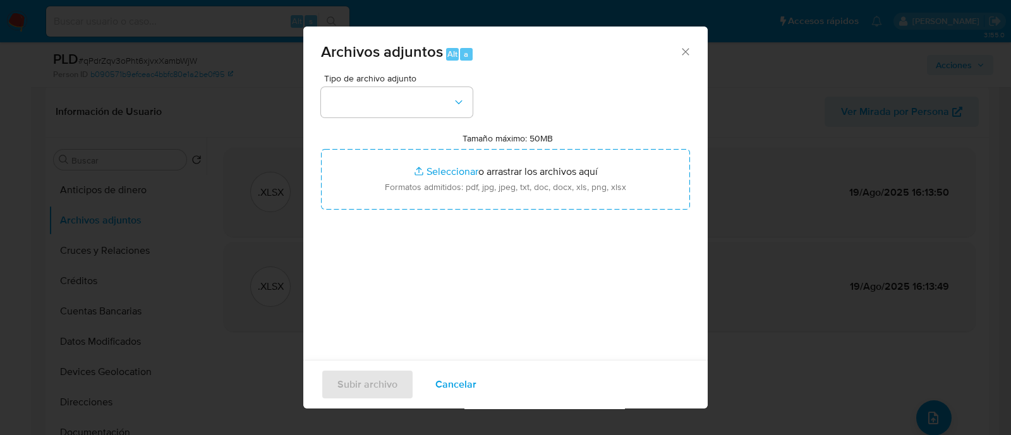
click at [684, 52] on div "Archivos adjuntos Alt a" at bounding box center [505, 50] width 404 height 47
click at [682, 49] on icon "Cerrar" at bounding box center [685, 51] width 7 height 7
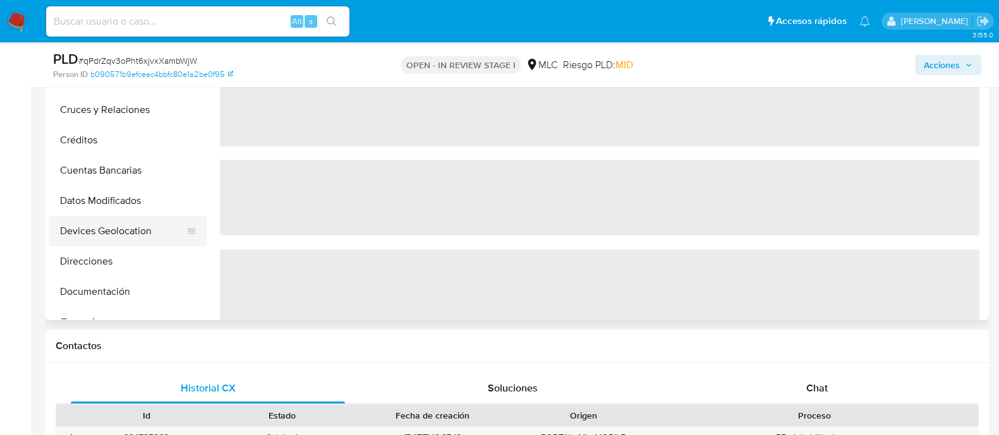
select select "10"
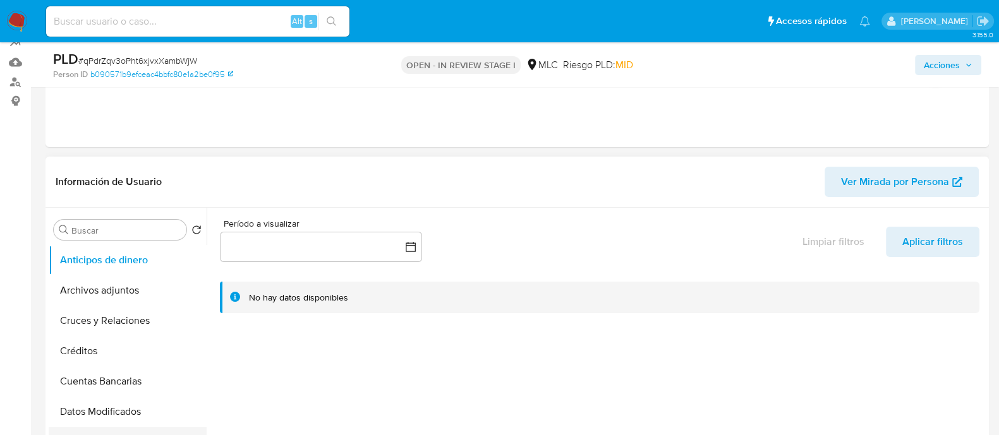
scroll to position [117, 0]
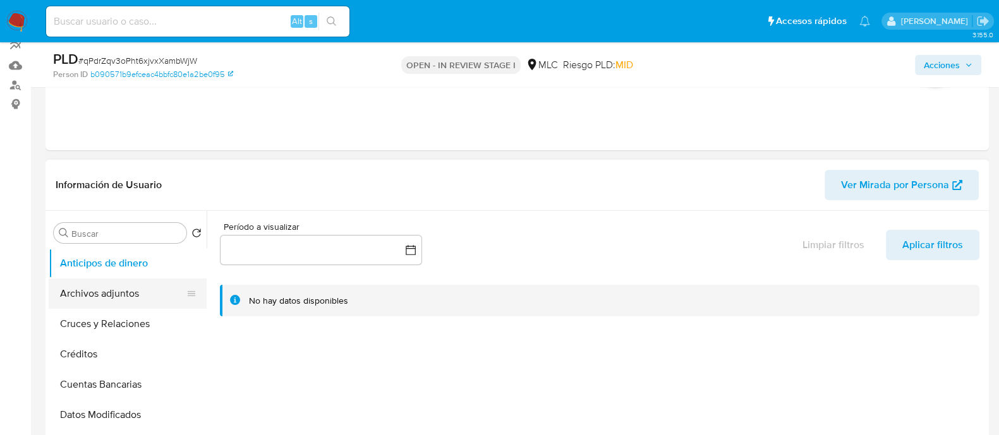
click at [100, 289] on button "Archivos adjuntos" at bounding box center [123, 294] width 148 height 30
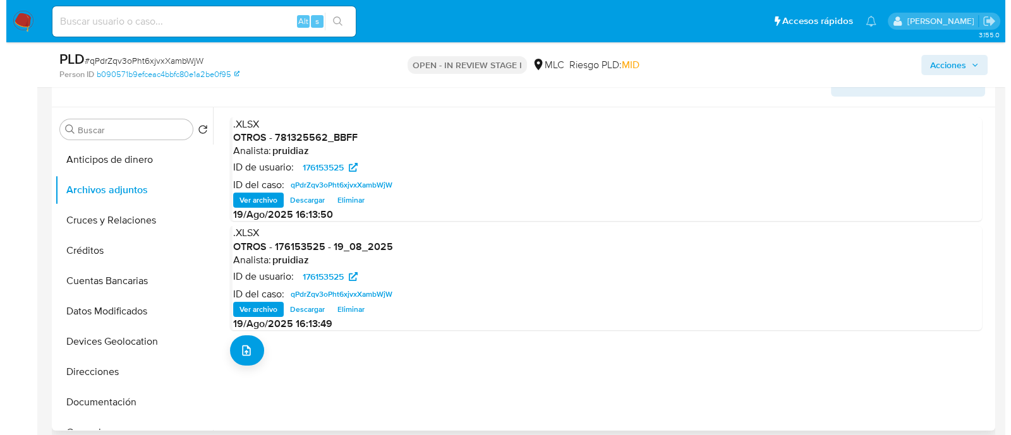
scroll to position [257, 0]
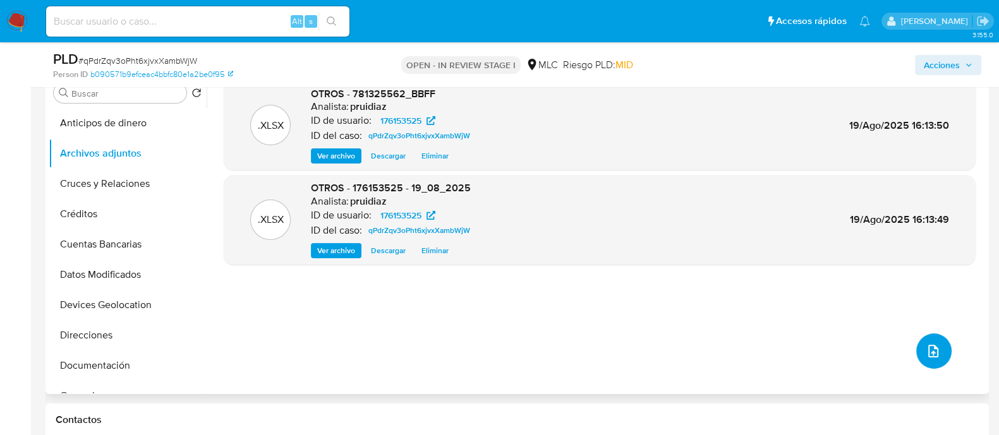
click at [930, 356] on icon "upload-file" at bounding box center [933, 351] width 15 height 15
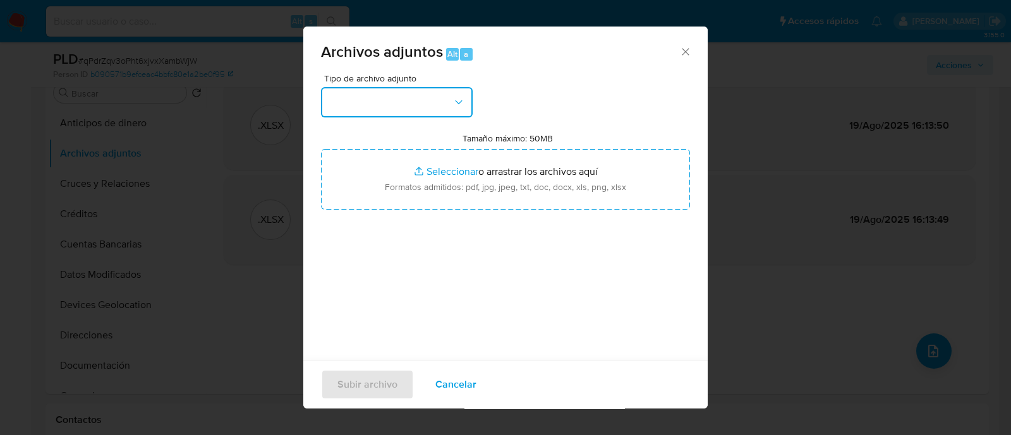
click at [427, 97] on button "button" at bounding box center [397, 102] width 152 height 30
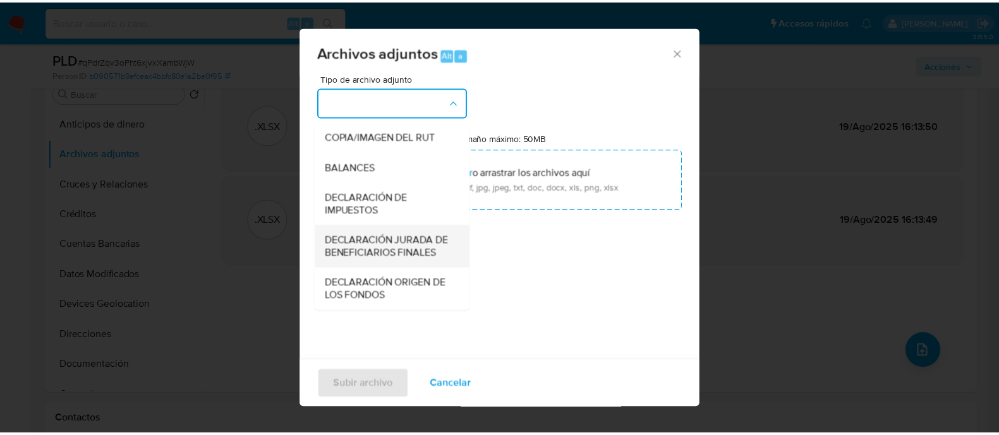
scroll to position [227, 0]
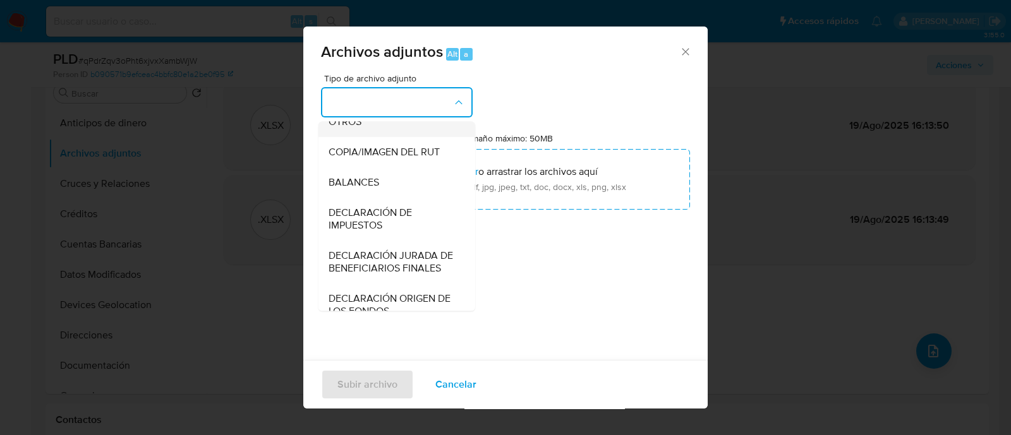
click at [346, 128] on span "OTROS" at bounding box center [345, 122] width 33 height 13
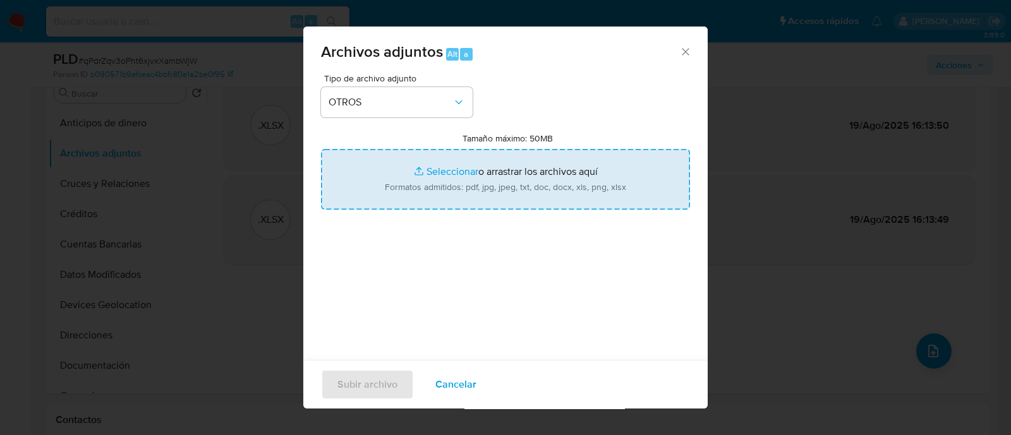
click at [421, 170] on input "Tamaño máximo: 50MB Seleccionar archivos" at bounding box center [505, 179] width 369 height 61
type input "C:\fakepath\176153525 - 19_08_2025.pdf"
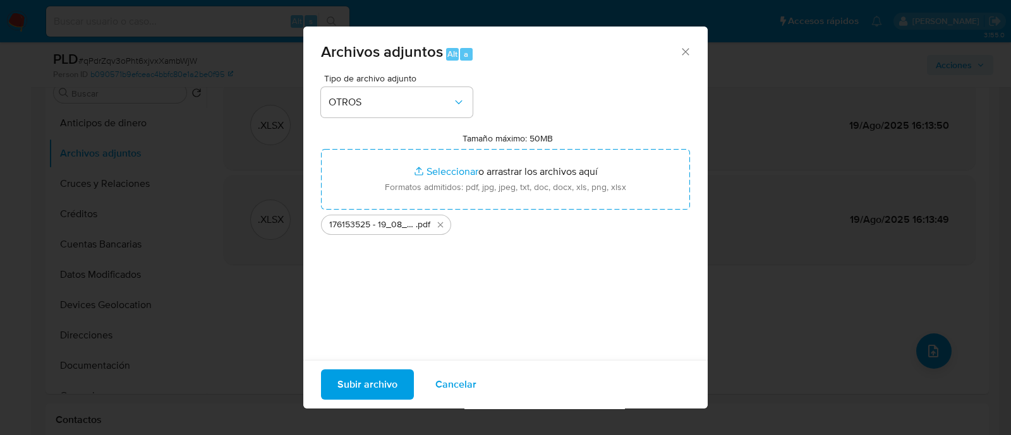
click at [366, 381] on span "Subir archivo" at bounding box center [367, 385] width 60 height 28
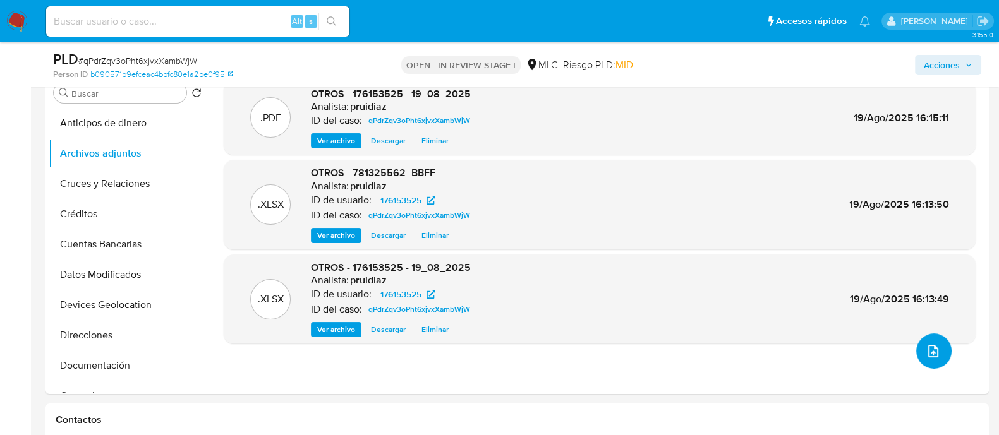
scroll to position [0, 0]
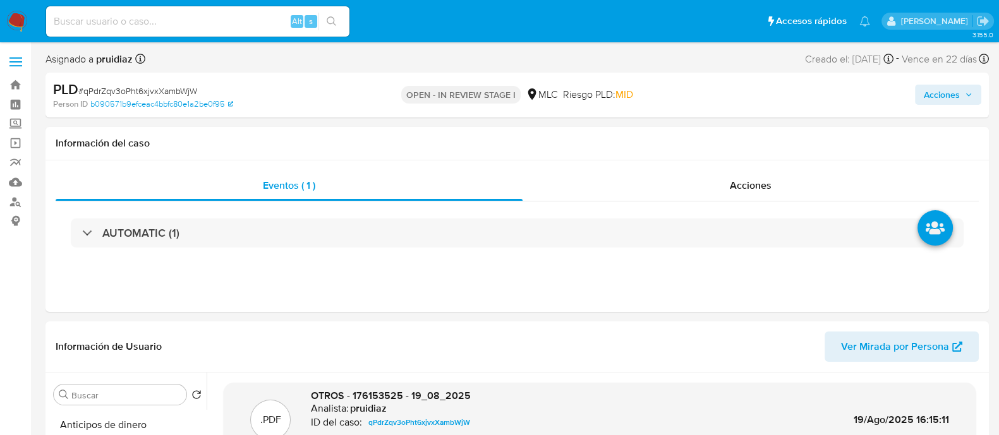
click at [965, 96] on icon "button" at bounding box center [969, 95] width 8 height 8
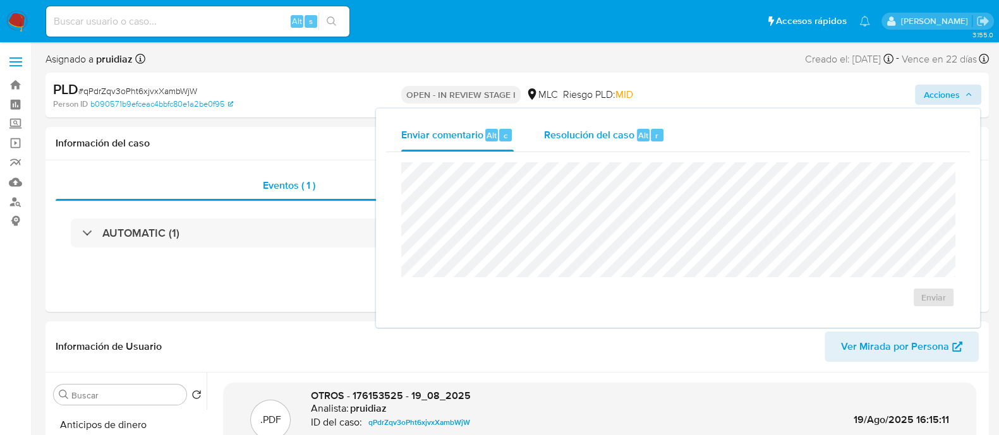
click at [579, 140] on span "Resolución del caso" at bounding box center [589, 135] width 90 height 15
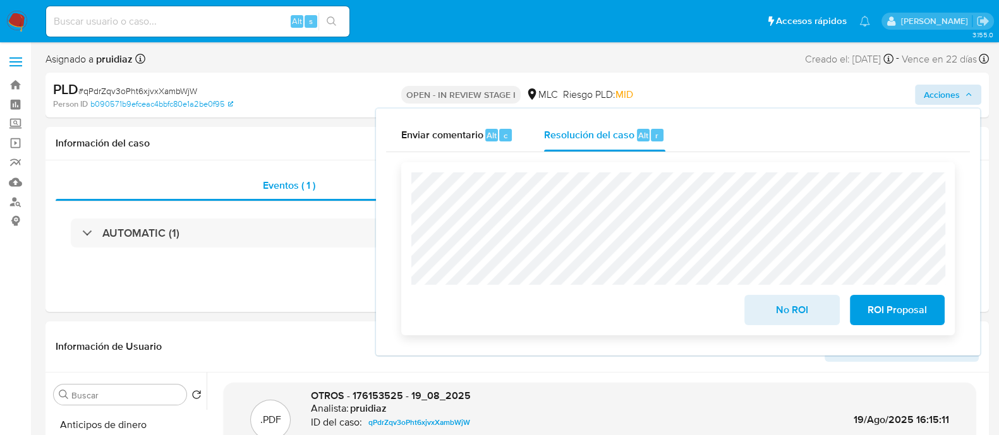
click at [782, 317] on span "No ROI" at bounding box center [792, 310] width 62 height 28
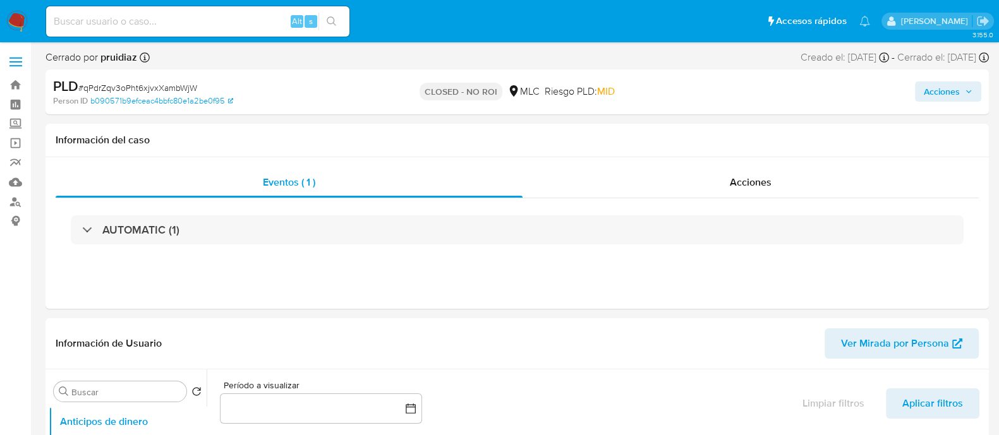
select select "10"
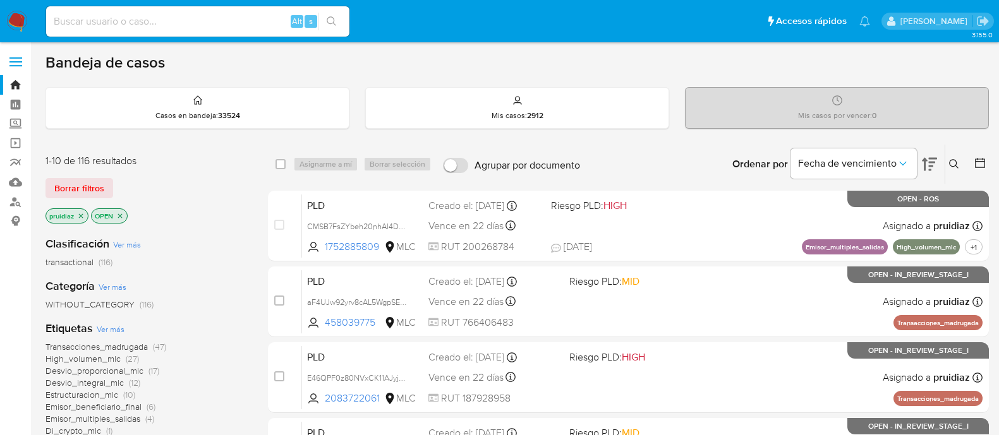
click at [12, 17] on img at bounding box center [16, 21] width 21 height 21
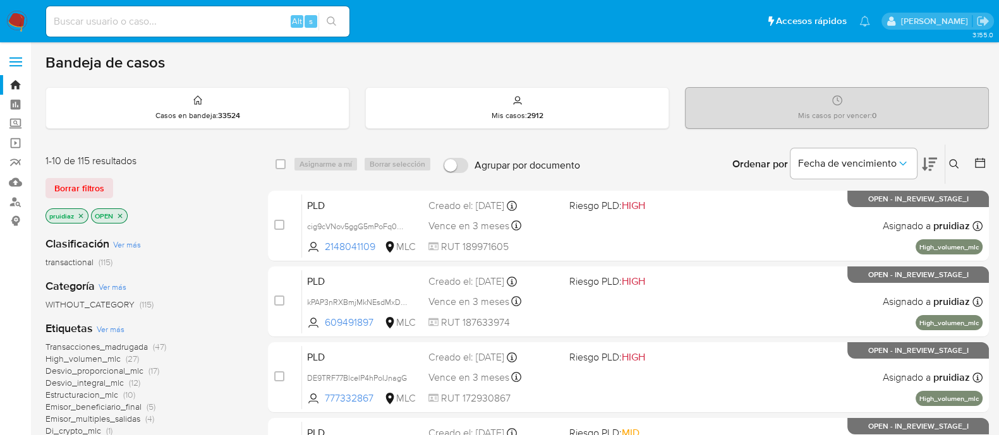
click at [148, 30] on div "Alt s" at bounding box center [197, 21] width 303 height 30
click at [149, 30] on div "Alt s" at bounding box center [197, 21] width 303 height 30
click at [164, 23] on input at bounding box center [197, 21] width 303 height 16
paste input "195093918"
type input "195093918"
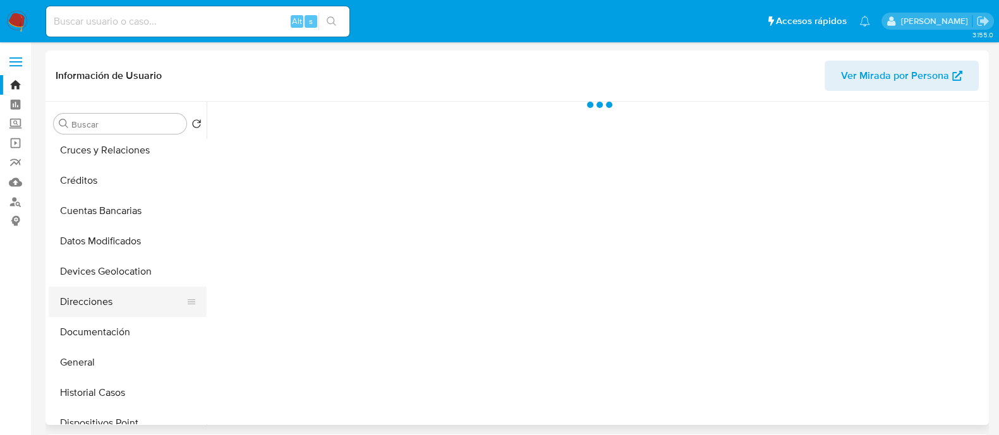
scroll to position [66, 0]
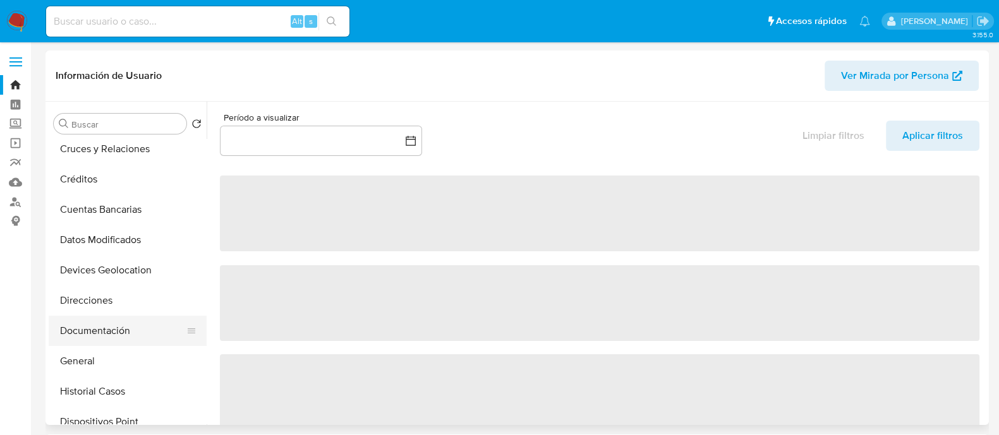
click at [92, 327] on button "Documentación" at bounding box center [123, 331] width 148 height 30
select select "10"
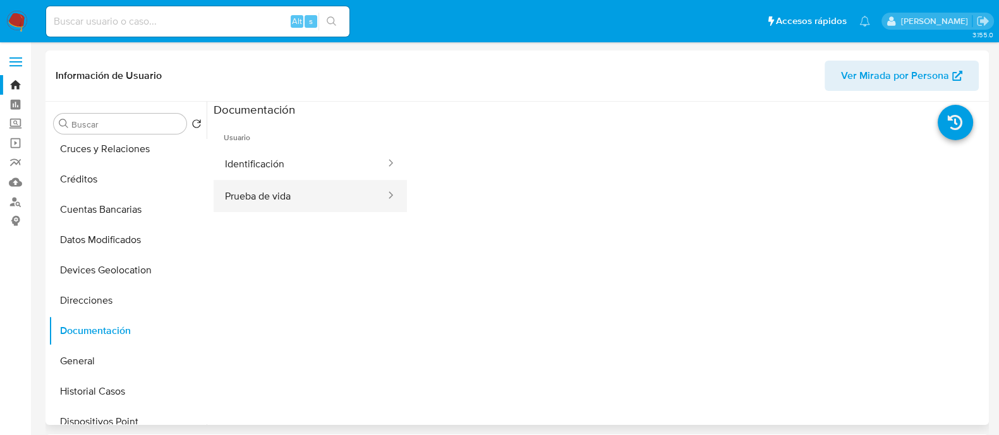
click at [319, 191] on button "Prueba de vida" at bounding box center [300, 196] width 173 height 32
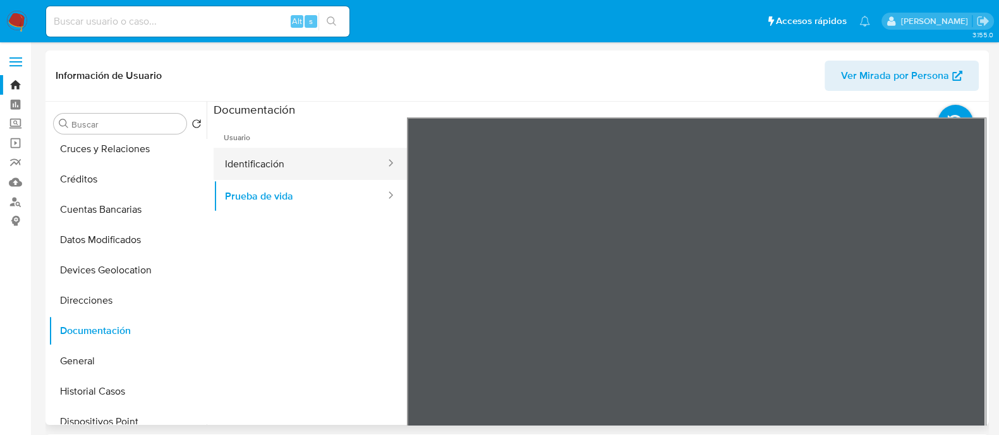
click at [267, 176] on button "Identificación" at bounding box center [300, 164] width 173 height 32
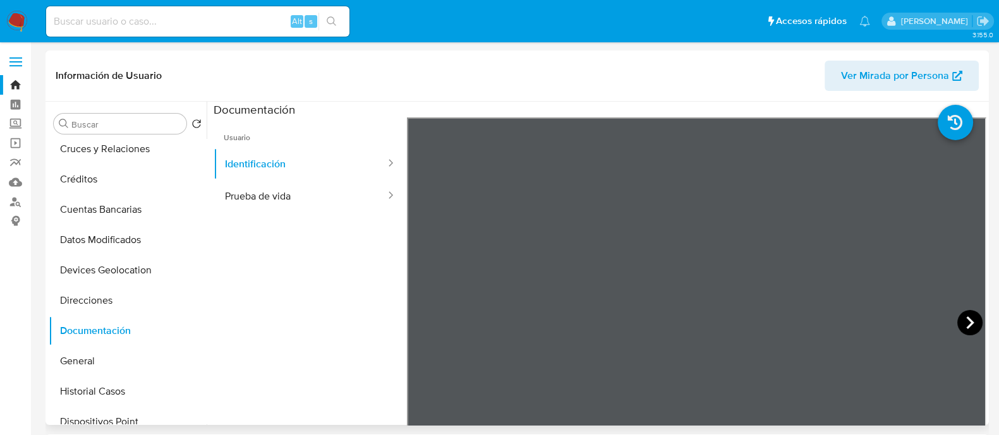
click at [957, 321] on icon at bounding box center [969, 322] width 25 height 25
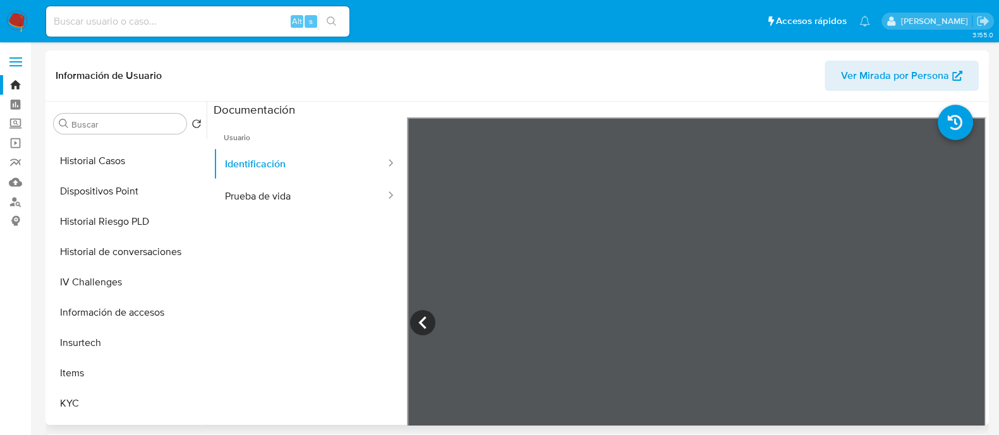
scroll to position [372, 0]
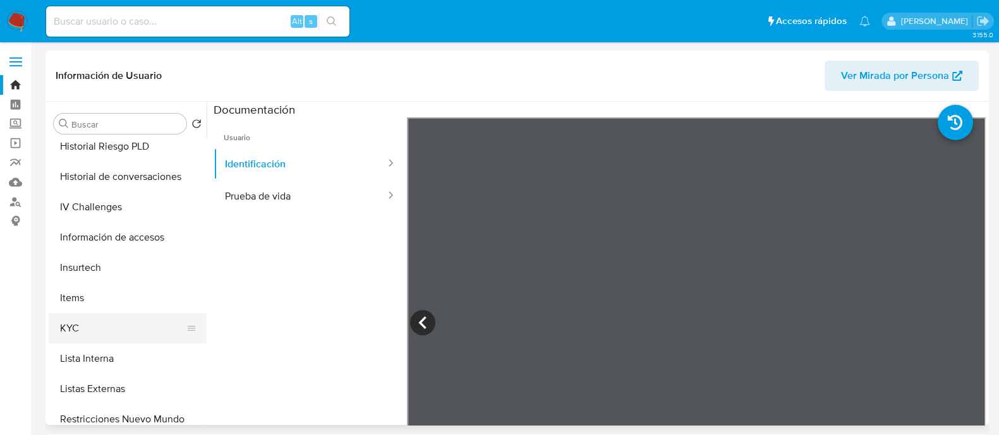
click at [68, 328] on button "KYC" at bounding box center [123, 328] width 148 height 30
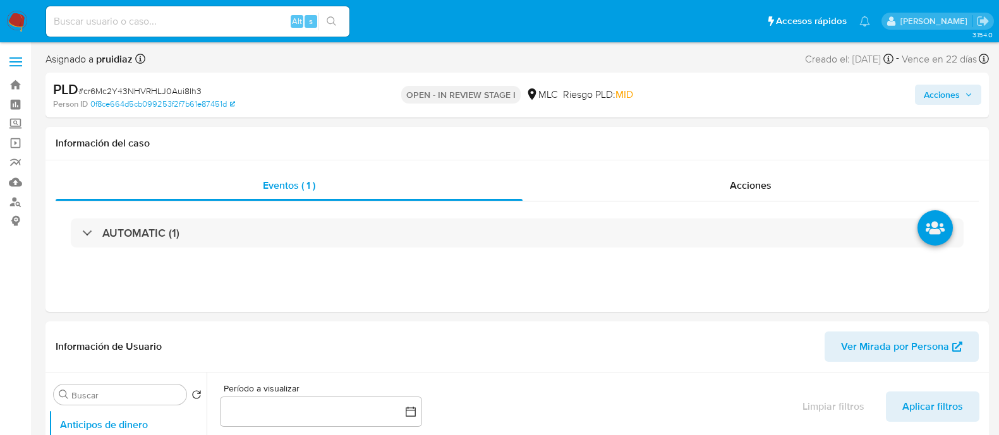
select select "10"
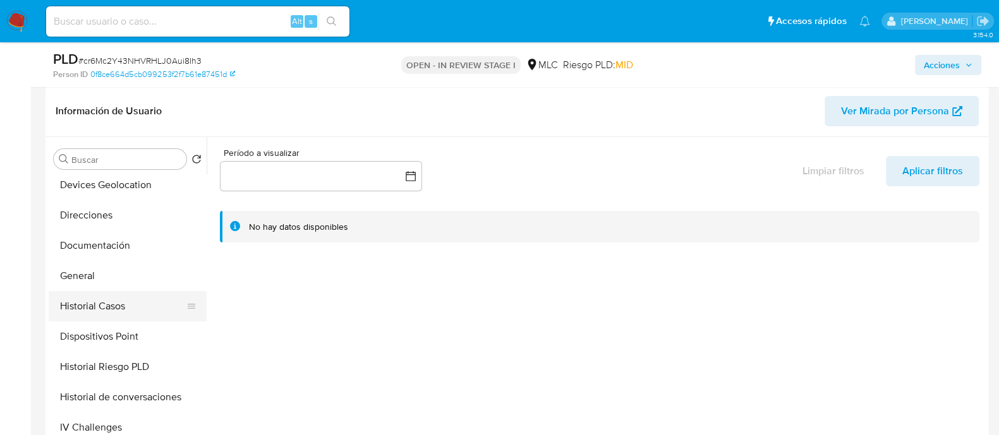
scroll to position [187, 0]
click at [98, 301] on button "Historial Casos" at bounding box center [123, 306] width 148 height 30
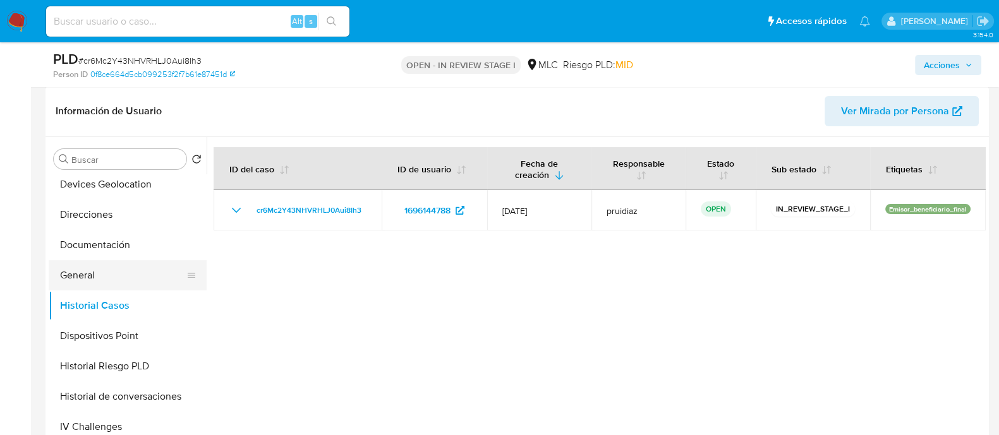
click at [93, 286] on button "General" at bounding box center [123, 275] width 148 height 30
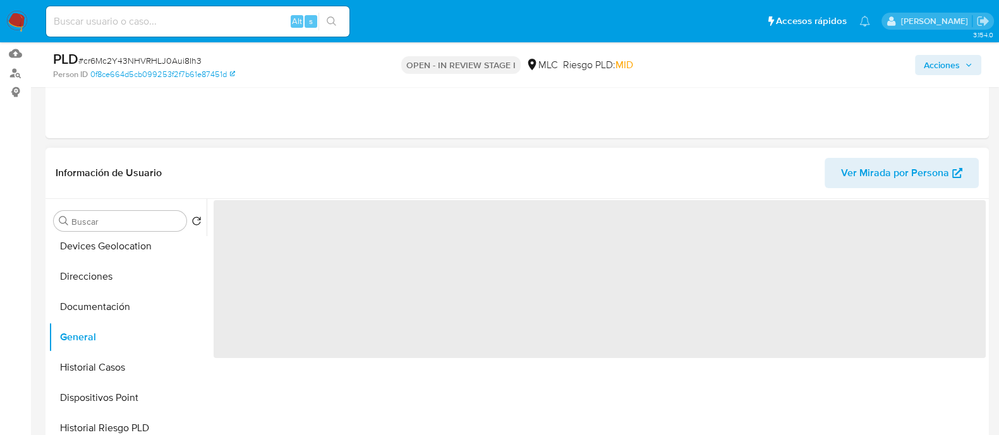
scroll to position [120, 0]
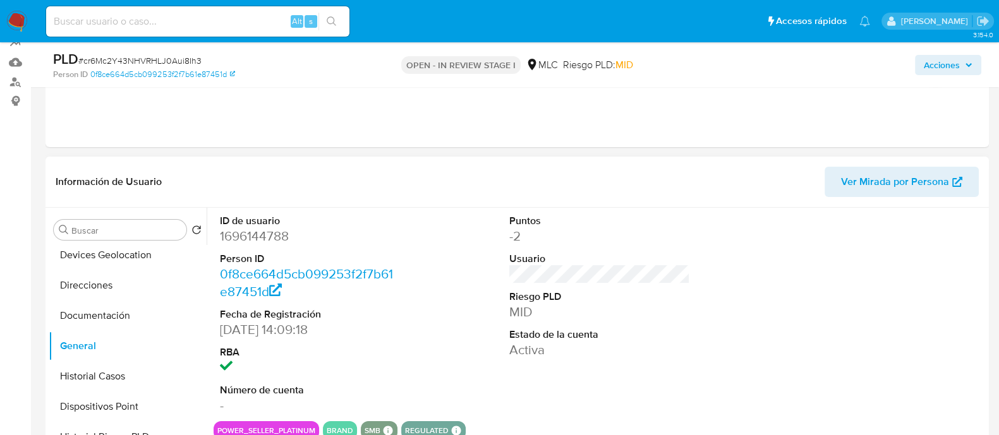
click at [258, 238] on dd "1696144788" at bounding box center [310, 236] width 181 height 18
copy dd "1696144788"
click at [272, 239] on dd "1696144788" at bounding box center [310, 236] width 181 height 18
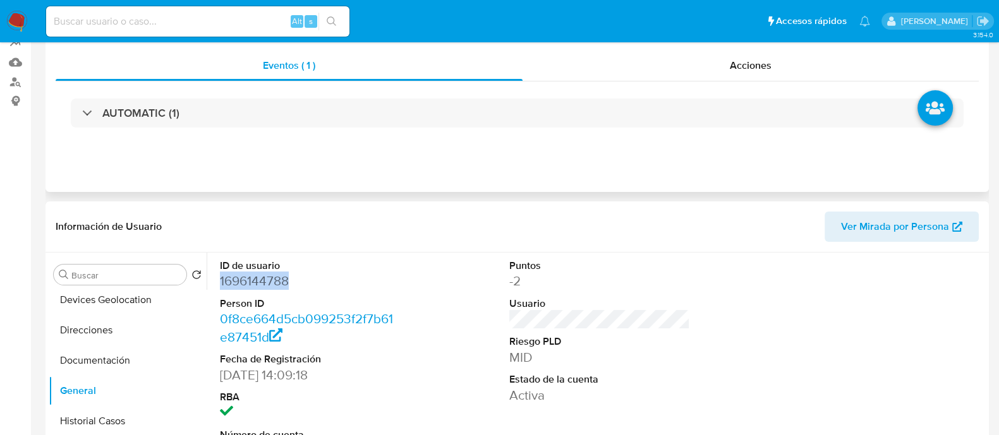
scroll to position [0, 0]
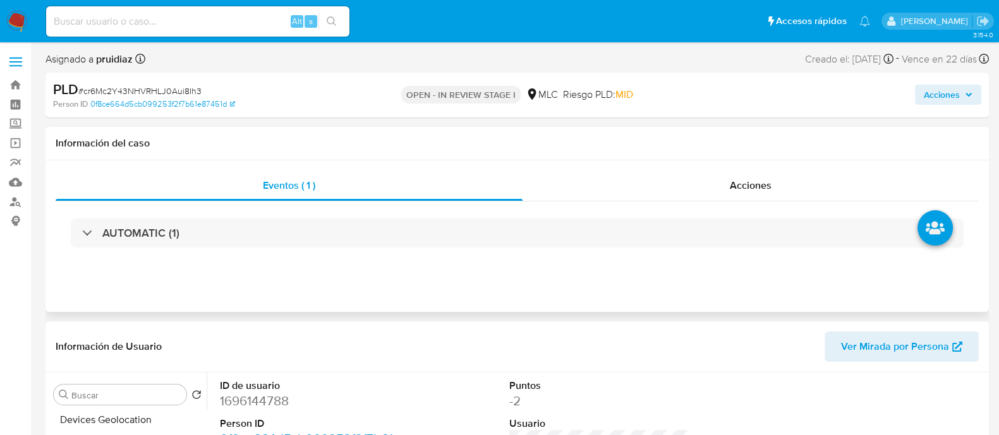
click at [214, 215] on div "AUTOMATIC (1)" at bounding box center [517, 233] width 923 height 63
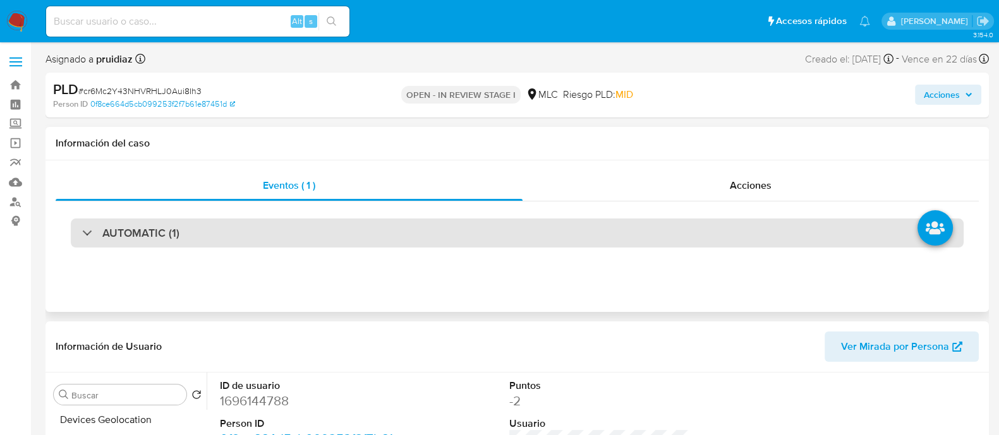
click at [194, 227] on div "AUTOMATIC (1)" at bounding box center [517, 233] width 893 height 29
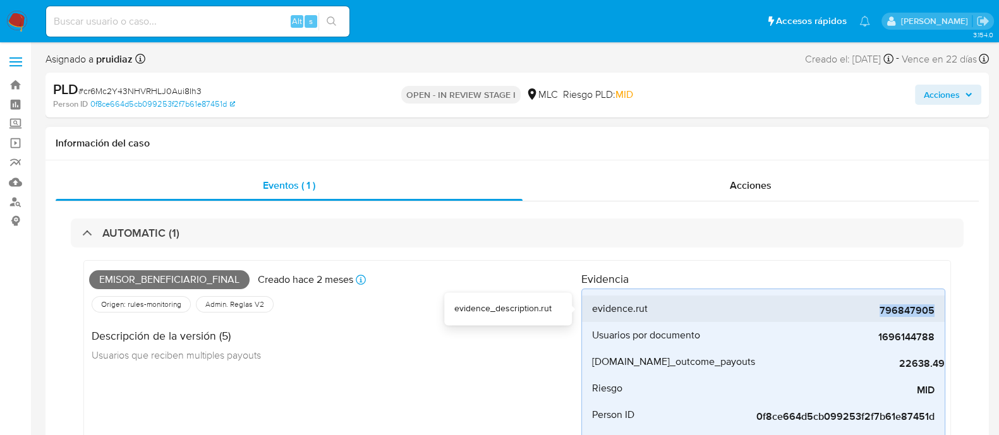
drag, startPoint x: 872, startPoint y: 315, endPoint x: 943, endPoint y: 313, distance: 70.8
click at [943, 313] on li "evidence.rut 796847905" at bounding box center [763, 309] width 363 height 27
copy span "796847905"
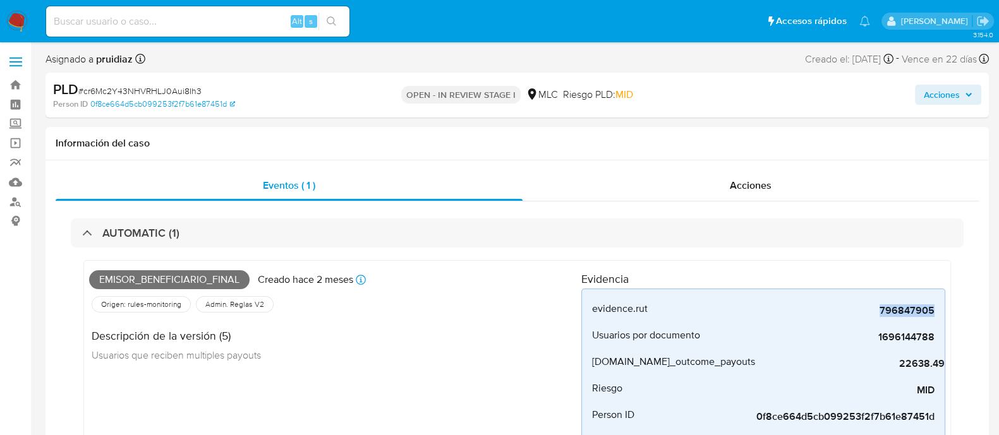
copy span "796847905"
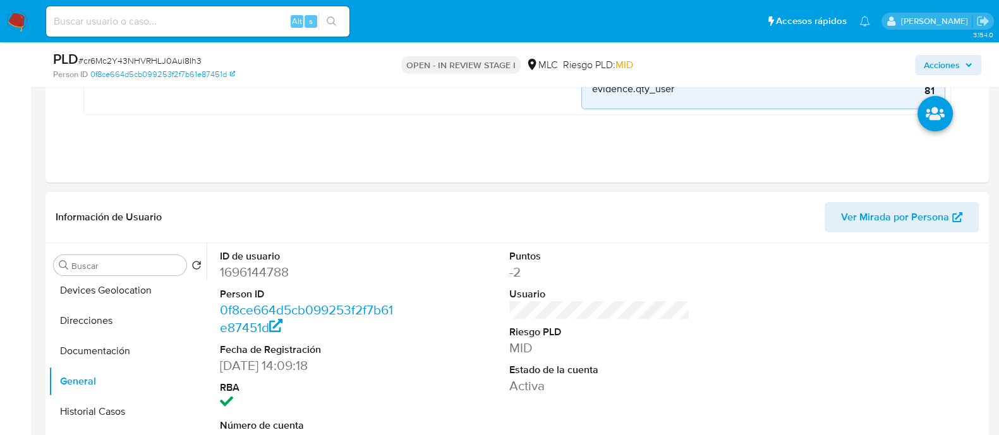
scroll to position [363, 0]
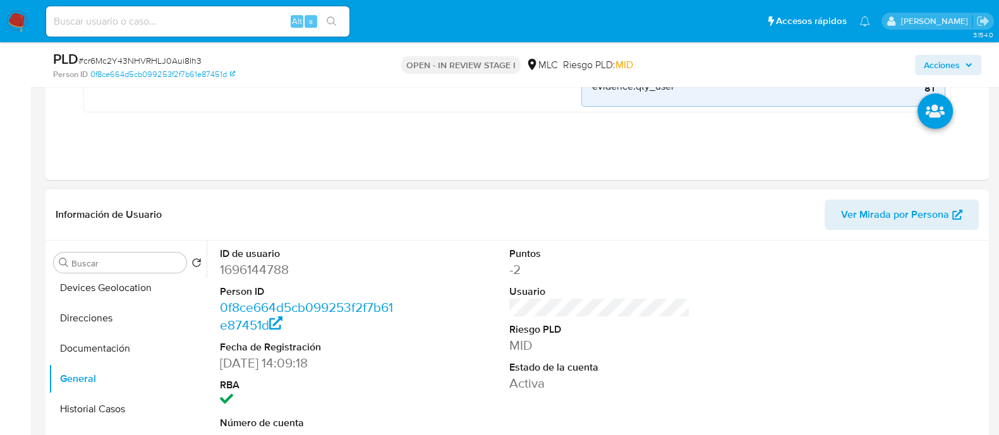
click at [282, 270] on dd "1696144788" at bounding box center [310, 270] width 181 height 18
copy dd "1696144788"
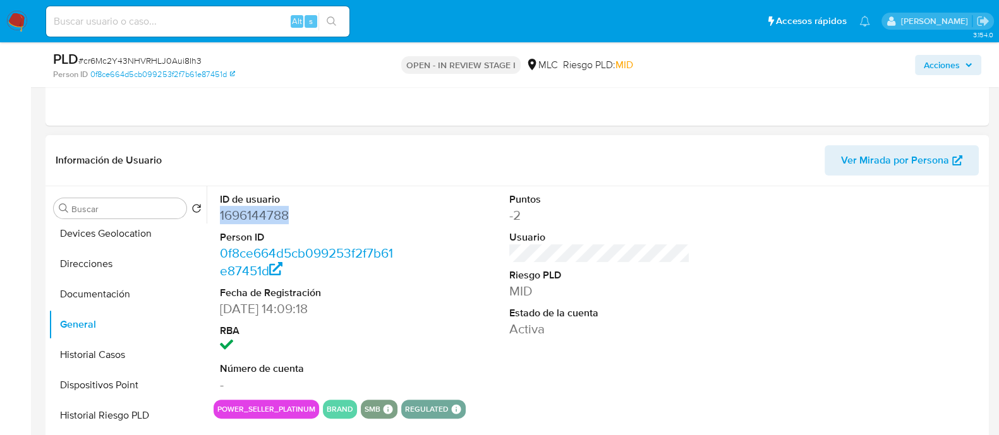
scroll to position [418, 0]
click at [243, 211] on dd "1696144788" at bounding box center [310, 215] width 181 height 18
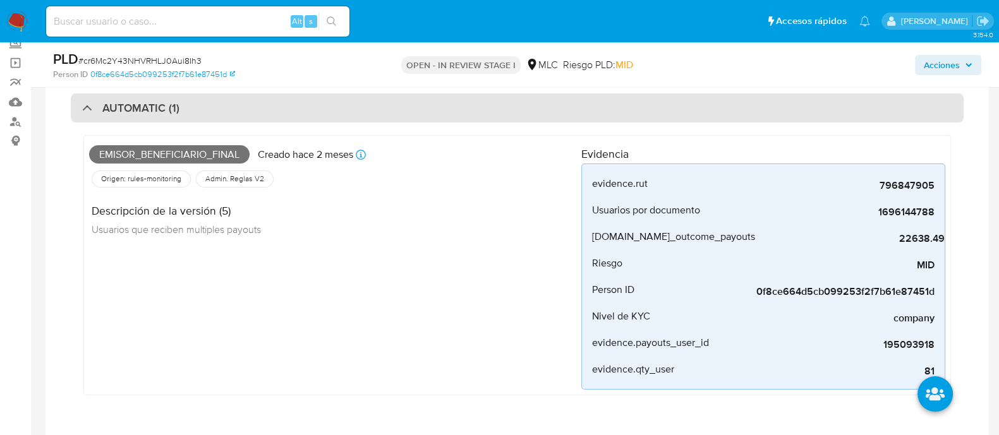
scroll to position [0, 0]
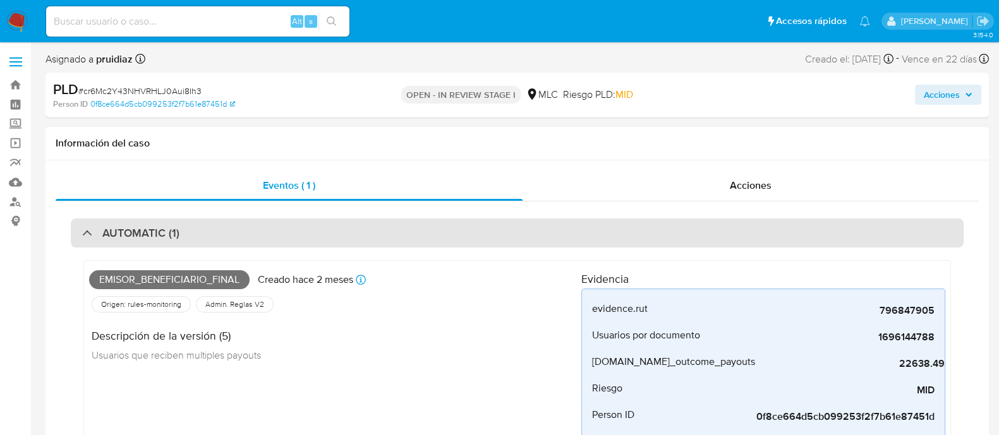
click at [339, 237] on div "AUTOMATIC (1)" at bounding box center [517, 233] width 893 height 29
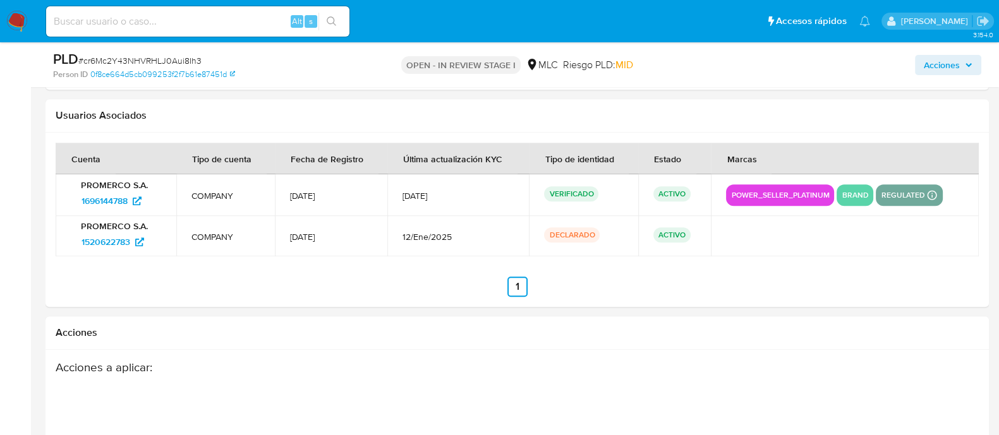
scroll to position [1663, 0]
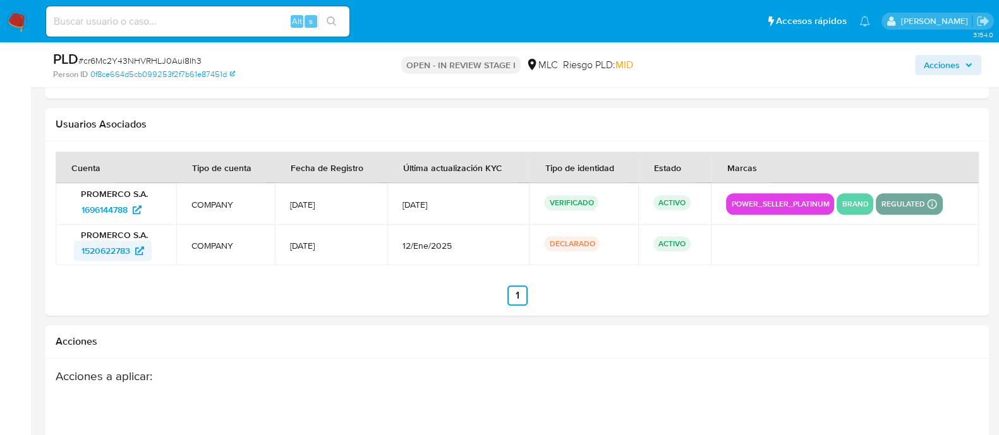
drag, startPoint x: 68, startPoint y: 247, endPoint x: 131, endPoint y: 250, distance: 62.6
click at [131, 250] on td "PROMERCO S.A. 1520622783" at bounding box center [116, 245] width 121 height 40
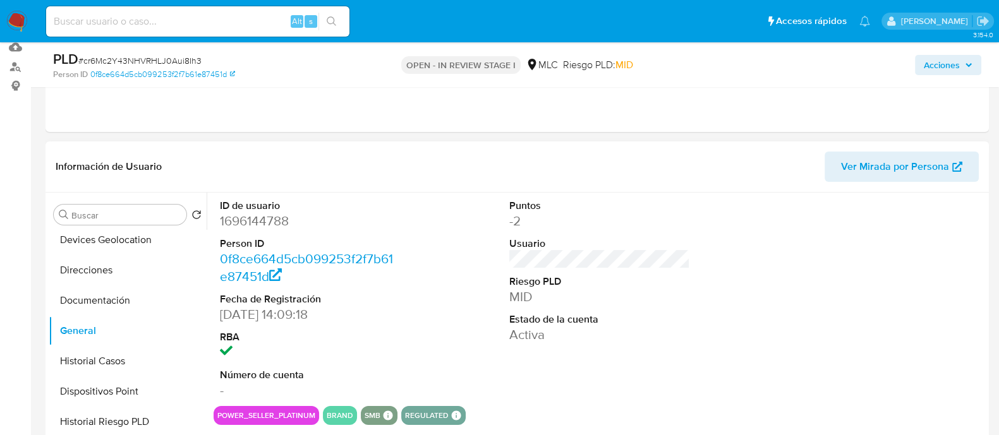
scroll to position [0, 0]
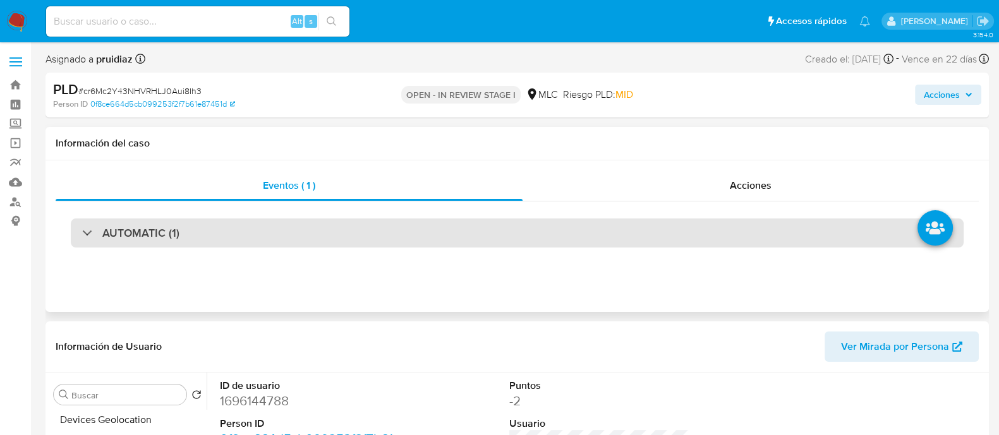
click at [280, 238] on div "AUTOMATIC (1)" at bounding box center [517, 233] width 893 height 29
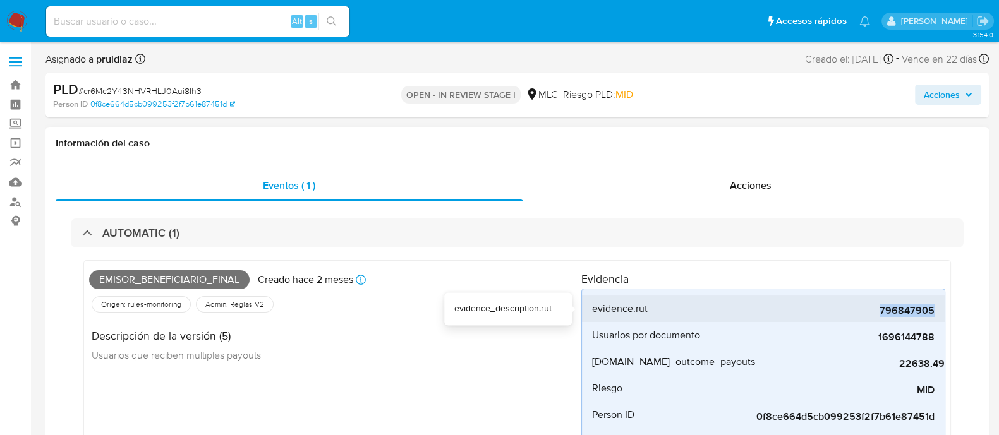
drag, startPoint x: 869, startPoint y: 311, endPoint x: 938, endPoint y: 310, distance: 69.5
click at [938, 310] on li "evidence.rut 796847905" at bounding box center [763, 309] width 363 height 27
copy span "796847905"
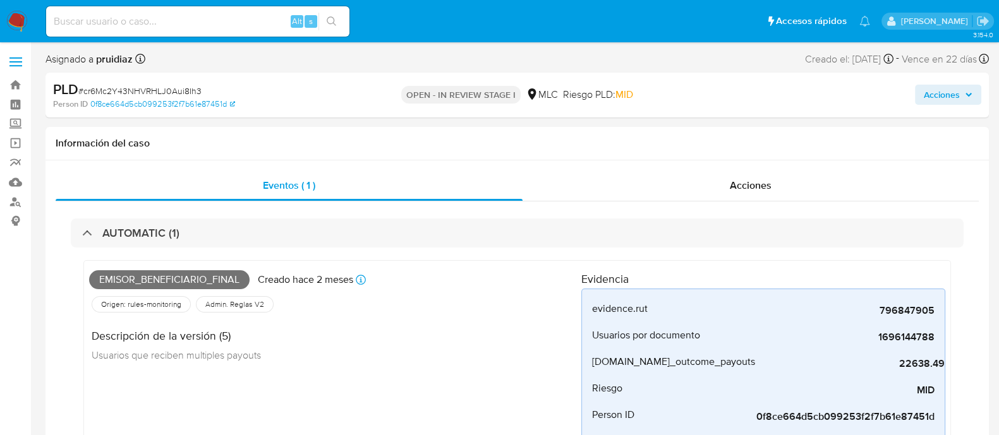
click at [124, 94] on span "# cr6Mc2Y43NHVRHLJ0Aui8Ih3" at bounding box center [139, 91] width 123 height 13
copy span "cr6Mc2Y43NHVRHLJ0Aui8Ih3"
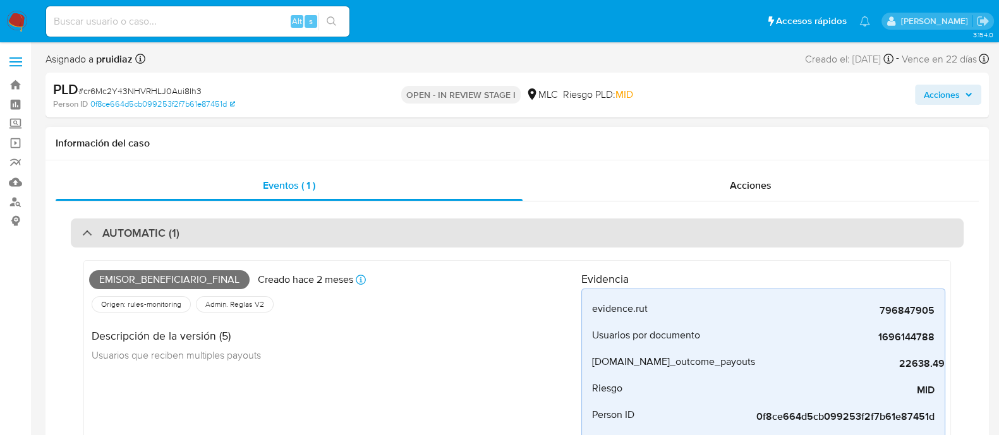
click at [275, 239] on div "AUTOMATIC (1)" at bounding box center [517, 233] width 893 height 29
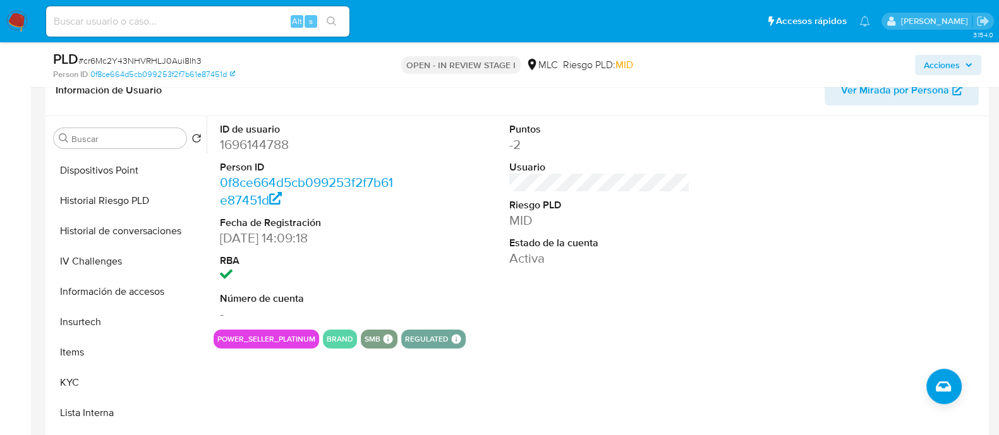
scroll to position [389, 0]
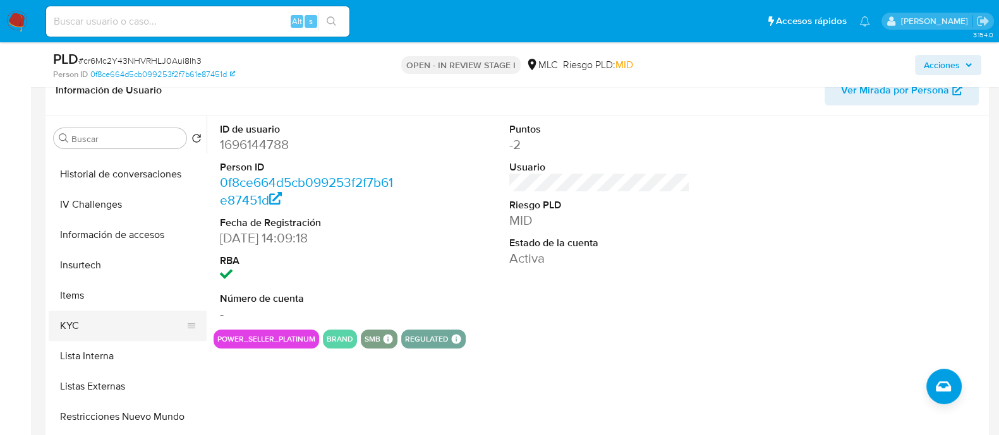
click at [74, 311] on button "KYC" at bounding box center [123, 326] width 148 height 30
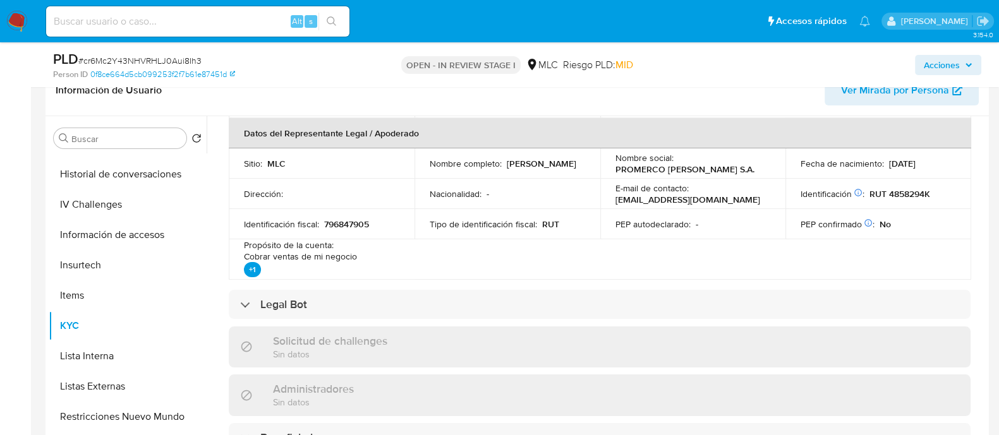
scroll to position [0, 0]
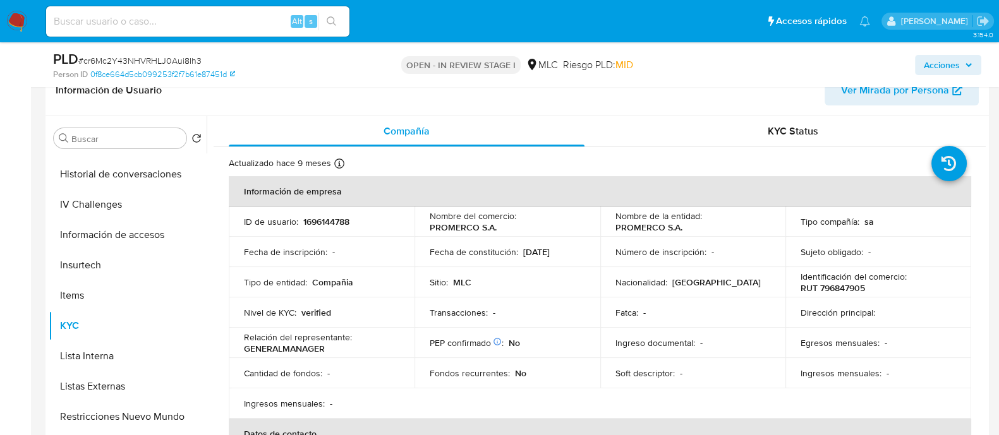
click at [842, 287] on p "RUT 796847905" at bounding box center [833, 287] width 64 height 11
copy p "796847905"
click at [833, 290] on p "RUT 796847905" at bounding box center [833, 287] width 64 height 11
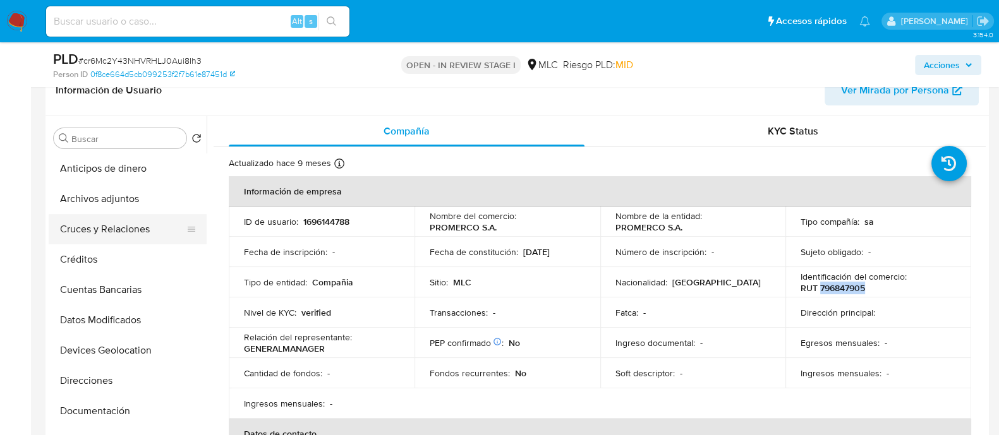
click at [96, 232] on button "Cruces y Relaciones" at bounding box center [123, 229] width 148 height 30
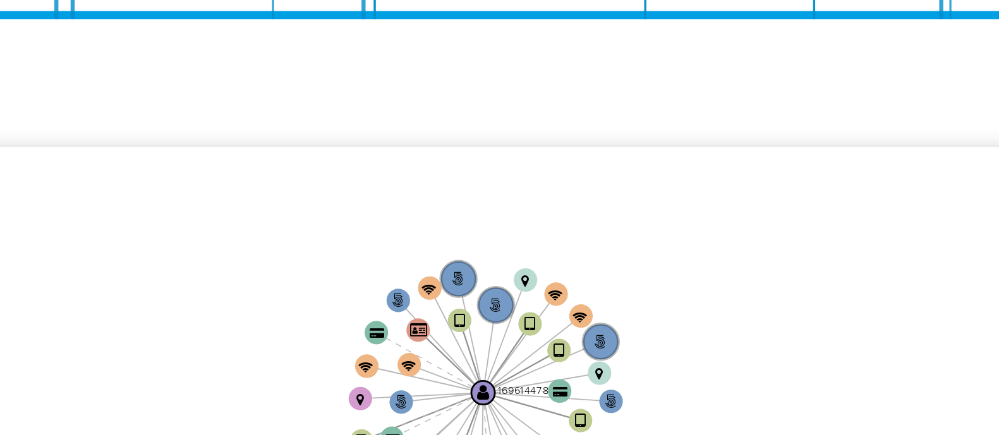
scroll to position [212, 0]
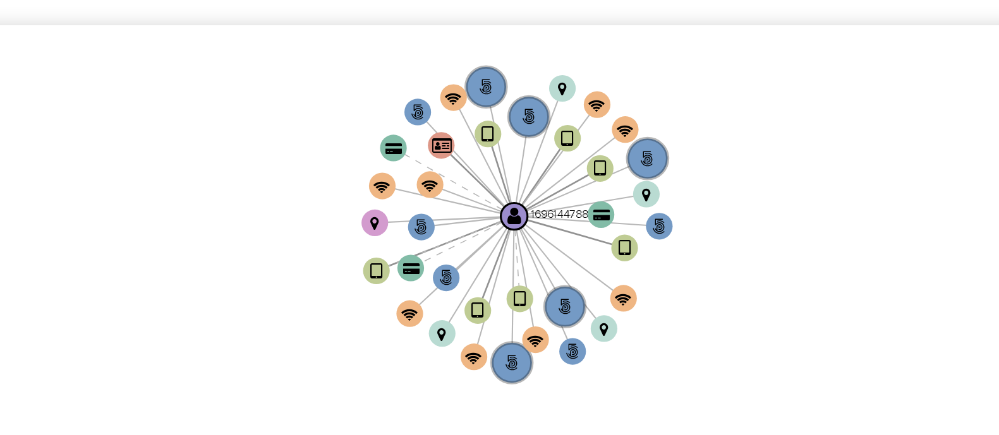
drag, startPoint x: 577, startPoint y: 294, endPoint x: 598, endPoint y: 272, distance: 30.4
click at [598, 272] on icon "phone-f857fb704c27ae5684de8cbb2f441311  phone-f857fb704c27ae5684de8cbb2f441311…" at bounding box center [609, 337] width 754 height 183
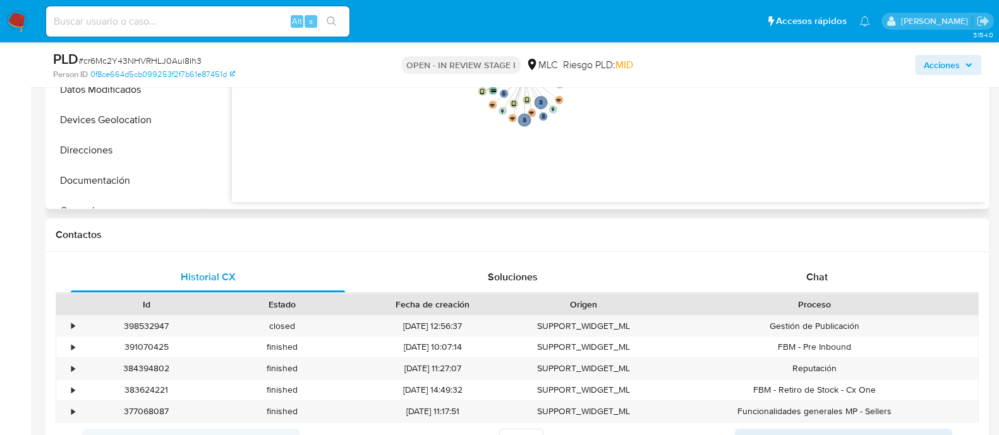
scroll to position [443, 0]
click at [796, 262] on div "Chat" at bounding box center [817, 277] width 274 height 30
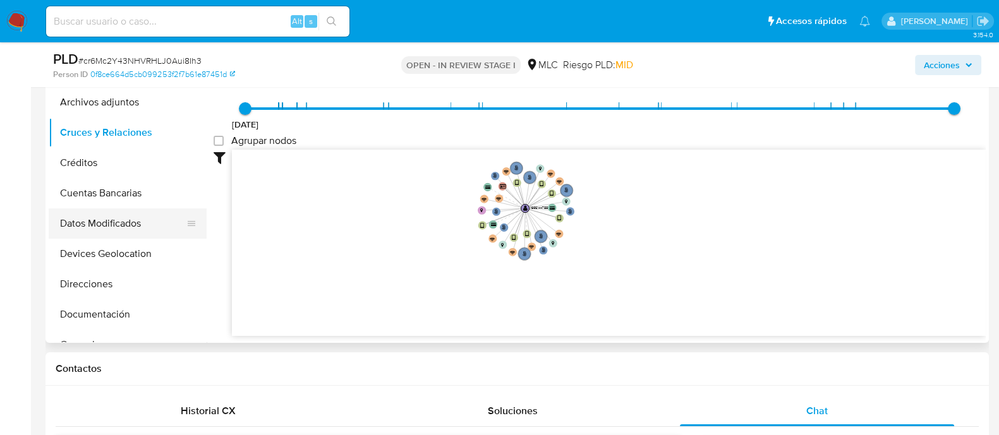
scroll to position [44, 0]
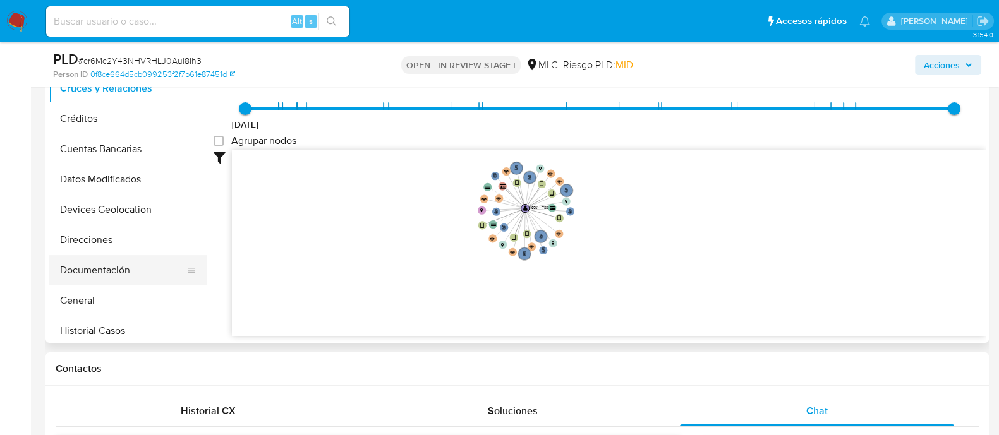
click at [95, 263] on button "Documentación" at bounding box center [123, 270] width 148 height 30
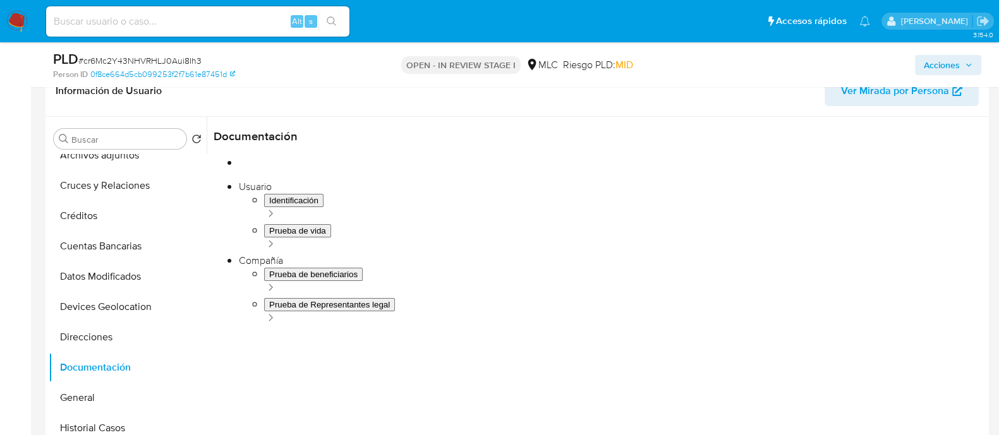
scroll to position [204, 0]
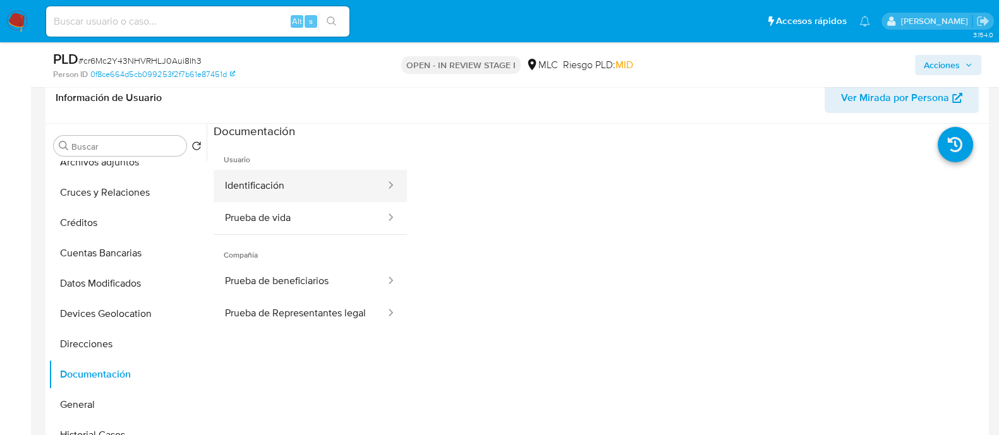
click at [313, 184] on button "Identificación" at bounding box center [300, 186] width 173 height 32
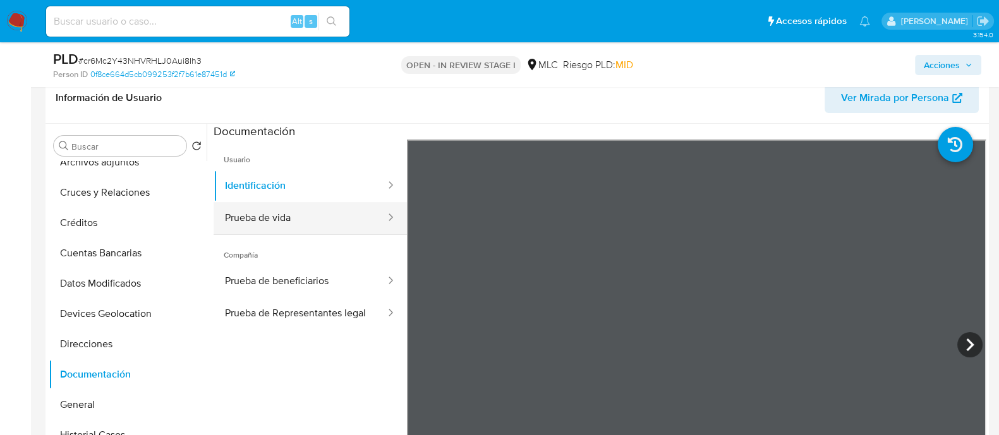
click at [328, 216] on button "Prueba de vida" at bounding box center [300, 218] width 173 height 32
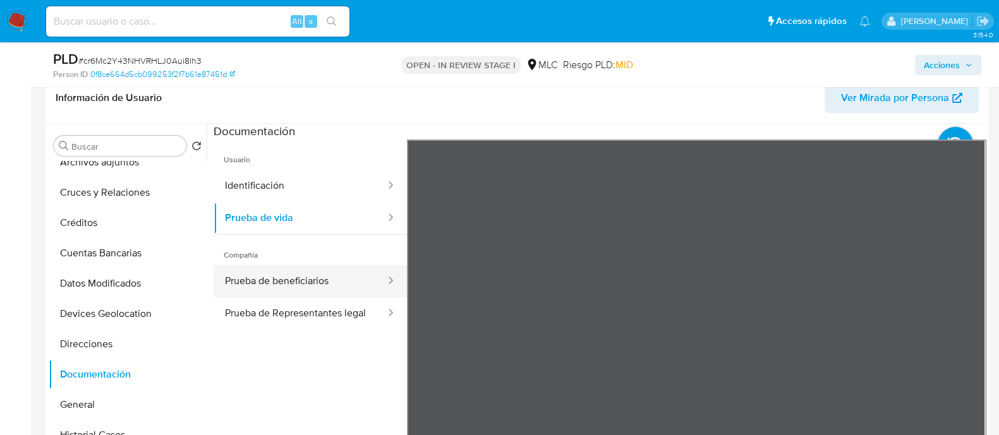
click at [315, 275] on button "Prueba de beneficiarios" at bounding box center [300, 281] width 173 height 32
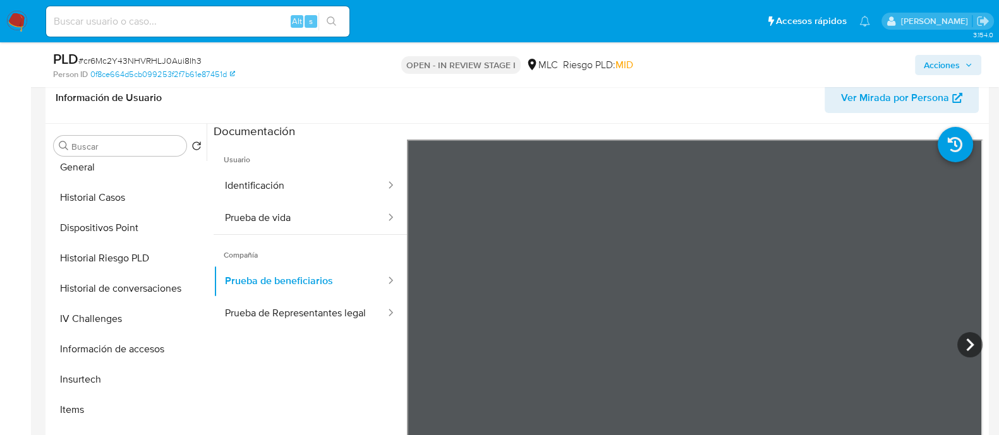
scroll to position [341, 0]
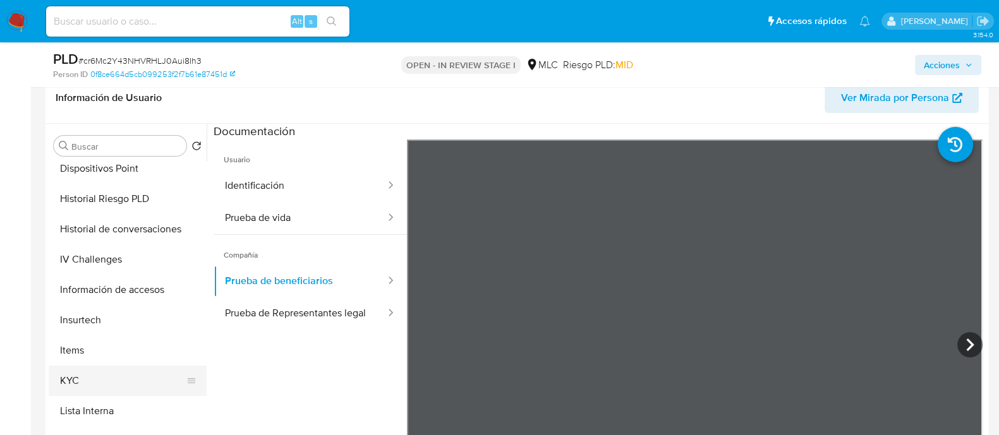
click at [88, 368] on button "KYC" at bounding box center [123, 381] width 148 height 30
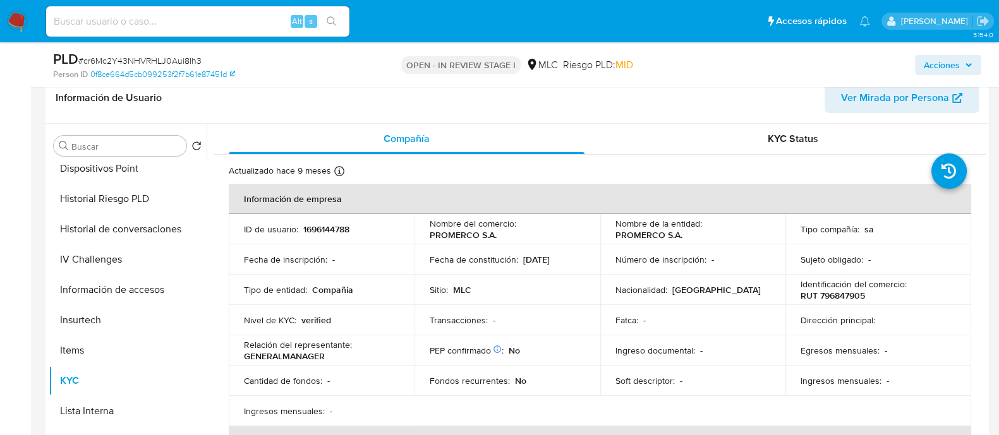
click at [446, 238] on p "PROMERCO S.A." at bounding box center [463, 234] width 67 height 11
copy p "PROMERCO"
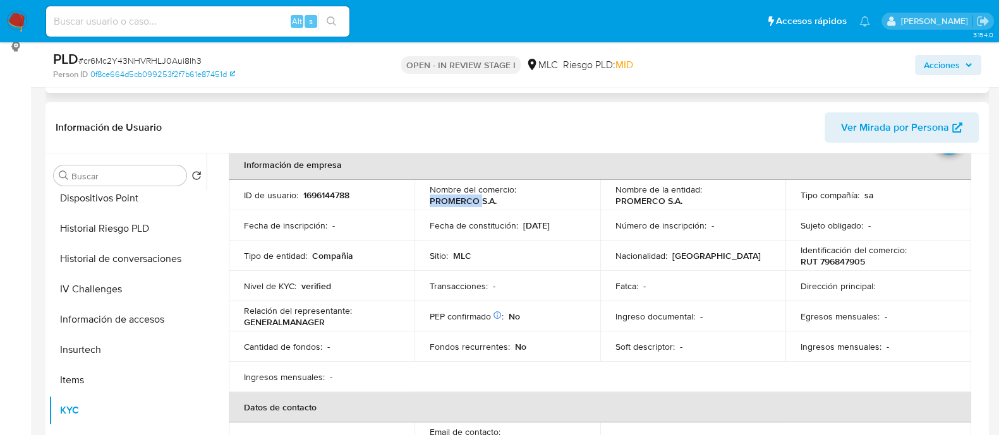
scroll to position [67, 0]
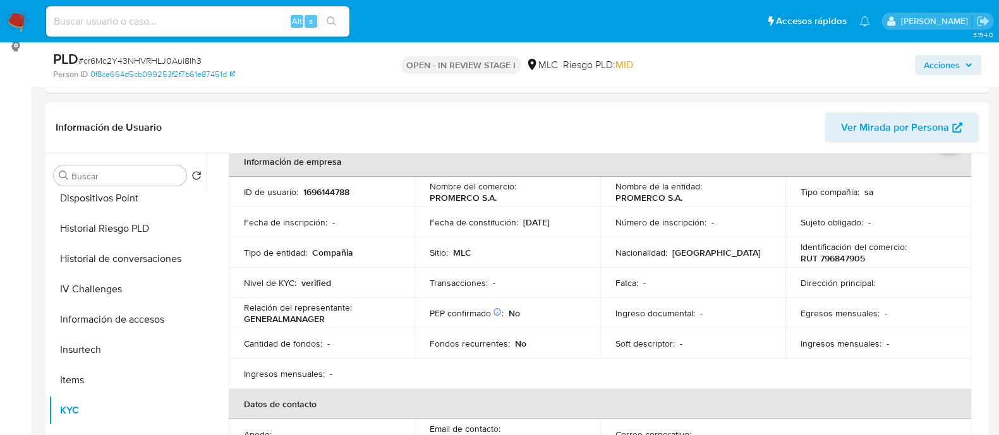
click at [322, 190] on p "1696144788" at bounding box center [326, 191] width 46 height 11
copy p "1696144788"
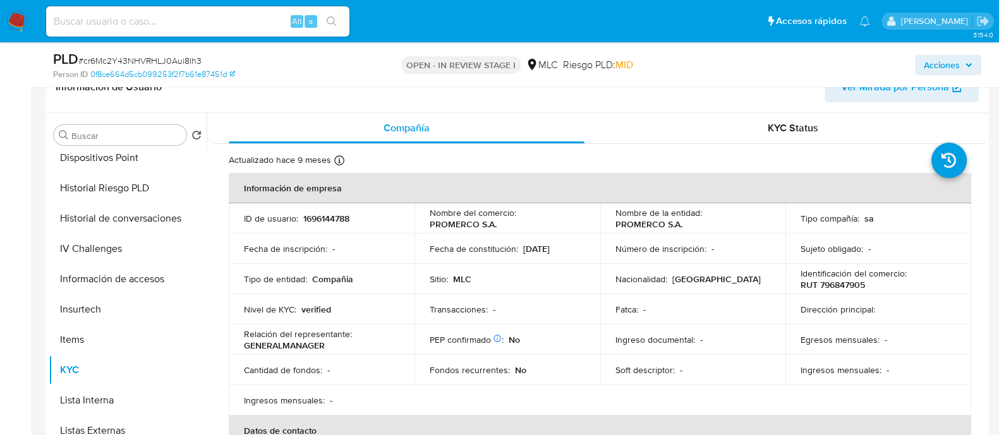
scroll to position [1799, 0]
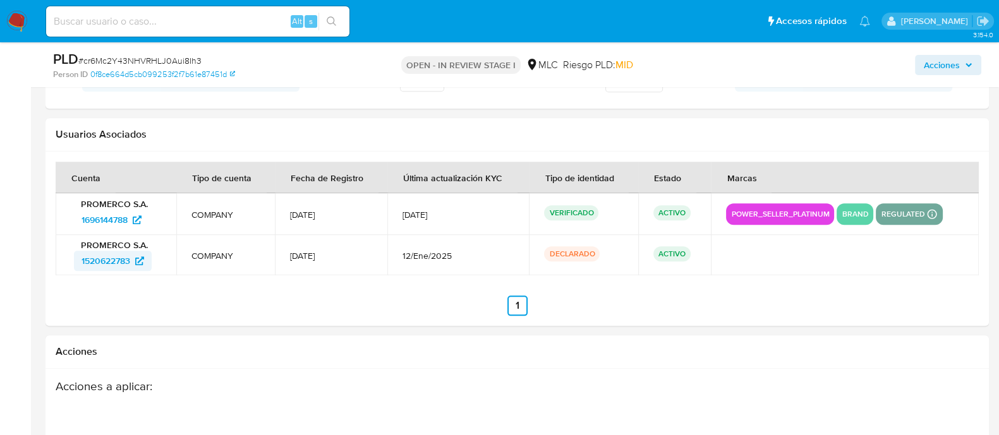
drag, startPoint x: 73, startPoint y: 256, endPoint x: 133, endPoint y: 260, distance: 60.1
click at [133, 260] on div "PROMERCO S.A. 1520622783" at bounding box center [116, 255] width 90 height 32
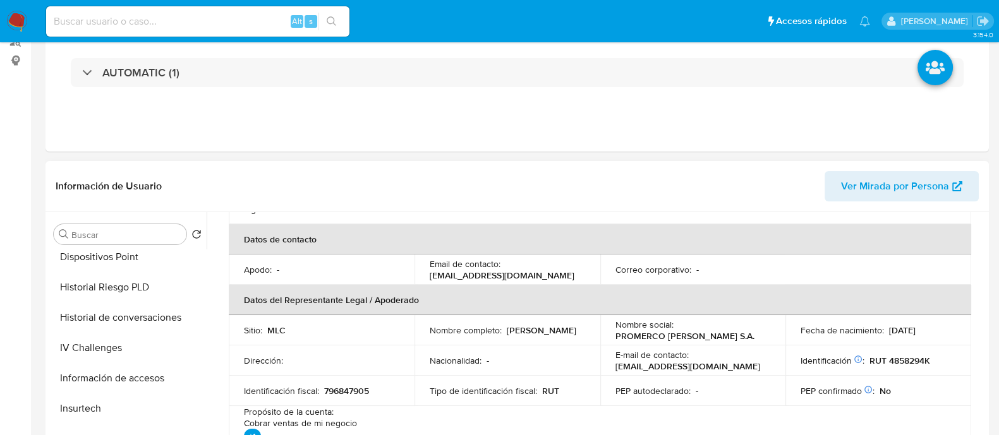
scroll to position [0, 0]
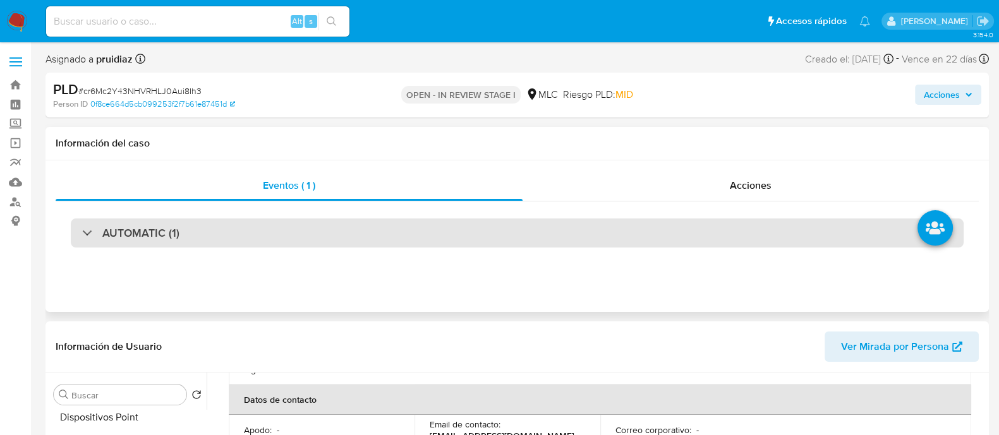
click at [186, 241] on div "AUTOMATIC (1)" at bounding box center [517, 233] width 893 height 29
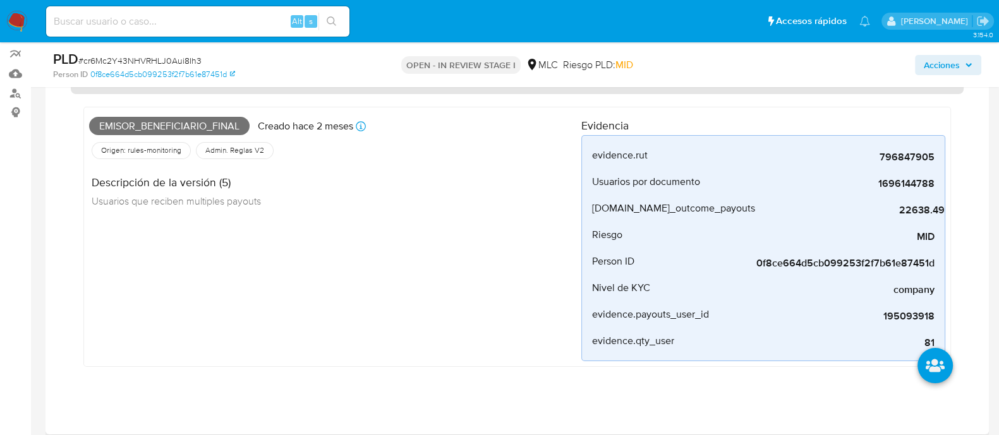
scroll to position [107, 0]
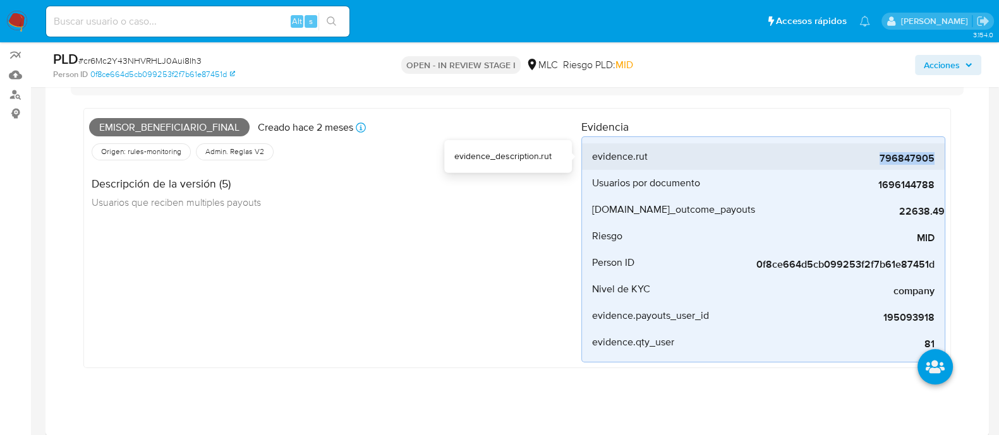
drag, startPoint x: 876, startPoint y: 157, endPoint x: 935, endPoint y: 156, distance: 58.1
click at [935, 156] on span "796847905" at bounding box center [840, 158] width 190 height 13
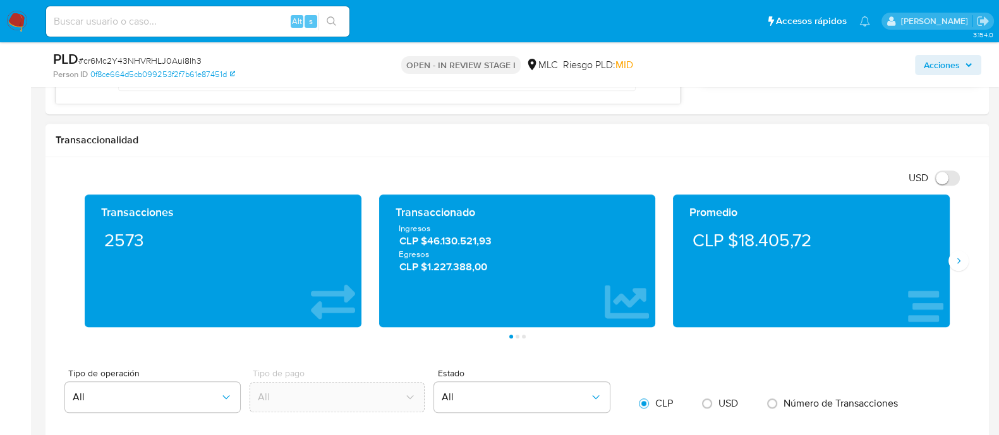
scroll to position [1245, 0]
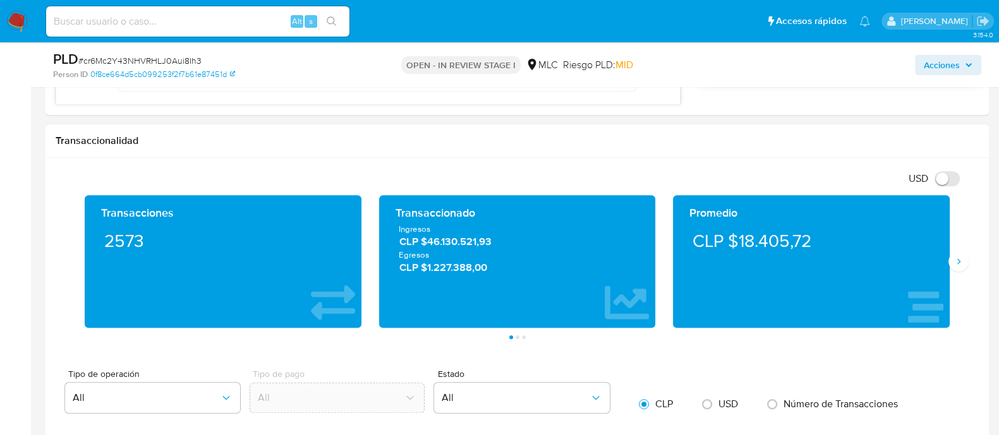
click at [942, 186] on div "USD Cambiar entre moneda local y dolar" at bounding box center [513, 178] width 914 height 21
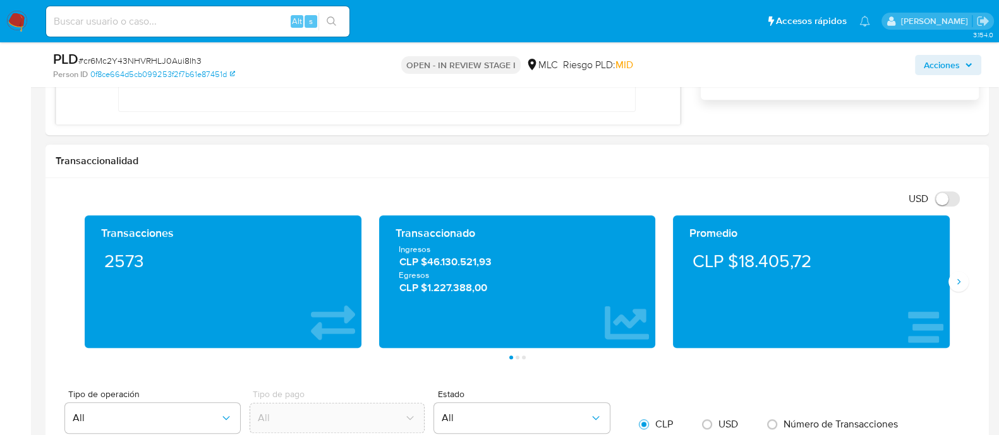
scroll to position [1222, 0]
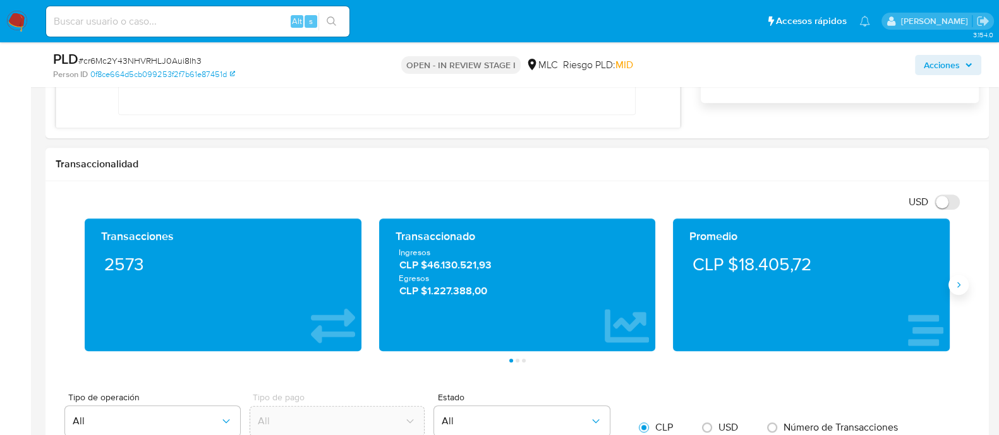
click at [959, 287] on icon "Siguiente" at bounding box center [959, 285] width 10 height 10
